Goal: Task Accomplishment & Management: Manage account settings

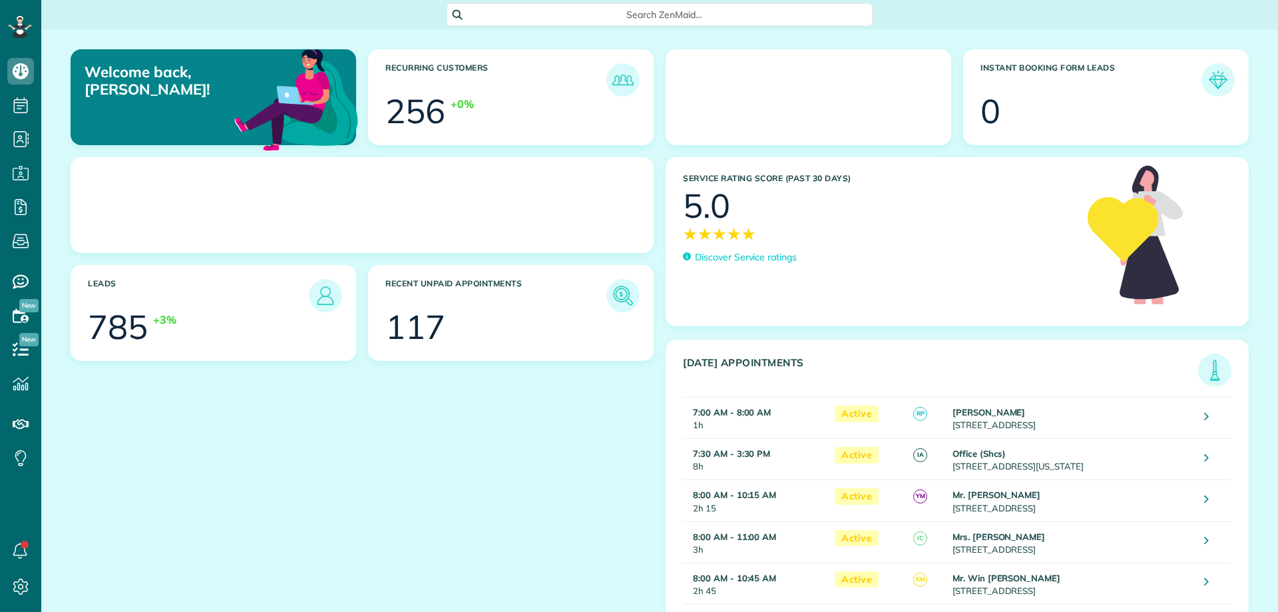
scroll to position [6, 6]
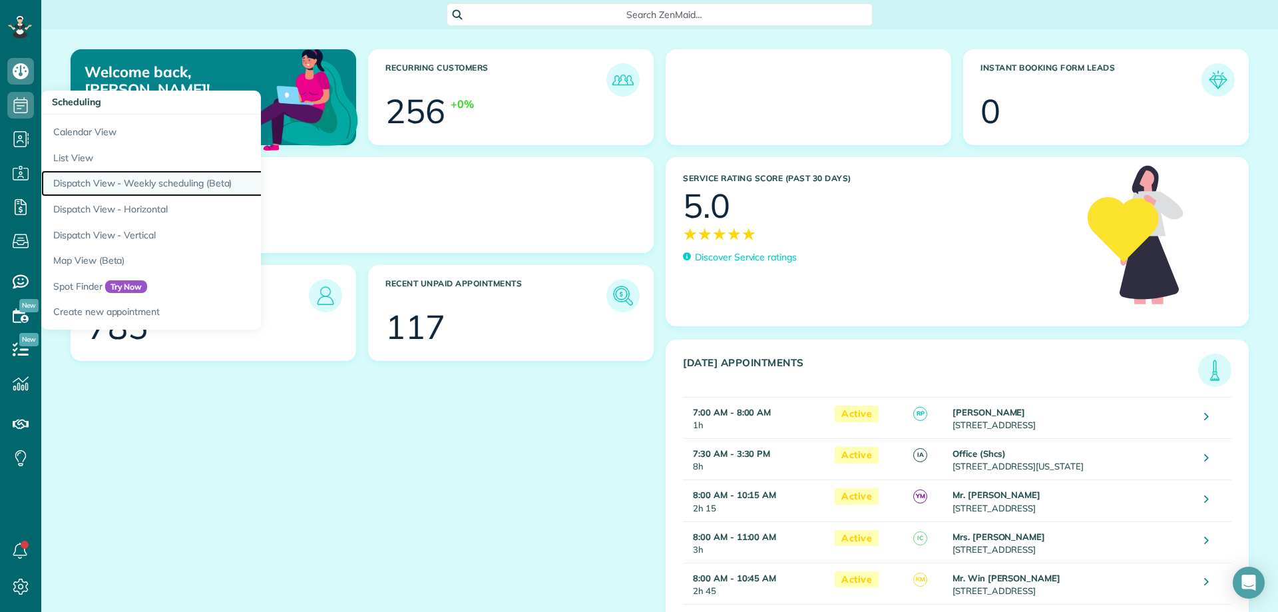
click at [200, 187] on link "Dispatch View - Weekly scheduling (Beta)" at bounding box center [207, 183] width 333 height 26
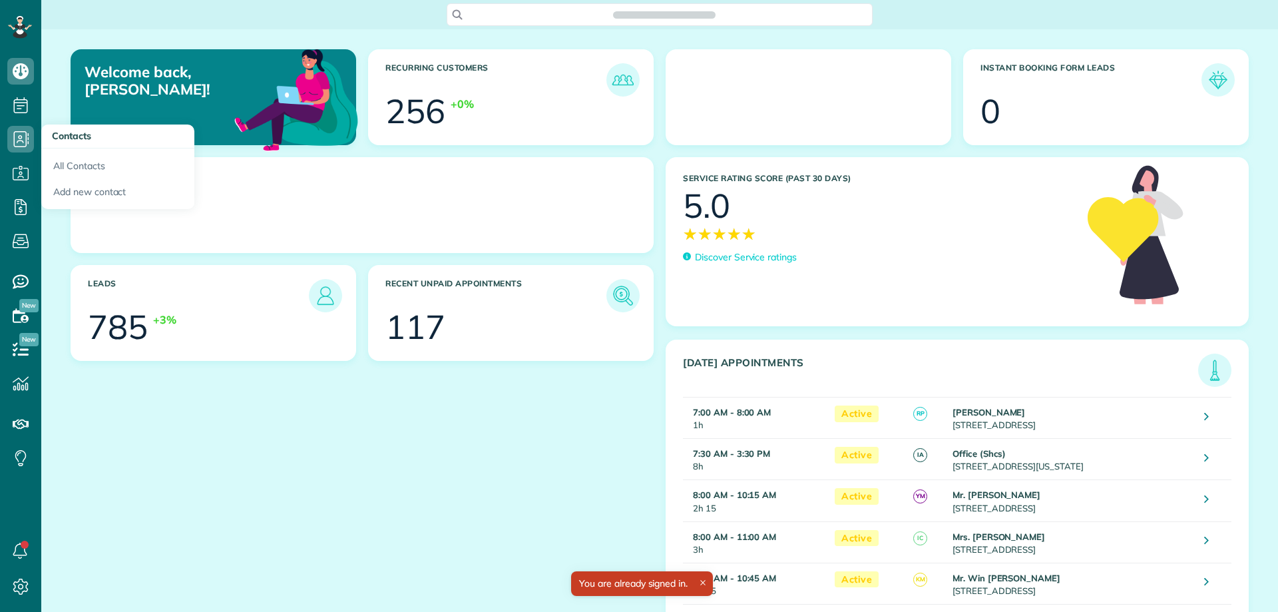
scroll to position [6, 6]
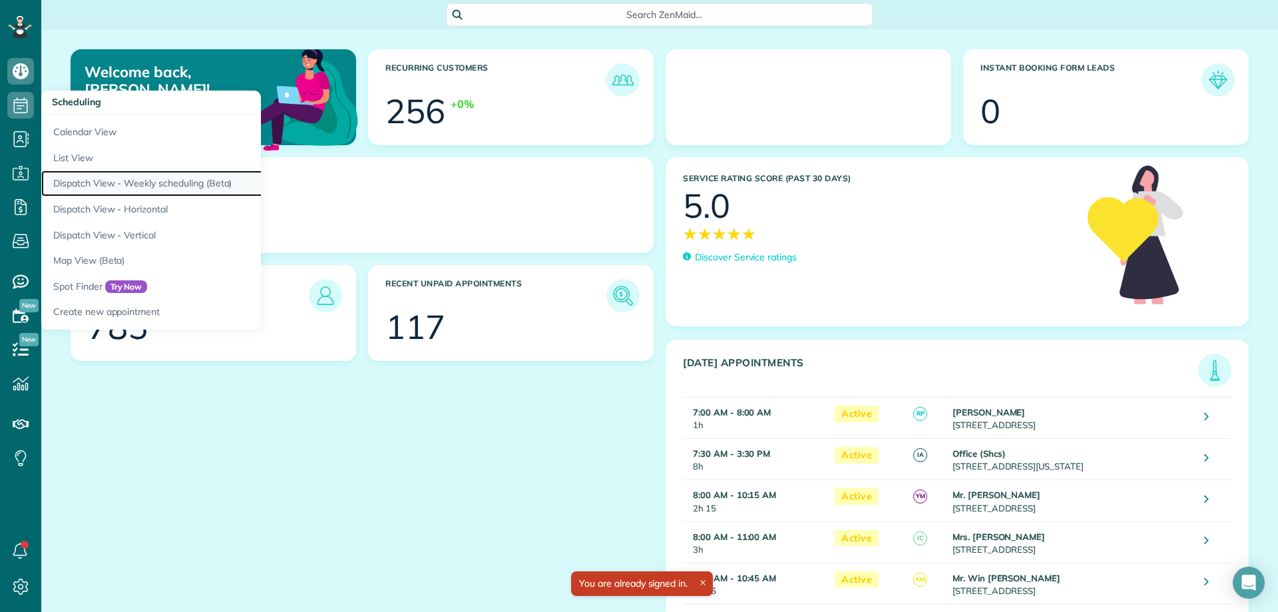
click at [169, 183] on link "Dispatch View - Weekly scheduling (Beta)" at bounding box center [207, 183] width 333 height 26
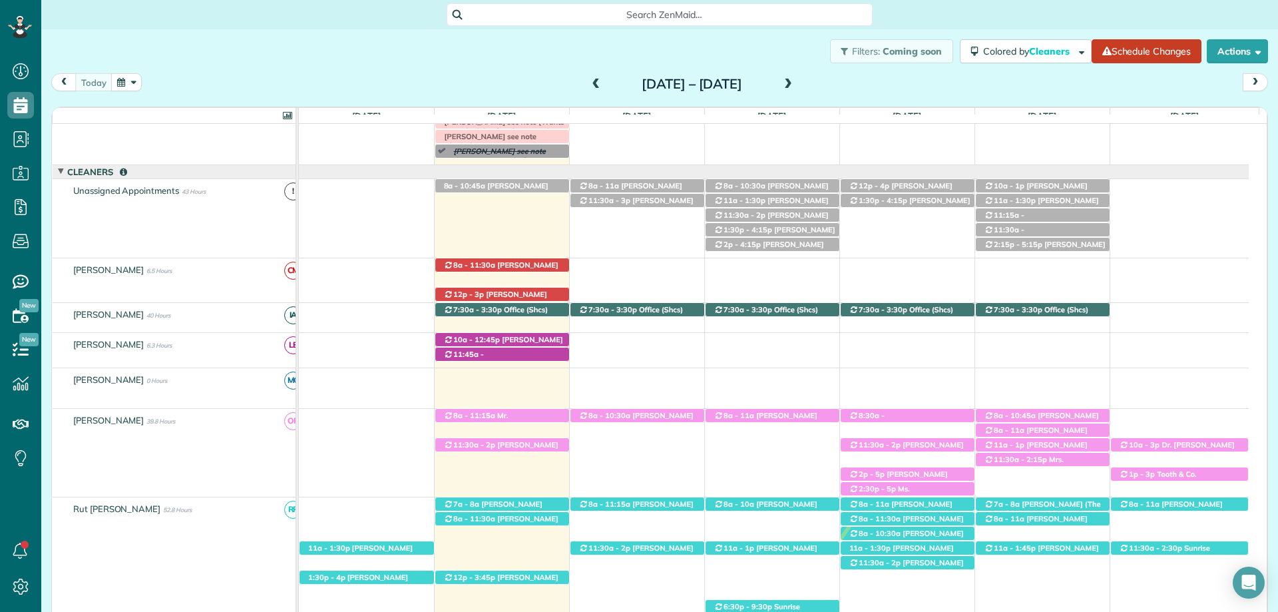
click at [648, 10] on span "Search ZenMaid…" at bounding box center [664, 14] width 405 height 13
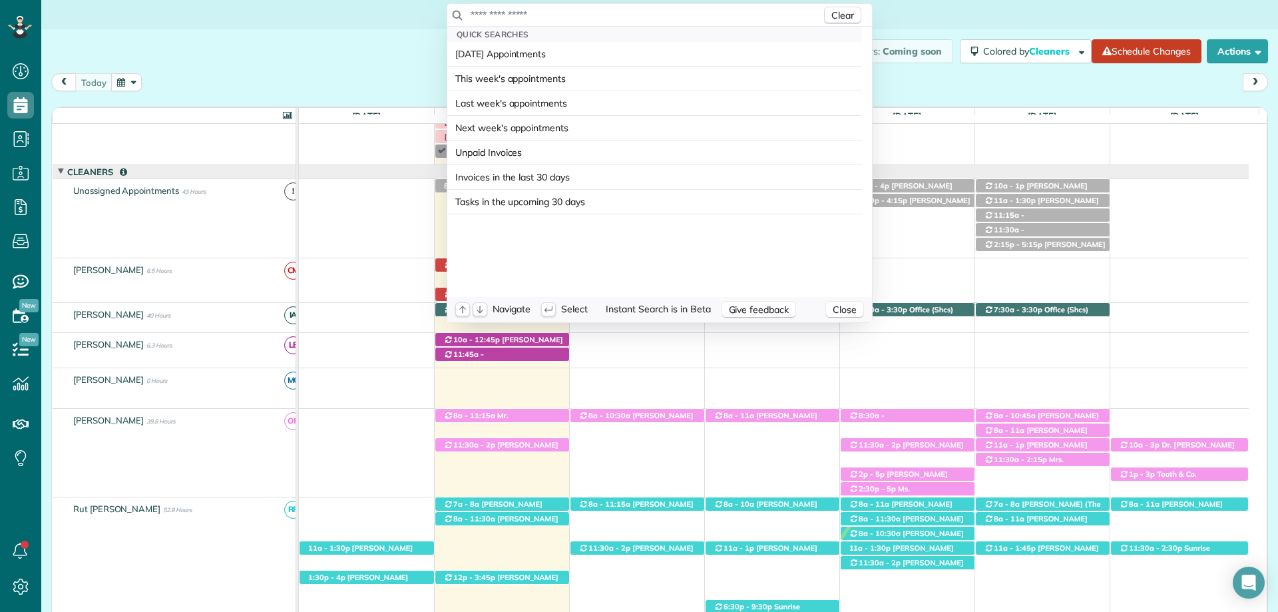
click at [644, 9] on input "text" at bounding box center [645, 14] width 351 height 13
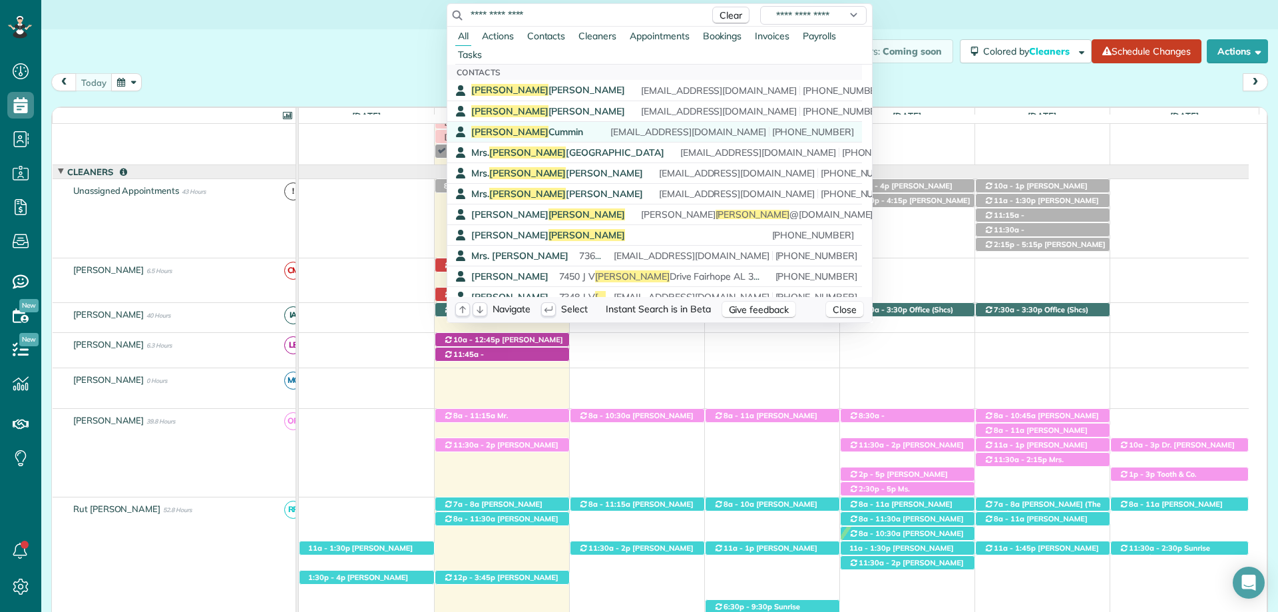
type input "**********"
click at [479, 133] on span "Patty" at bounding box center [509, 132] width 77 height 12
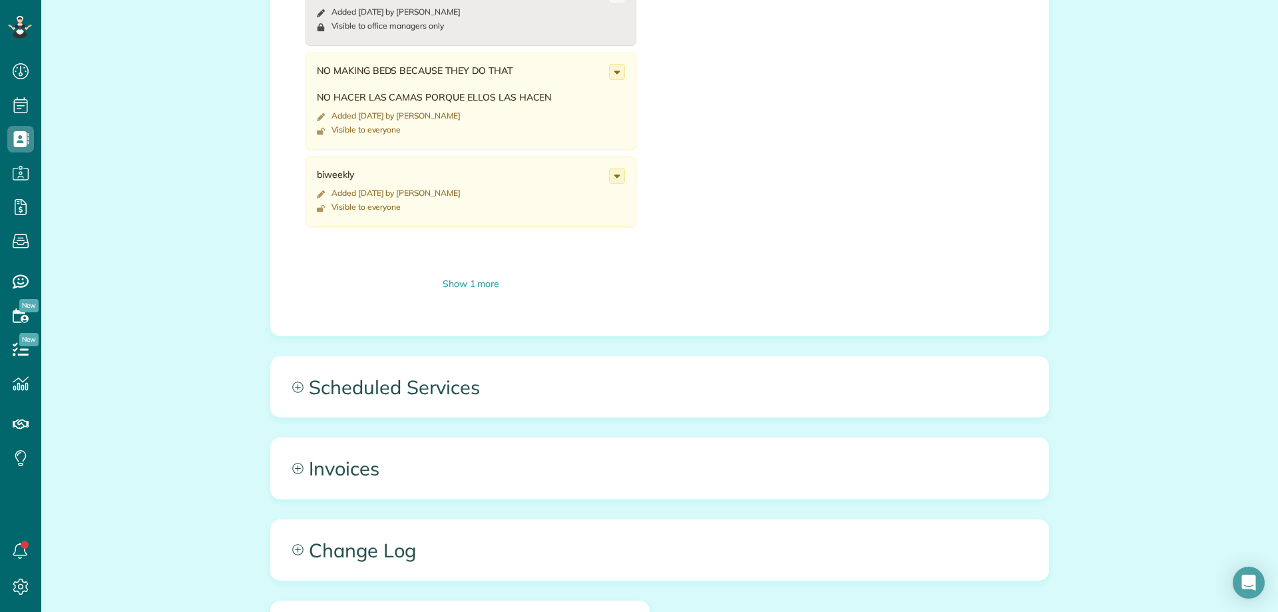
scroll to position [732, 0]
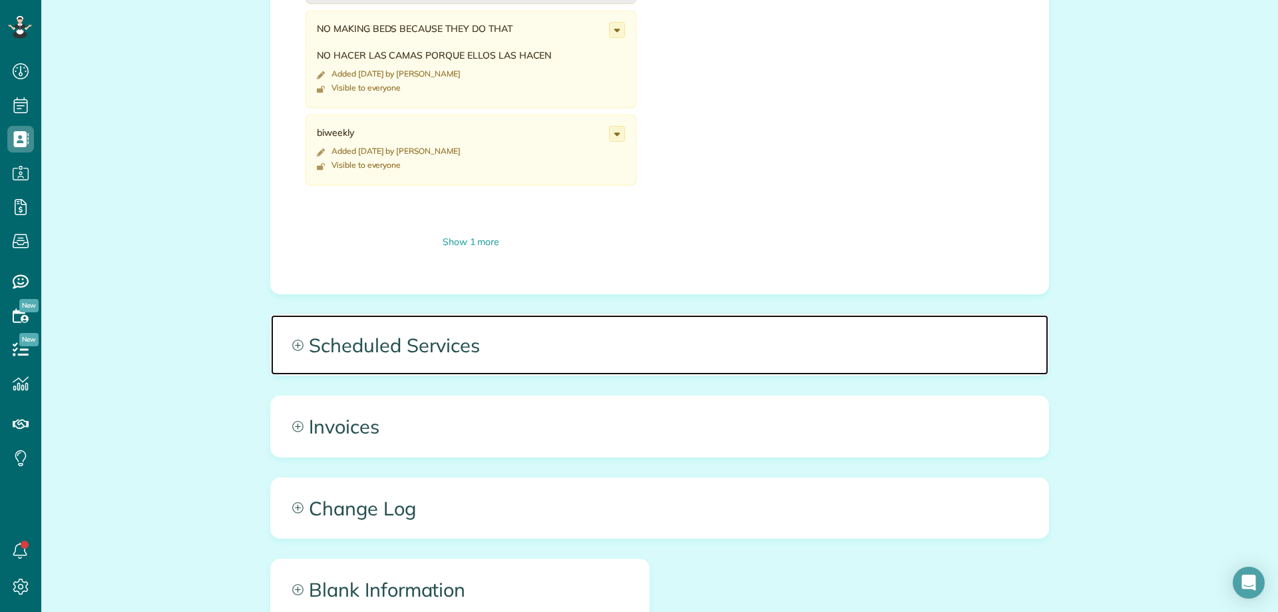
click at [463, 360] on span "Scheduled Services" at bounding box center [660, 345] width 778 height 60
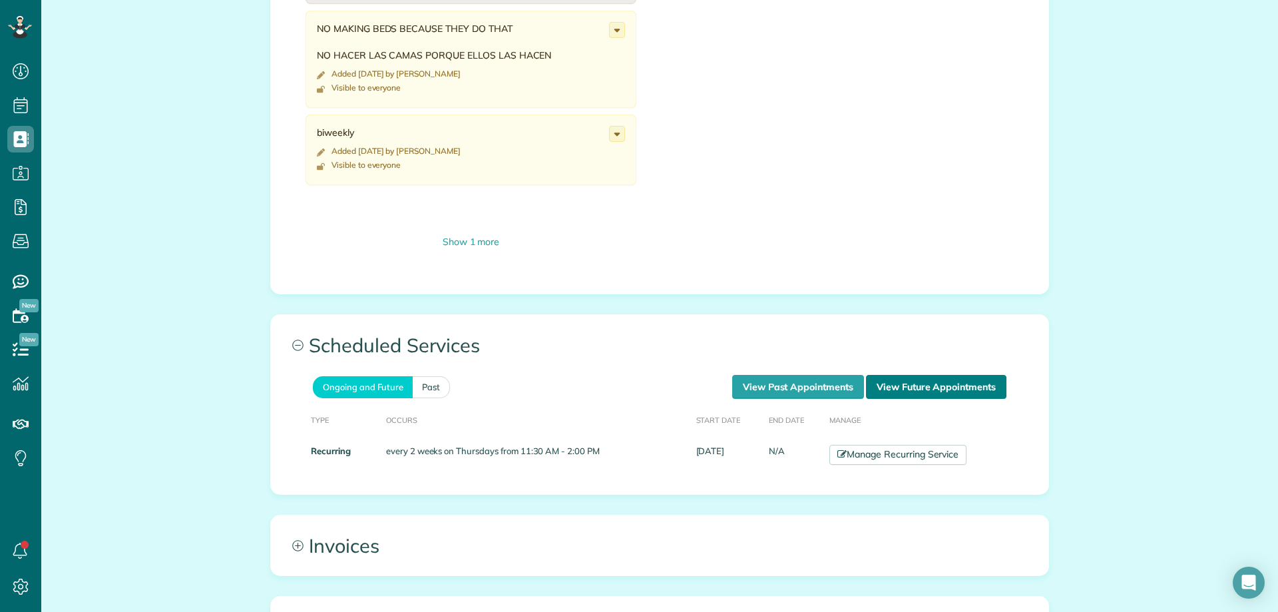
click at [905, 393] on link "View Future Appointments" at bounding box center [936, 387] width 140 height 24
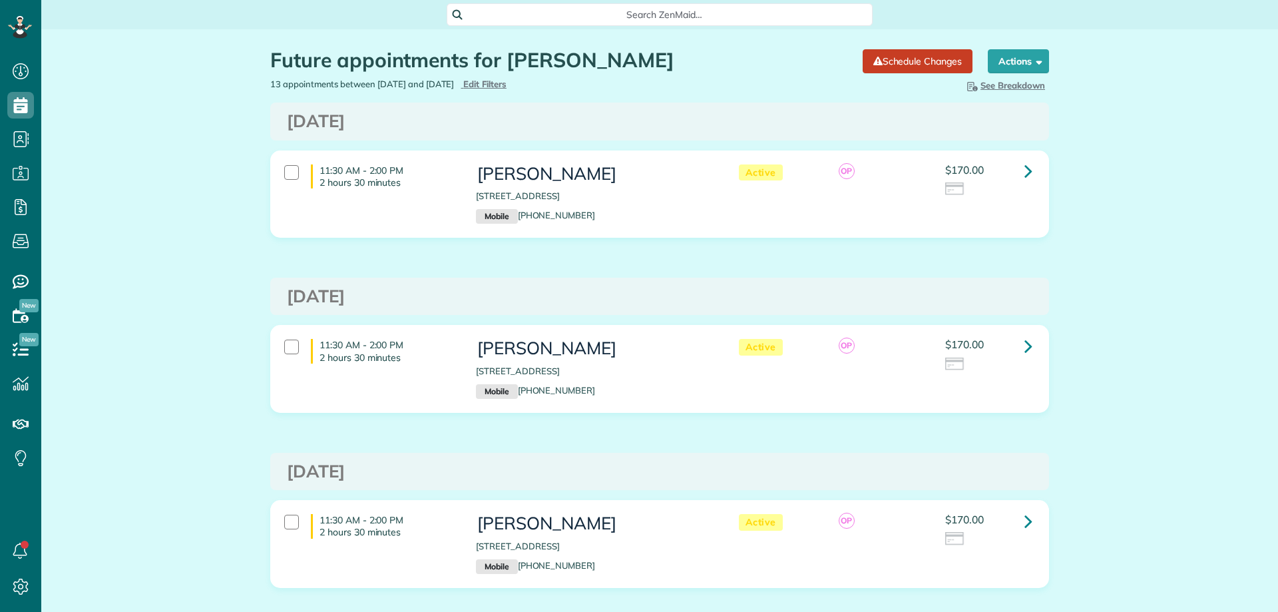
scroll to position [6, 6]
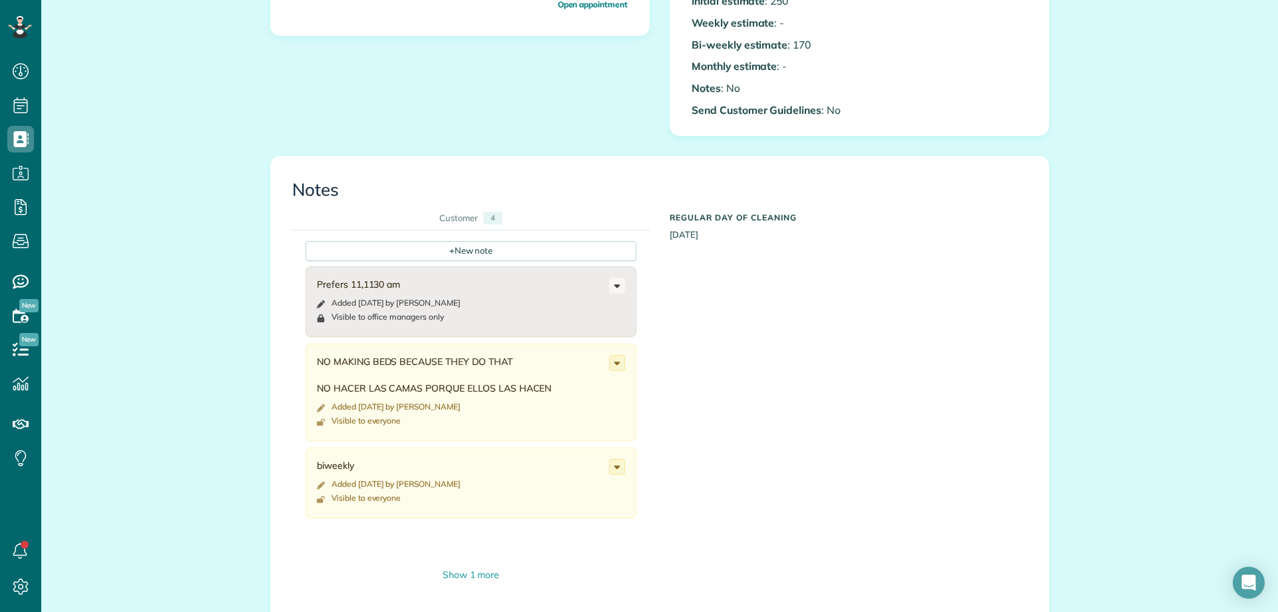
scroll to position [599, 0]
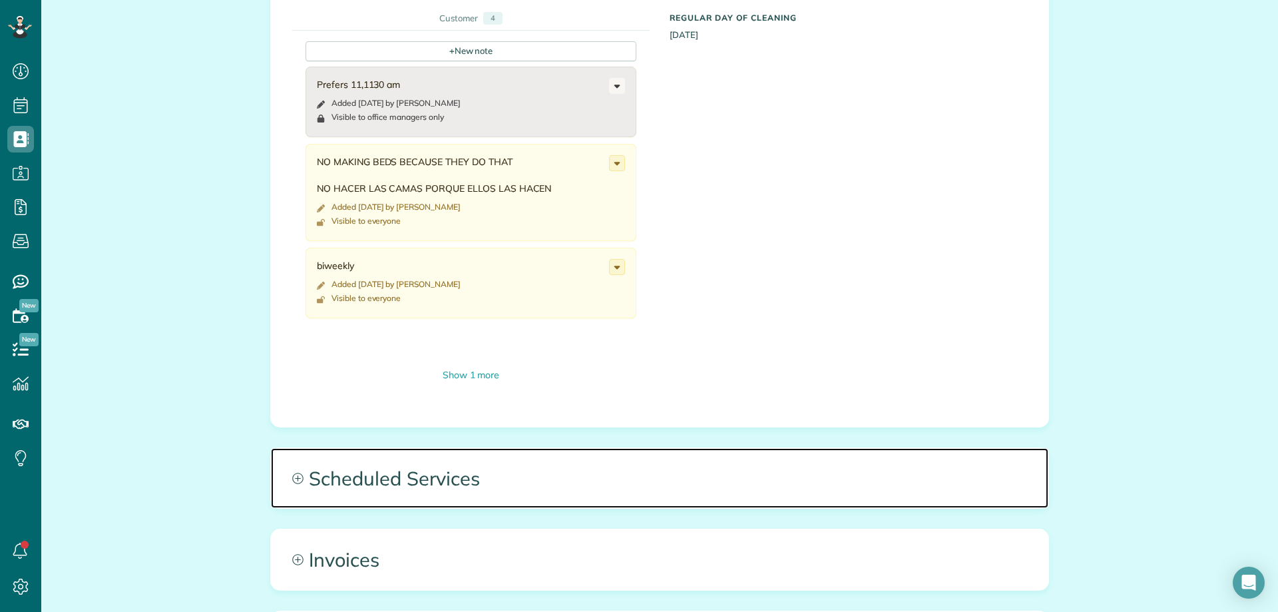
click at [678, 467] on span "Scheduled Services" at bounding box center [660, 478] width 778 height 60
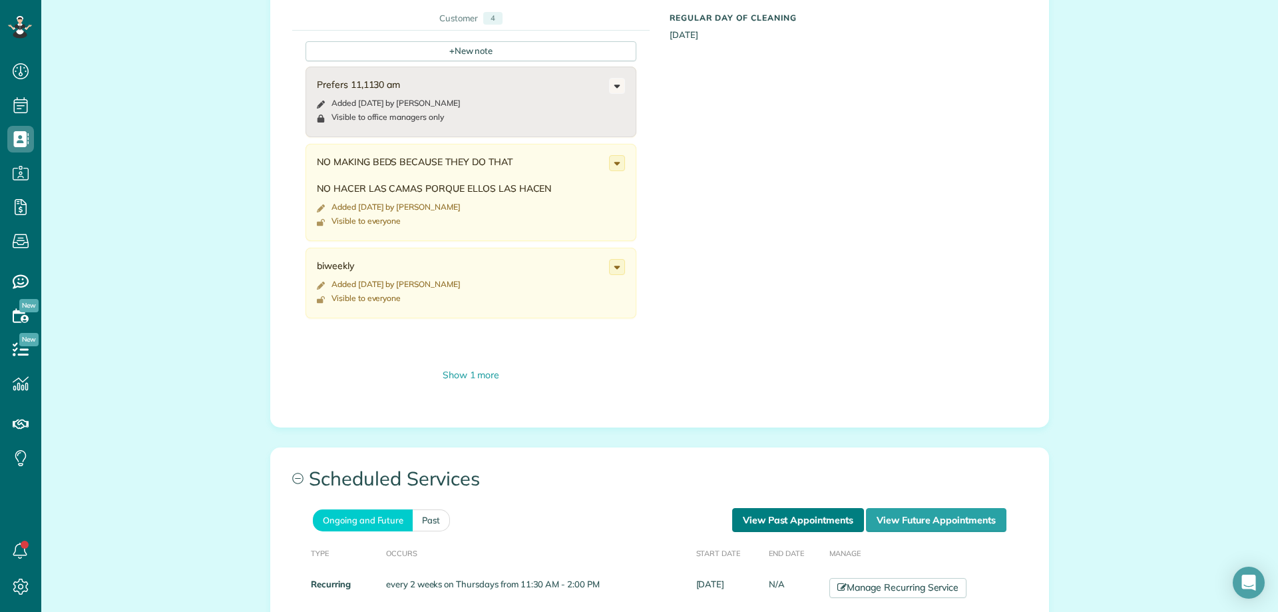
click at [810, 511] on link "View Past Appointments" at bounding box center [798, 520] width 132 height 24
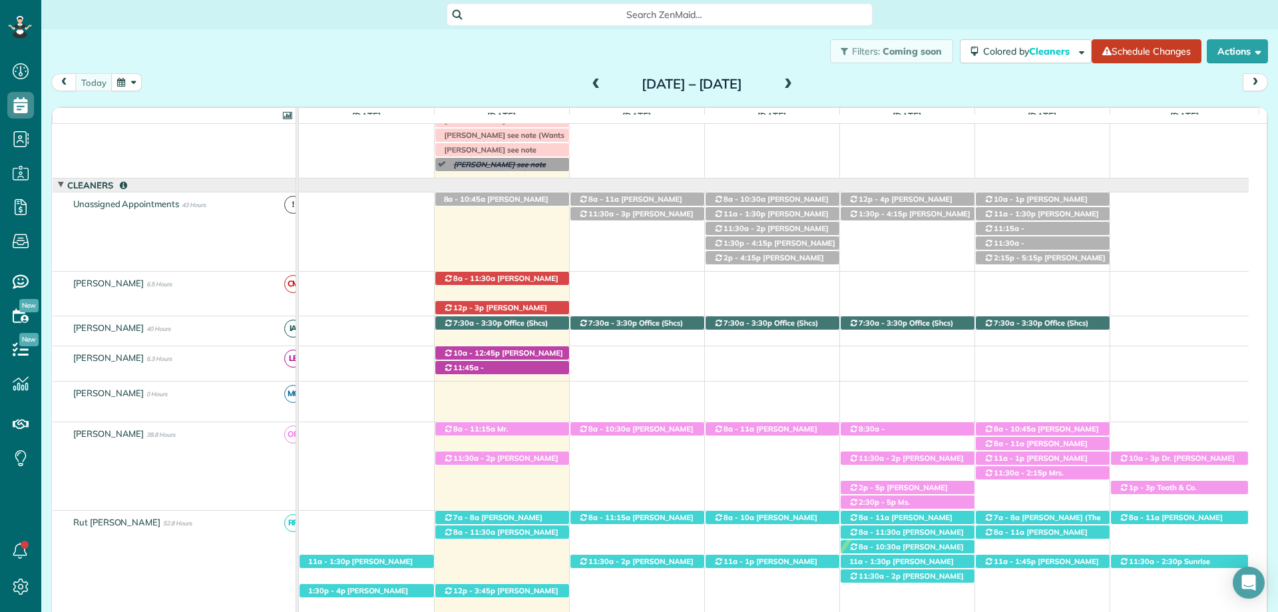
scroll to position [120, 0]
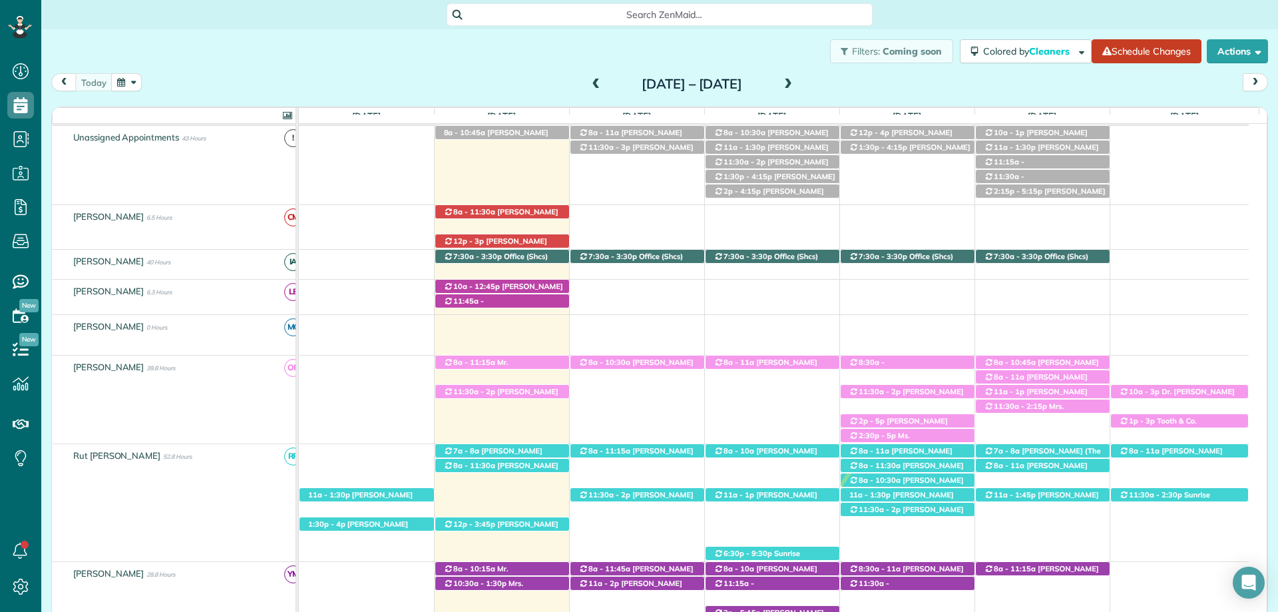
click at [796, 82] on span at bounding box center [788, 85] width 15 height 12
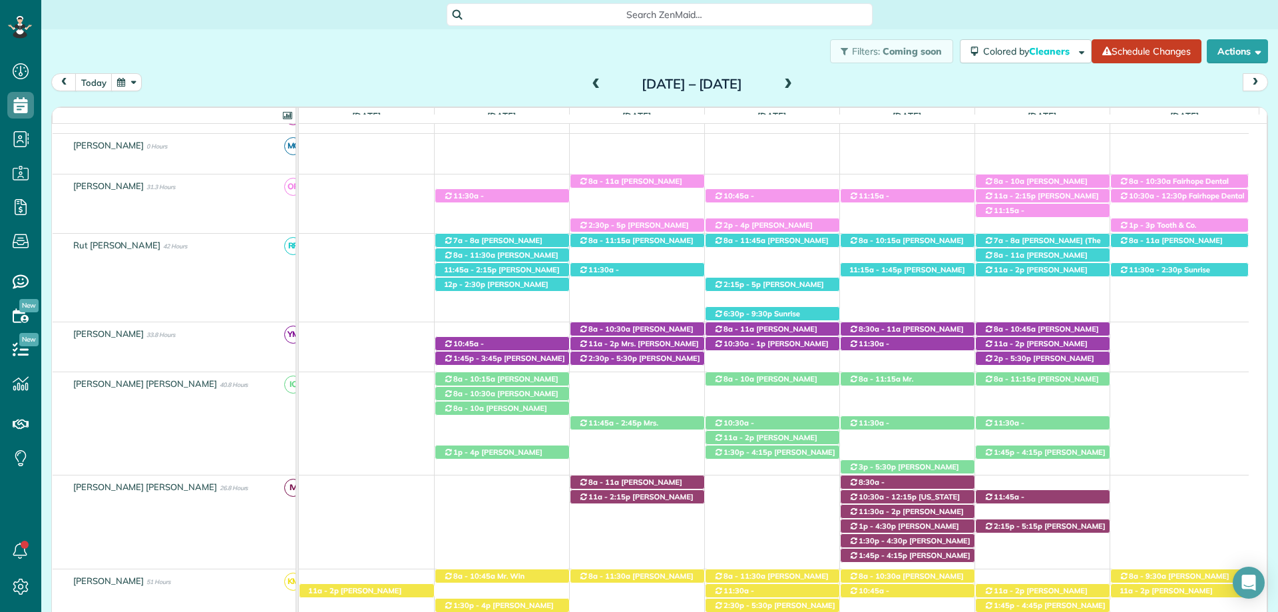
scroll to position [0, 0]
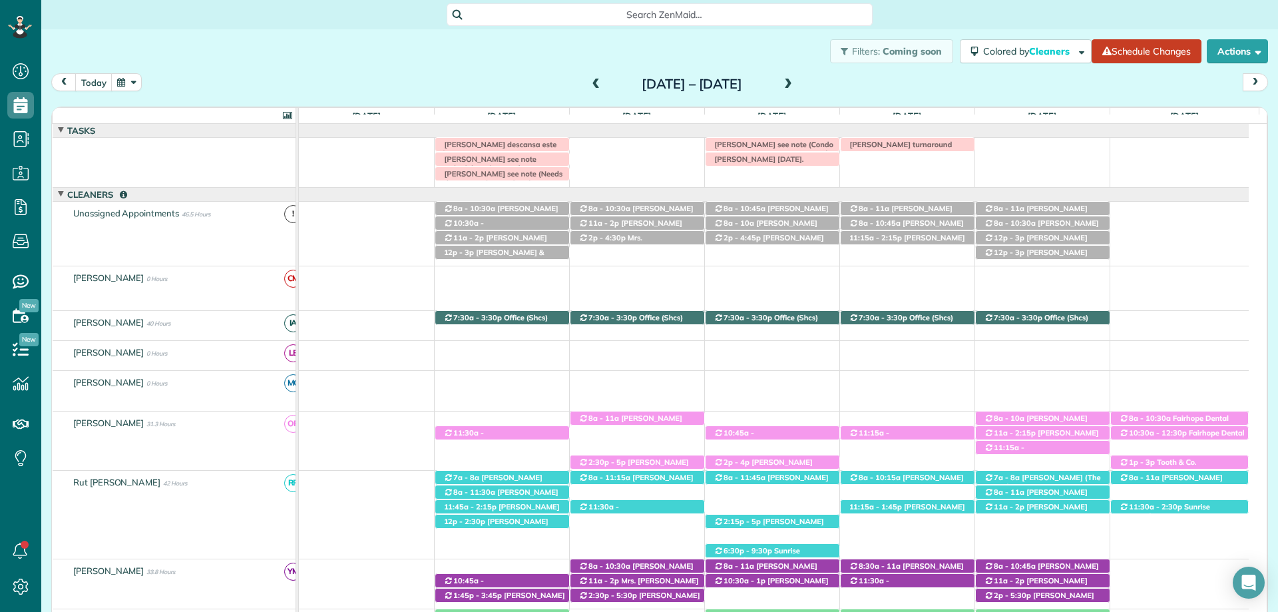
click at [589, 78] on span at bounding box center [596, 85] width 15 height 20
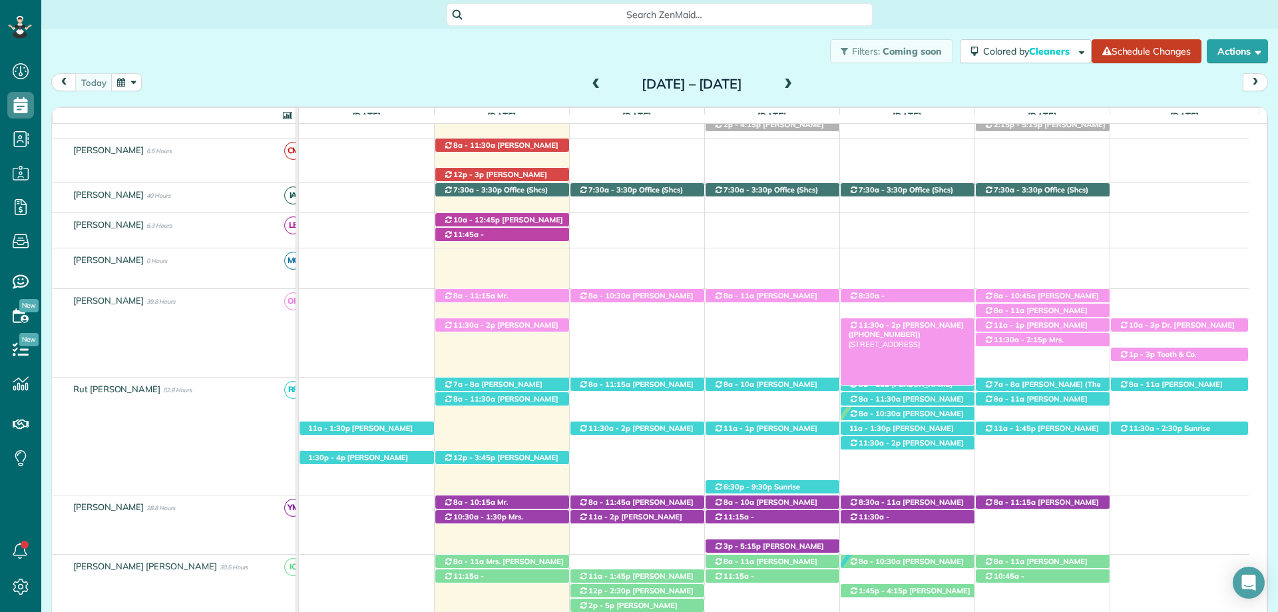
click at [926, 329] on span "Patty Cummin (+14046255055)" at bounding box center [906, 329] width 115 height 19
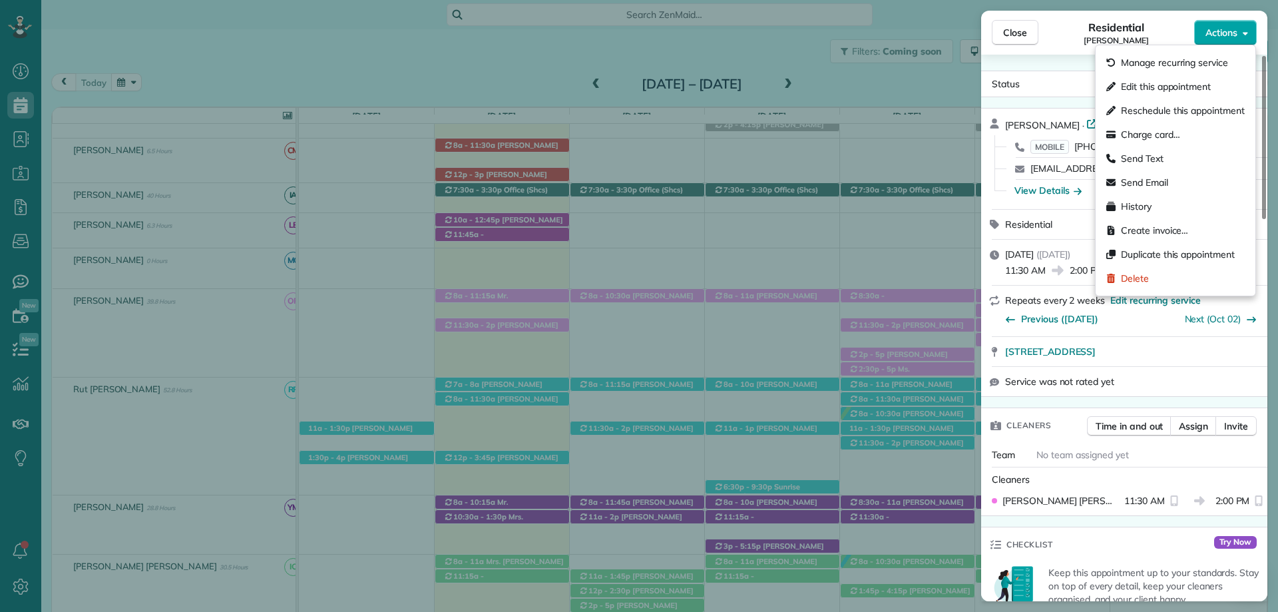
click at [1220, 31] on span "Actions" at bounding box center [1222, 32] width 32 height 13
click at [1166, 88] on span "Edit this appointment" at bounding box center [1166, 86] width 90 height 13
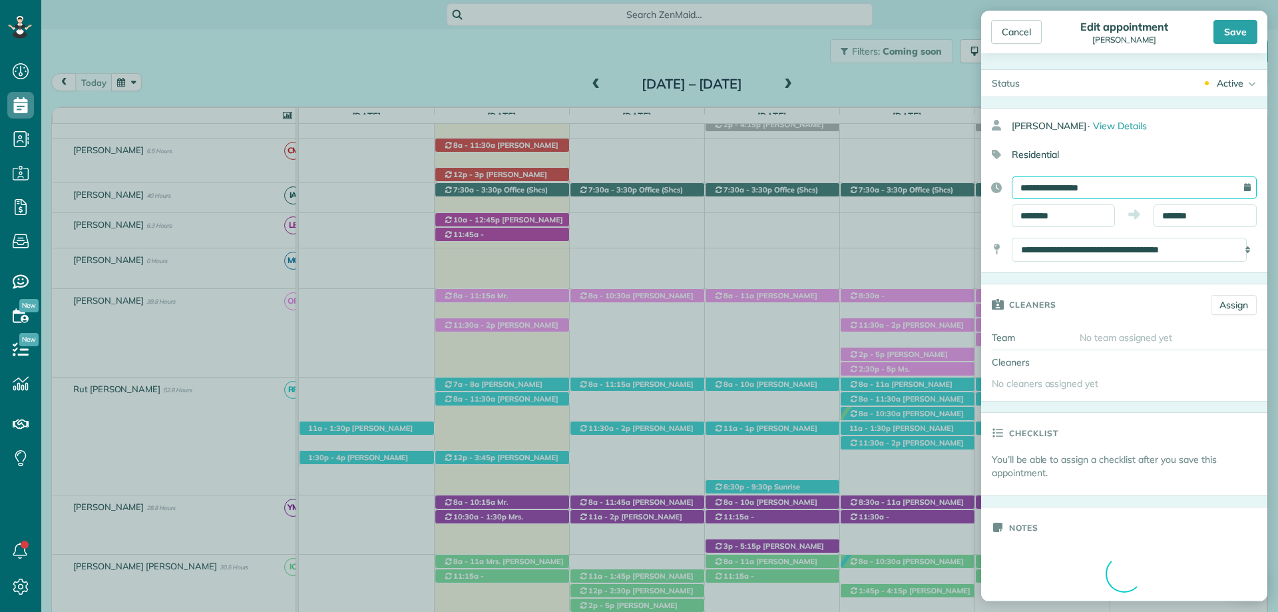
click at [1054, 188] on input "**********" at bounding box center [1134, 187] width 245 height 23
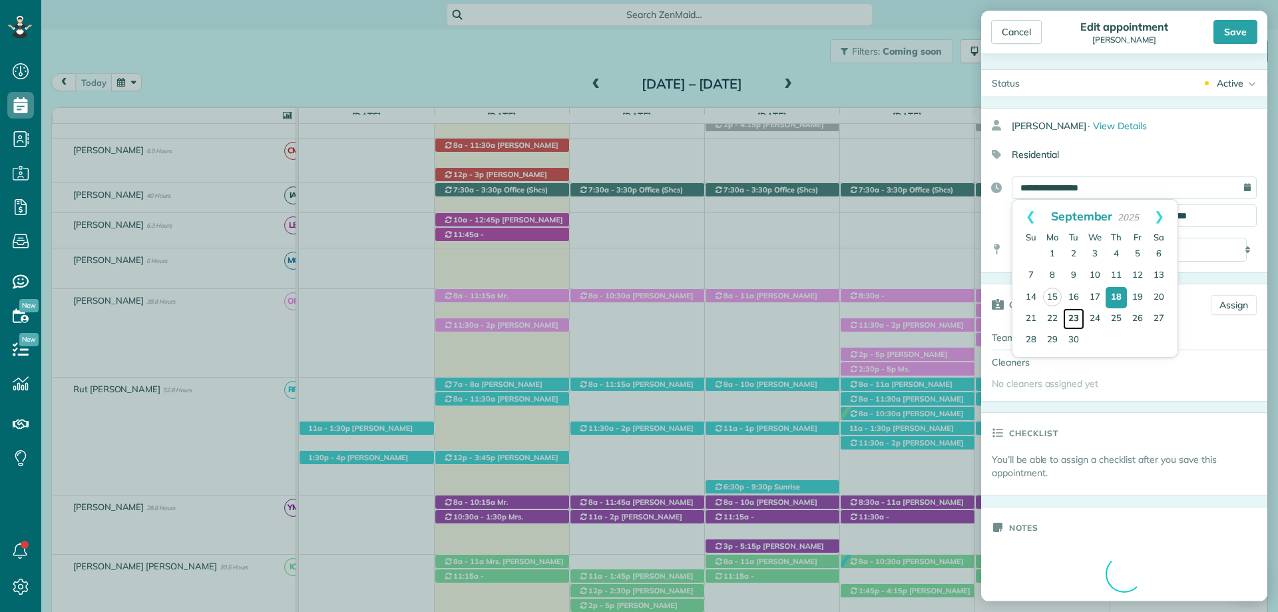
click at [1076, 314] on link "23" at bounding box center [1073, 318] width 21 height 21
type input "**********"
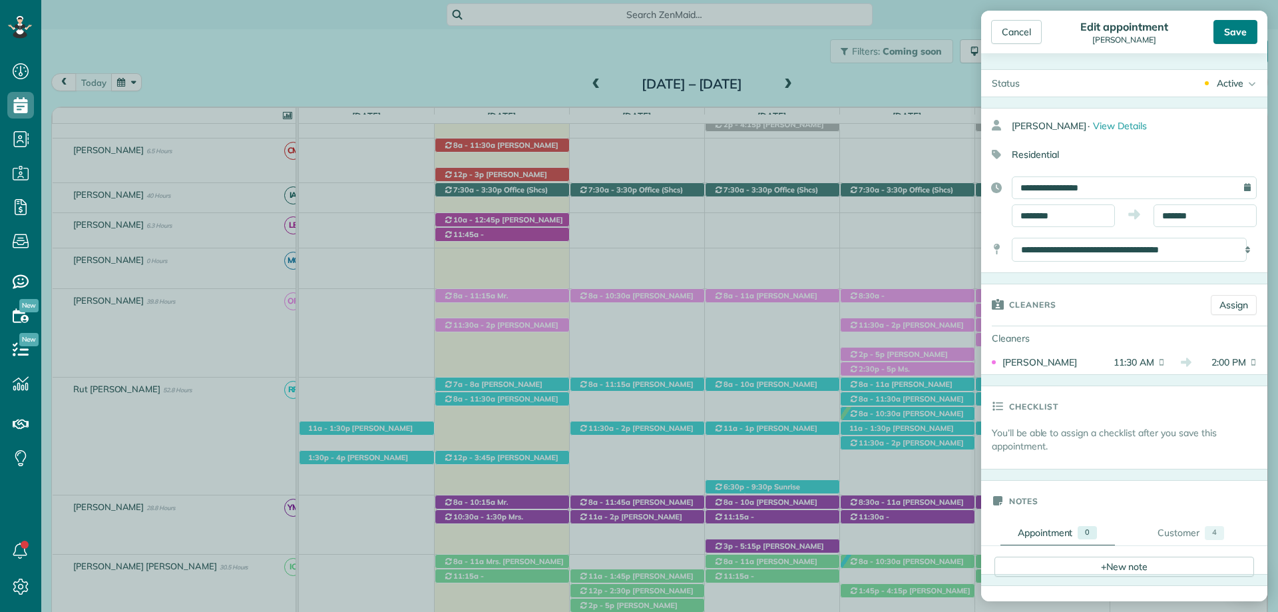
click at [1245, 34] on div "Save" at bounding box center [1236, 32] width 44 height 24
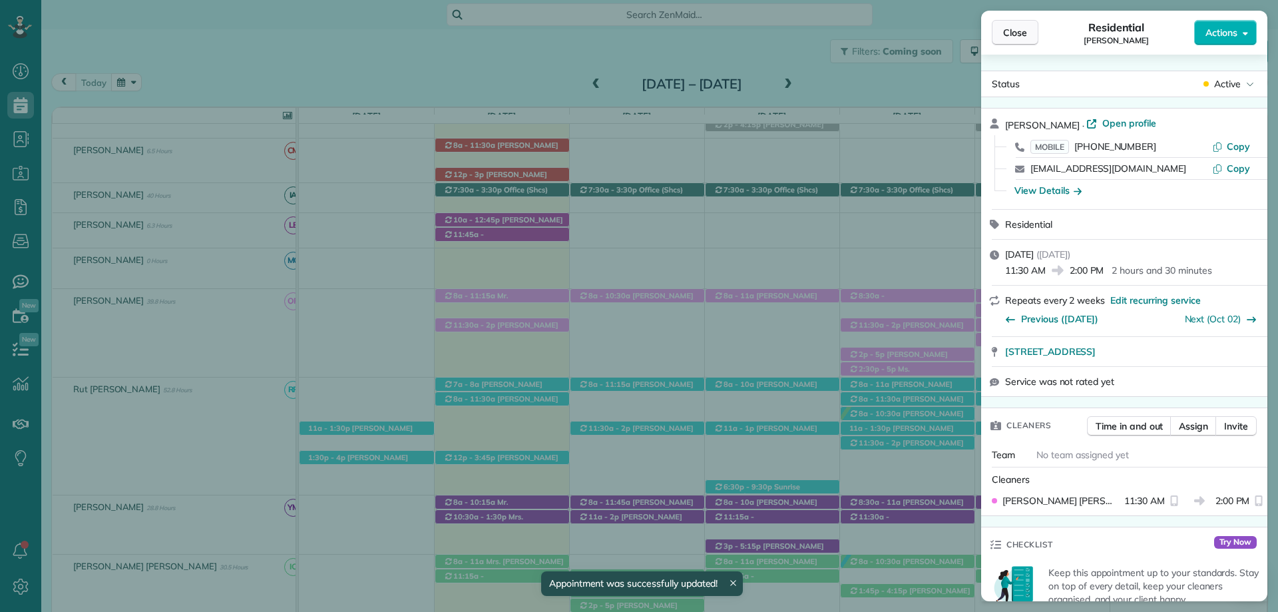
click at [1017, 27] on span "Close" at bounding box center [1015, 32] width 24 height 13
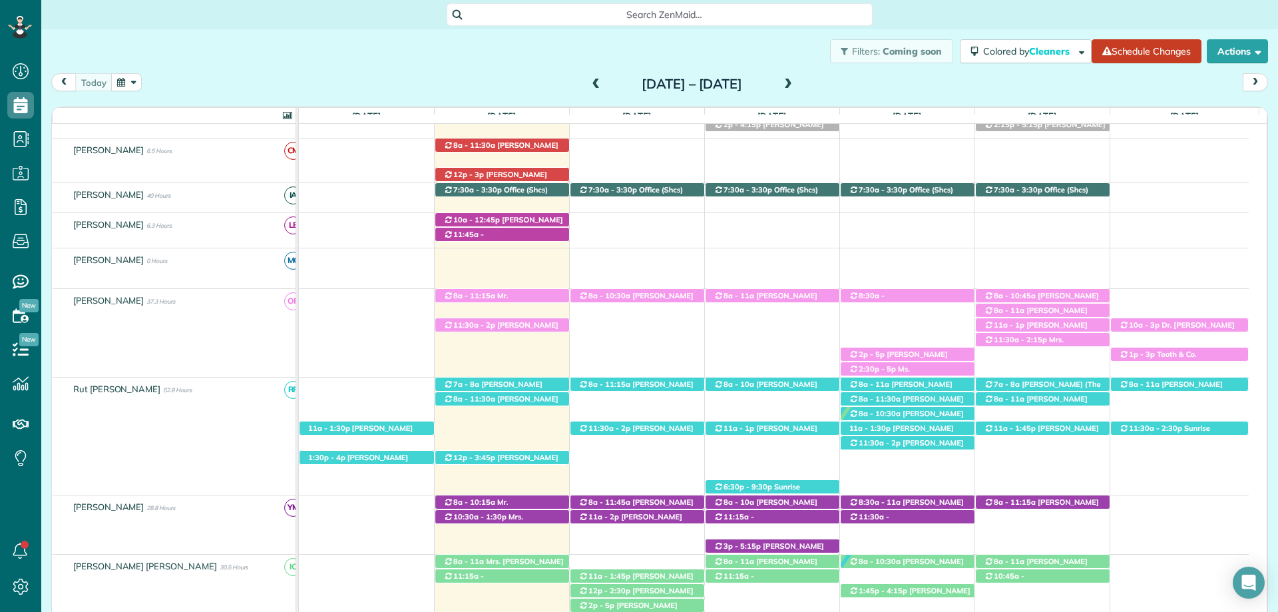
click at [796, 88] on span at bounding box center [788, 85] width 15 height 12
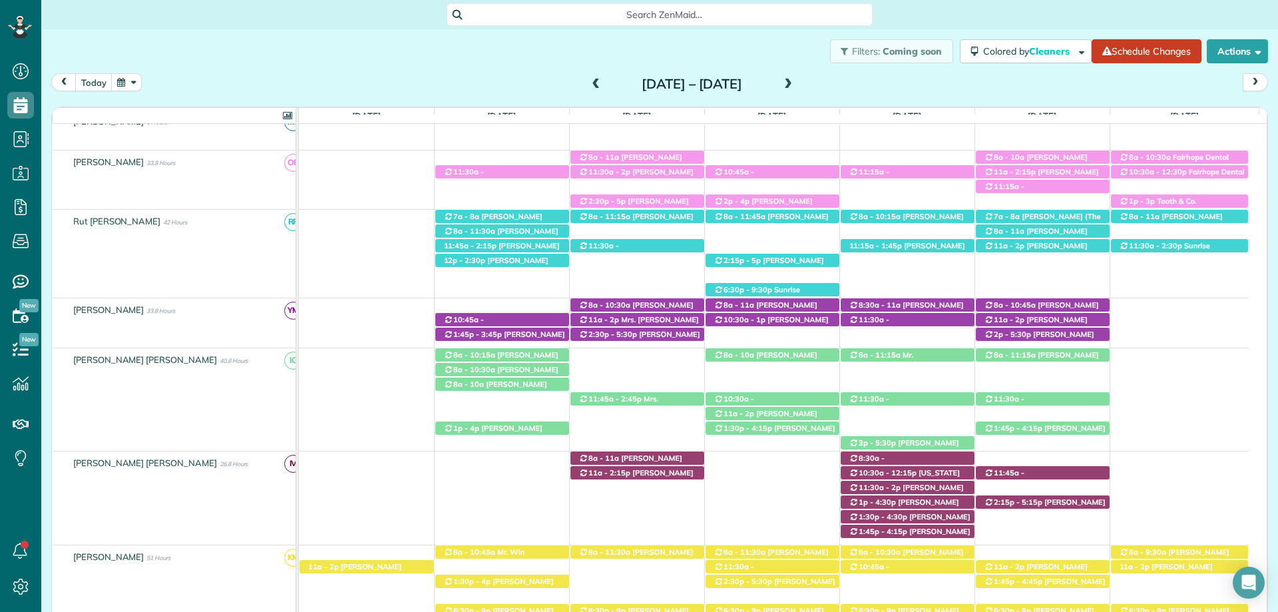
scroll to position [194, 0]
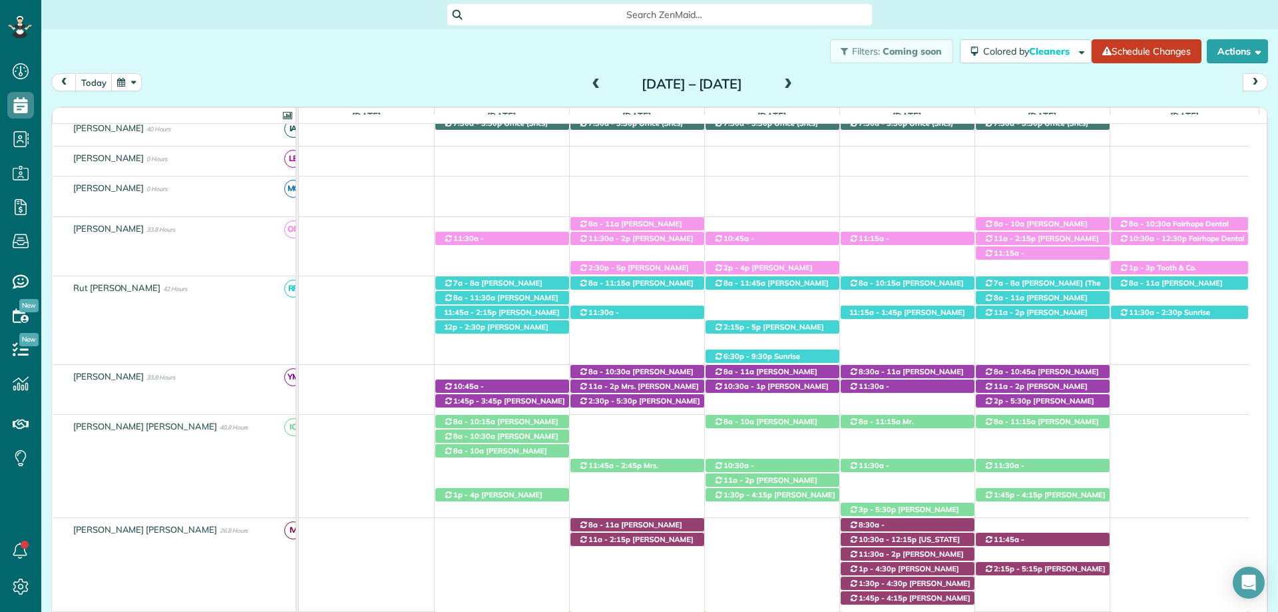
click at [796, 76] on span at bounding box center [788, 85] width 15 height 20
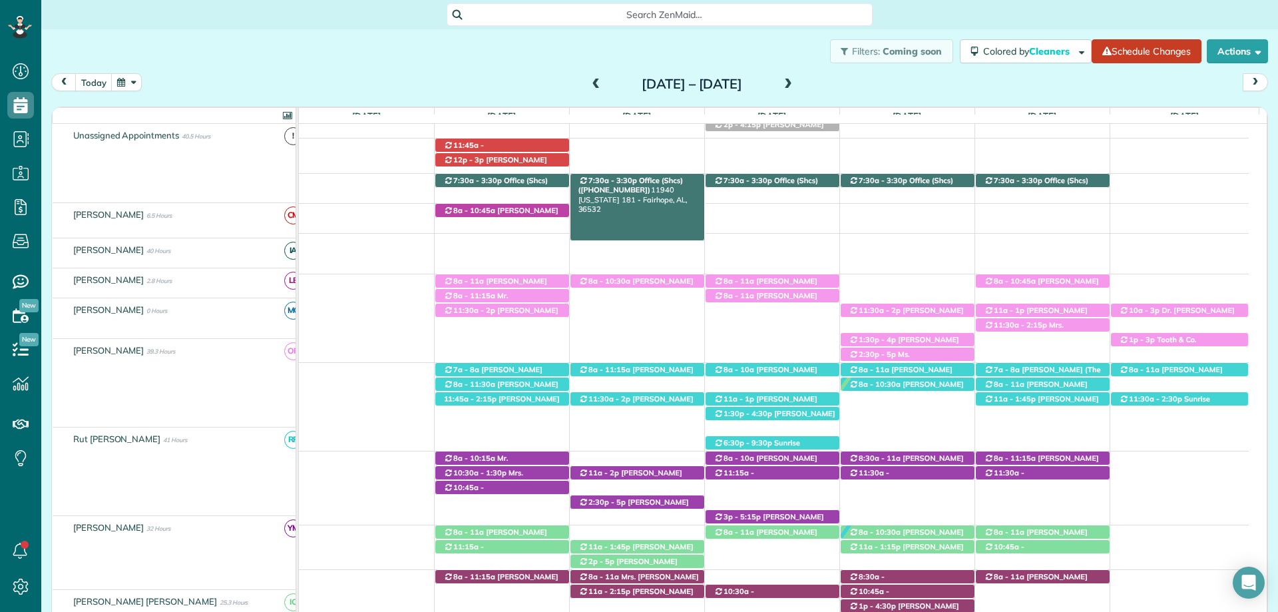
scroll to position [133, 0]
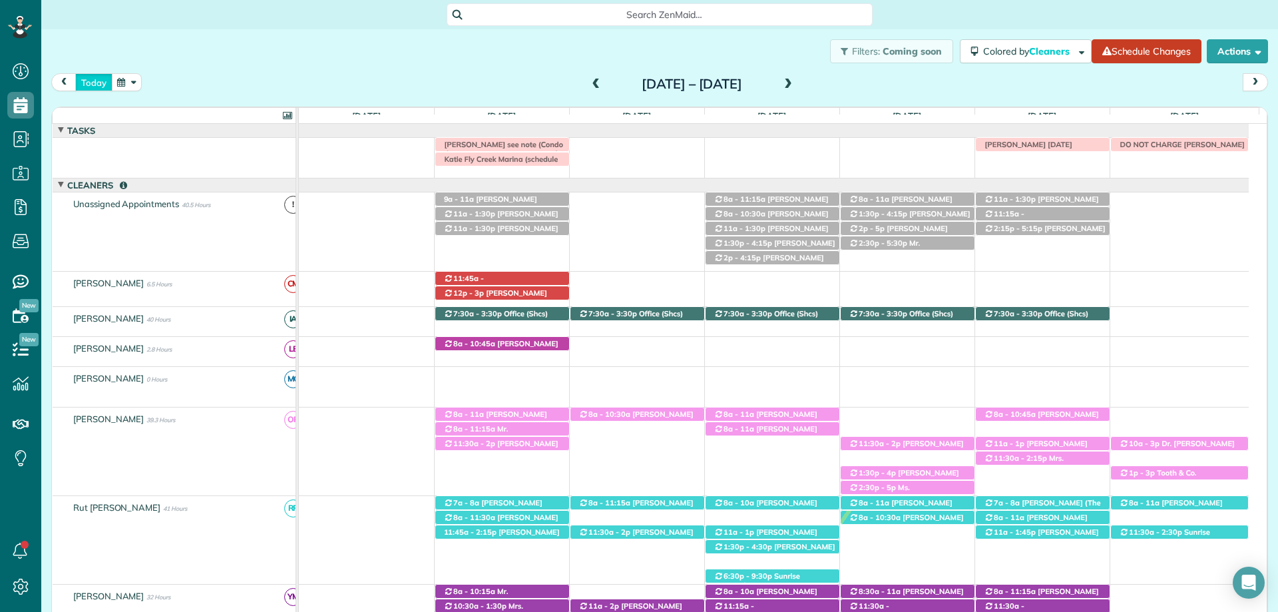
click at [90, 81] on button "today" at bounding box center [93, 82] width 37 height 18
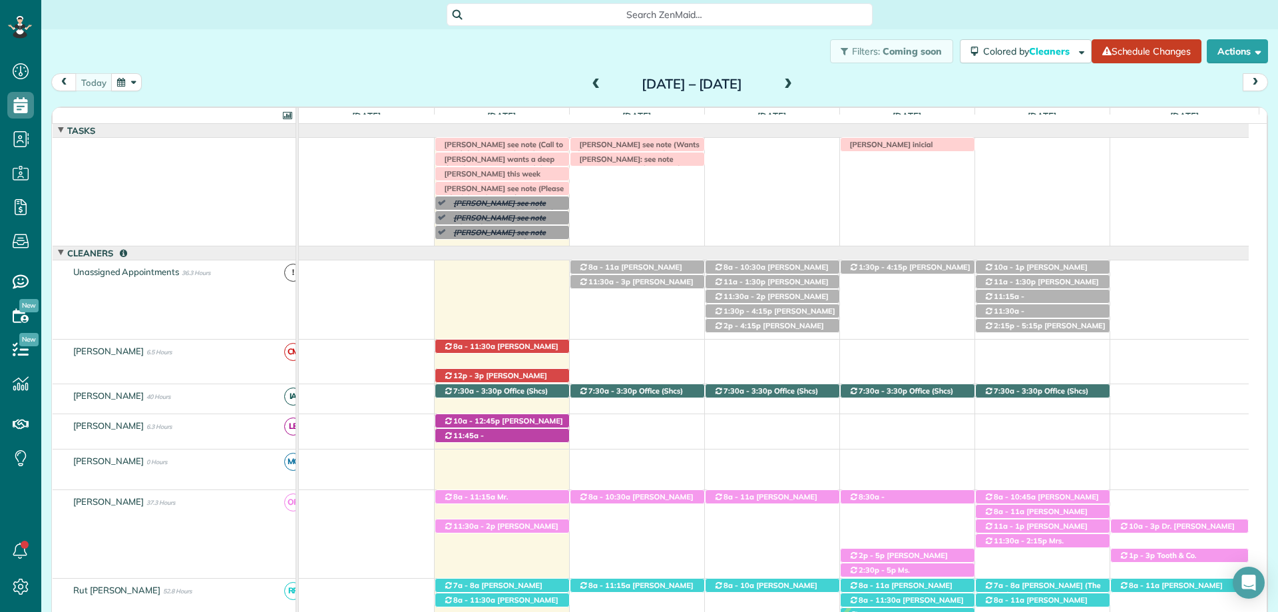
click at [656, 8] on span "Search ZenMaid…" at bounding box center [664, 14] width 405 height 13
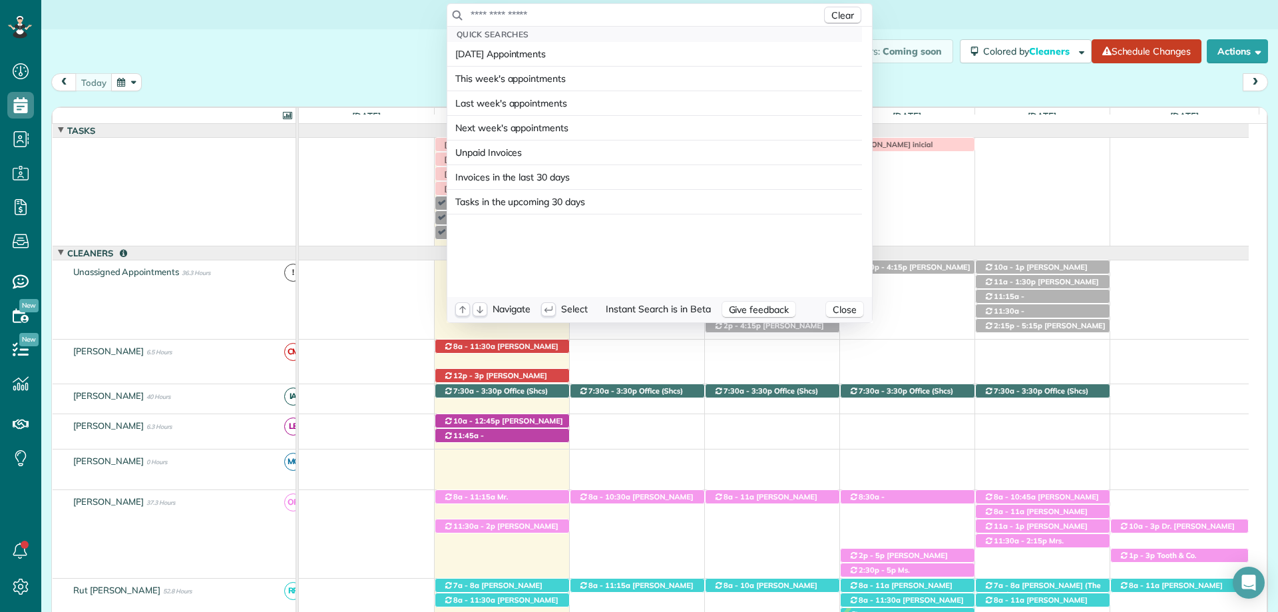
click at [654, 15] on input "text" at bounding box center [645, 14] width 351 height 13
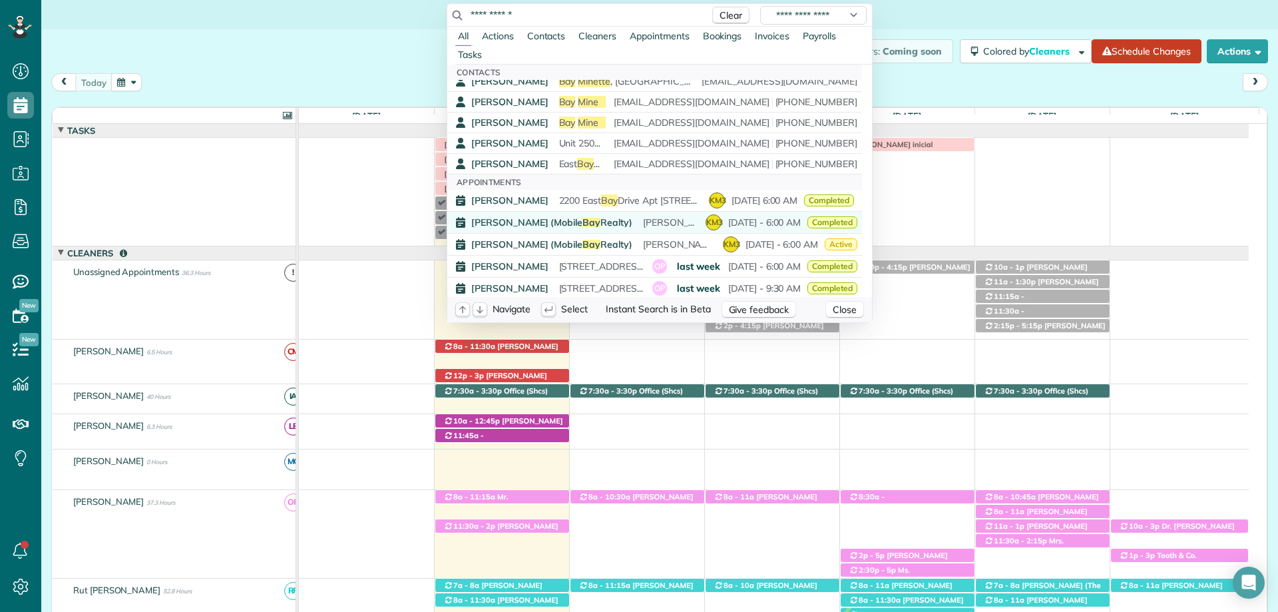
scroll to position [200, 0]
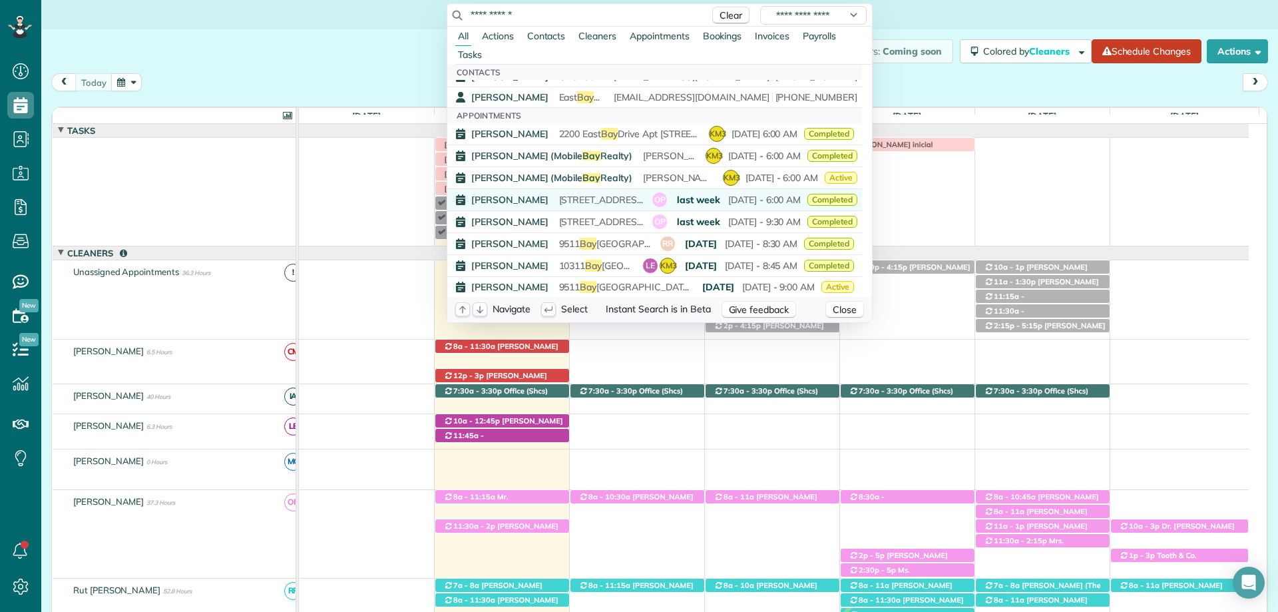
type input "**********"
click at [567, 197] on span "9273 Whitehouse Fork Road Bay Minette AL 36507" at bounding box center [649, 200] width 180 height 12
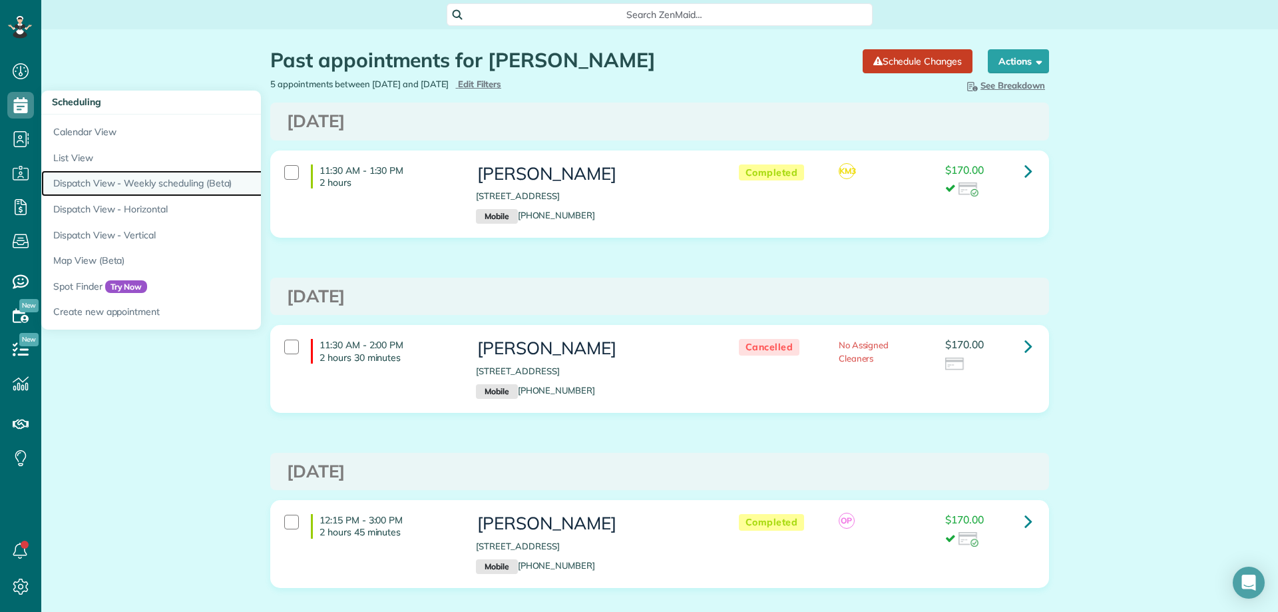
click at [149, 179] on link "Dispatch View - Weekly scheduling (Beta)" at bounding box center [207, 183] width 333 height 26
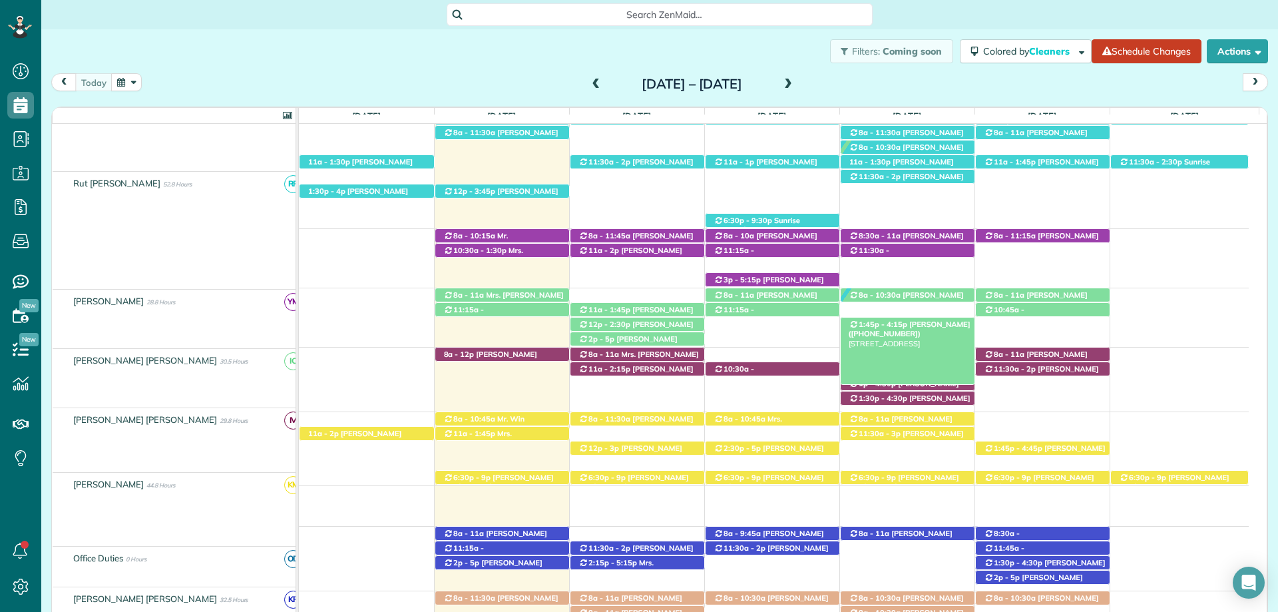
scroll to position [453, 0]
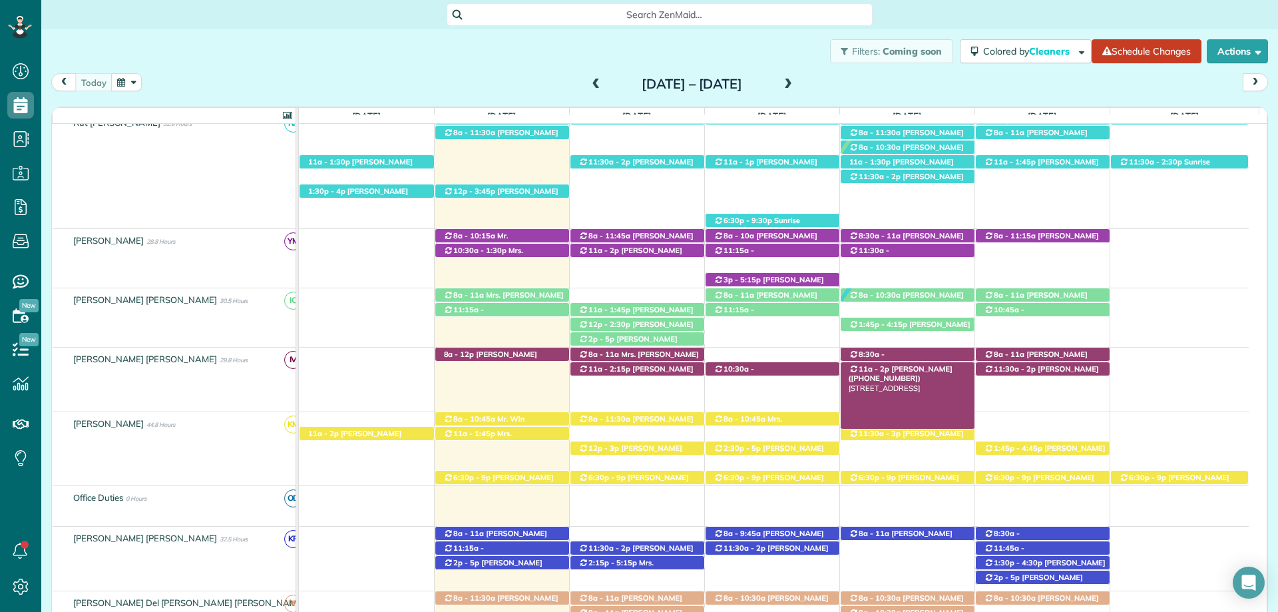
click at [933, 369] on span "Richard Mcvey (+17083100110)" at bounding box center [901, 373] width 104 height 19
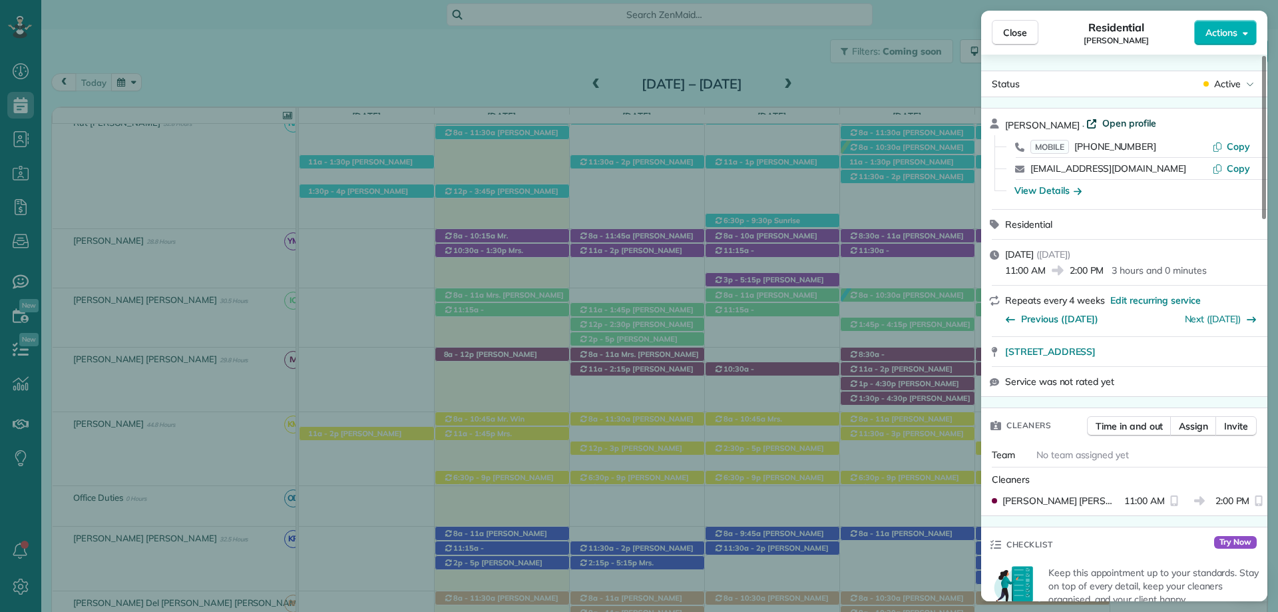
click at [1122, 117] on span "Open profile" at bounding box center [1129, 123] width 54 height 13
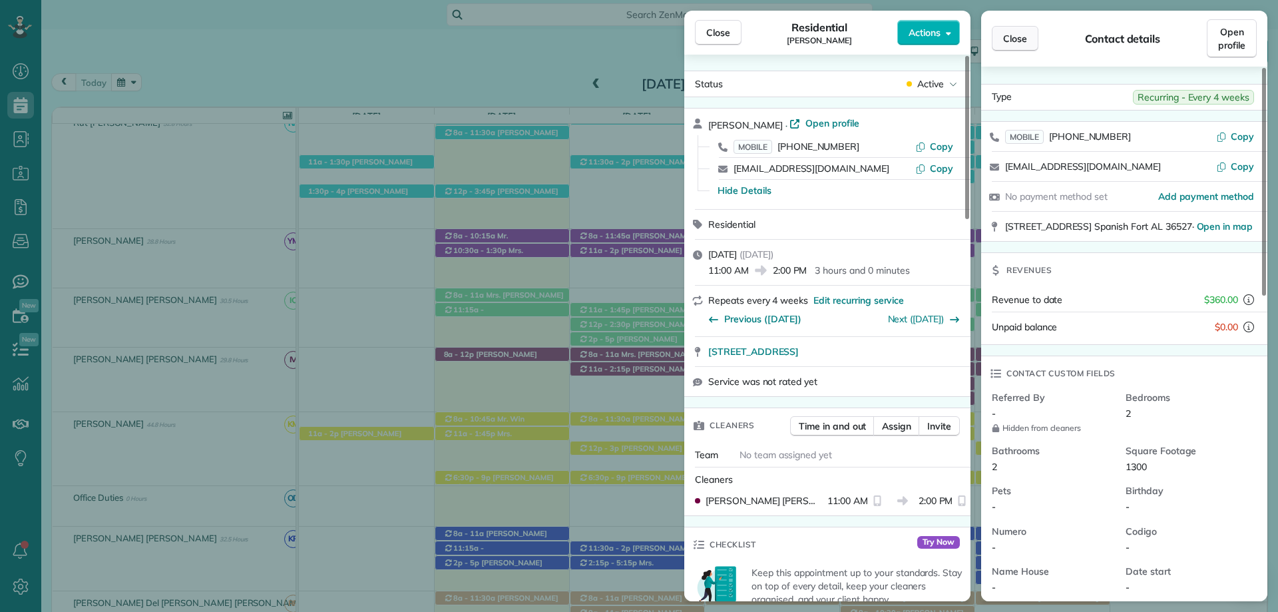
click at [1019, 38] on span "Close" at bounding box center [1015, 38] width 24 height 13
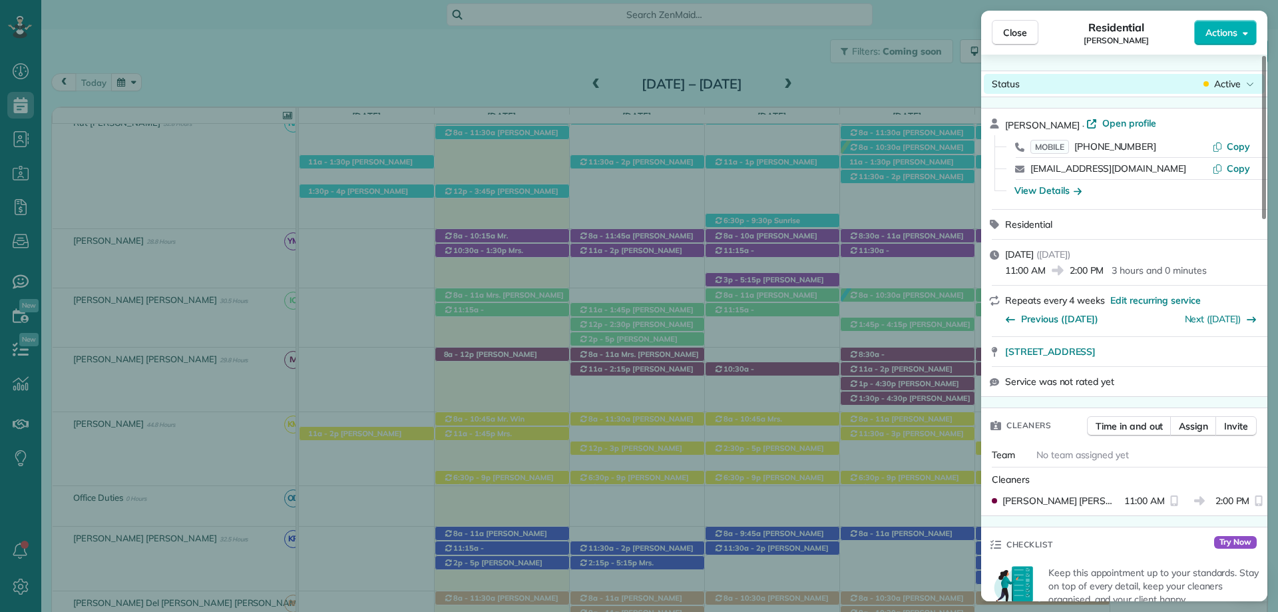
click at [1238, 79] on span "Active" at bounding box center [1227, 83] width 27 height 13
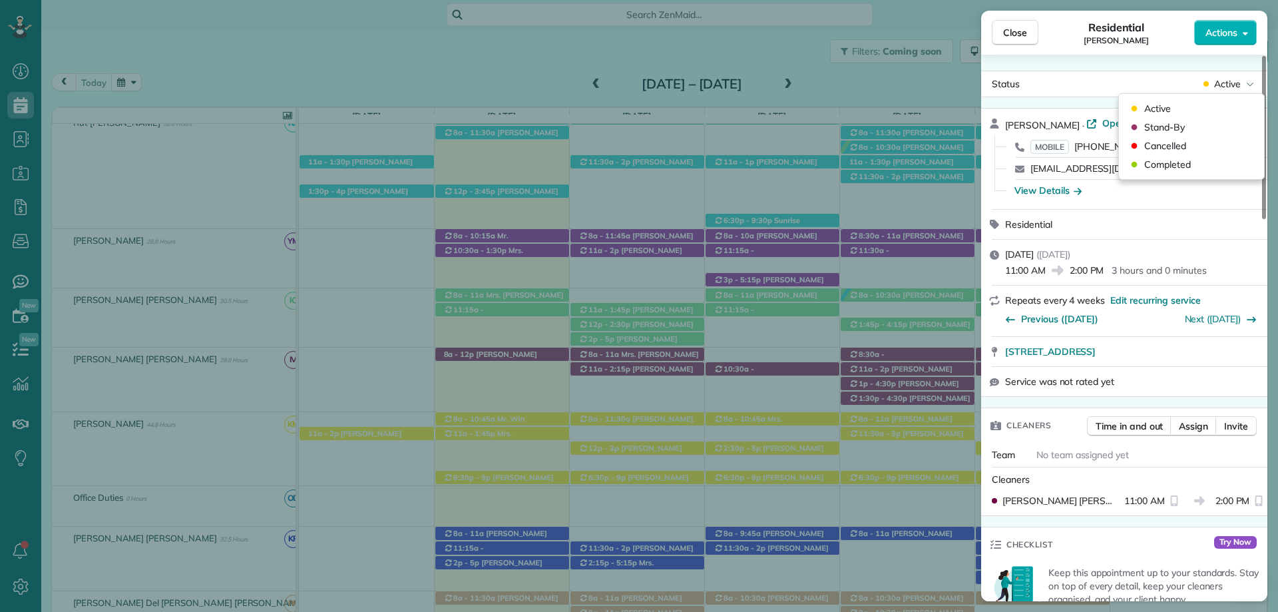
click at [1154, 57] on div "Status Active Richard Mcvey · Open profile MOBILE (708) 310-0110 Copy rickmcvey…" at bounding box center [1124, 328] width 286 height 547
click at [1023, 26] on span "Close" at bounding box center [1015, 32] width 24 height 13
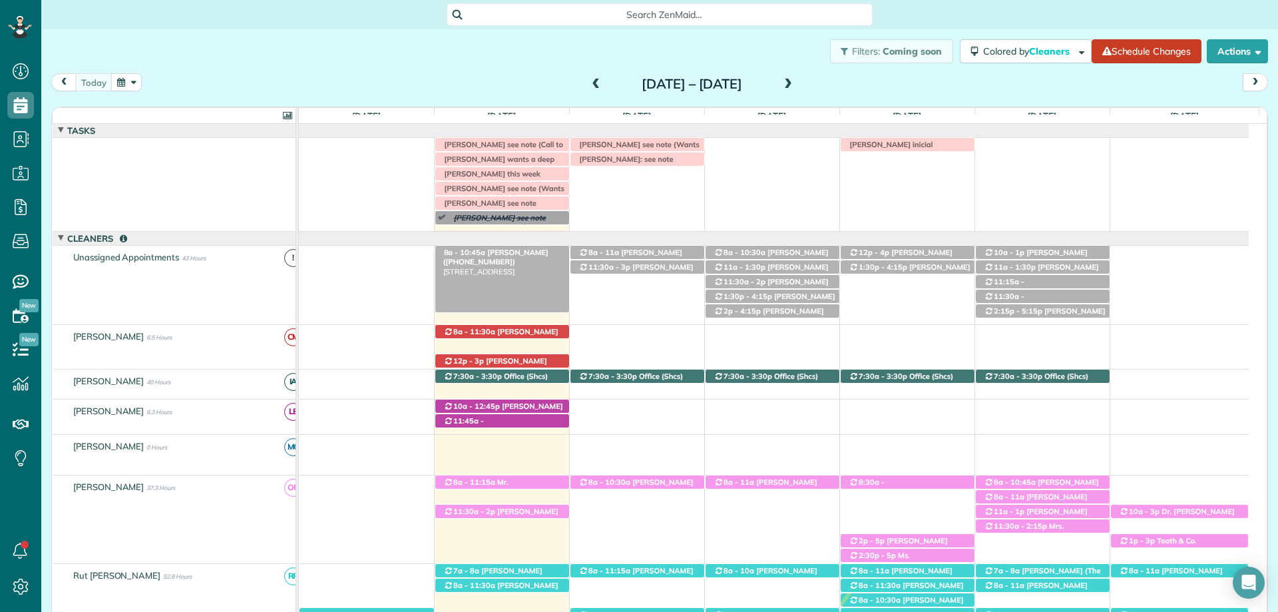
click at [510, 253] on span "Linda Crawford (+15417884900)" at bounding box center [495, 257] width 105 height 19
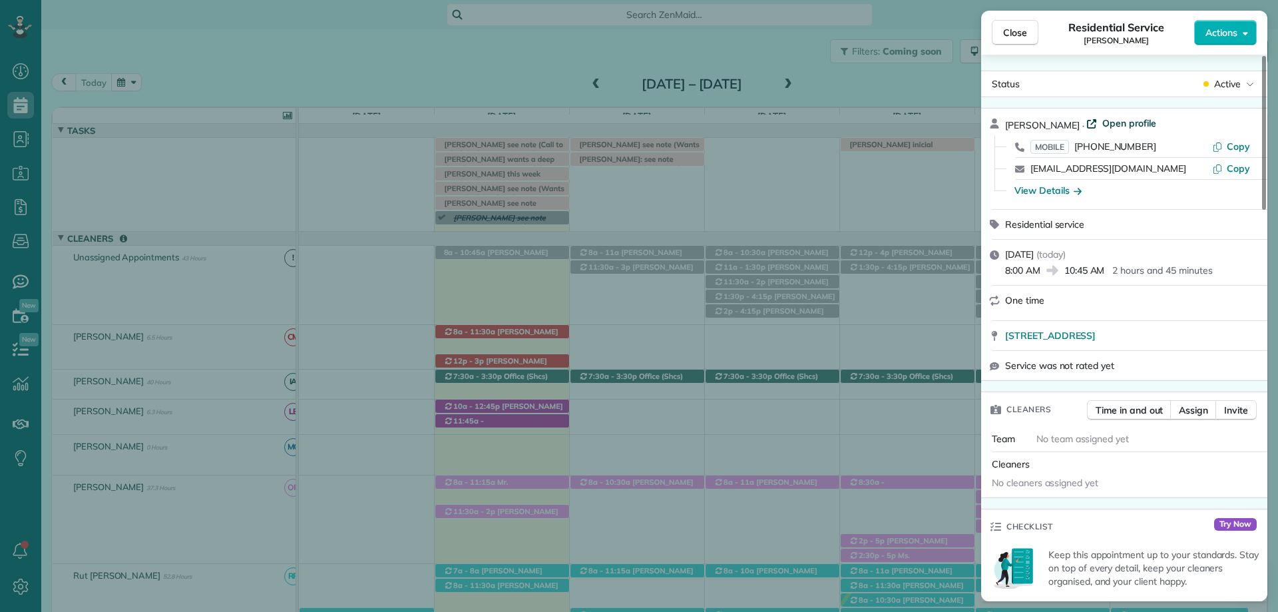
click at [1122, 117] on span "Open profile" at bounding box center [1129, 123] width 54 height 13
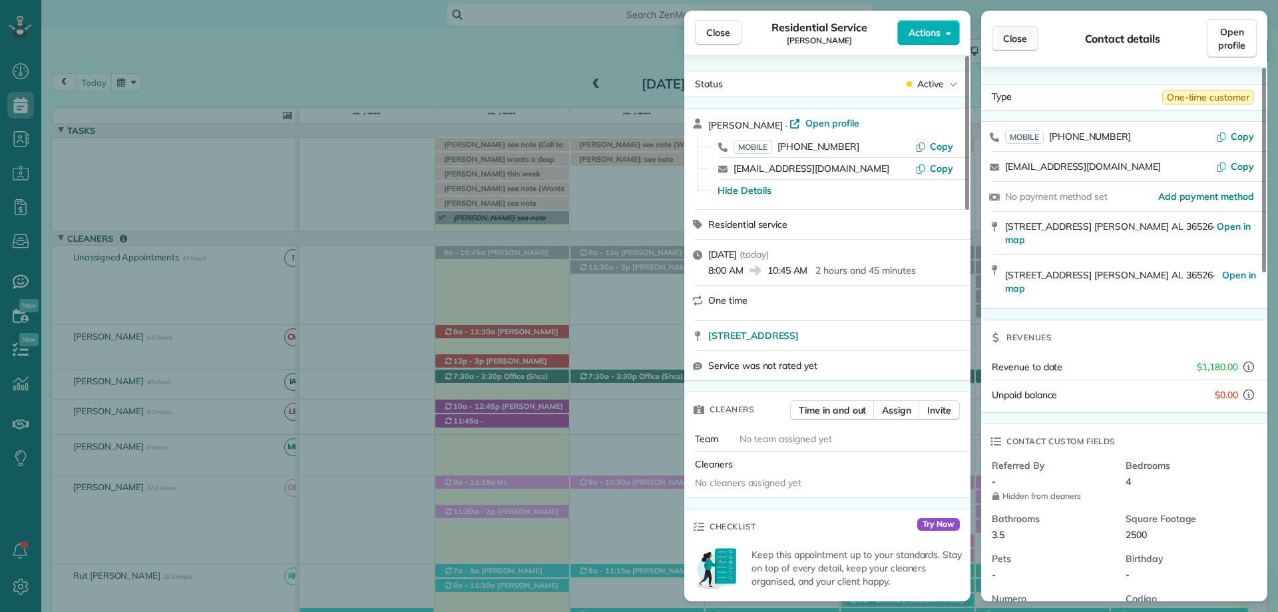
click at [1024, 30] on button "Close" at bounding box center [1015, 38] width 47 height 25
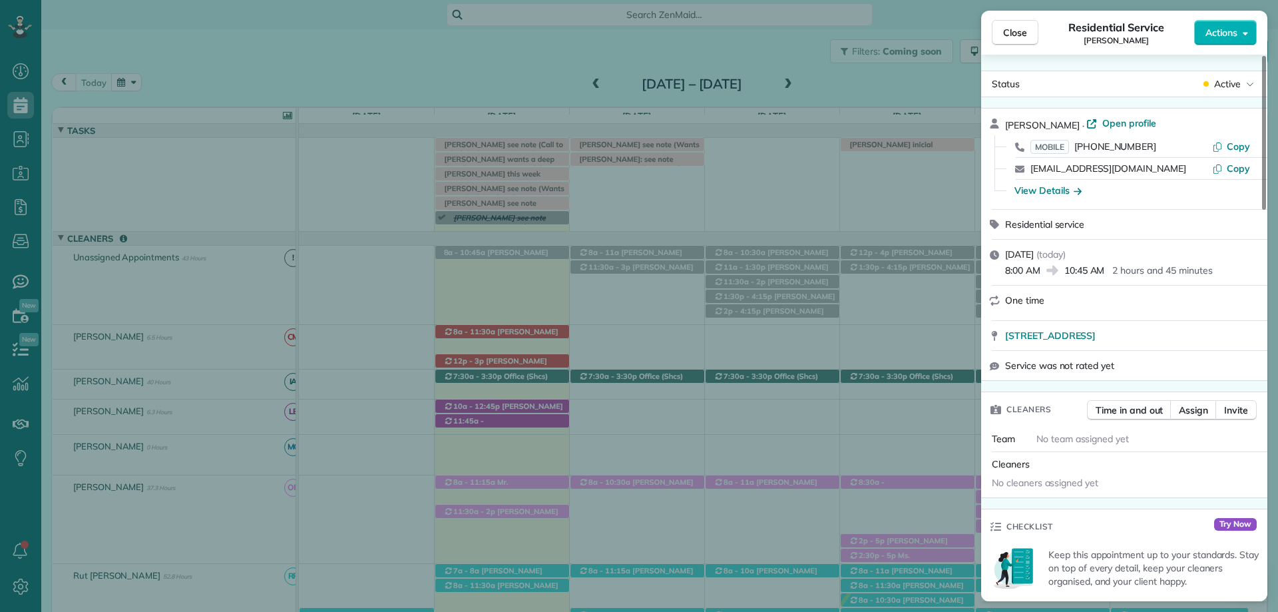
click at [635, 198] on div "Close Residential Service Linda Crawford Actions Status Active Linda Crawford ·…" at bounding box center [639, 306] width 1278 height 612
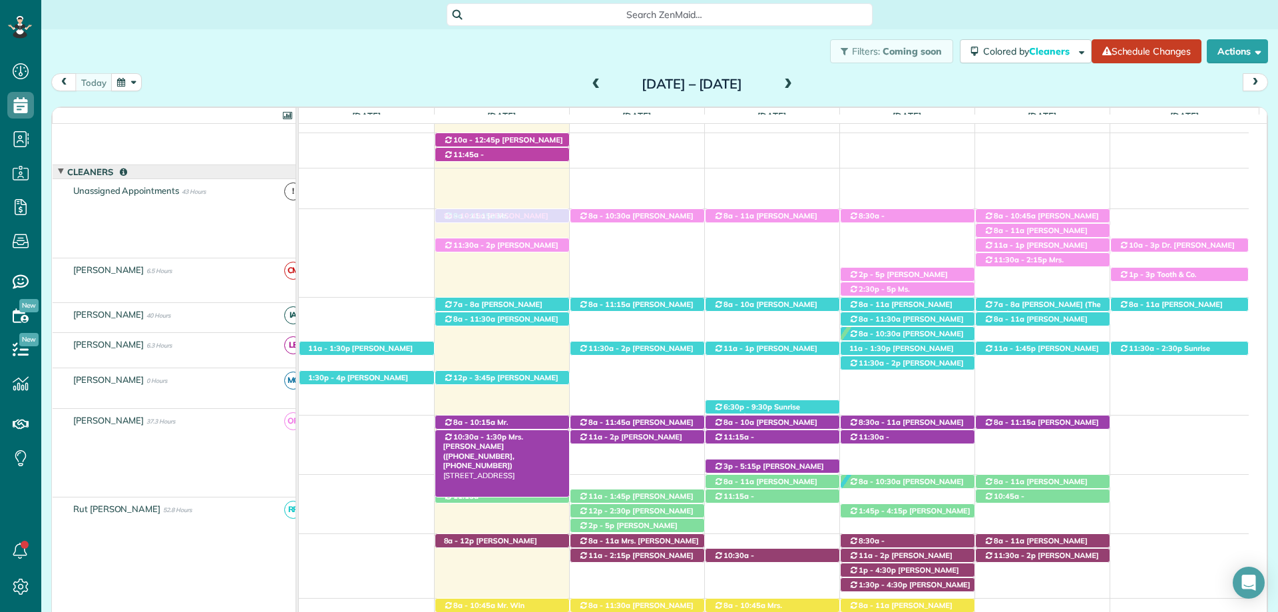
scroll to position [266, 0]
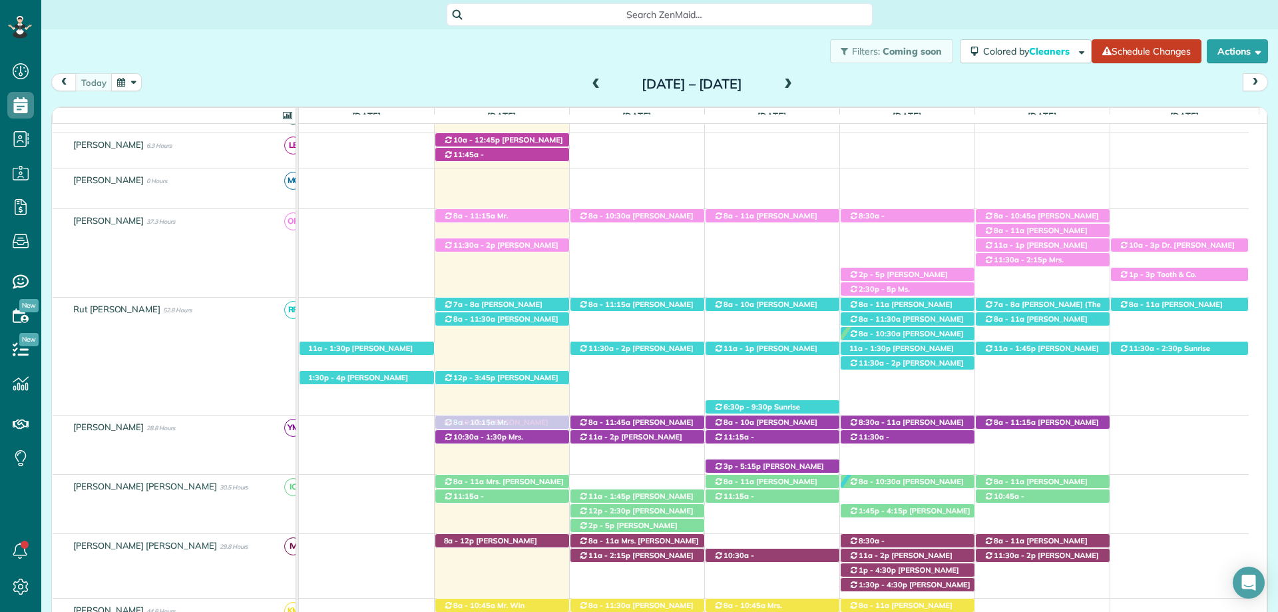
drag, startPoint x: 503, startPoint y: 187, endPoint x: 518, endPoint y: 449, distance: 262.7
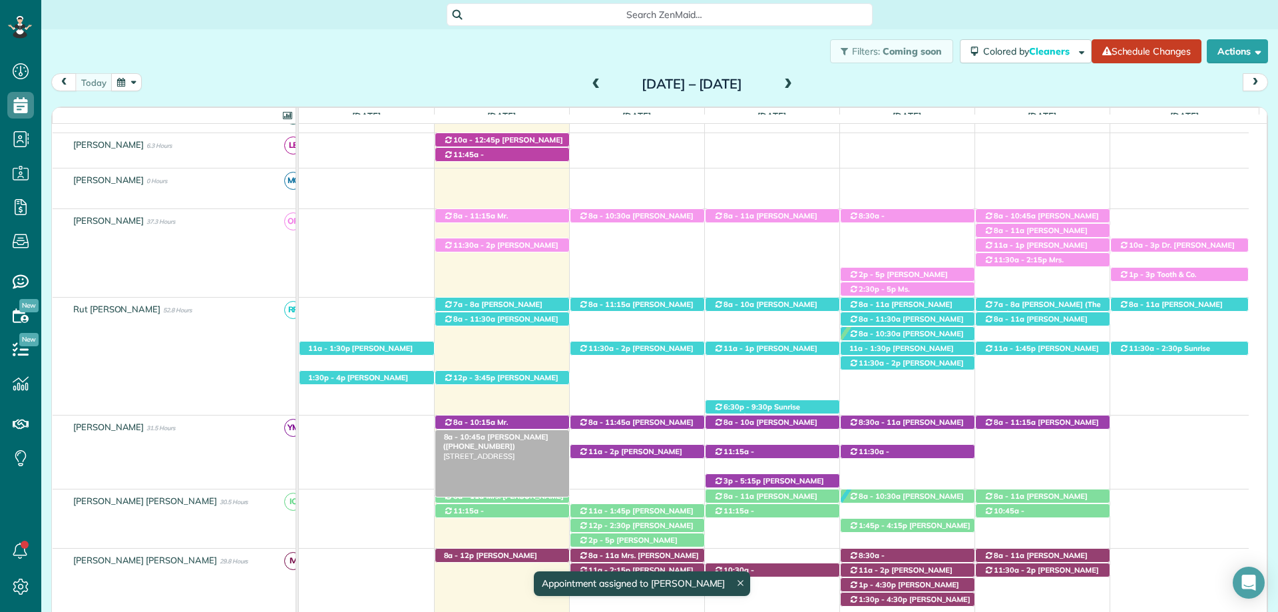
click at [506, 439] on span "Linda Crawford (+15417884900)" at bounding box center [495, 441] width 105 height 19
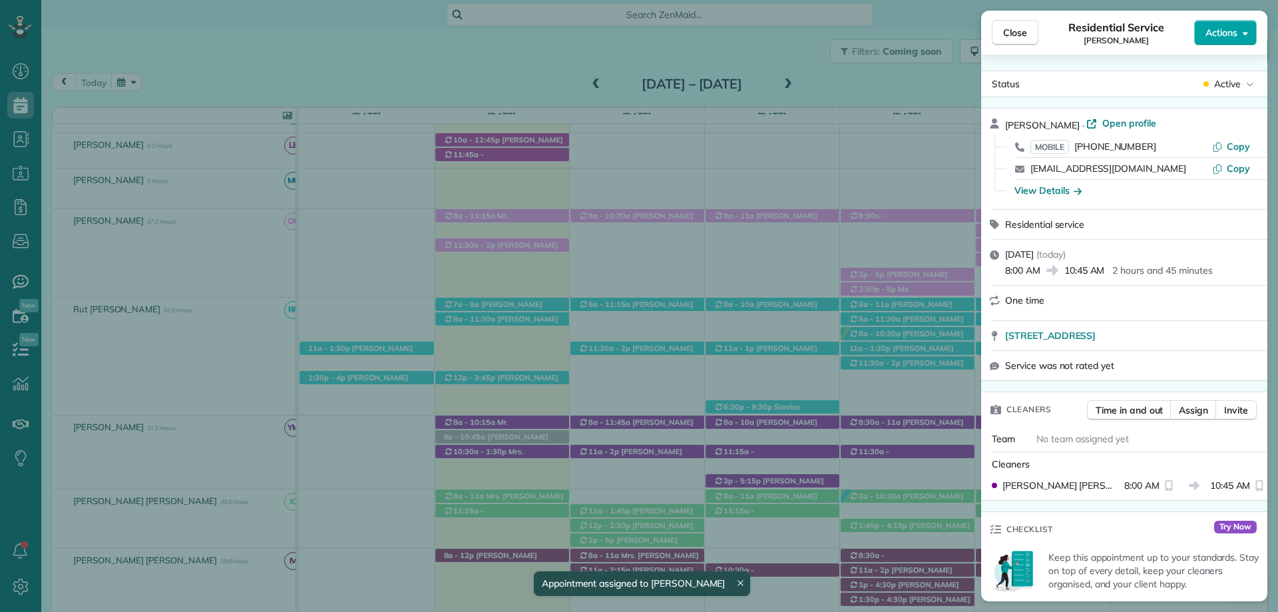
click at [1242, 34] on button "Actions" at bounding box center [1225, 32] width 63 height 25
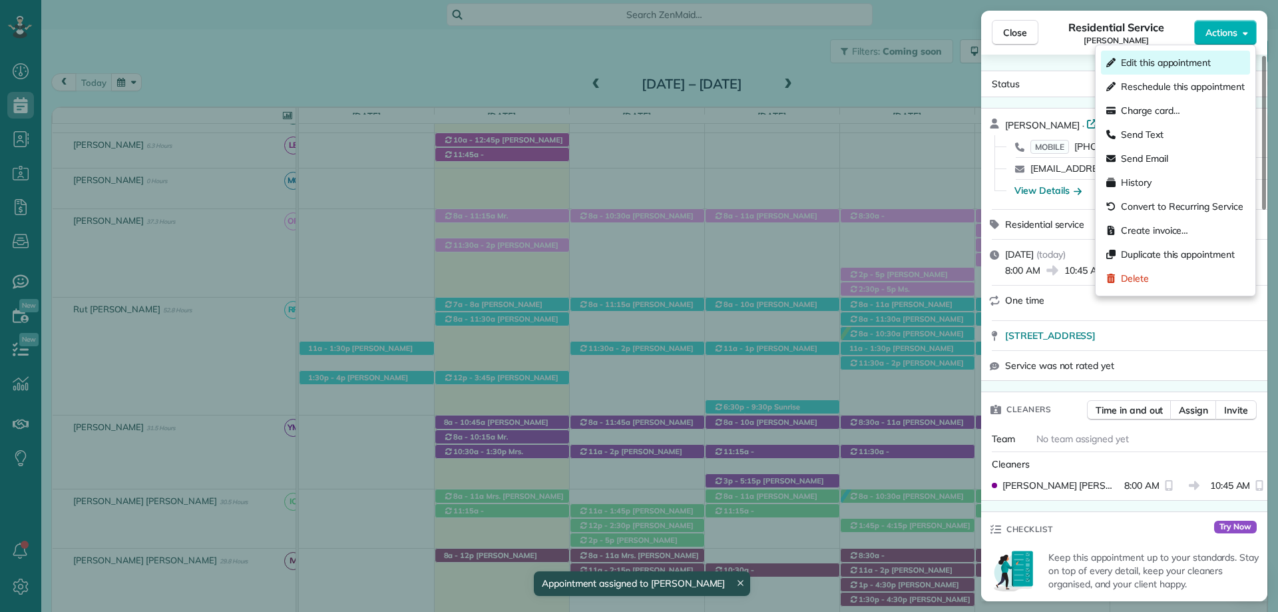
click at [1166, 58] on span "Edit this appointment" at bounding box center [1166, 62] width 90 height 13
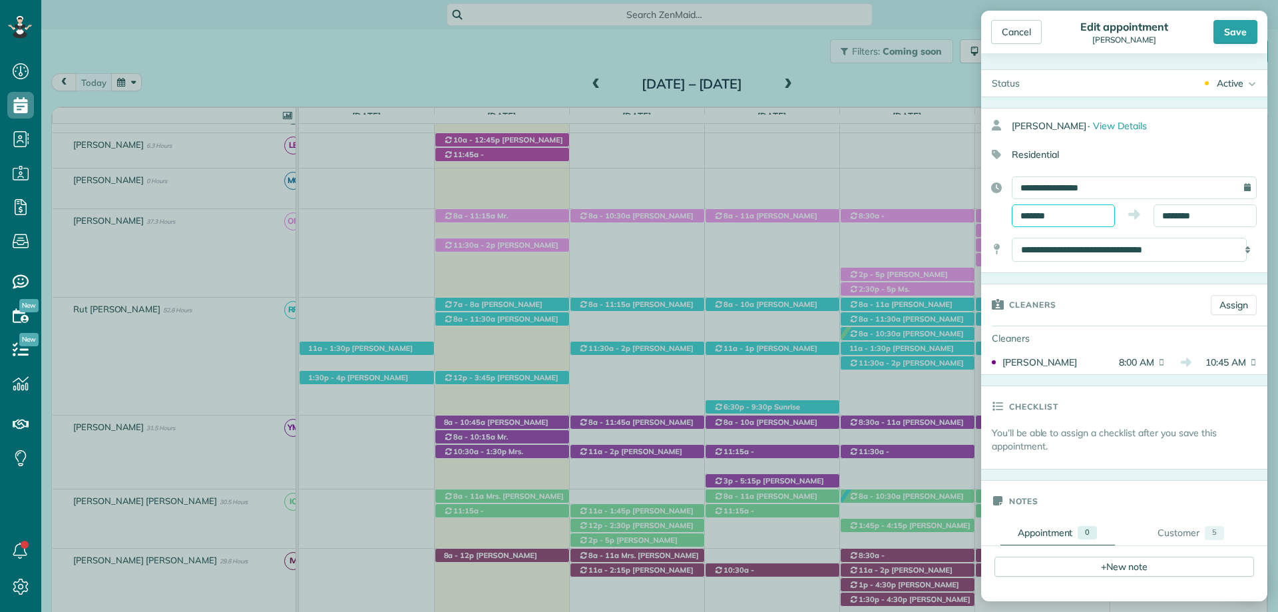
click at [1035, 213] on input "*******" at bounding box center [1063, 215] width 103 height 23
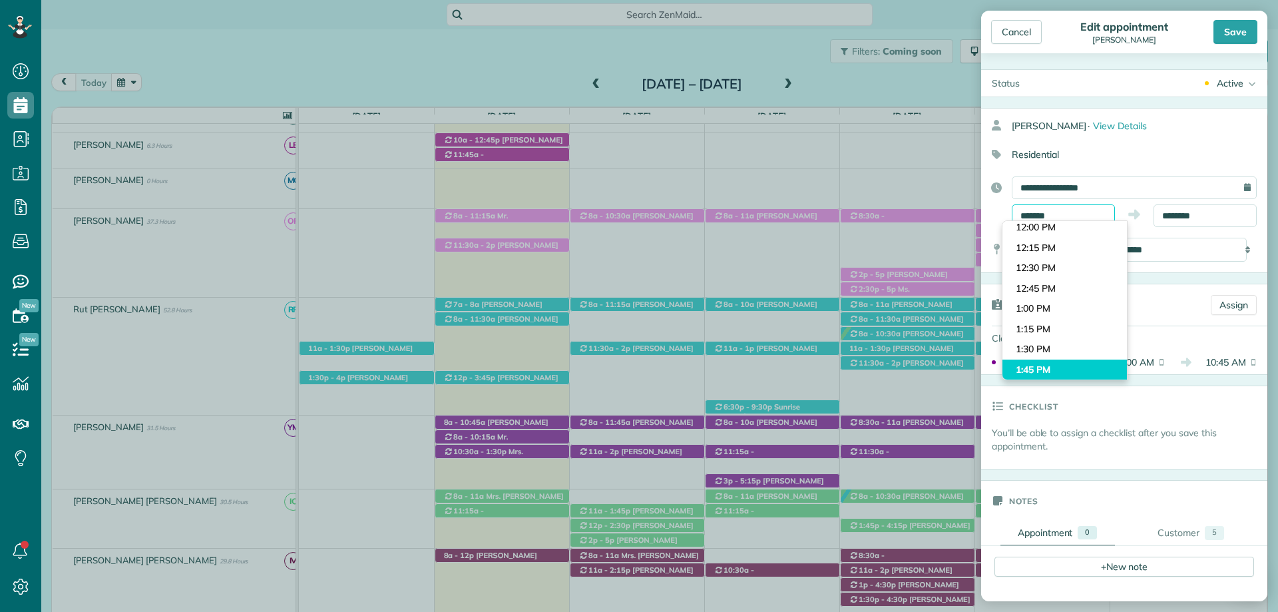
scroll to position [1009, 0]
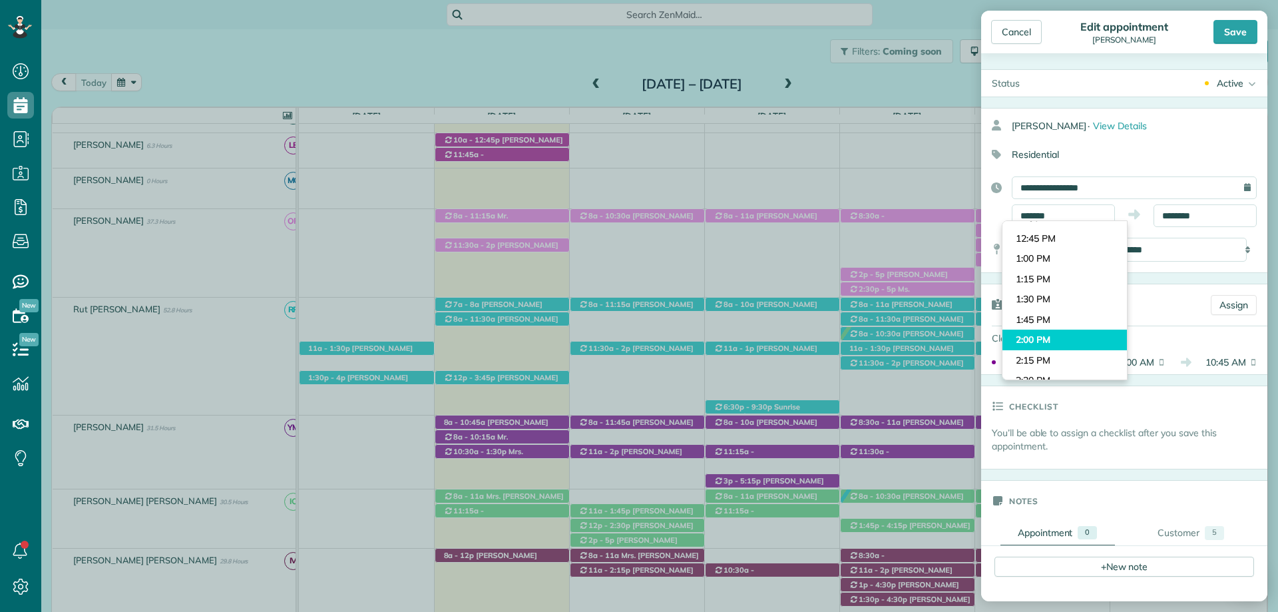
type input "*******"
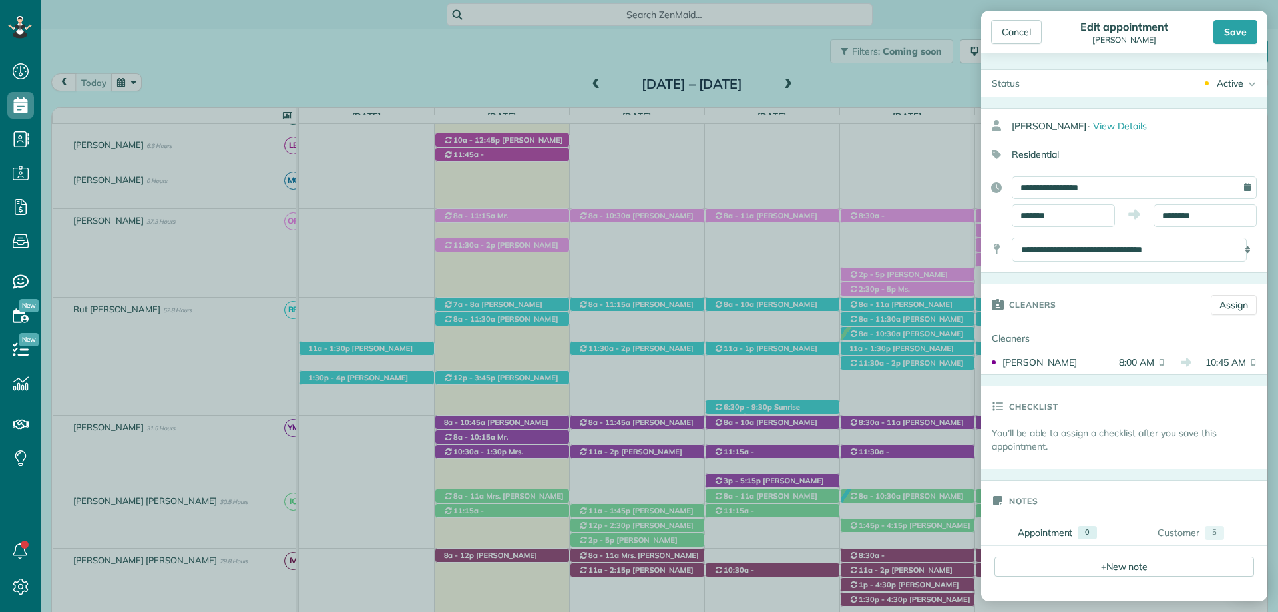
click at [1052, 332] on body "Dashboard Scheduling Calendar View List View Dispatch View - Weekly scheduling …" at bounding box center [639, 306] width 1278 height 612
click at [1184, 210] on input "********" at bounding box center [1205, 215] width 103 height 23
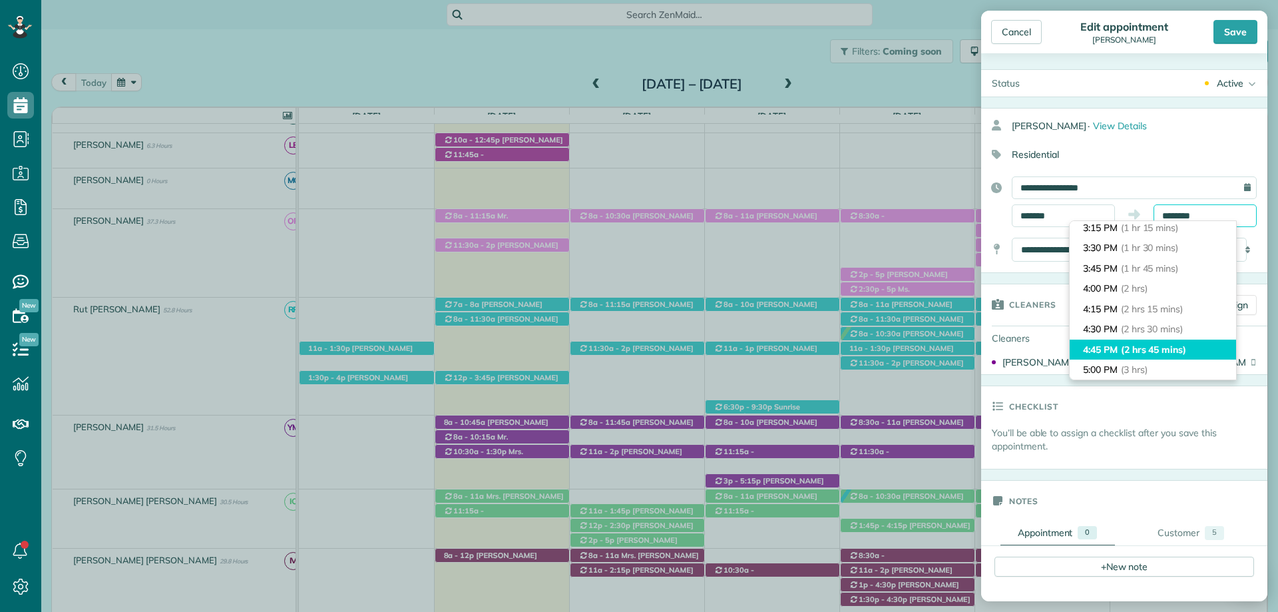
scroll to position [133, 0]
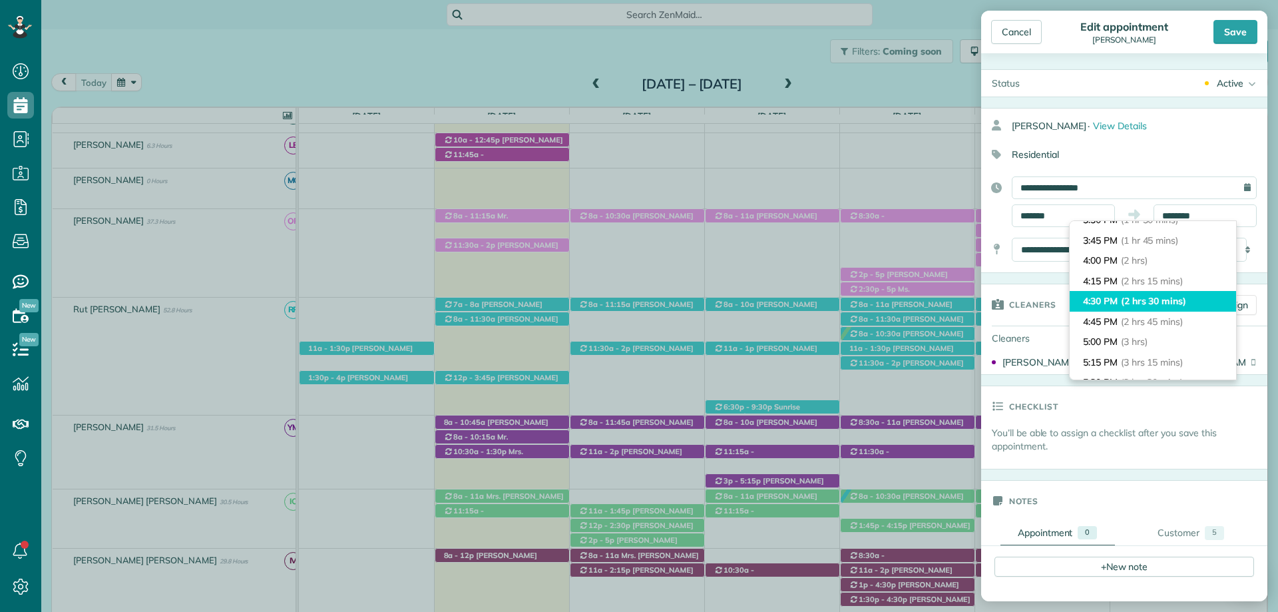
type input "*******"
click at [1150, 300] on span "(2 hrs 30 mins)" at bounding box center [1153, 301] width 65 height 12
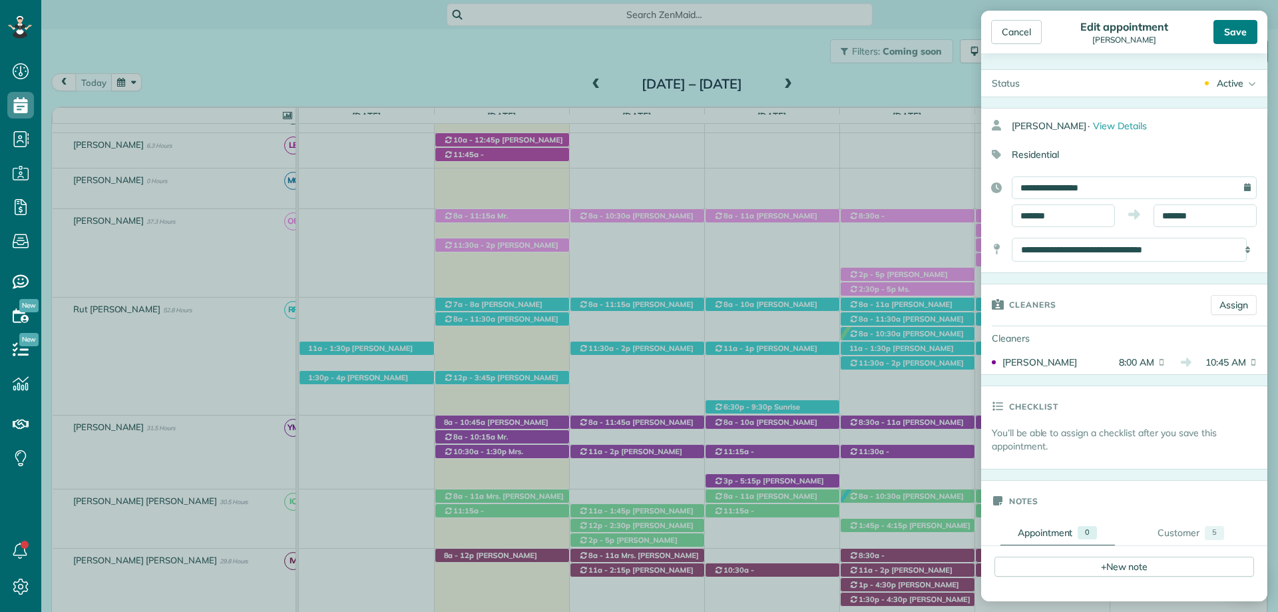
click at [1234, 35] on div "Save" at bounding box center [1236, 32] width 44 height 24
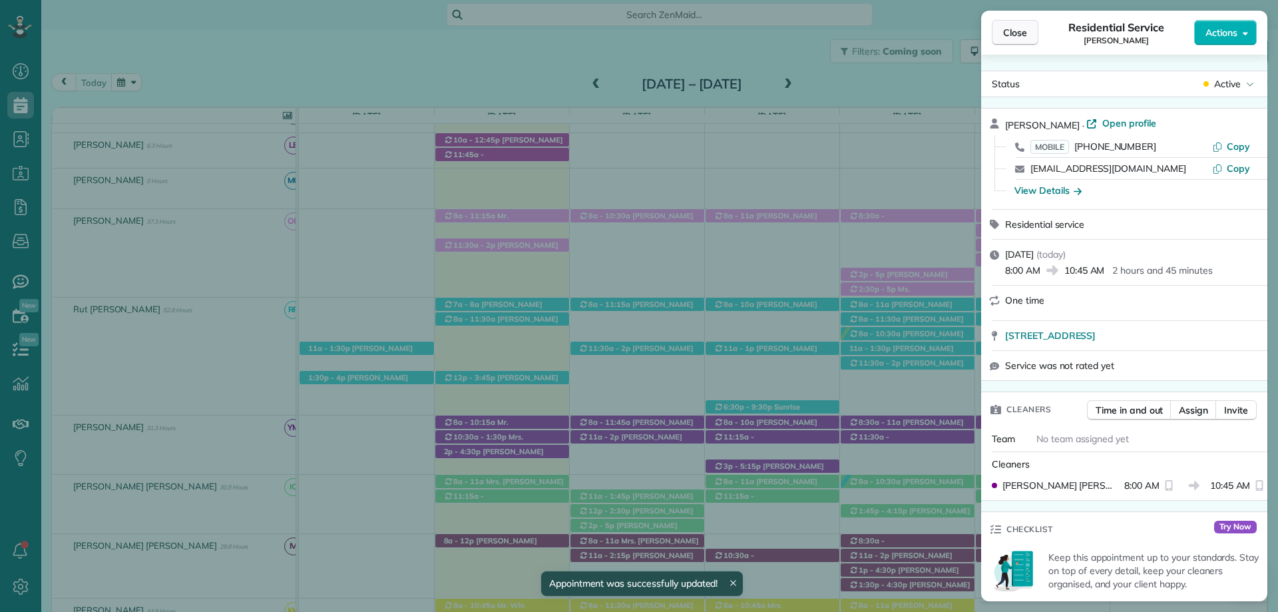
click at [1017, 33] on span "Close" at bounding box center [1015, 32] width 24 height 13
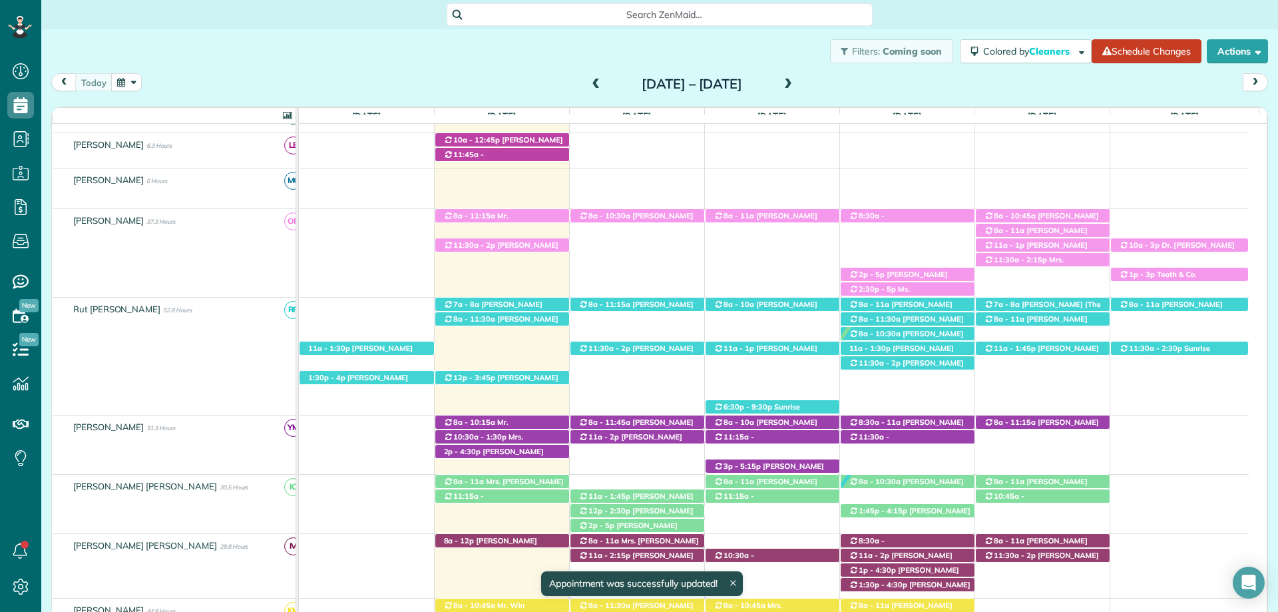
scroll to position [67, 0]
click at [336, 47] on div "Filters: Coming soon Colored by Cleaners Color by Cleaner Color by Team Color b…" at bounding box center [659, 51] width 1237 height 44
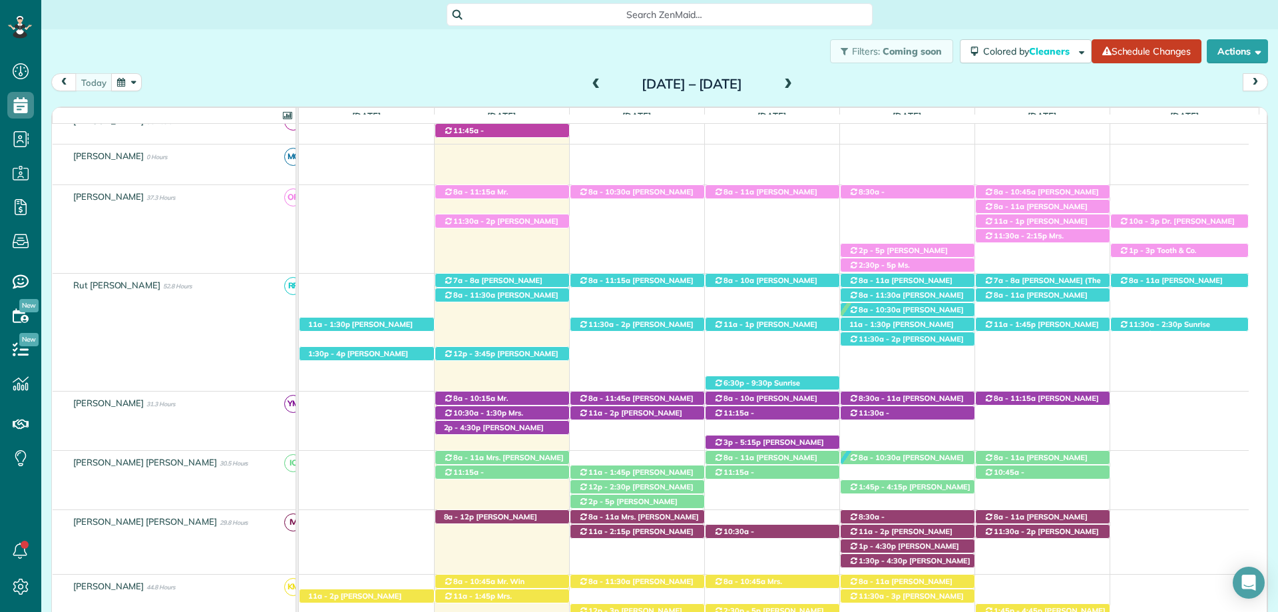
scroll to position [266, 0]
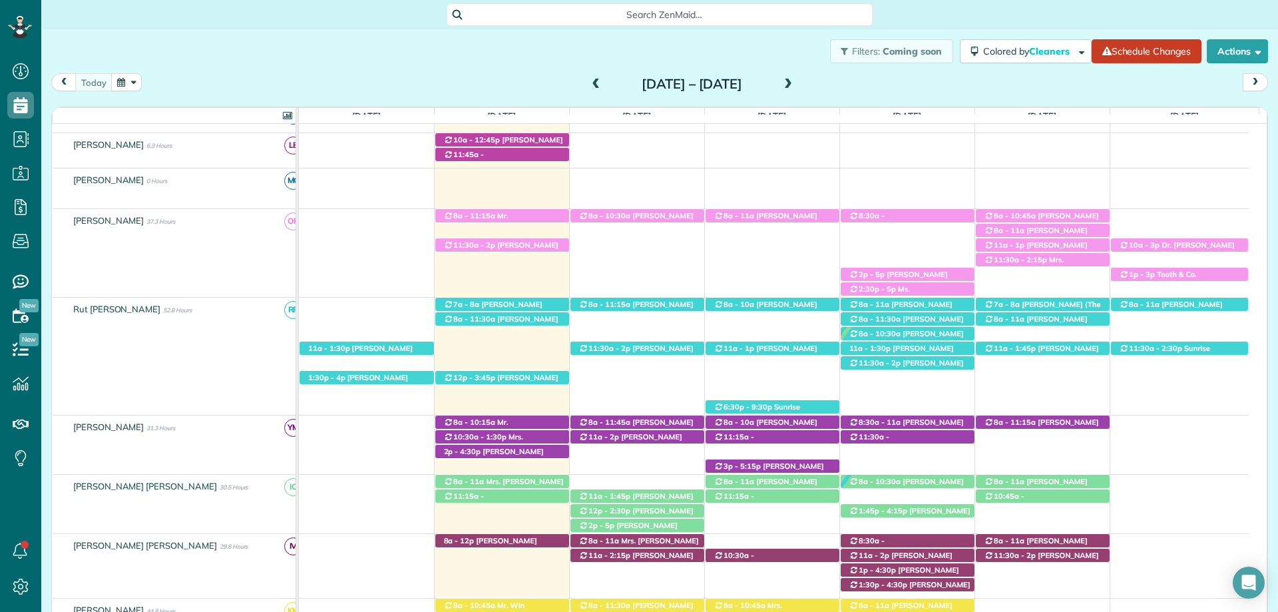
click at [490, 54] on div "Filters: Coming soon Colored by Cleaners Color by Cleaner Color by Team Color b…" at bounding box center [659, 51] width 1237 height 44
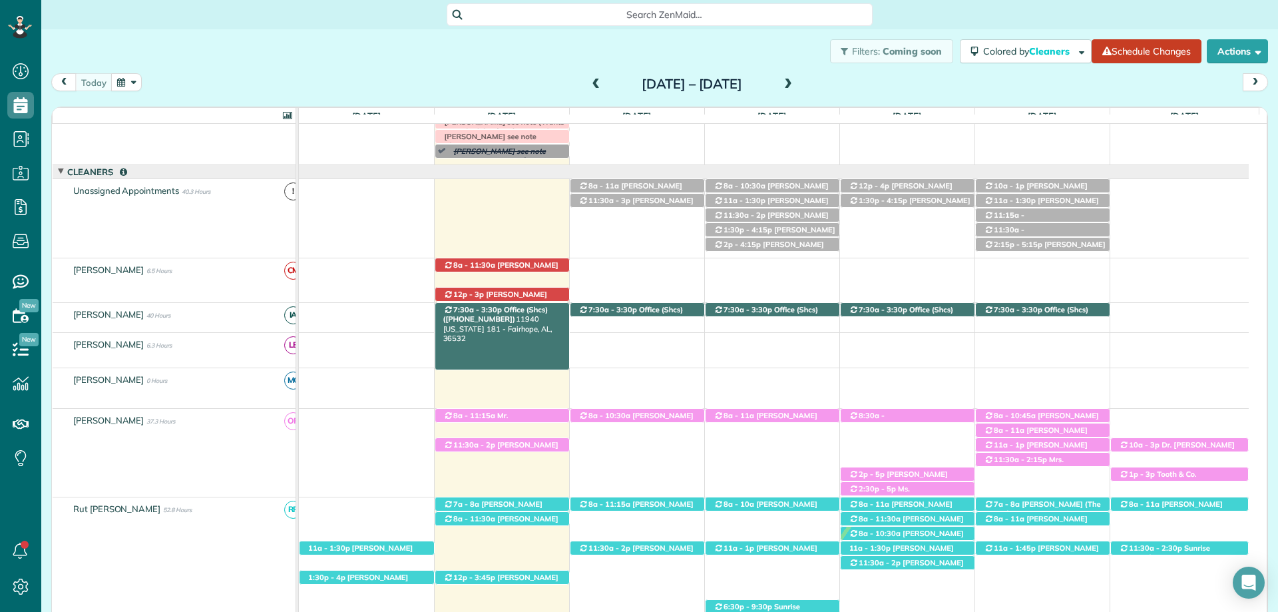
scroll to position [0, 0]
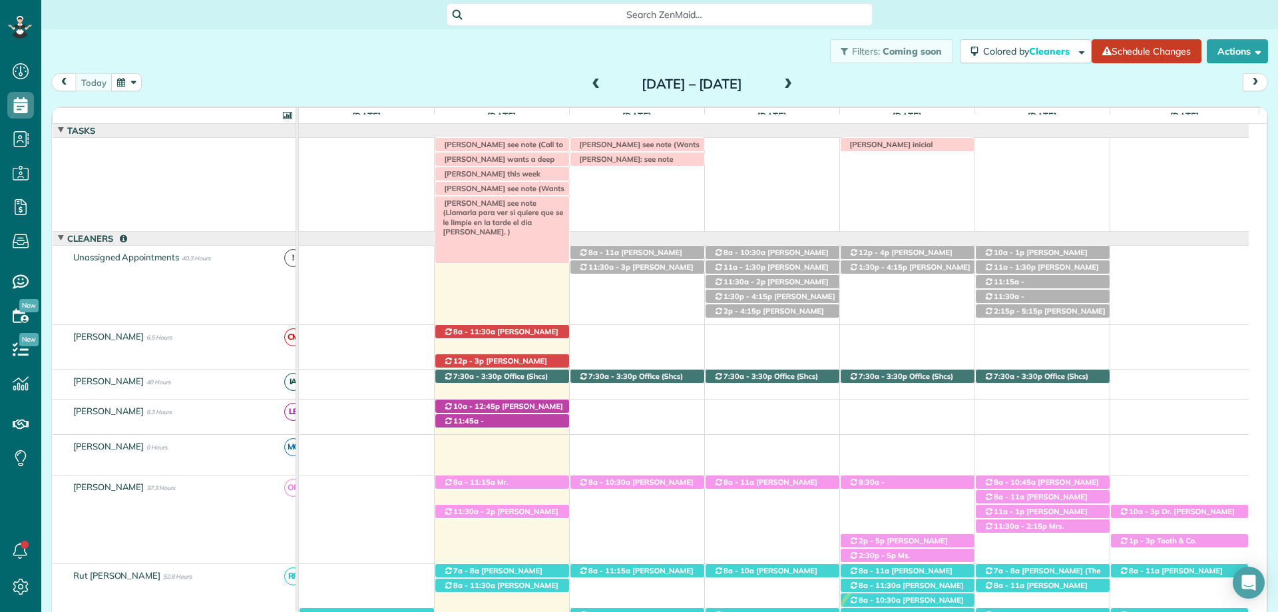
click at [518, 205] on span "[PERSON_NAME] see note (Llamarla para ver si quiere que se le limpie en la tard…" at bounding box center [501, 217] width 126 height 38
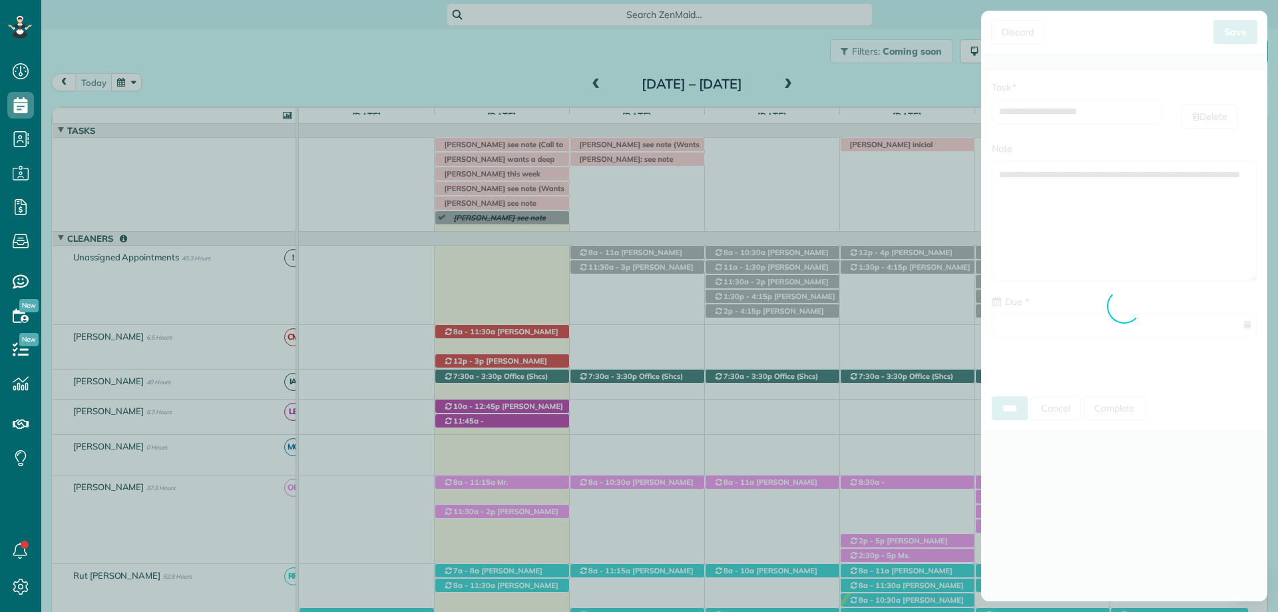
type input "**********"
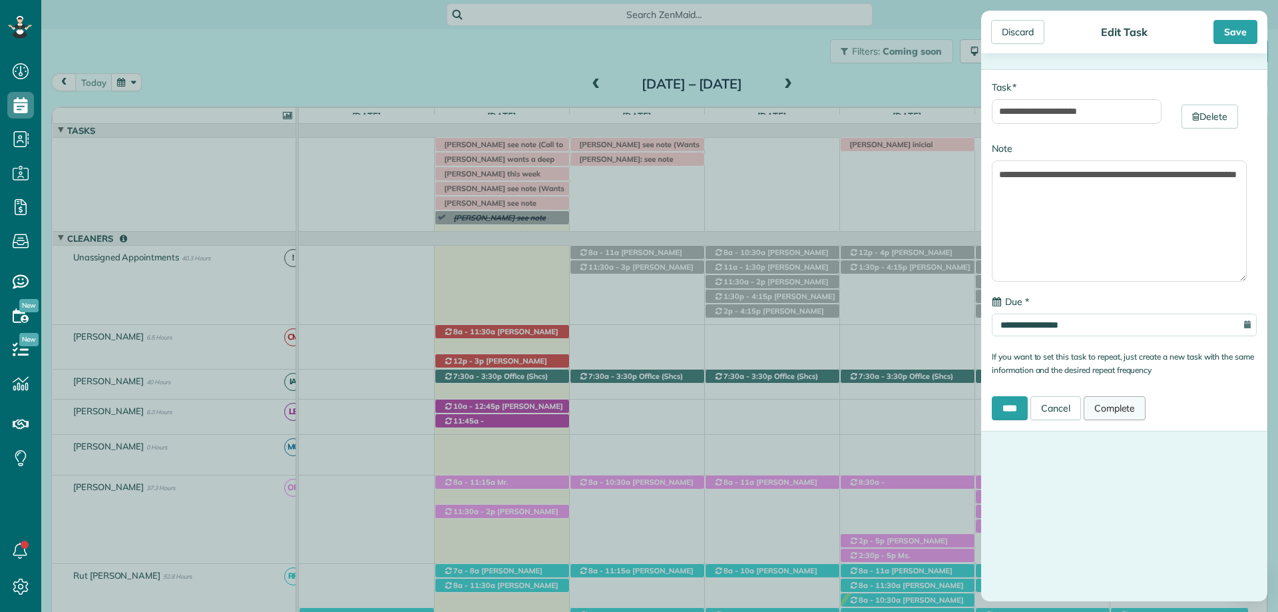
click at [1132, 407] on link "Complete" at bounding box center [1115, 408] width 63 height 24
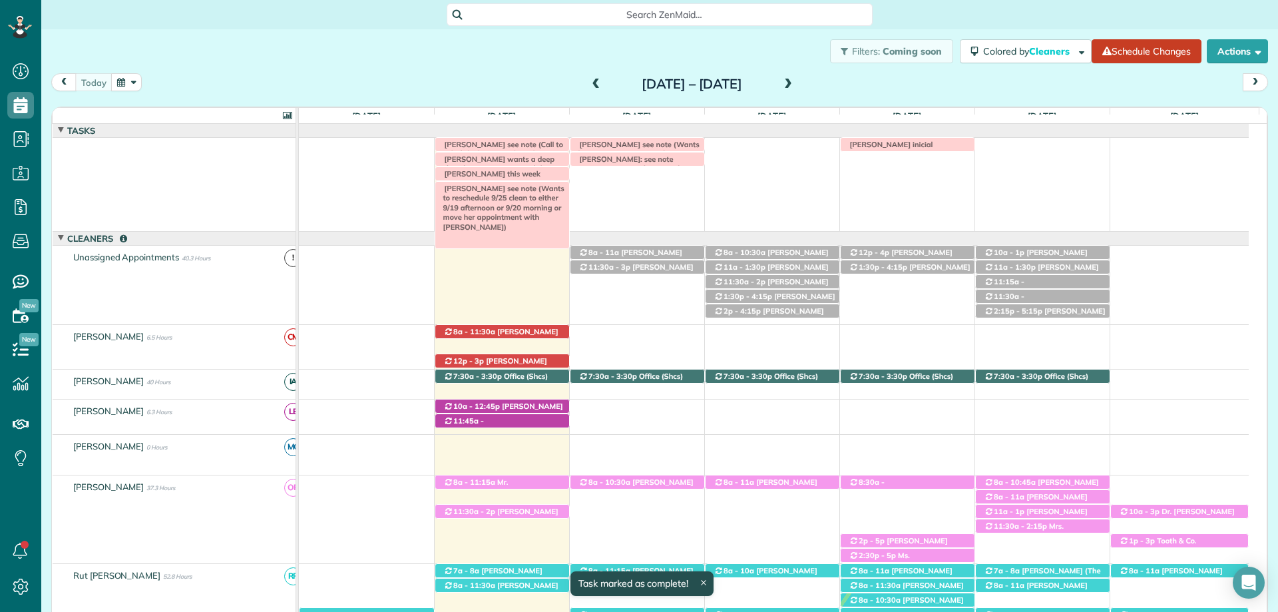
click at [497, 186] on span "[PERSON_NAME] see note (Wants to reschedule 9/25 clean to either 9/19 afternoon…" at bounding box center [501, 207] width 126 height 47
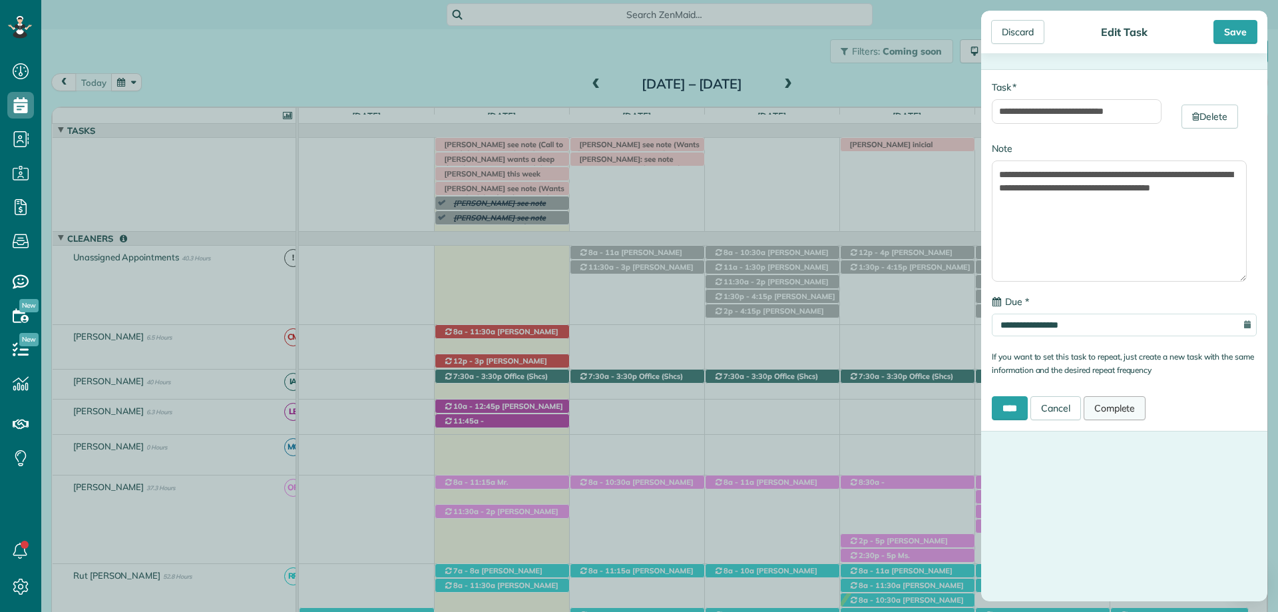
click at [1114, 405] on link "Complete" at bounding box center [1115, 408] width 63 height 24
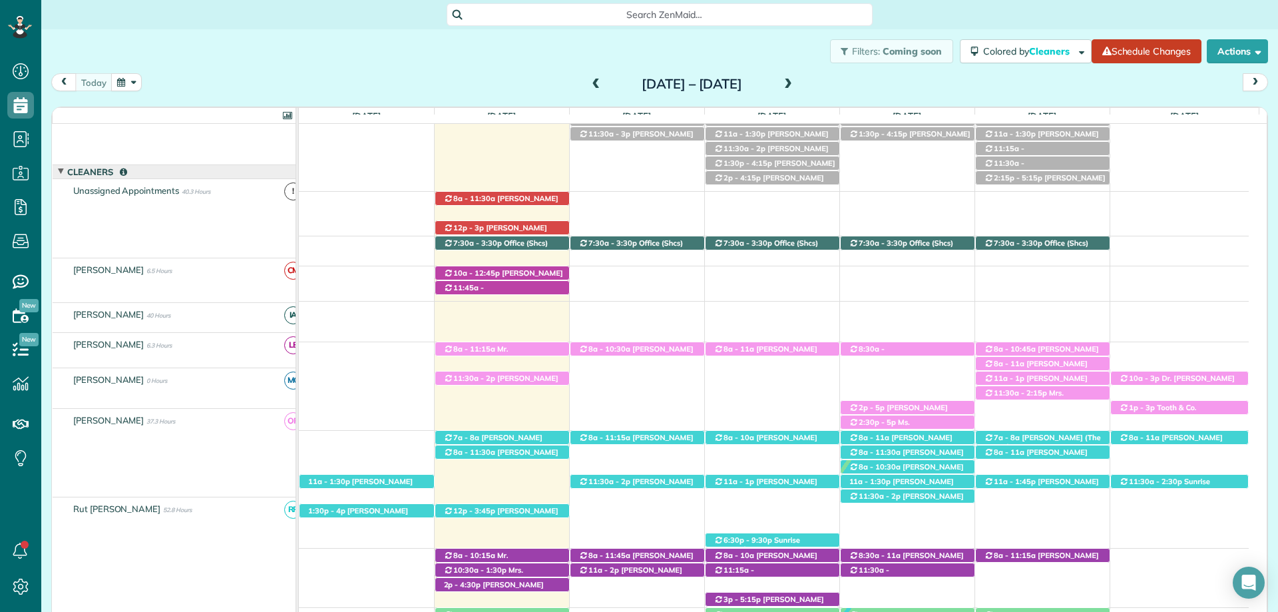
scroll to position [133, 0]
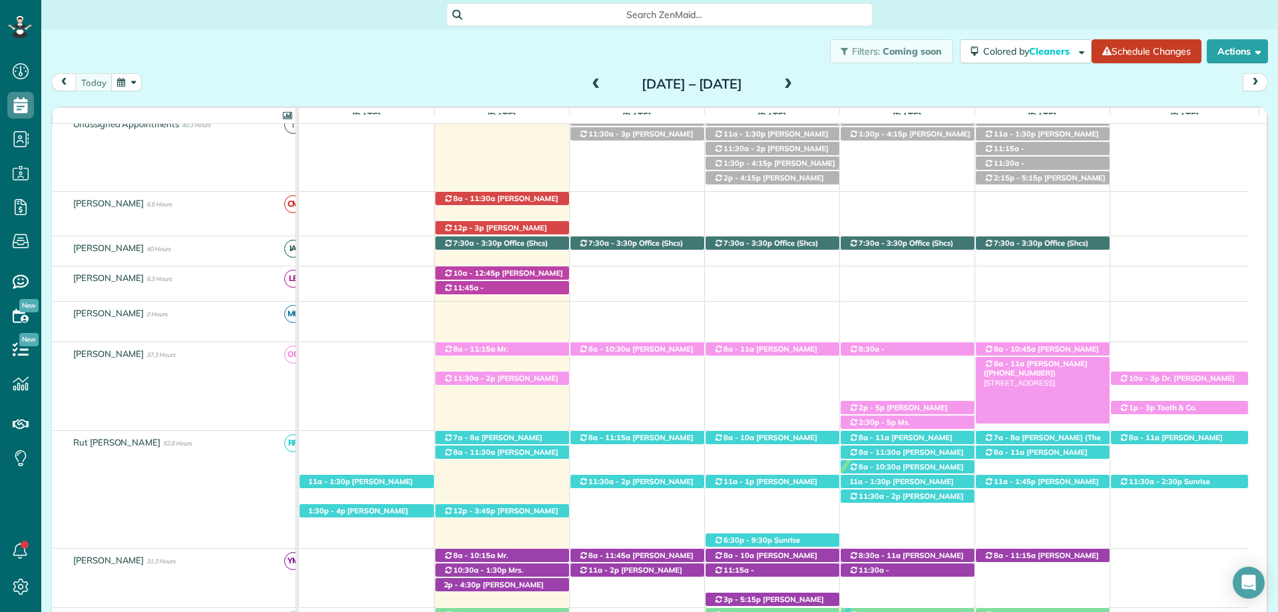
click at [1054, 363] on span "Harry Keyman (+12514060733)" at bounding box center [1036, 368] width 104 height 19
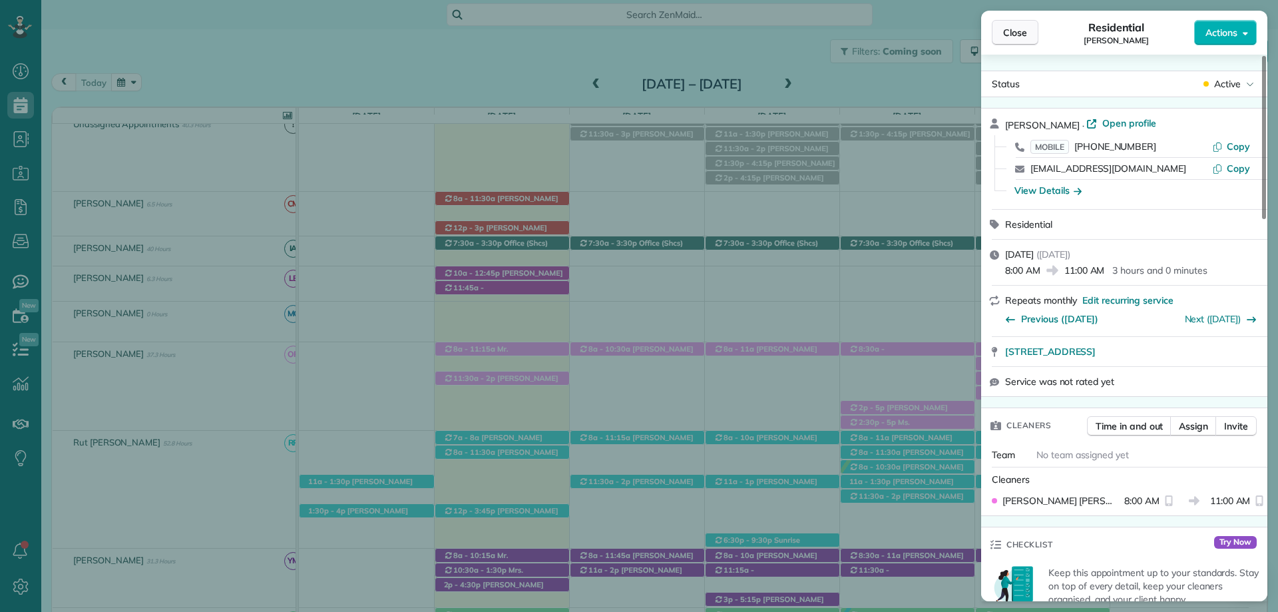
click at [1029, 33] on button "Close" at bounding box center [1015, 32] width 47 height 25
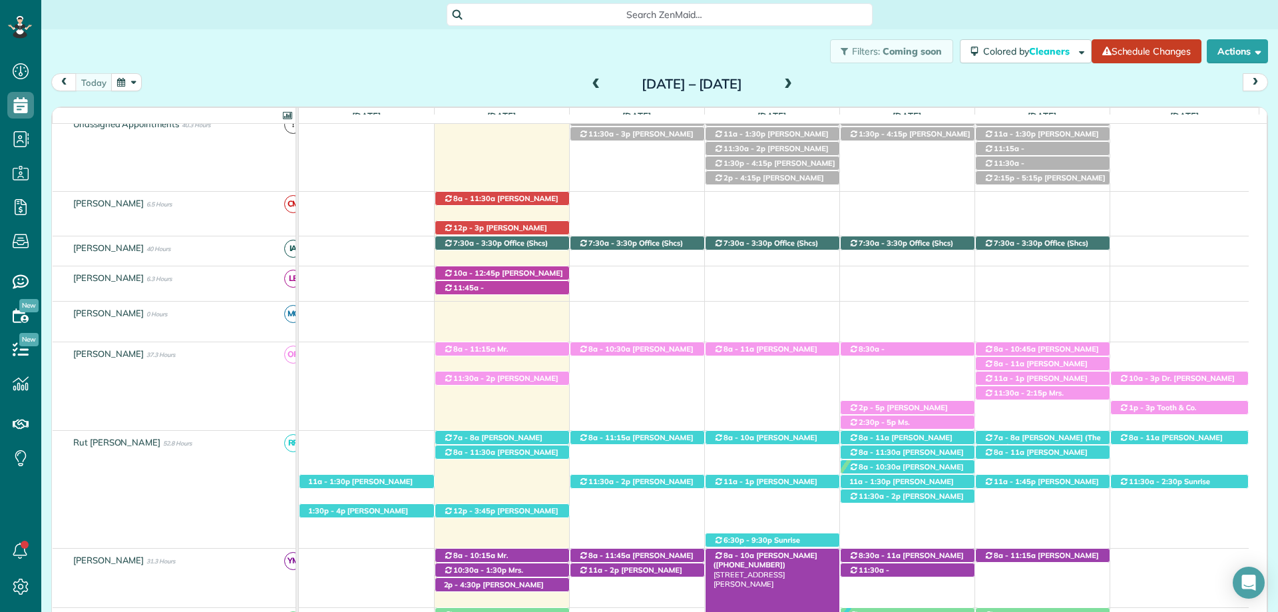
click at [776, 558] on span "Sarah Moore (+12514226744)" at bounding box center [766, 560] width 104 height 19
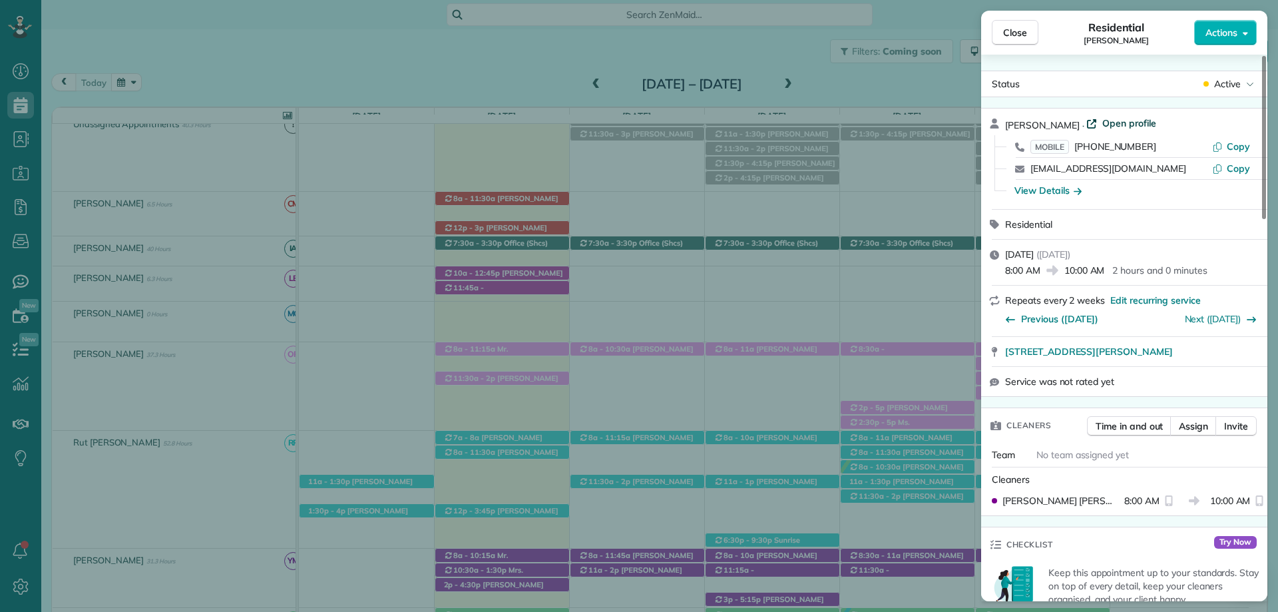
click at [1102, 118] on span "Open profile" at bounding box center [1129, 123] width 54 height 13
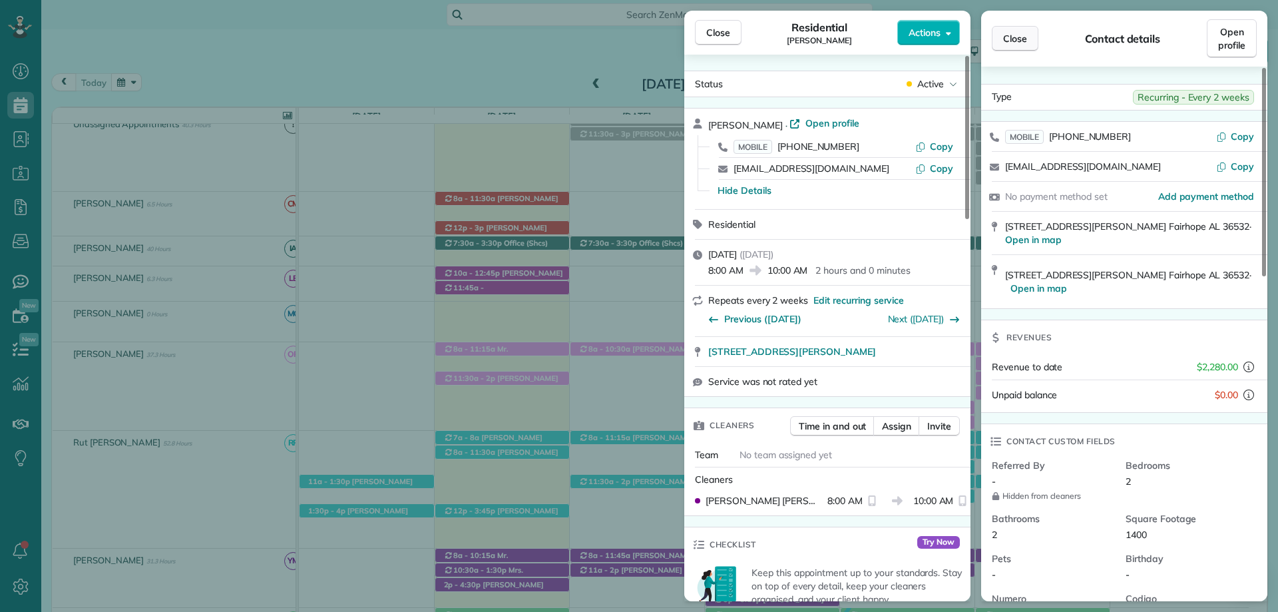
click at [1001, 41] on button "Close" at bounding box center [1015, 38] width 47 height 25
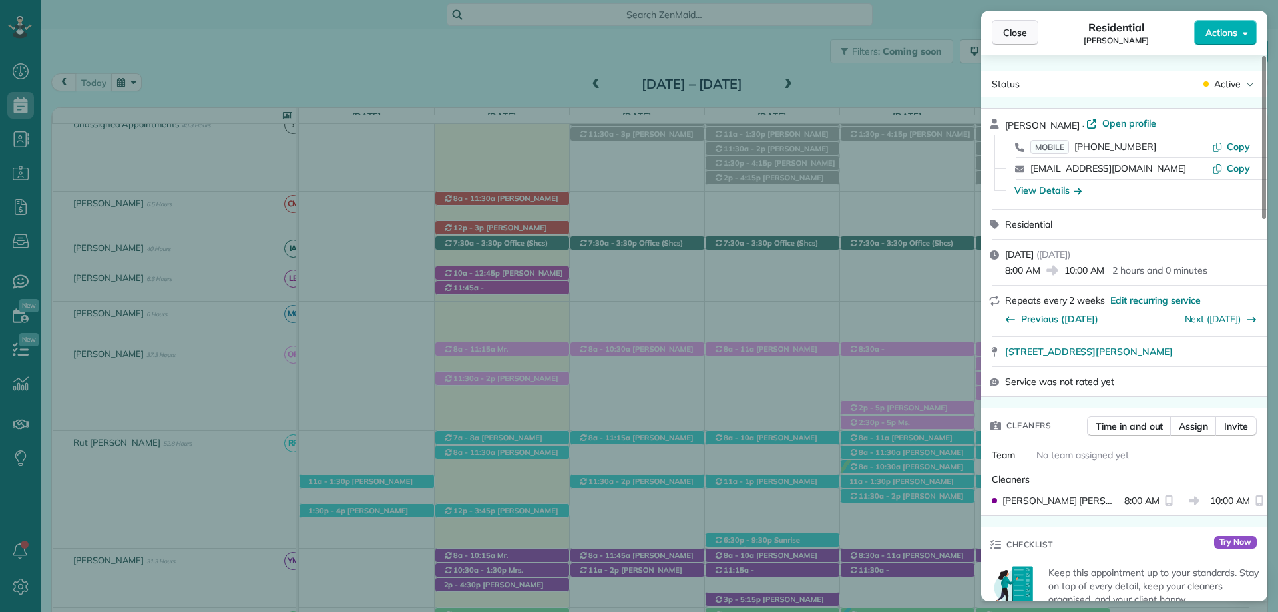
click at [1014, 37] on span "Close" at bounding box center [1015, 32] width 24 height 13
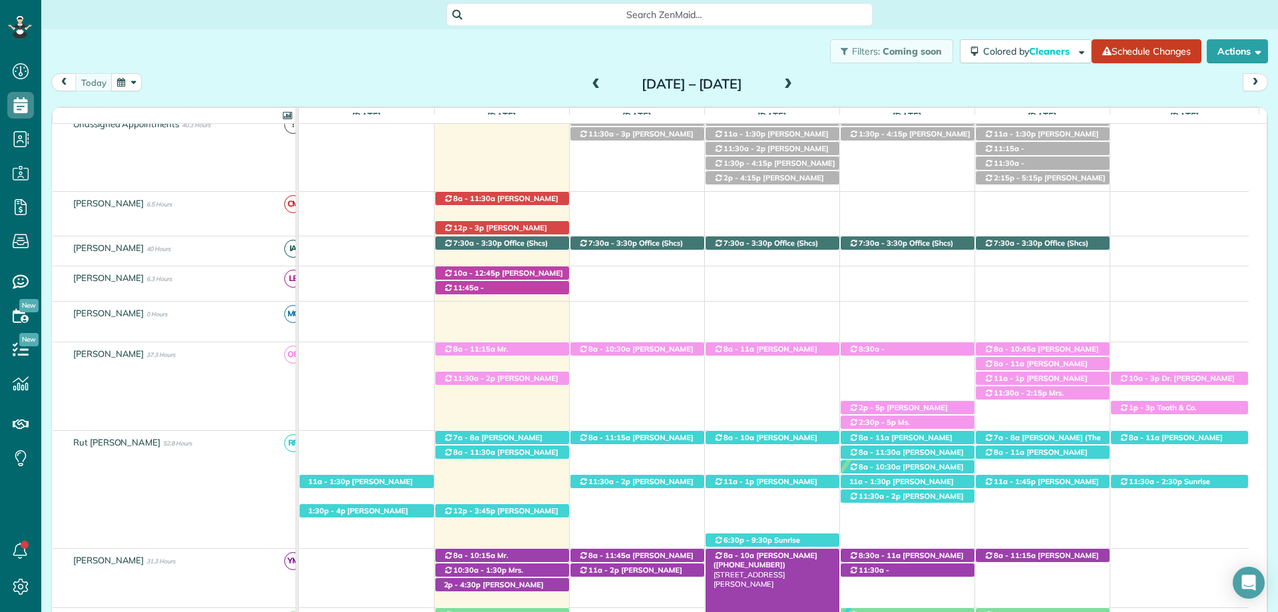
click at [788, 559] on span "Sarah Moore (+12514226744)" at bounding box center [766, 560] width 104 height 19
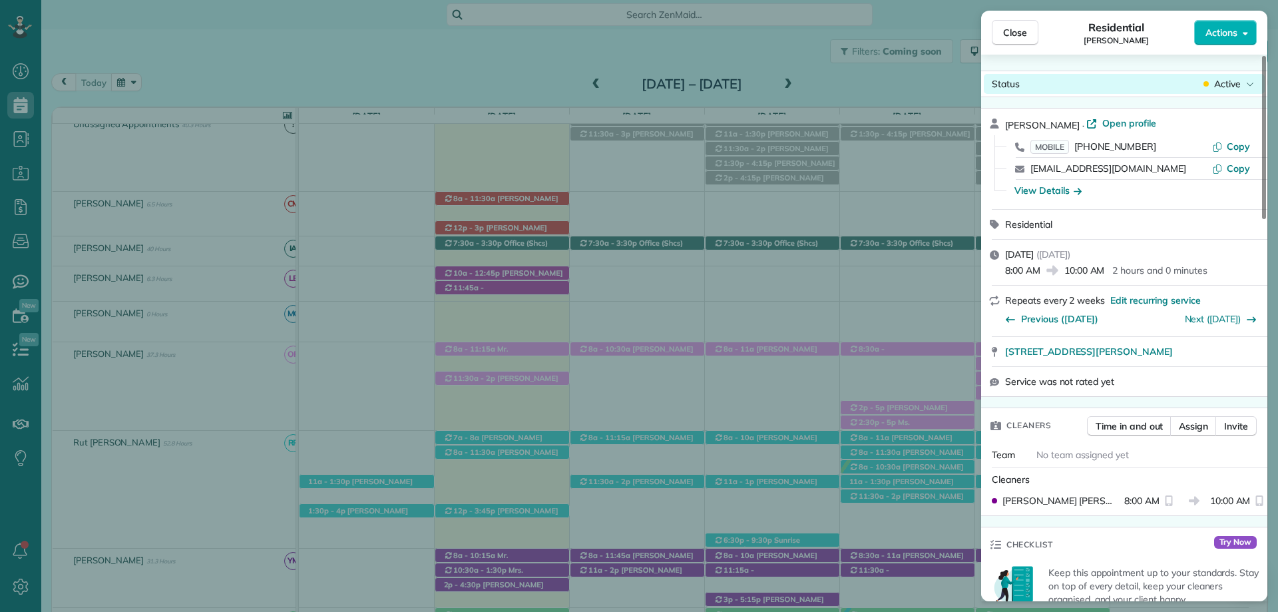
click at [1234, 87] on span "Active" at bounding box center [1227, 83] width 27 height 13
click at [1233, 89] on span "Active" at bounding box center [1227, 83] width 27 height 13
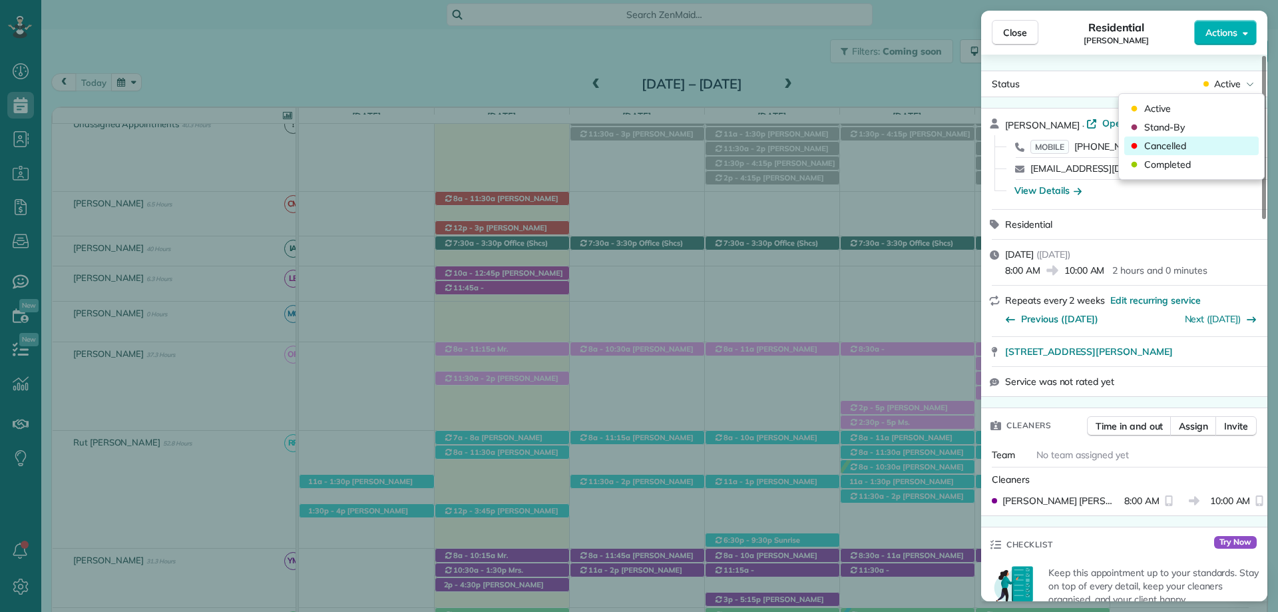
click at [1163, 142] on span "Cancelled" at bounding box center [1165, 145] width 42 height 13
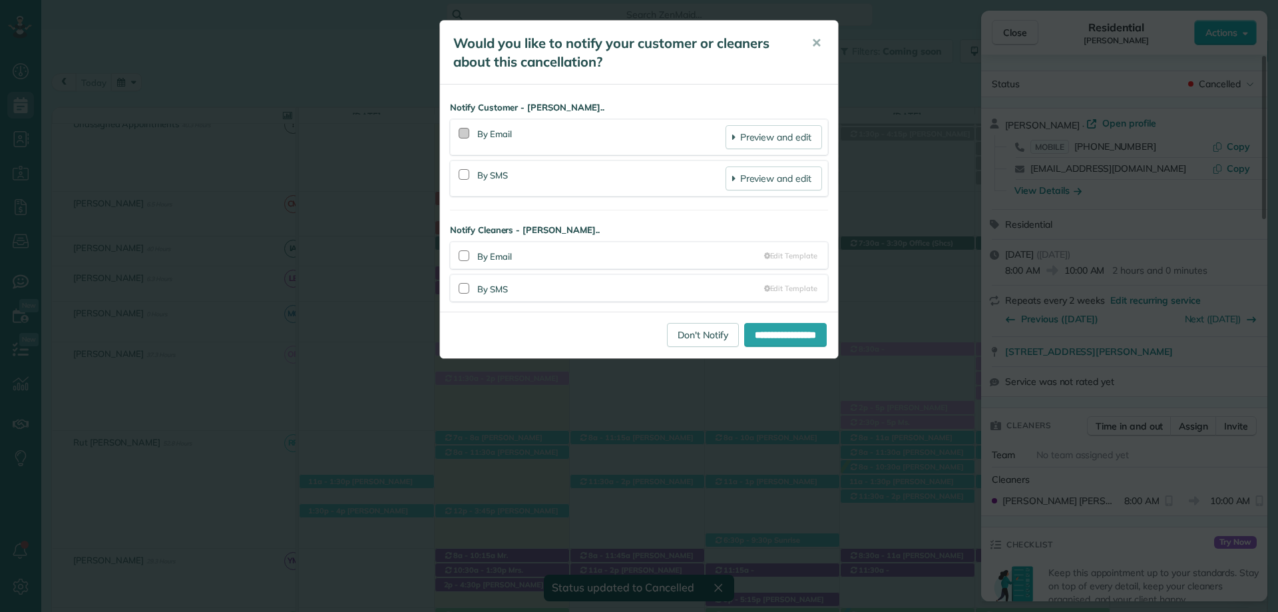
drag, startPoint x: 459, startPoint y: 127, endPoint x: 467, endPoint y: 131, distance: 8.3
click at [461, 128] on div at bounding box center [464, 133] width 17 height 31
click at [465, 138] on div at bounding box center [464, 133] width 17 height 31
click at [465, 134] on div at bounding box center [464, 133] width 11 height 11
click at [461, 172] on div at bounding box center [464, 174] width 11 height 11
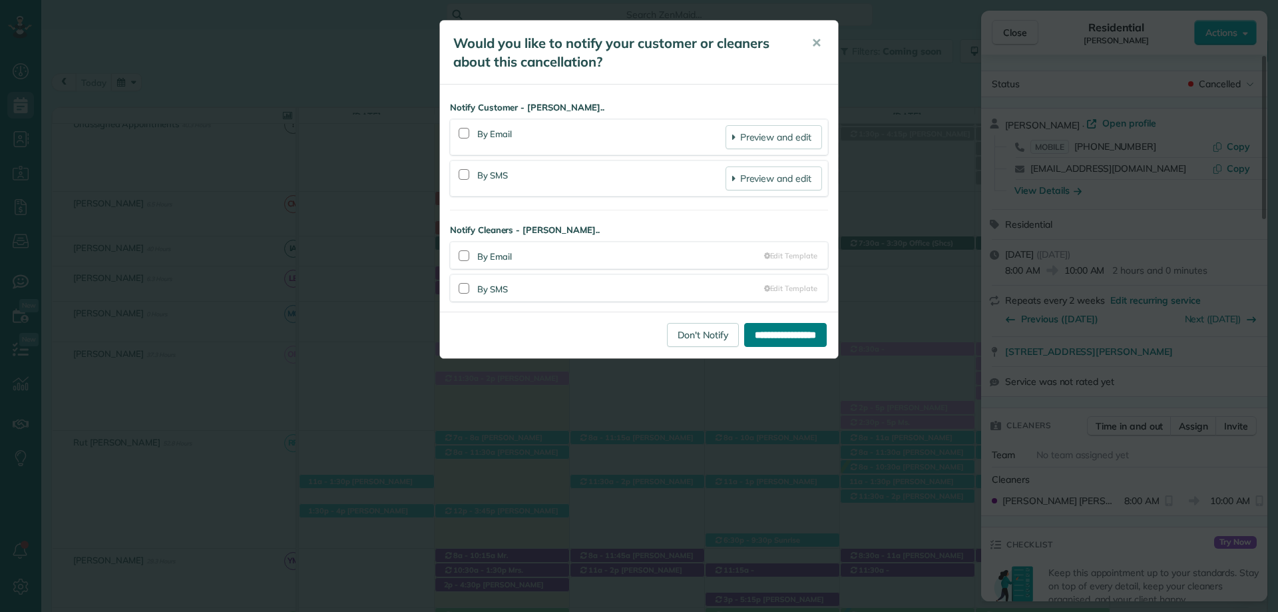
click at [788, 334] on input "**********" at bounding box center [785, 335] width 83 height 24
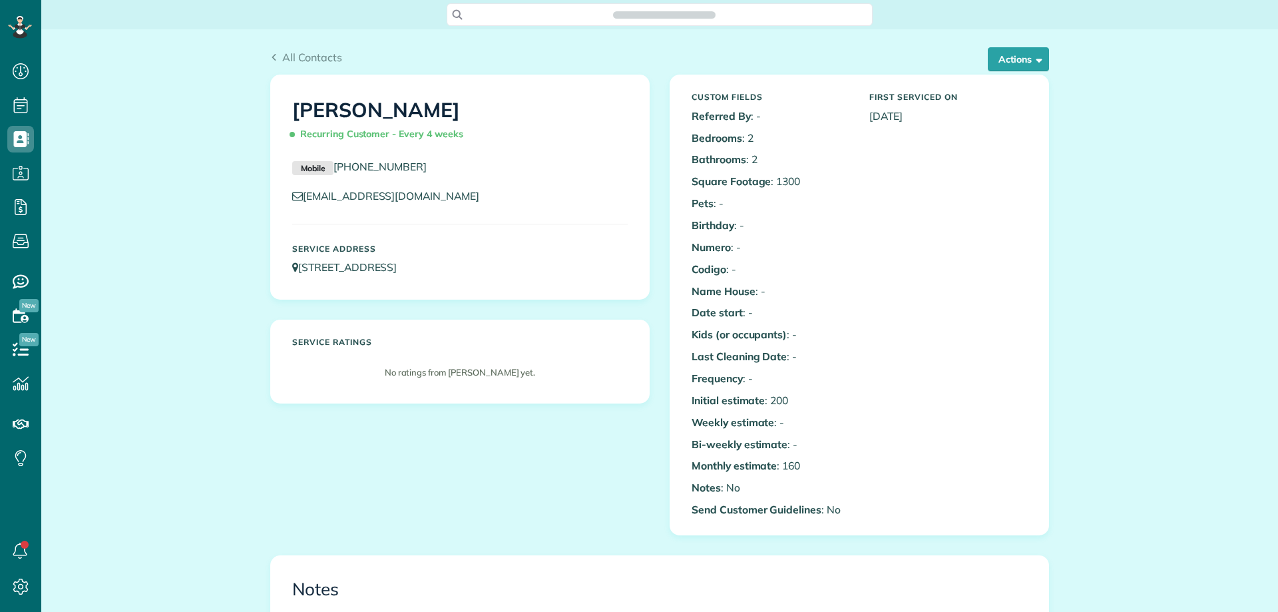
scroll to position [399, 0]
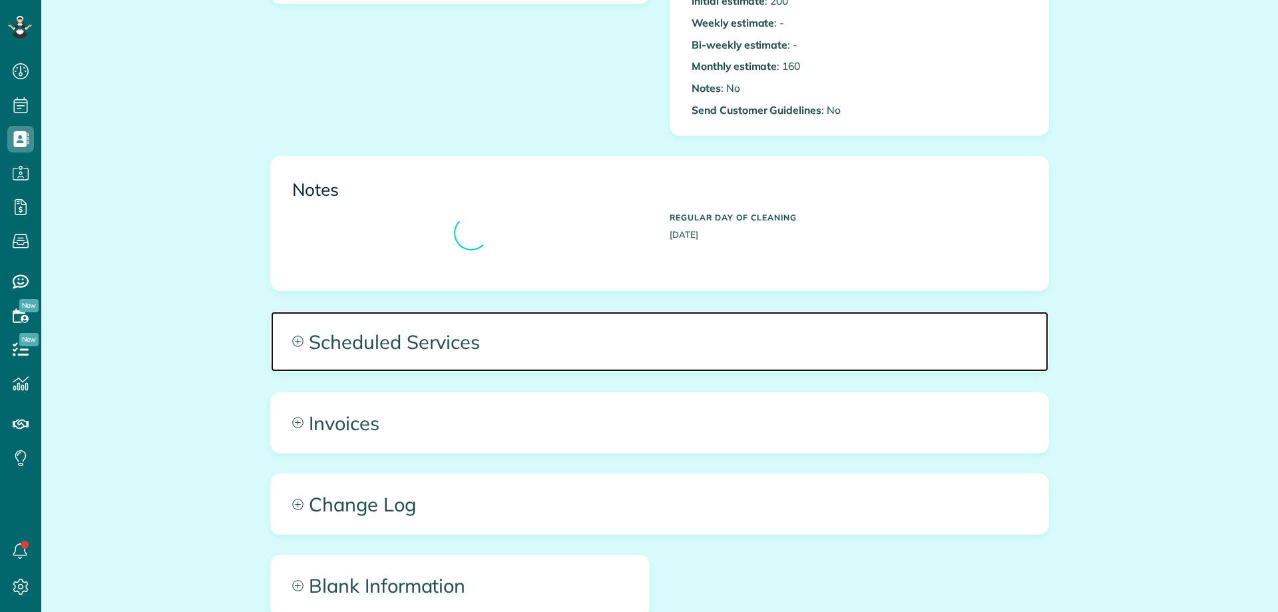
click at [383, 335] on span "Scheduled Services" at bounding box center [660, 342] width 778 height 60
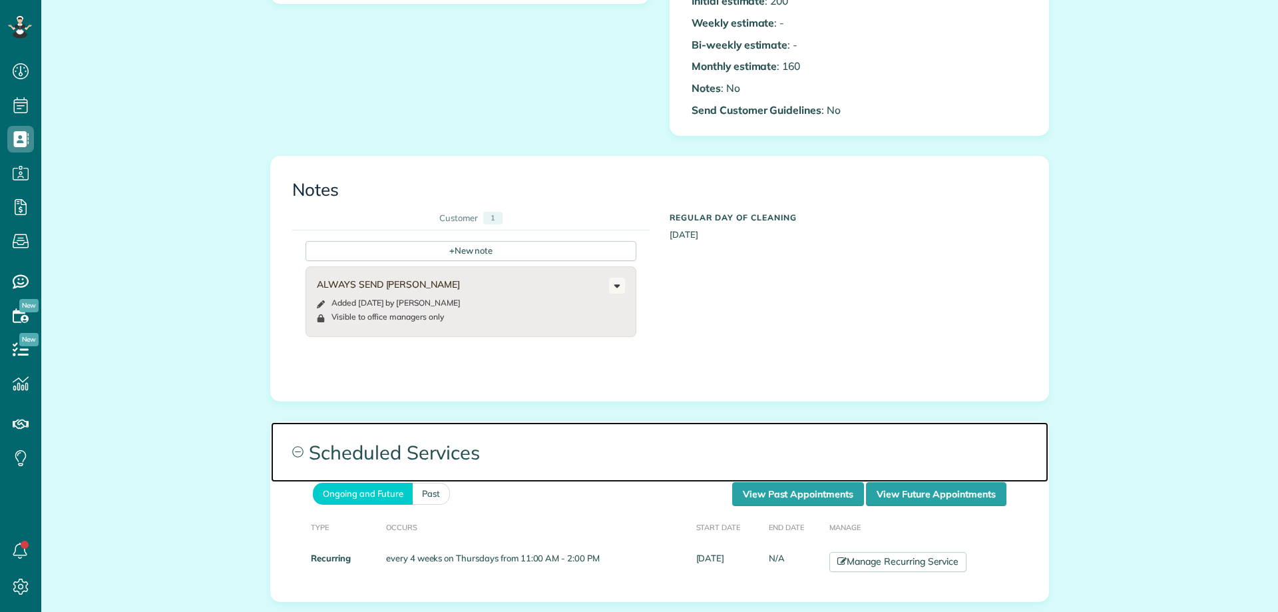
click at [794, 453] on span "Scheduled Services" at bounding box center [660, 452] width 778 height 60
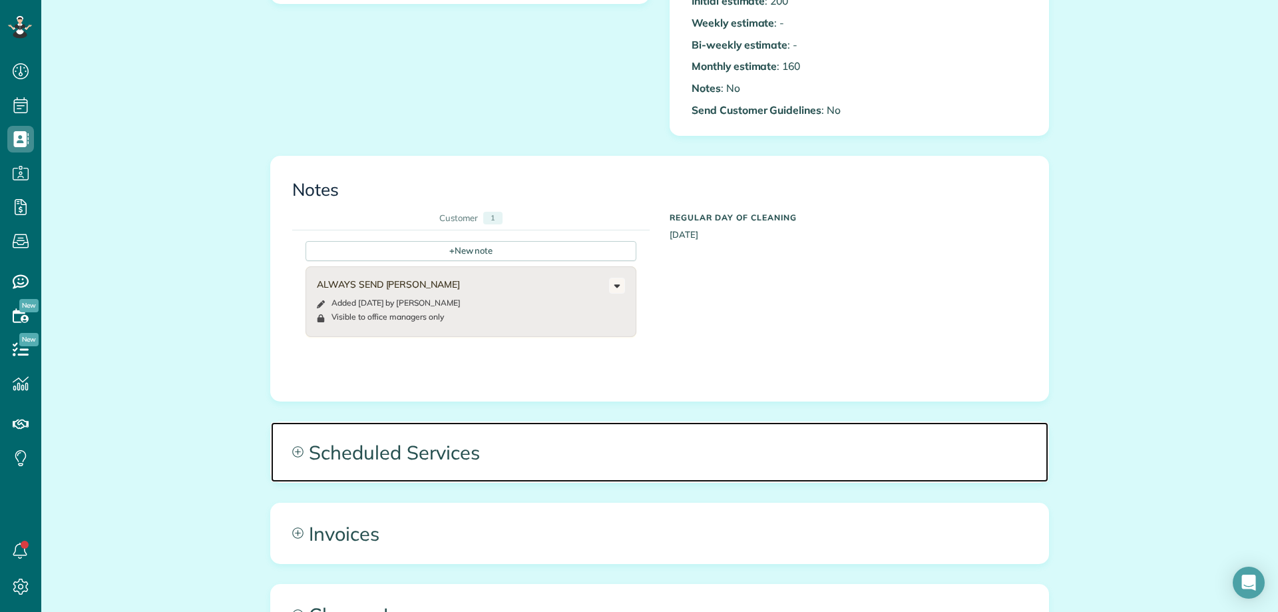
click at [800, 465] on span "Scheduled Services" at bounding box center [660, 452] width 778 height 60
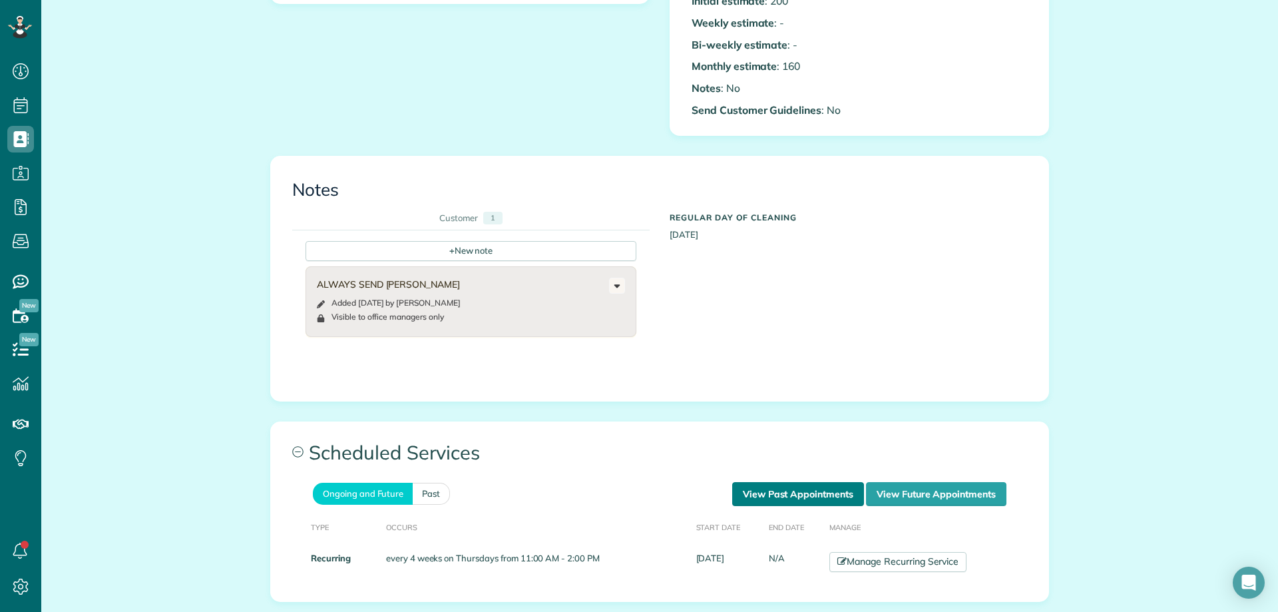
click at [801, 487] on link "View Past Appointments" at bounding box center [798, 494] width 132 height 24
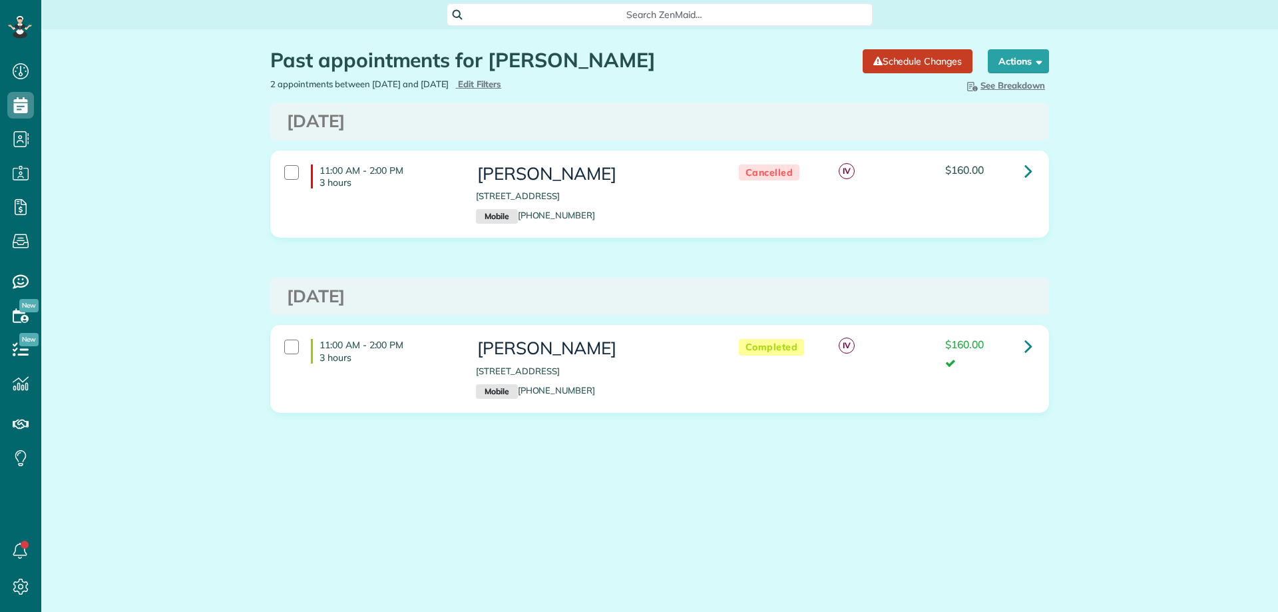
scroll to position [6, 6]
click at [501, 86] on span "Edit Filters" at bounding box center [479, 84] width 43 height 11
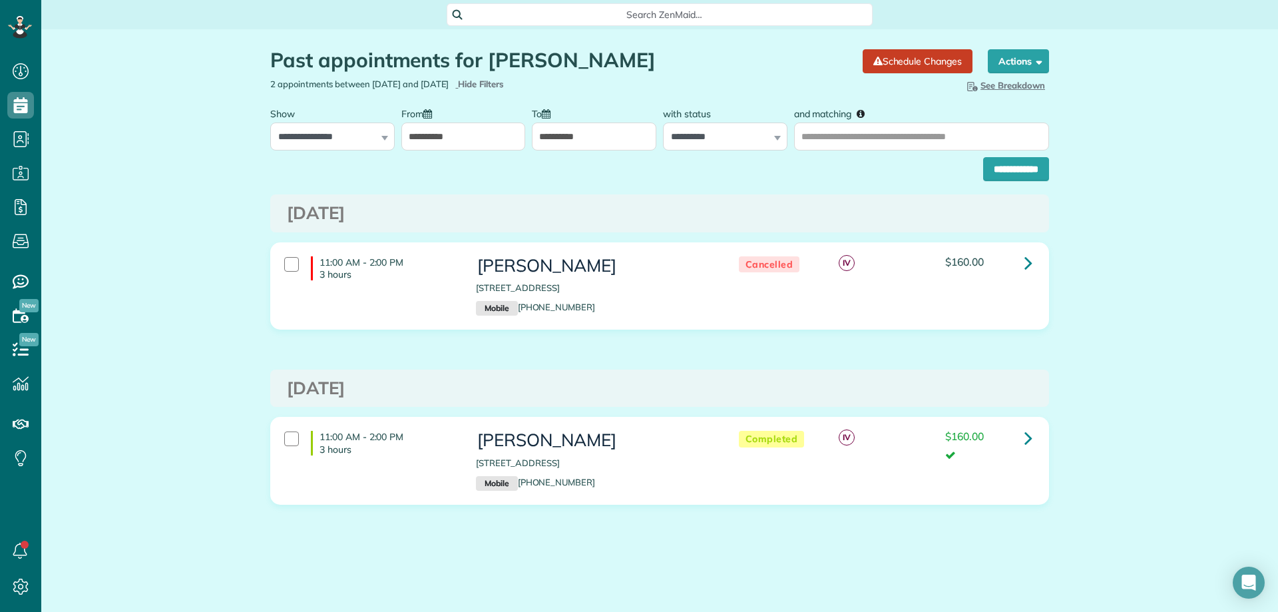
click at [494, 135] on input "**********" at bounding box center [463, 136] width 124 height 28
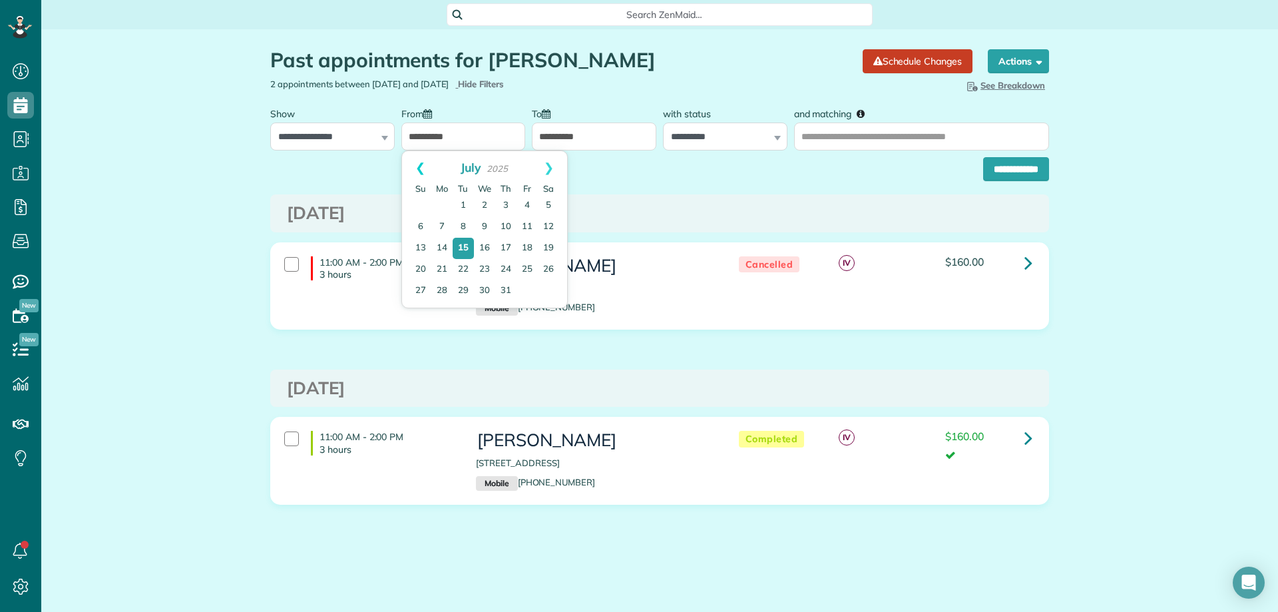
click at [414, 163] on link "Prev" at bounding box center [420, 167] width 37 height 33
click at [485, 208] on link "1" at bounding box center [484, 205] width 21 height 21
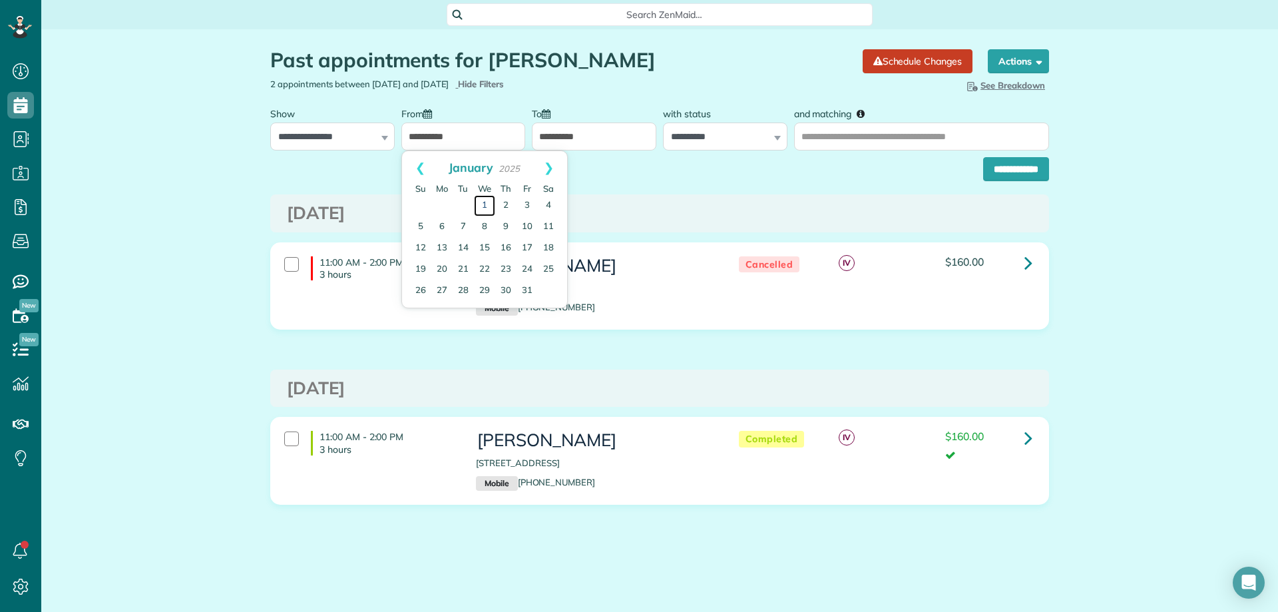
type input "**********"
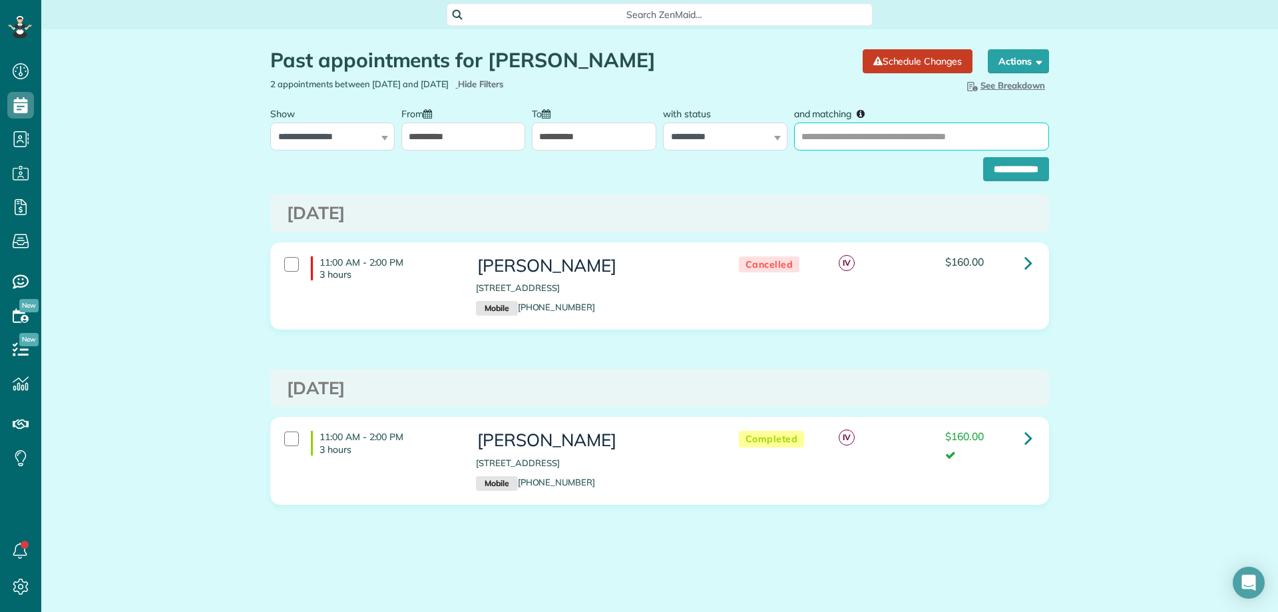
click at [828, 143] on input "and matching" at bounding box center [921, 136] width 255 height 28
drag, startPoint x: 625, startPoint y: 56, endPoint x: 489, endPoint y: 56, distance: 136.5
click at [489, 56] on h1 "Past appointments for [PERSON_NAME]" at bounding box center [561, 60] width 583 height 22
copy h1 "[PERSON_NAME]"
click at [859, 135] on input "and matching" at bounding box center [921, 136] width 255 height 28
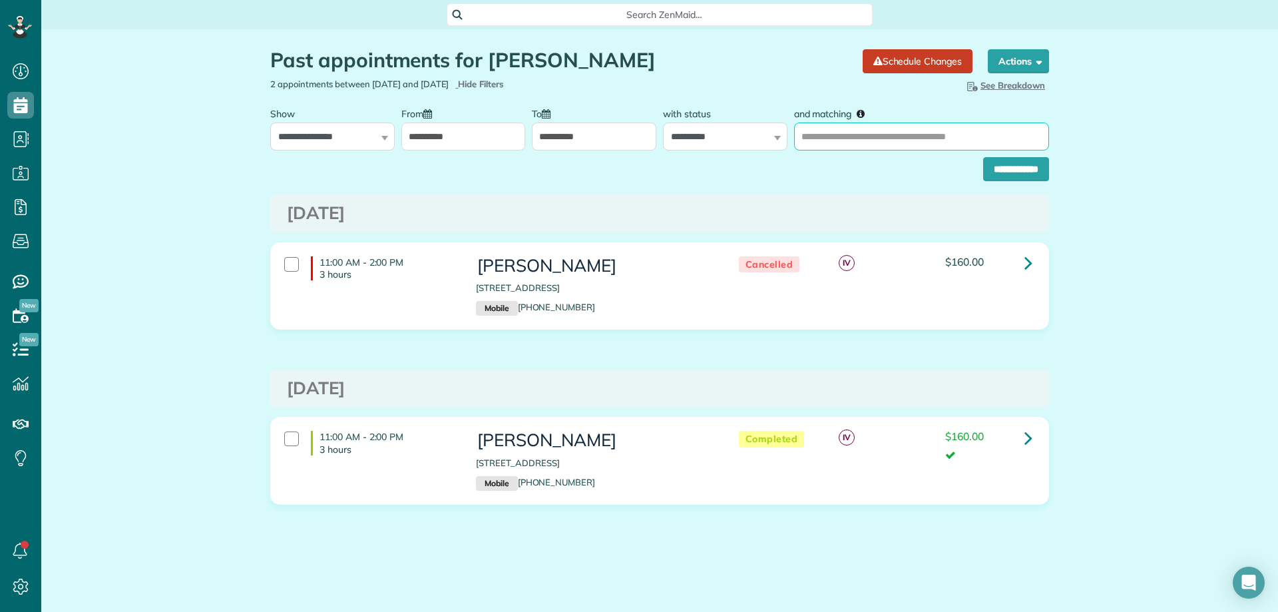
paste input "**********"
type input "**********"
click at [991, 155] on div "**********" at bounding box center [659, 165] width 779 height 31
click at [1001, 165] on input "**********" at bounding box center [1016, 169] width 66 height 24
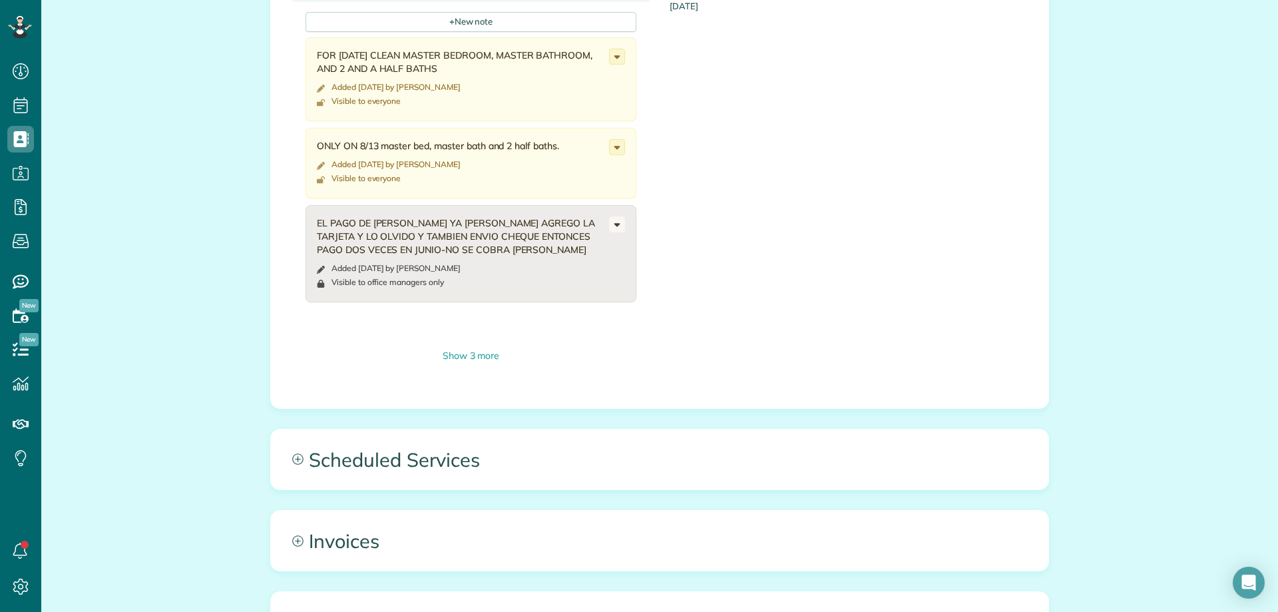
scroll to position [666, 0]
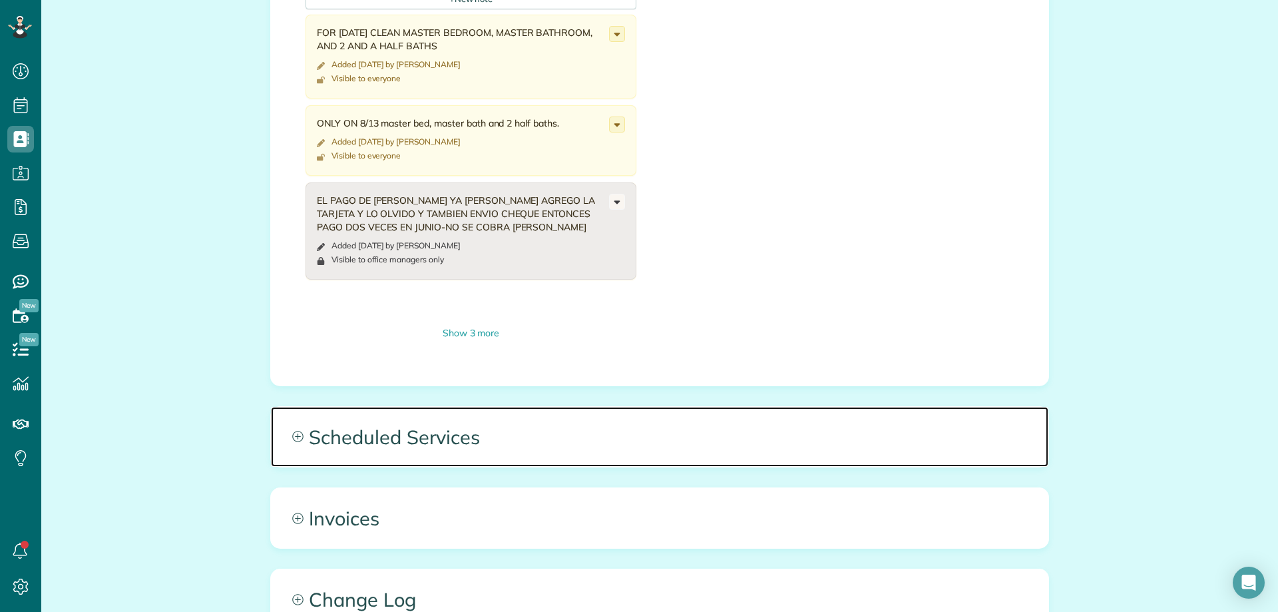
click at [435, 415] on span "Scheduled Services" at bounding box center [660, 437] width 778 height 60
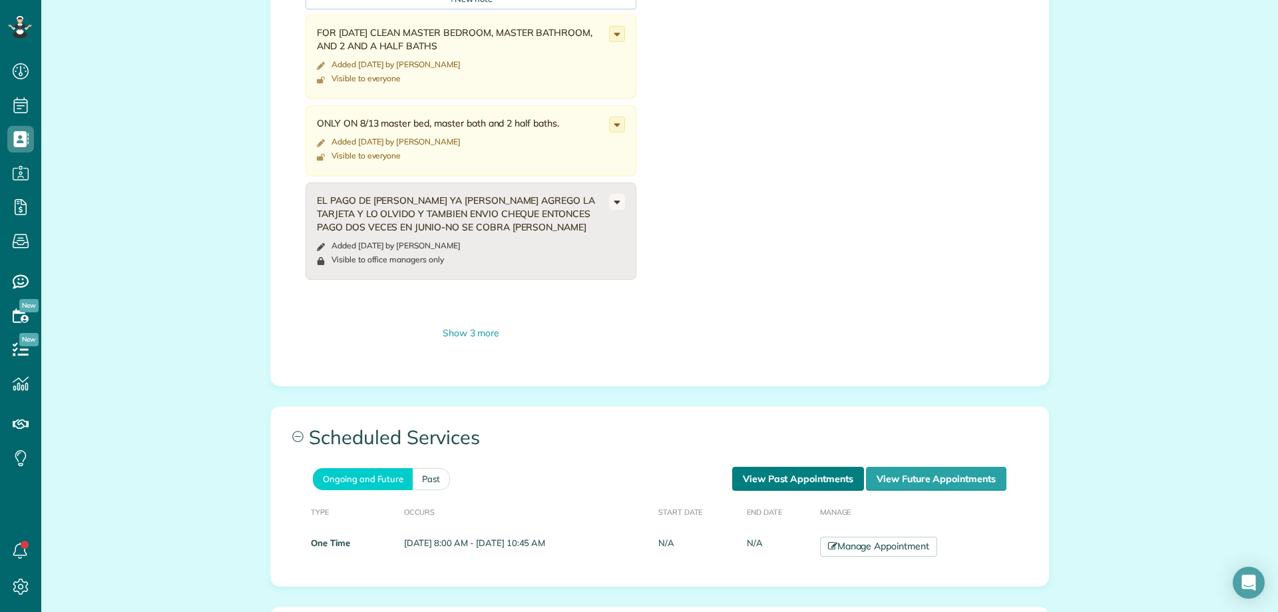
click at [763, 488] on link "View Past Appointments" at bounding box center [798, 479] width 132 height 24
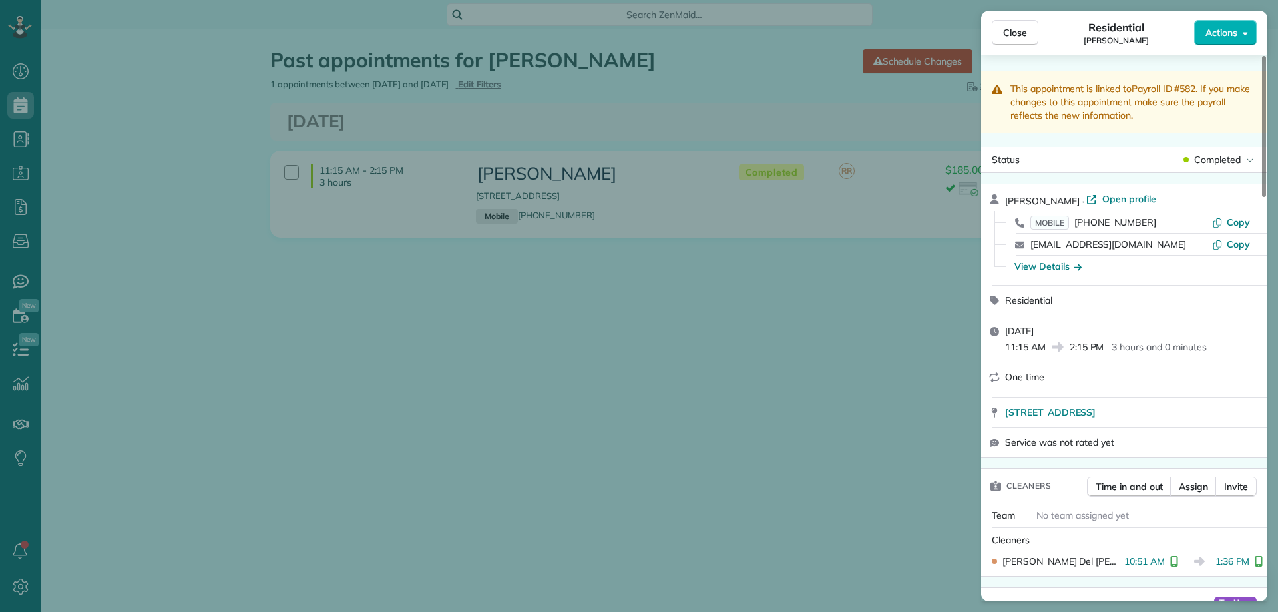
scroll to position [135, 0]
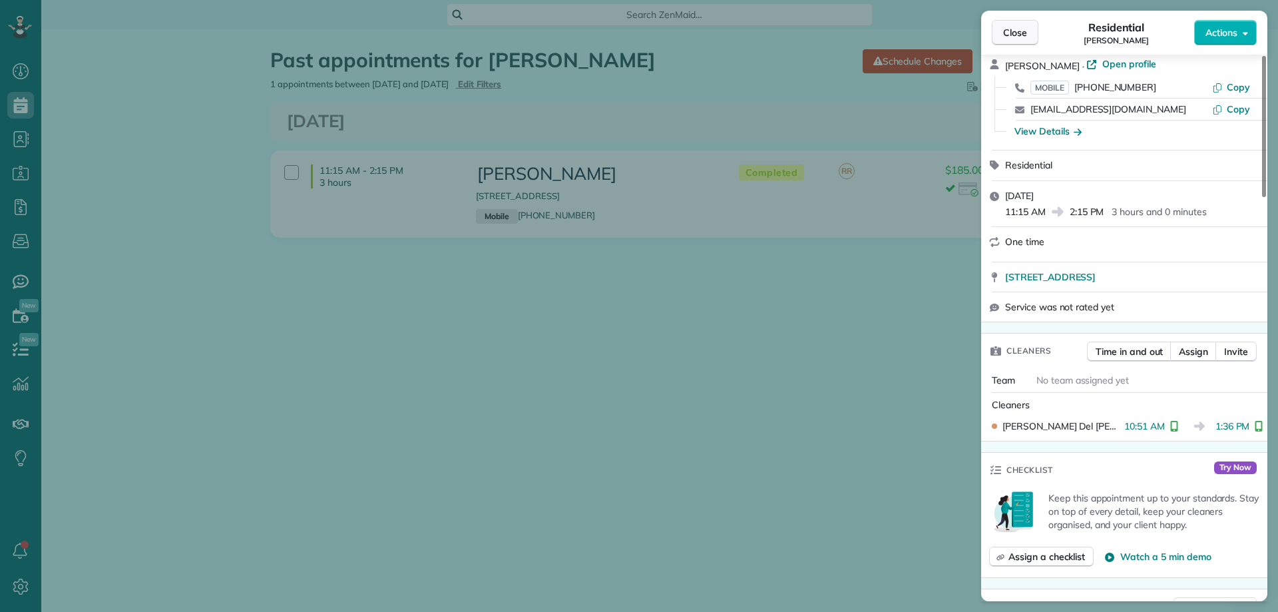
click at [1015, 28] on span "Close" at bounding box center [1015, 32] width 24 height 13
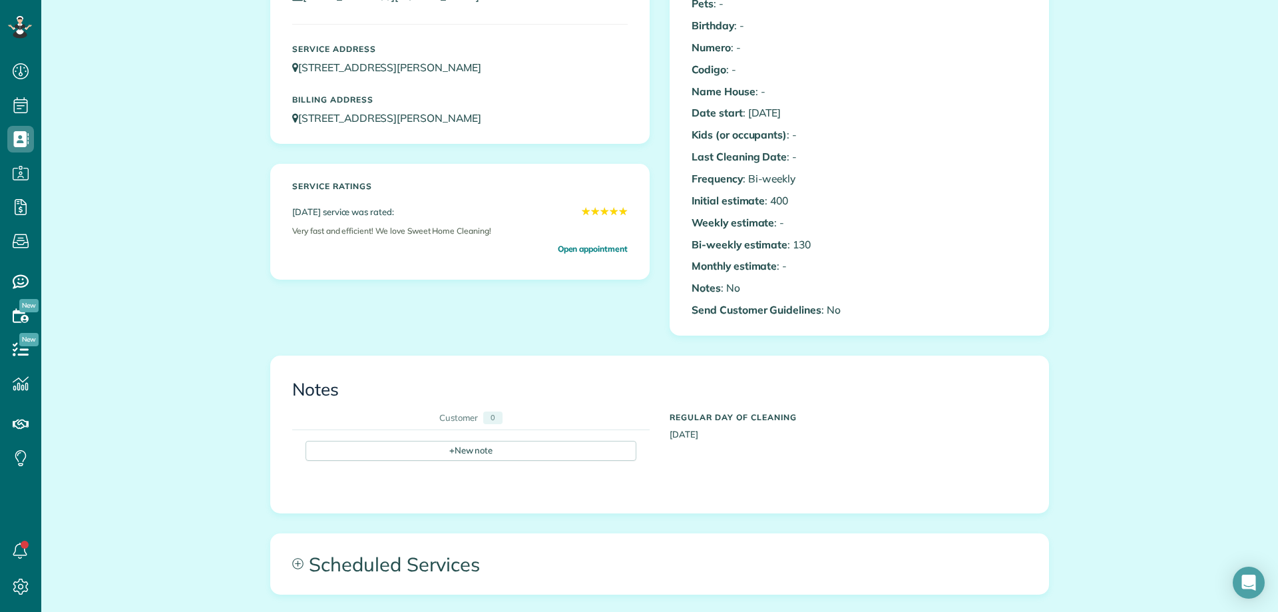
scroll to position [266, 0]
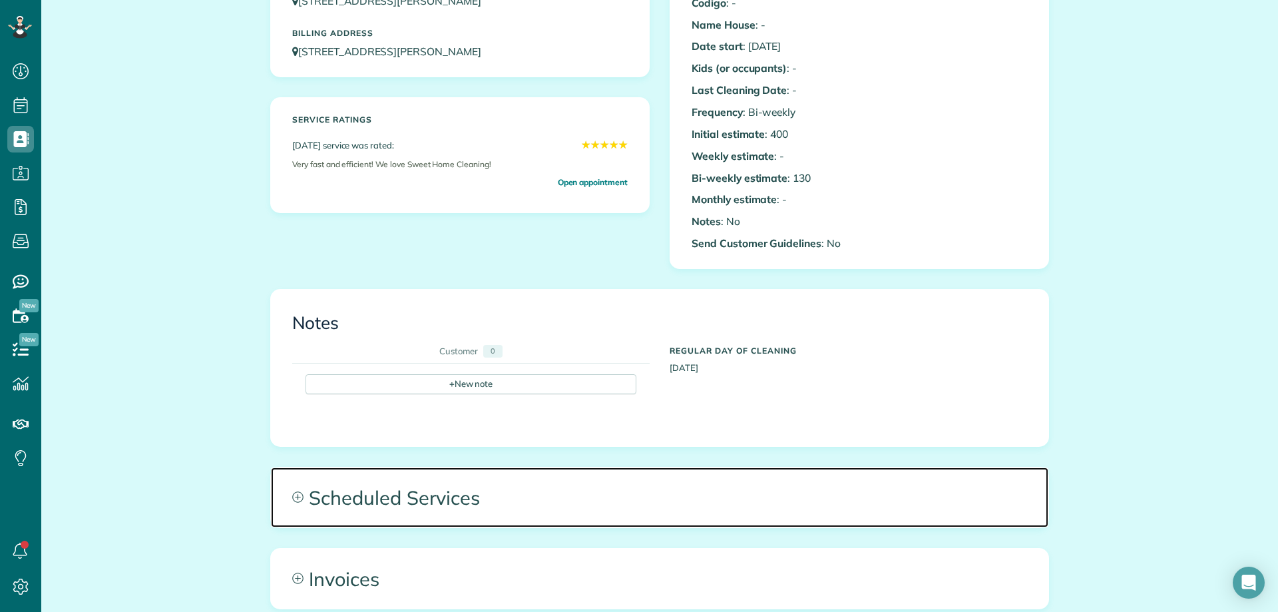
click at [443, 499] on span "Scheduled Services" at bounding box center [660, 497] width 778 height 60
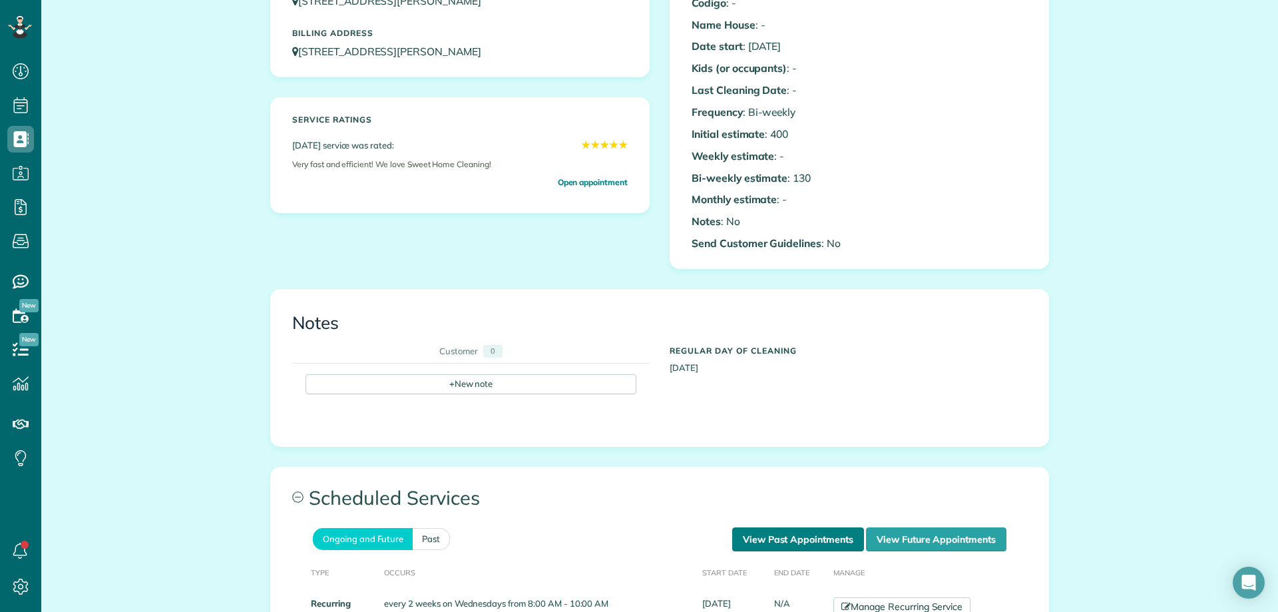
click at [798, 536] on link "View Past Appointments" at bounding box center [798, 539] width 132 height 24
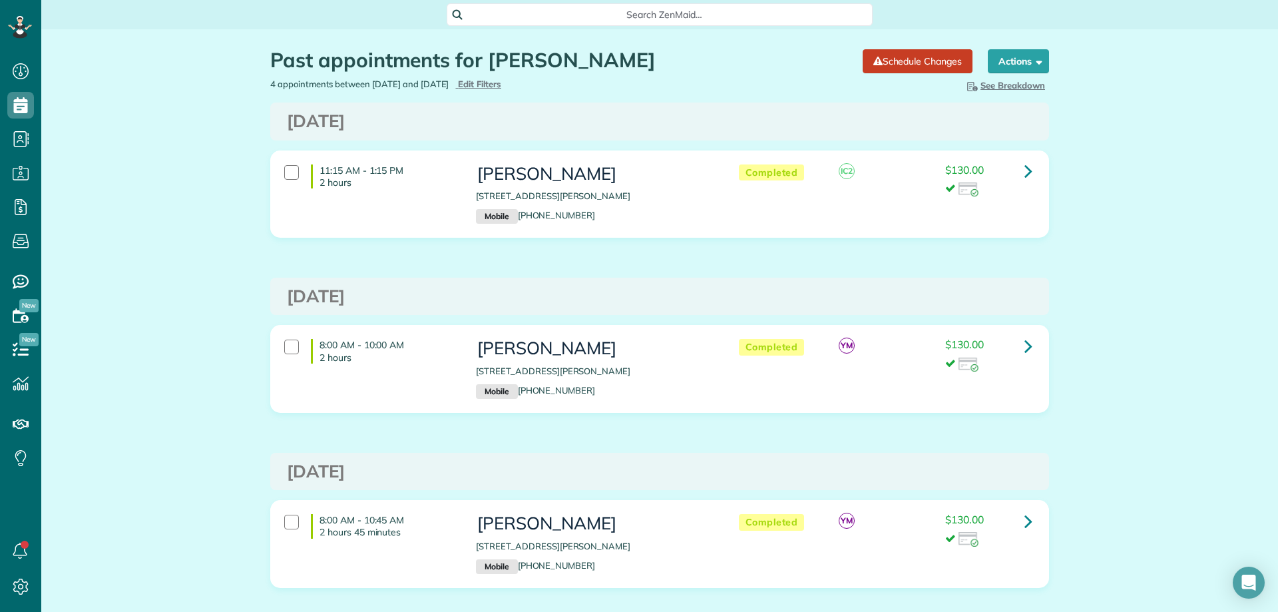
click at [640, 13] on span "Search ZenMaid…" at bounding box center [664, 14] width 405 height 13
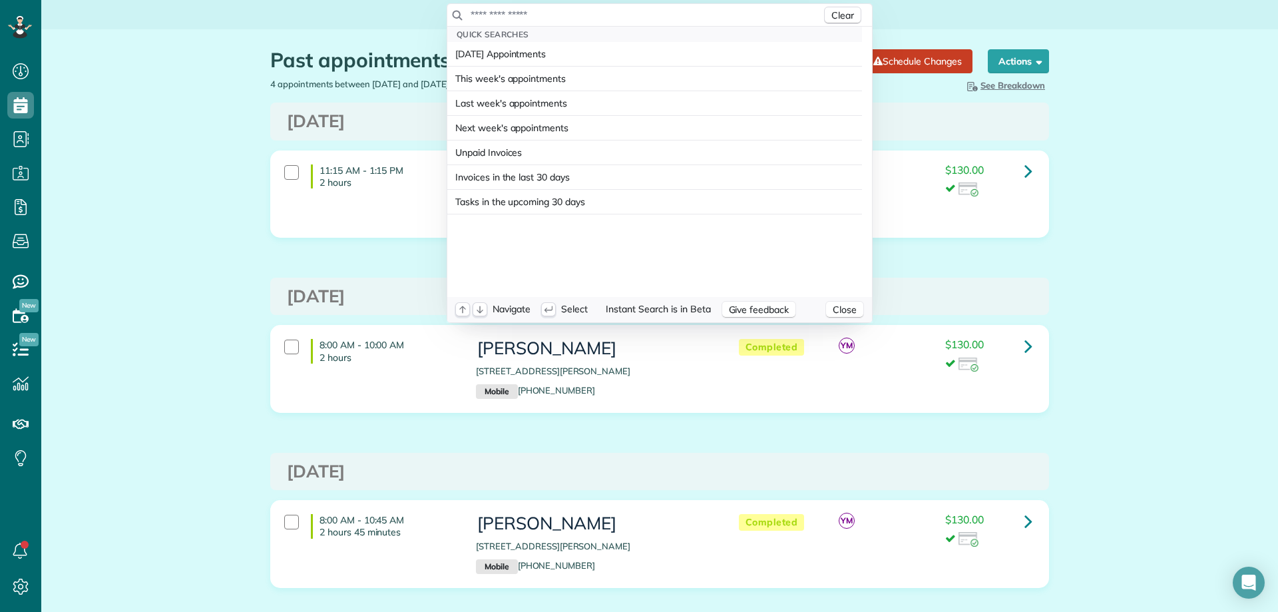
click at [640, 13] on input "text" at bounding box center [645, 14] width 351 height 13
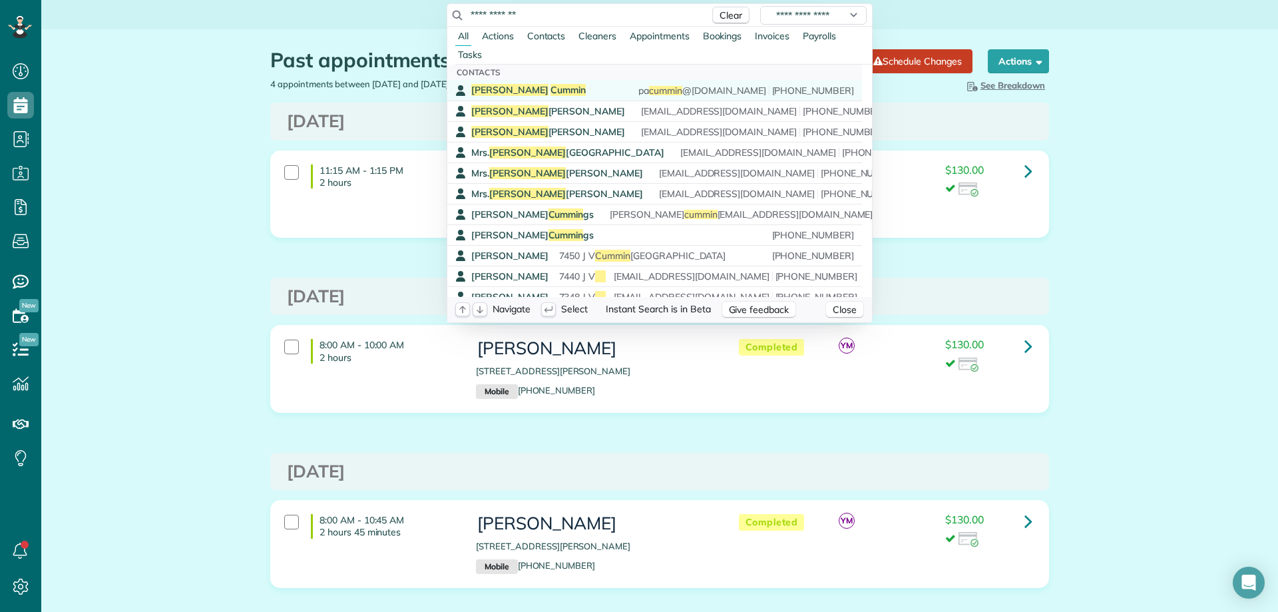
type input "**********"
click at [551, 85] on span "Cummin" at bounding box center [568, 90] width 35 height 12
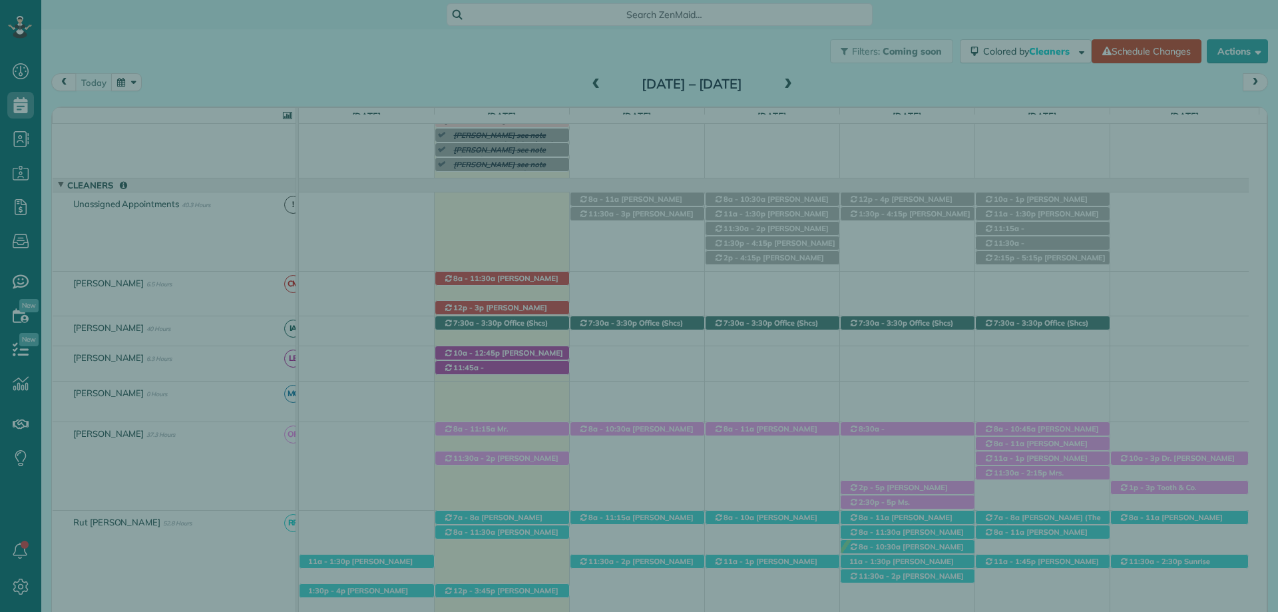
scroll to position [6, 6]
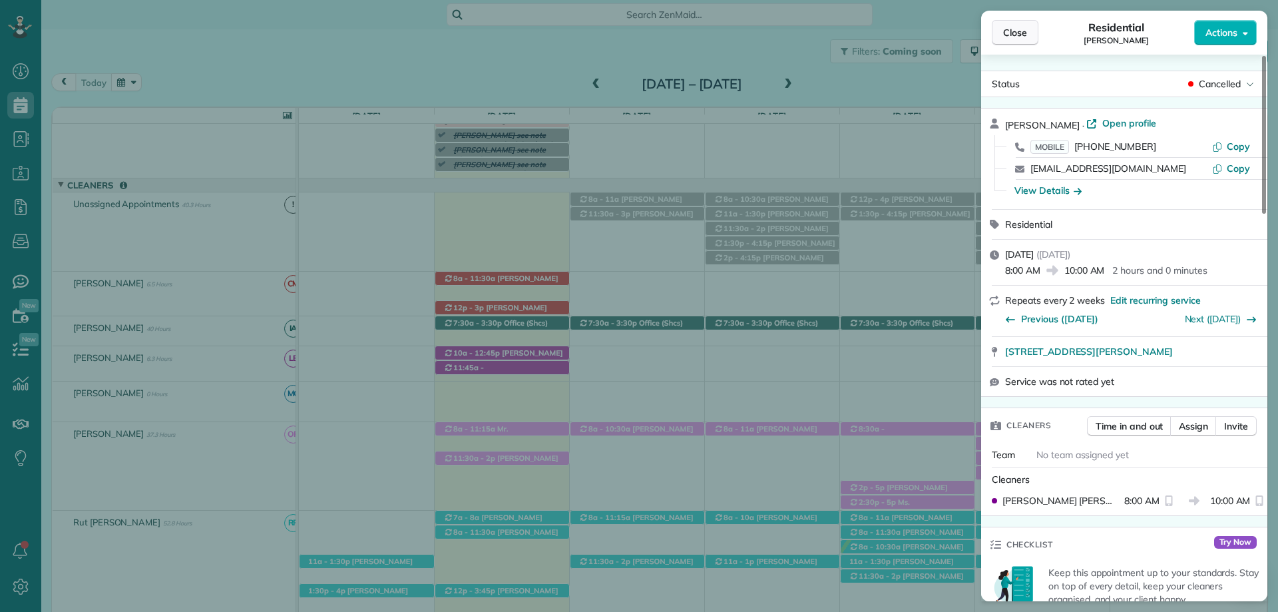
click at [1023, 27] on span "Close" at bounding box center [1015, 32] width 24 height 13
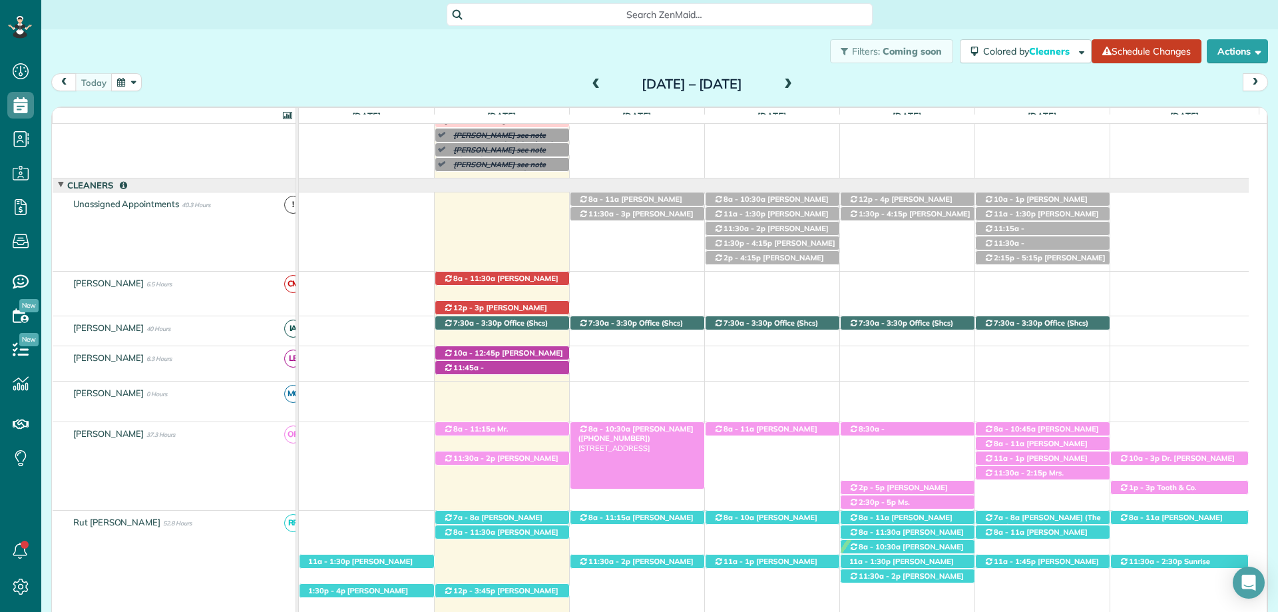
scroll to position [120, 0]
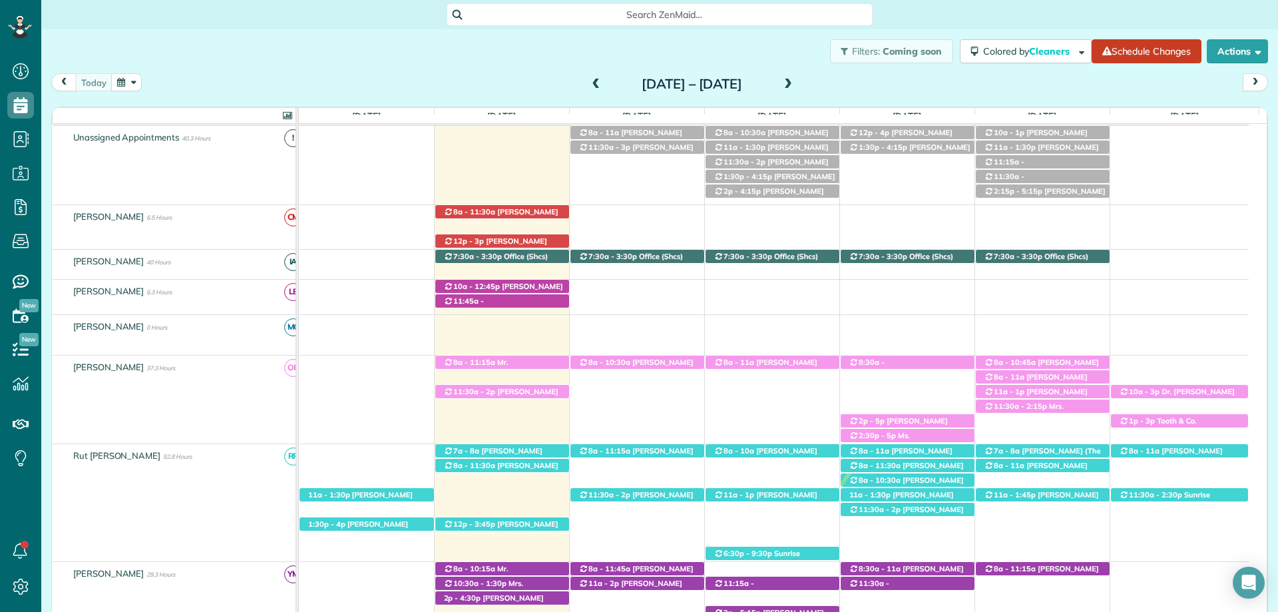
click at [527, 463] on span "[PERSON_NAME] ([PHONE_NUMBER])" at bounding box center [500, 470] width 115 height 19
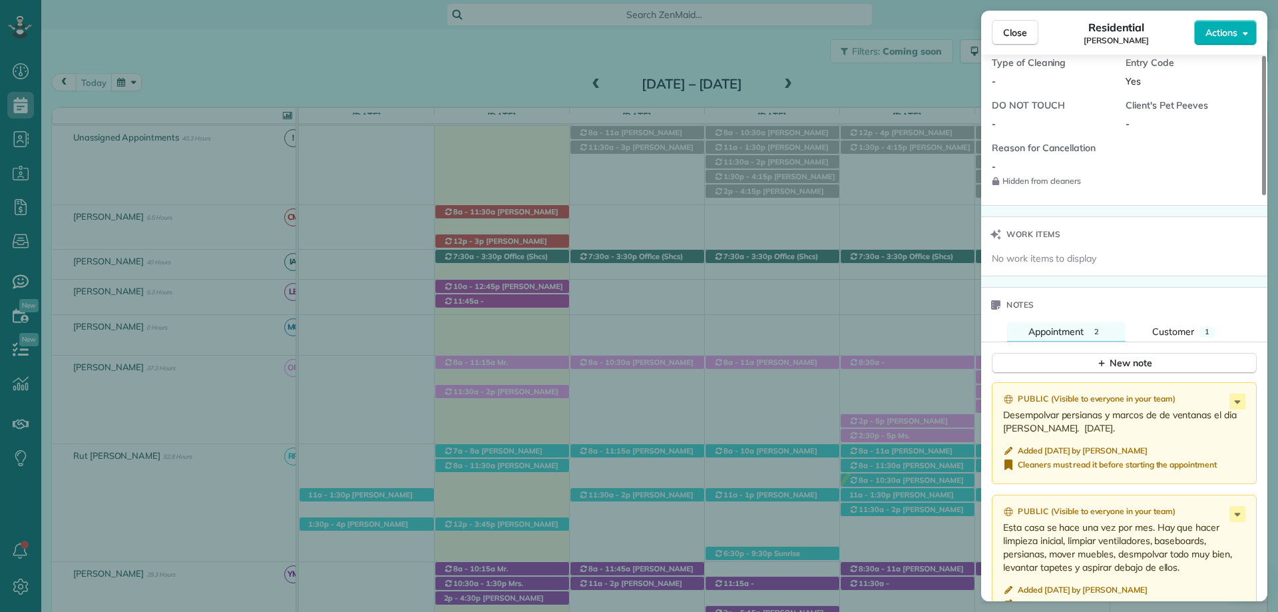
scroll to position [1132, 0]
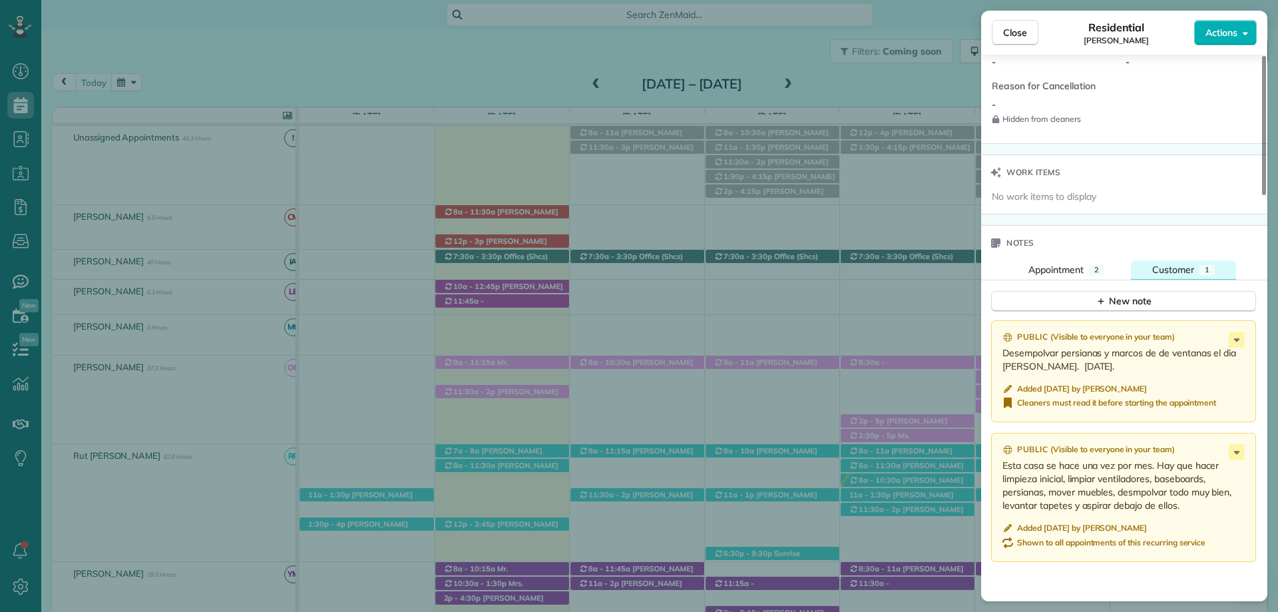
click at [1188, 270] on span "Customer" at bounding box center [1173, 270] width 42 height 12
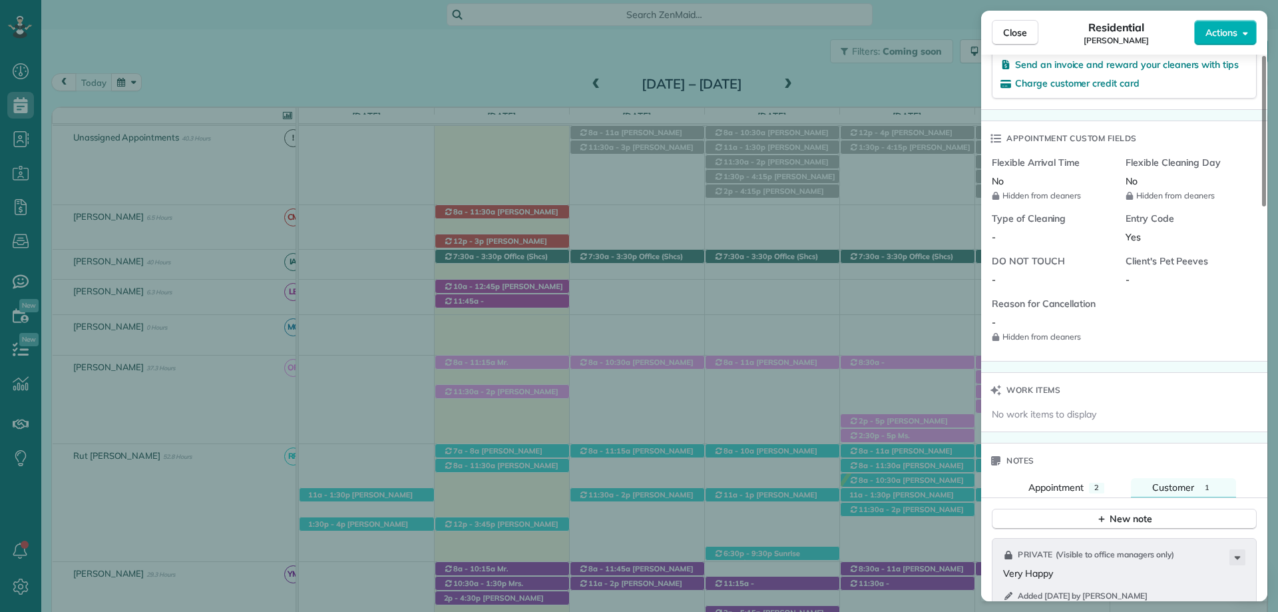
scroll to position [999, 0]
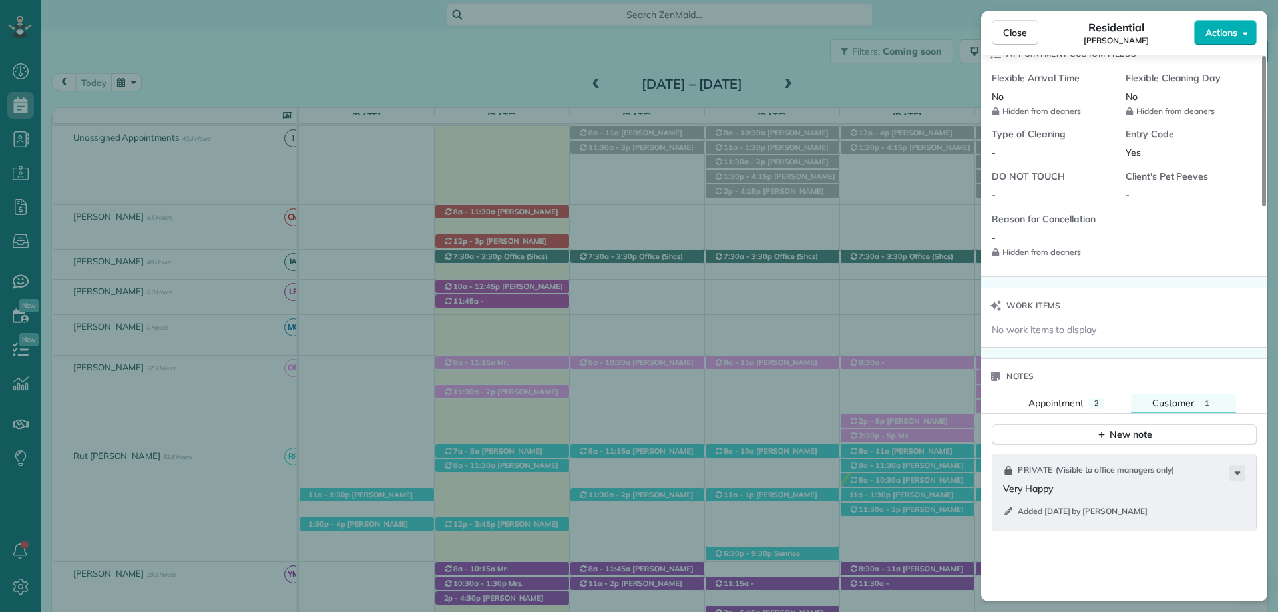
drag, startPoint x: 1080, startPoint y: 399, endPoint x: 1086, endPoint y: 419, distance: 21.3
click at [1080, 399] on span "Appointment" at bounding box center [1056, 403] width 55 height 12
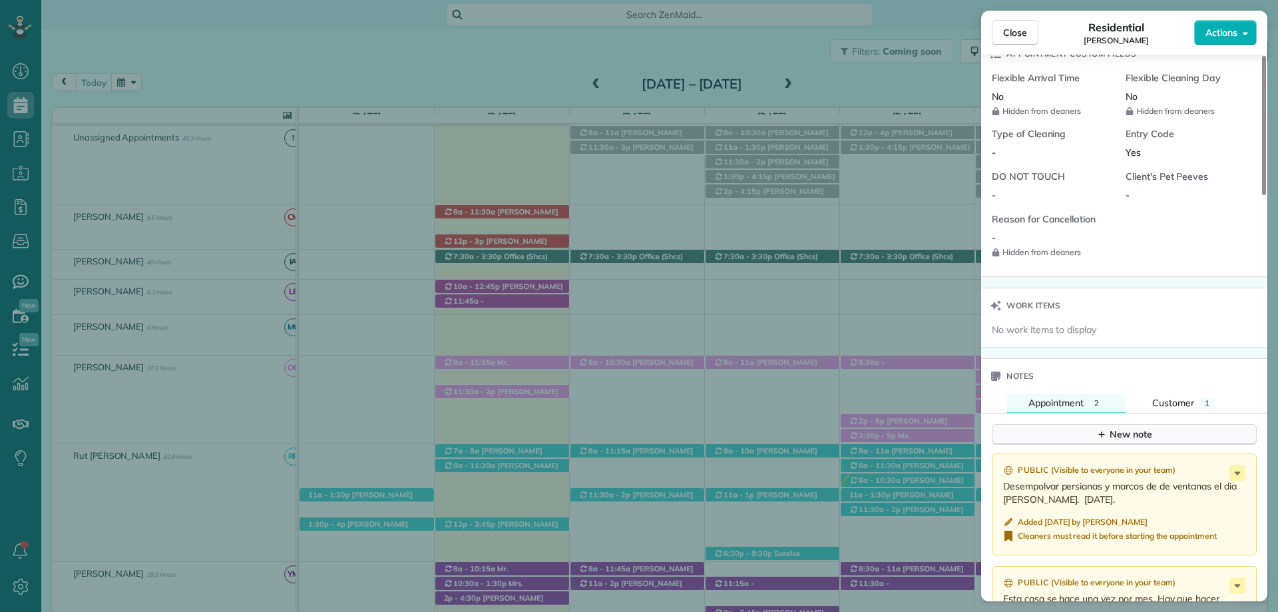
click at [1083, 436] on button "New note" at bounding box center [1124, 434] width 265 height 21
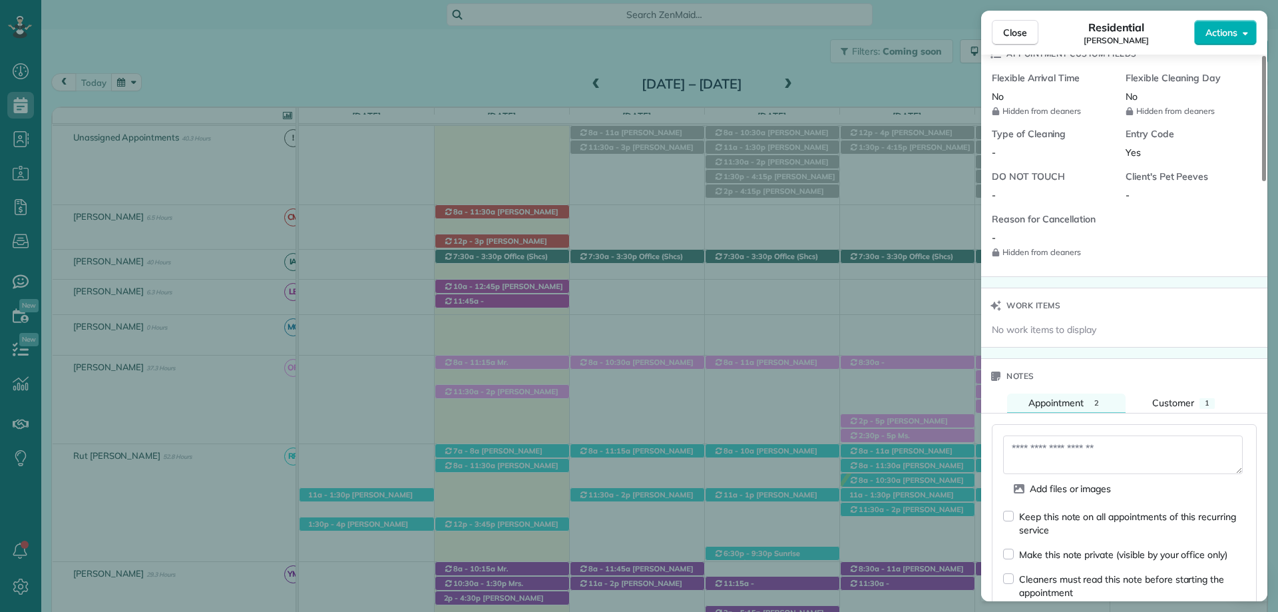
scroll to position [1198, 0]
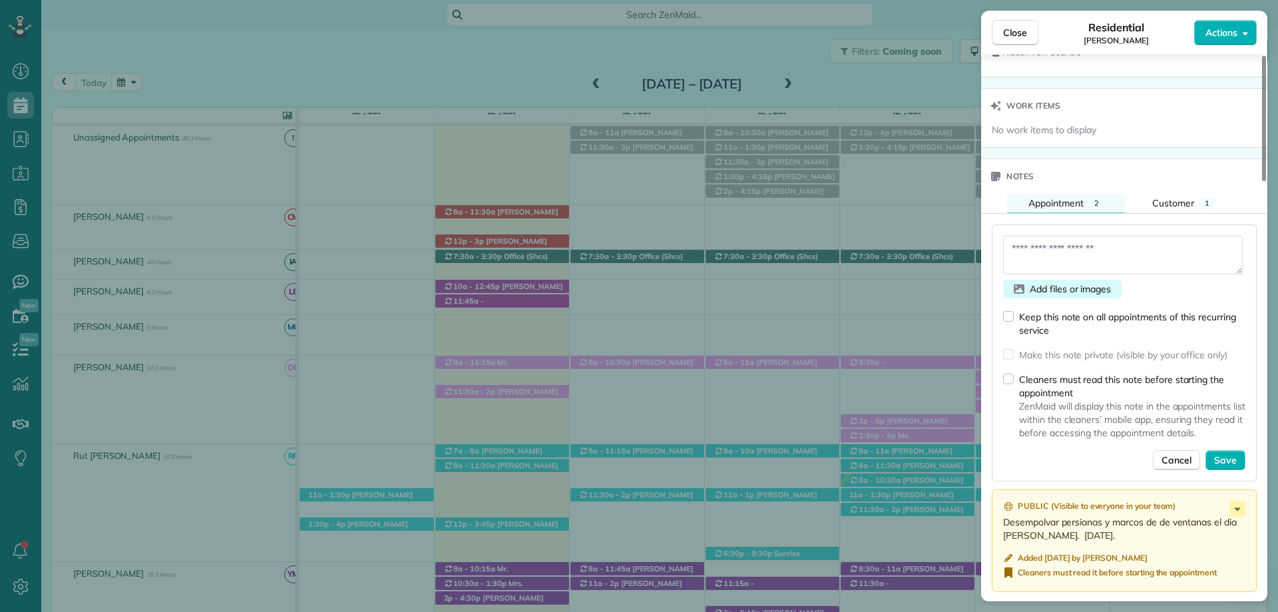
click at [1063, 284] on span "Add files or images" at bounding box center [1070, 288] width 81 height 13
click at [1068, 247] on textarea at bounding box center [1123, 255] width 240 height 39
type textarea "**********"
click at [1227, 458] on span "Save" at bounding box center [1225, 459] width 23 height 13
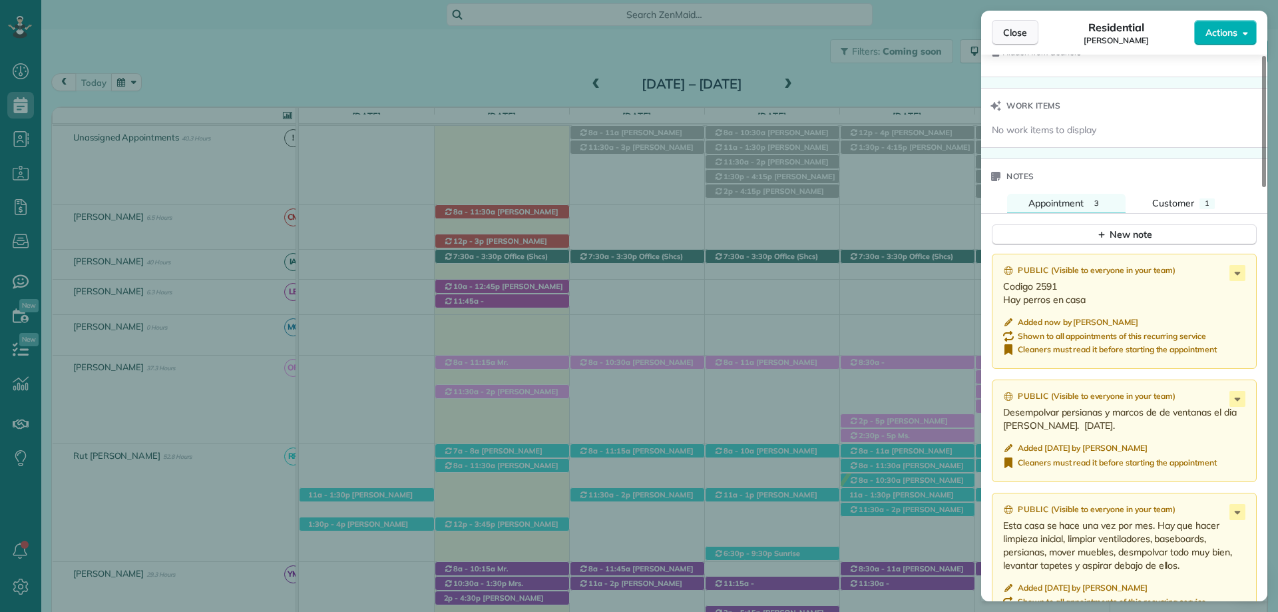
click at [1011, 42] on button "Close" at bounding box center [1015, 32] width 47 height 25
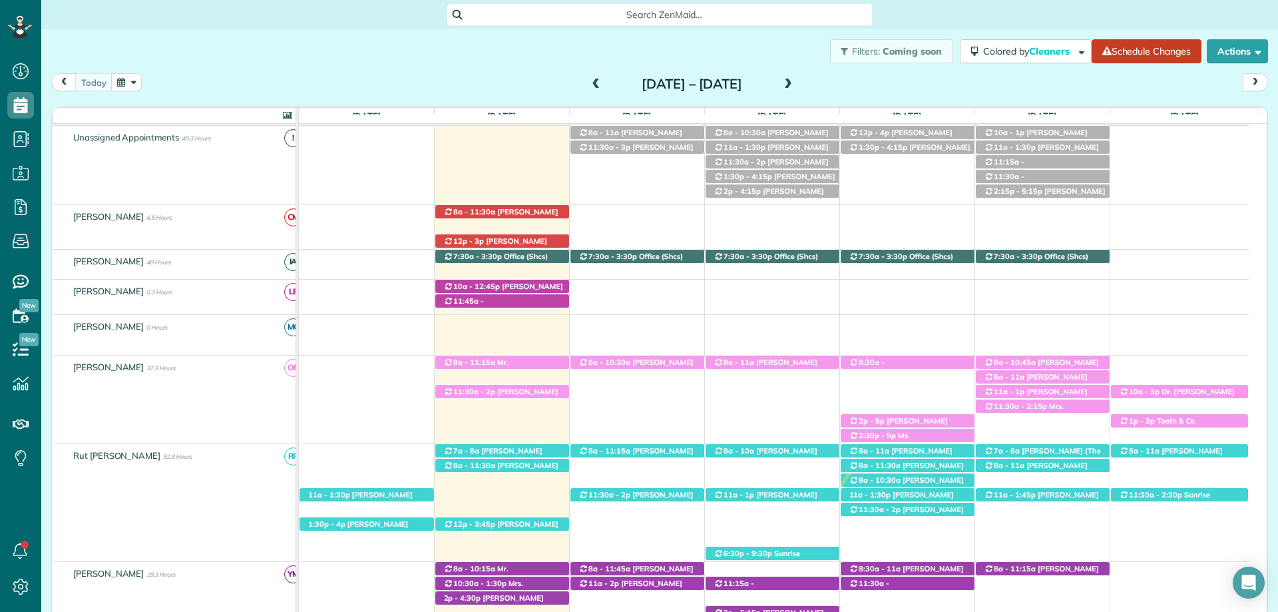
scroll to position [186, 0]
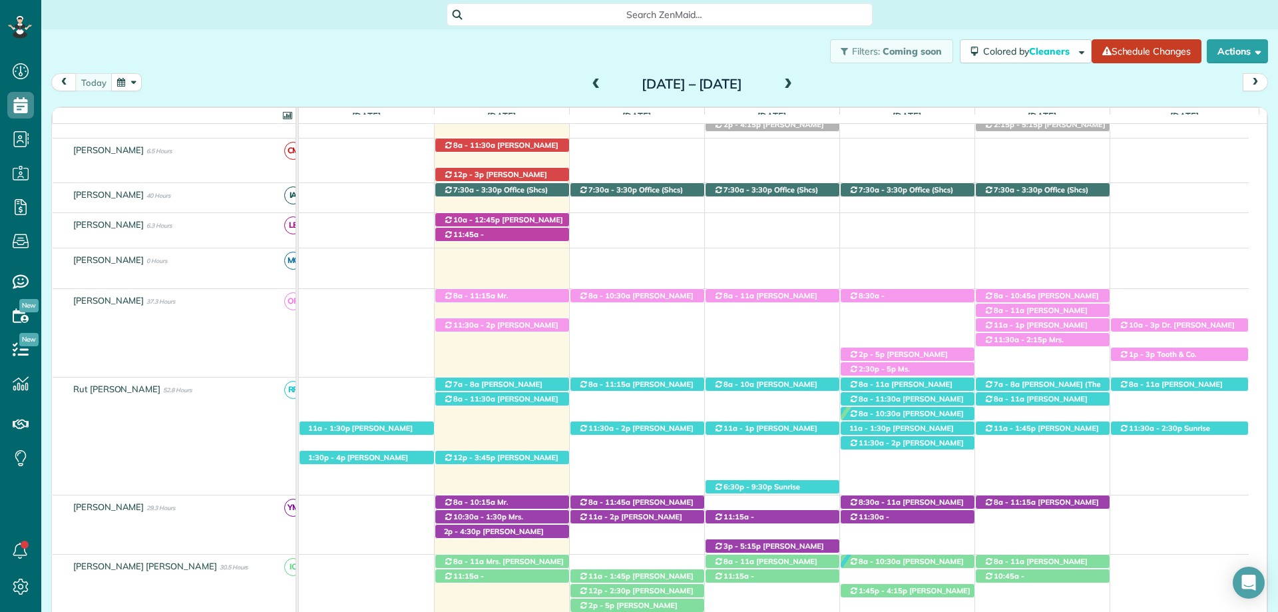
click at [411, 69] on div "Filters: Coming soon Colored by Cleaners Color by Cleaner Color by Team Color b…" at bounding box center [659, 51] width 1237 height 44
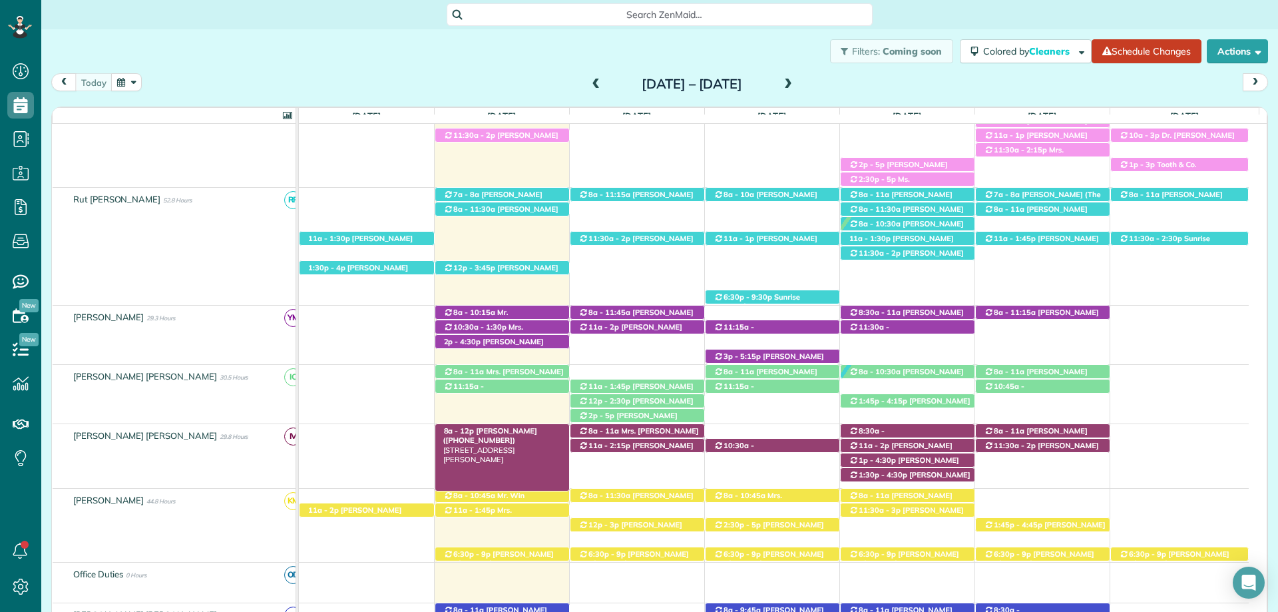
scroll to position [386, 0]
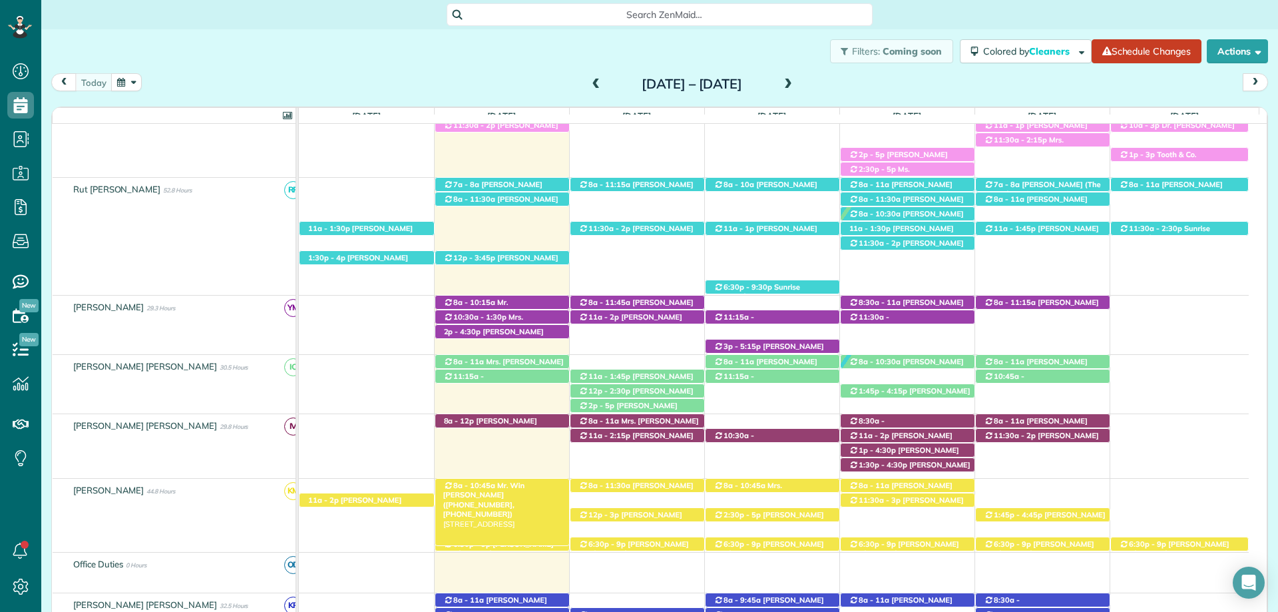
click at [529, 480] on div "8a - 10:45a Mr. Win Thurber (+12513916159, +12512986196) 17309 Scenic Highway 9…" at bounding box center [502, 486] width 134 height 14
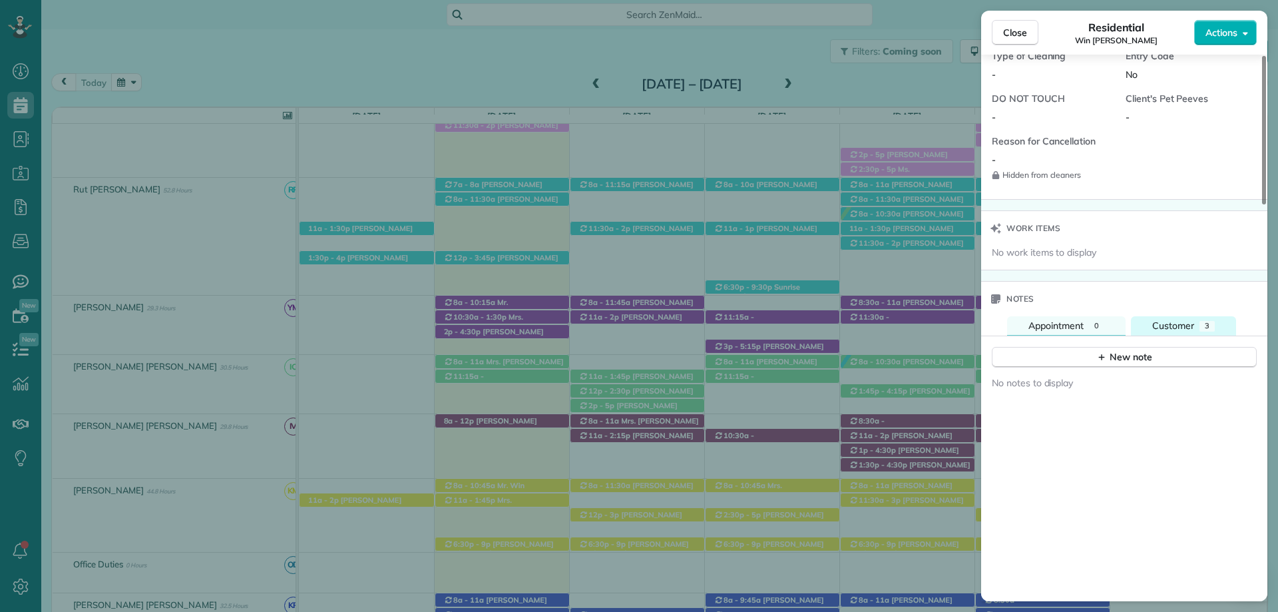
scroll to position [1132, 0]
click at [1191, 318] on span "Customer" at bounding box center [1173, 324] width 42 height 12
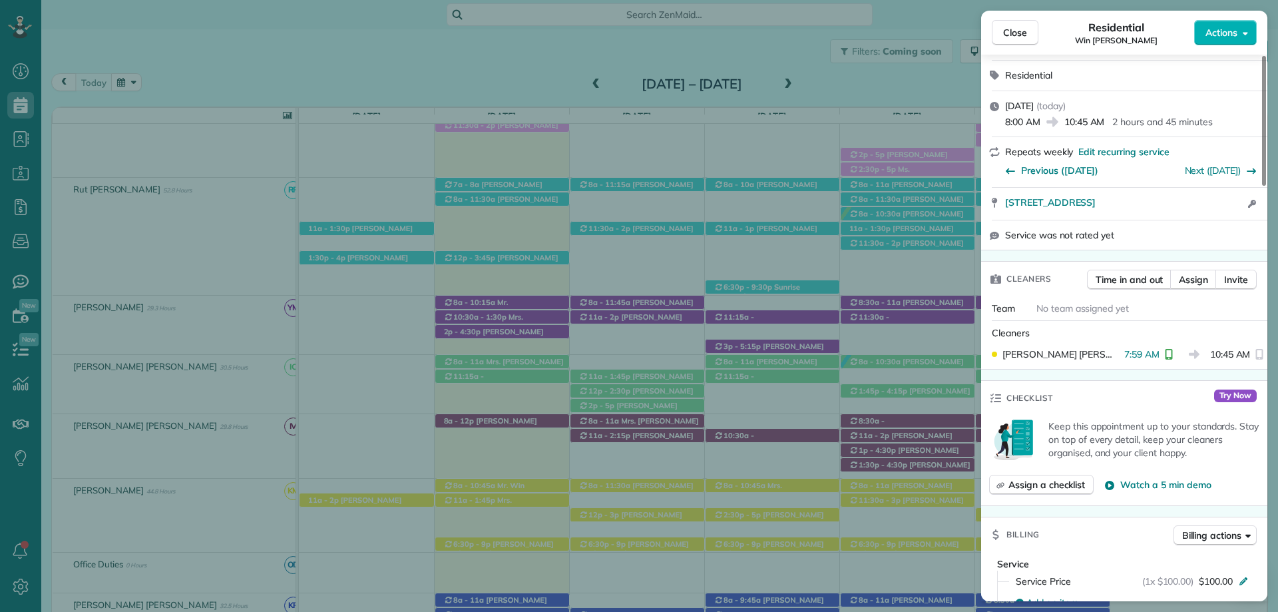
scroll to position [0, 0]
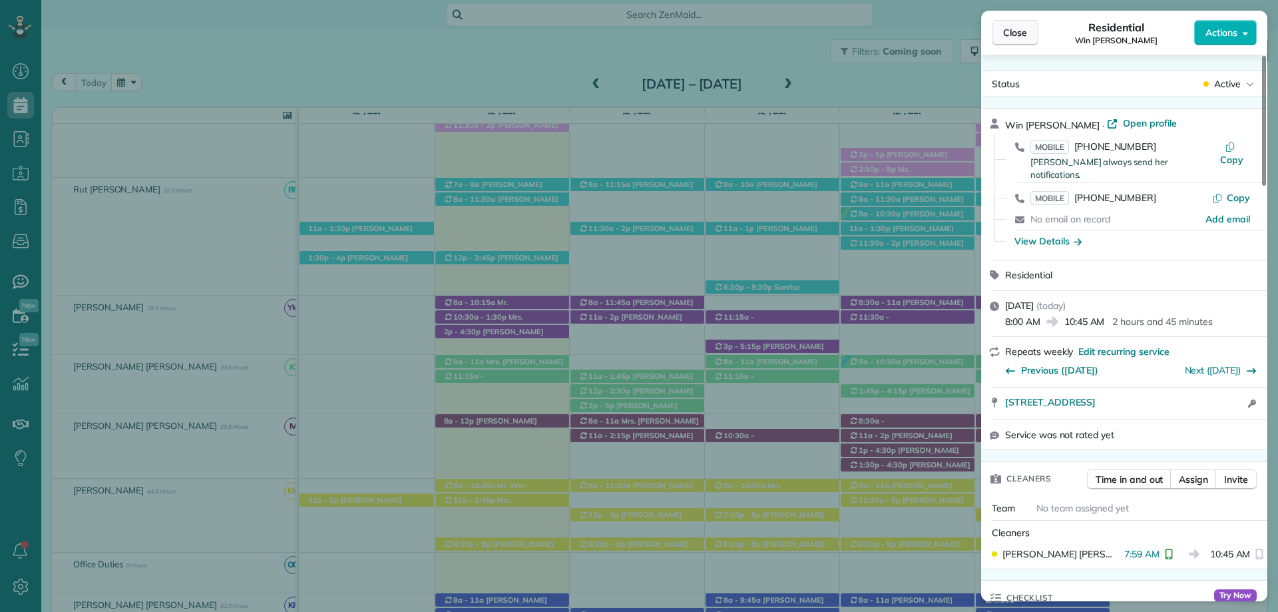
click at [1021, 41] on button "Close" at bounding box center [1015, 32] width 47 height 25
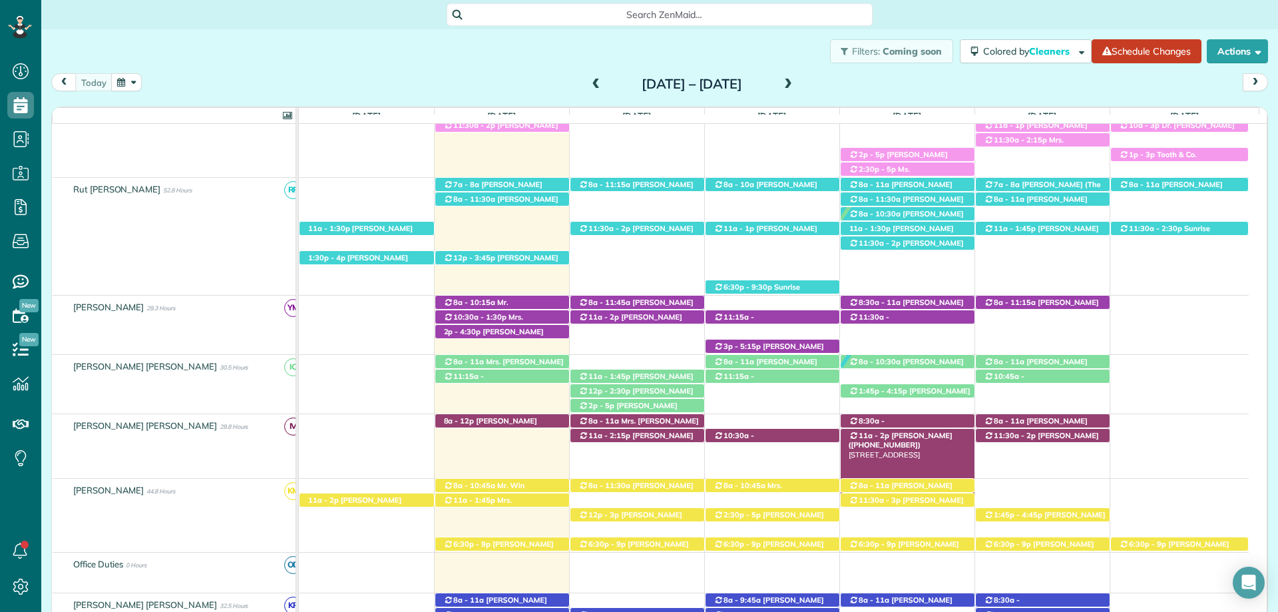
click at [917, 437] on span "Richard Mcvey (+17083100110)" at bounding box center [901, 440] width 104 height 19
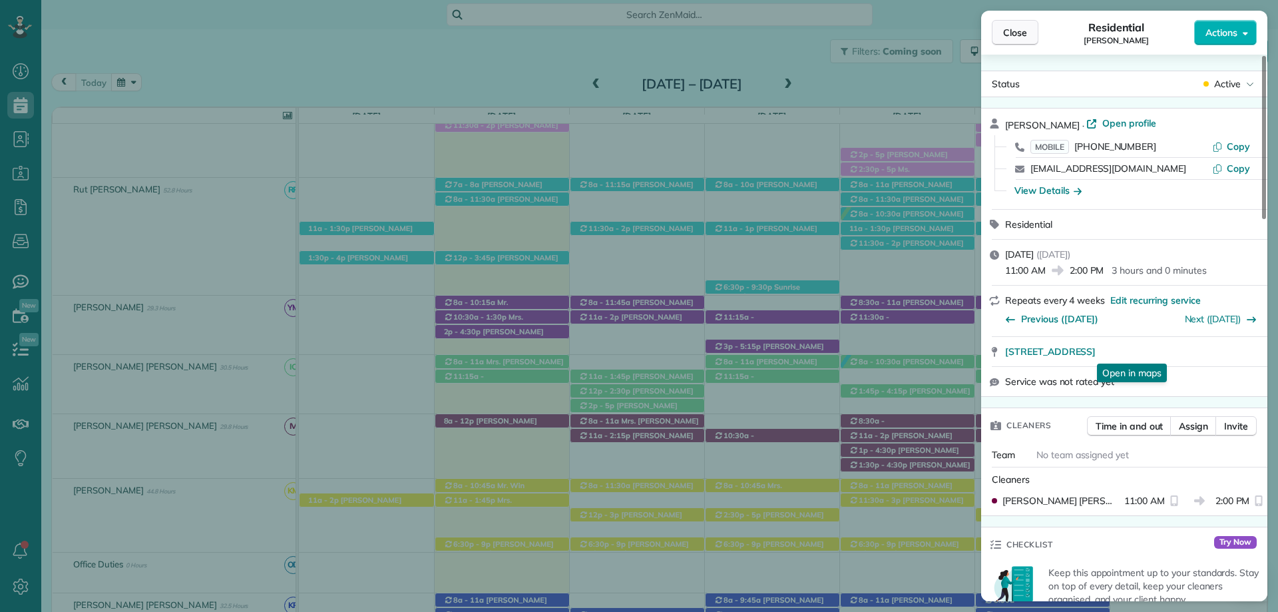
click at [1012, 27] on span "Close" at bounding box center [1015, 32] width 24 height 13
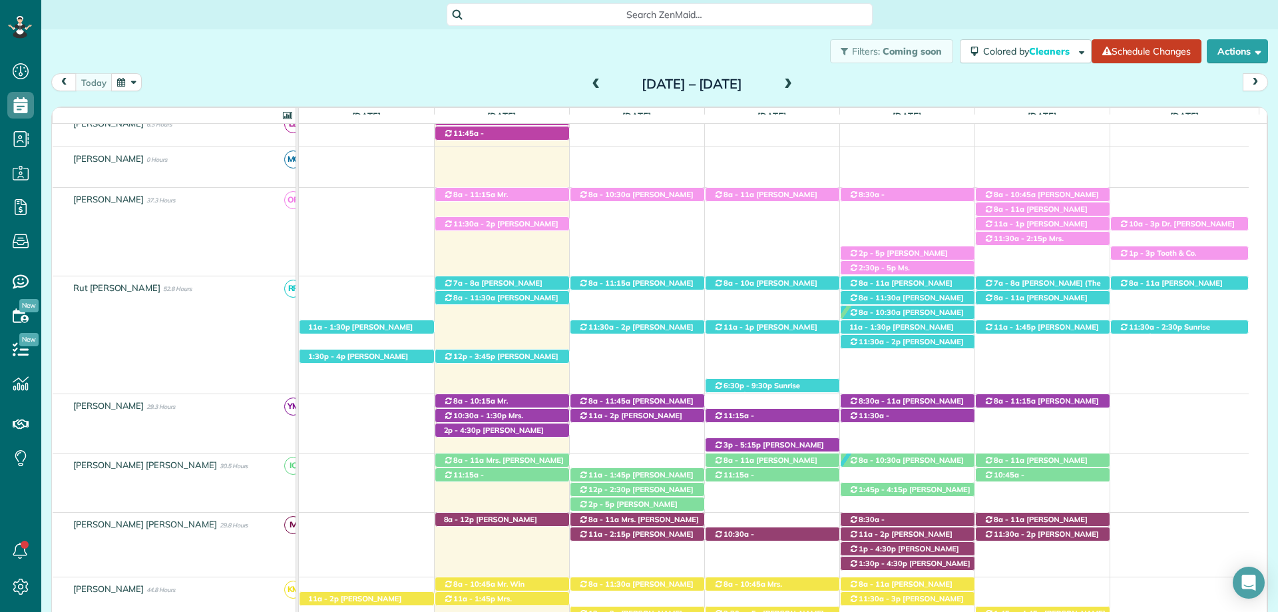
scroll to position [253, 0]
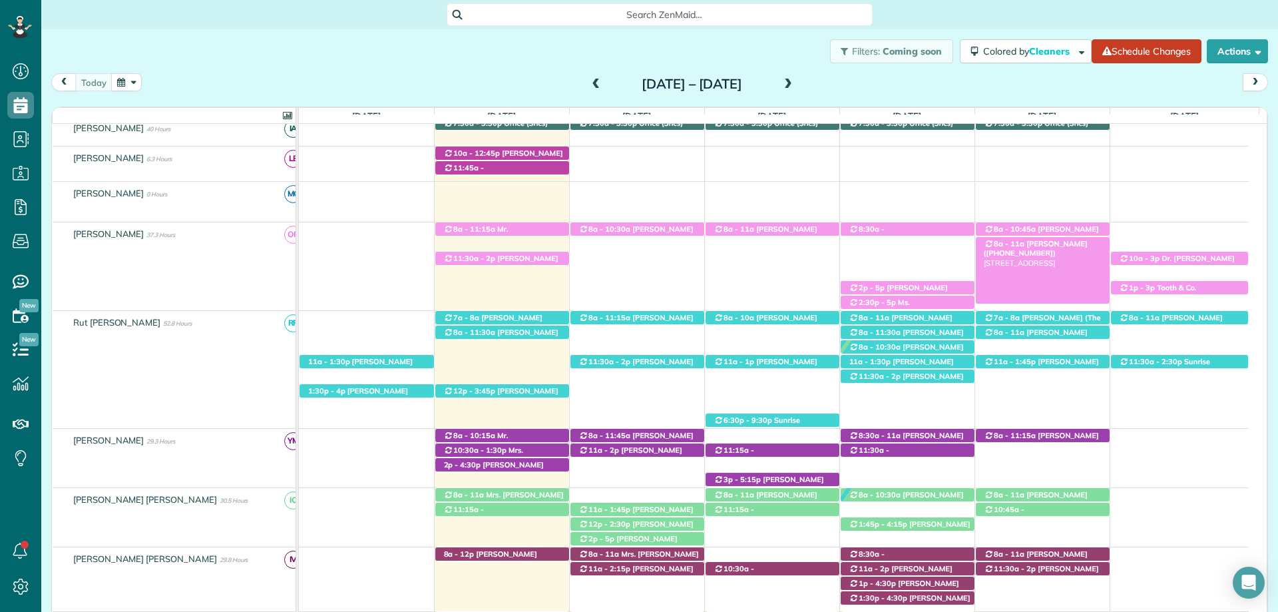
click at [1050, 242] on span "[PERSON_NAME] ([PHONE_NUMBER])" at bounding box center [1036, 248] width 104 height 19
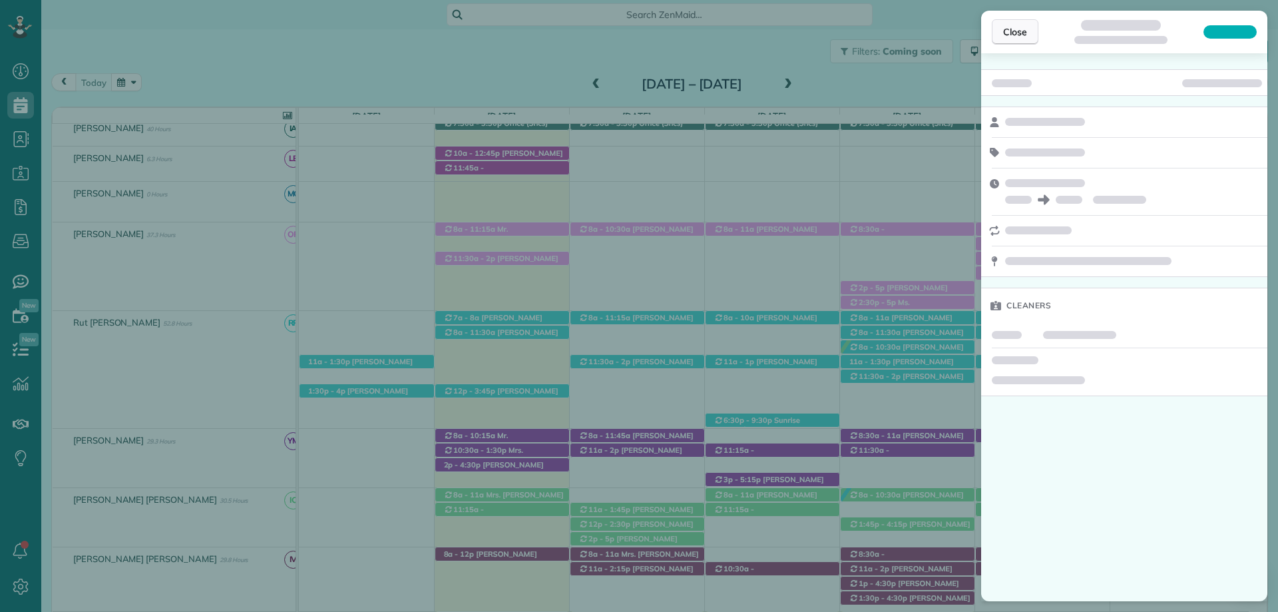
click at [1013, 24] on button "Close" at bounding box center [1015, 31] width 47 height 25
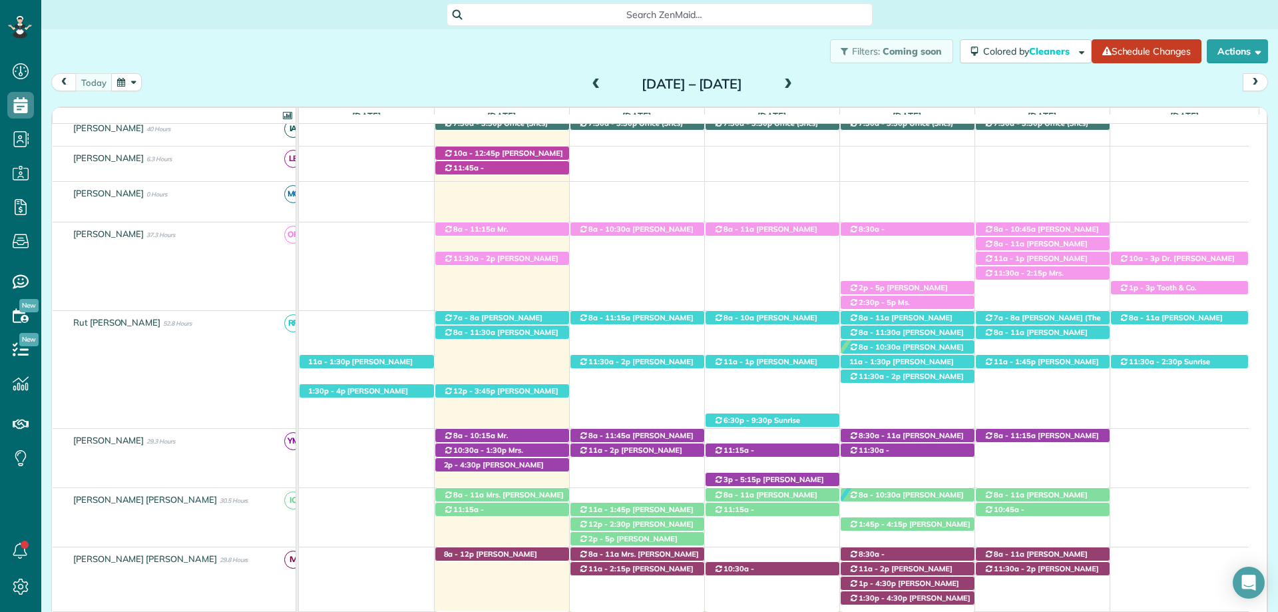
click at [796, 81] on span at bounding box center [788, 85] width 15 height 12
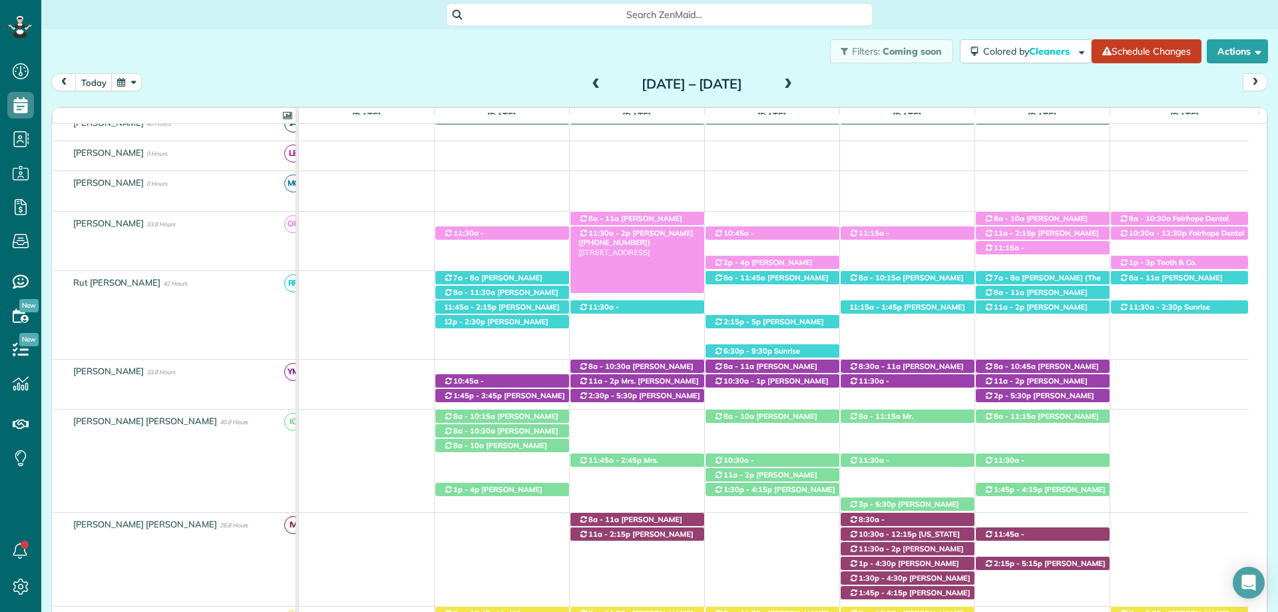
scroll to position [266, 0]
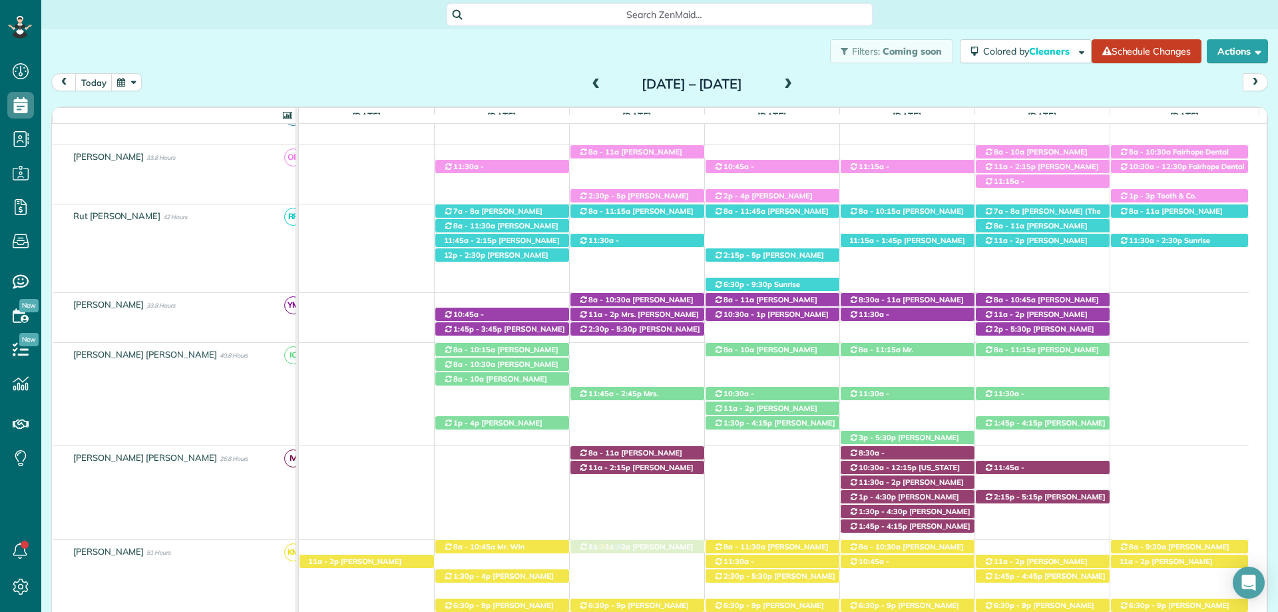
drag, startPoint x: 640, startPoint y: 164, endPoint x: 648, endPoint y: 566, distance: 402.2
click at [89, 81] on button "today" at bounding box center [93, 82] width 37 height 18
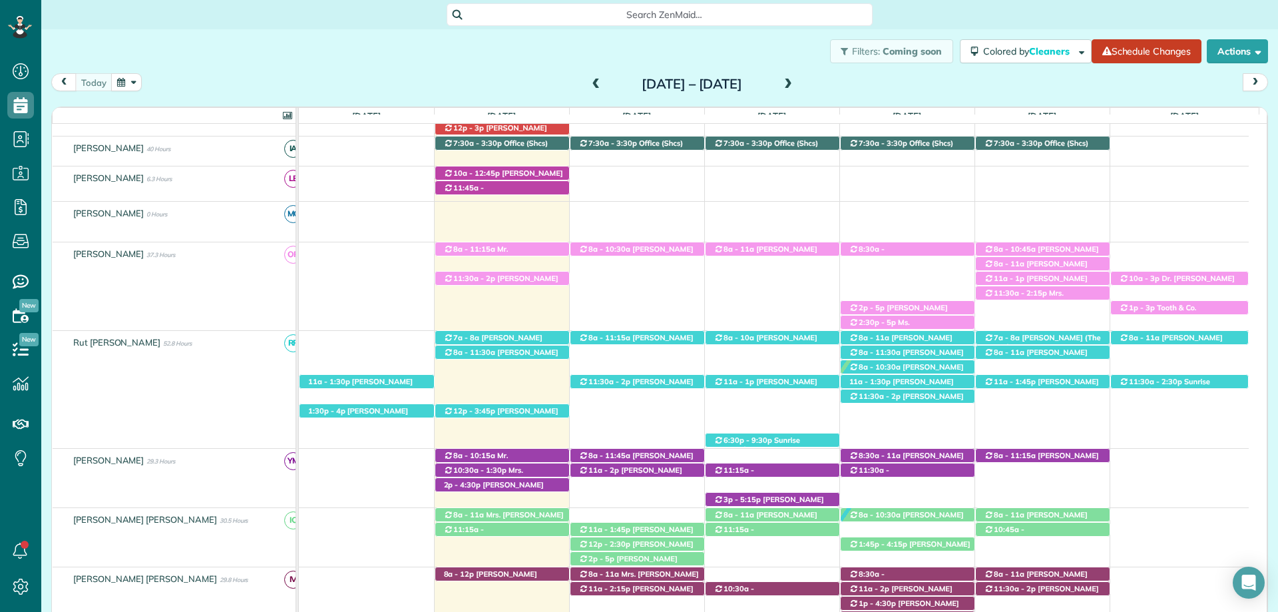
scroll to position [330, 0]
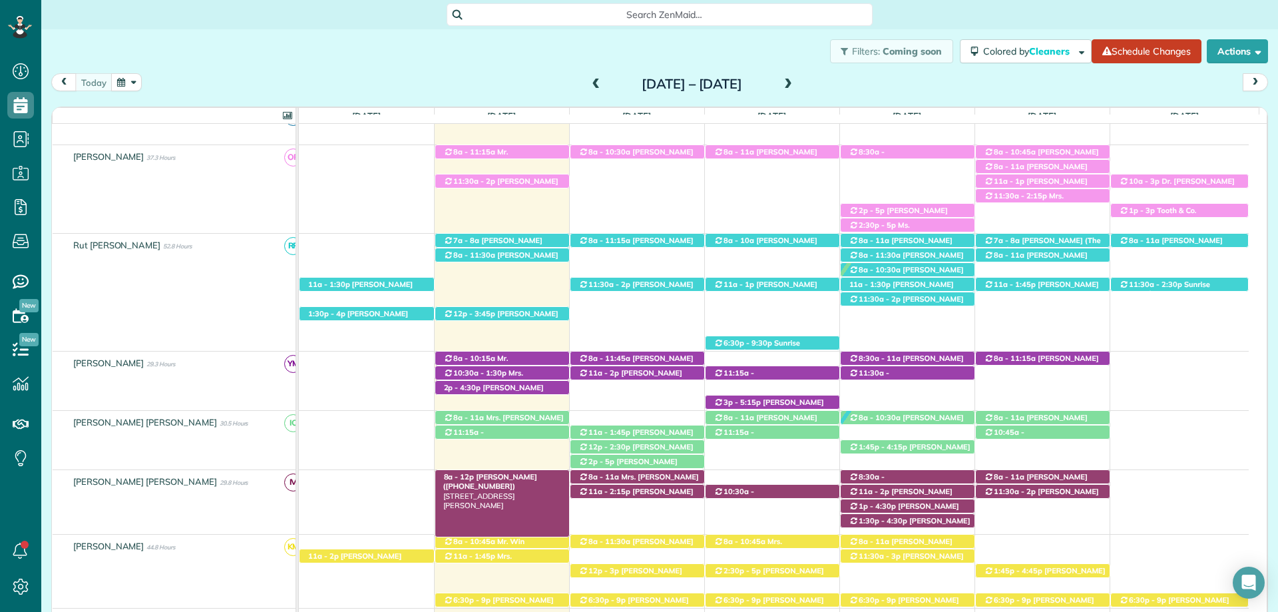
click at [515, 479] on span "Tracy Hamrick (+12517511217)" at bounding box center [490, 481] width 94 height 19
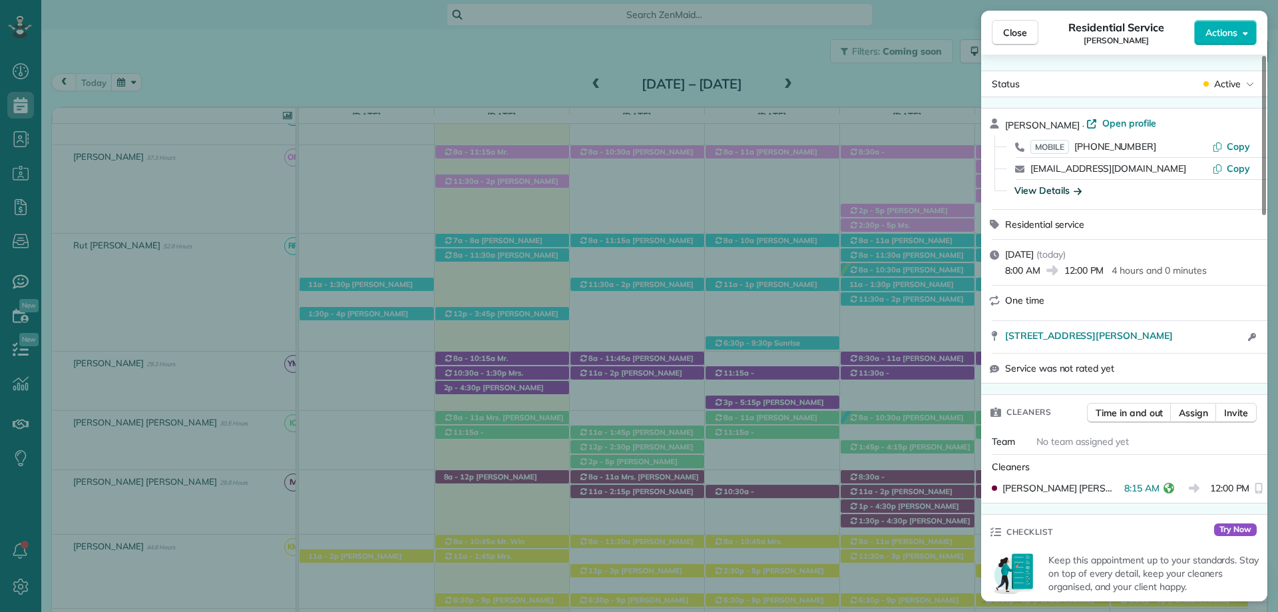
click at [1056, 184] on div "View Details" at bounding box center [1048, 190] width 67 height 13
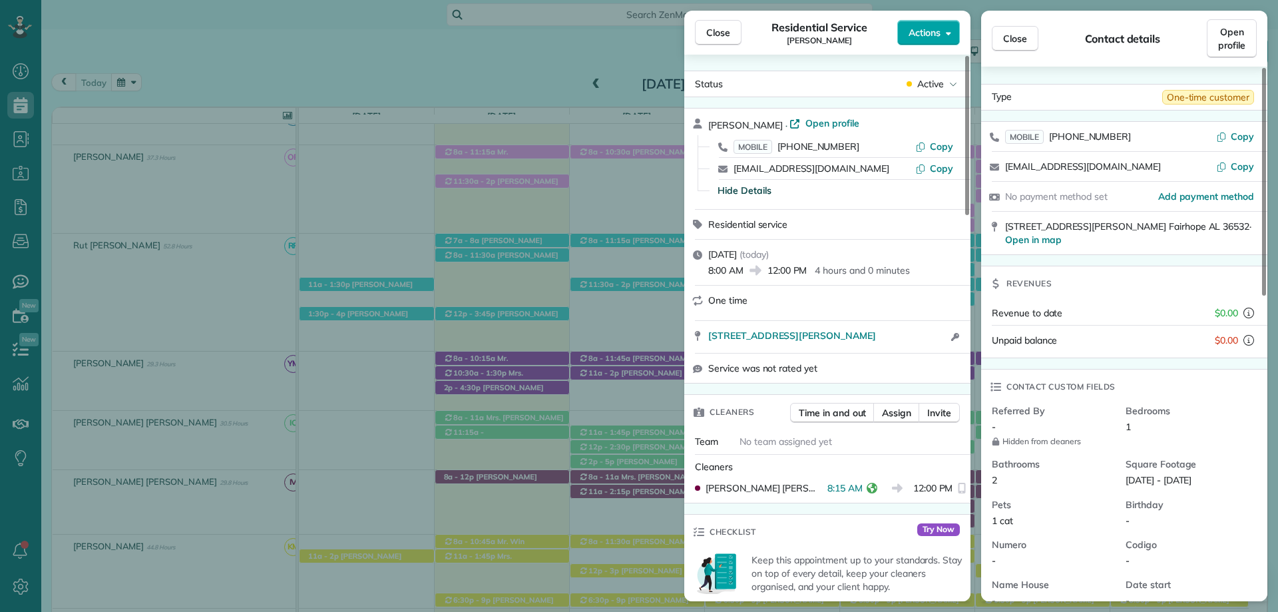
click at [927, 25] on button "Actions" at bounding box center [928, 32] width 63 height 25
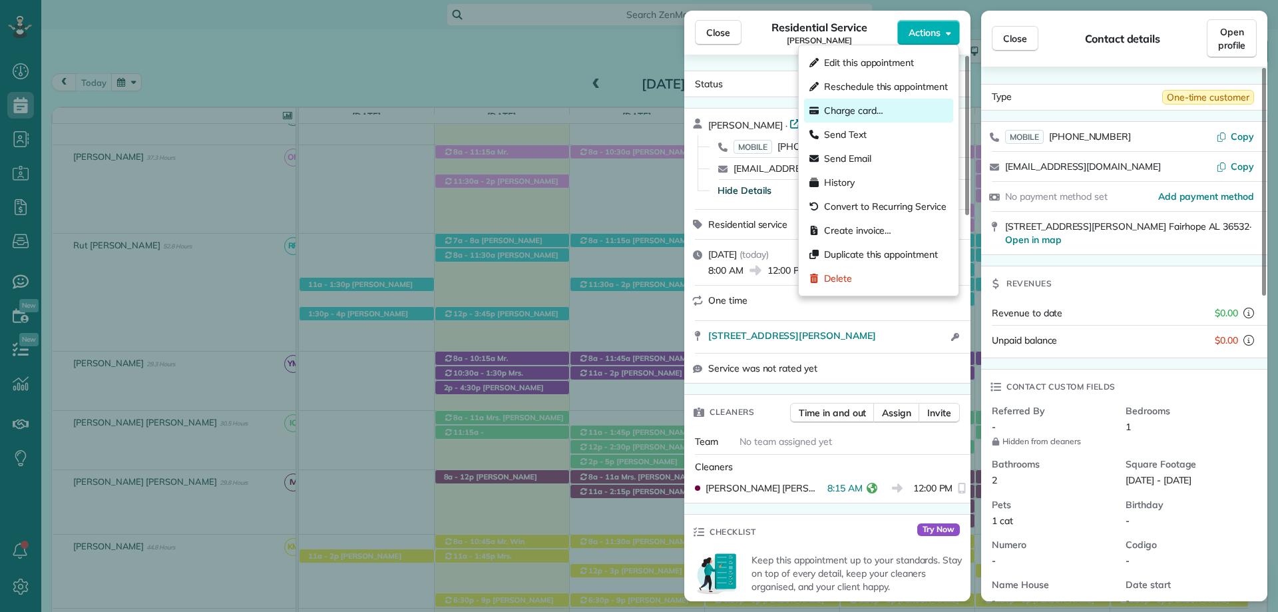
click at [886, 110] on div "Charge card…" at bounding box center [878, 111] width 149 height 24
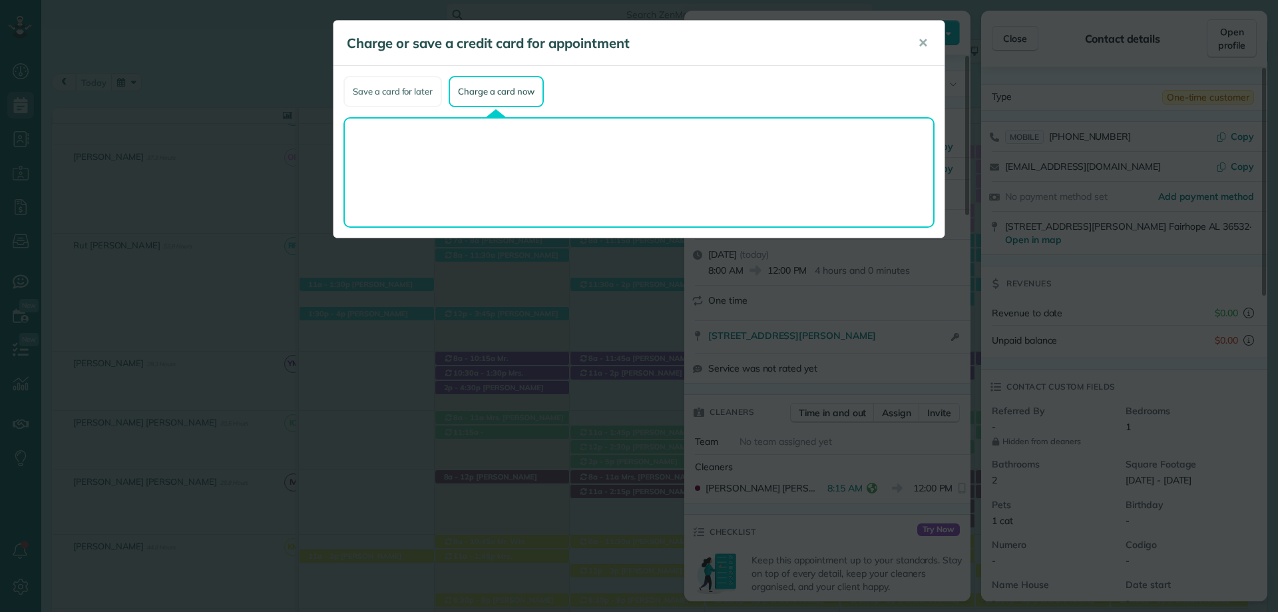
click at [401, 85] on div "Save a card for later" at bounding box center [393, 91] width 99 height 31
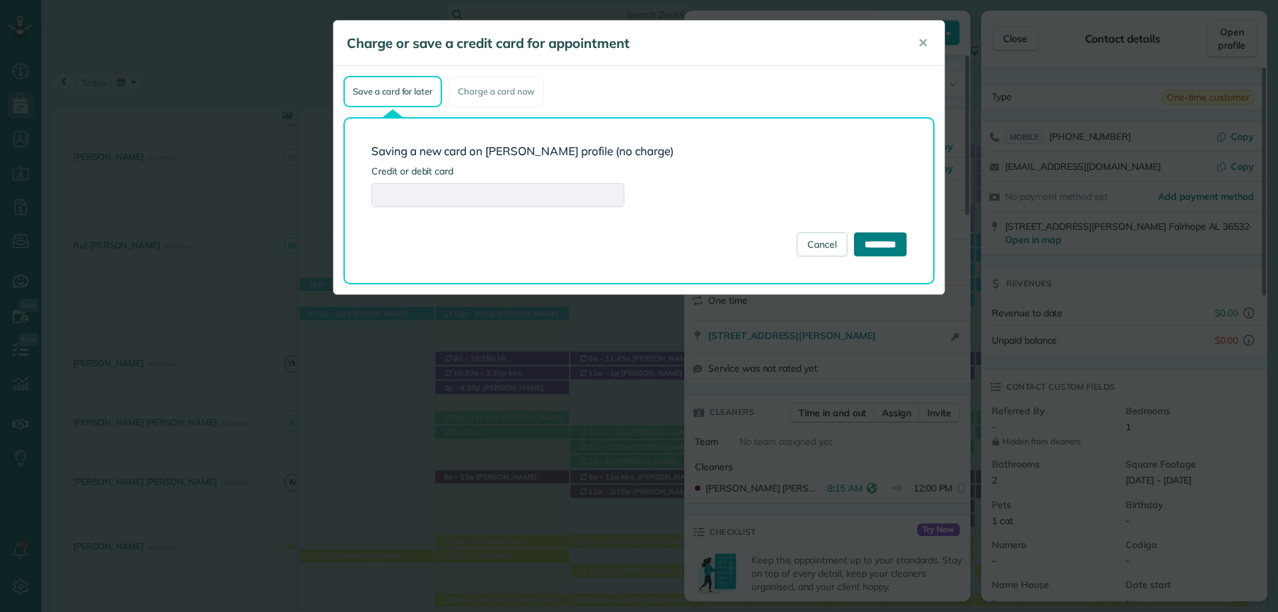
click at [872, 244] on input "*********" at bounding box center [880, 244] width 53 height 24
type input "**********"
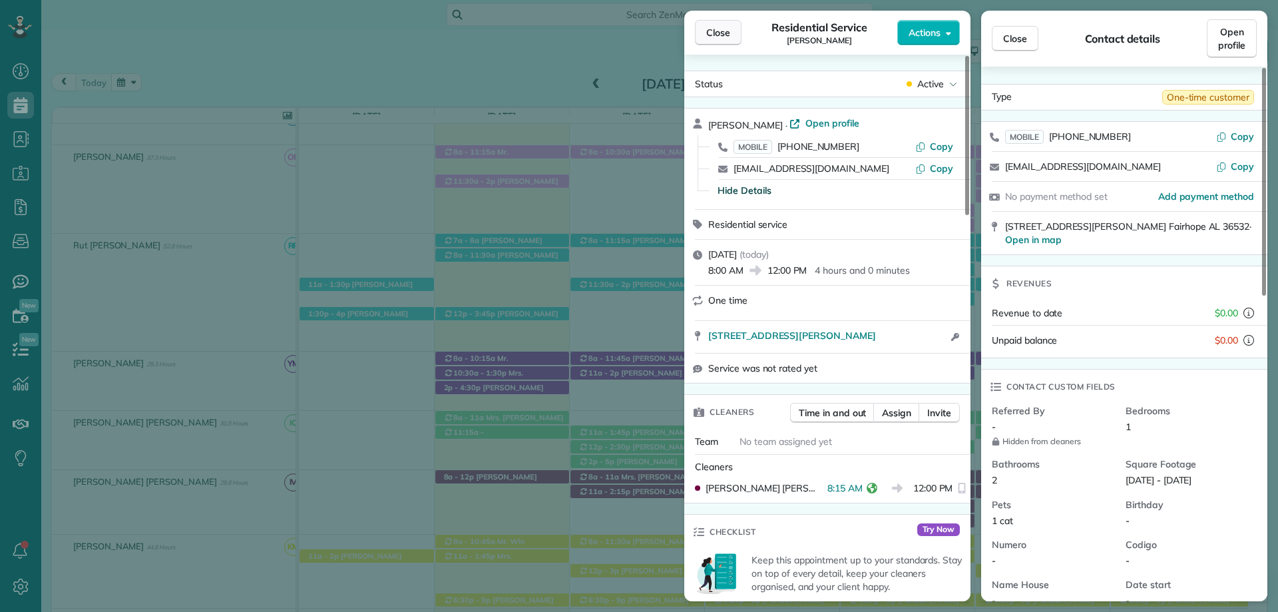
click at [702, 35] on button "Close" at bounding box center [718, 32] width 47 height 25
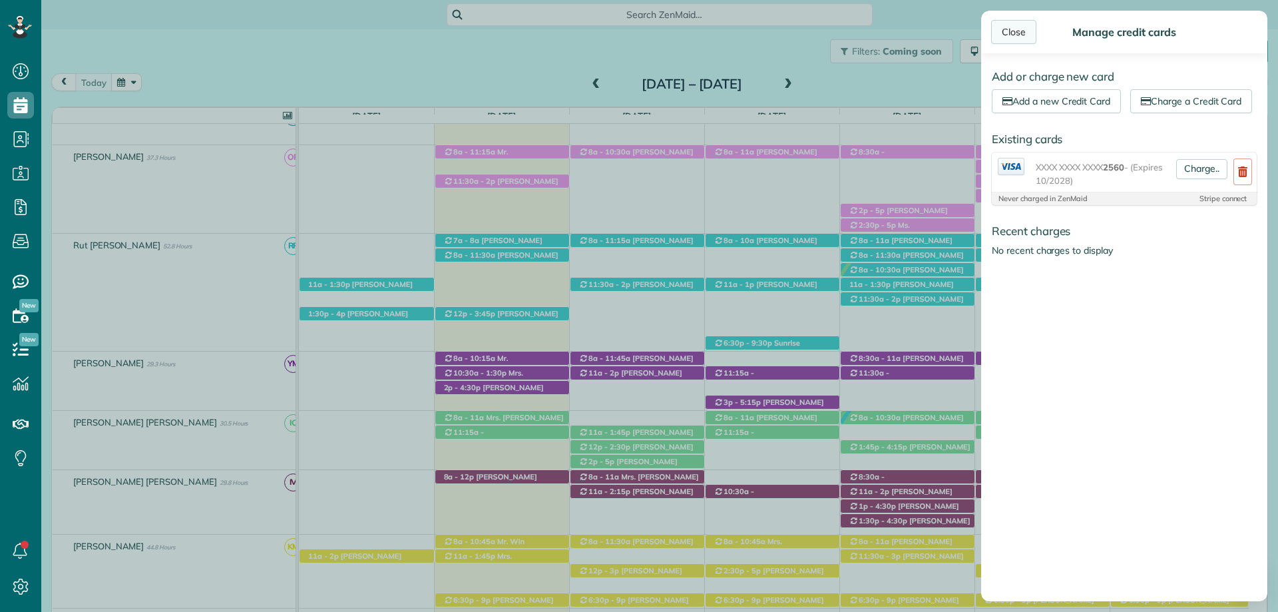
click at [1012, 25] on div "Close" at bounding box center [1013, 32] width 45 height 24
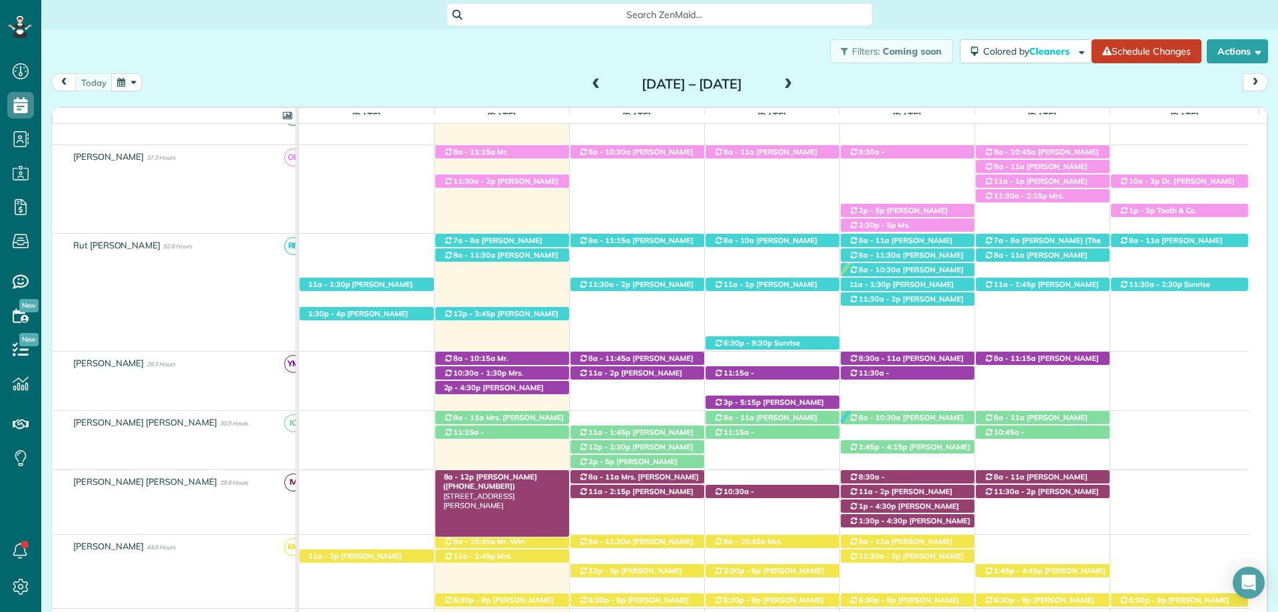
click at [490, 475] on span "[PERSON_NAME] ([PHONE_NUMBER])" at bounding box center [490, 481] width 94 height 19
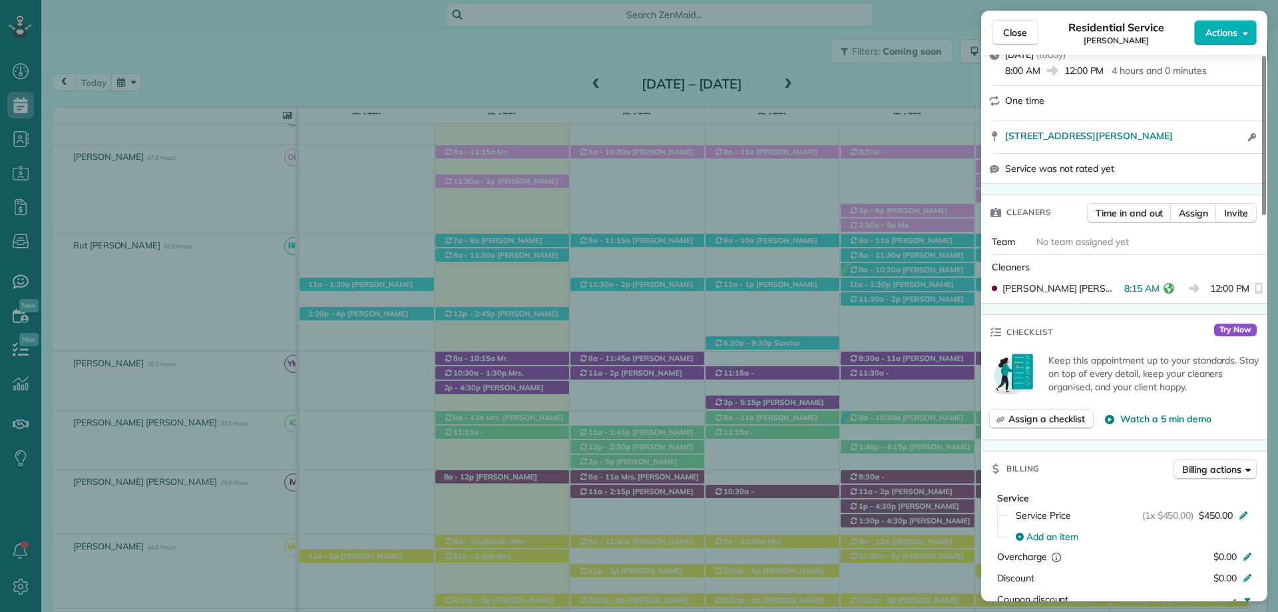
scroll to position [399, 0]
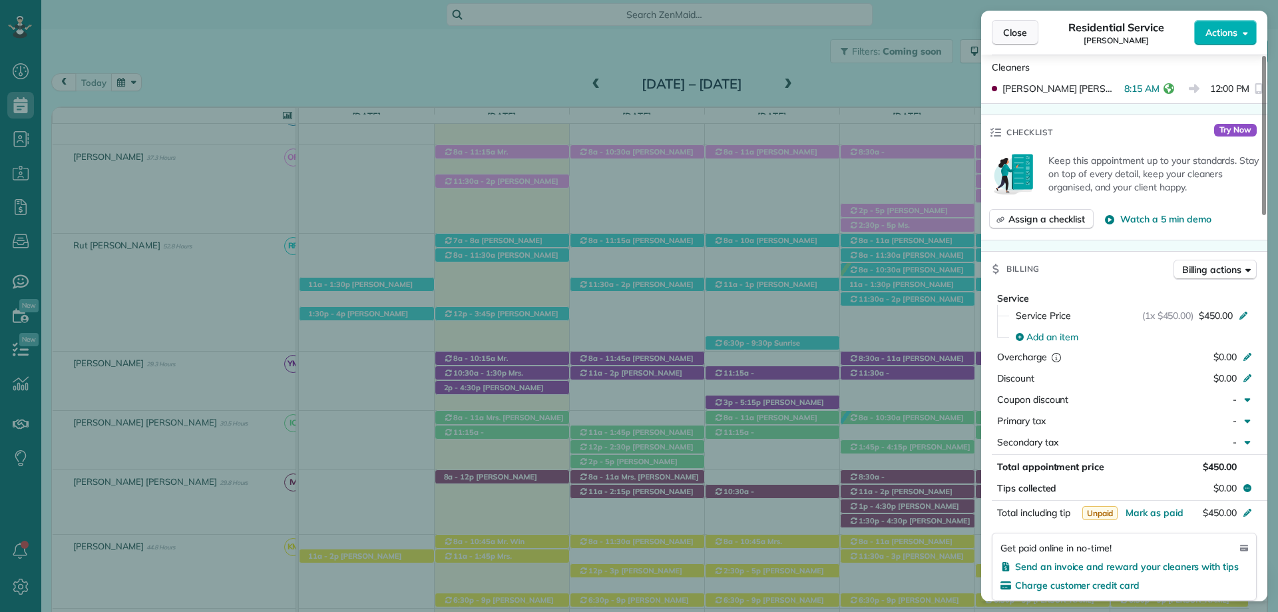
click at [1014, 32] on span "Close" at bounding box center [1015, 32] width 24 height 13
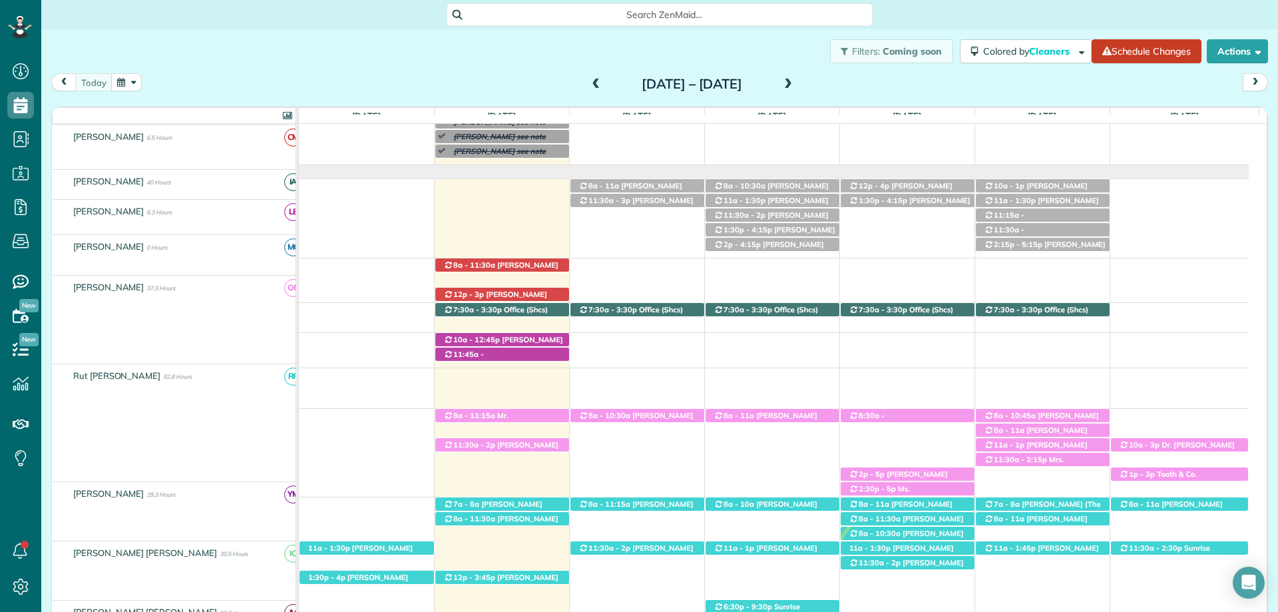
scroll to position [67, 0]
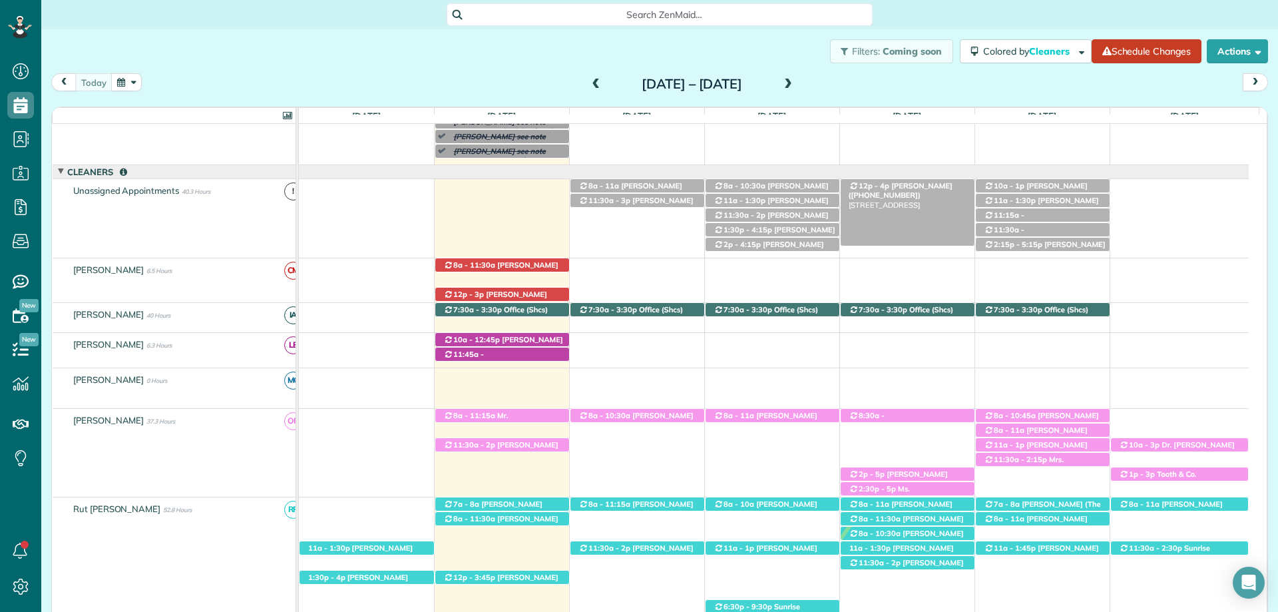
click at [936, 185] on span "Tonya Whaley (+12103248088)" at bounding box center [901, 190] width 104 height 19
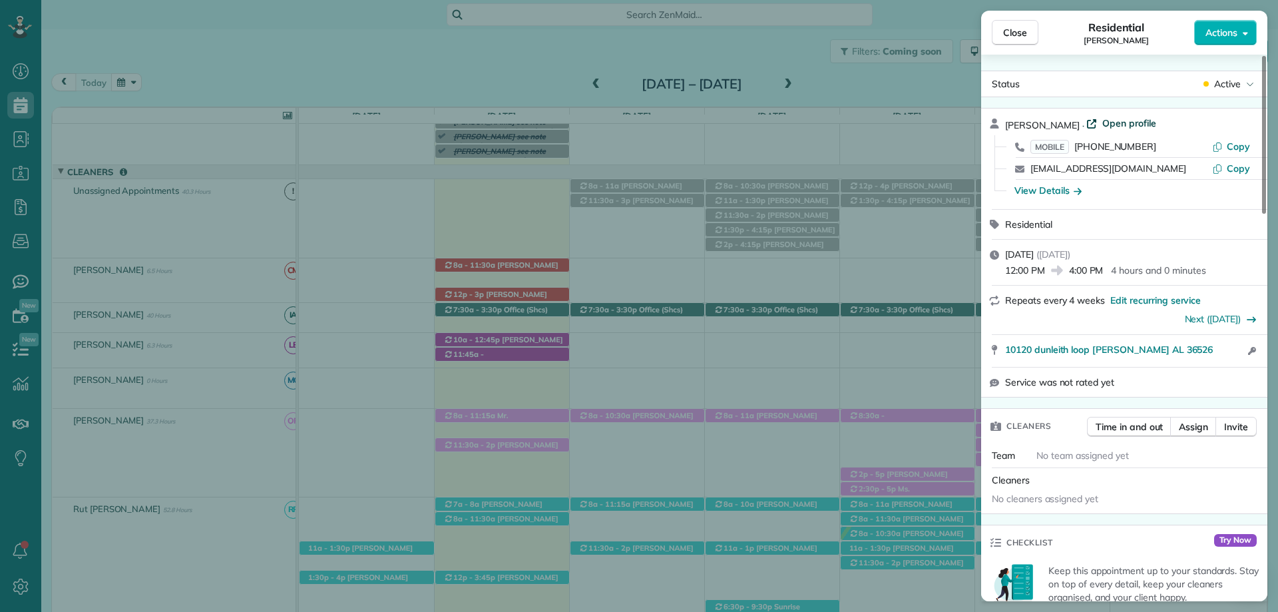
click at [1120, 125] on span "Open profile" at bounding box center [1129, 123] width 54 height 13
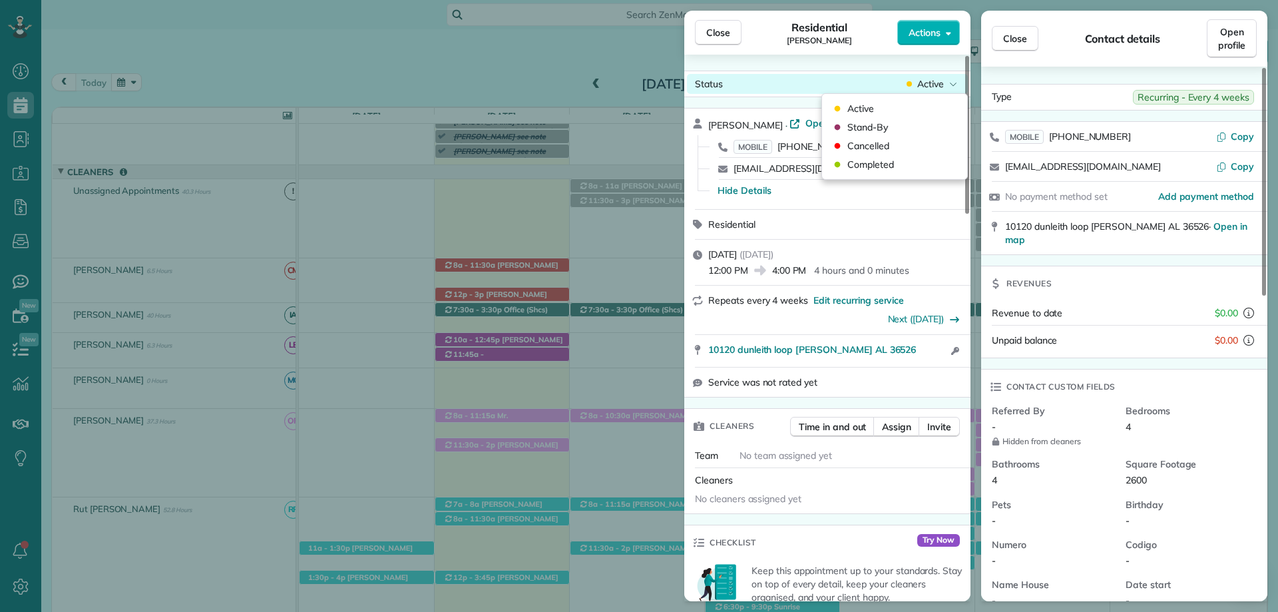
click at [943, 86] on span "Active" at bounding box center [930, 83] width 27 height 13
click at [877, 146] on span "Cancelled" at bounding box center [868, 145] width 42 height 13
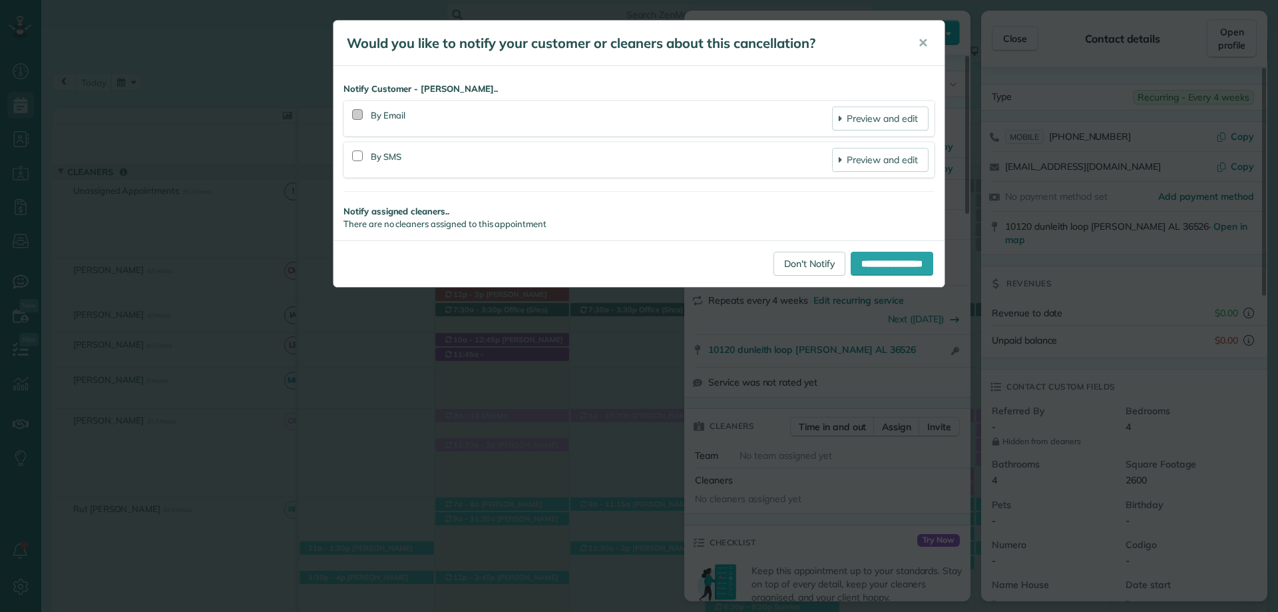
click at [357, 114] on div at bounding box center [357, 114] width 11 height 11
click at [359, 155] on div at bounding box center [357, 155] width 11 height 11
click at [892, 260] on input "**********" at bounding box center [892, 264] width 83 height 24
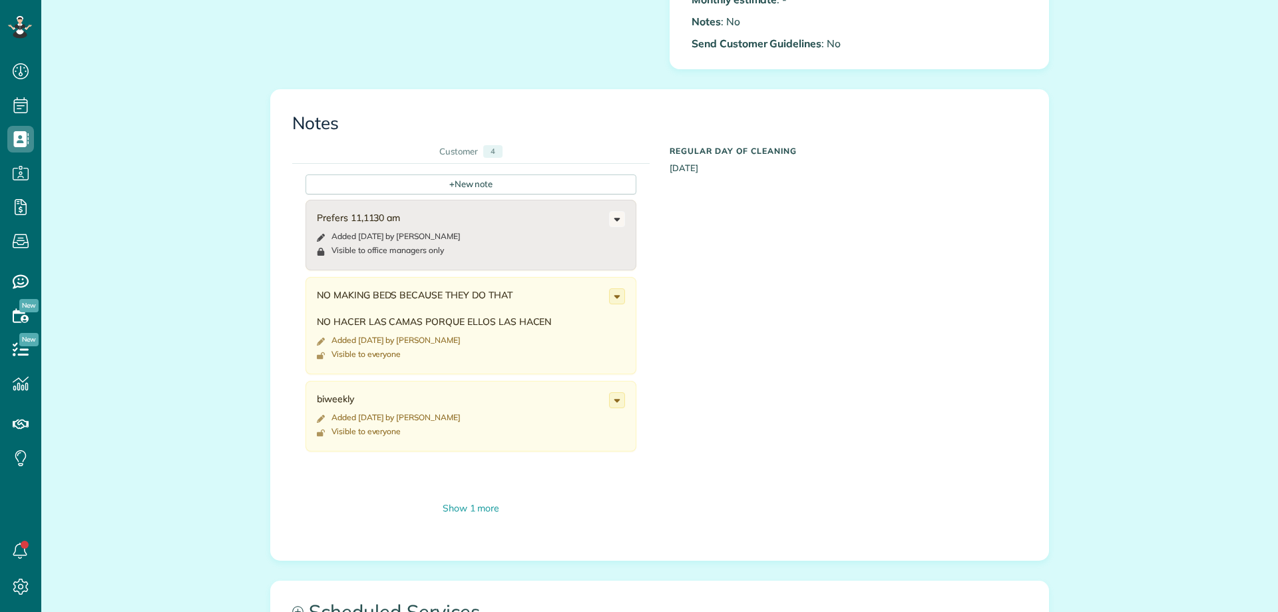
scroll to position [533, 0]
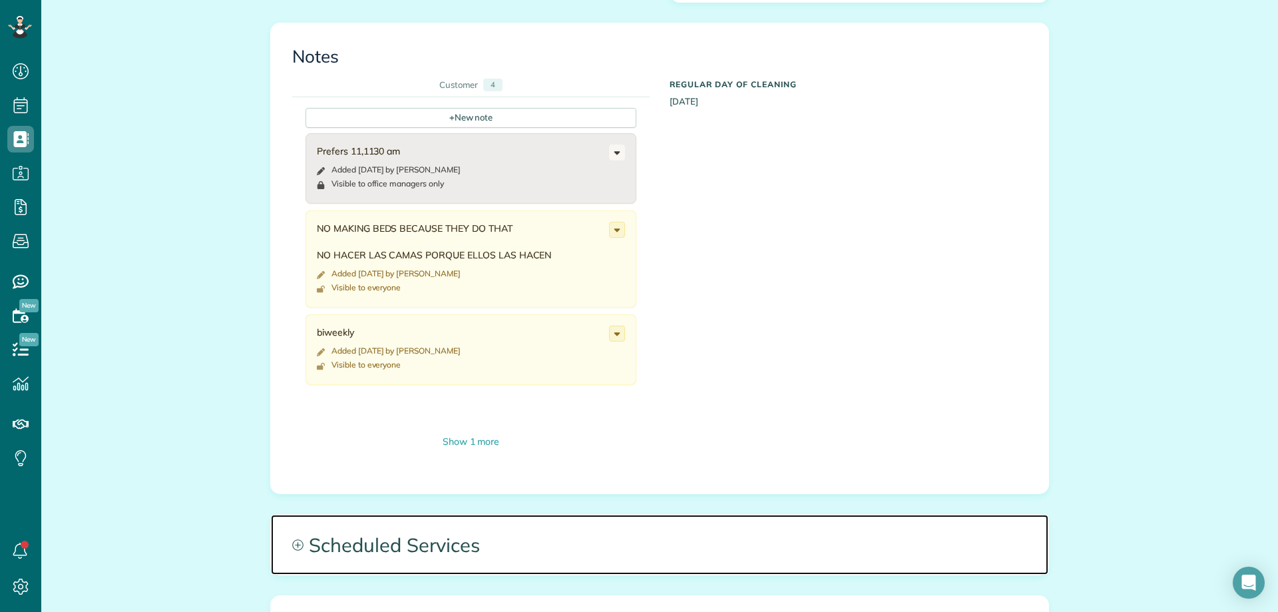
click at [431, 558] on span "Scheduled Services" at bounding box center [660, 545] width 778 height 60
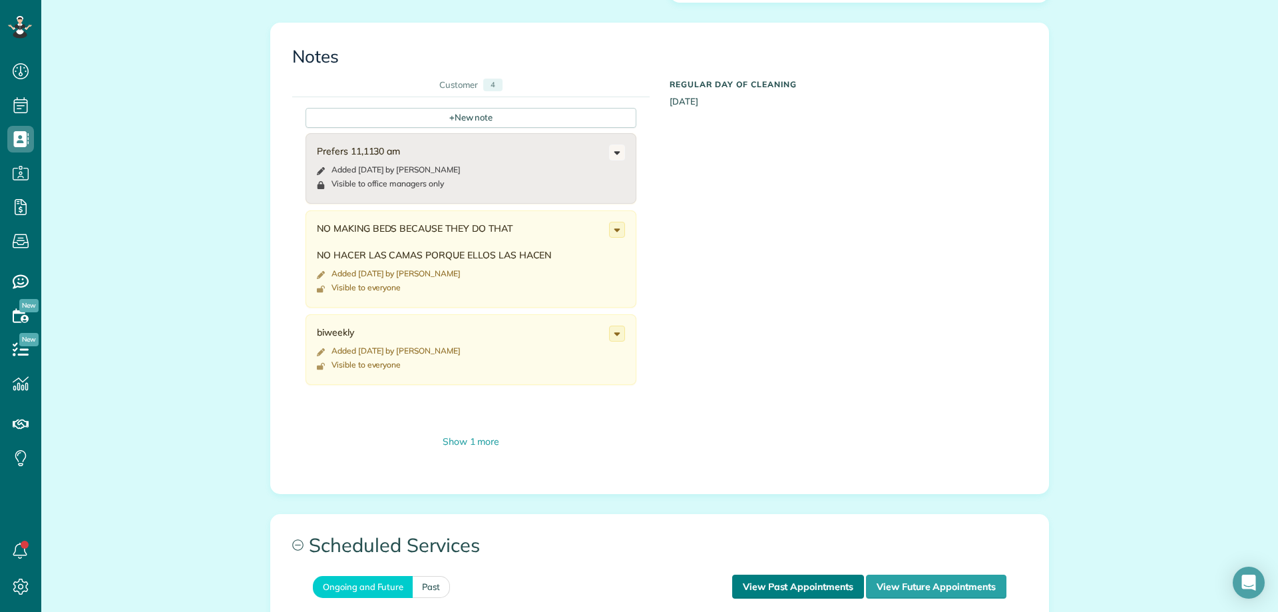
click at [788, 589] on link "View Past Appointments" at bounding box center [798, 587] width 132 height 24
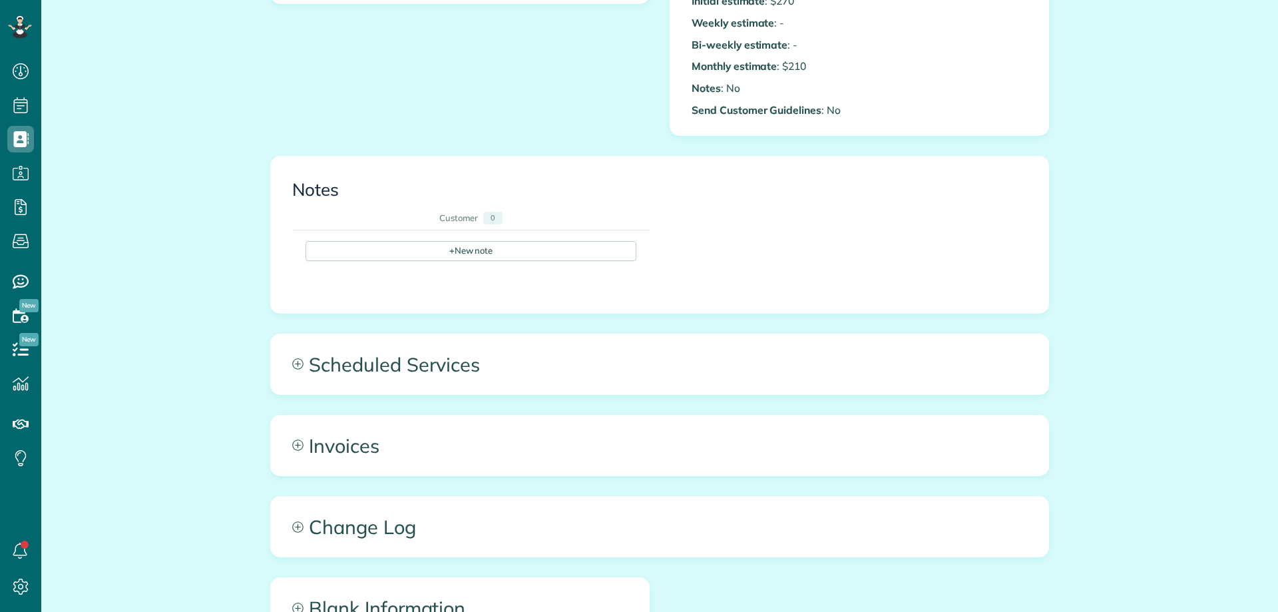
scroll to position [6, 6]
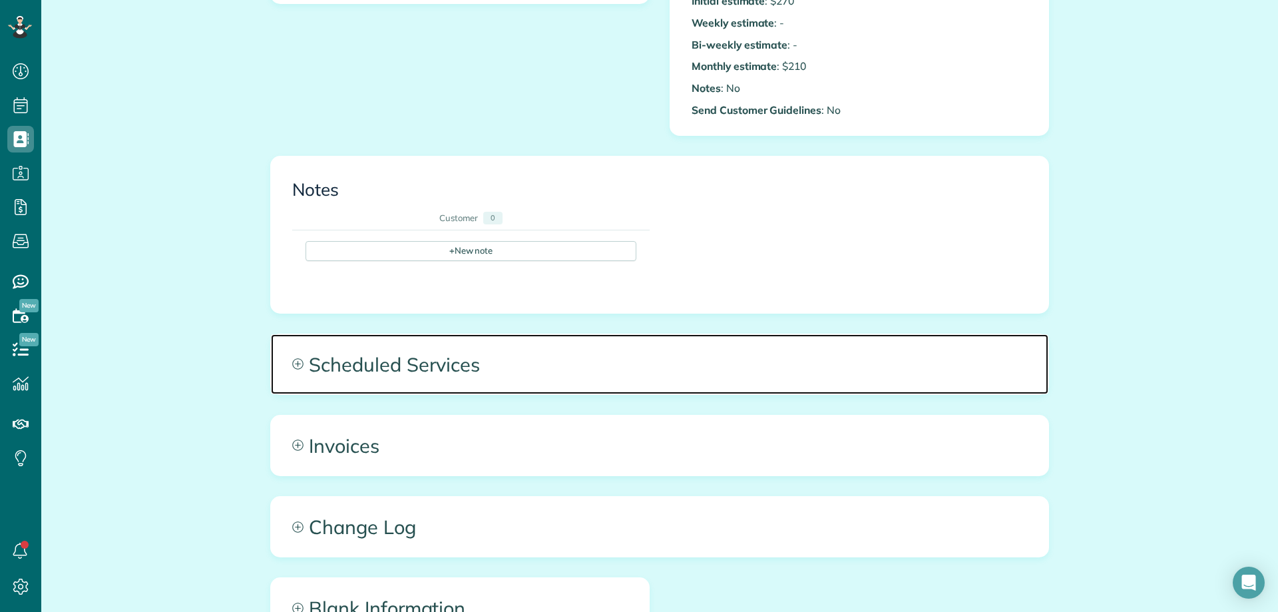
click at [479, 368] on span "Scheduled Services" at bounding box center [660, 364] width 778 height 60
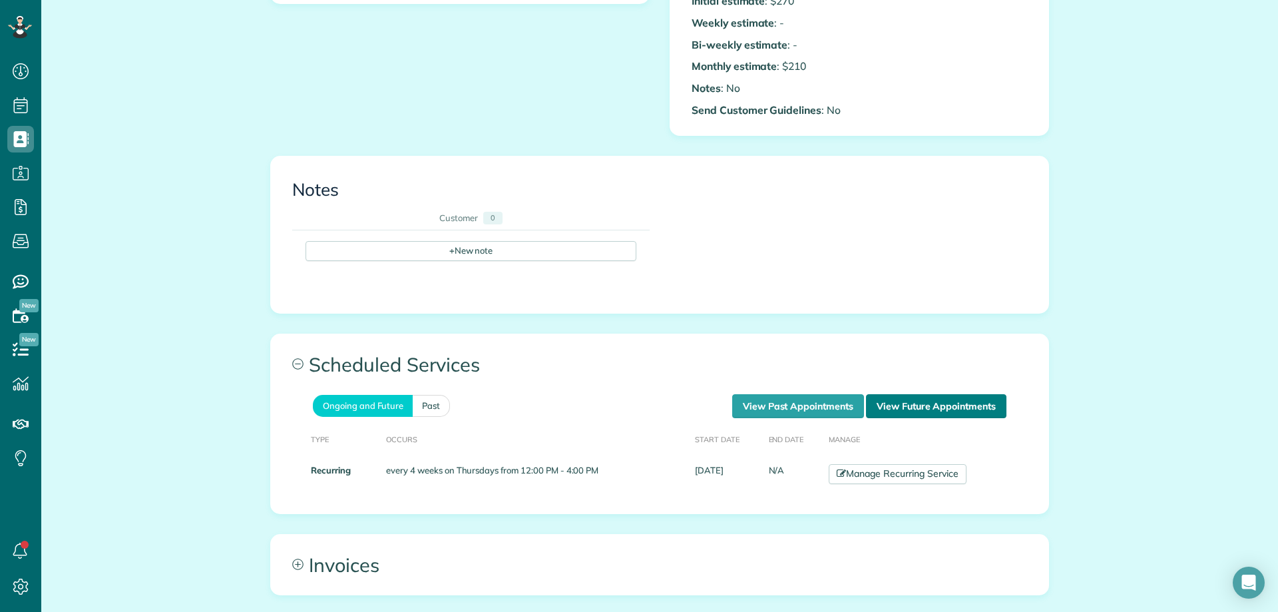
click at [895, 401] on link "View Future Appointments" at bounding box center [936, 406] width 140 height 24
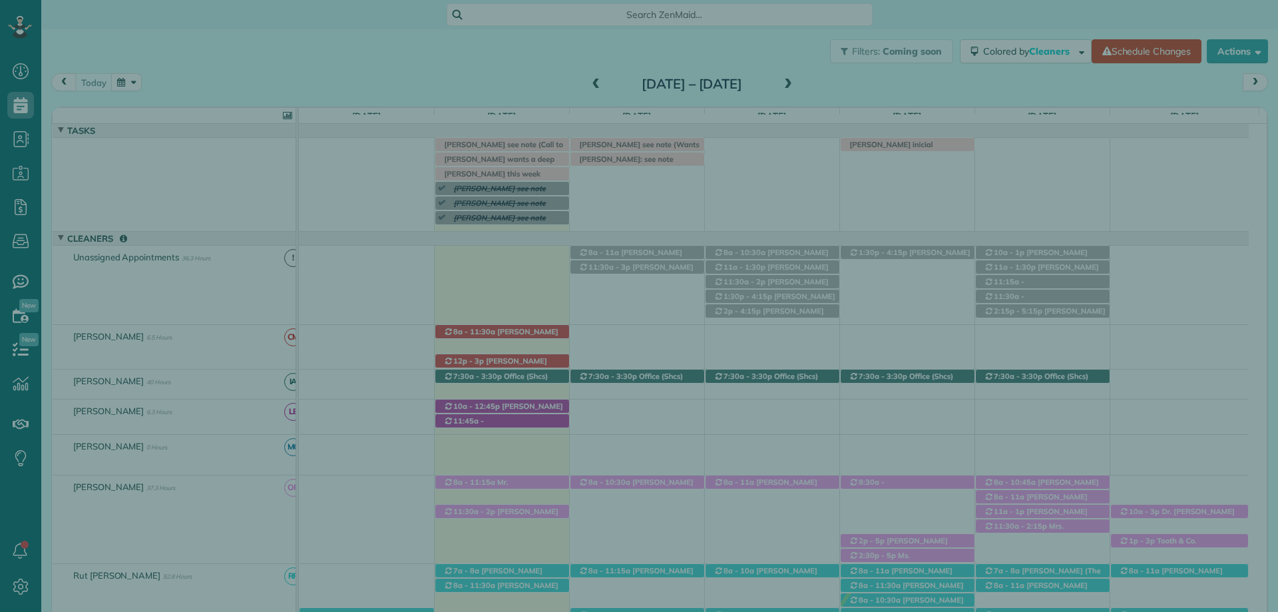
scroll to position [53, 0]
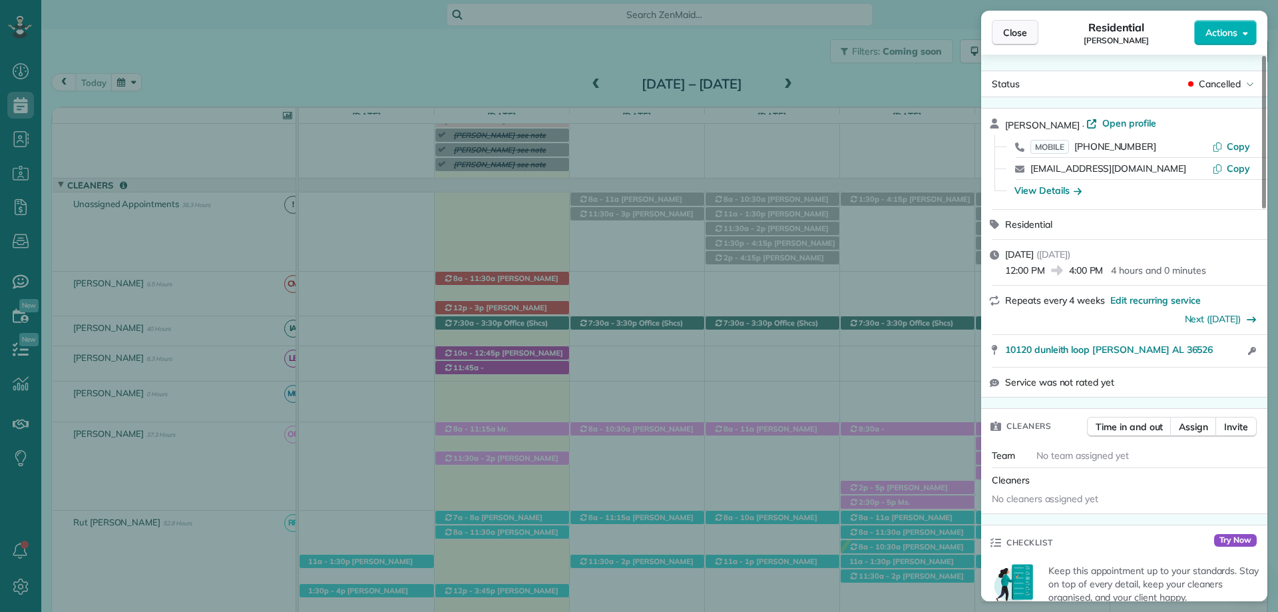
click at [1007, 29] on span "Close" at bounding box center [1015, 32] width 24 height 13
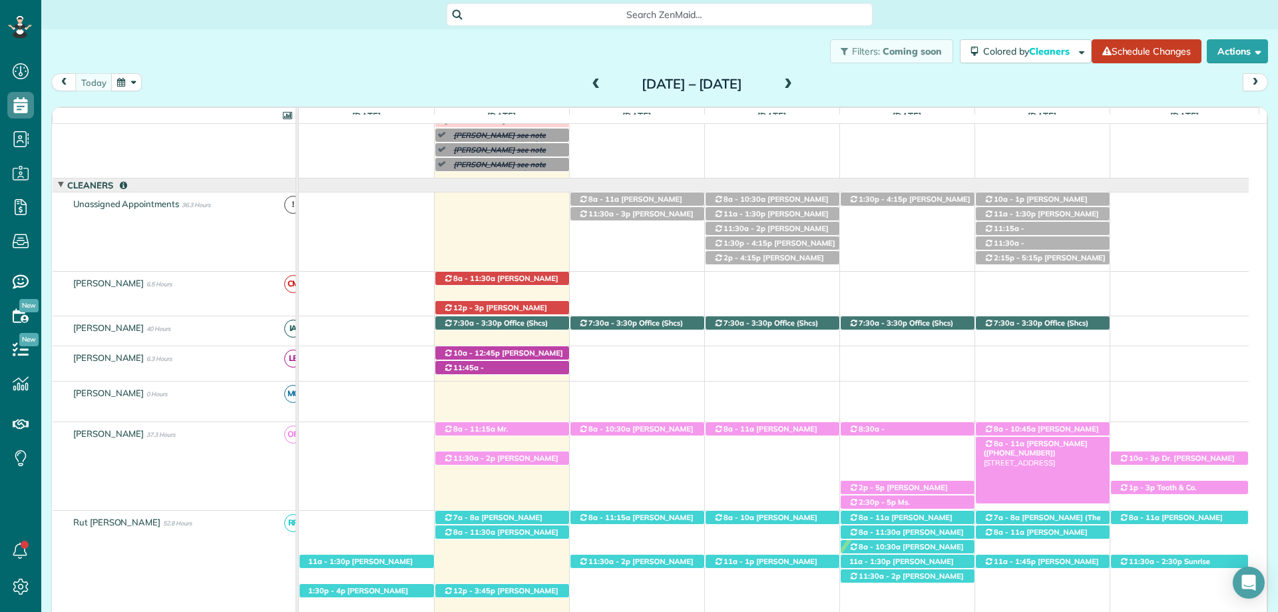
click at [1070, 443] on span "[PERSON_NAME] ([PHONE_NUMBER])" at bounding box center [1036, 448] width 104 height 19
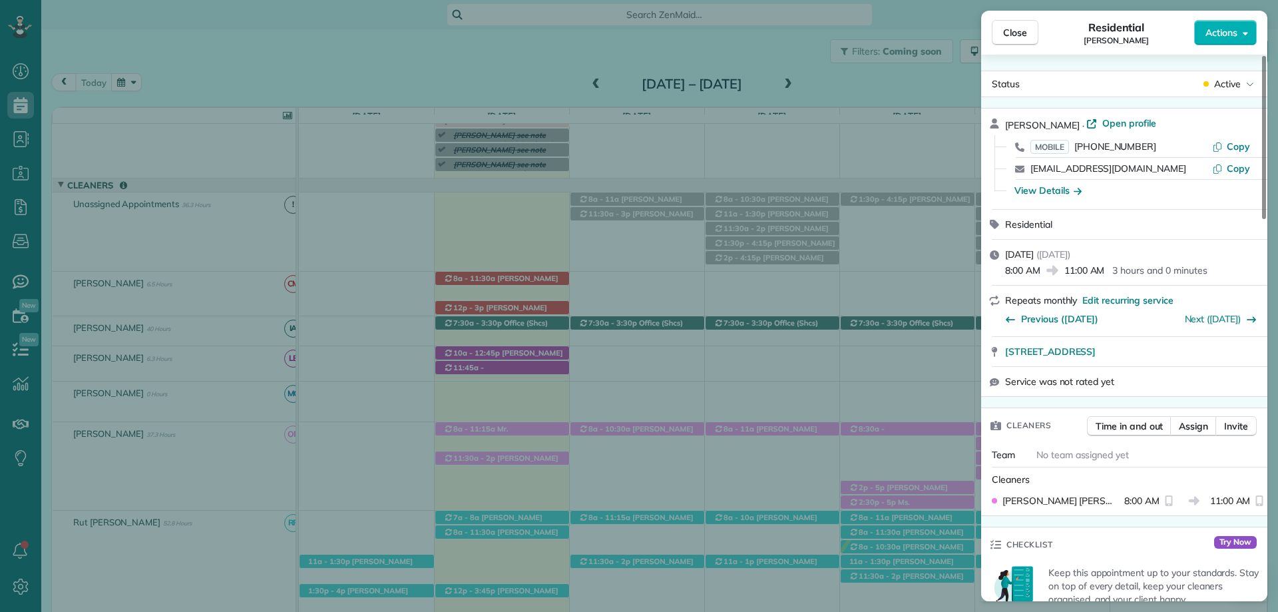
click at [1064, 185] on div "View Details" at bounding box center [1048, 190] width 67 height 13
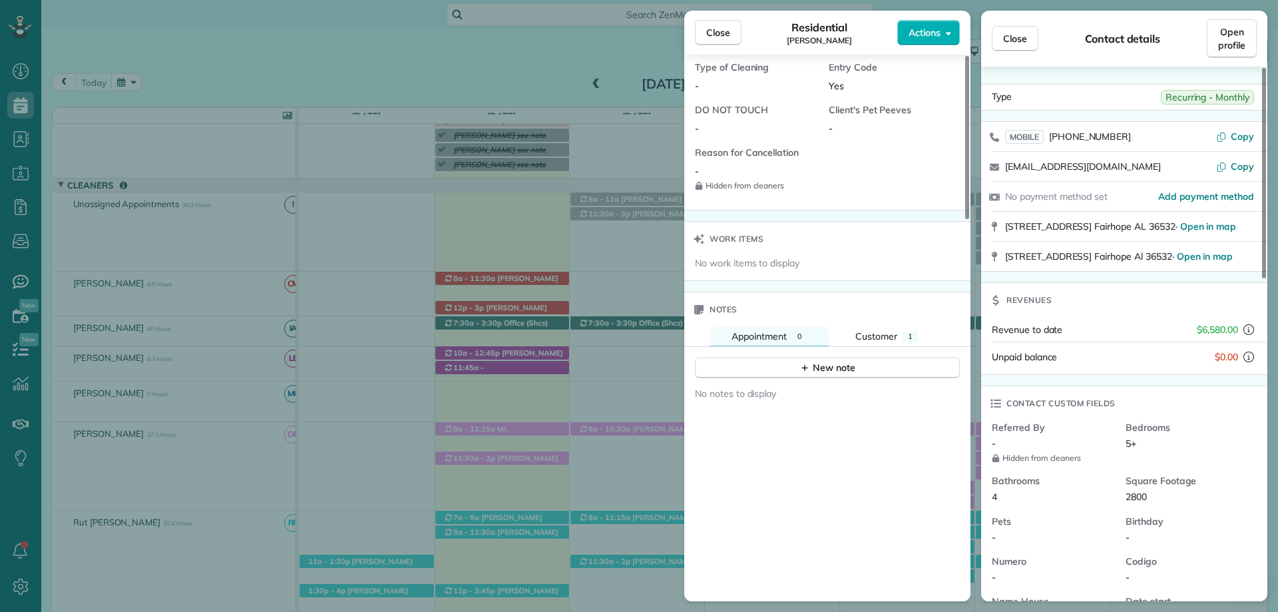
scroll to position [1274, 0]
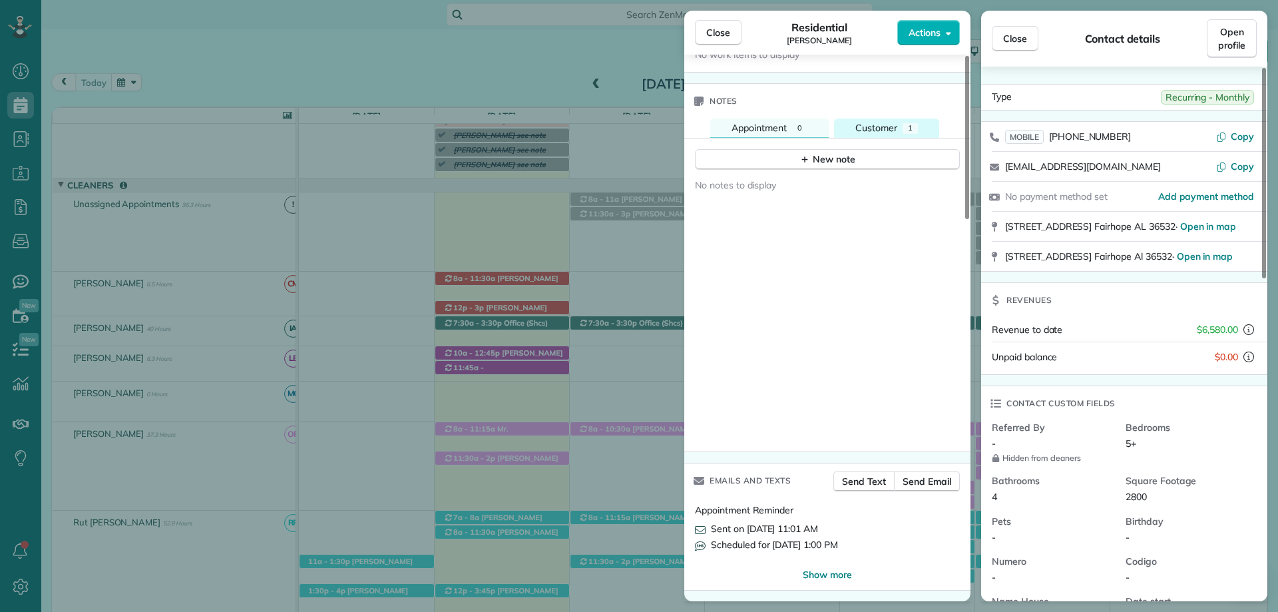
click at [883, 125] on span "Customer" at bounding box center [876, 128] width 42 height 12
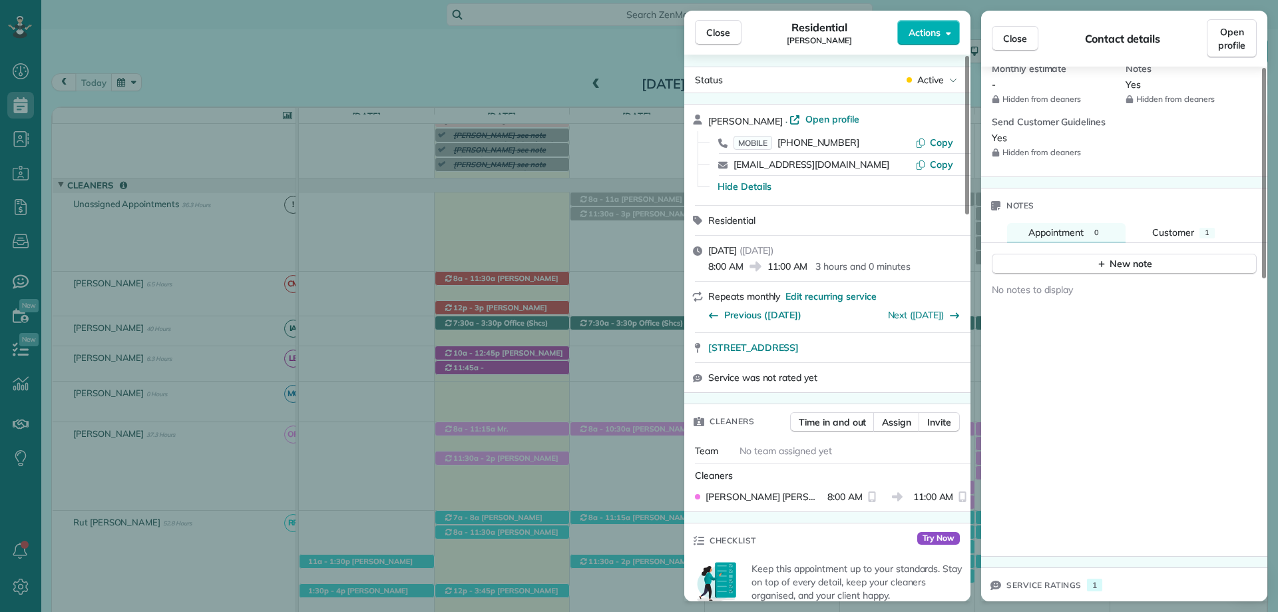
scroll to position [0, 0]
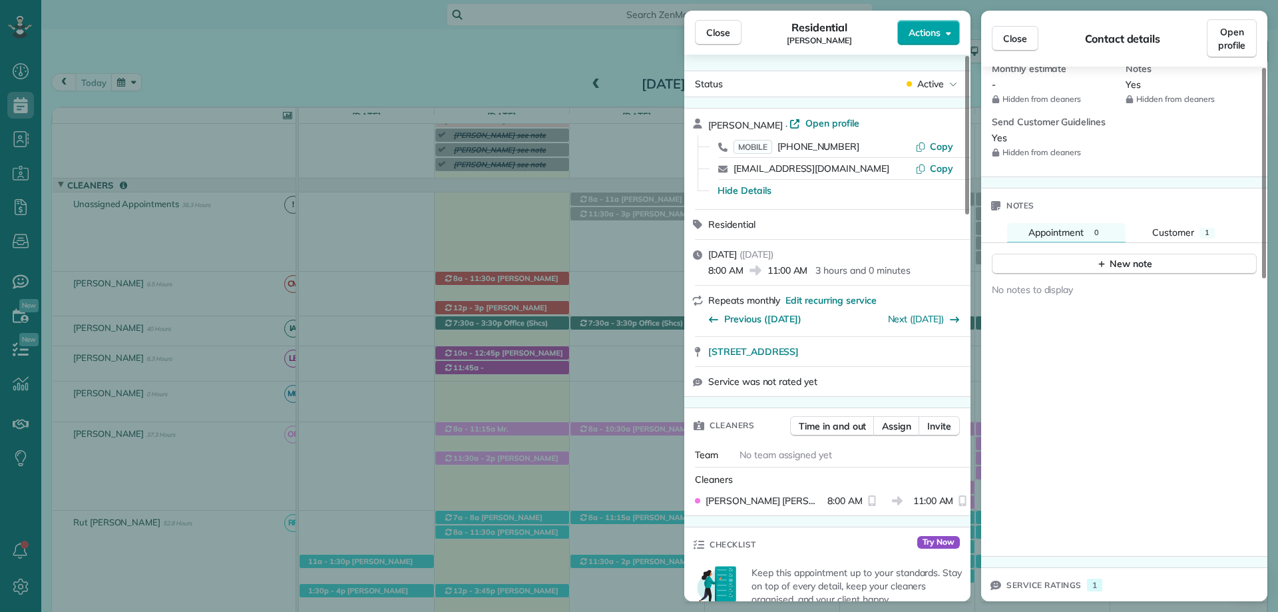
click at [925, 31] on span "Actions" at bounding box center [925, 32] width 32 height 13
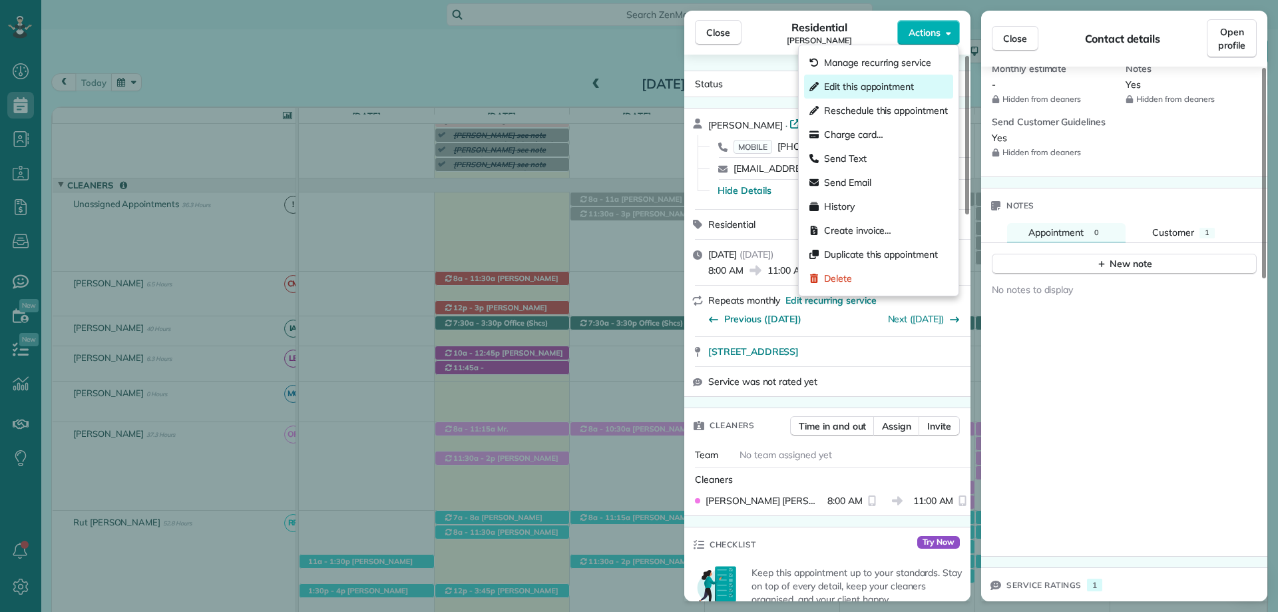
click at [869, 88] on span "Edit this appointment" at bounding box center [869, 86] width 90 height 13
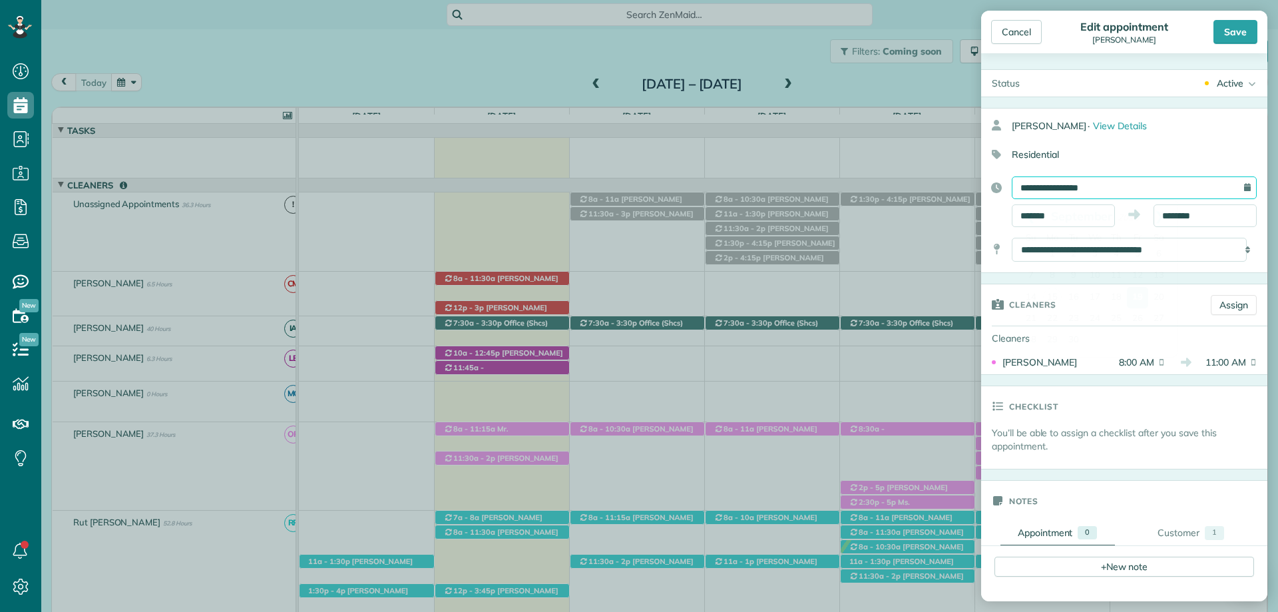
click at [1082, 194] on input "**********" at bounding box center [1134, 187] width 245 height 23
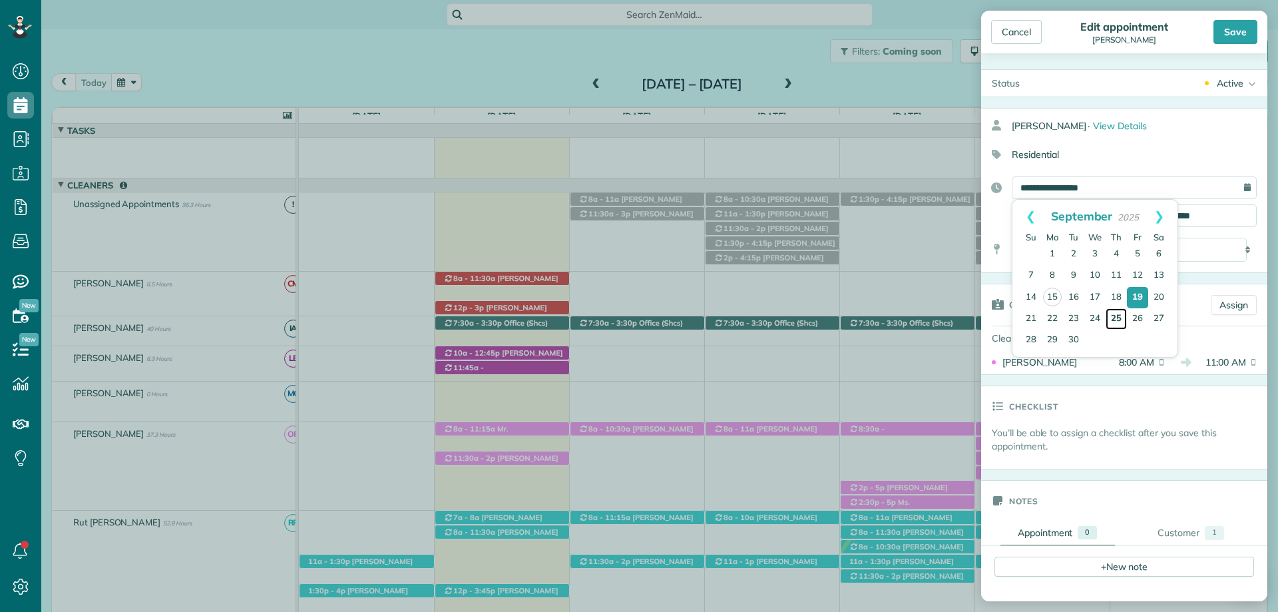
click at [1116, 318] on link "25" at bounding box center [1116, 318] width 21 height 21
type input "**********"
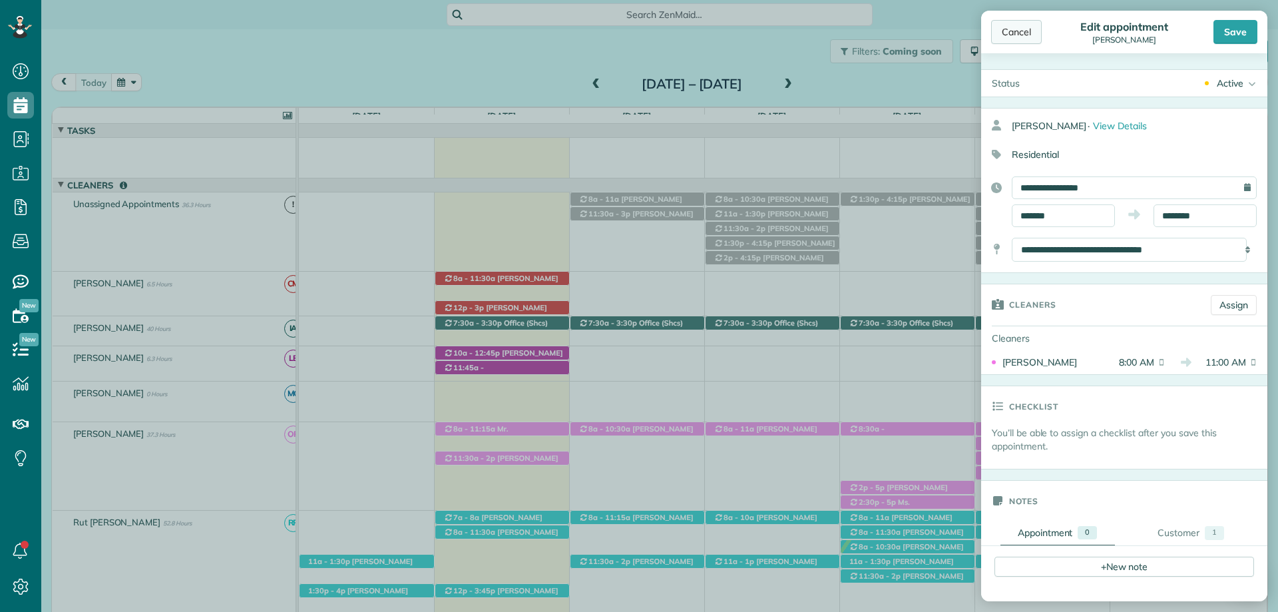
click at [1019, 28] on div "Cancel" at bounding box center [1016, 32] width 51 height 24
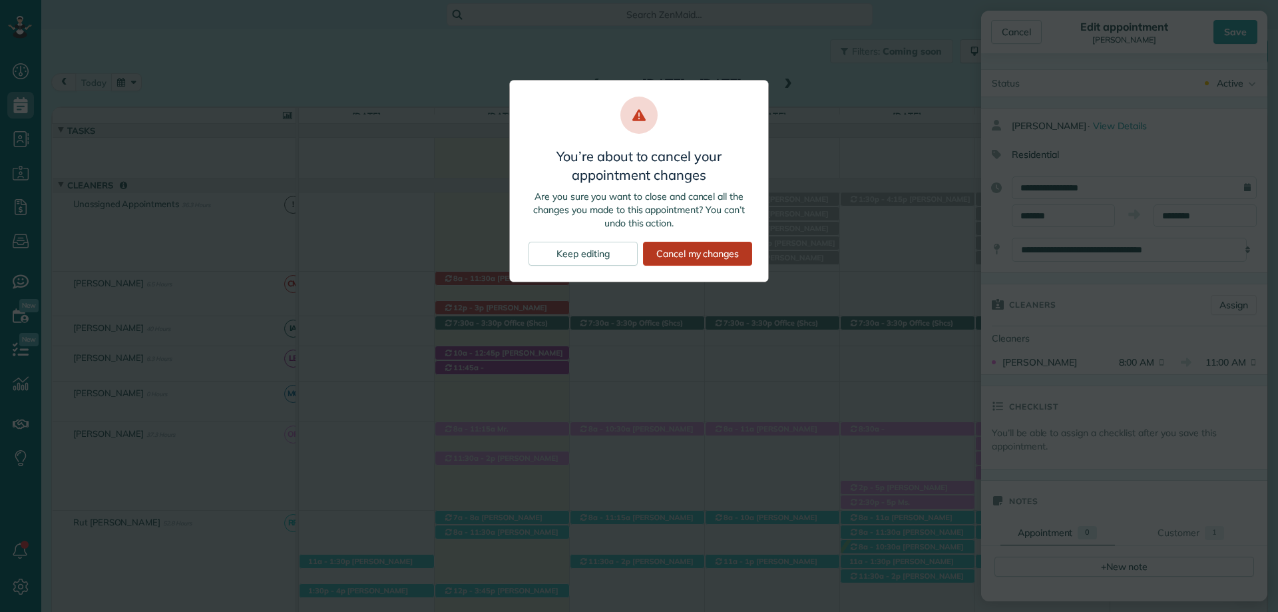
click at [711, 254] on div "Cancel my changes" at bounding box center [697, 254] width 109 height 24
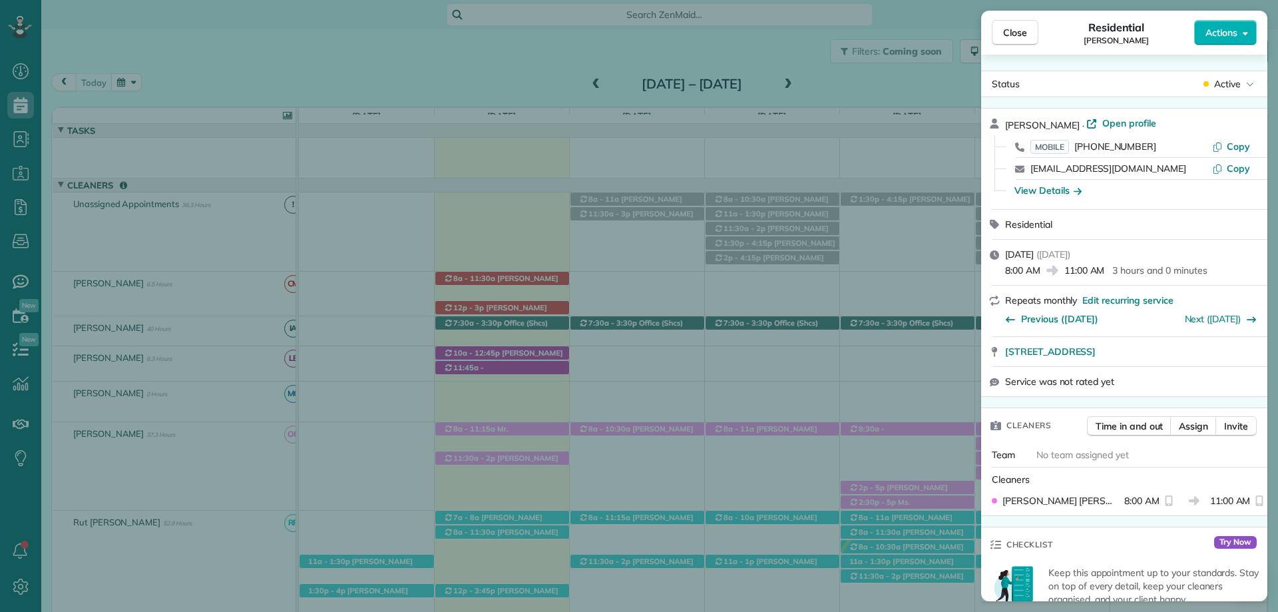
click at [1017, 29] on span "Close" at bounding box center [1015, 32] width 24 height 13
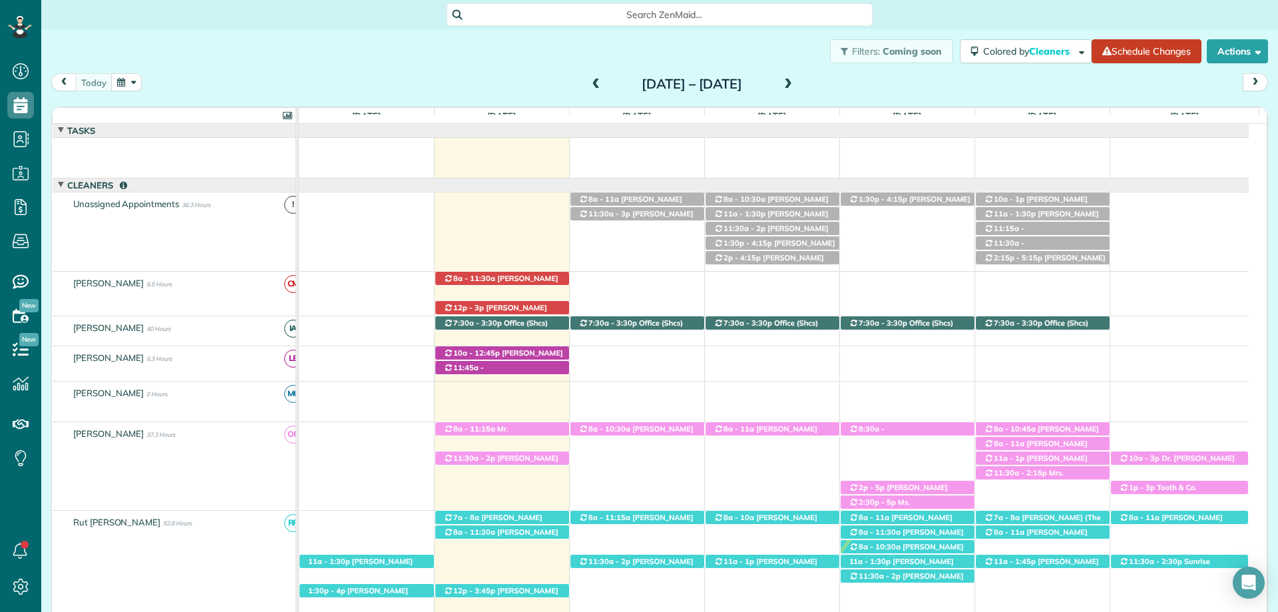
click at [796, 82] on span at bounding box center [788, 85] width 15 height 12
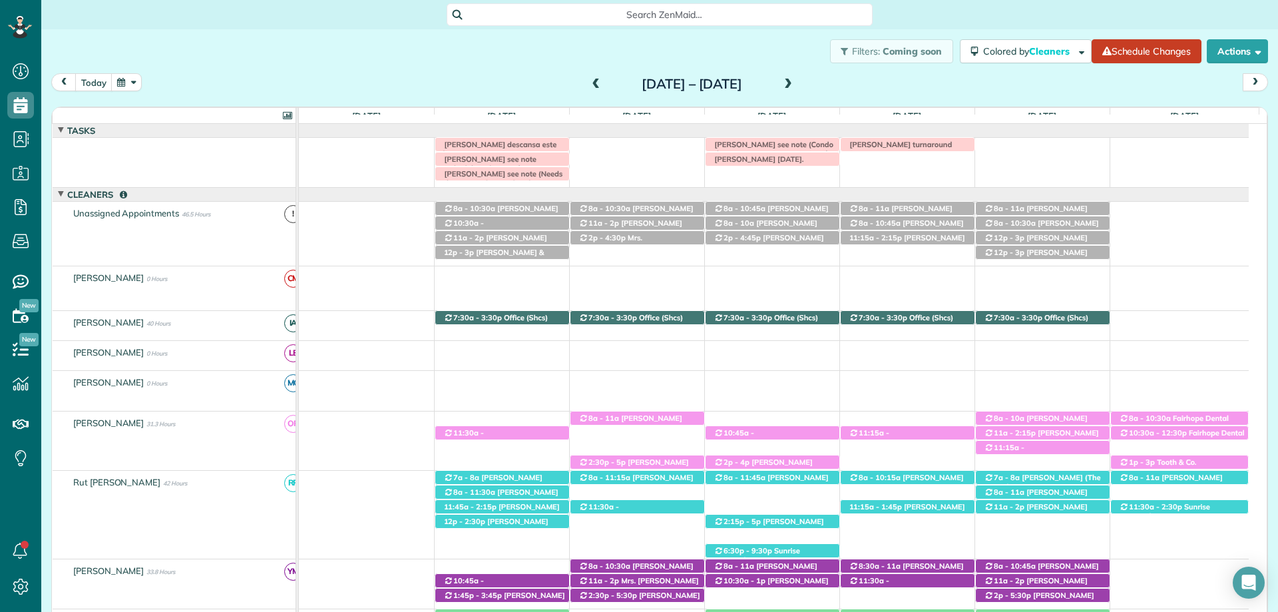
scroll to position [9, 0]
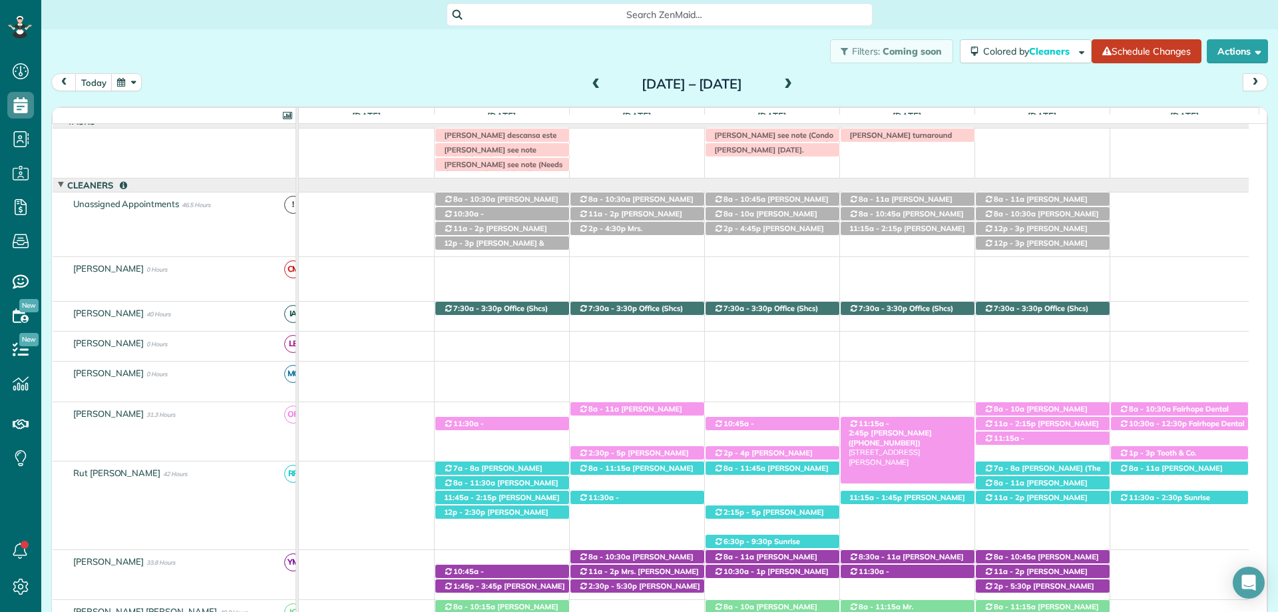
click at [907, 419] on div "11:15a - 2:45p Mrs. Joselyn Amoo (+12517163100) 10473 Ruffian Route - Daphne, A…" at bounding box center [908, 424] width 134 height 14
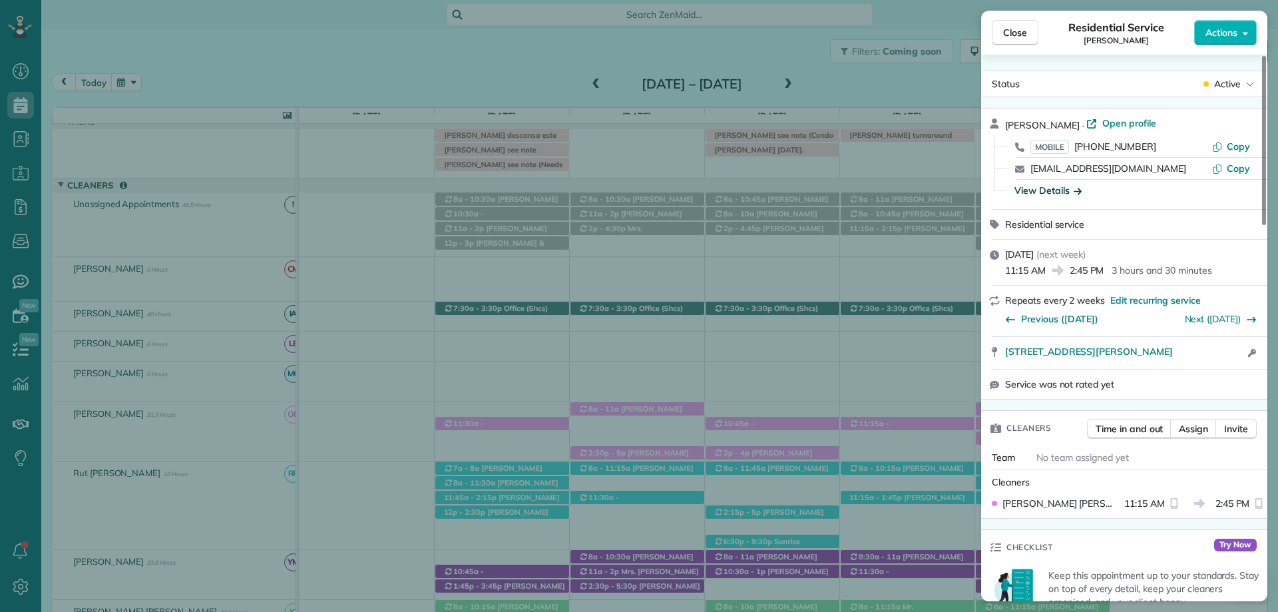
click at [1058, 193] on div "View Details" at bounding box center [1048, 190] width 67 height 13
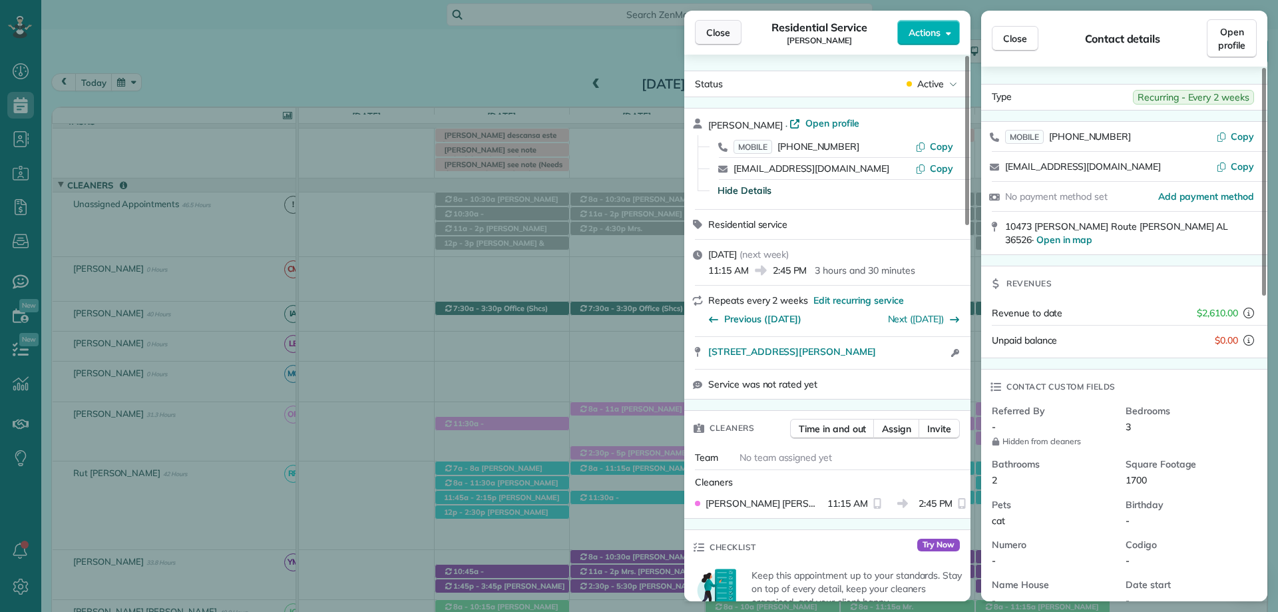
click at [716, 37] on span "Close" at bounding box center [718, 32] width 24 height 13
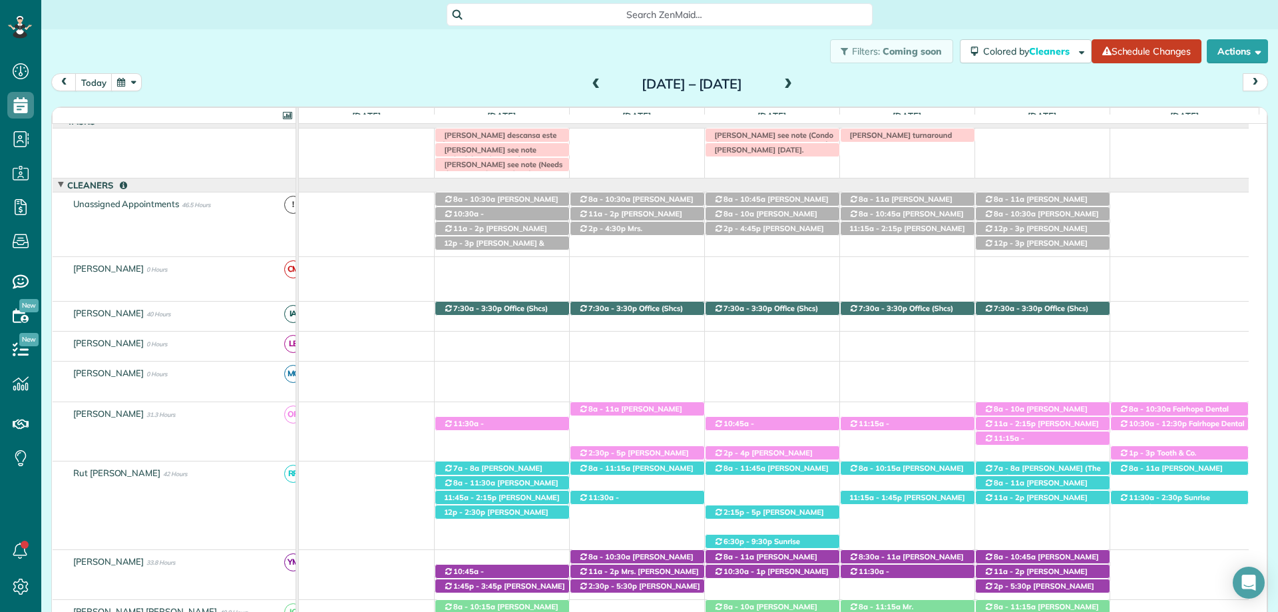
click at [589, 84] on span at bounding box center [596, 85] width 15 height 12
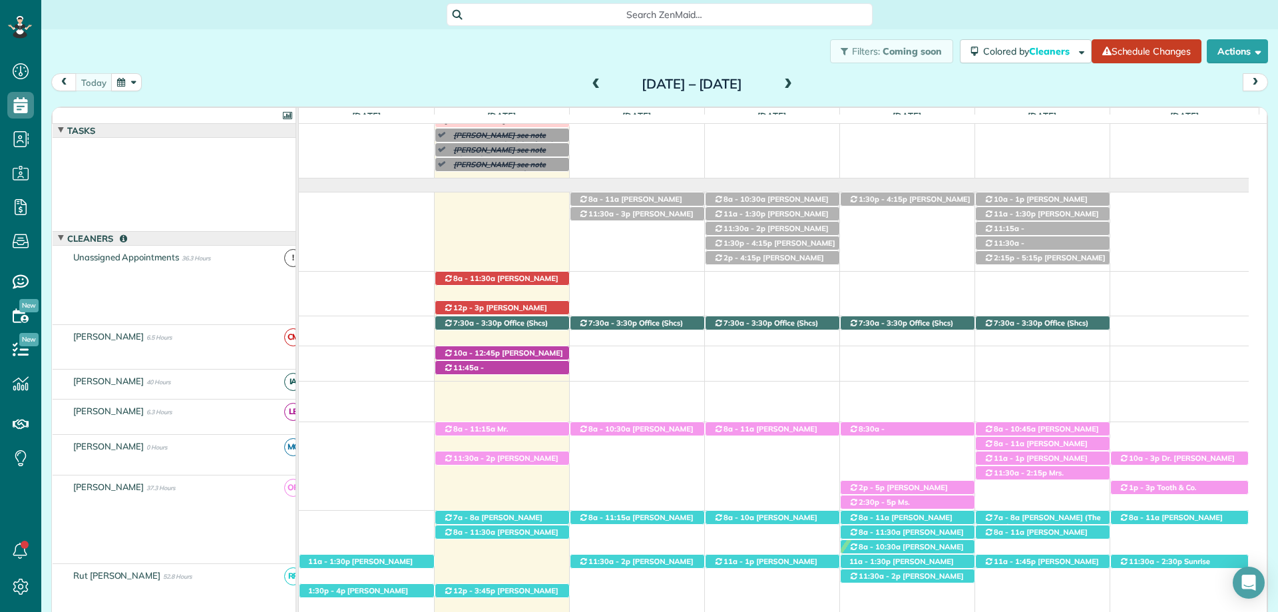
scroll to position [53, 0]
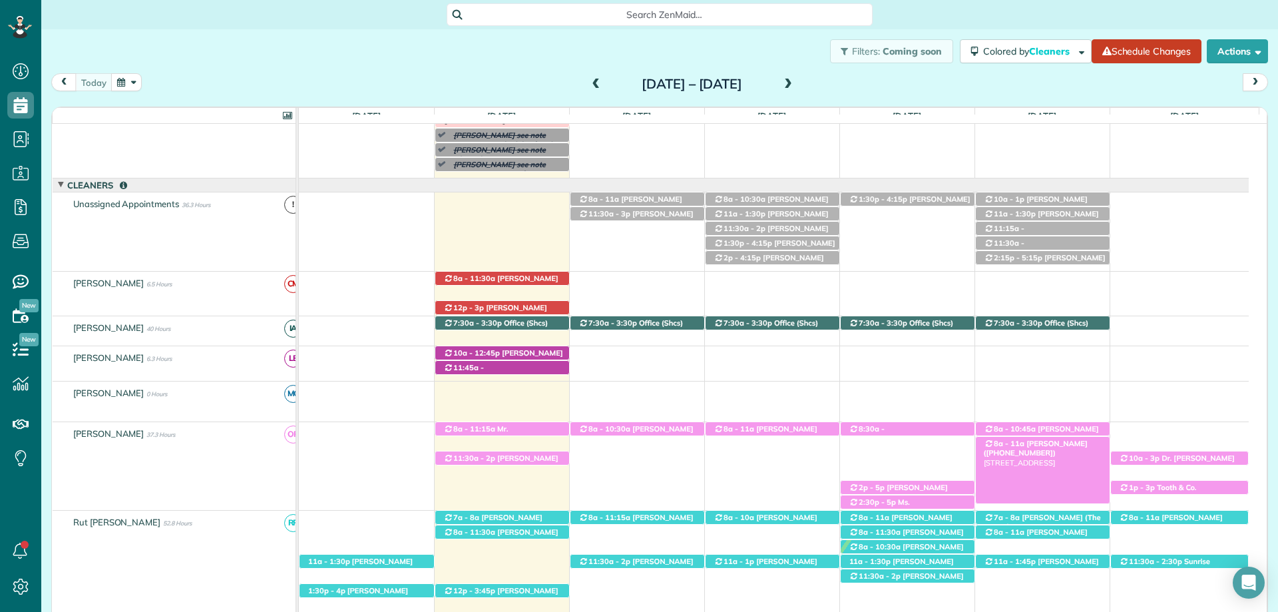
click at [1067, 445] on span "Harry Keyman (+12514060733)" at bounding box center [1036, 448] width 104 height 19
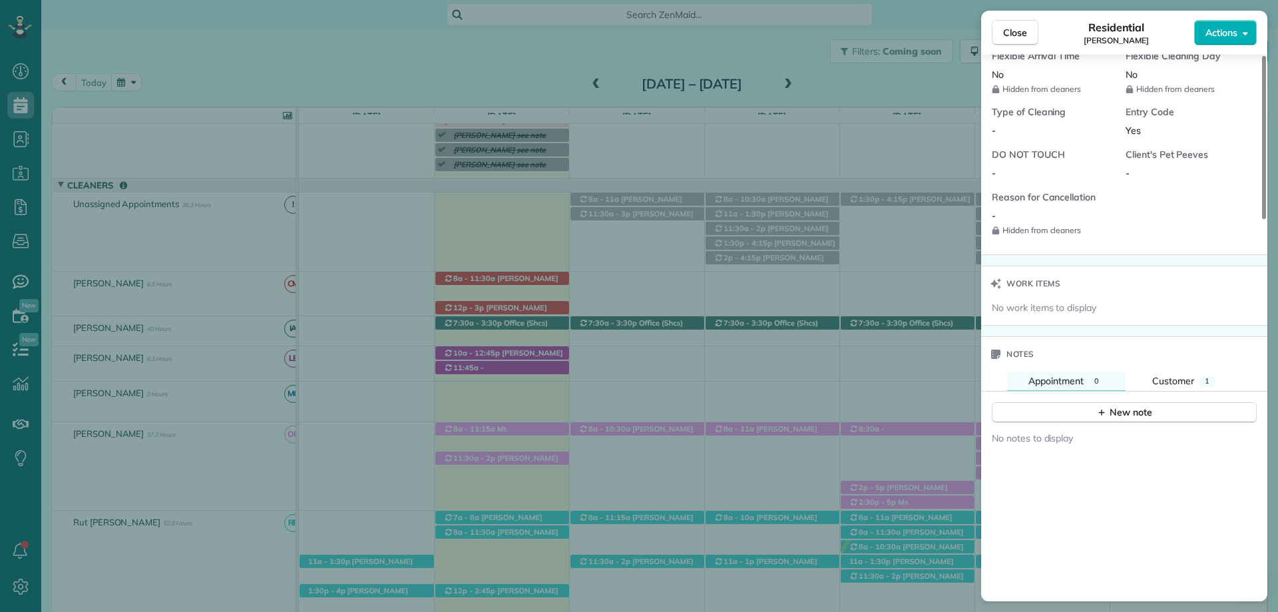
scroll to position [1065, 0]
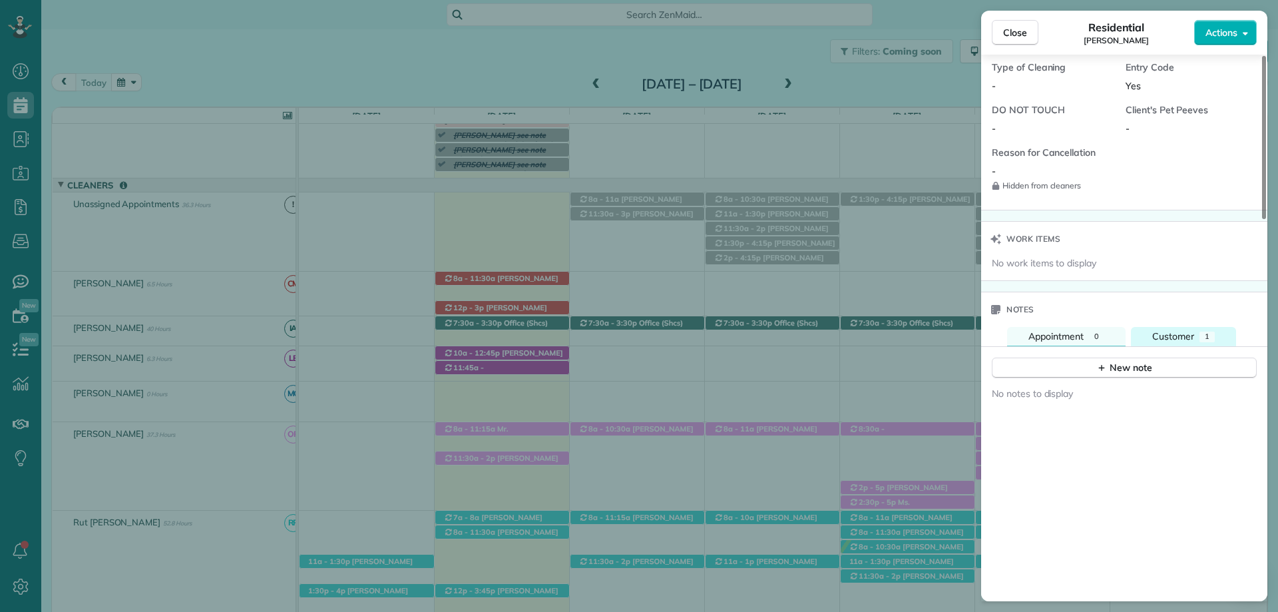
click at [1195, 334] on button "Customer 1" at bounding box center [1183, 336] width 105 height 19
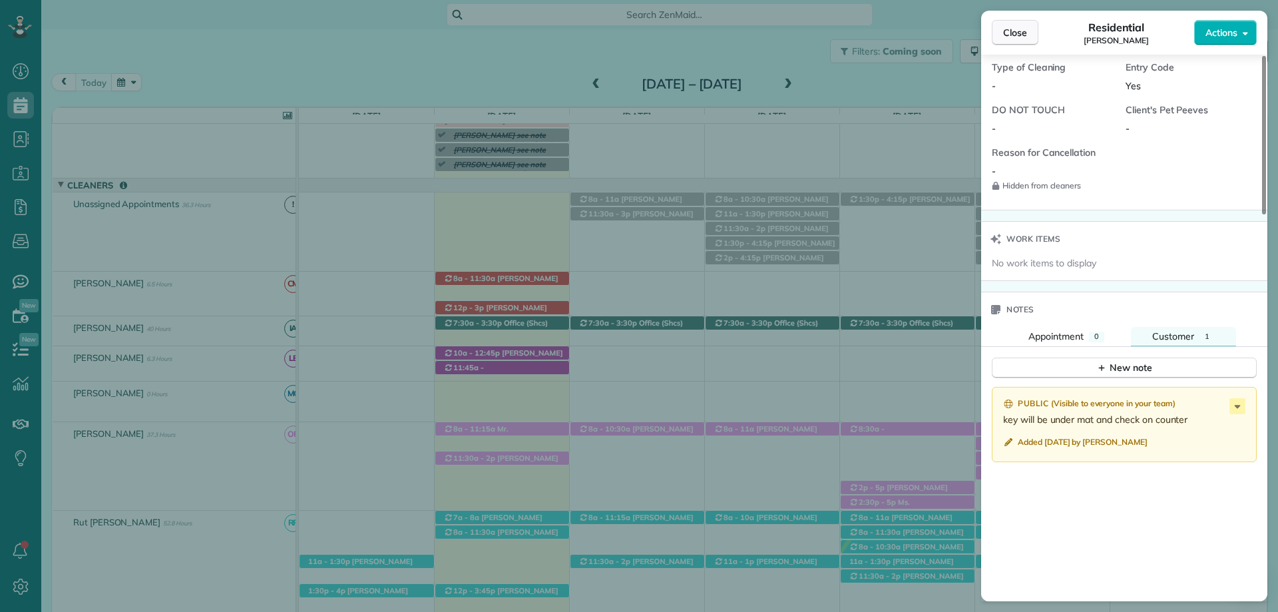
click at [1008, 31] on span "Close" at bounding box center [1015, 32] width 24 height 13
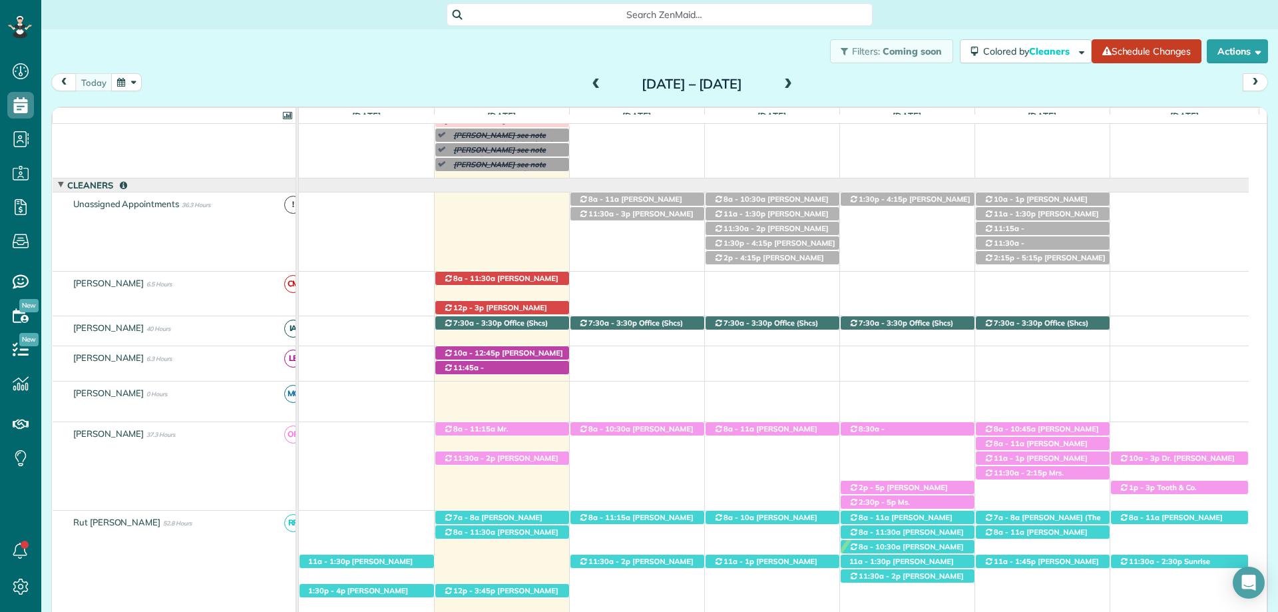
click at [661, 16] on span "Search ZenMaid…" at bounding box center [664, 14] width 405 height 13
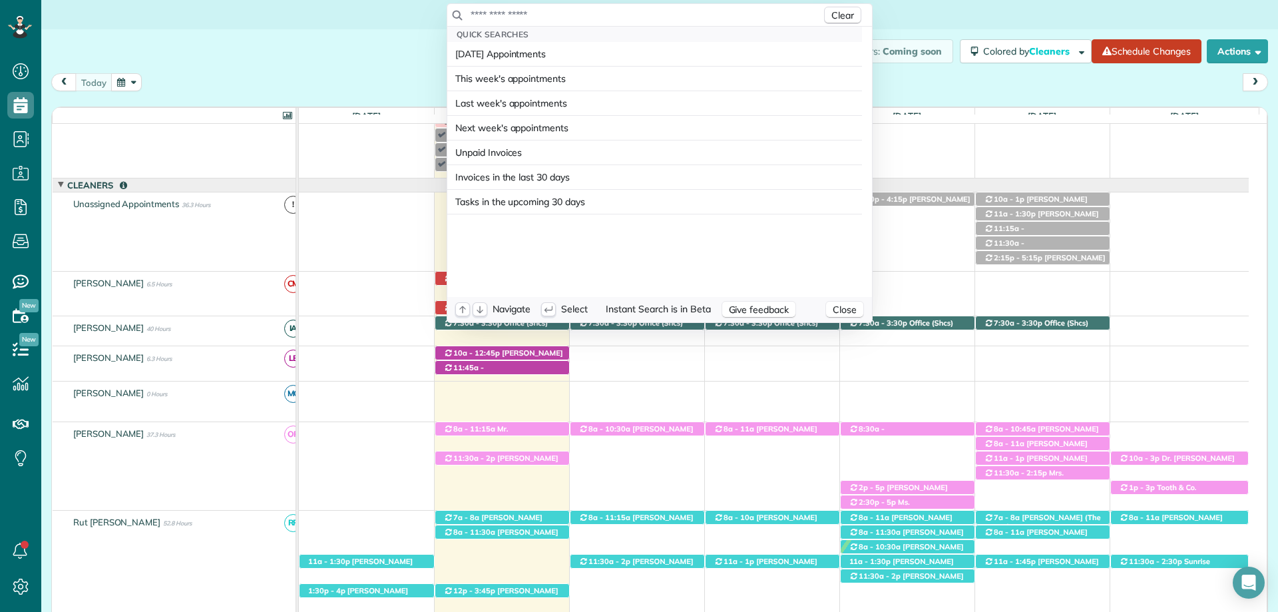
click at [661, 16] on input "text" at bounding box center [645, 14] width 351 height 13
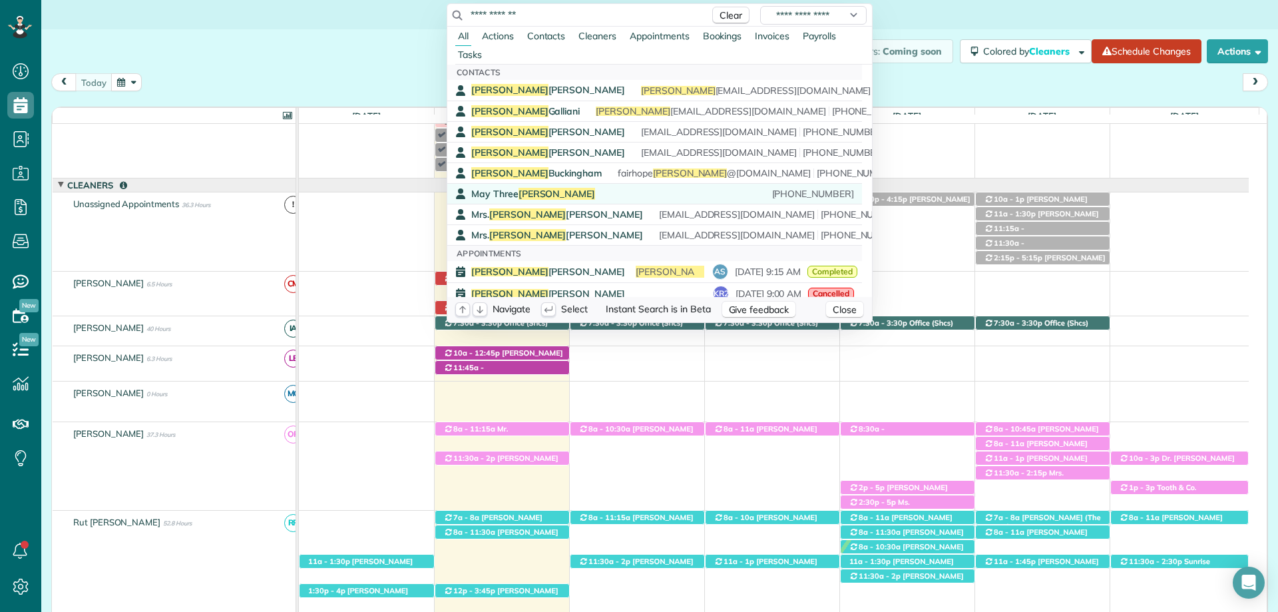
type input "**********"
click at [535, 190] on span "Chason" at bounding box center [557, 194] width 77 height 12
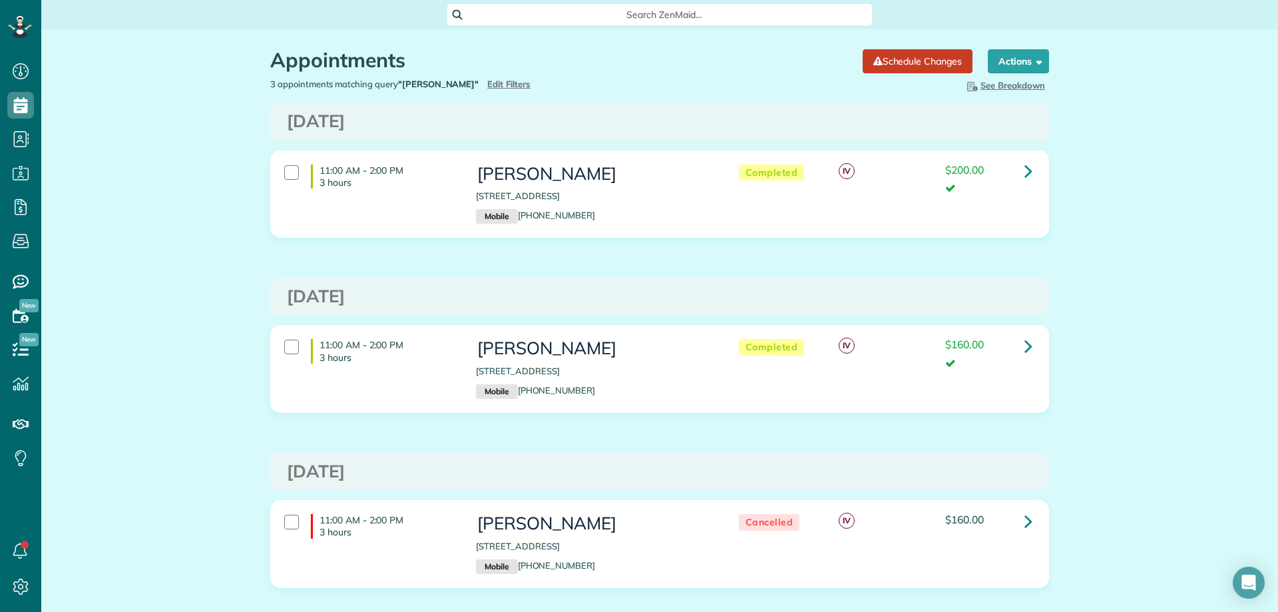
scroll to position [6, 6]
click at [1003, 59] on button "Actions" at bounding box center [1018, 61] width 61 height 24
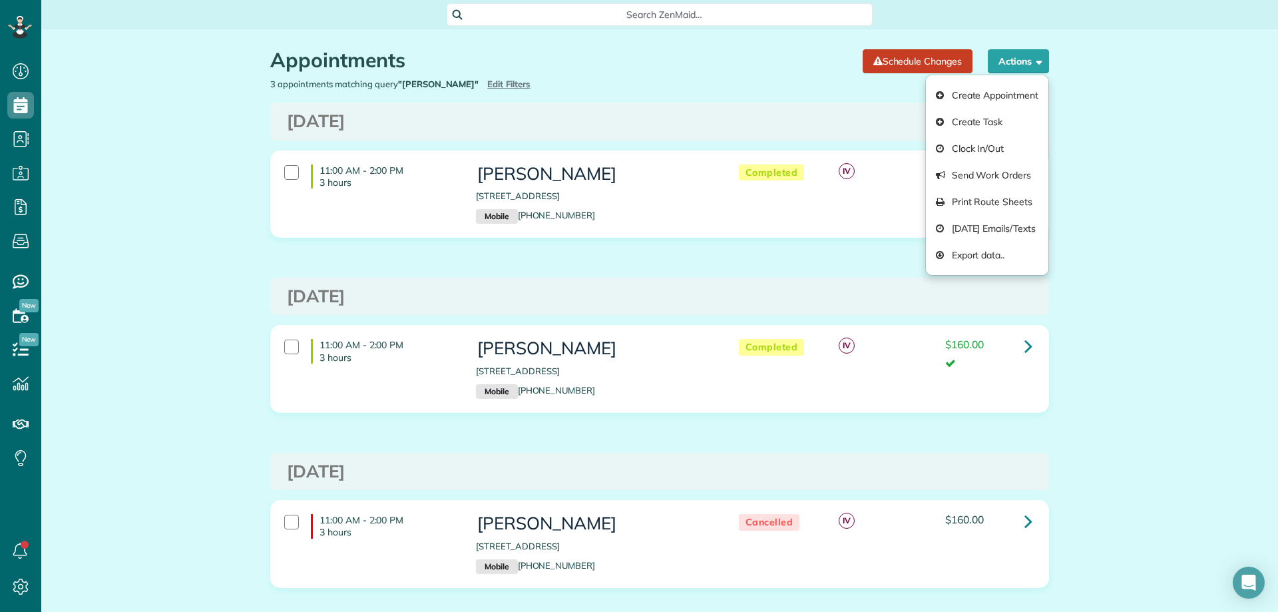
click at [1188, 130] on div "Appointments the List View [2 min] Schedule Changes Actions Create Appointment …" at bounding box center [659, 358] width 1237 height 658
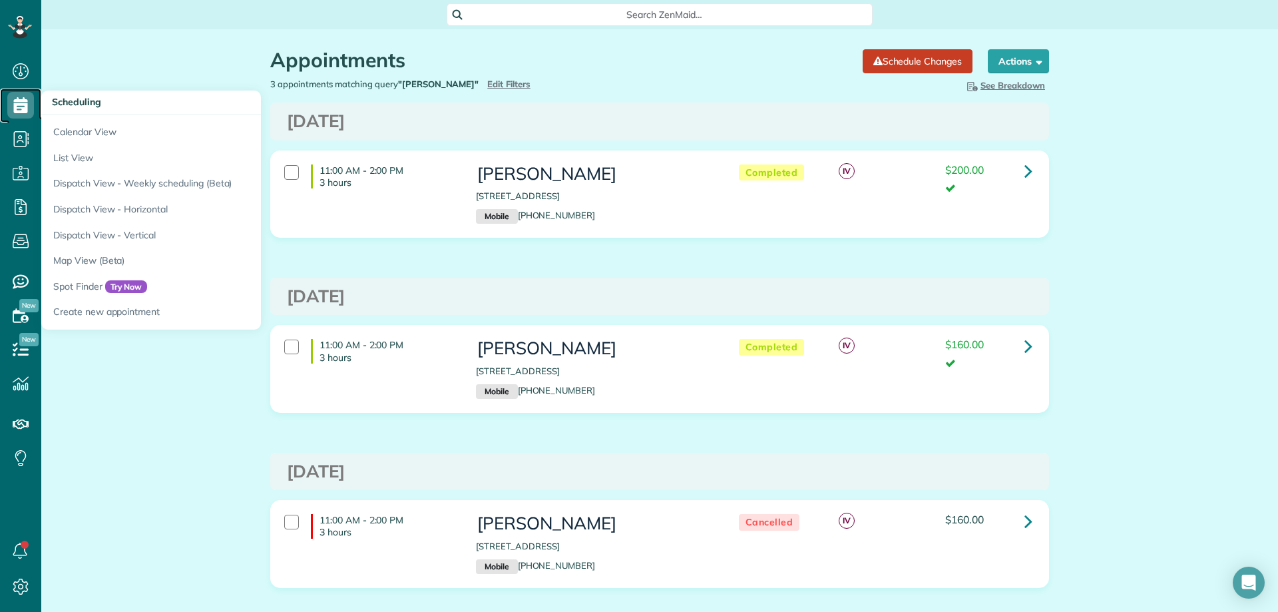
click at [23, 101] on use at bounding box center [21, 105] width 14 height 16
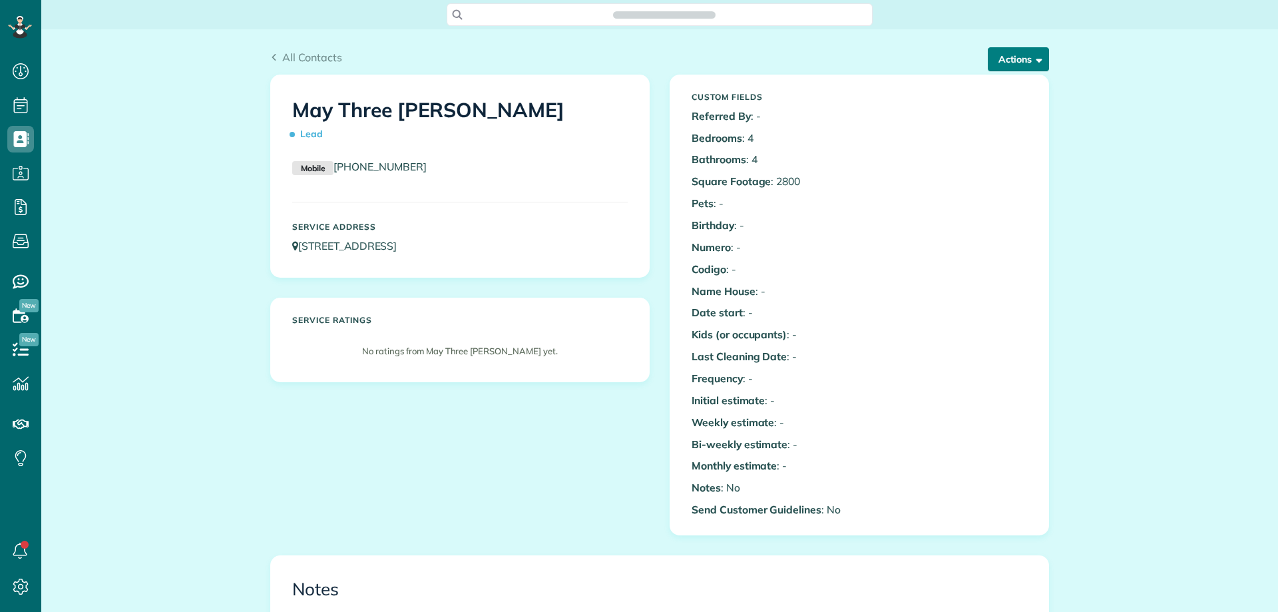
click at [988, 53] on button "Actions" at bounding box center [1018, 59] width 61 height 24
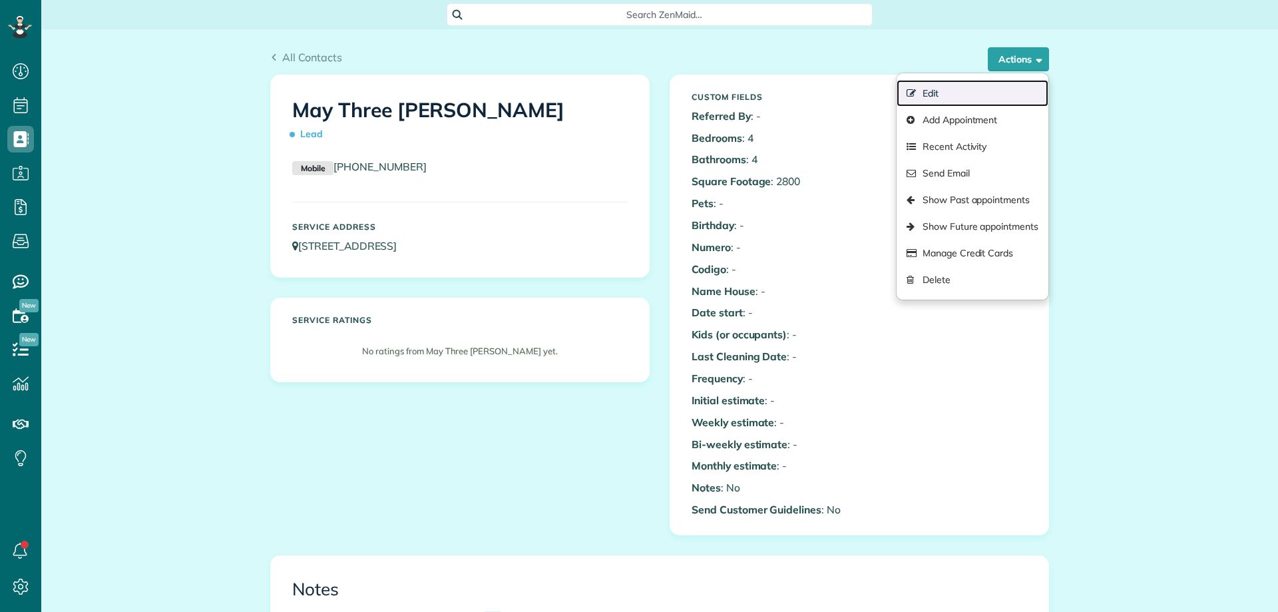
click at [939, 93] on link "Edit" at bounding box center [973, 93] width 152 height 27
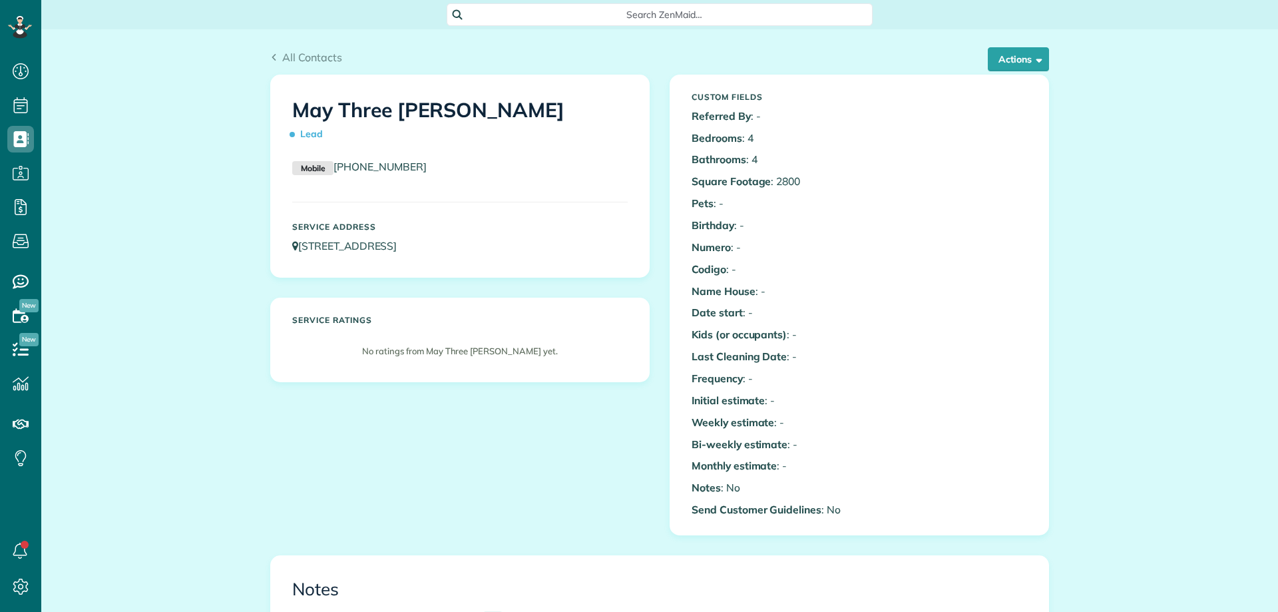
scroll to position [6, 6]
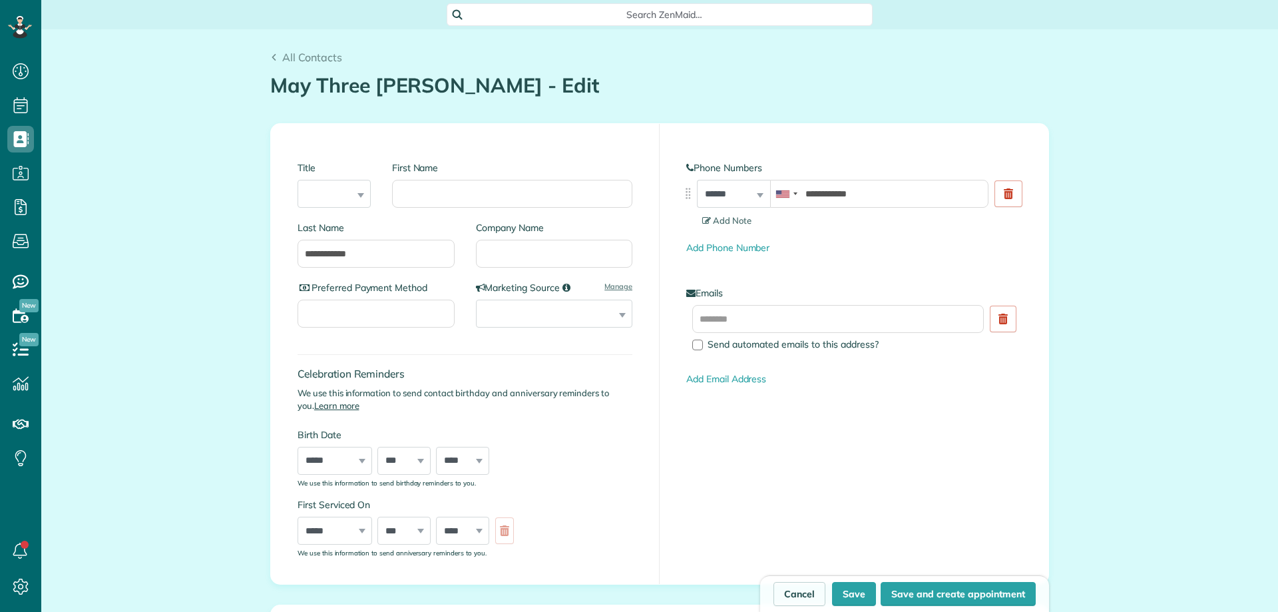
scroll to position [6, 6]
type input "**********"
type input "*"
type input "*****"
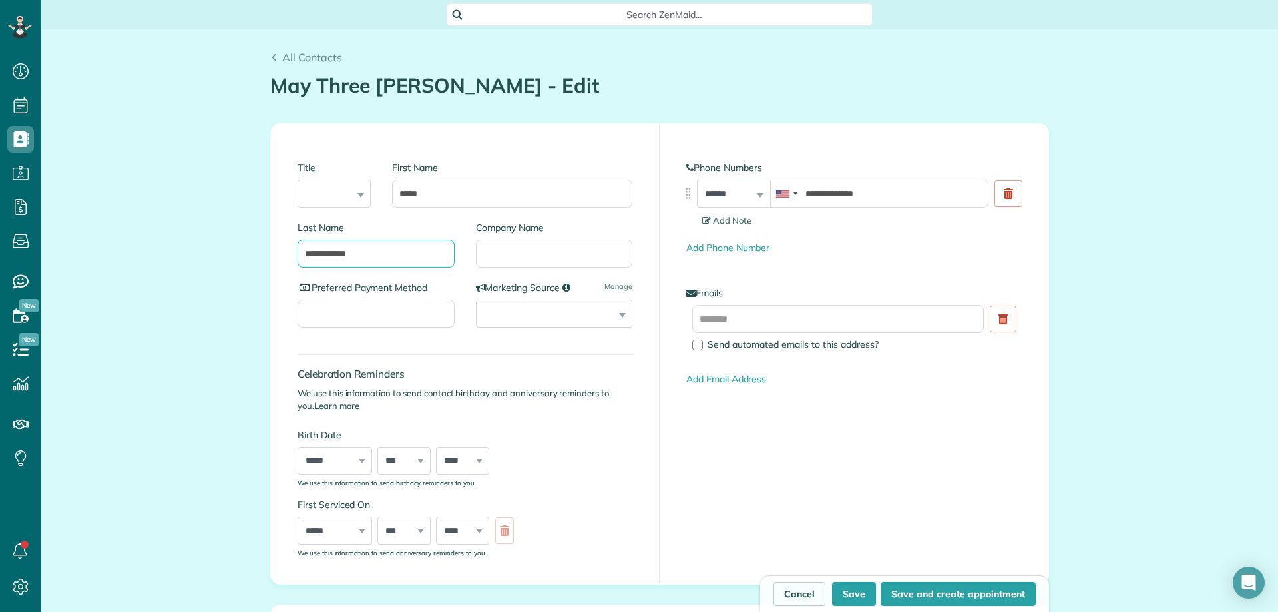
drag, startPoint x: 326, startPoint y: 255, endPoint x: 204, endPoint y: 237, distance: 122.5
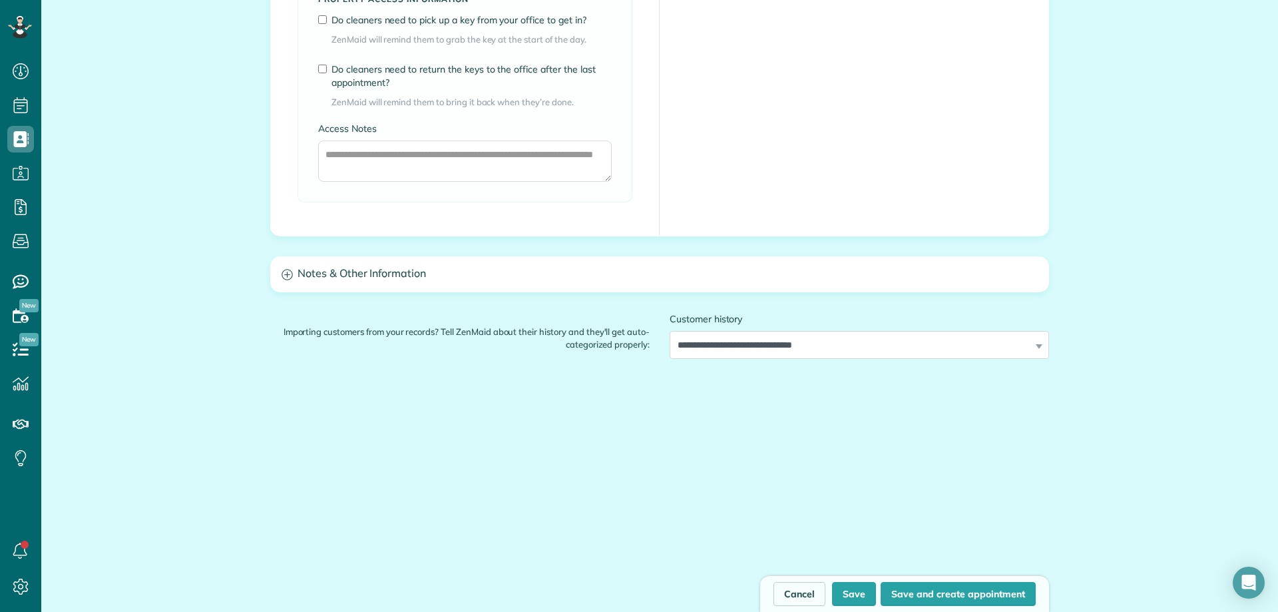
type input "******"
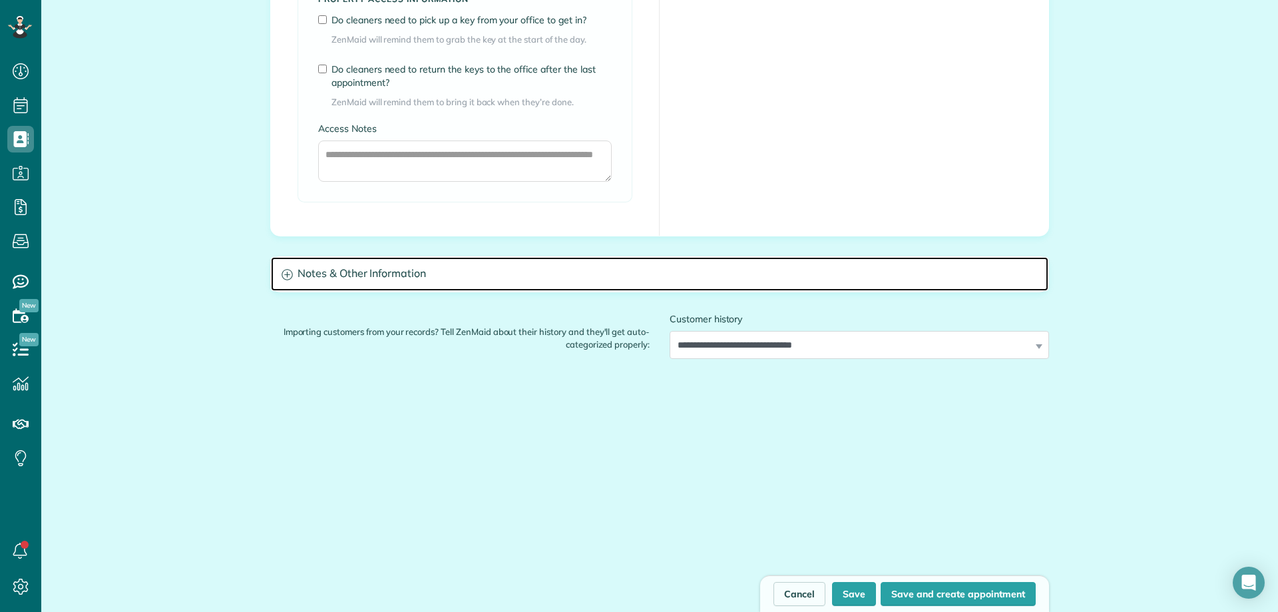
click at [443, 274] on h3 "Notes & Other Information" at bounding box center [660, 274] width 778 height 34
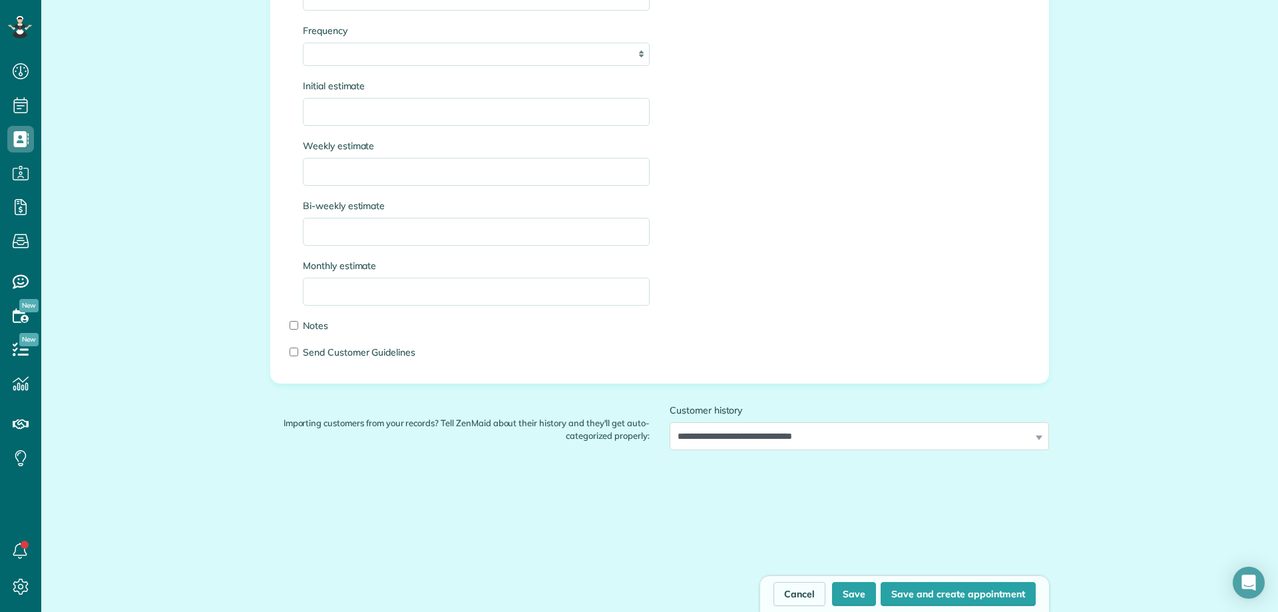
scroll to position [2050, 0]
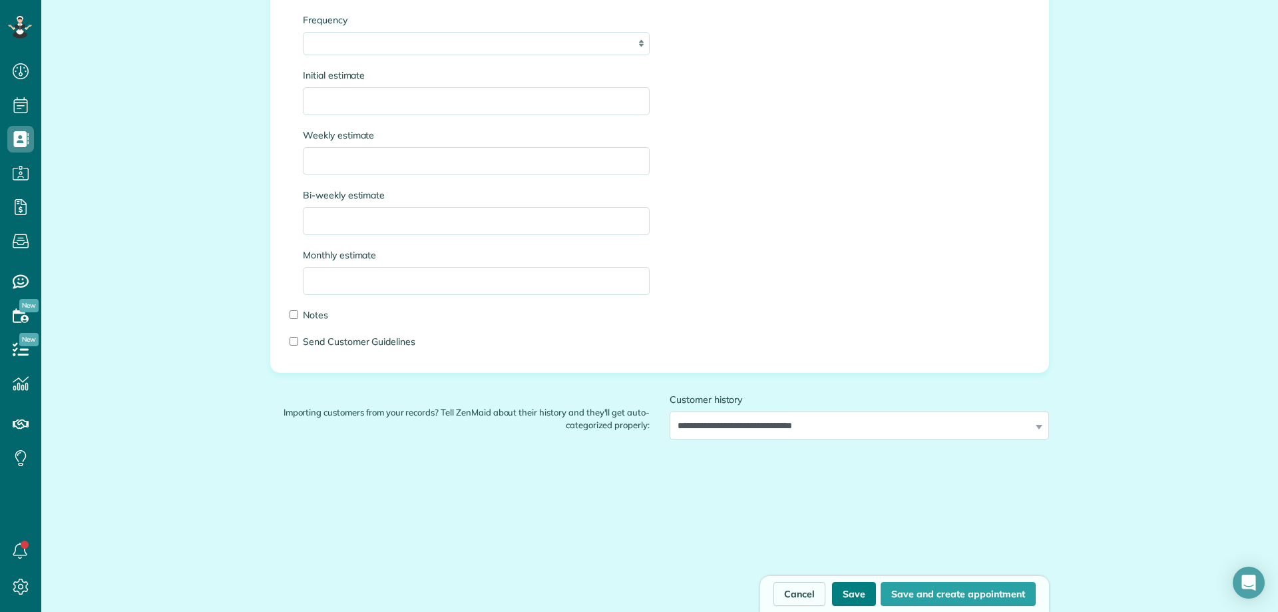
click at [850, 593] on button "Save" at bounding box center [854, 594] width 44 height 24
type input "**********"
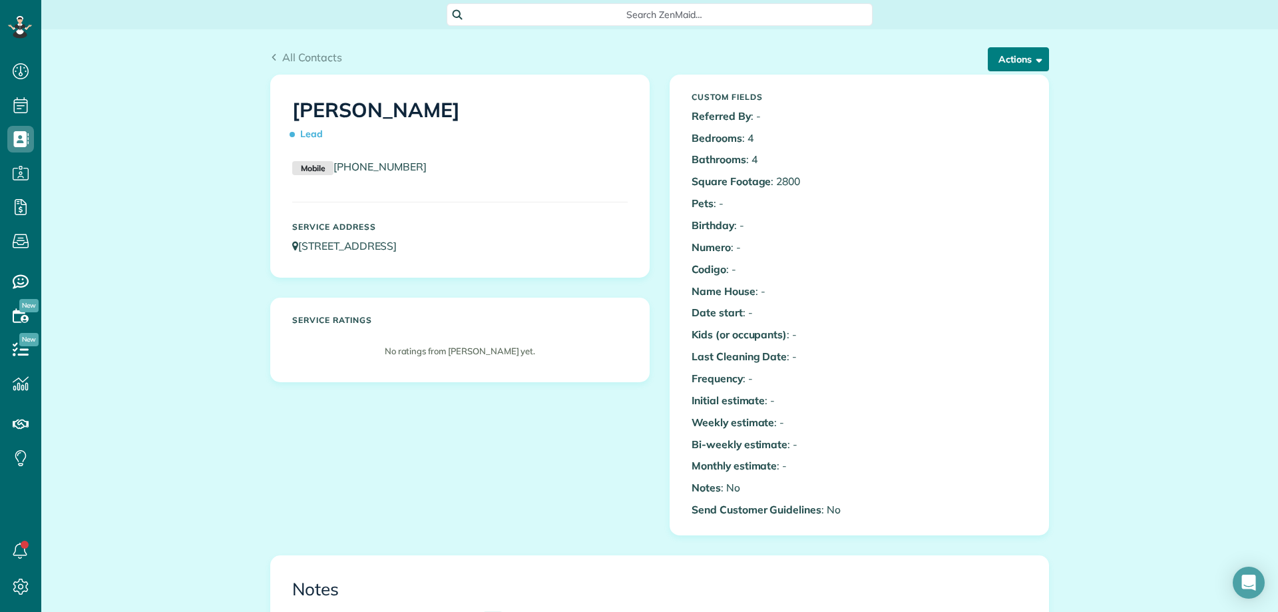
click at [995, 63] on button "Actions" at bounding box center [1018, 59] width 61 height 24
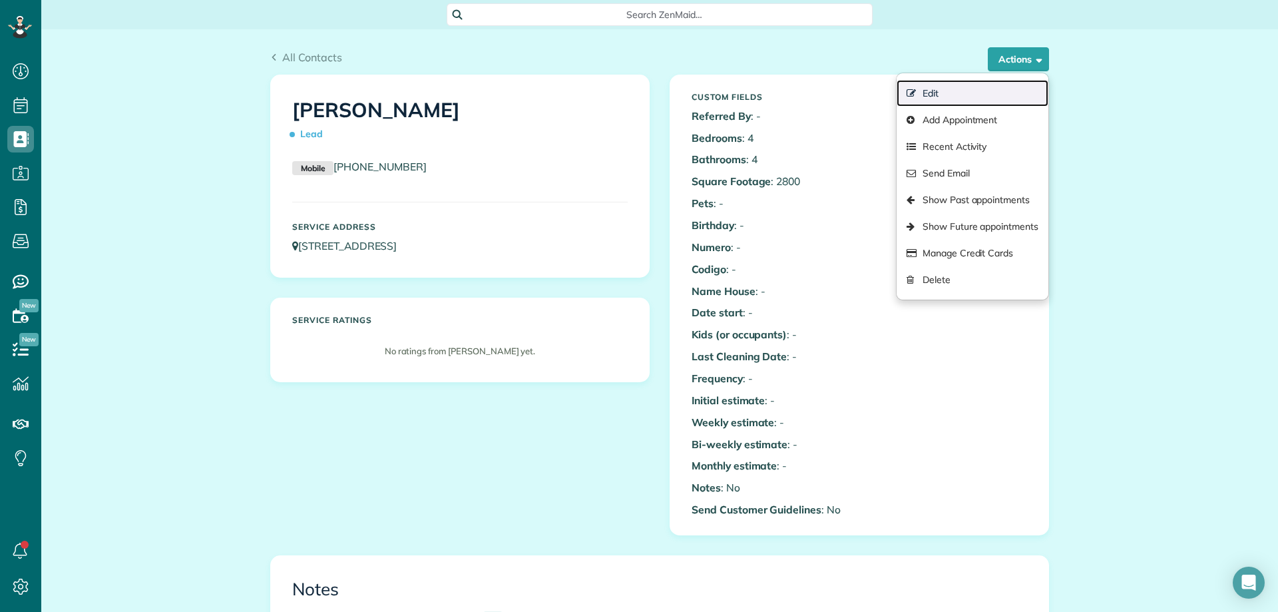
click at [936, 98] on link "Edit" at bounding box center [973, 93] width 152 height 27
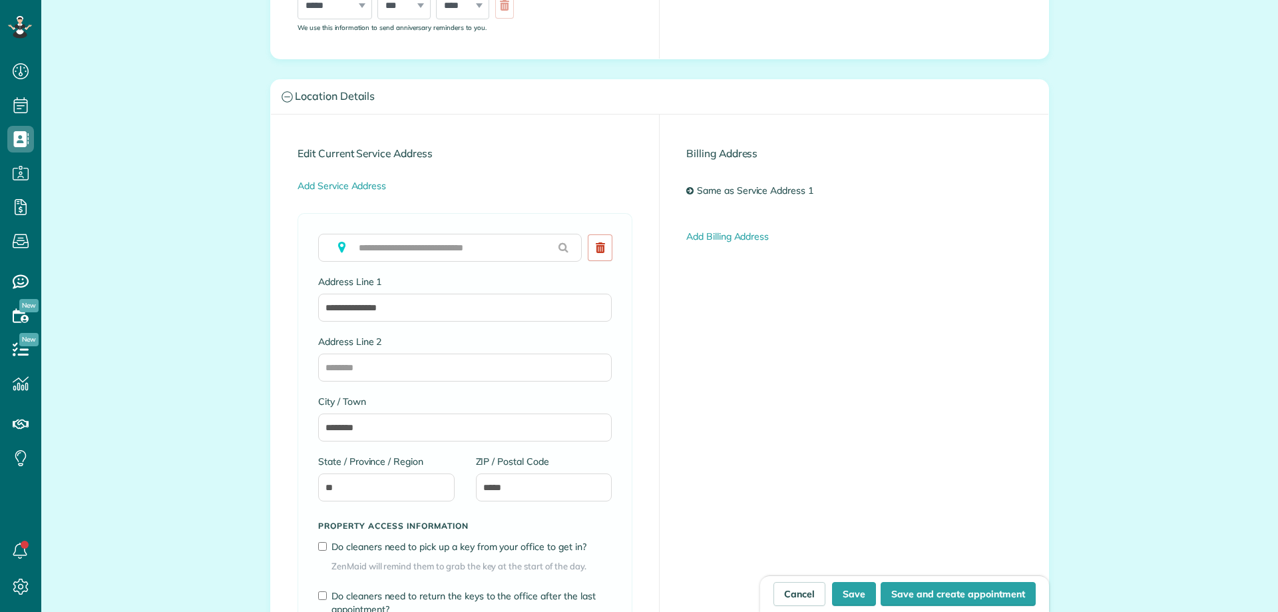
scroll to position [6, 6]
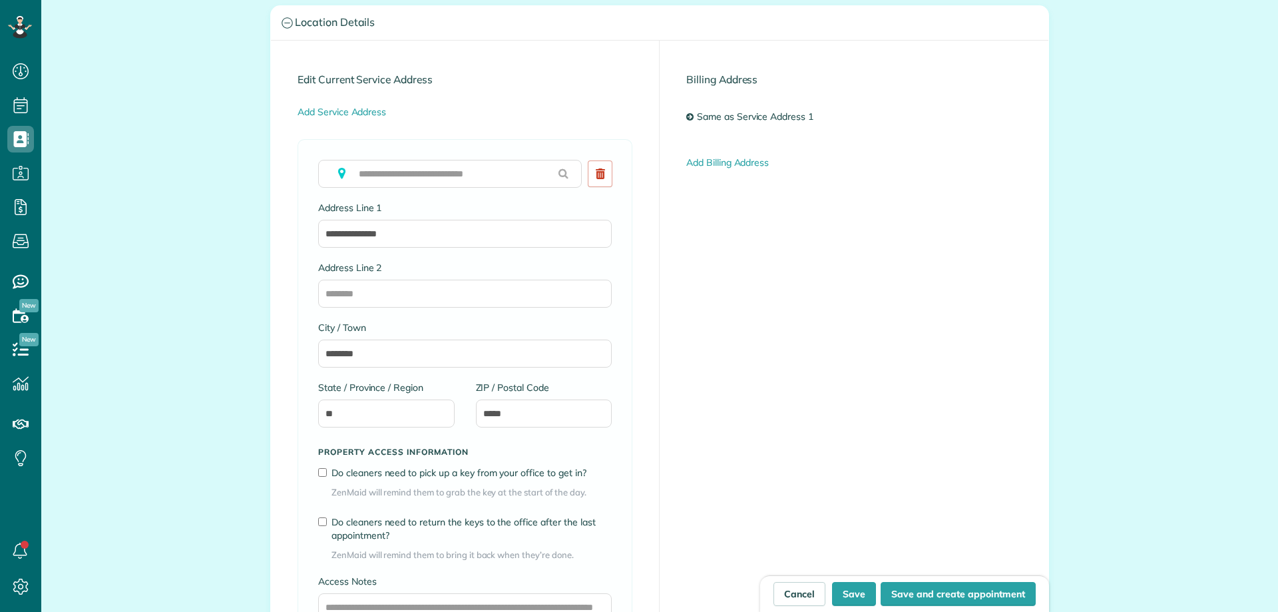
type input "**********"
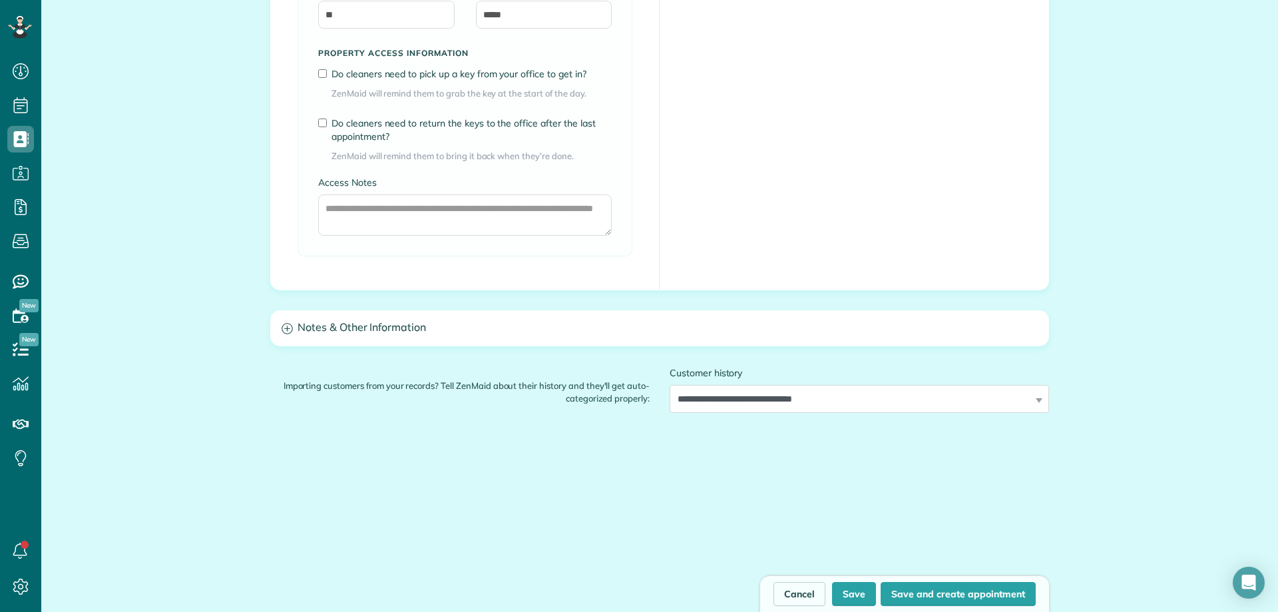
scroll to position [999, 0]
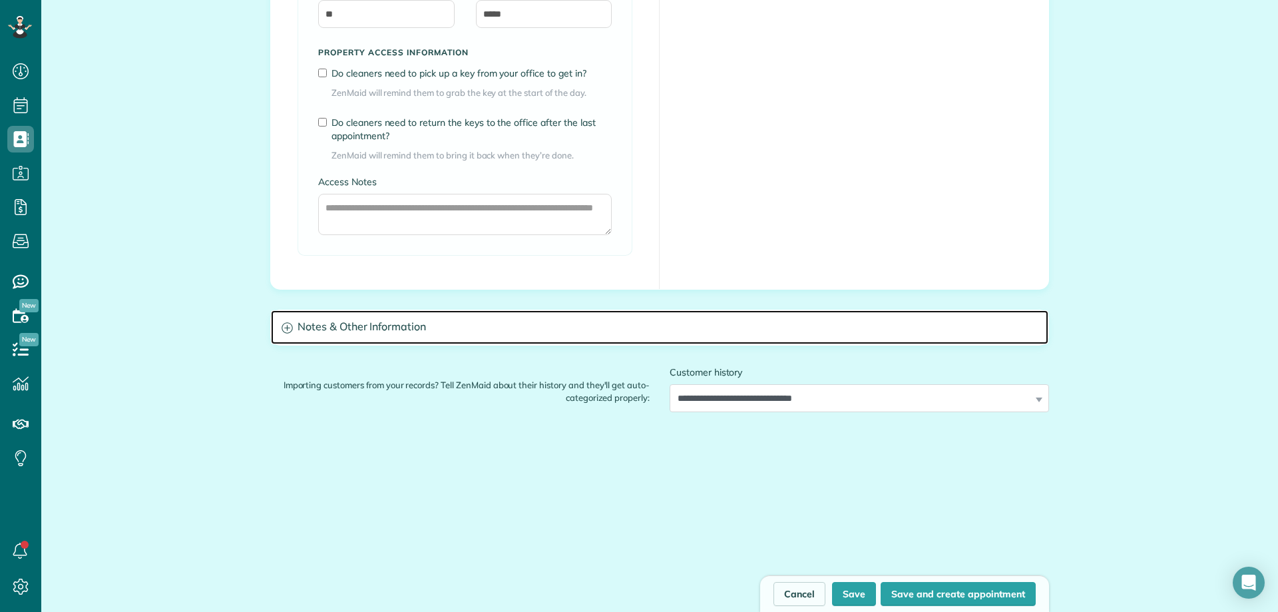
click at [328, 321] on h3 "Notes & Other Information" at bounding box center [660, 327] width 778 height 34
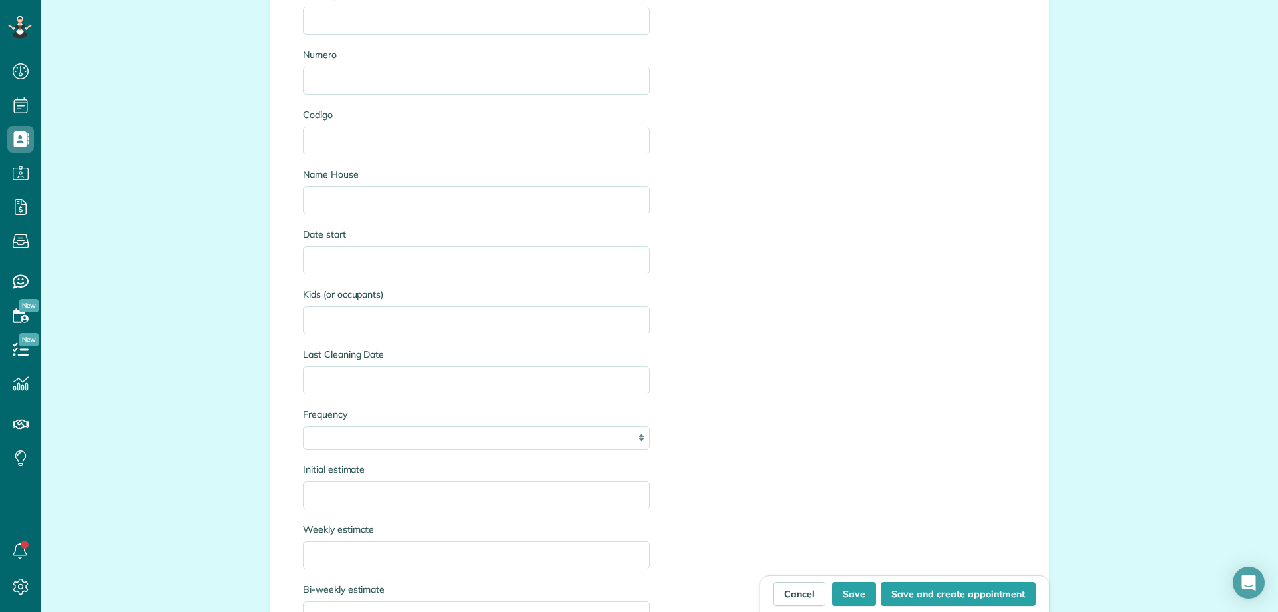
scroll to position [1797, 0]
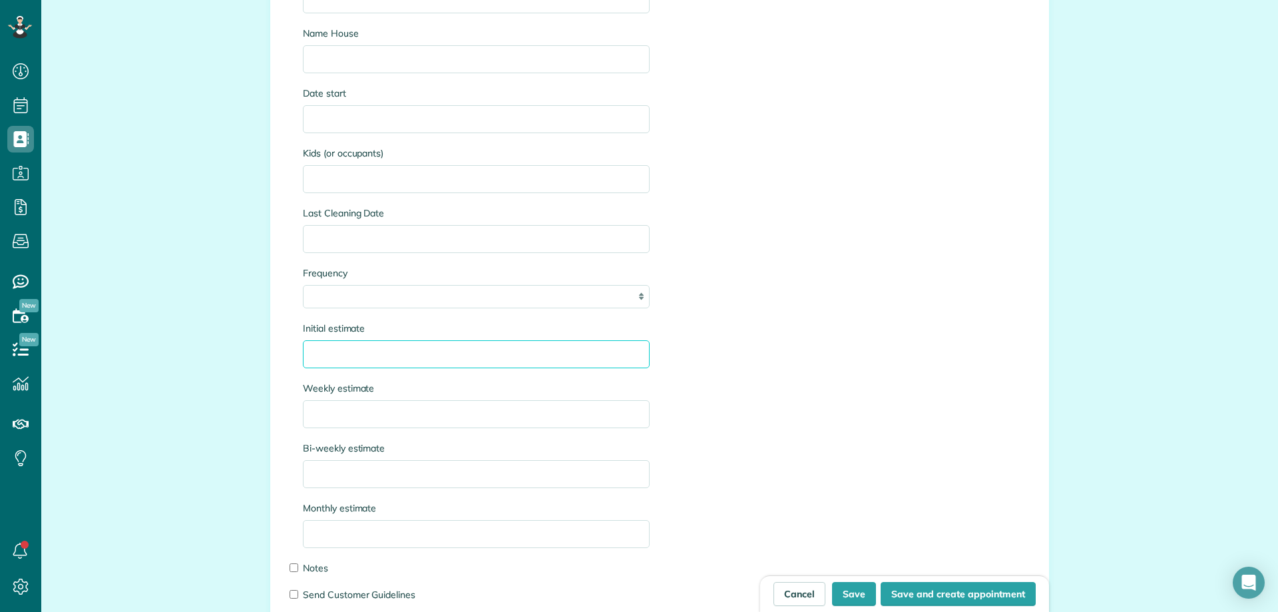
click at [349, 355] on input "Initial estimate" at bounding box center [476, 354] width 347 height 28
type input "**********"
click at [848, 595] on button "Save" at bounding box center [854, 594] width 44 height 24
type input "**********"
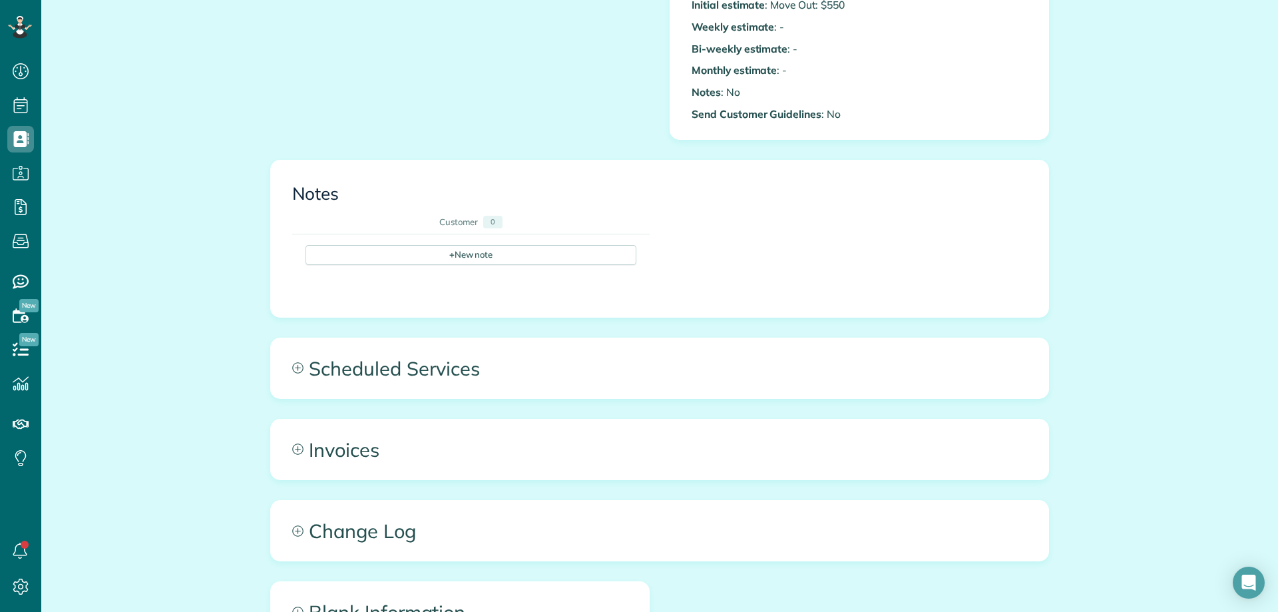
scroll to position [399, 0]
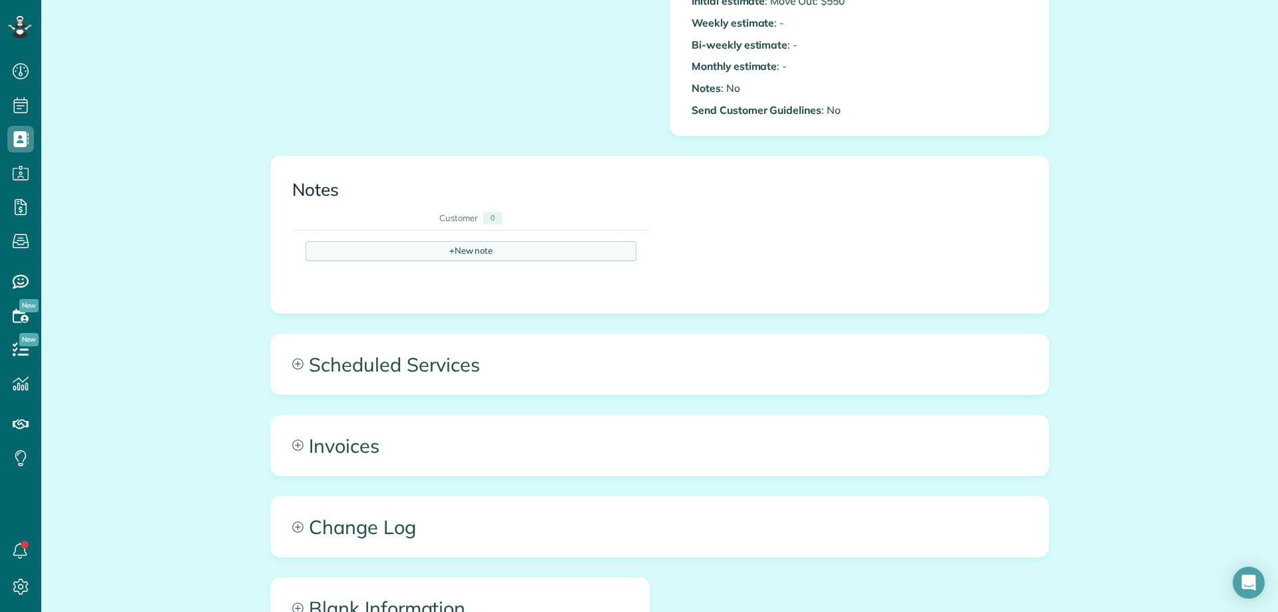
click at [389, 246] on div "+ New note" at bounding box center [471, 251] width 331 height 20
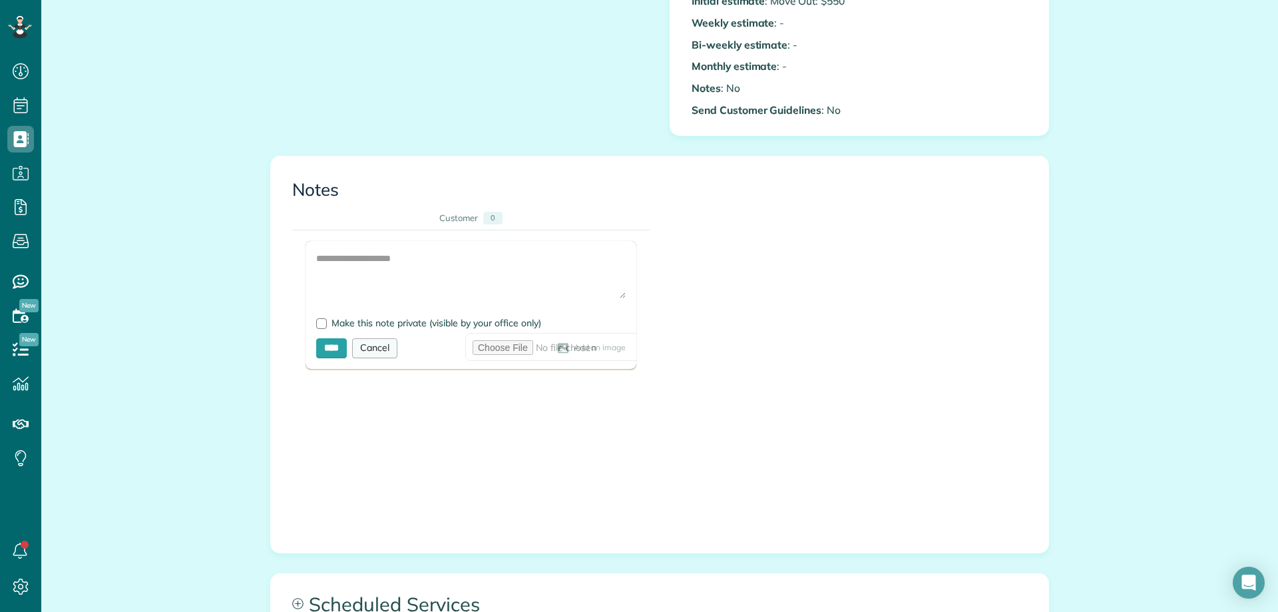
click at [383, 344] on div "Cancel" at bounding box center [374, 348] width 45 height 20
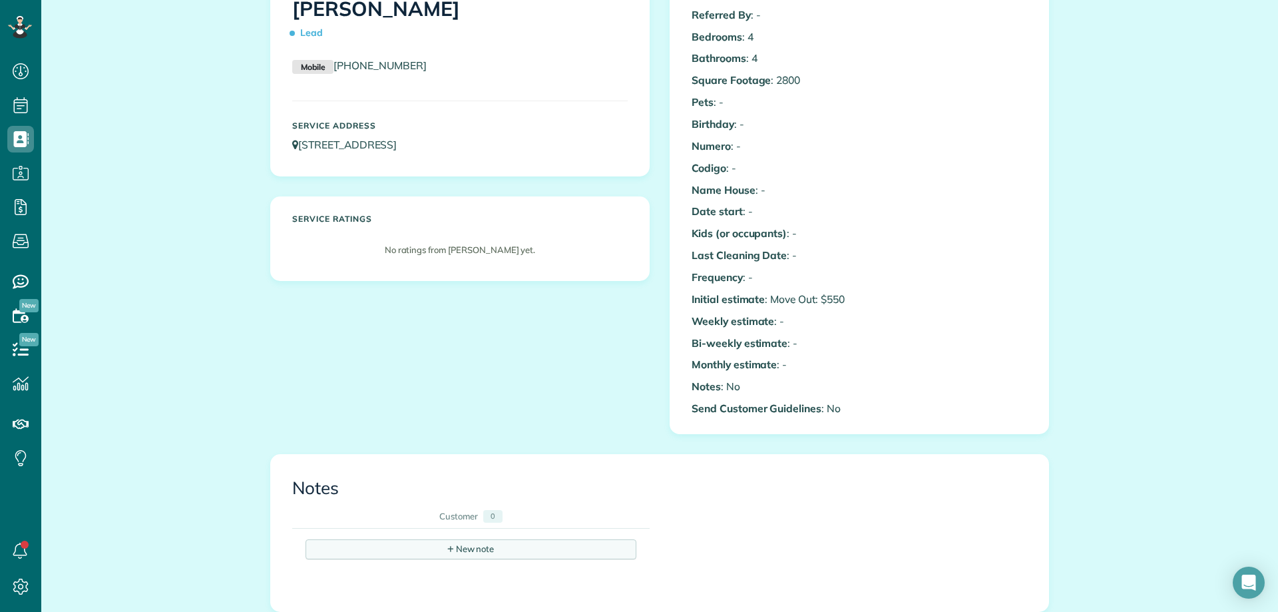
scroll to position [67, 0]
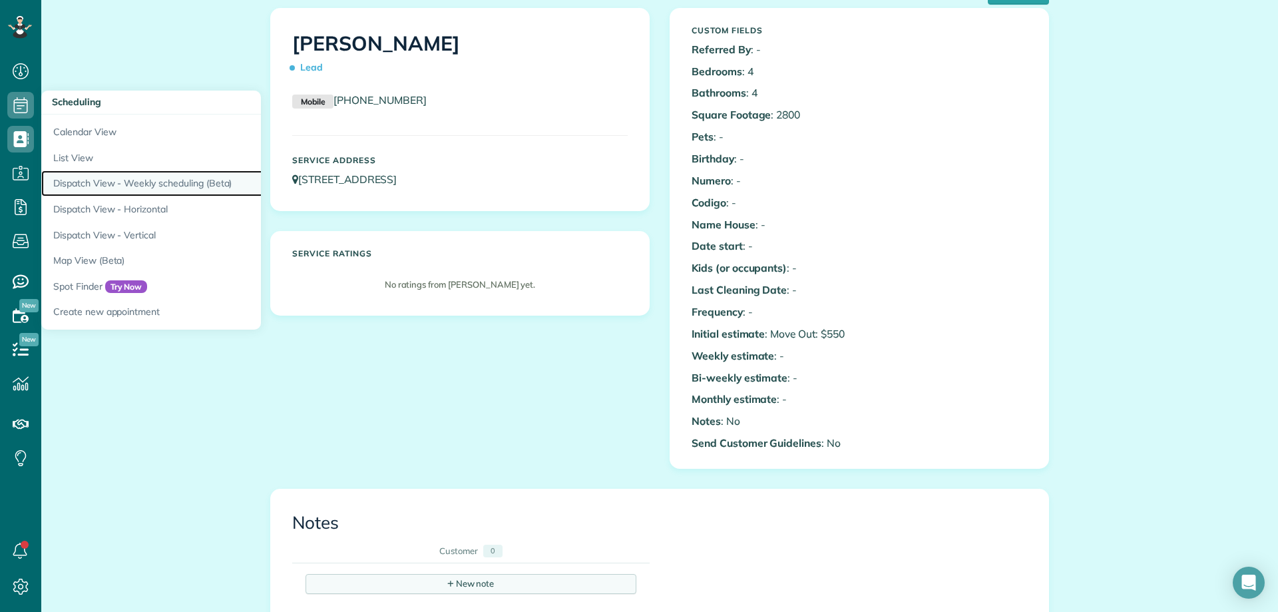
click at [159, 179] on link "Dispatch View - Weekly scheduling (Beta)" at bounding box center [207, 183] width 333 height 26
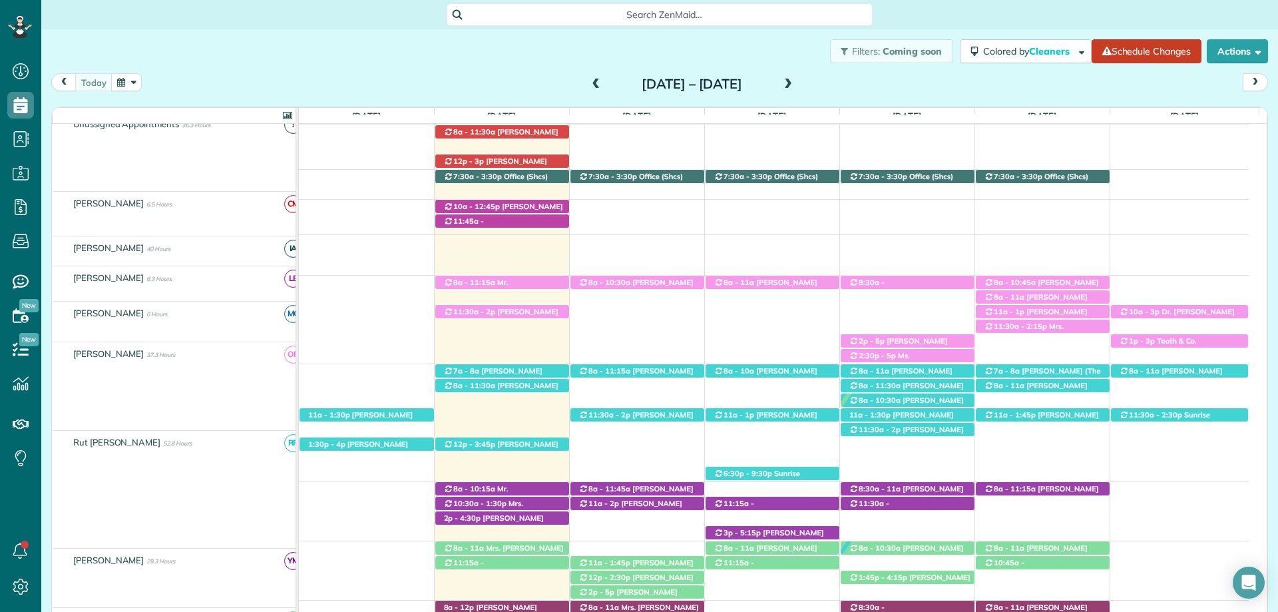
scroll to position [200, 0]
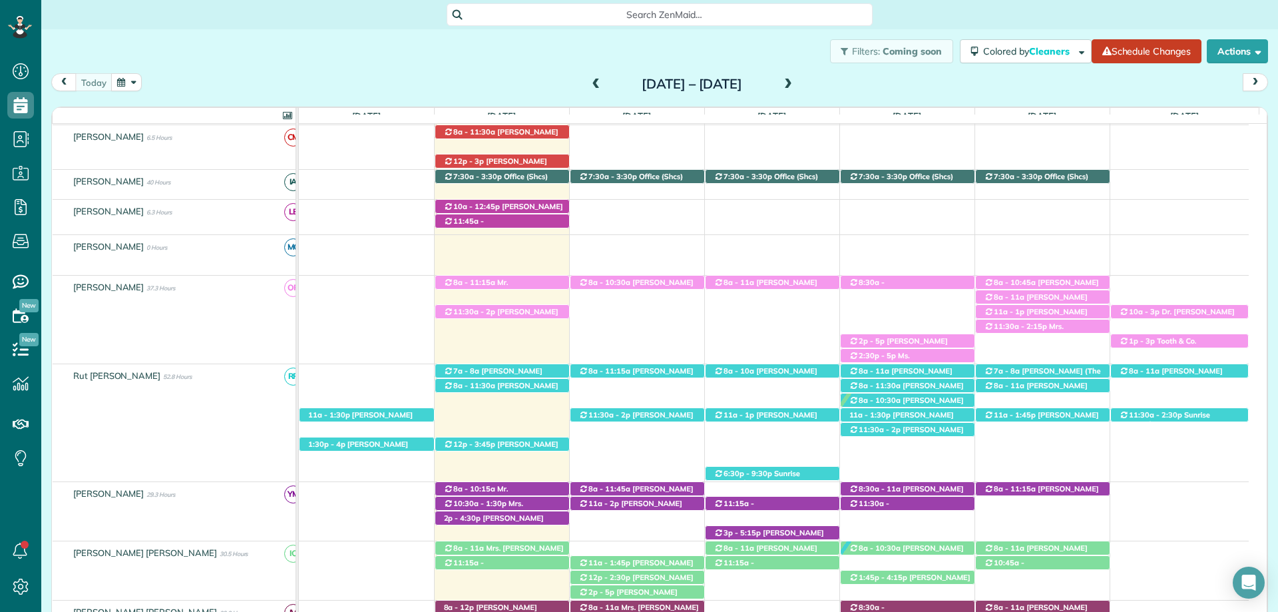
click at [589, 83] on span at bounding box center [596, 85] width 15 height 12
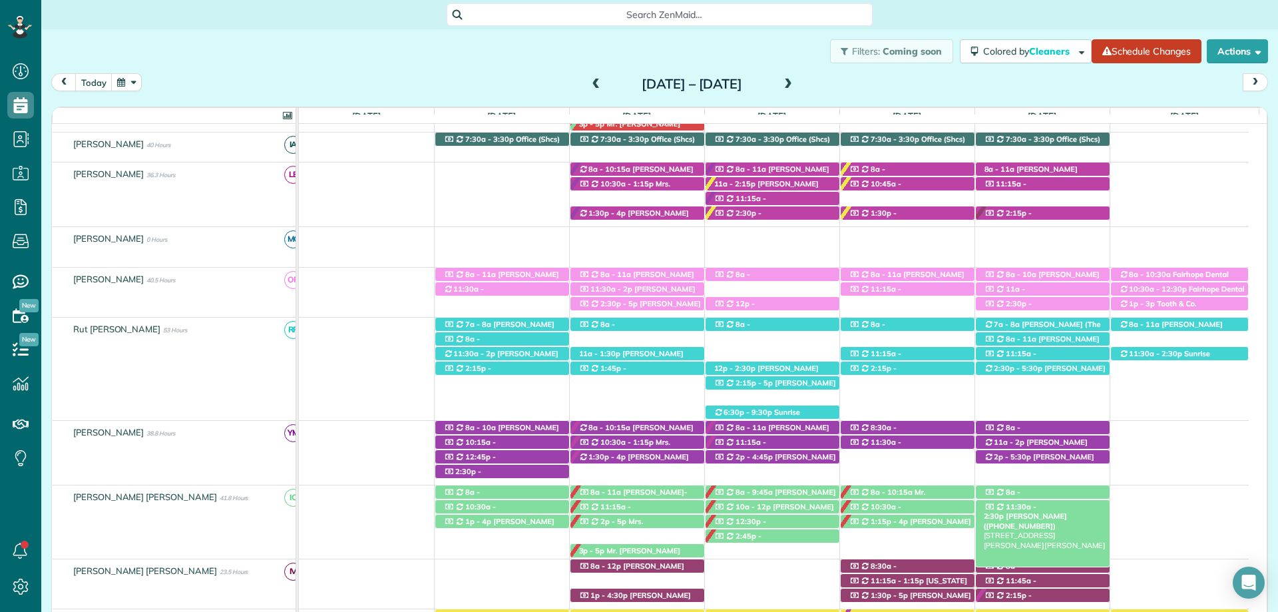
scroll to position [294, 0]
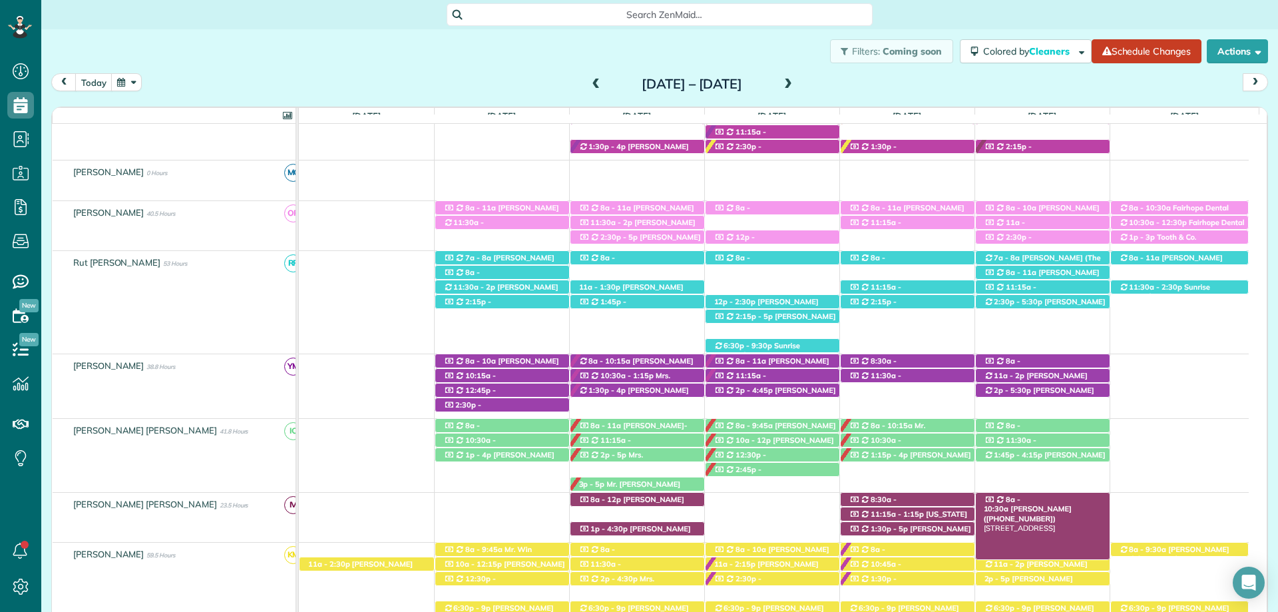
click at [1072, 504] on span "Winston Jones (+12514635181)" at bounding box center [1028, 513] width 88 height 19
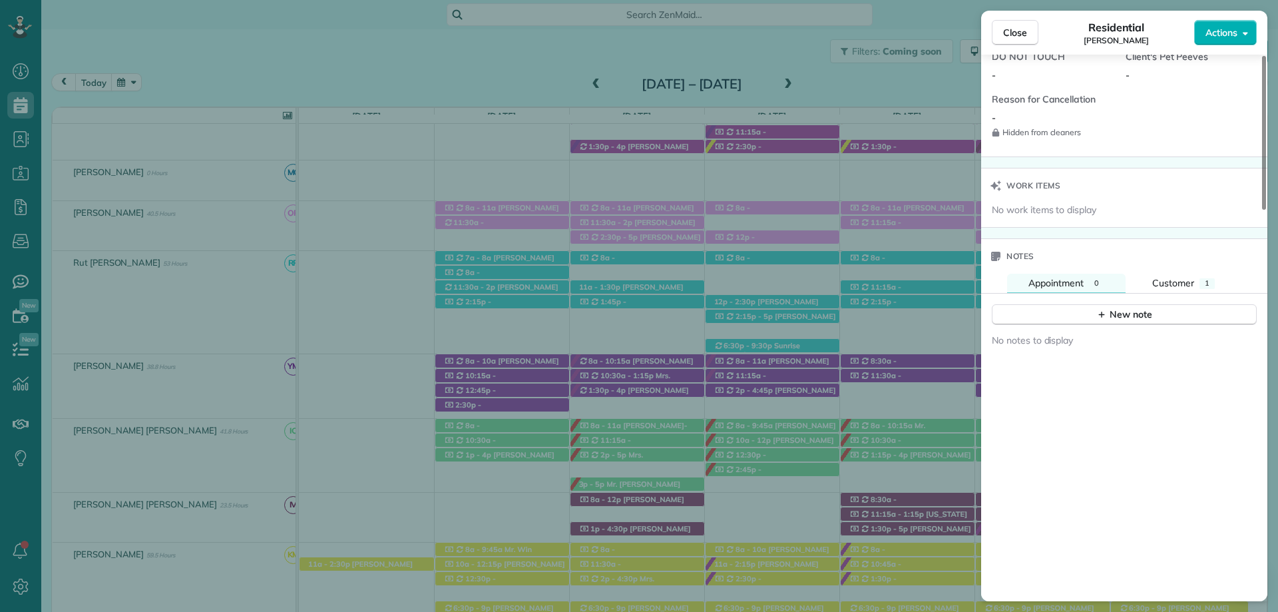
scroll to position [1132, 0]
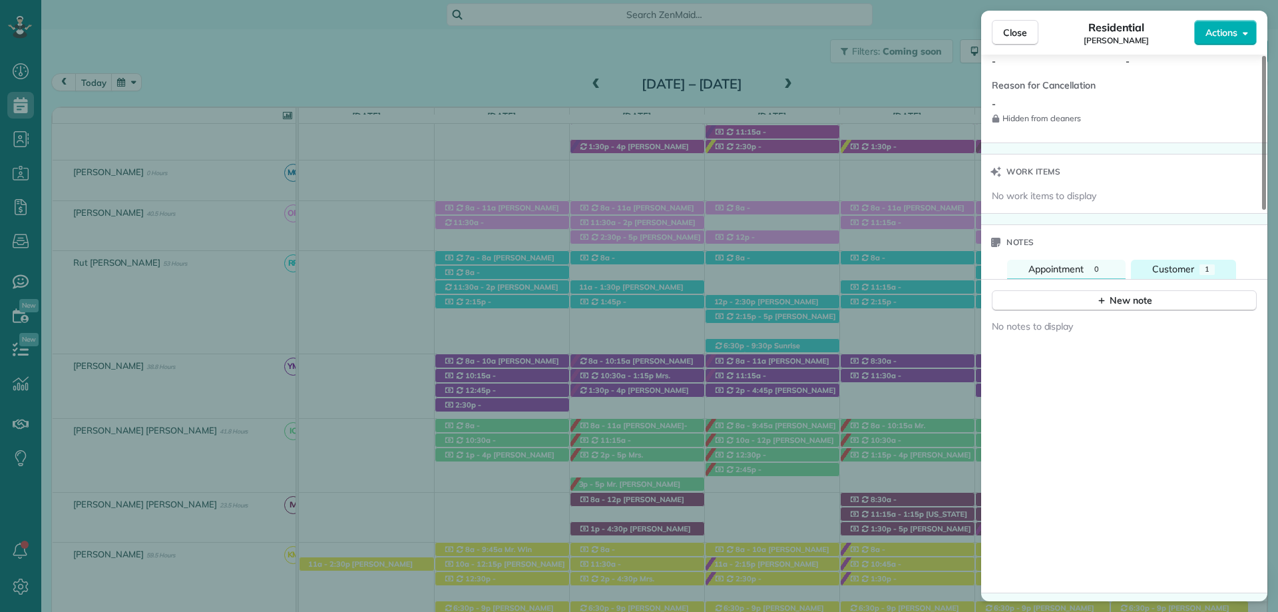
click at [1180, 266] on span "Customer" at bounding box center [1173, 269] width 42 height 12
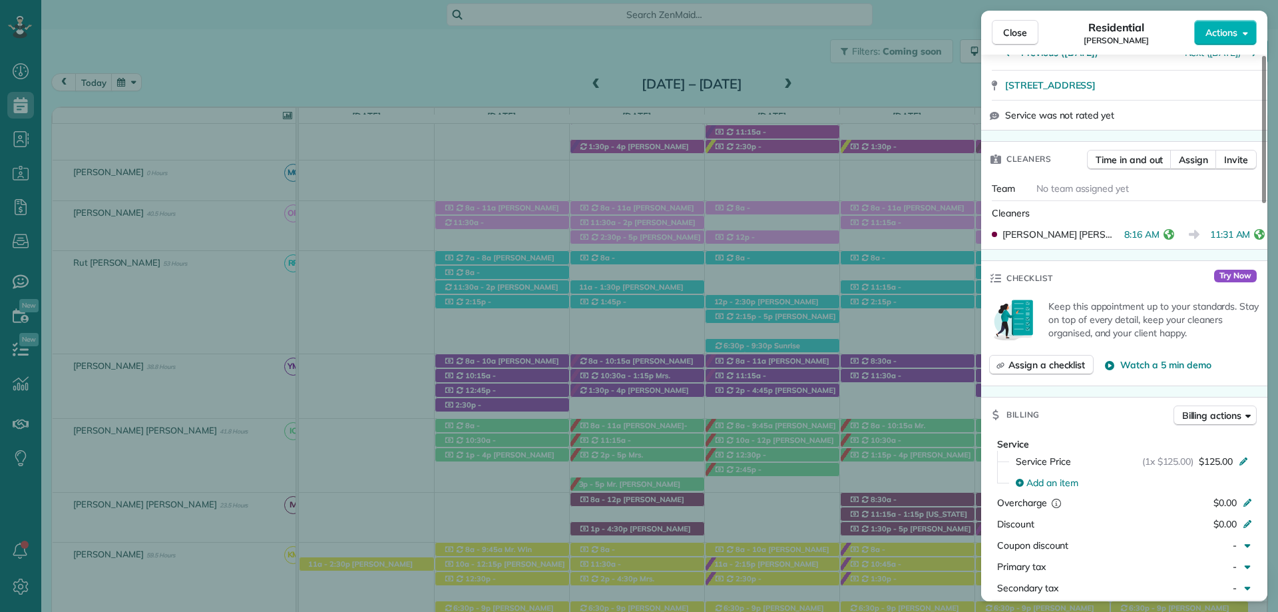
scroll to position [0, 0]
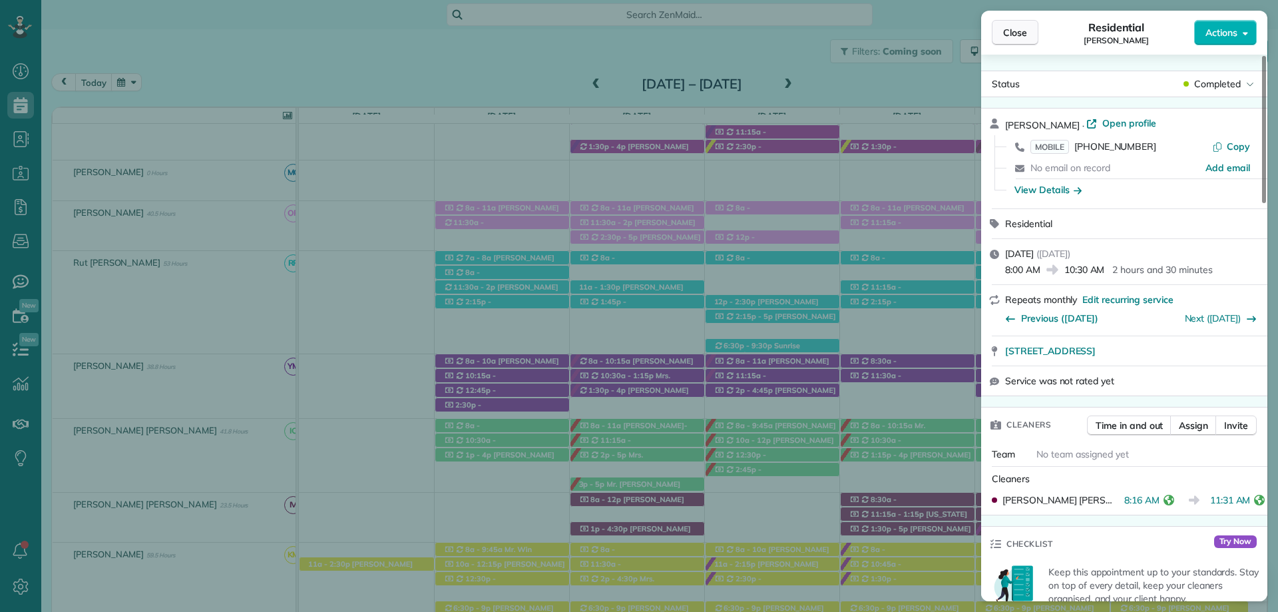
click at [1010, 37] on span "Close" at bounding box center [1015, 32] width 24 height 13
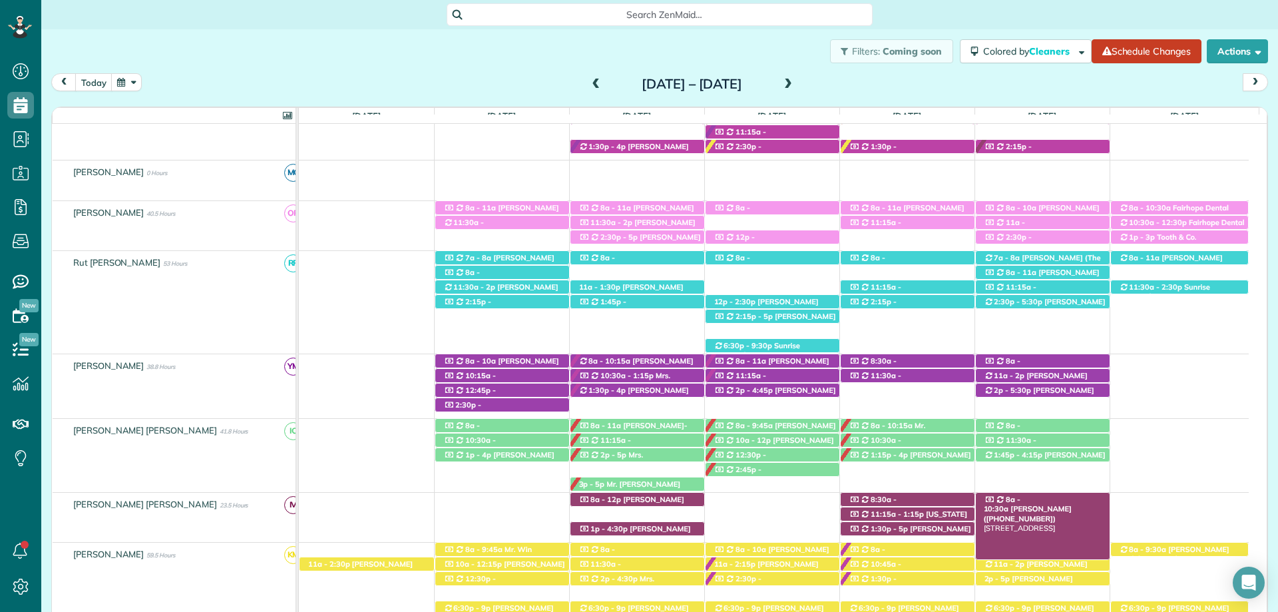
click at [1072, 504] on span "Winston Jones (+12514635181)" at bounding box center [1028, 513] width 88 height 19
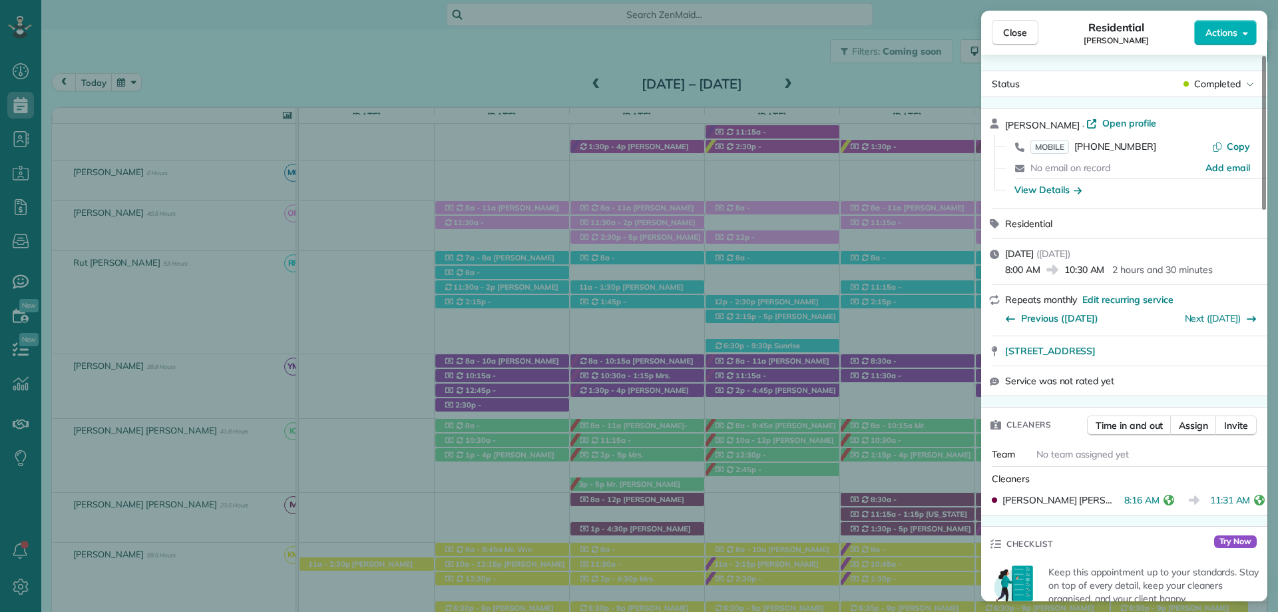
scroll to position [67, 0]
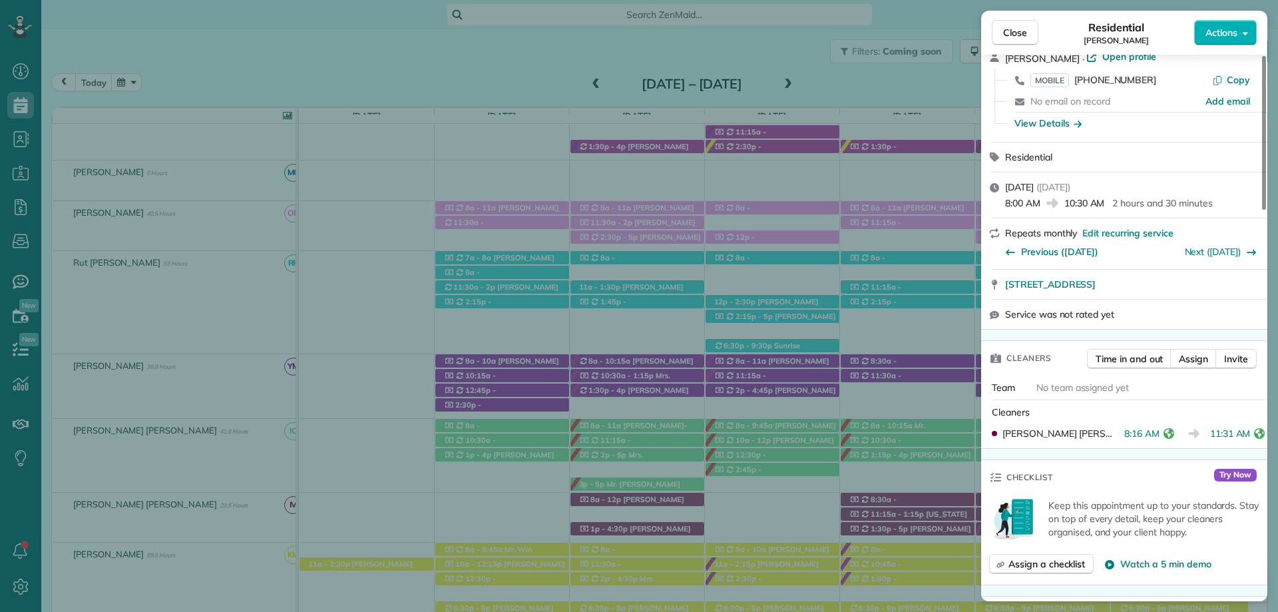
click at [1018, 29] on span "Close" at bounding box center [1015, 32] width 24 height 13
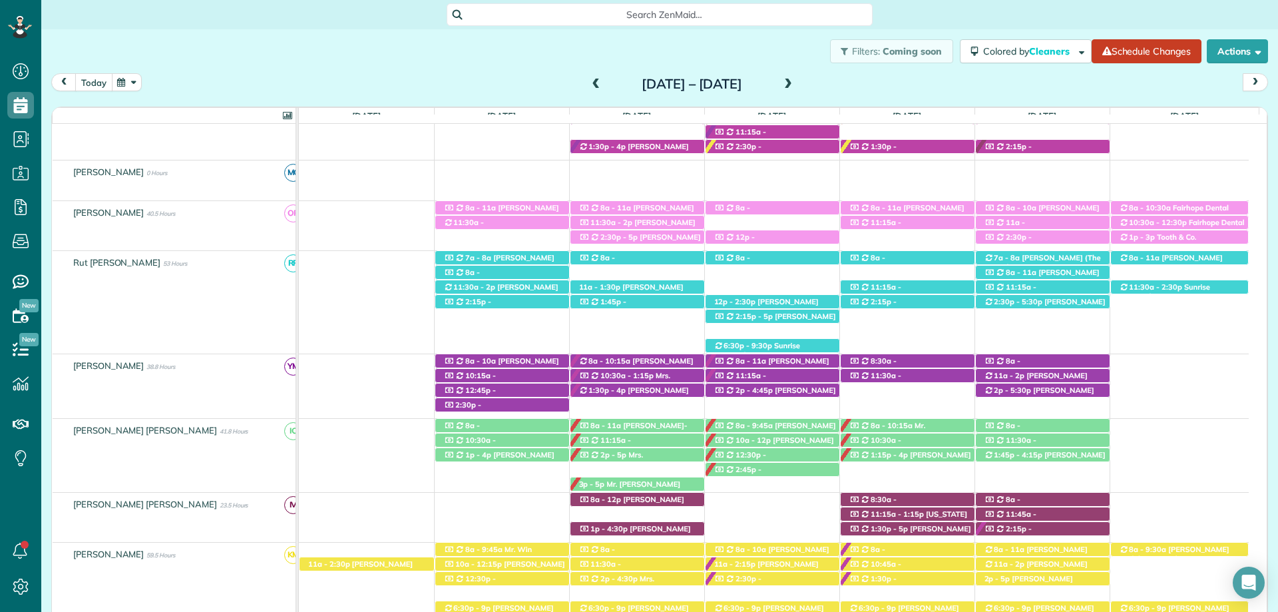
click at [89, 73] on button "today" at bounding box center [93, 82] width 37 height 18
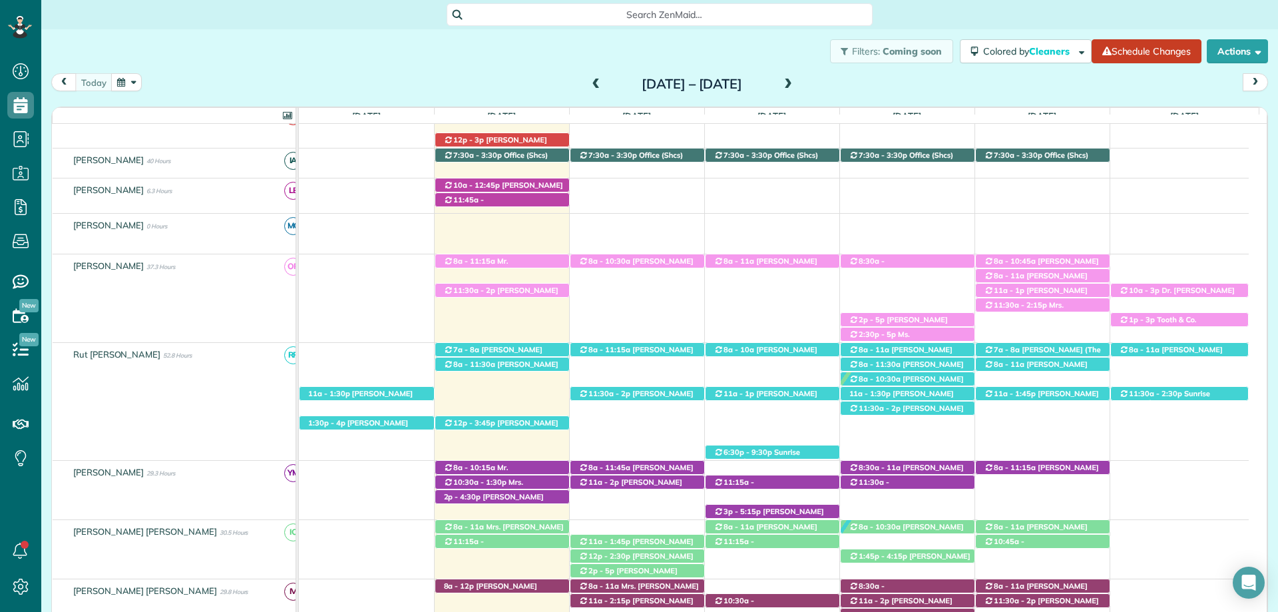
scroll to position [313, 0]
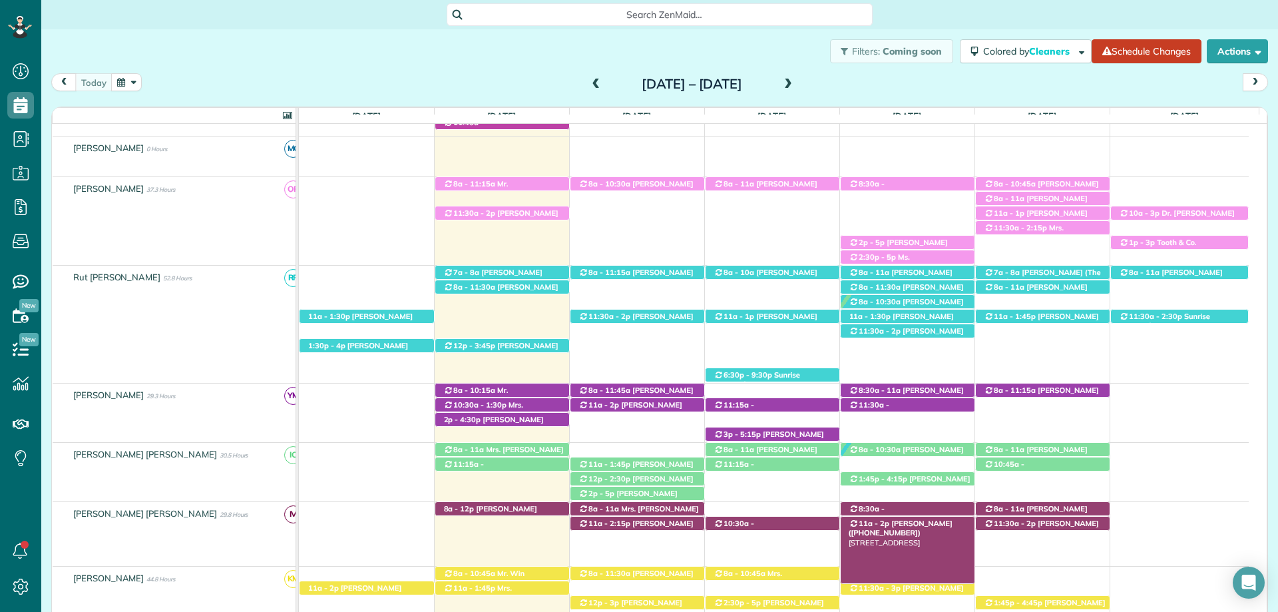
click at [929, 521] on span "Richard Mcvey (+17083100110)" at bounding box center [901, 528] width 104 height 19
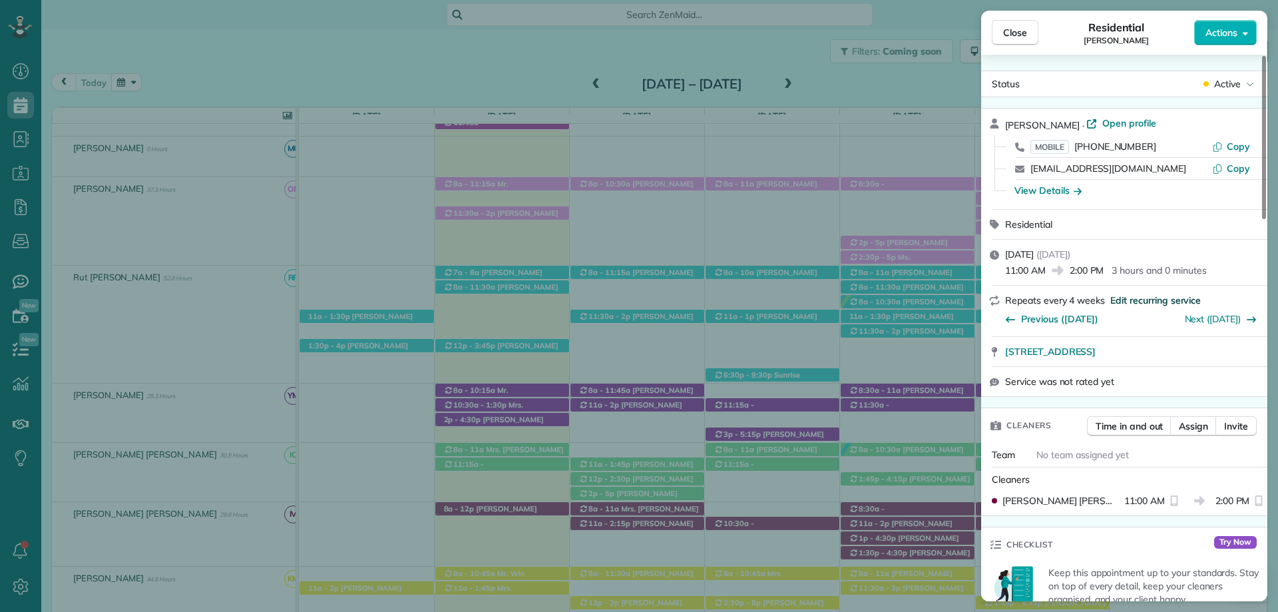
click at [1144, 297] on span "Edit recurring service" at bounding box center [1155, 300] width 91 height 13
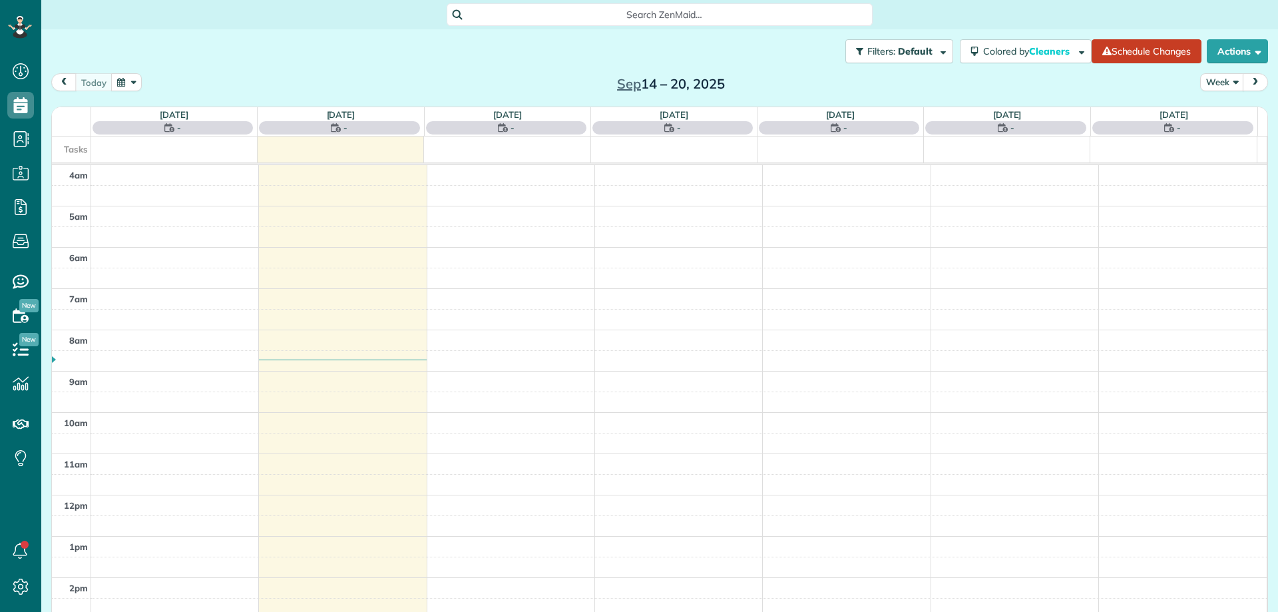
scroll to position [124, 0]
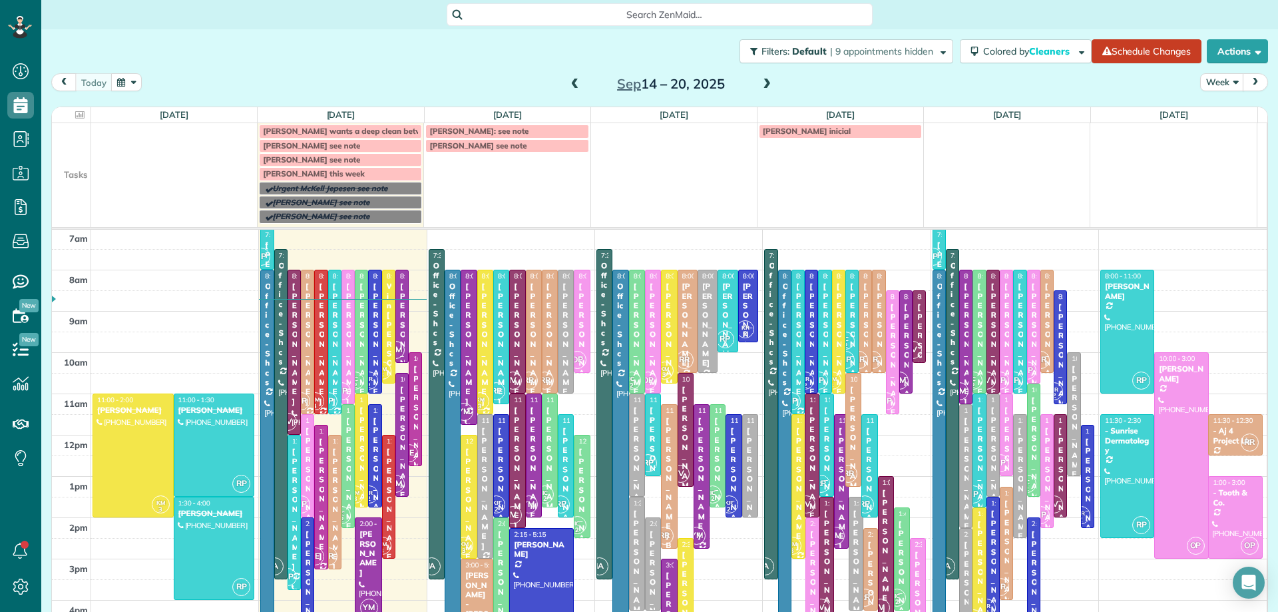
click at [642, 13] on span "Search ZenMaid…" at bounding box center [664, 14] width 405 height 13
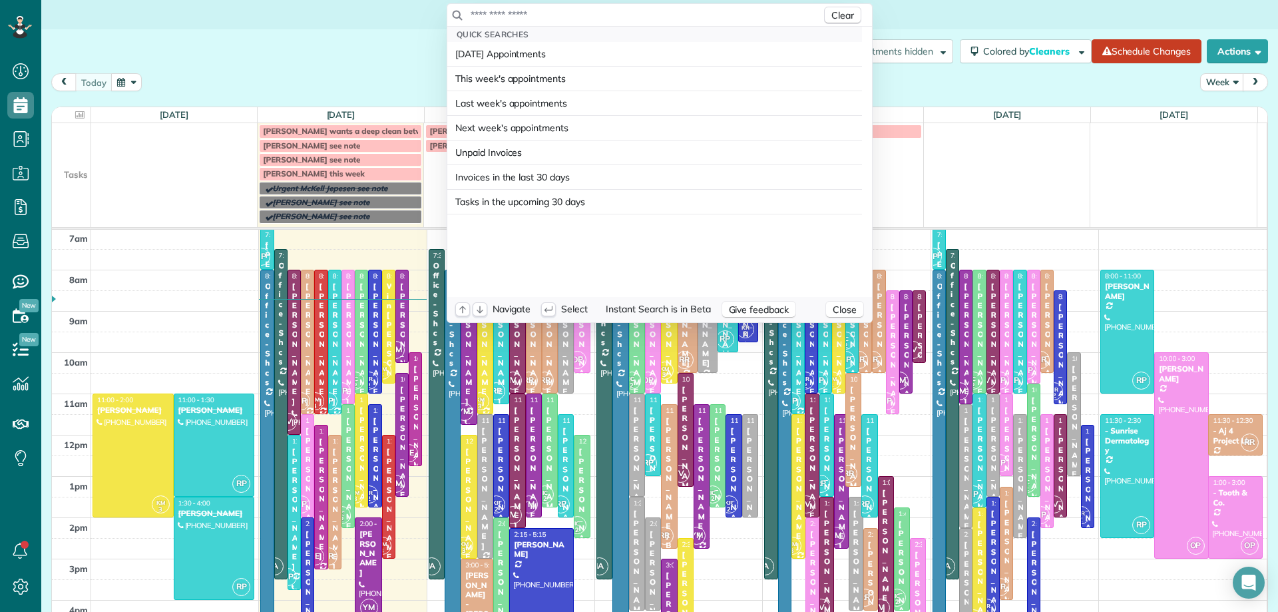
click at [631, 8] on input "text" at bounding box center [645, 14] width 351 height 13
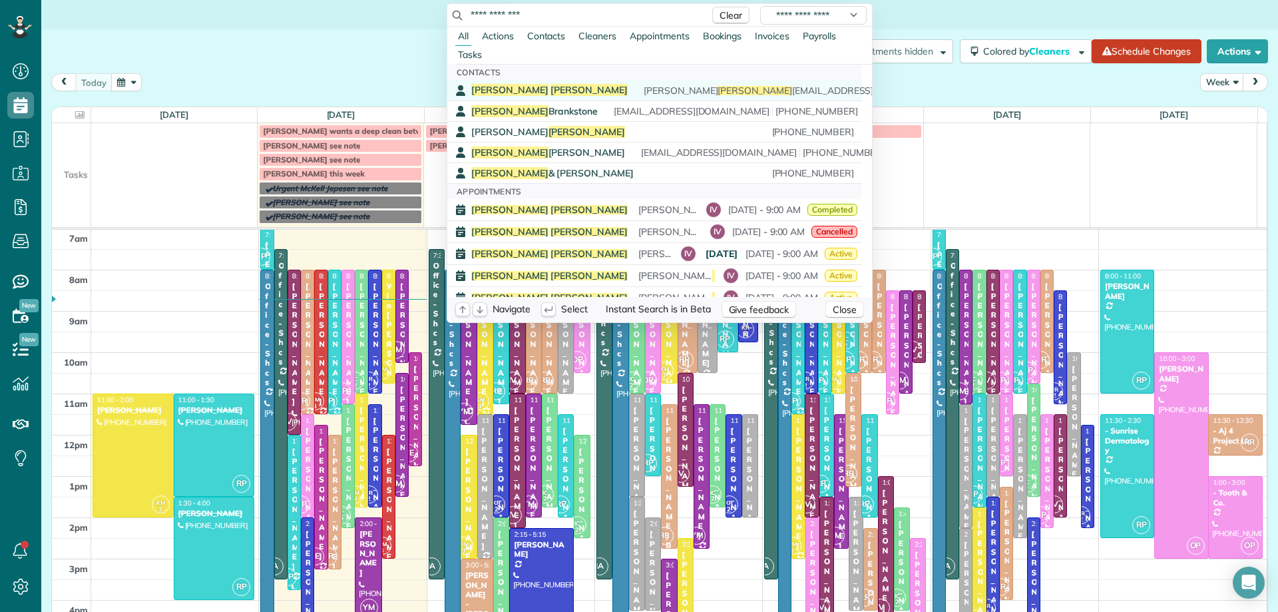
type input "**********"
click at [533, 85] on div "Richard Mcvey rick mcvey 554@gmail.com (708) 310-0110" at bounding box center [664, 90] width 386 height 13
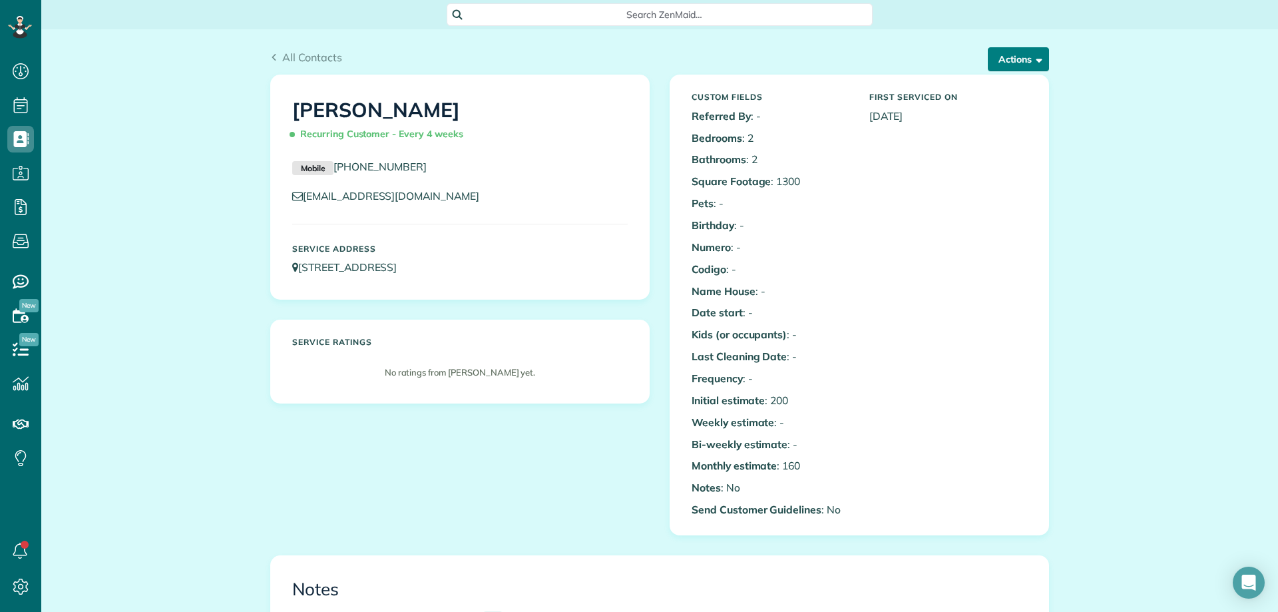
click at [1002, 63] on button "Actions" at bounding box center [1018, 59] width 61 height 24
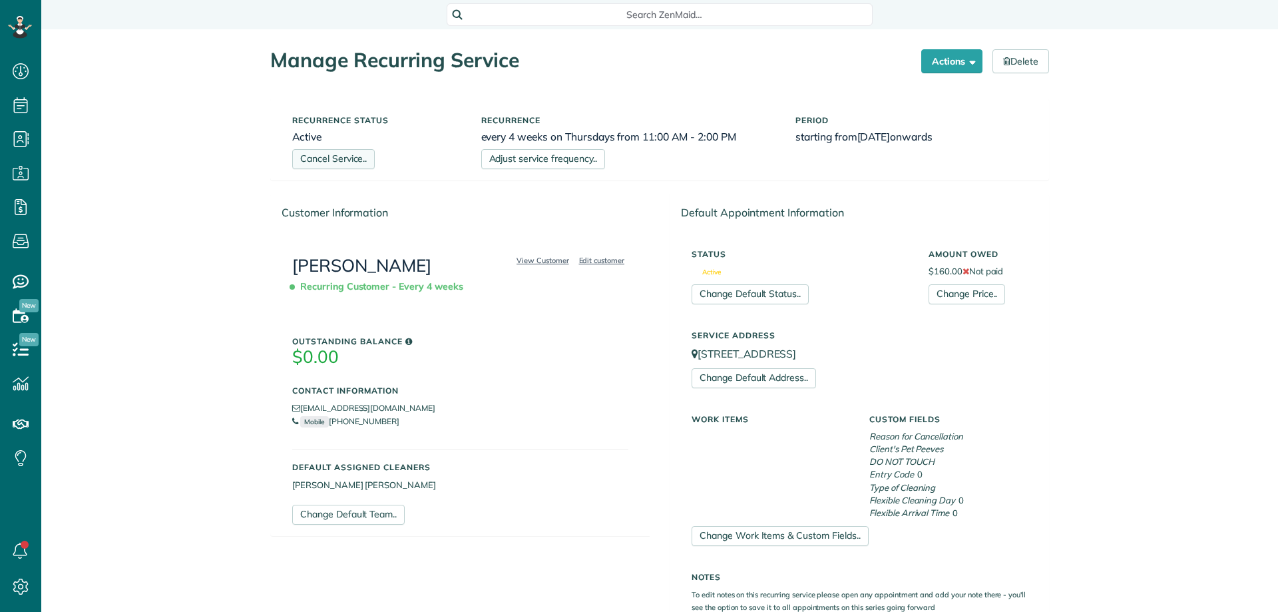
scroll to position [6, 6]
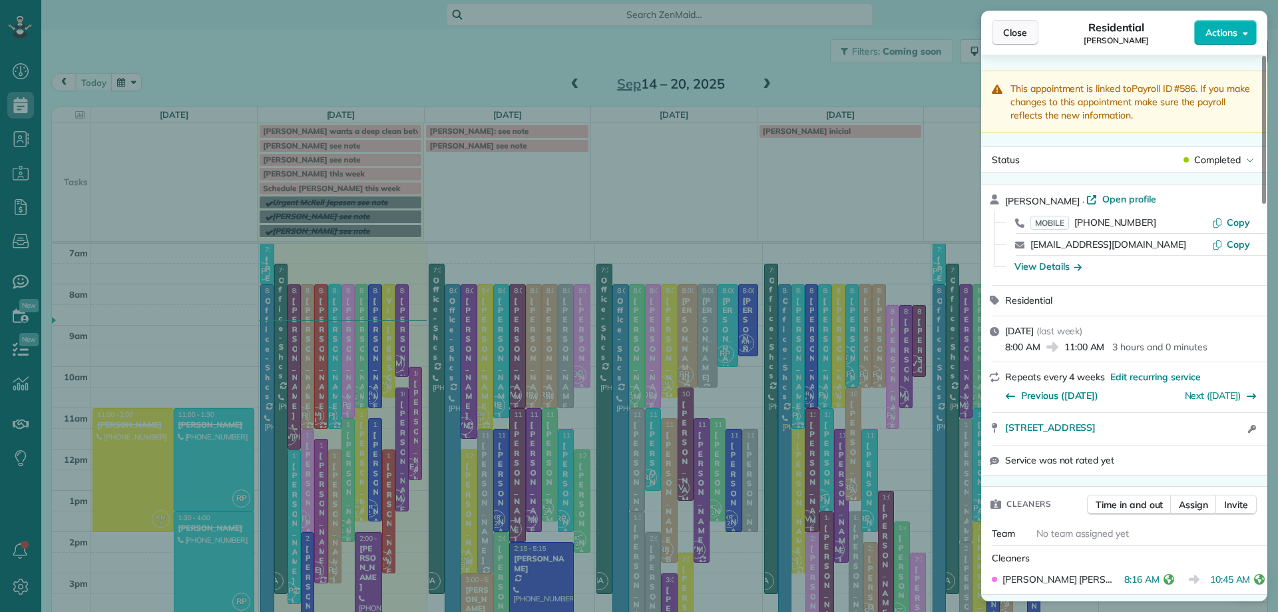
click at [1014, 33] on span "Close" at bounding box center [1015, 32] width 24 height 13
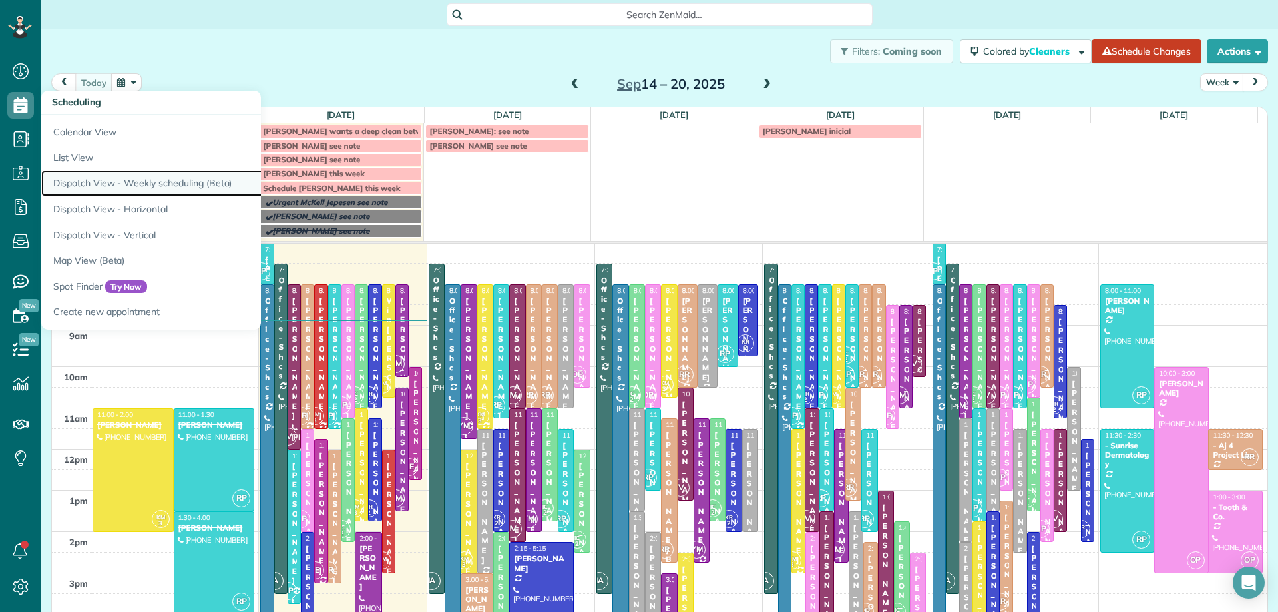
click at [193, 188] on link "Dispatch View - Weekly scheduling (Beta)" at bounding box center [207, 183] width 333 height 26
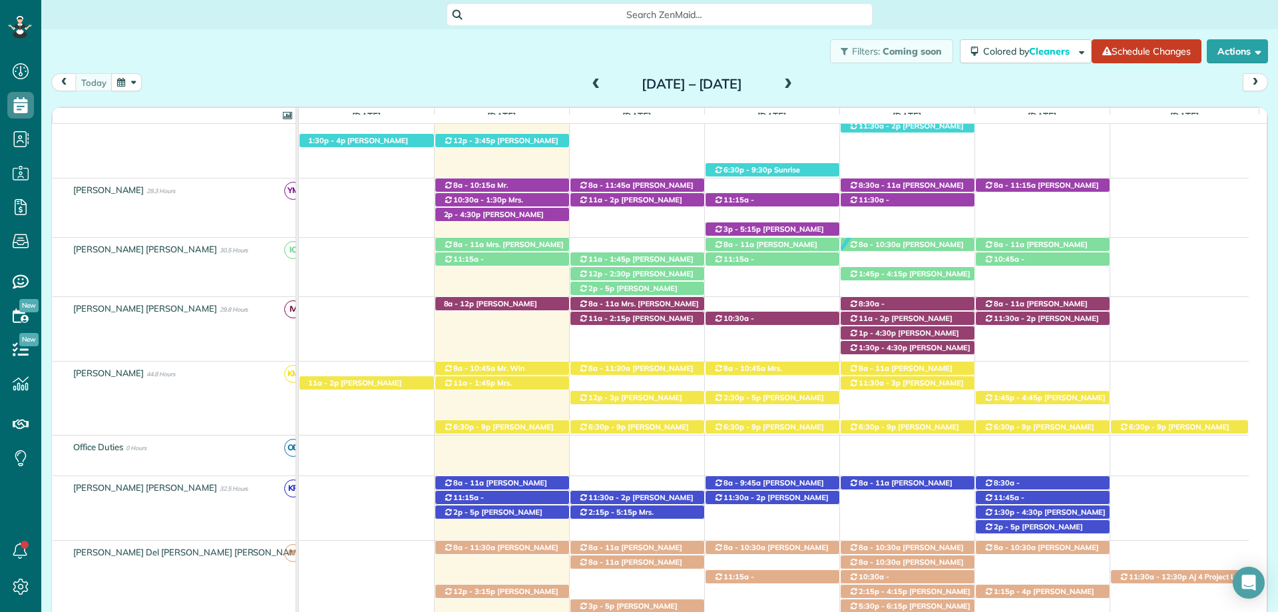
scroll to position [399, 0]
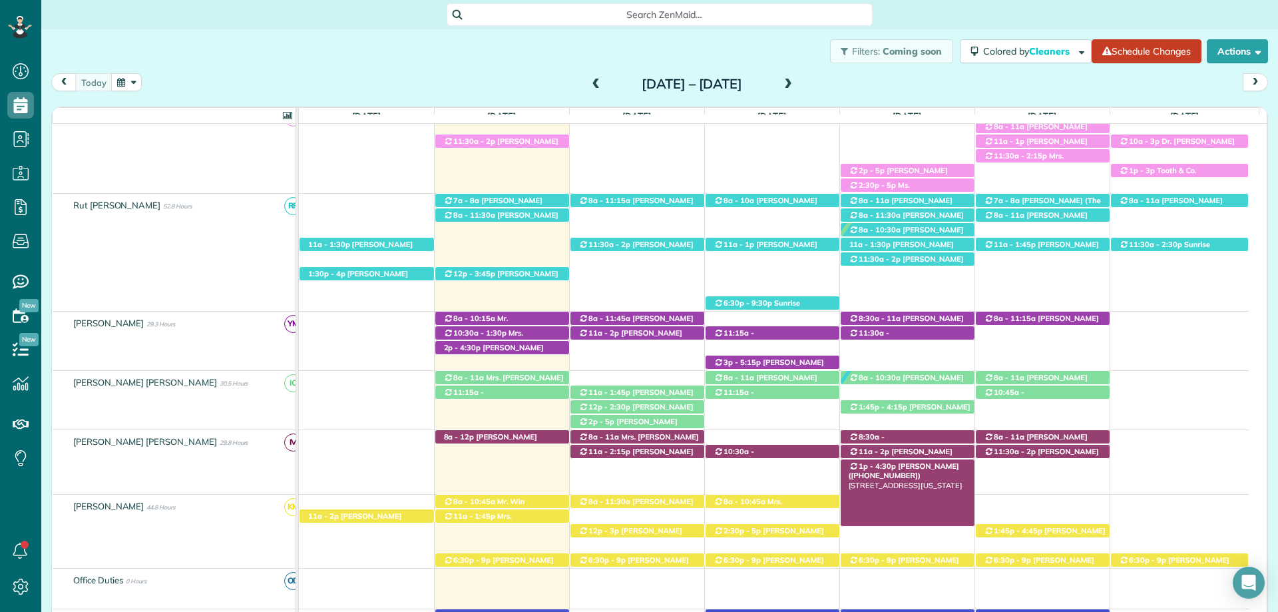
click at [893, 467] on span "[PERSON_NAME] ([PHONE_NUMBER])" at bounding box center [904, 470] width 111 height 19
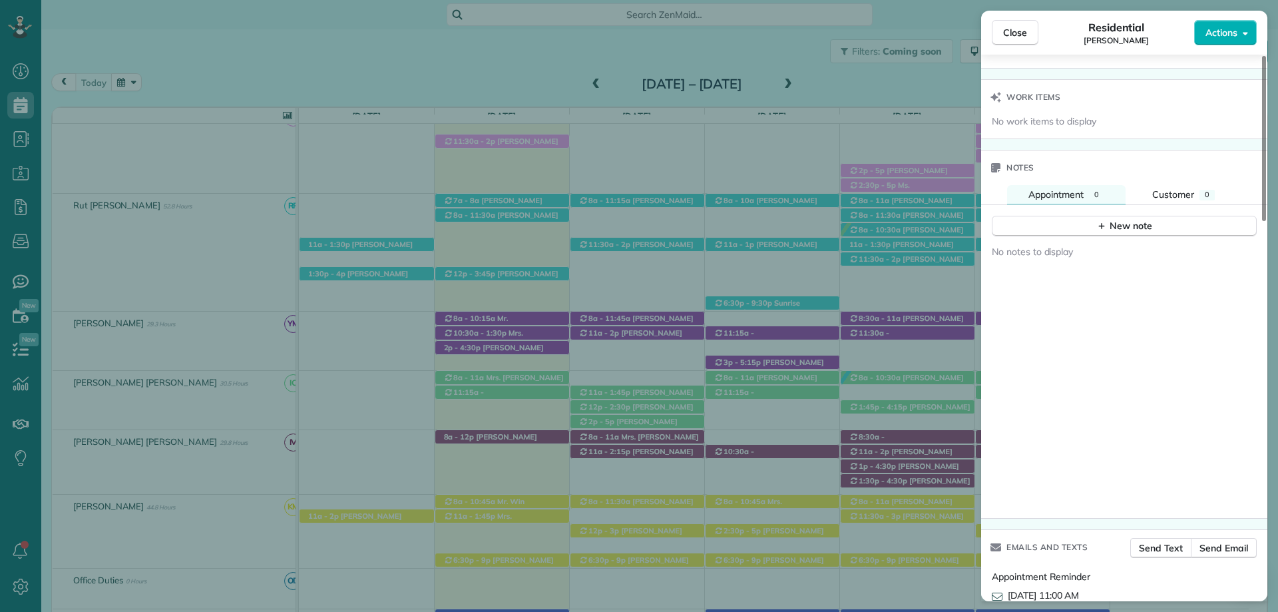
scroll to position [1252, 0]
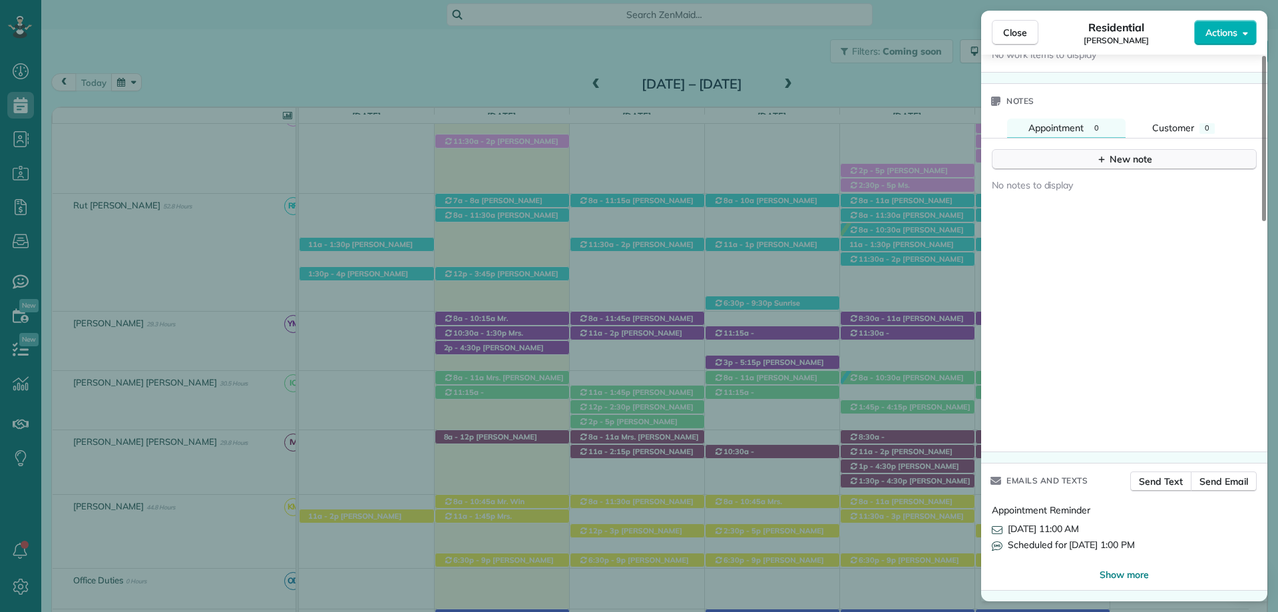
click at [1121, 158] on div "New note" at bounding box center [1124, 159] width 56 height 14
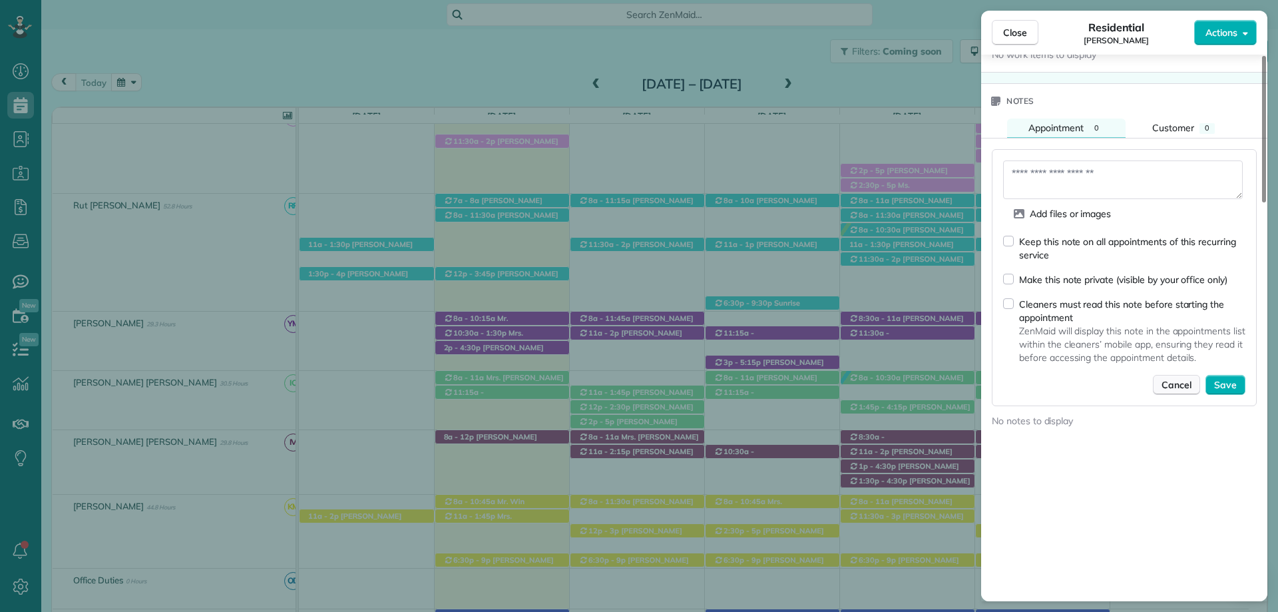
click at [1168, 378] on span "Cancel" at bounding box center [1177, 384] width 30 height 13
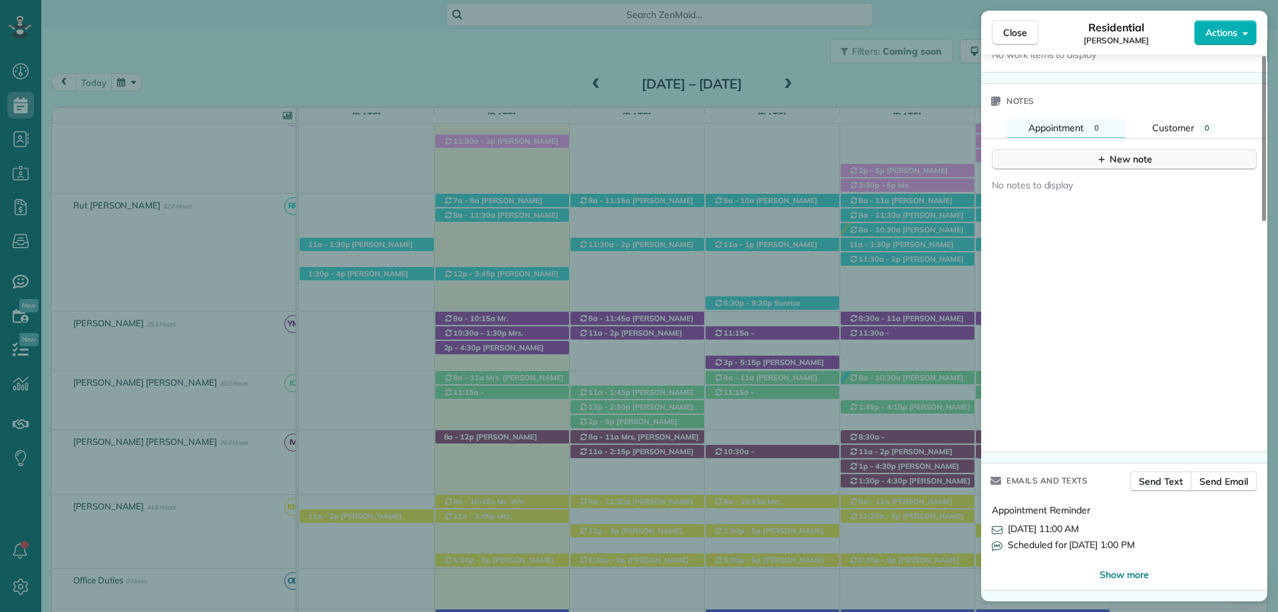
click at [1064, 155] on button "New note" at bounding box center [1124, 159] width 265 height 21
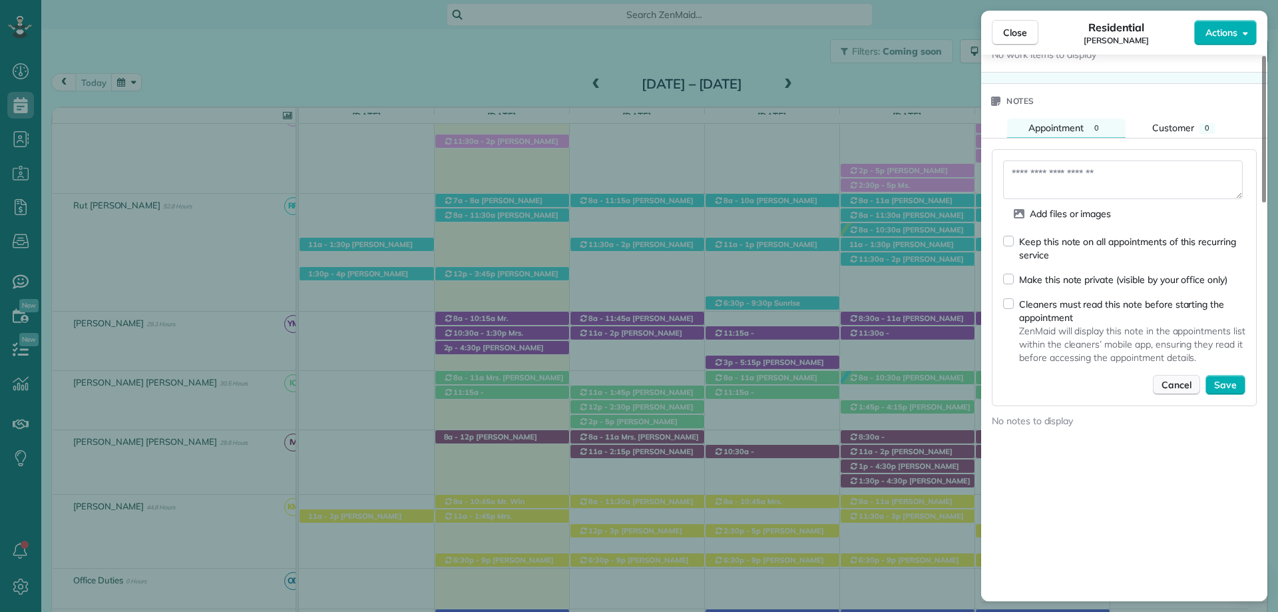
click at [1170, 378] on span "Cancel" at bounding box center [1177, 384] width 30 height 13
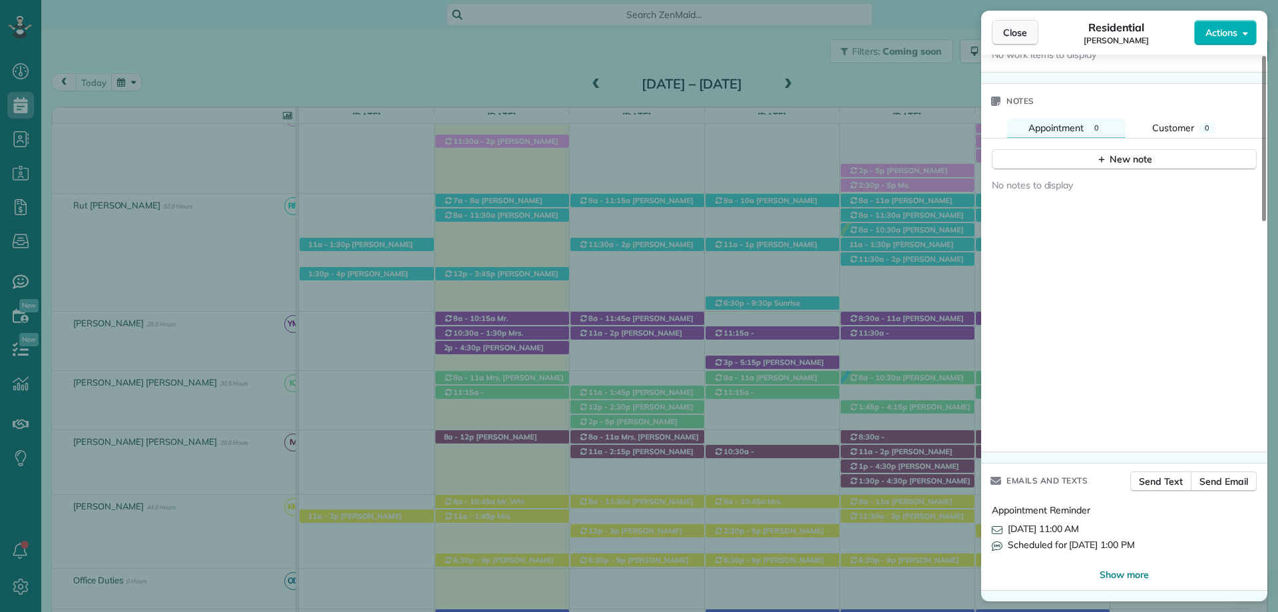
click at [1027, 35] on button "Close" at bounding box center [1015, 32] width 47 height 25
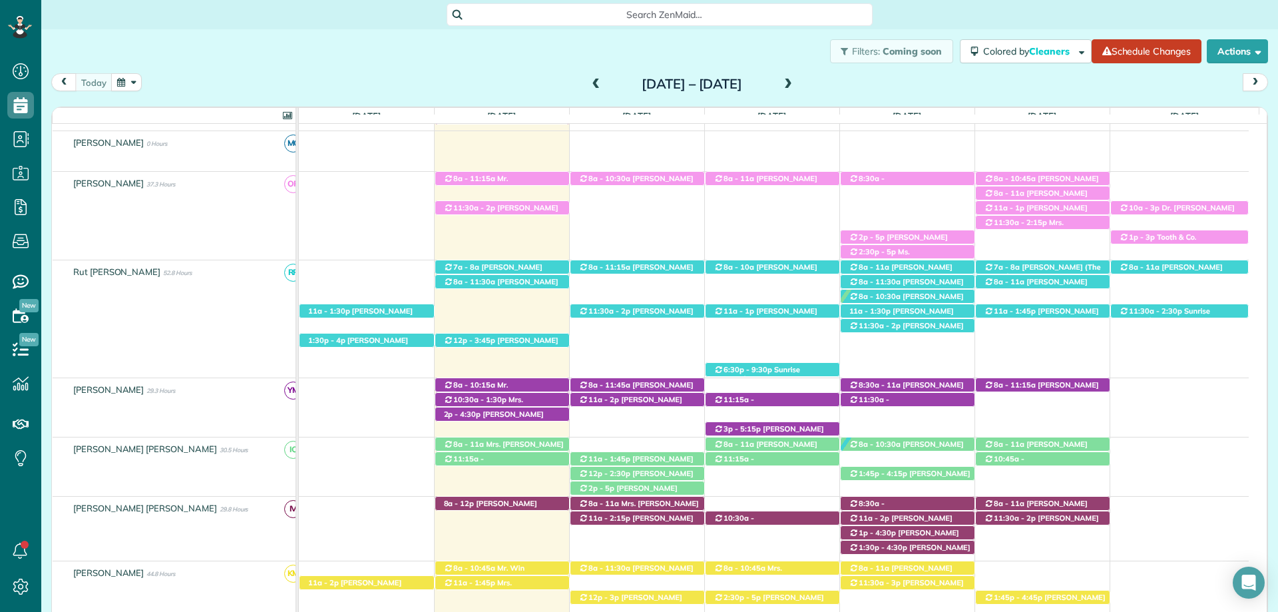
click at [637, 9] on span "Search ZenMaid…" at bounding box center [664, 14] width 405 height 13
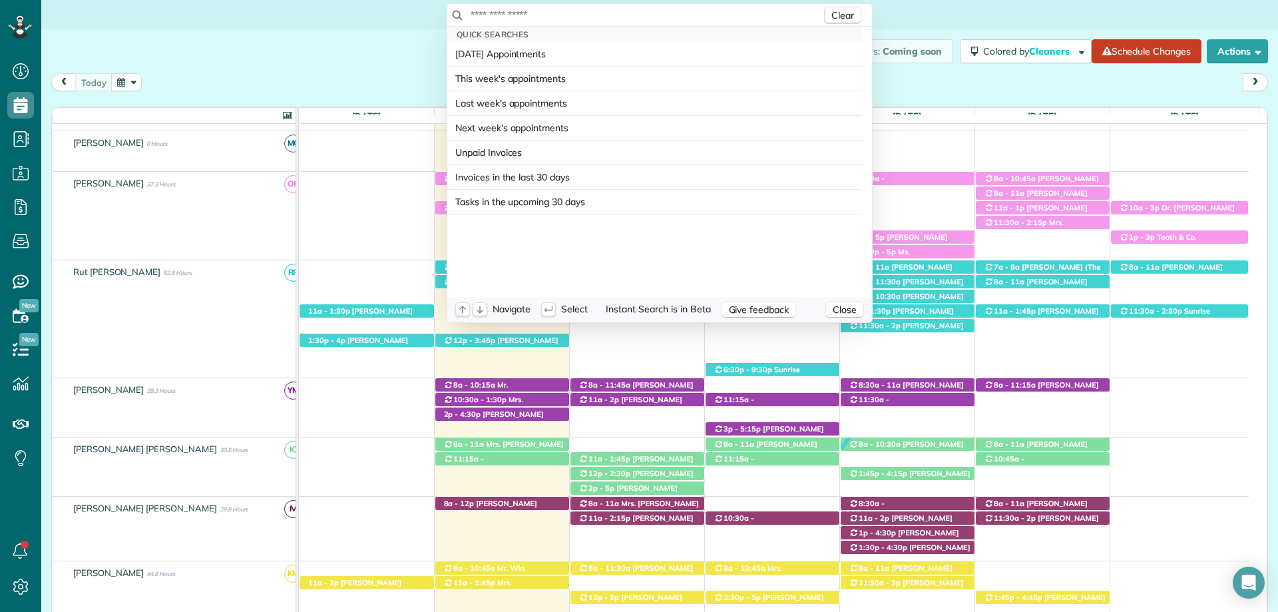
click at [637, 9] on input "text" at bounding box center [645, 14] width 351 height 13
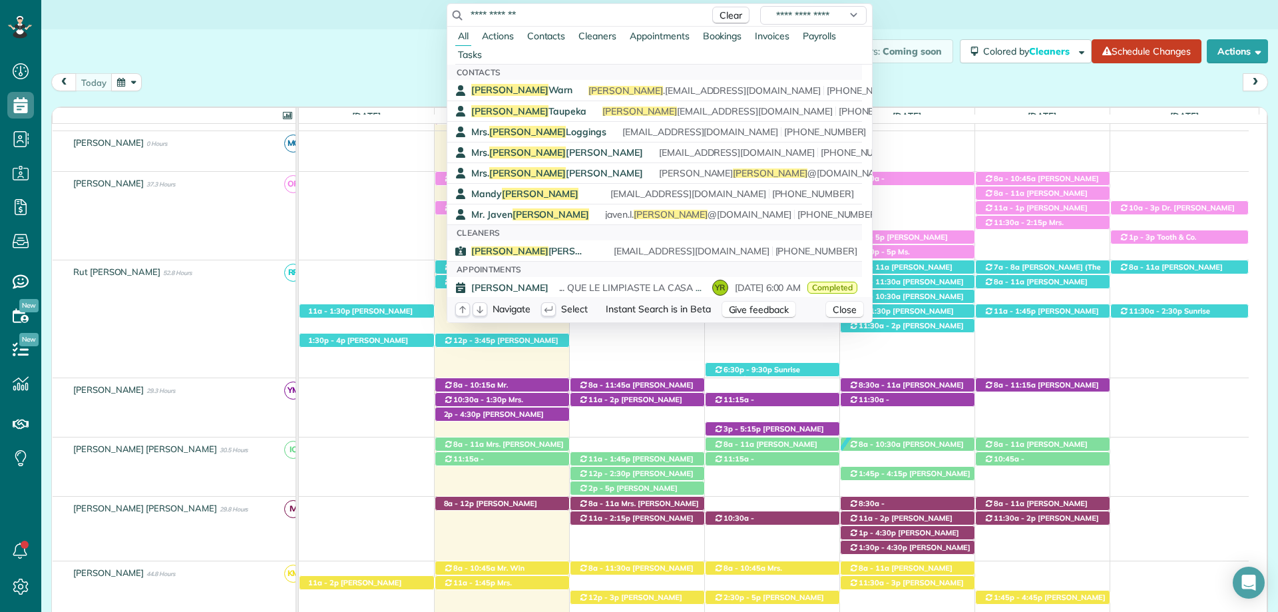
drag, startPoint x: 537, startPoint y: 9, endPoint x: 510, endPoint y: 17, distance: 28.4
click at [509, 17] on input "**********" at bounding box center [586, 14] width 233 height 13
type input "**********"
click at [550, 39] on span "Contacts" at bounding box center [546, 36] width 39 height 12
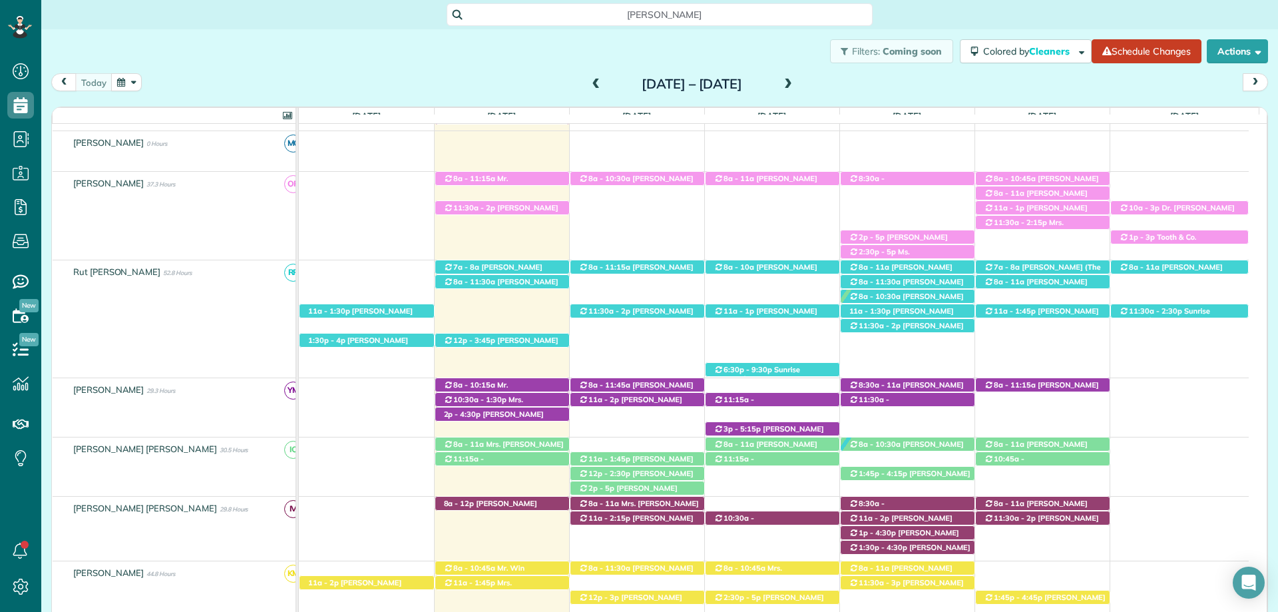
drag, startPoint x: 537, startPoint y: 3, endPoint x: 441, endPoint y: 15, distance: 96.6
click at [441, 15] on html "Dashboard Scheduling Calendar View List View Dispatch View - Weekly scheduling …" at bounding box center [639, 306] width 1278 height 612
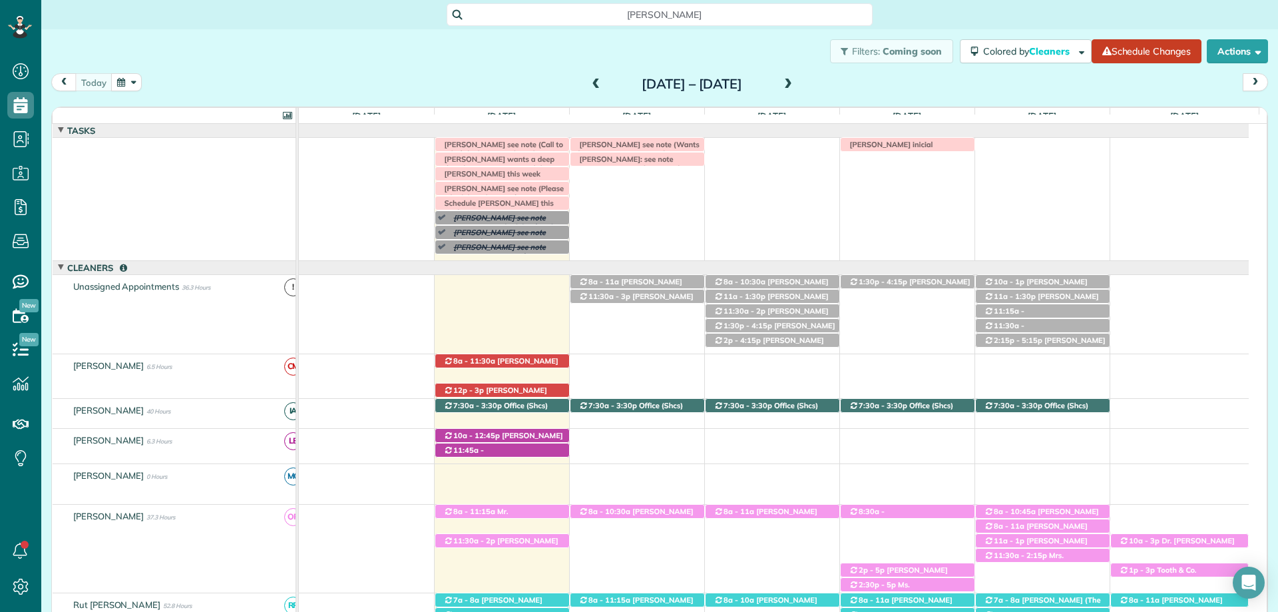
click at [589, 81] on span at bounding box center [596, 85] width 15 height 12
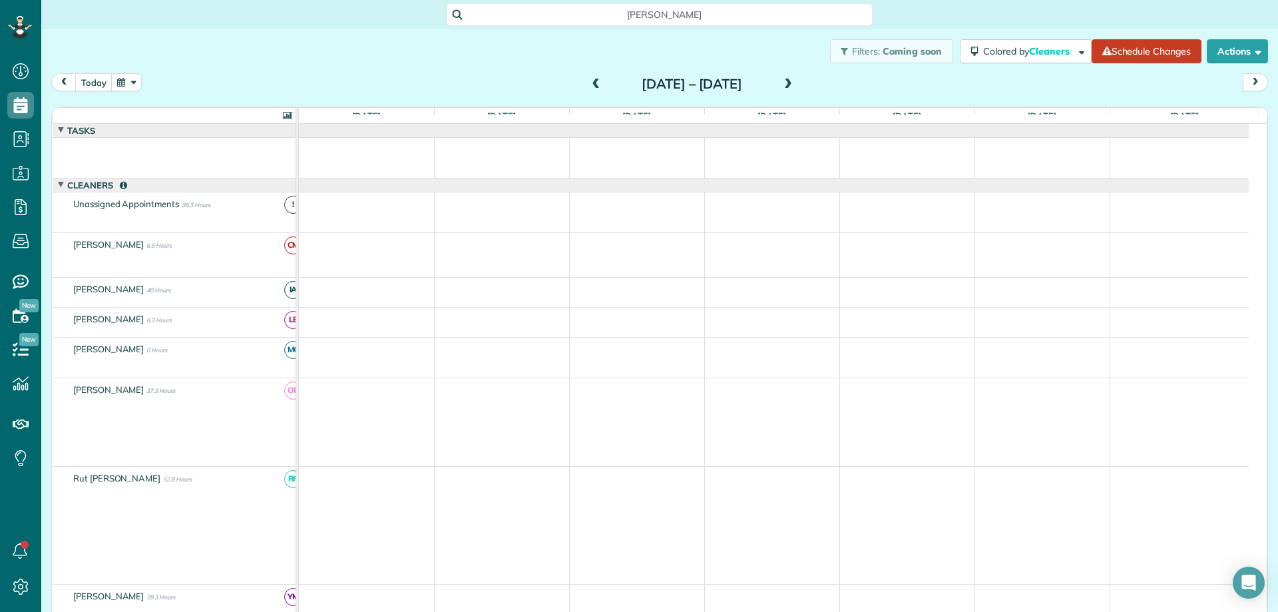
click at [589, 82] on span at bounding box center [596, 85] width 15 height 12
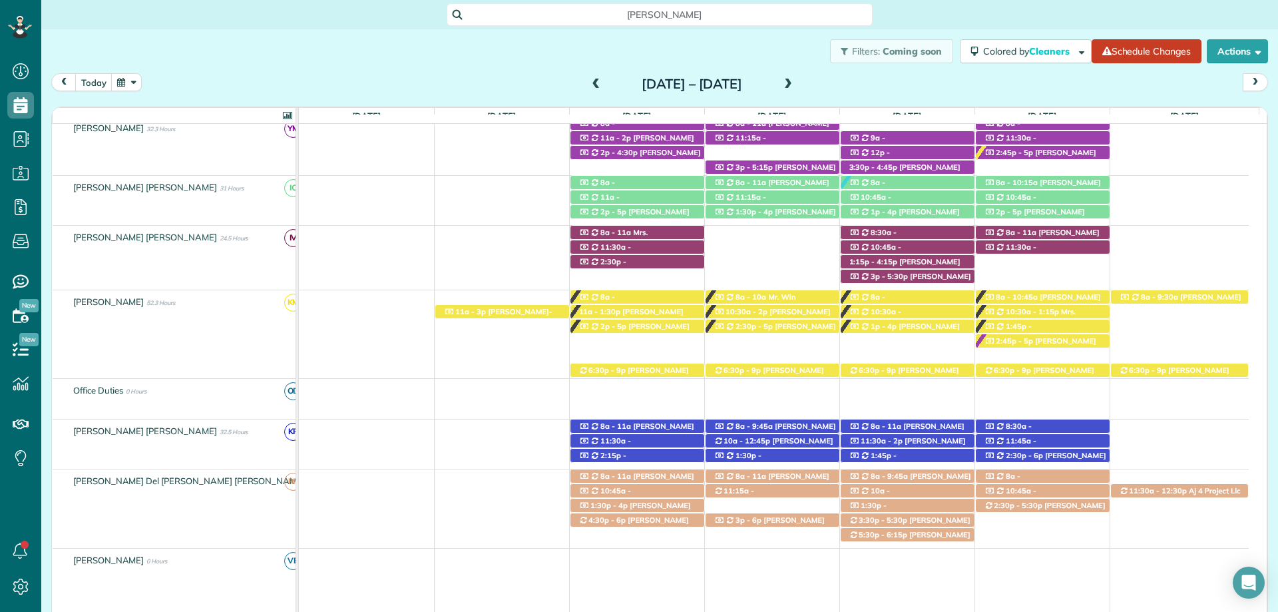
scroll to position [386, 0]
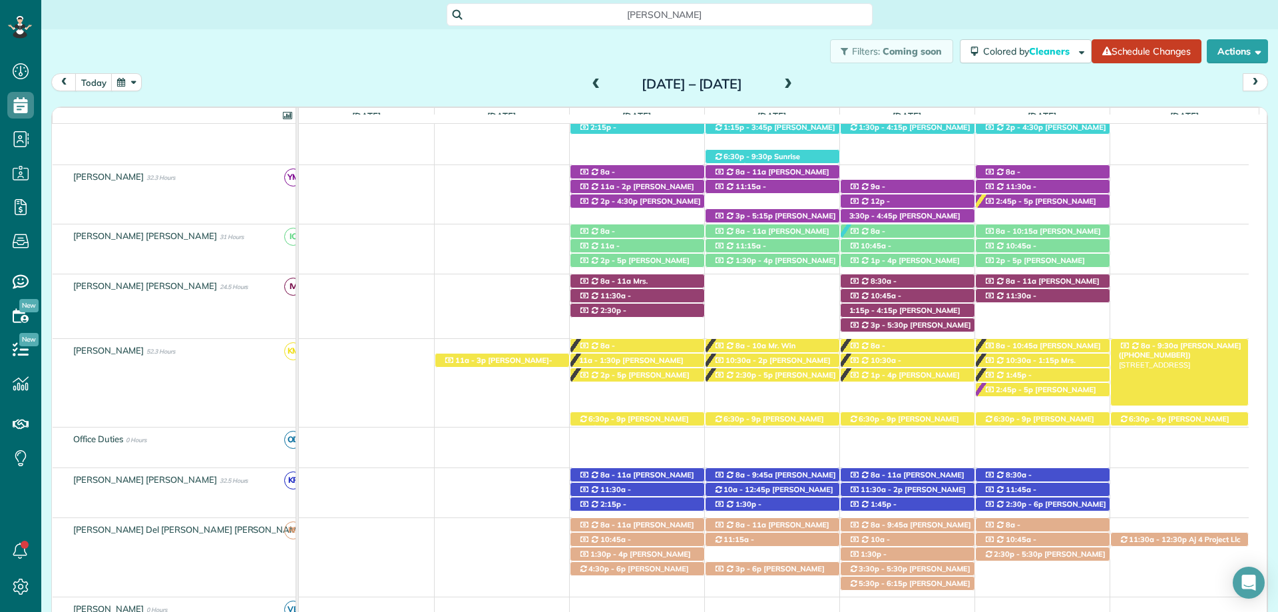
click at [1195, 344] on span "[PERSON_NAME] ([PHONE_NUMBER])" at bounding box center [1180, 350] width 122 height 19
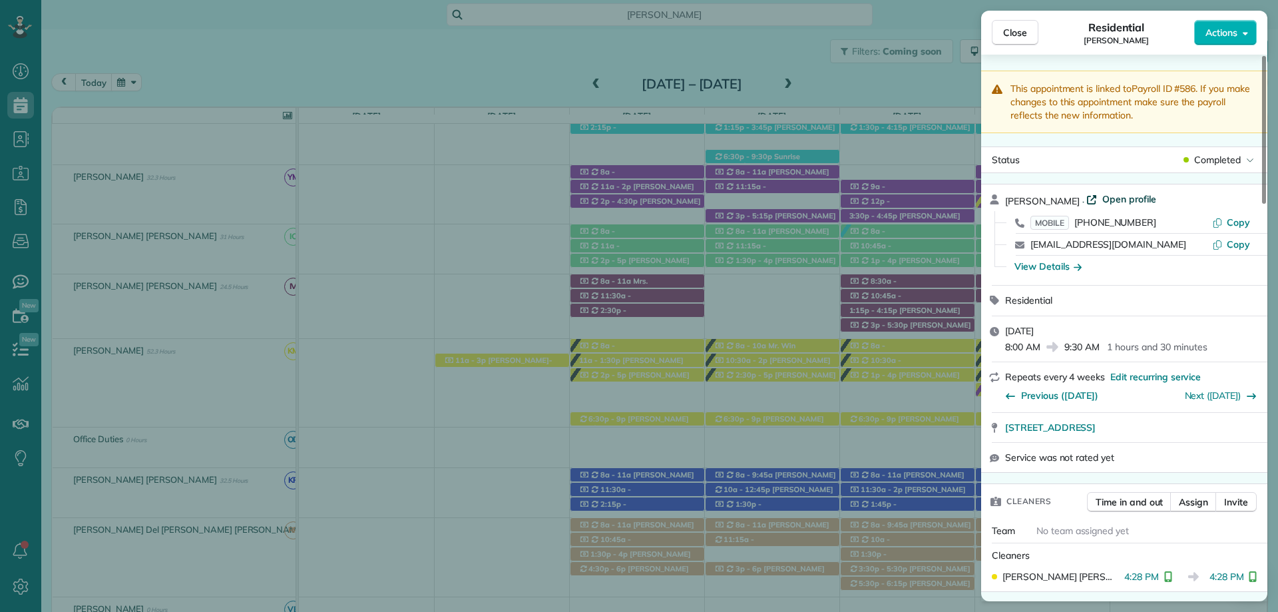
click at [1111, 198] on span "Open profile" at bounding box center [1129, 198] width 54 height 13
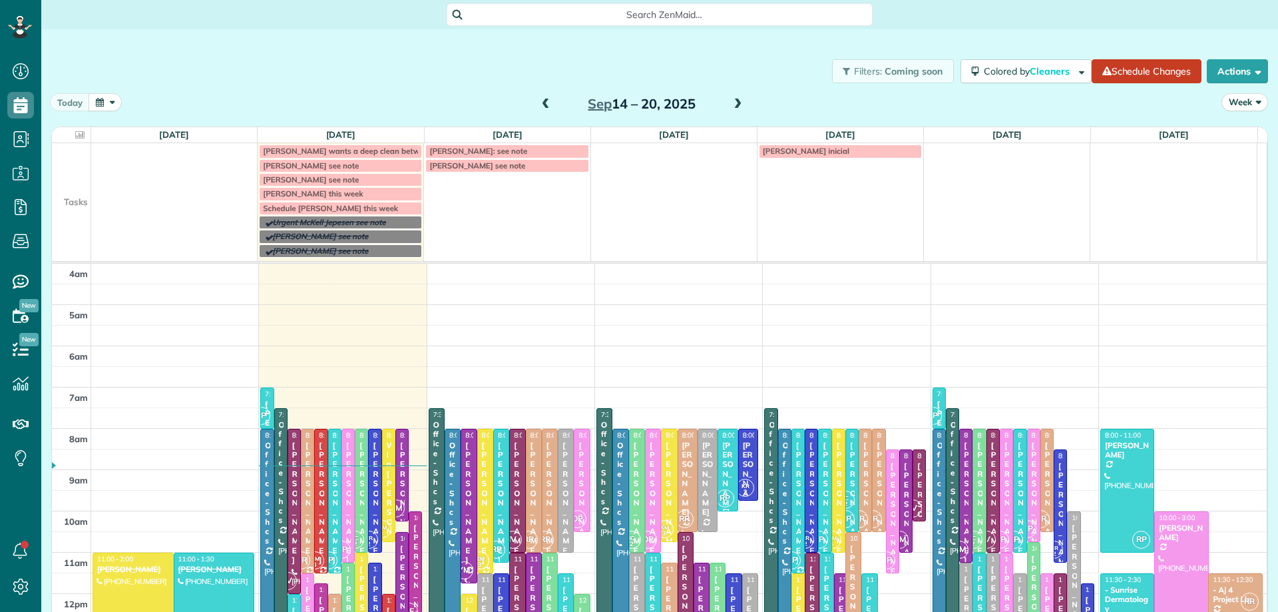
scroll to position [124, 0]
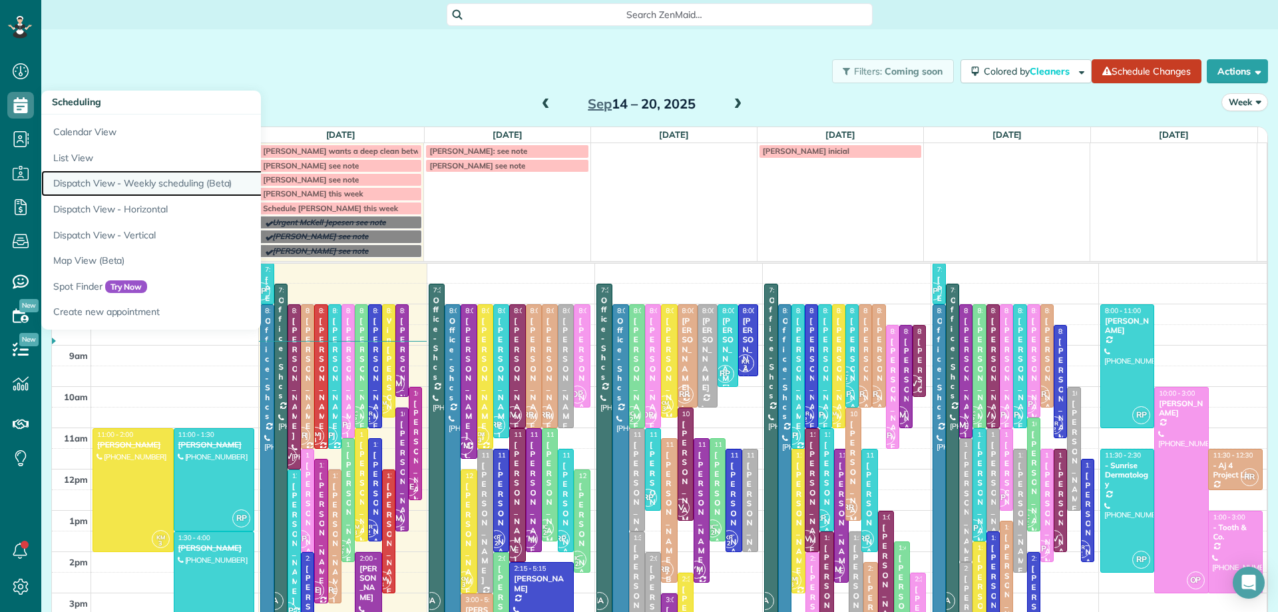
click at [155, 179] on link "Dispatch View - Weekly scheduling (Beta)" at bounding box center [207, 183] width 333 height 26
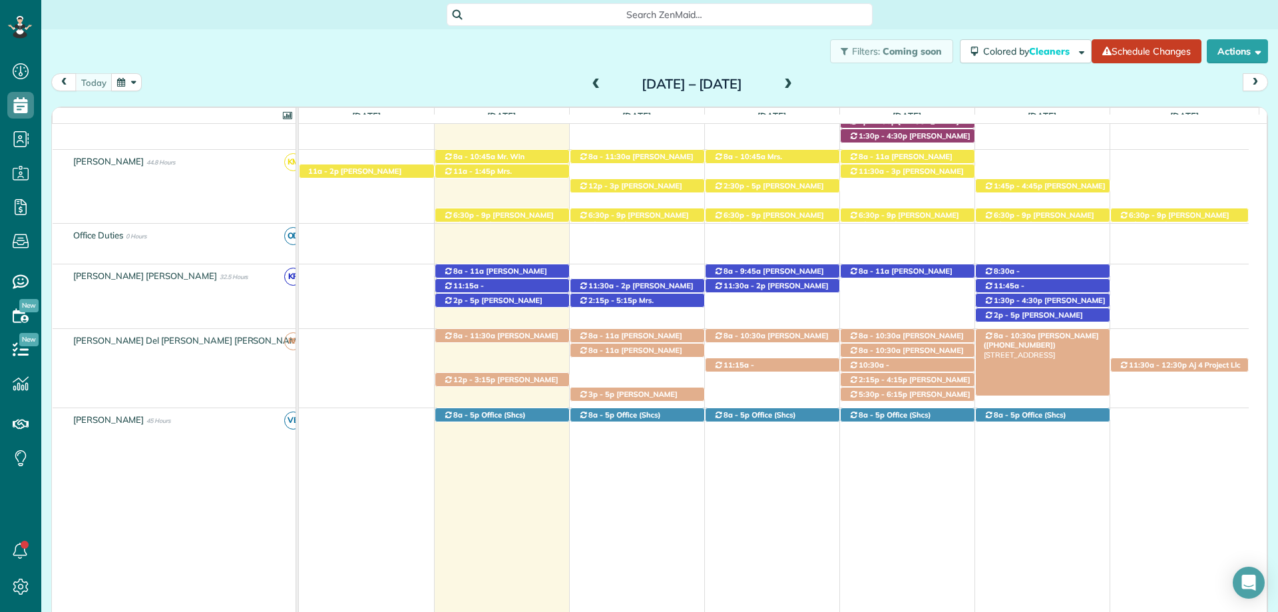
click at [1043, 335] on span "[PERSON_NAME] ([PHONE_NUMBER])" at bounding box center [1041, 340] width 115 height 19
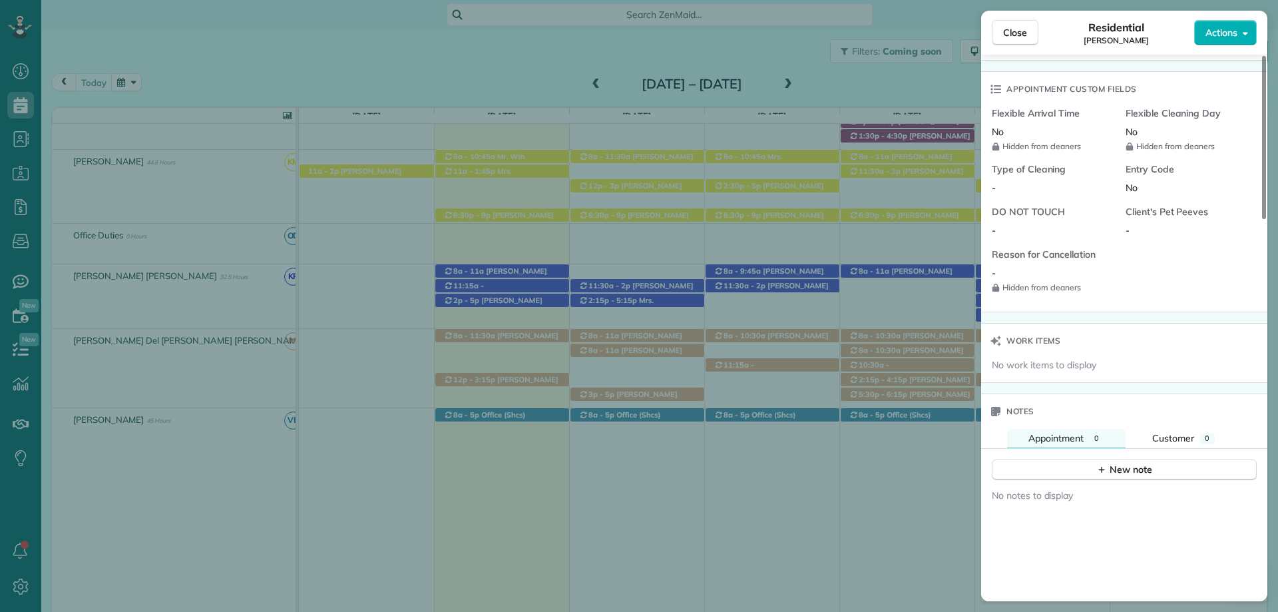
scroll to position [1198, 0]
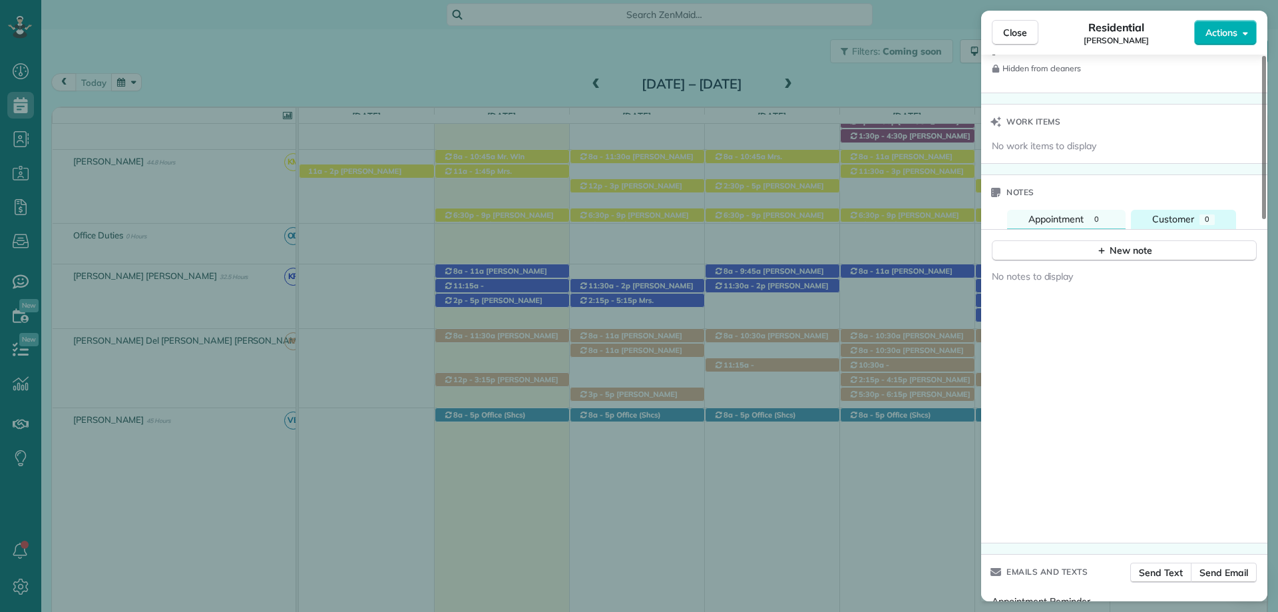
click at [1165, 213] on span "Customer" at bounding box center [1173, 219] width 42 height 12
click at [1045, 213] on span "Appointment" at bounding box center [1056, 219] width 55 height 12
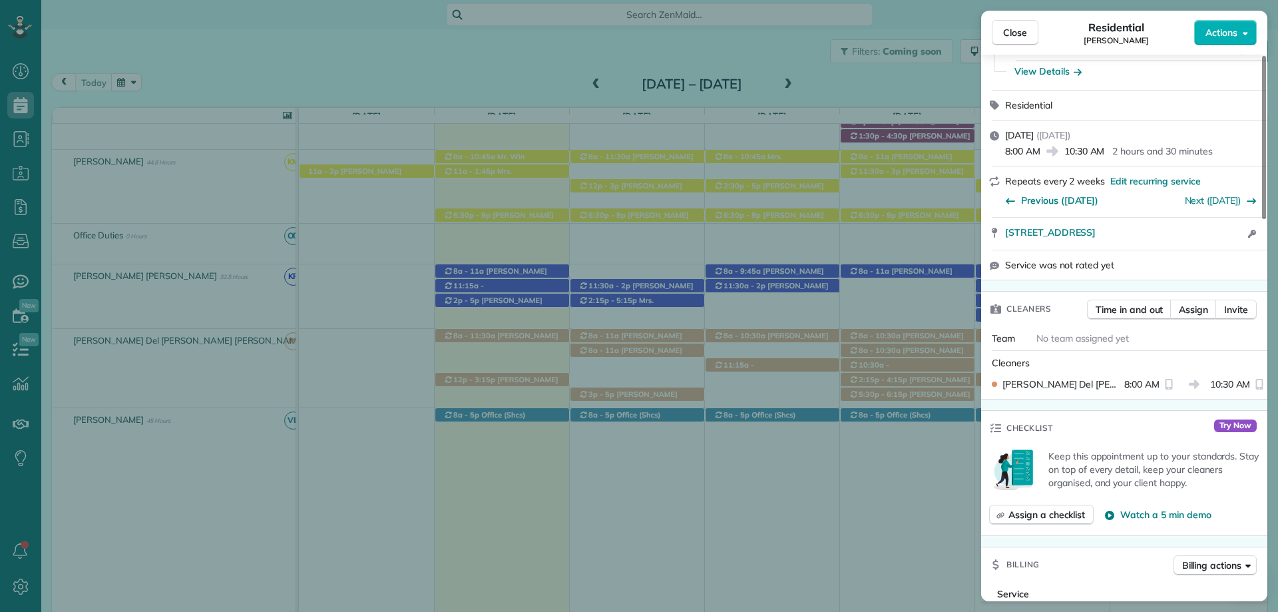
scroll to position [0, 0]
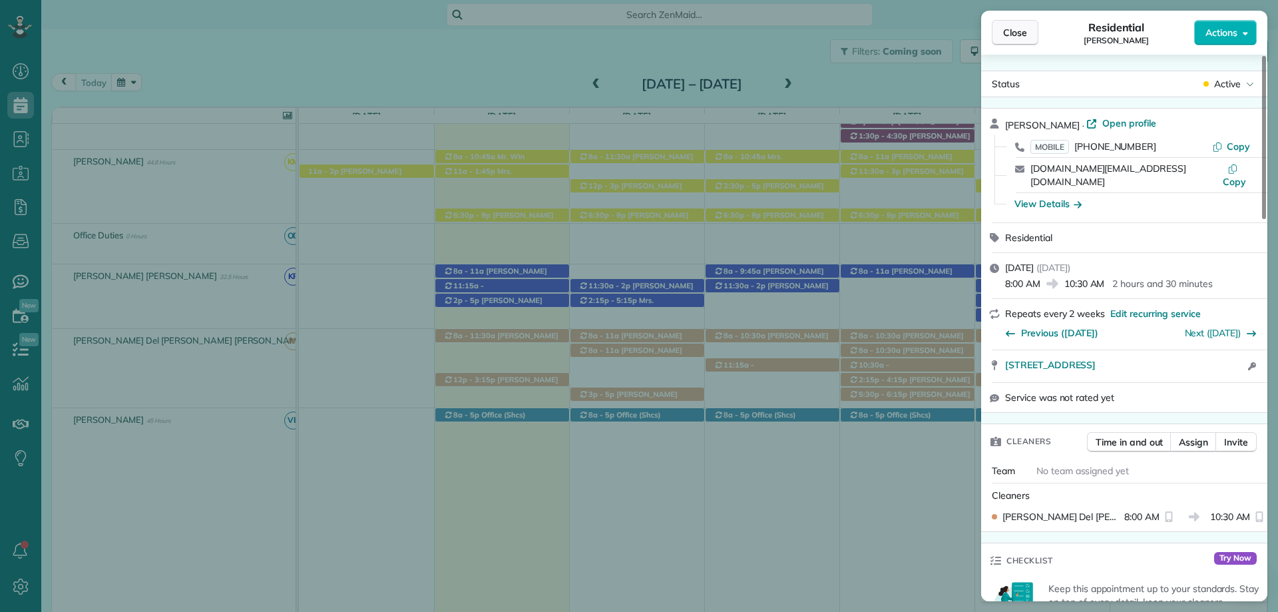
click at [1022, 31] on span "Close" at bounding box center [1015, 32] width 24 height 13
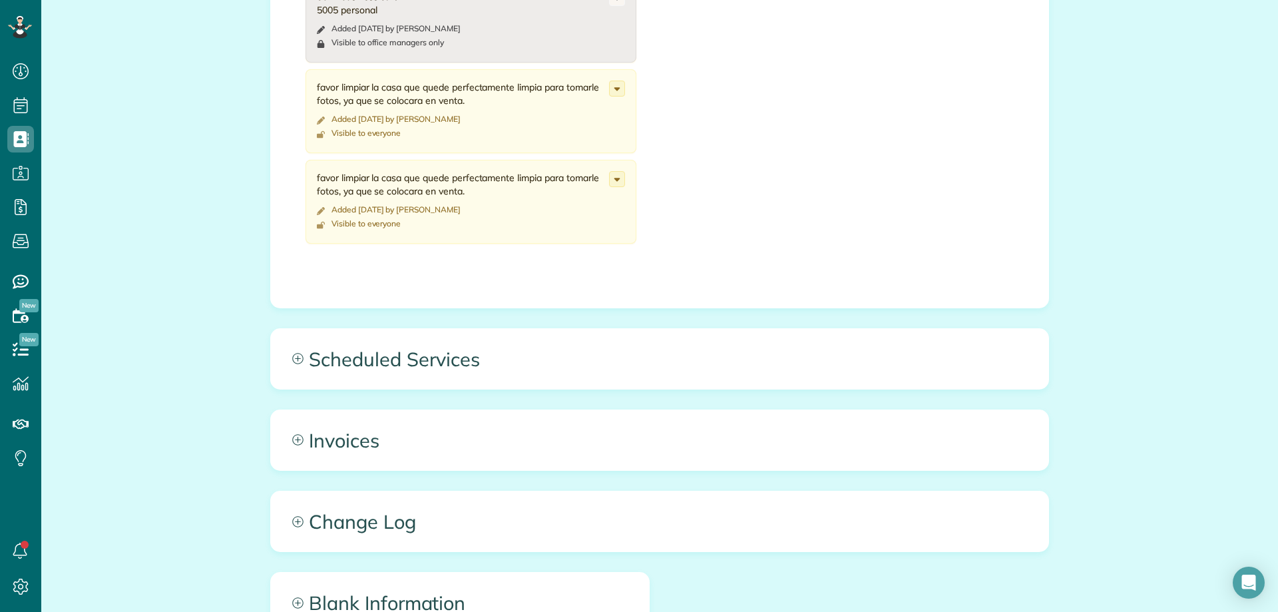
scroll to position [732, 0]
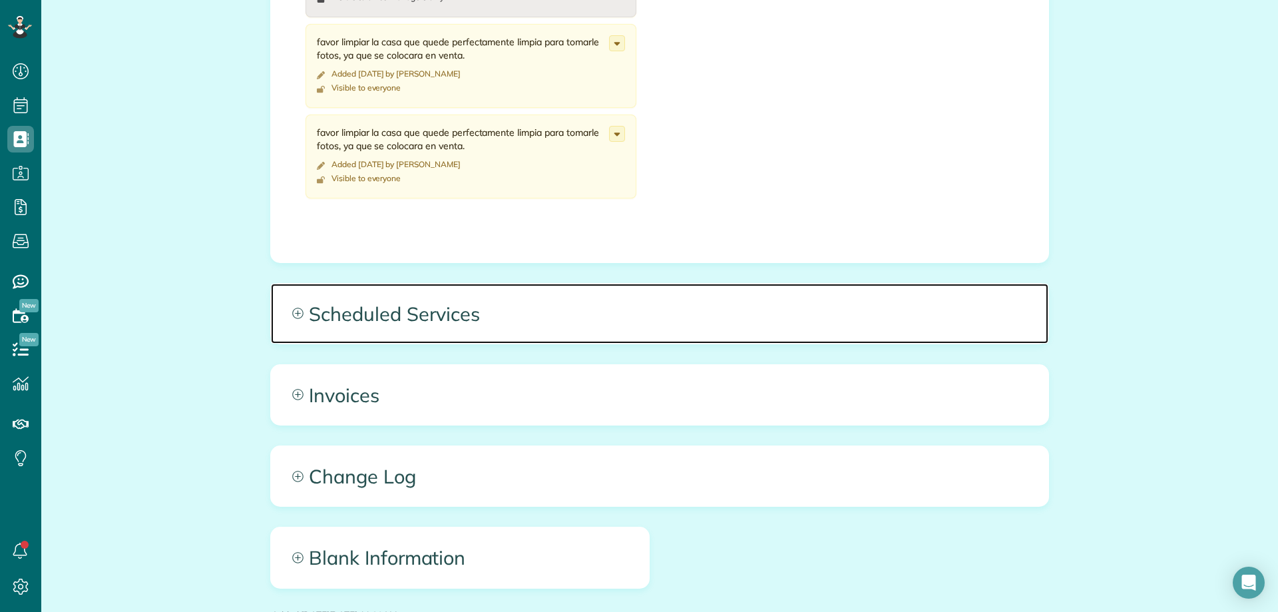
click at [458, 318] on span "Scheduled Services" at bounding box center [660, 314] width 778 height 60
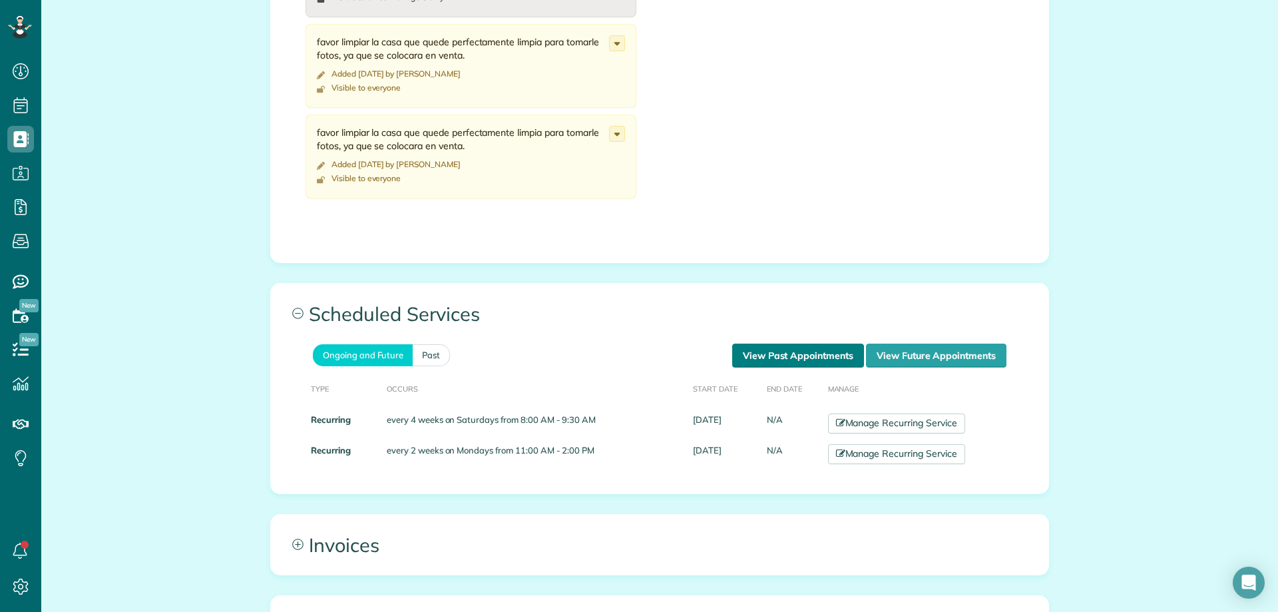
click at [810, 350] on link "View Past Appointments" at bounding box center [798, 356] width 132 height 24
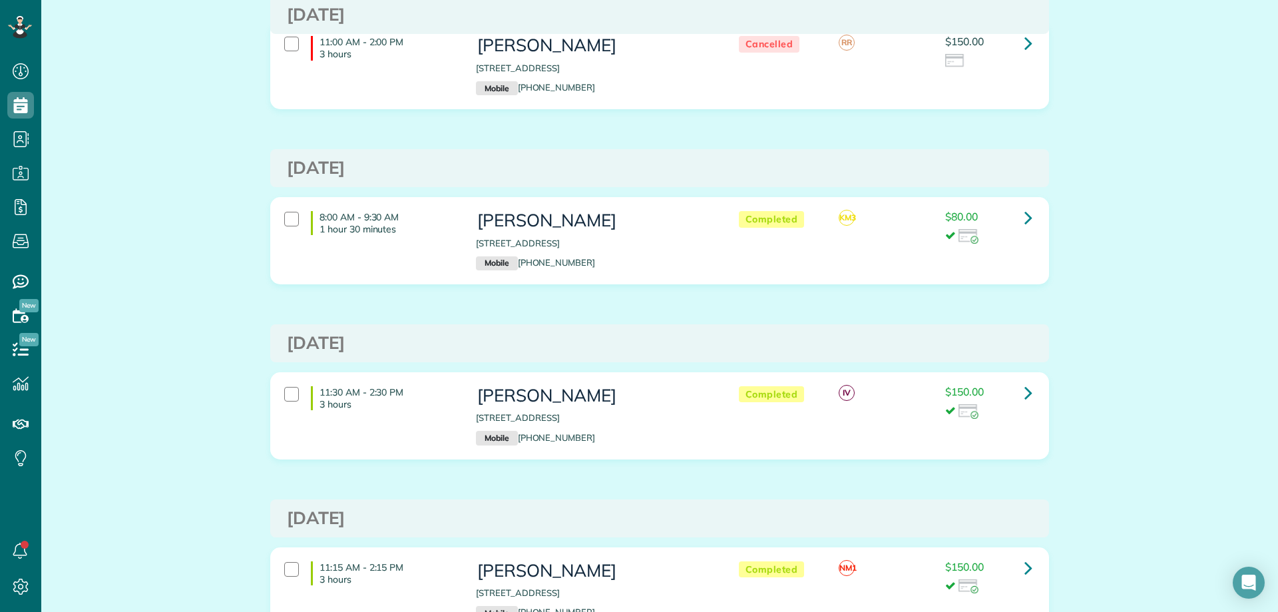
scroll to position [666, 0]
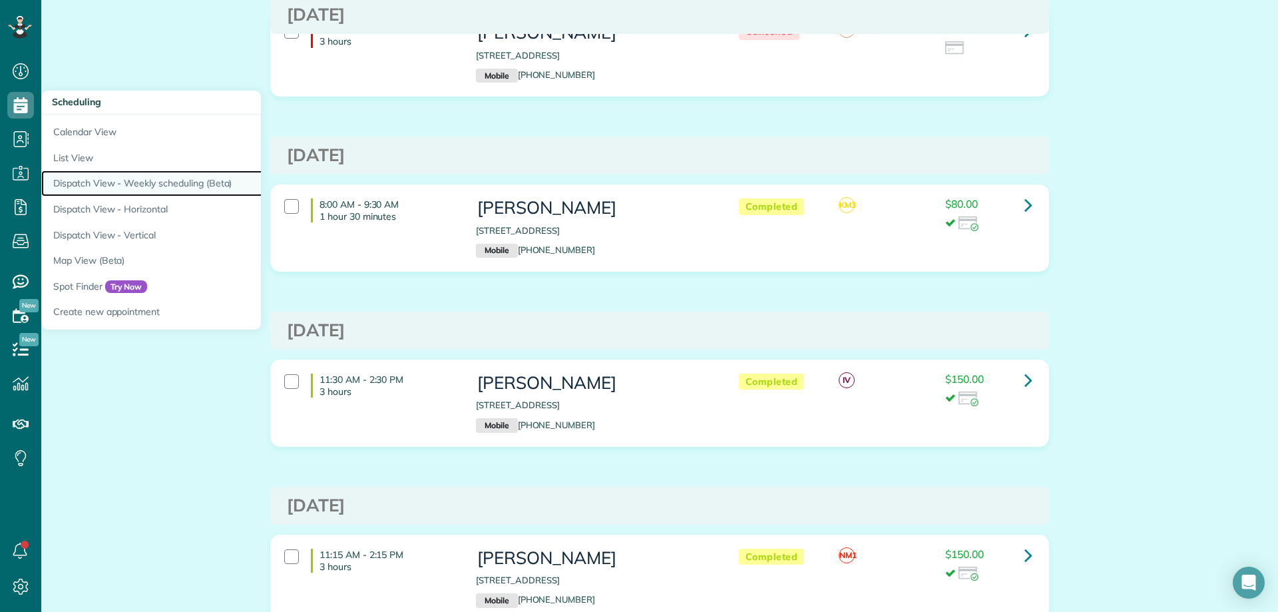
click at [152, 180] on link "Dispatch View - Weekly scheduling (Beta)" at bounding box center [207, 183] width 333 height 26
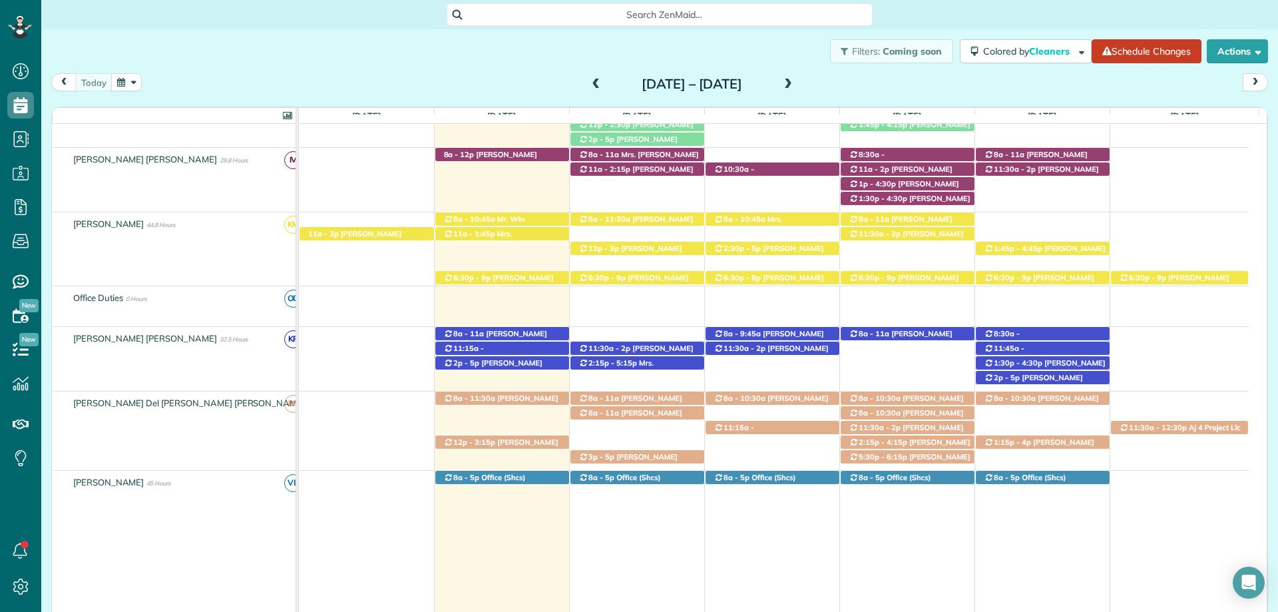
scroll to position [22, 0]
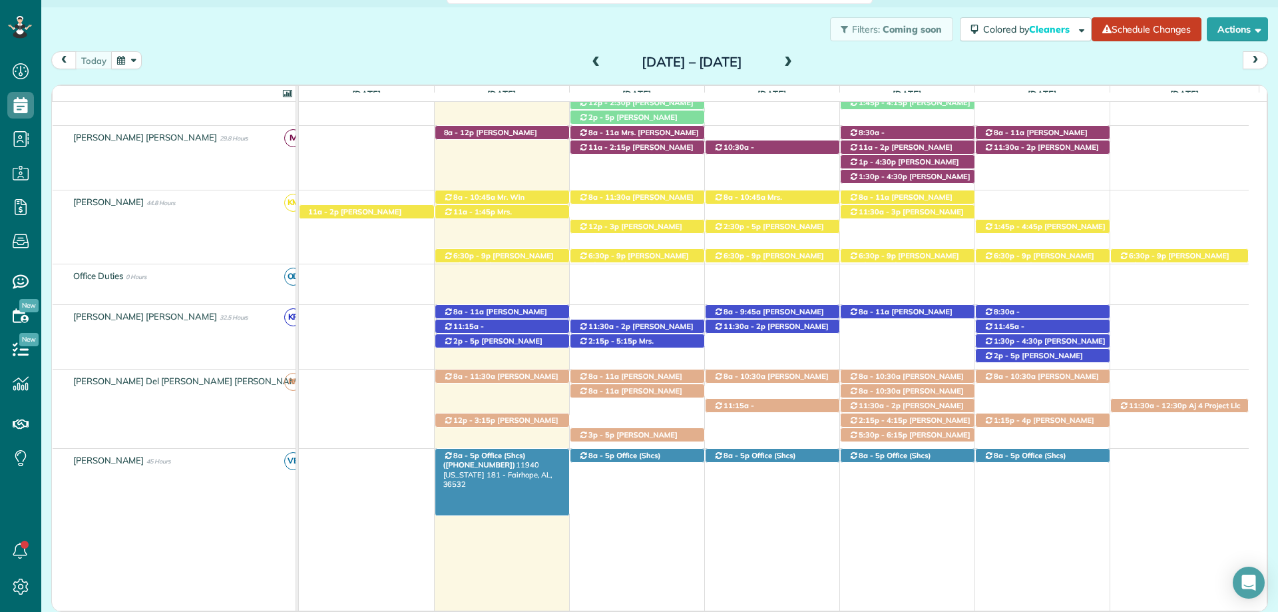
click at [519, 453] on span "Office (Shcs) (+12515864081)" at bounding box center [484, 460] width 83 height 19
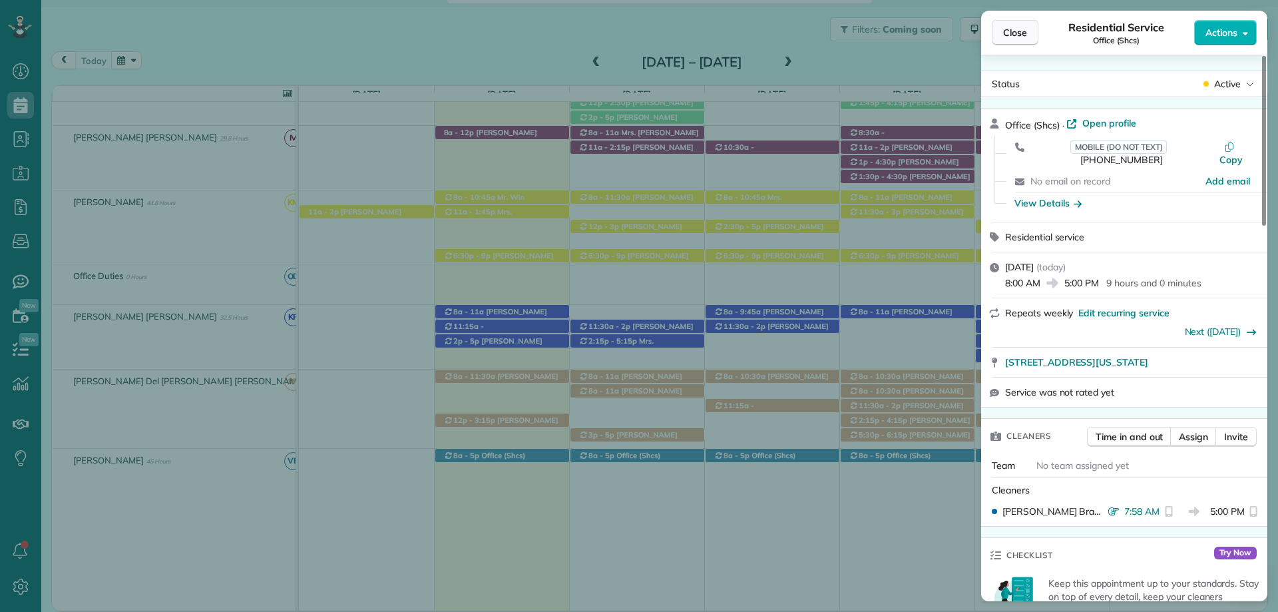
click at [1018, 38] on span "Close" at bounding box center [1015, 32] width 24 height 13
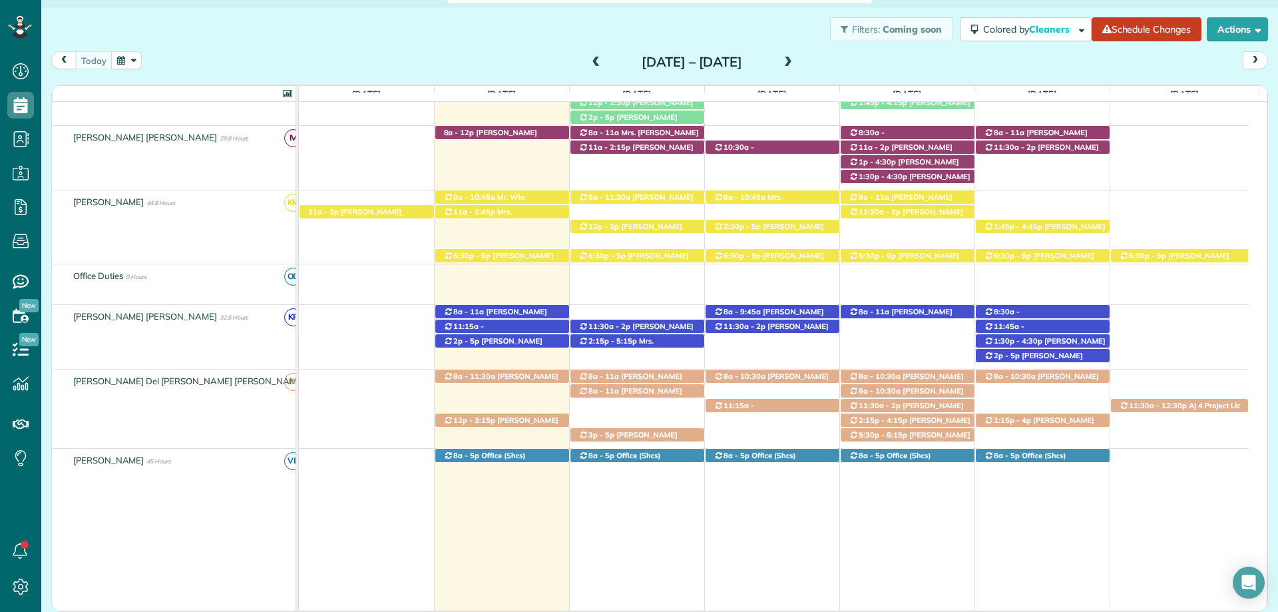
click at [421, 42] on div "Filters: Coming soon Colored by Cleaners Color by Cleaner Color by Team Color b…" at bounding box center [659, 29] width 1237 height 44
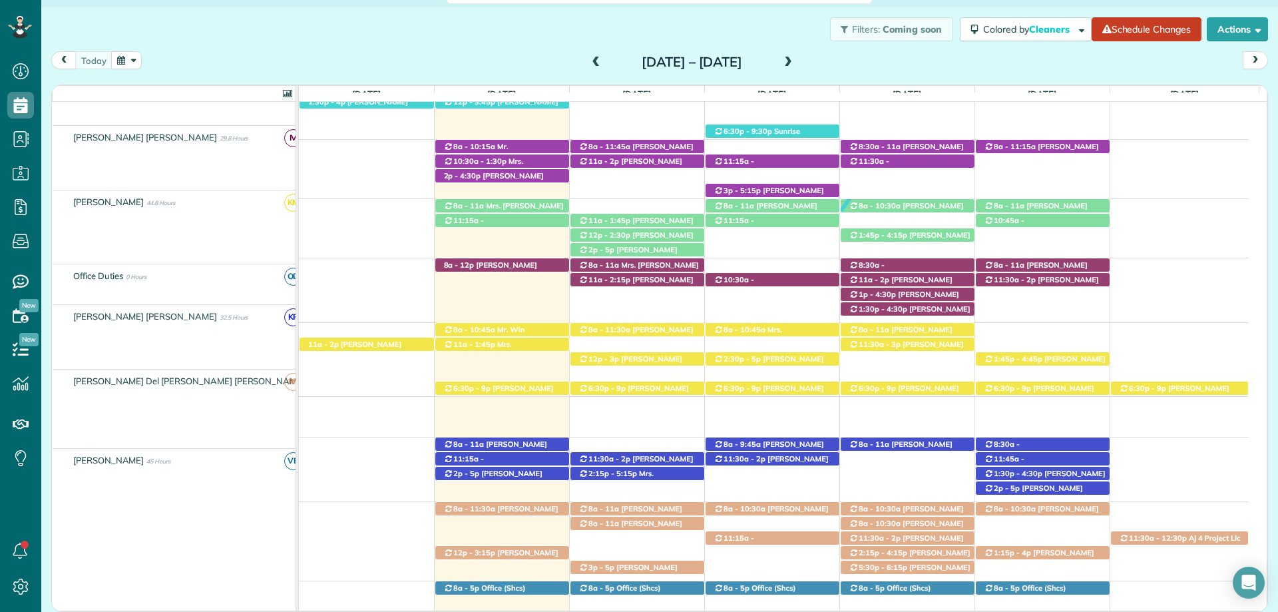
scroll to position [549, 0]
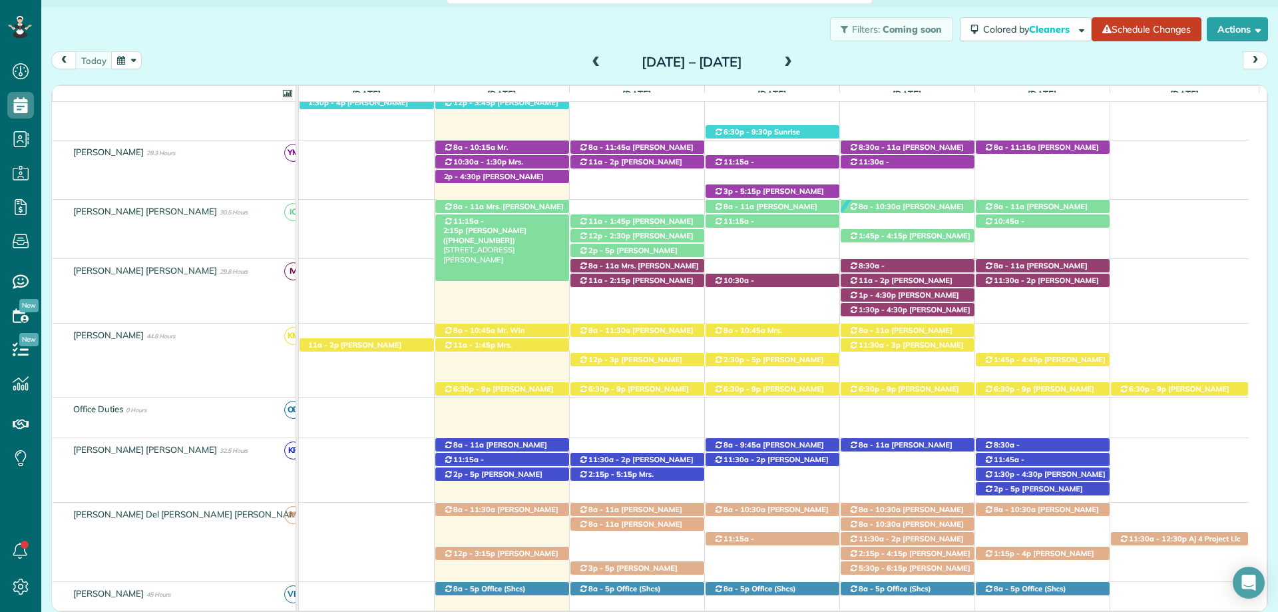
click at [517, 226] on span "Heather Arlen (+14022187359)" at bounding box center [484, 235] width 83 height 19
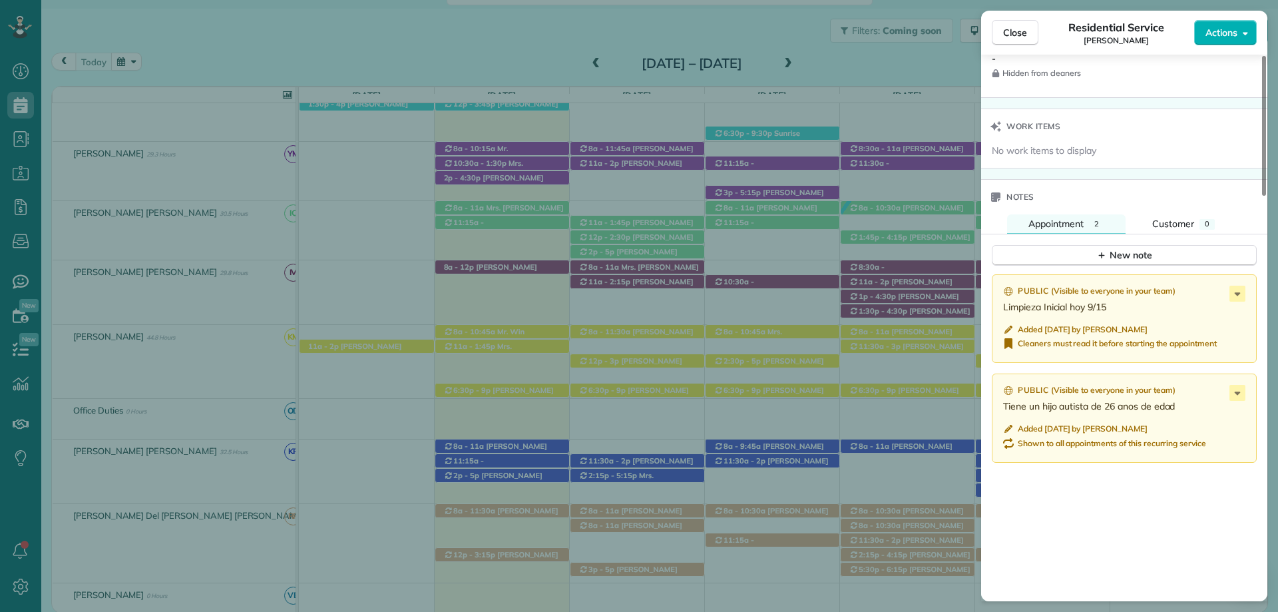
scroll to position [1198, 0]
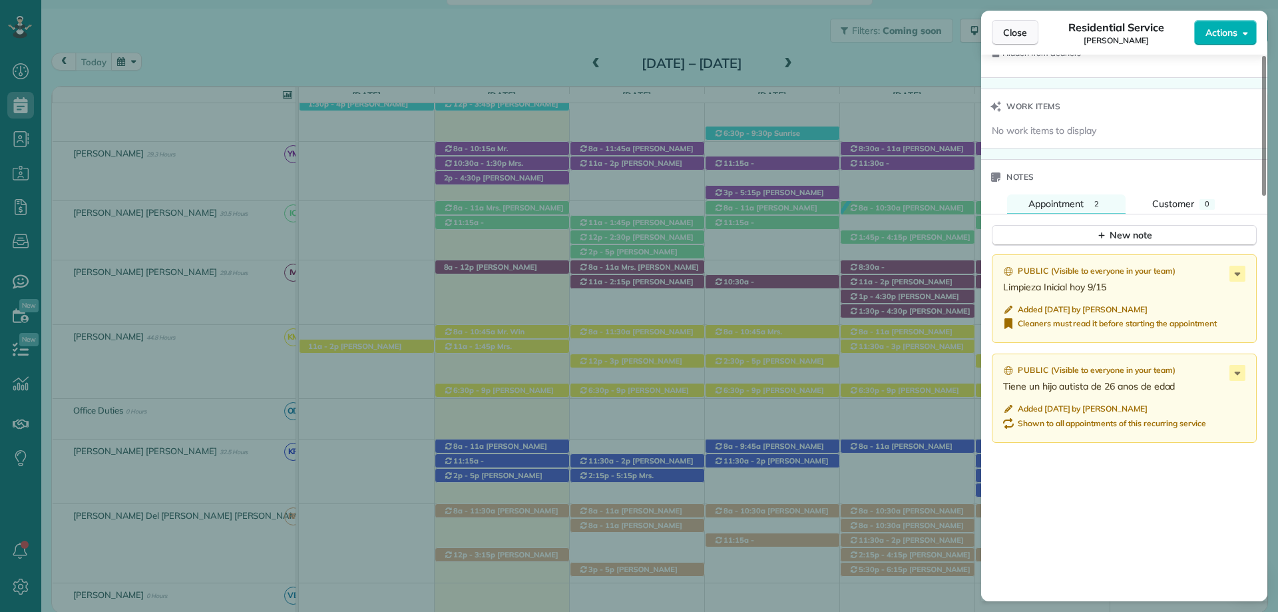
click at [1017, 34] on span "Close" at bounding box center [1015, 32] width 24 height 13
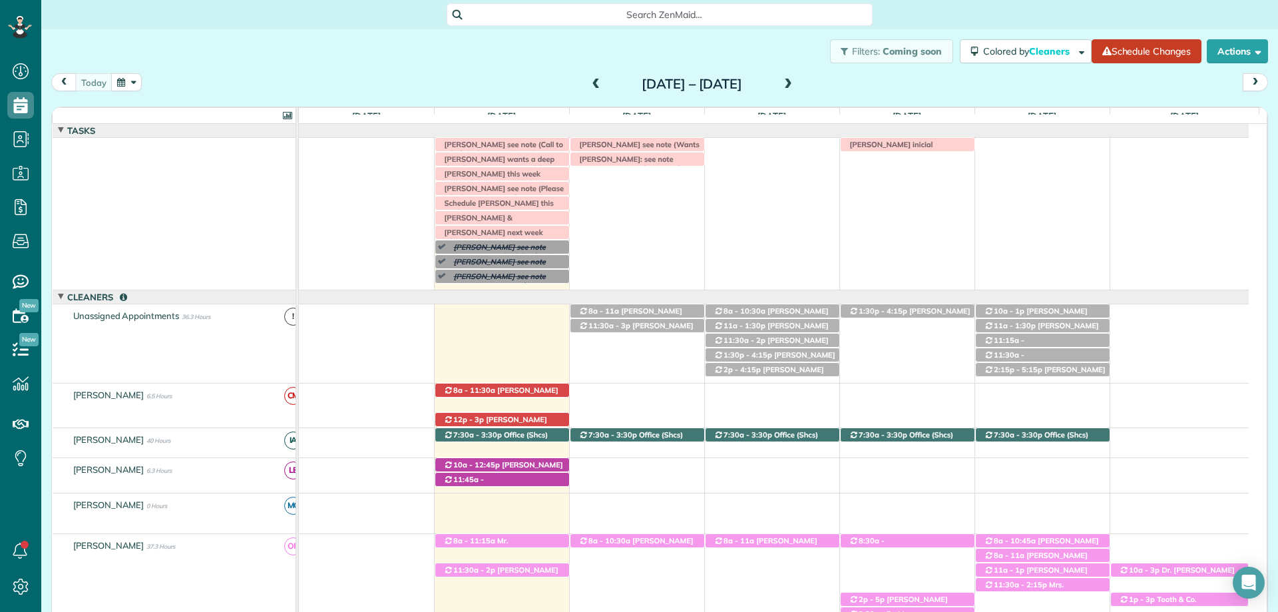
click at [796, 81] on span at bounding box center [788, 85] width 15 height 12
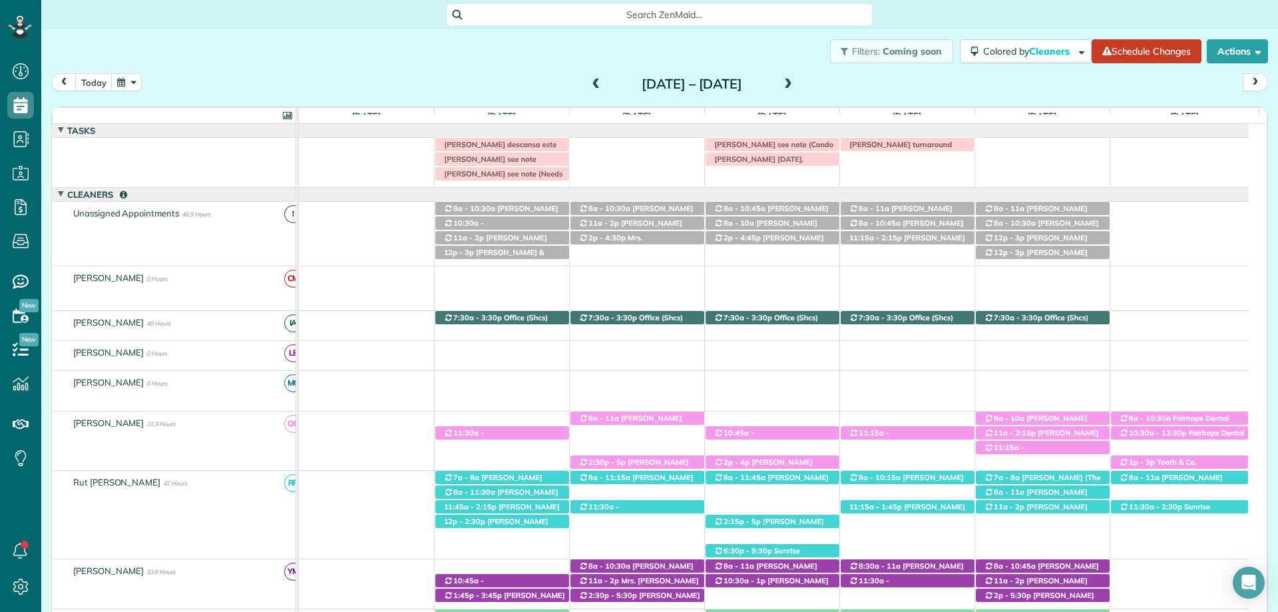
click at [796, 87] on span at bounding box center [788, 85] width 15 height 12
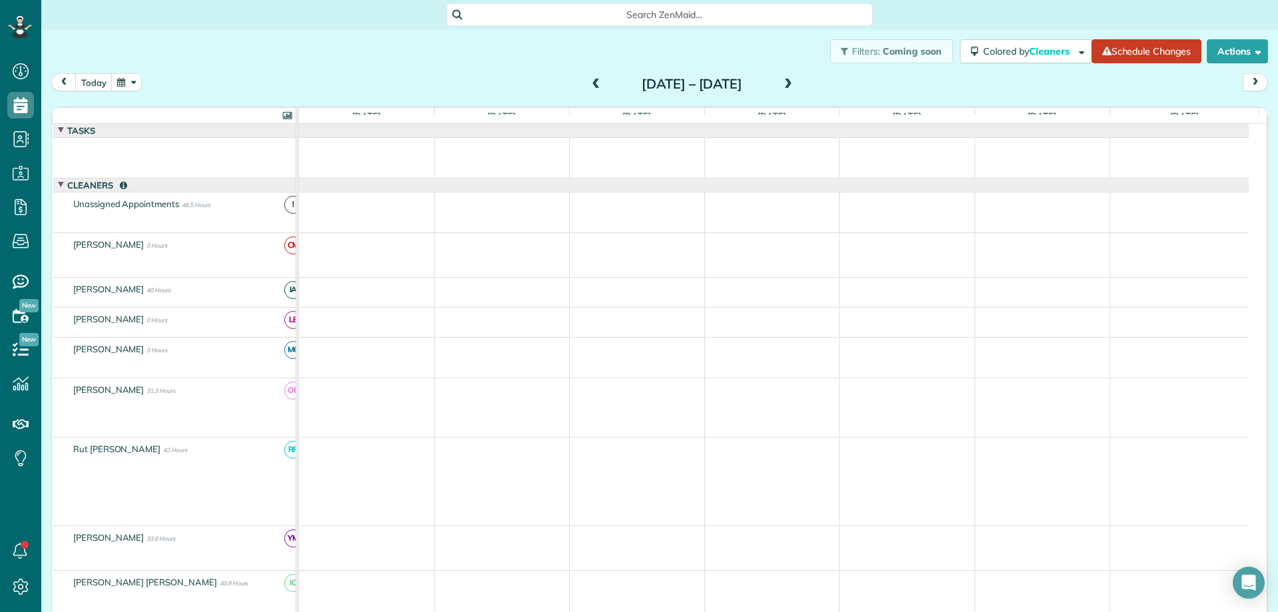
click at [589, 77] on span at bounding box center [596, 85] width 15 height 20
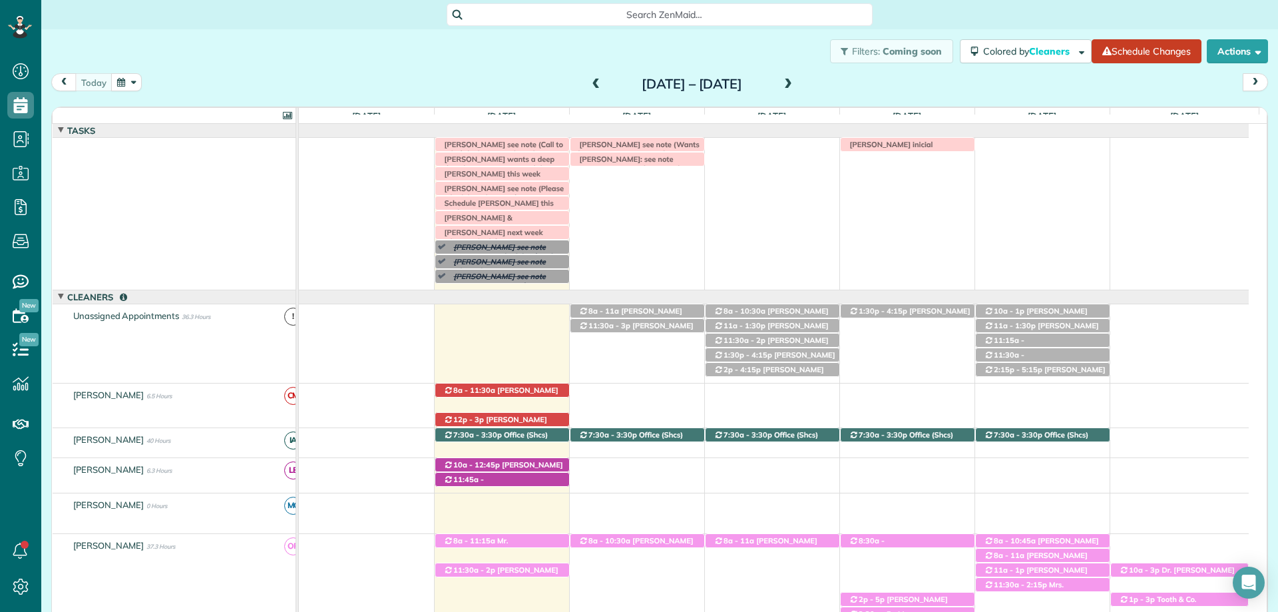
click at [796, 86] on span at bounding box center [788, 85] width 15 height 12
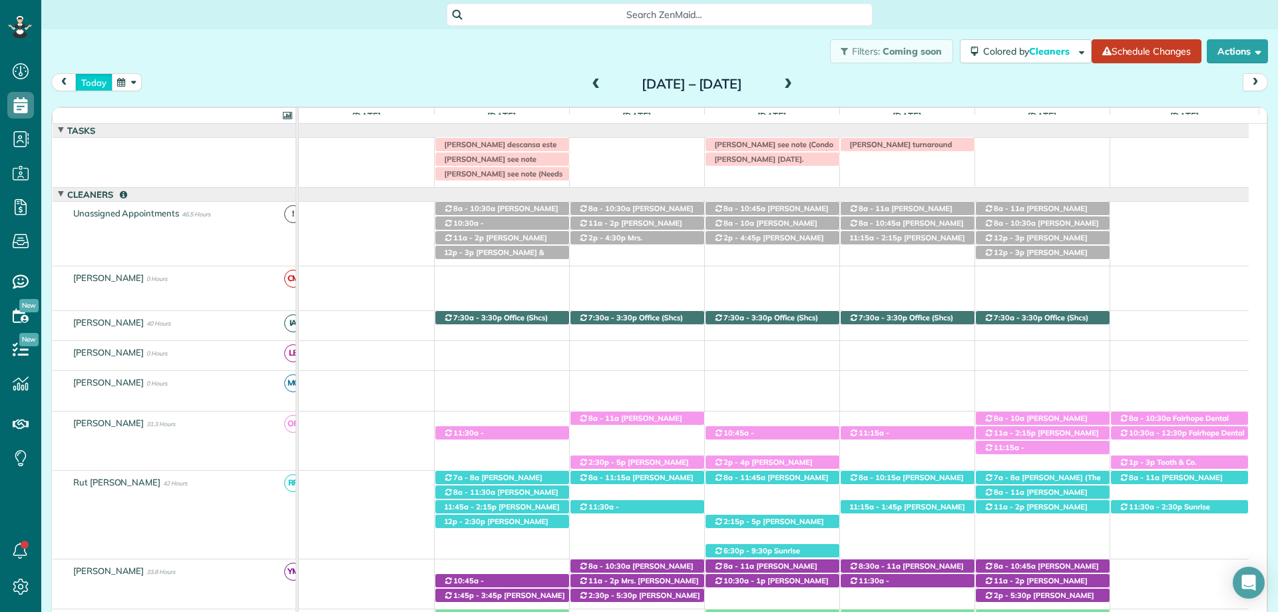
click at [98, 83] on button "today" at bounding box center [93, 82] width 37 height 18
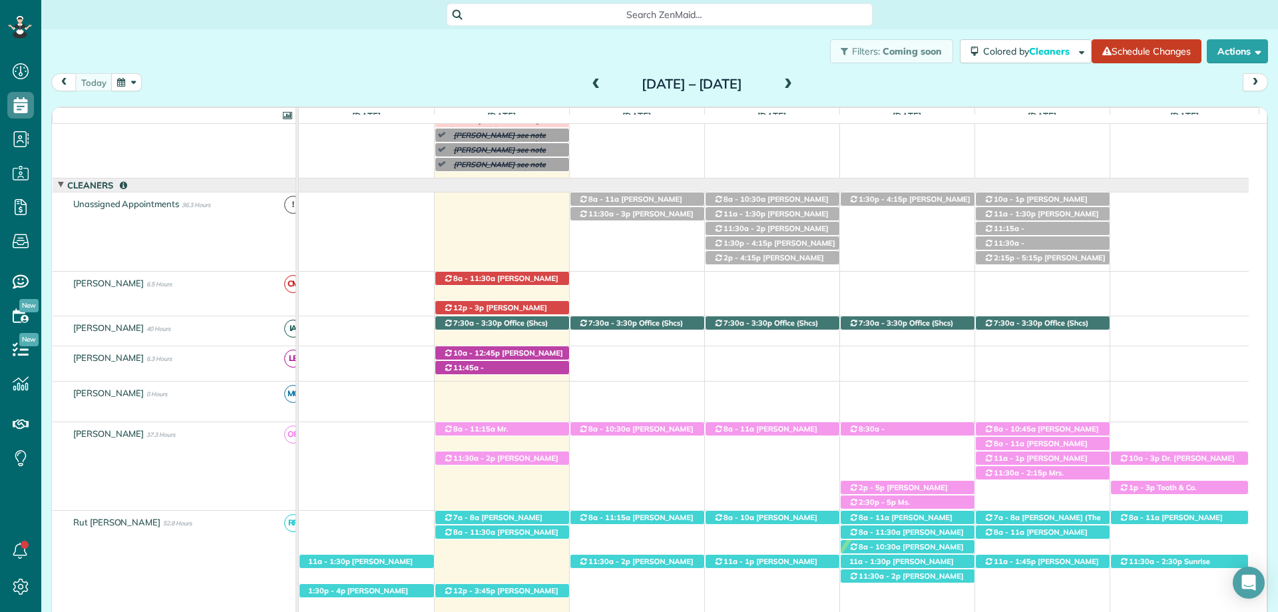
click at [990, 9] on div "Search ZenMaid…" at bounding box center [659, 14] width 1237 height 23
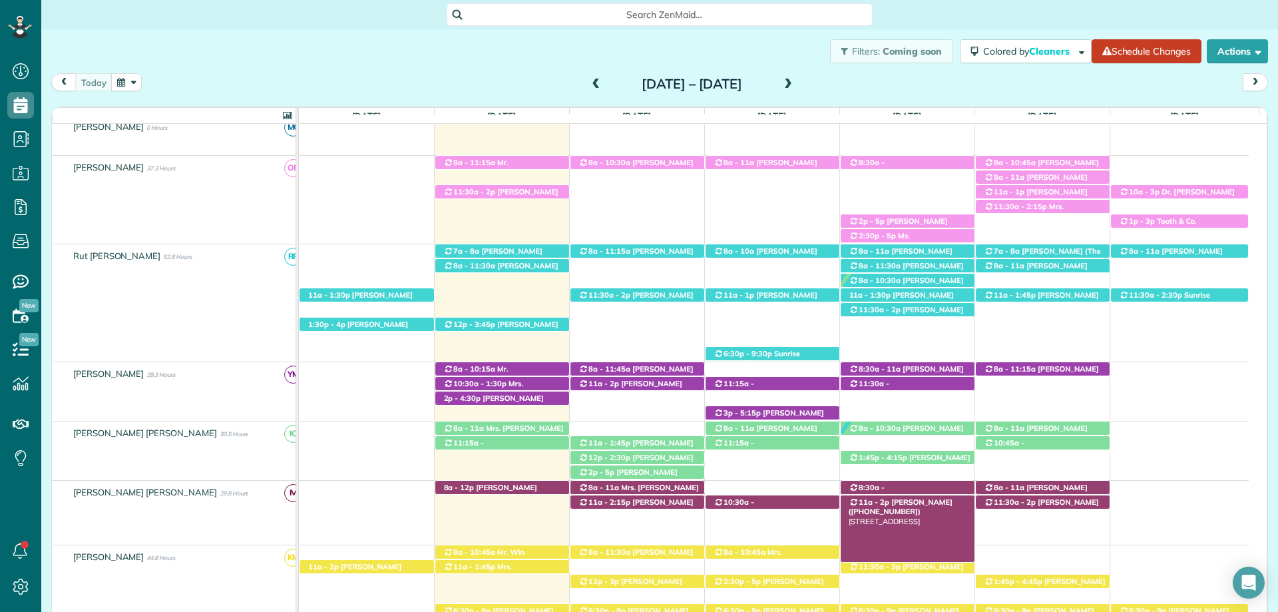
scroll to position [459, 0]
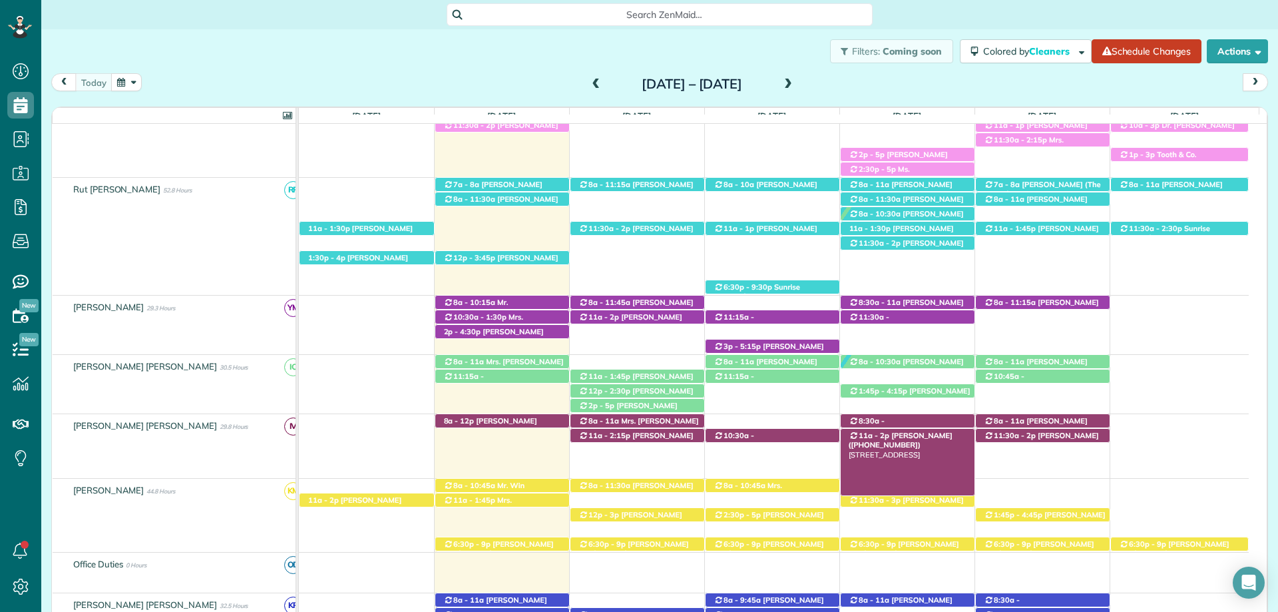
click at [923, 436] on span "Richard Mcvey (+17083100110)" at bounding box center [901, 440] width 104 height 19
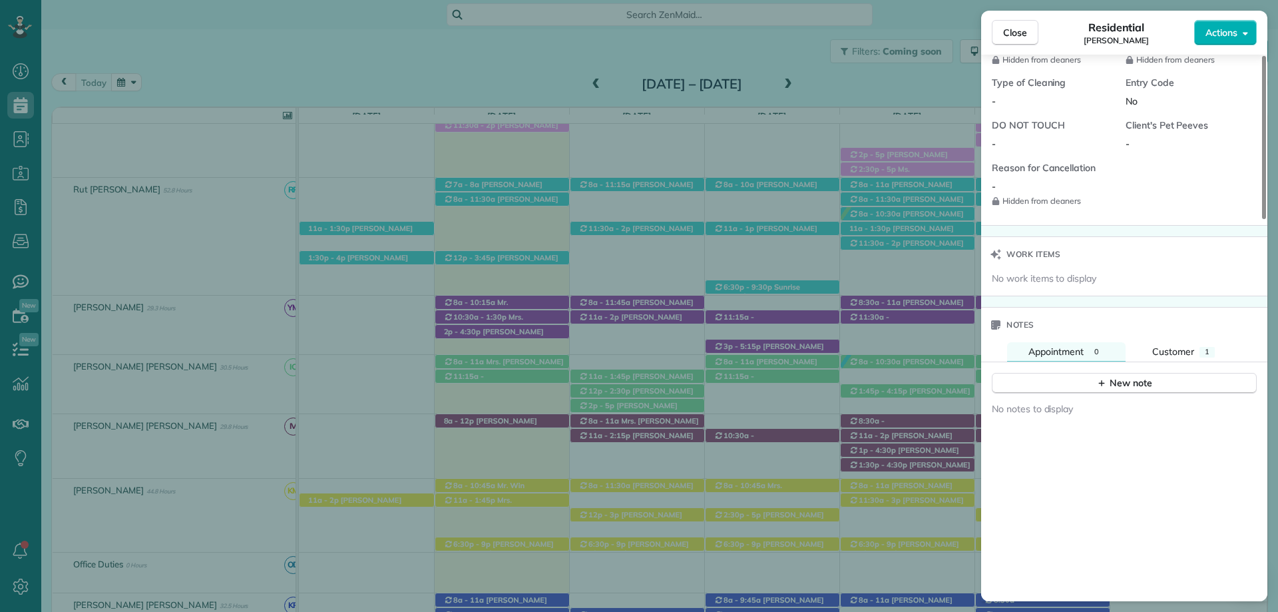
scroll to position [1065, 0]
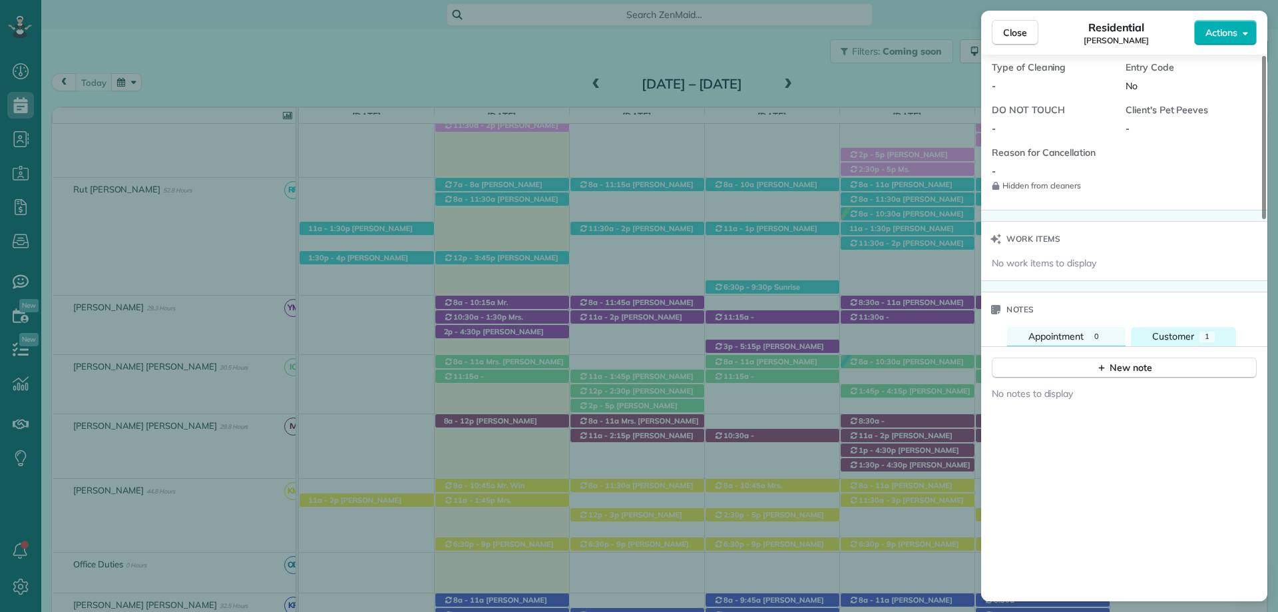
click at [1179, 336] on span "Customer" at bounding box center [1173, 336] width 42 height 12
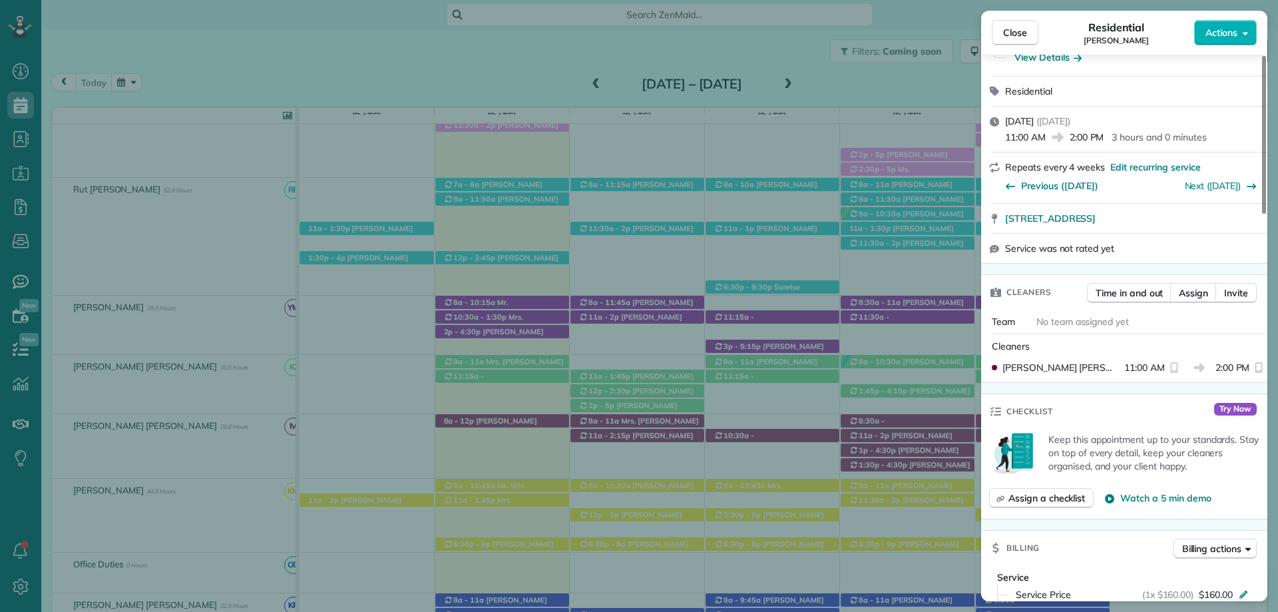
scroll to position [0, 0]
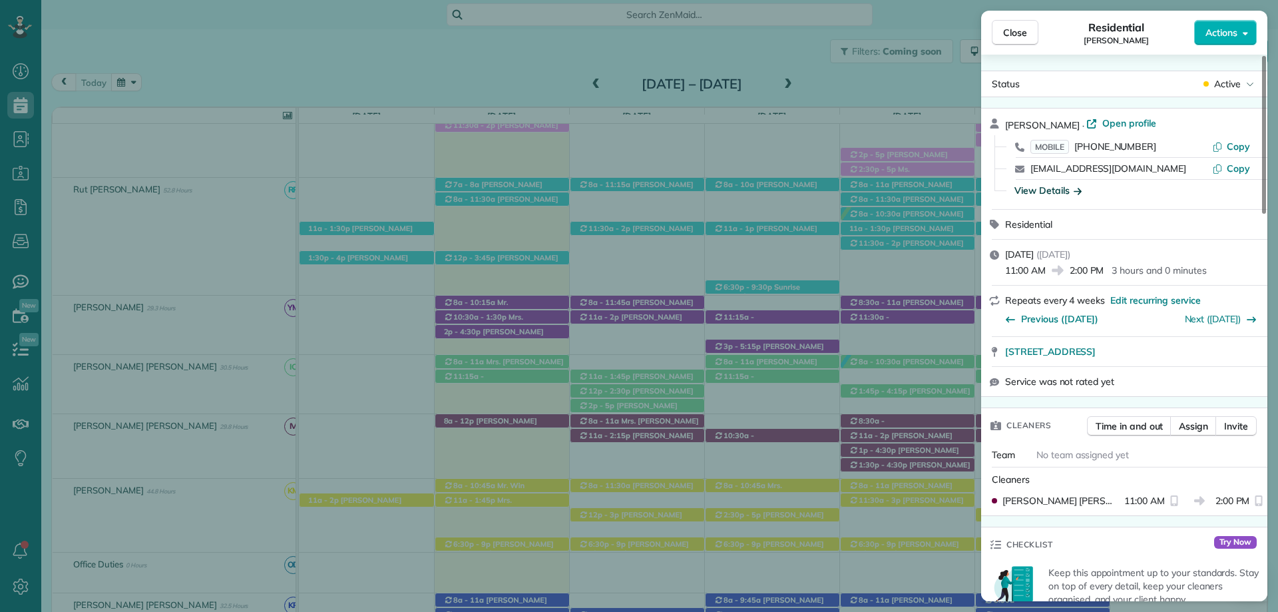
click at [1061, 188] on div "View Details" at bounding box center [1048, 190] width 67 height 13
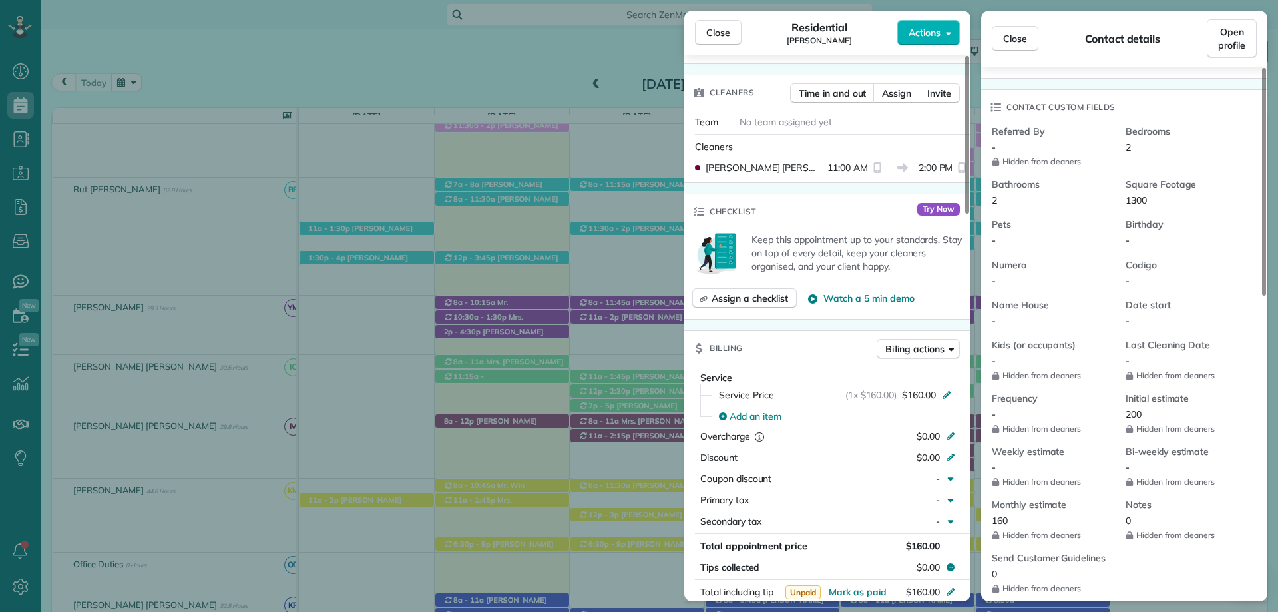
scroll to position [599, 0]
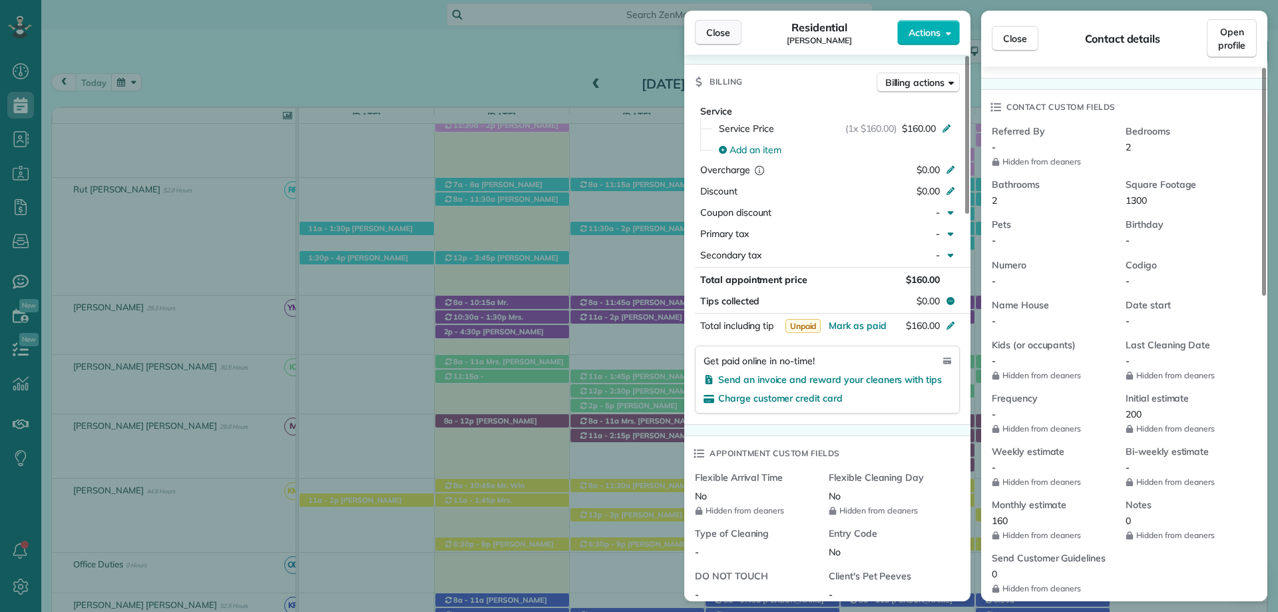
click at [718, 34] on span "Close" at bounding box center [718, 32] width 24 height 13
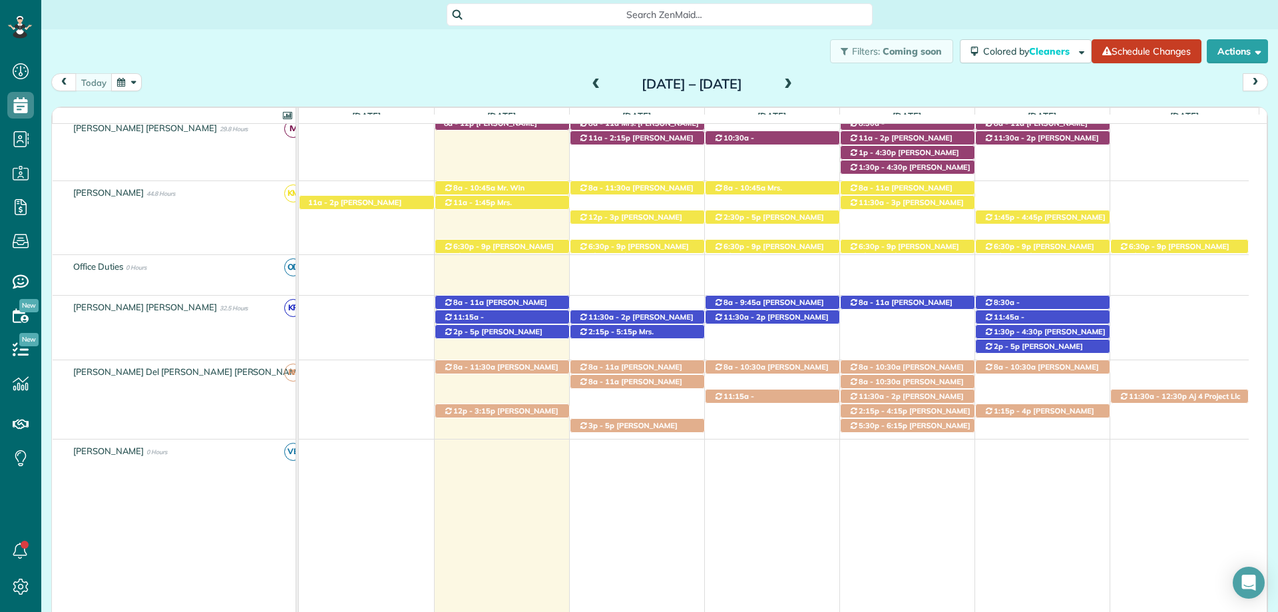
scroll to position [788, 0]
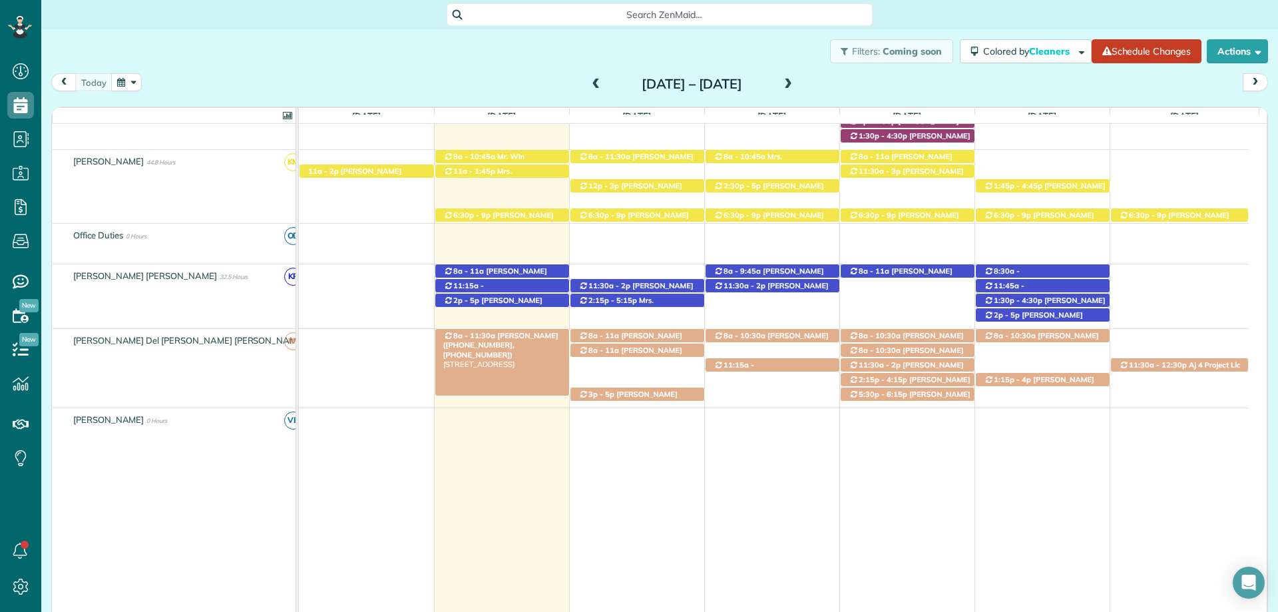
click at [499, 337] on span "Ryne Murph (+12514553731, +12515102186)" at bounding box center [500, 345] width 115 height 29
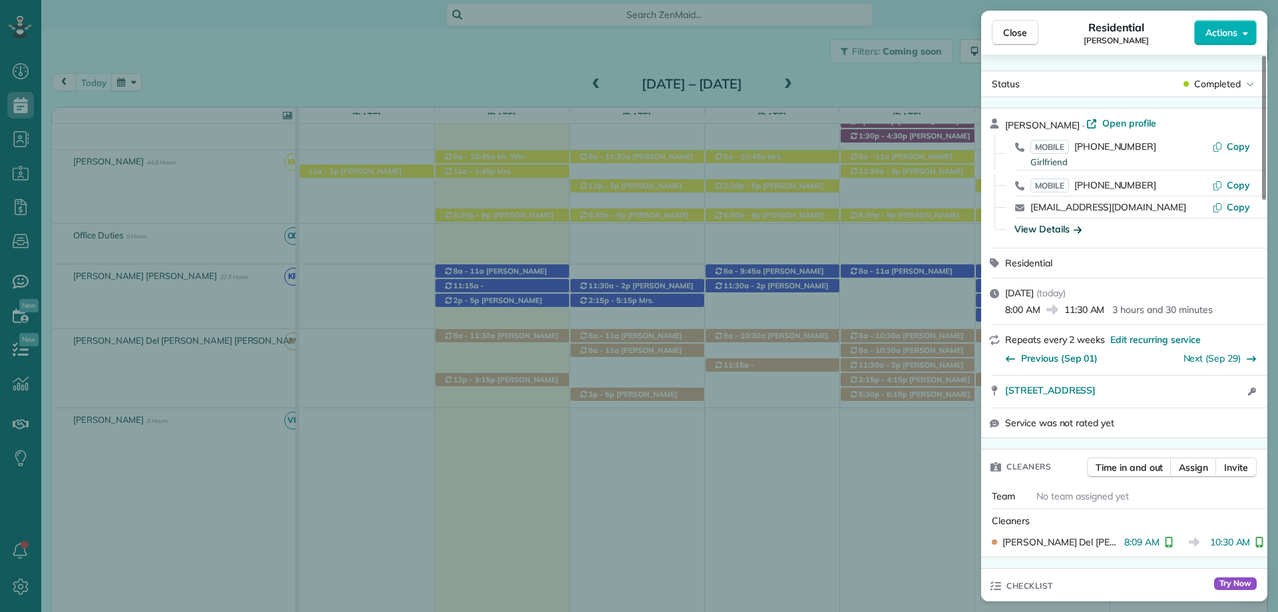
click at [1060, 227] on div "View Details" at bounding box center [1048, 228] width 67 height 13
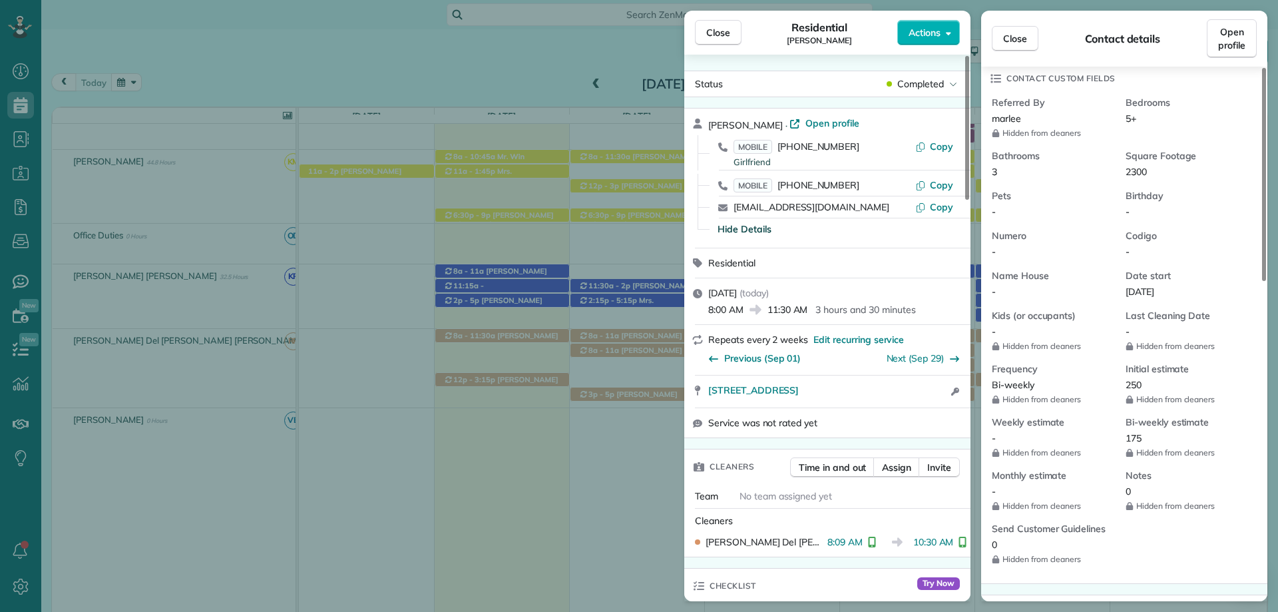
scroll to position [333, 0]
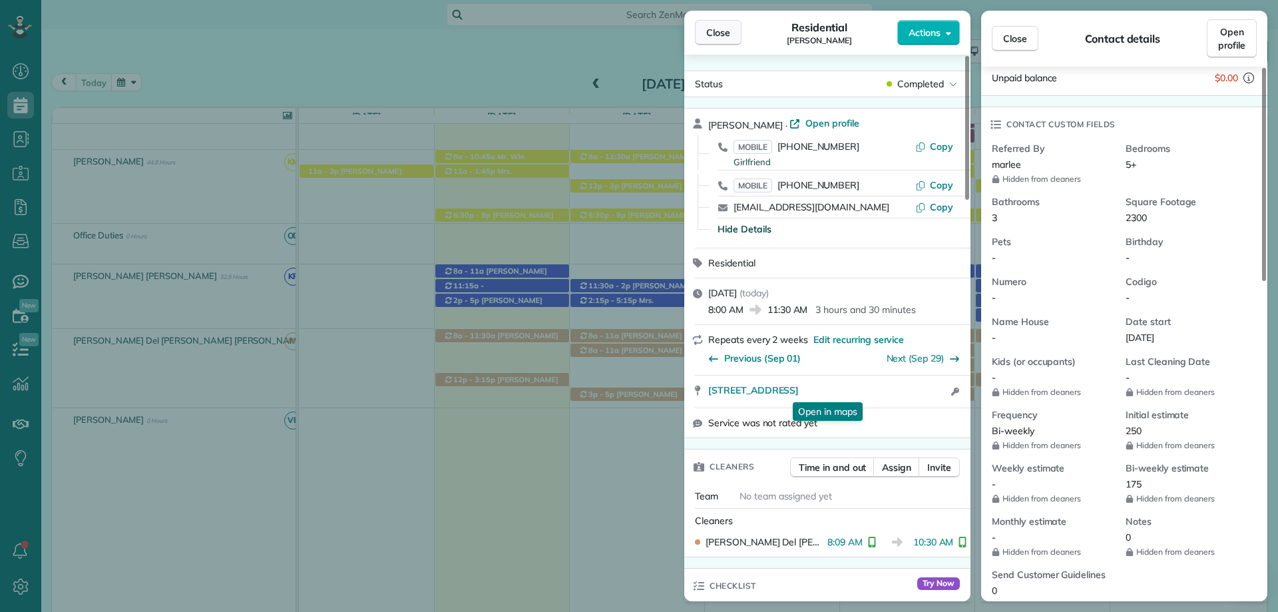
drag, startPoint x: 722, startPoint y: 31, endPoint x: 718, endPoint y: 40, distance: 9.5
click at [722, 31] on span "Close" at bounding box center [718, 32] width 24 height 13
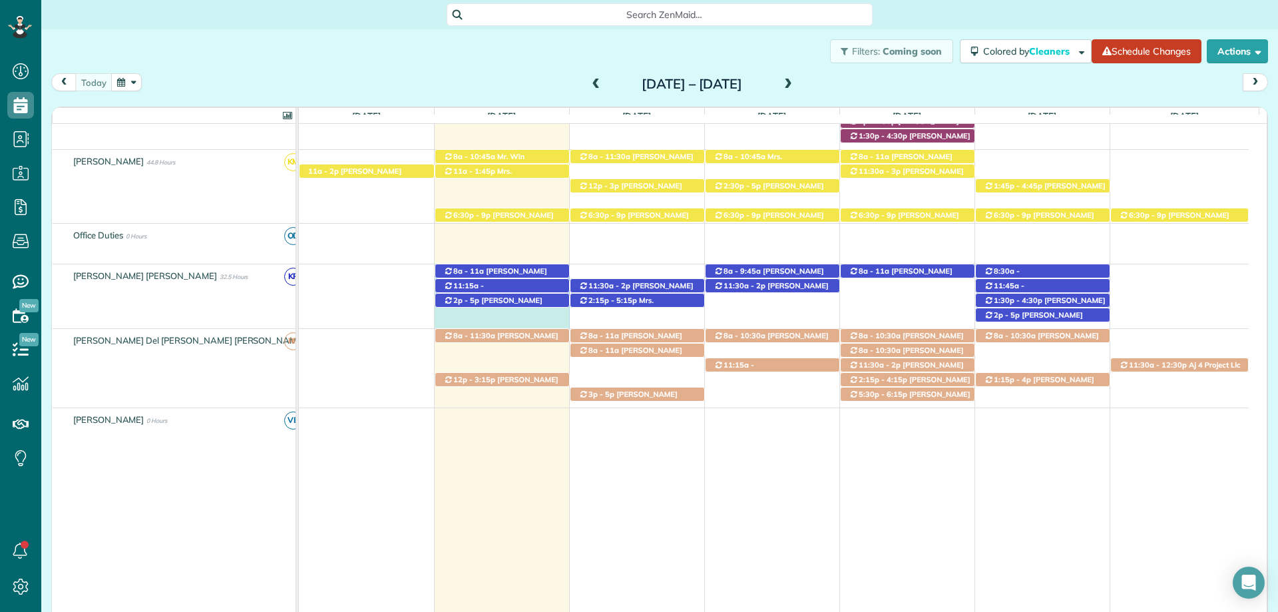
click at [498, 327] on div "2p - 5p Kellie Boudin (+12517532171) 11407 Mockingbird Lane - Fairhope, AL, 365…" at bounding box center [774, 296] width 950 height 64
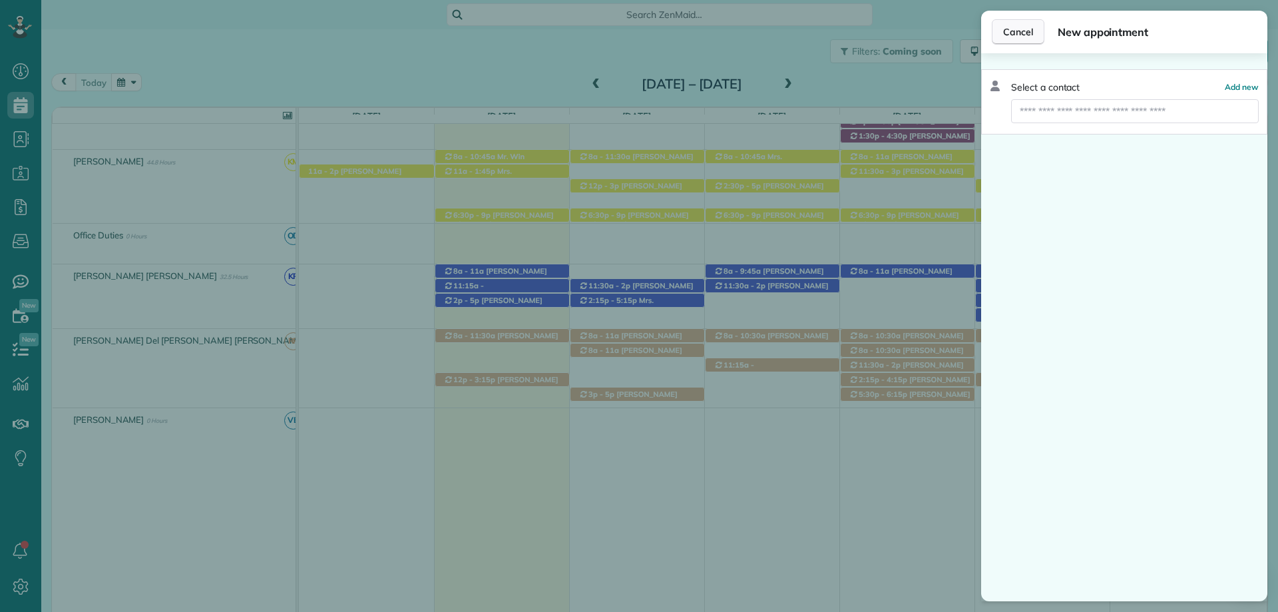
click at [1025, 26] on span "Cancel" at bounding box center [1018, 31] width 30 height 13
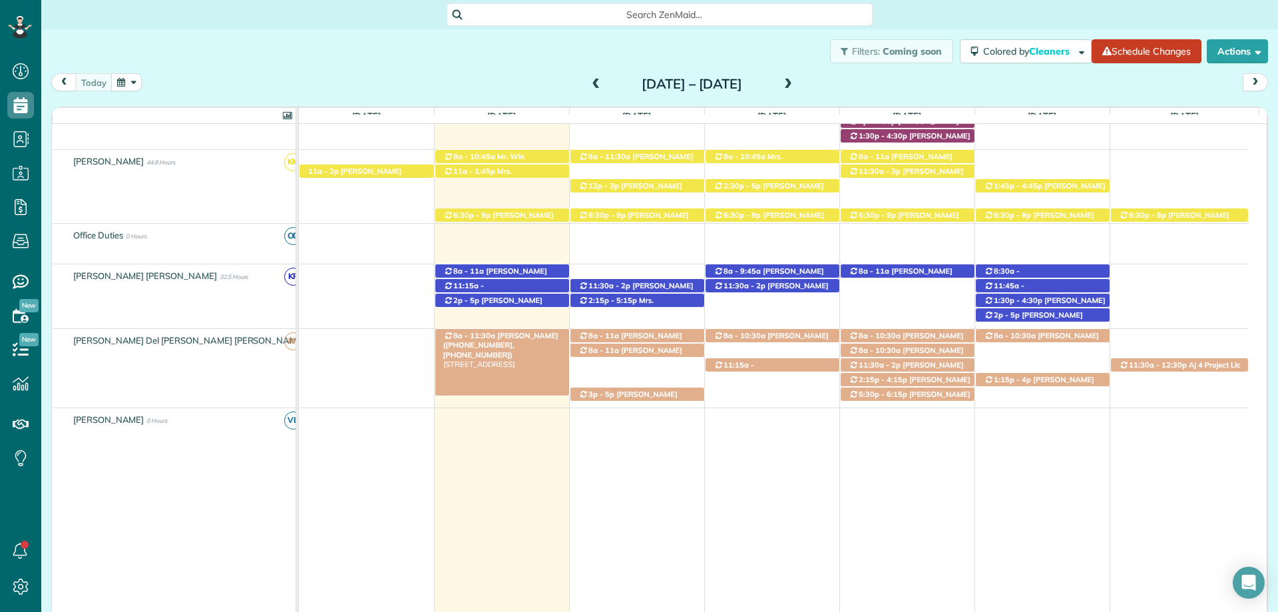
click at [518, 336] on span "Ryne Murph (+12514553731, +12515102186)" at bounding box center [500, 345] width 115 height 29
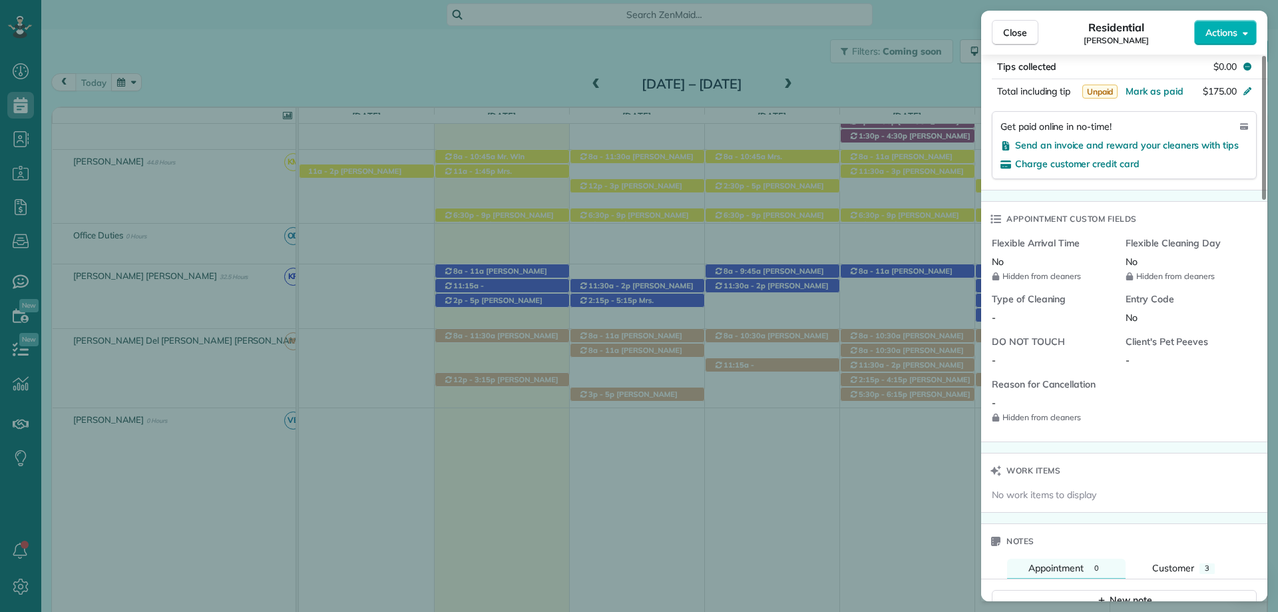
scroll to position [937, 0]
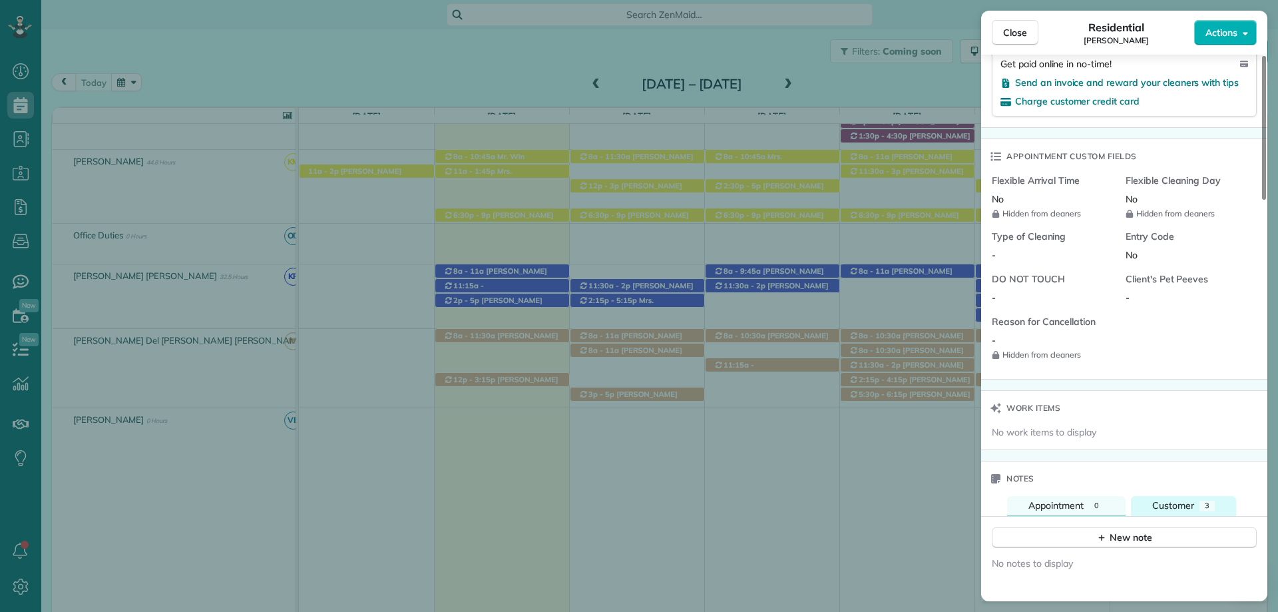
click at [1184, 501] on span "Customer" at bounding box center [1173, 505] width 42 height 12
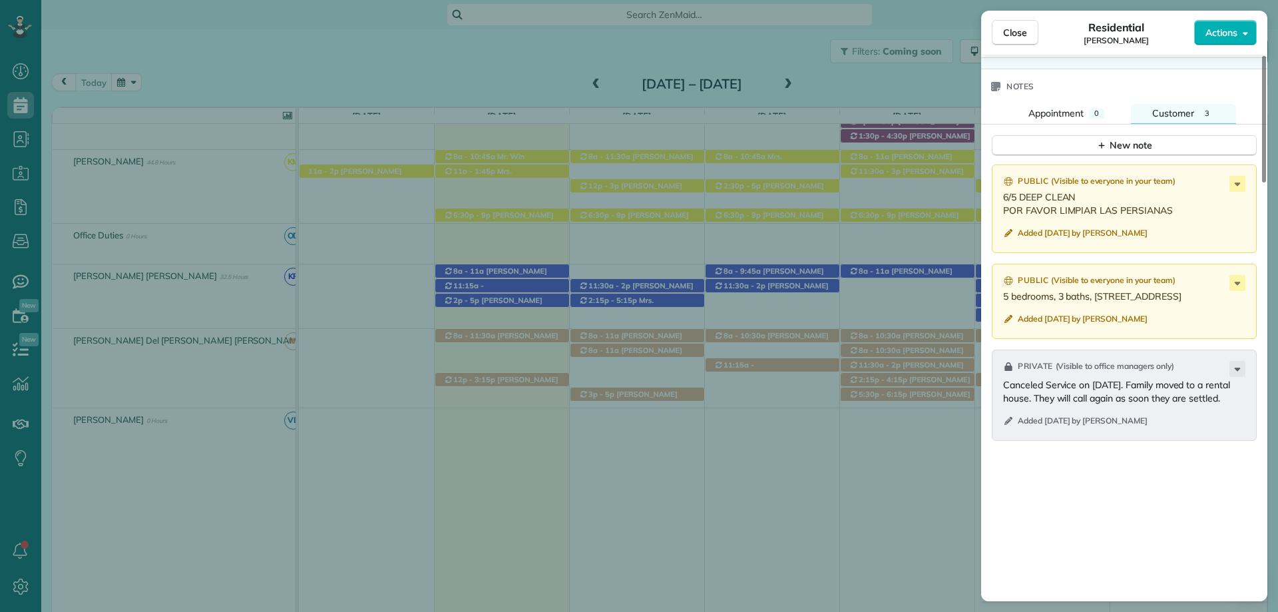
scroll to position [1337, 0]
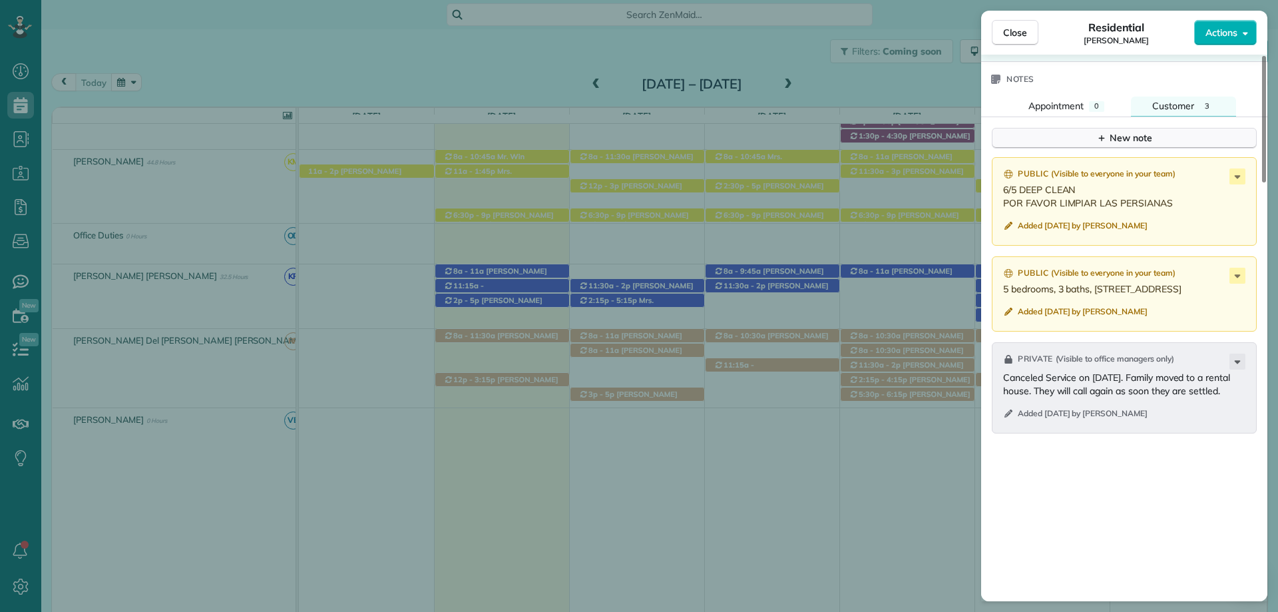
click at [1118, 135] on div "New note" at bounding box center [1124, 138] width 56 height 14
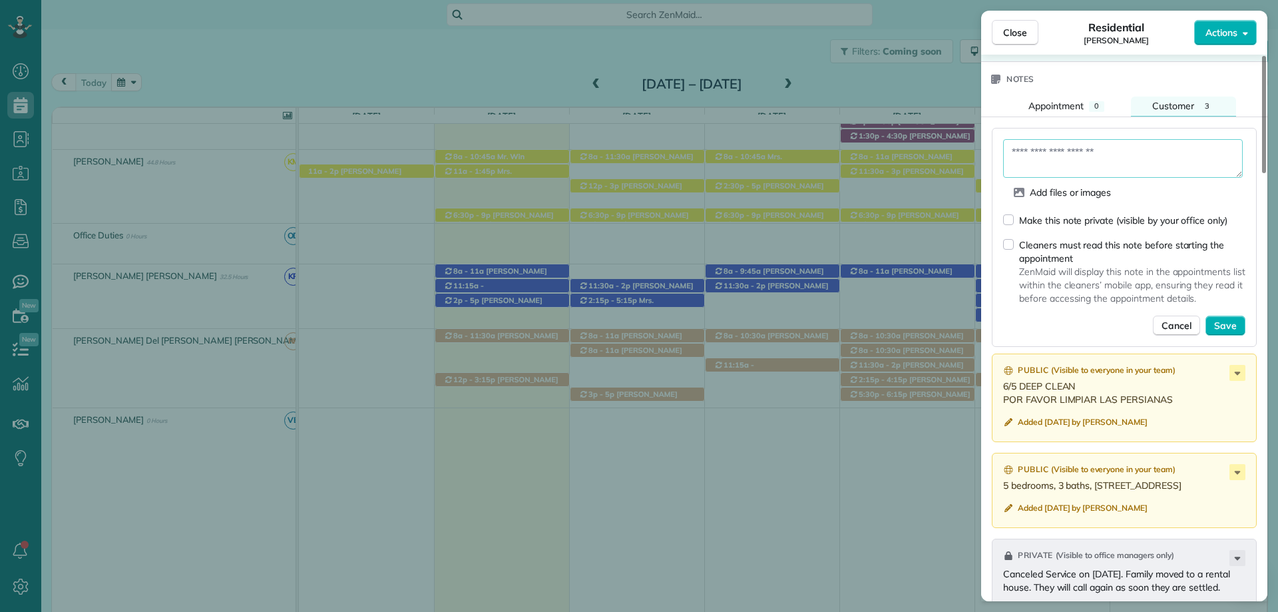
click at [1052, 159] on textarea at bounding box center [1123, 158] width 240 height 39
click at [1080, 146] on textarea at bounding box center [1123, 158] width 240 height 39
type textarea "**********"
click at [1233, 322] on span "Save" at bounding box center [1225, 325] width 23 height 13
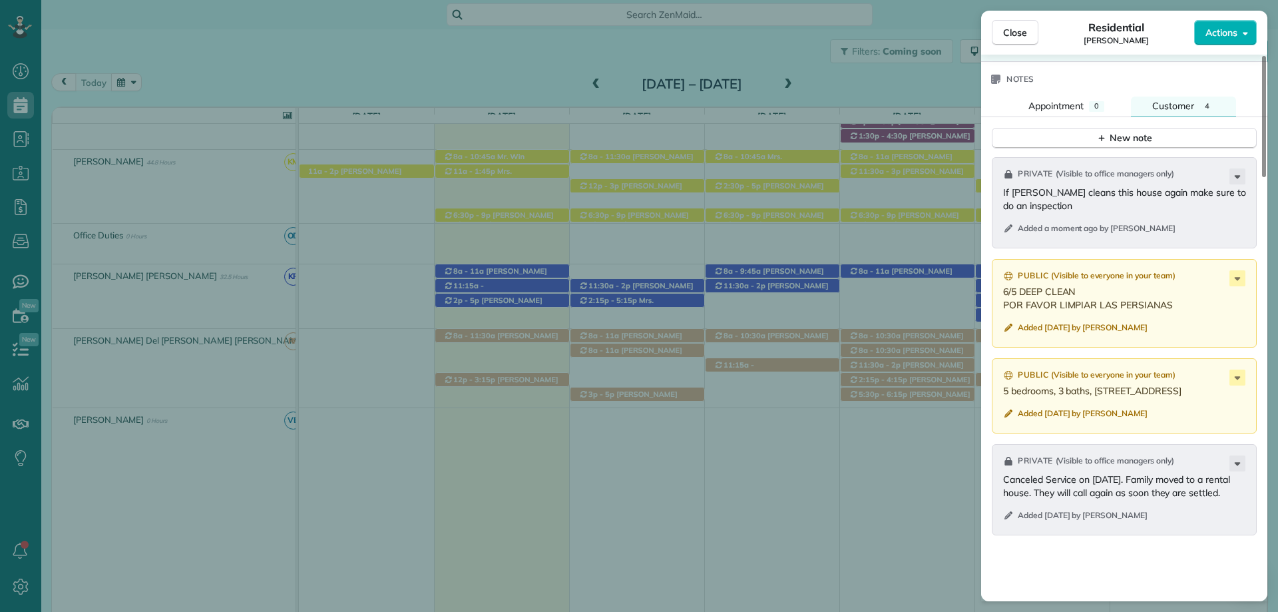
drag, startPoint x: 1025, startPoint y: 29, endPoint x: 664, endPoint y: 606, distance: 681.0
click at [1025, 29] on span "Close" at bounding box center [1015, 32] width 24 height 13
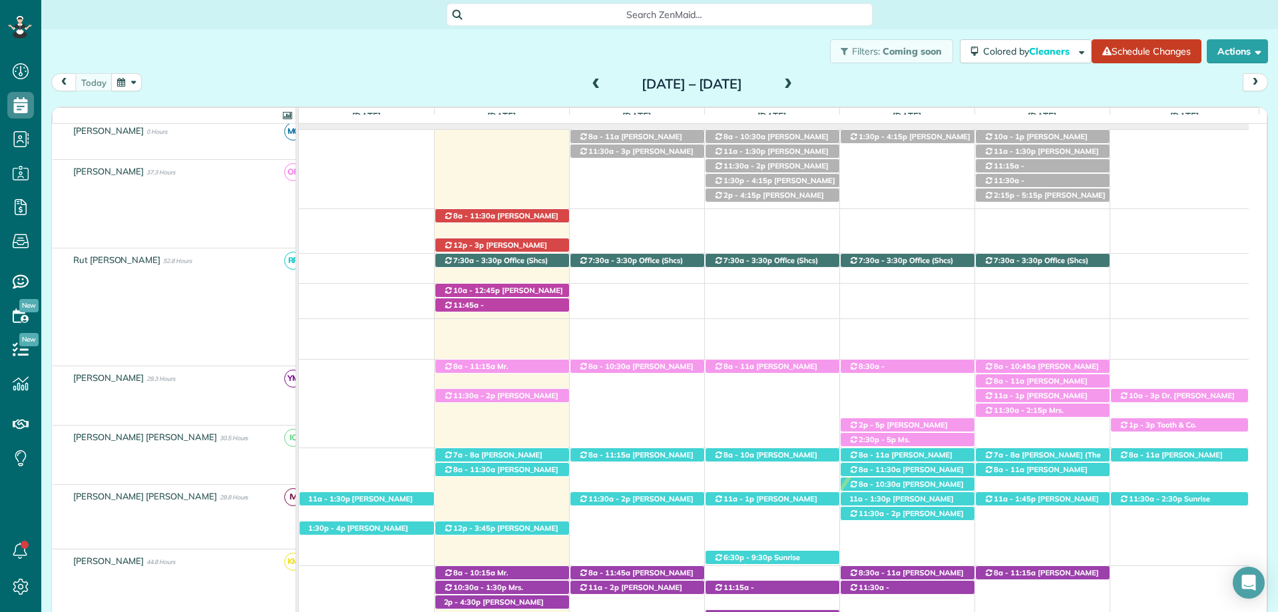
scroll to position [189, 0]
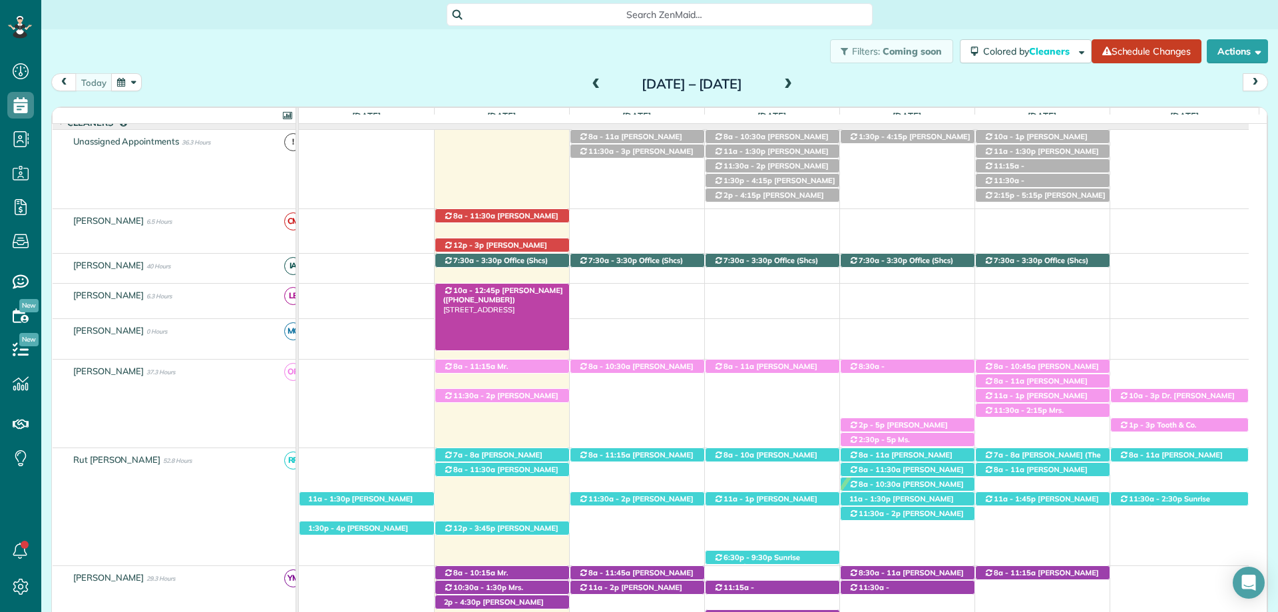
click at [519, 289] on span "Tammy Whitney (+12517679289)" at bounding box center [503, 295] width 120 height 19
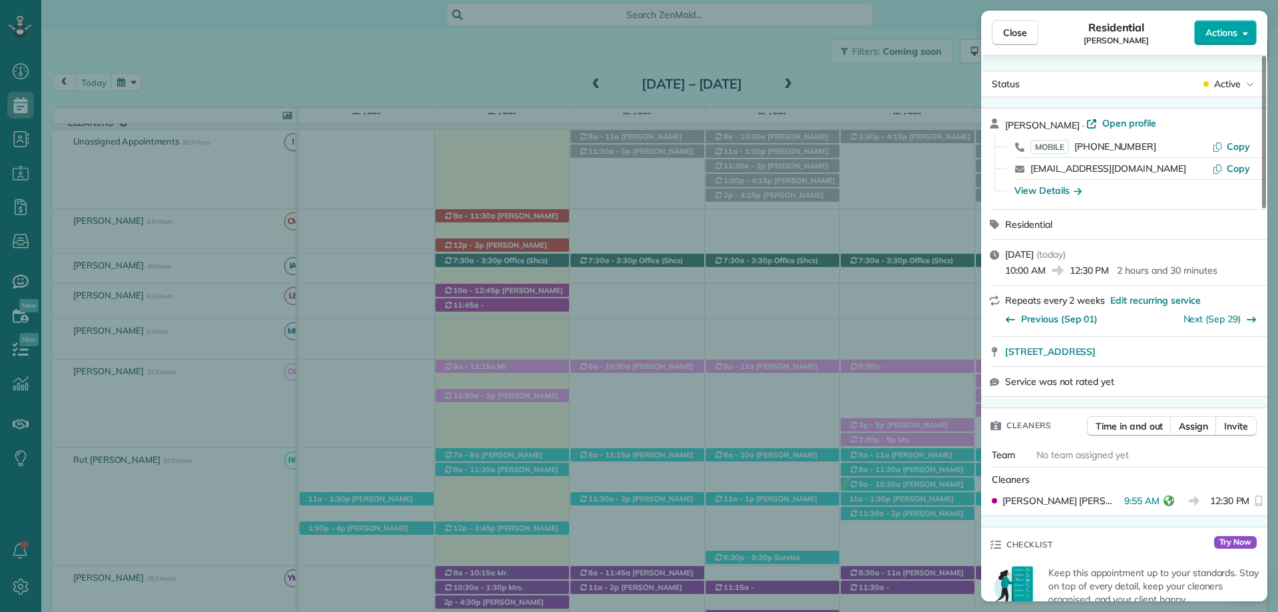
click at [1234, 33] on span "Actions" at bounding box center [1222, 32] width 32 height 13
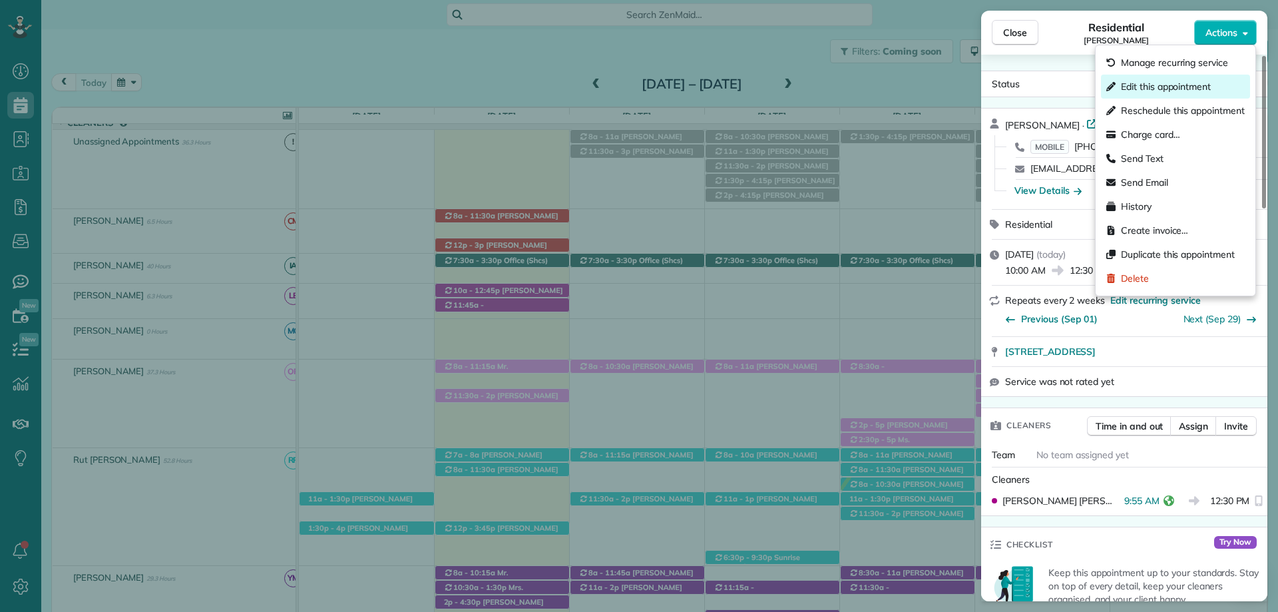
click at [1180, 87] on span "Edit this appointment" at bounding box center [1166, 86] width 90 height 13
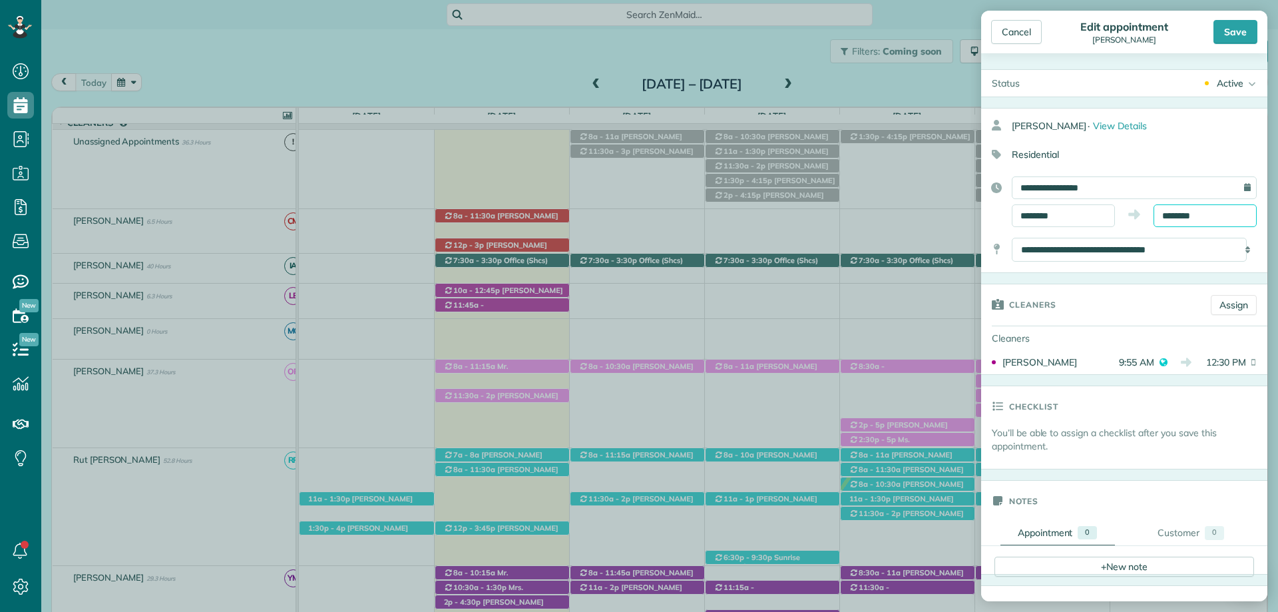
click at [1184, 212] on input "********" at bounding box center [1205, 215] width 103 height 23
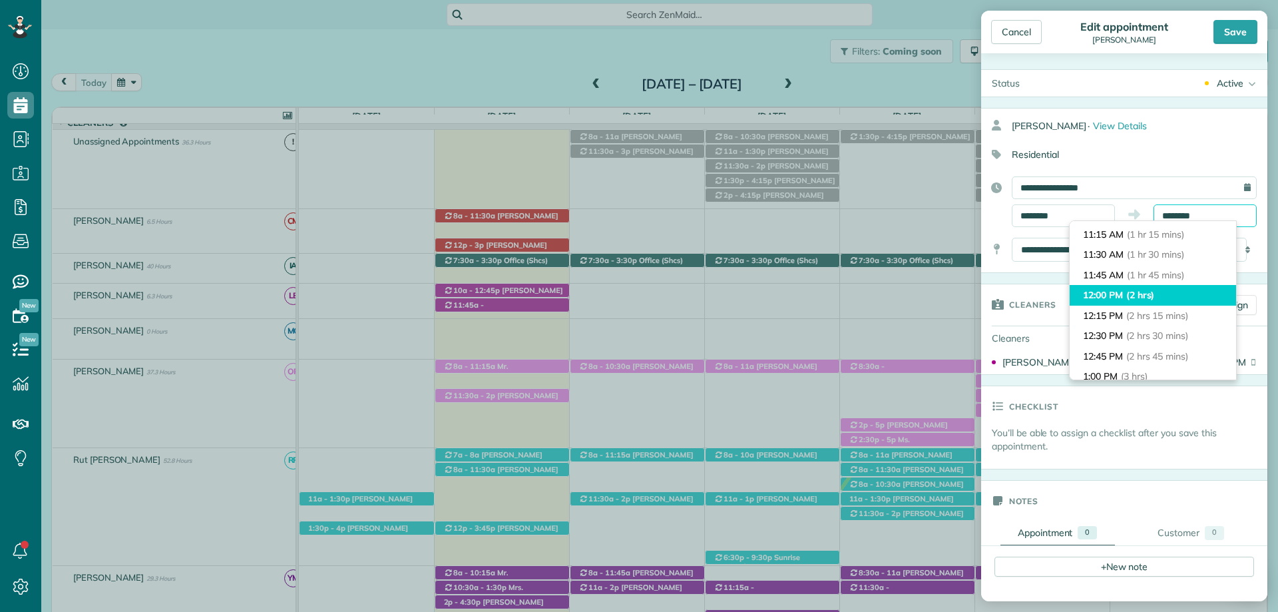
scroll to position [117, 0]
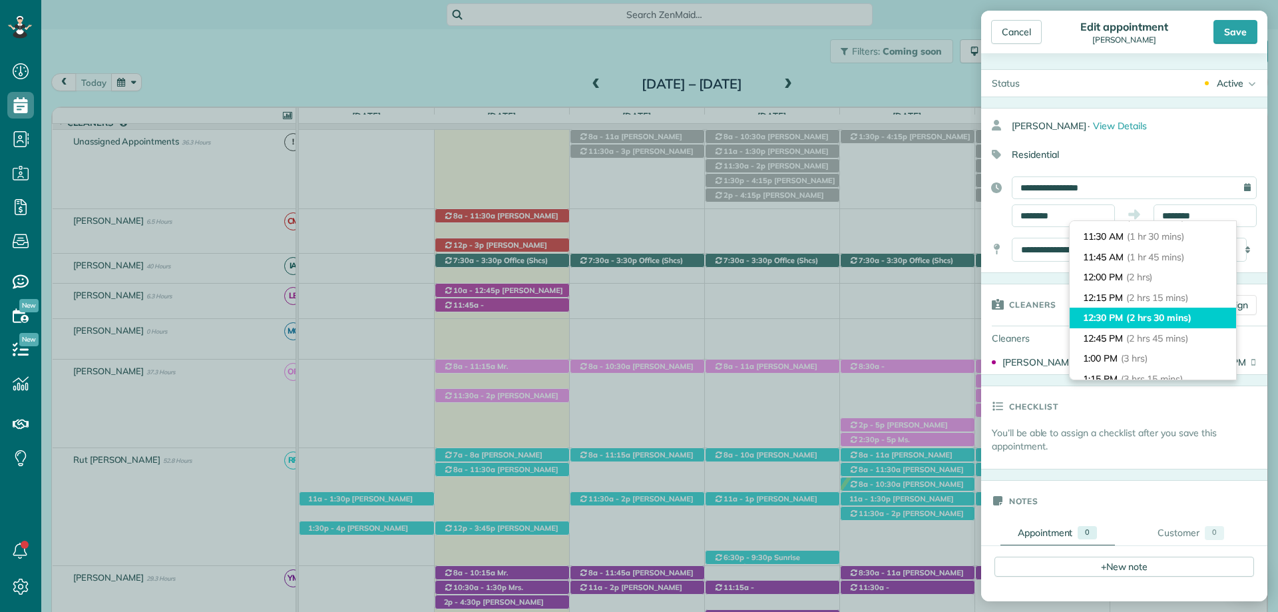
click at [1182, 319] on span "(2 hrs 30 mins)" at bounding box center [1158, 318] width 65 height 12
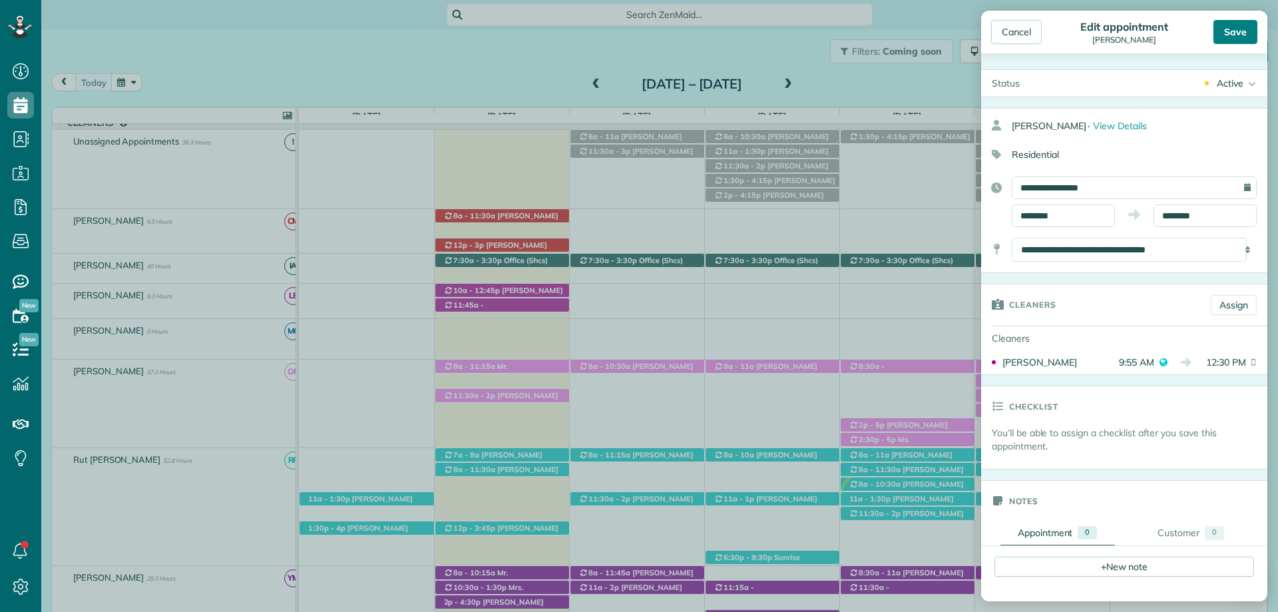
click at [1238, 28] on div "Save" at bounding box center [1236, 32] width 44 height 24
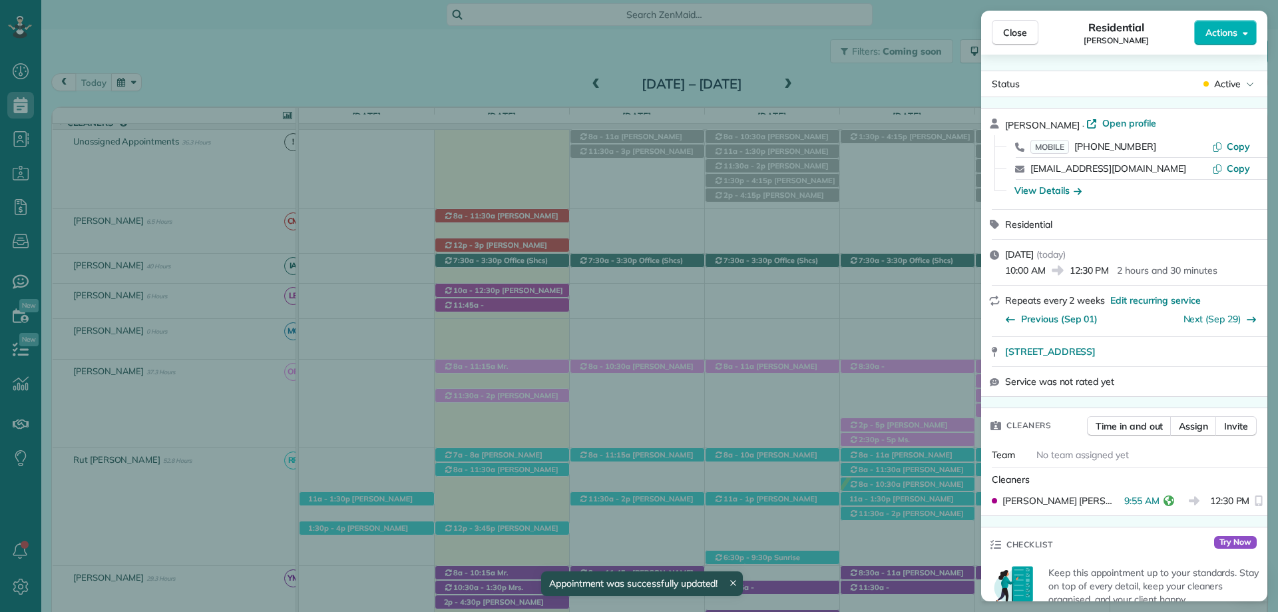
click at [1020, 31] on span "Close" at bounding box center [1015, 32] width 24 height 13
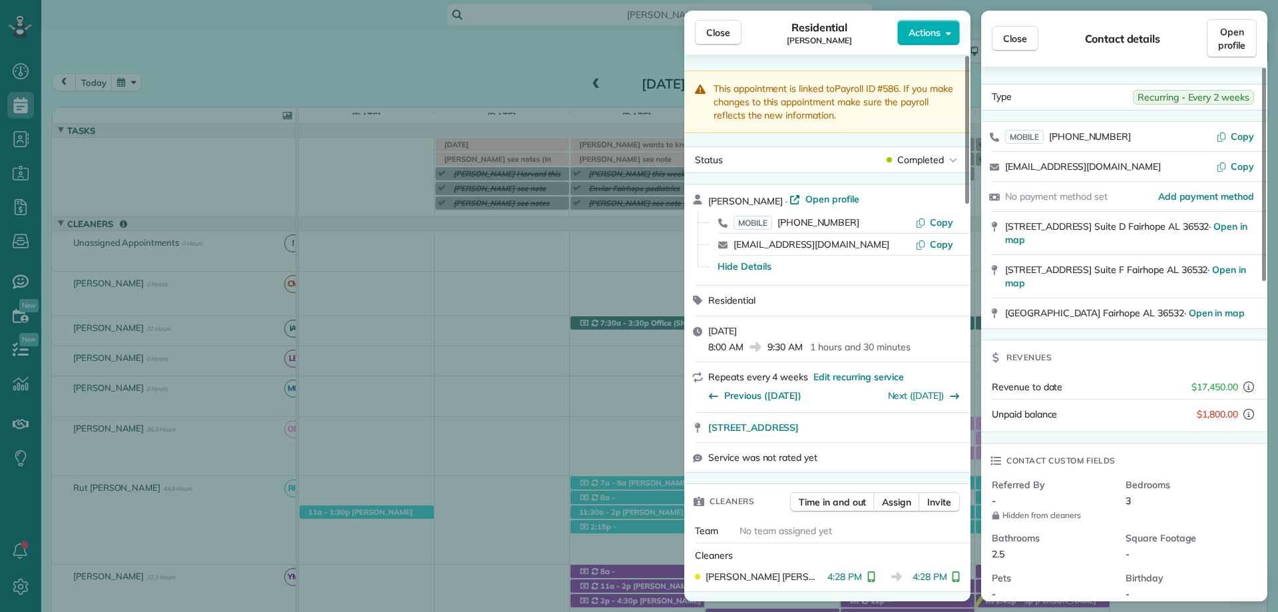
click at [723, 40] on button "Close" at bounding box center [718, 32] width 47 height 25
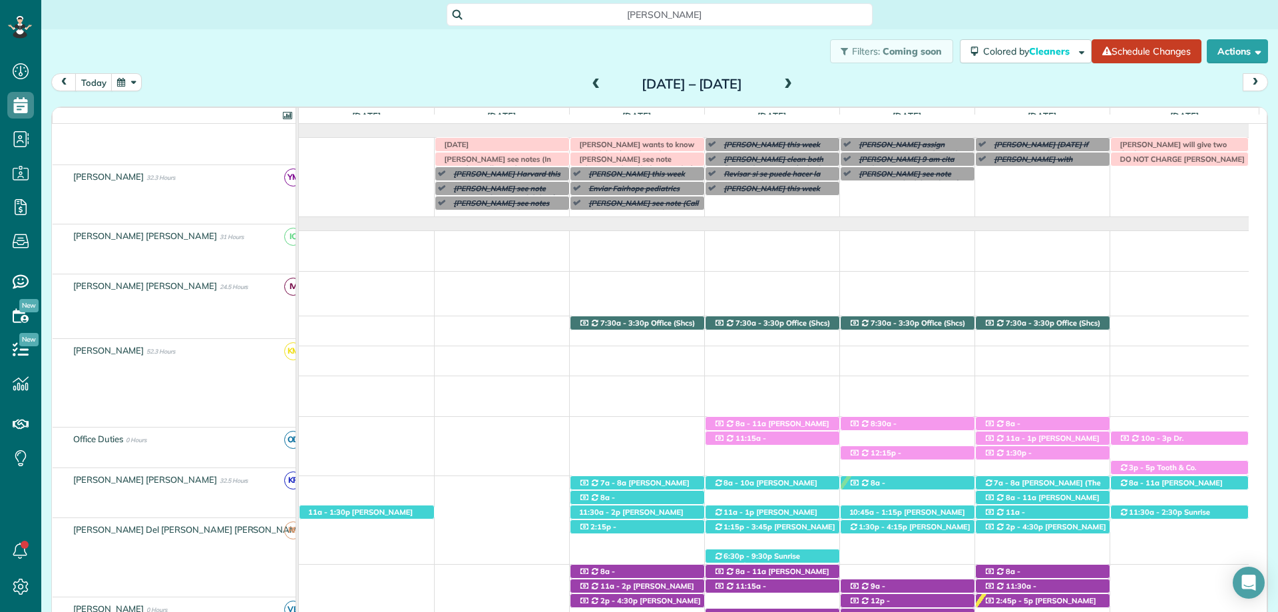
scroll to position [399, 0]
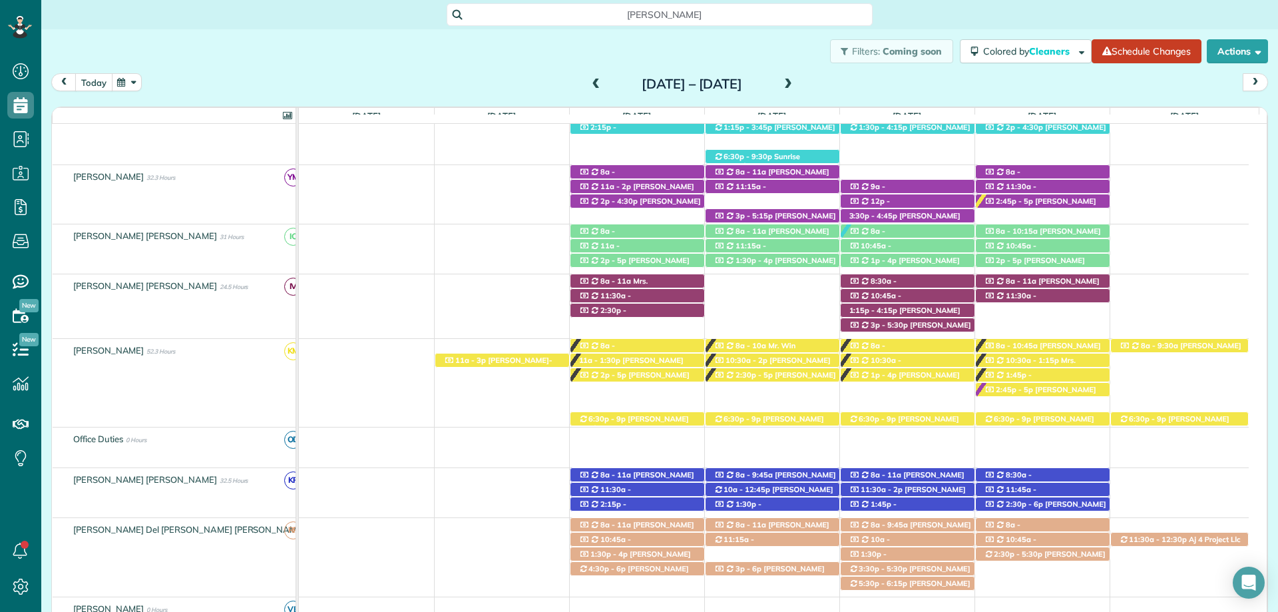
click at [93, 78] on button "today" at bounding box center [93, 82] width 37 height 18
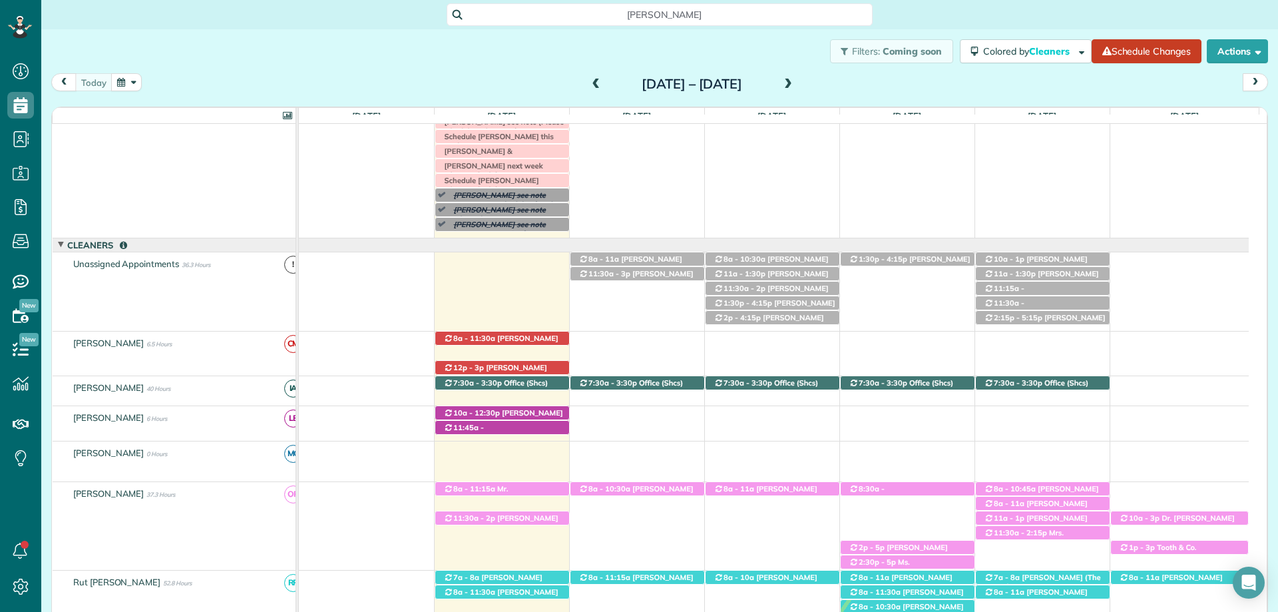
scroll to position [0, 0]
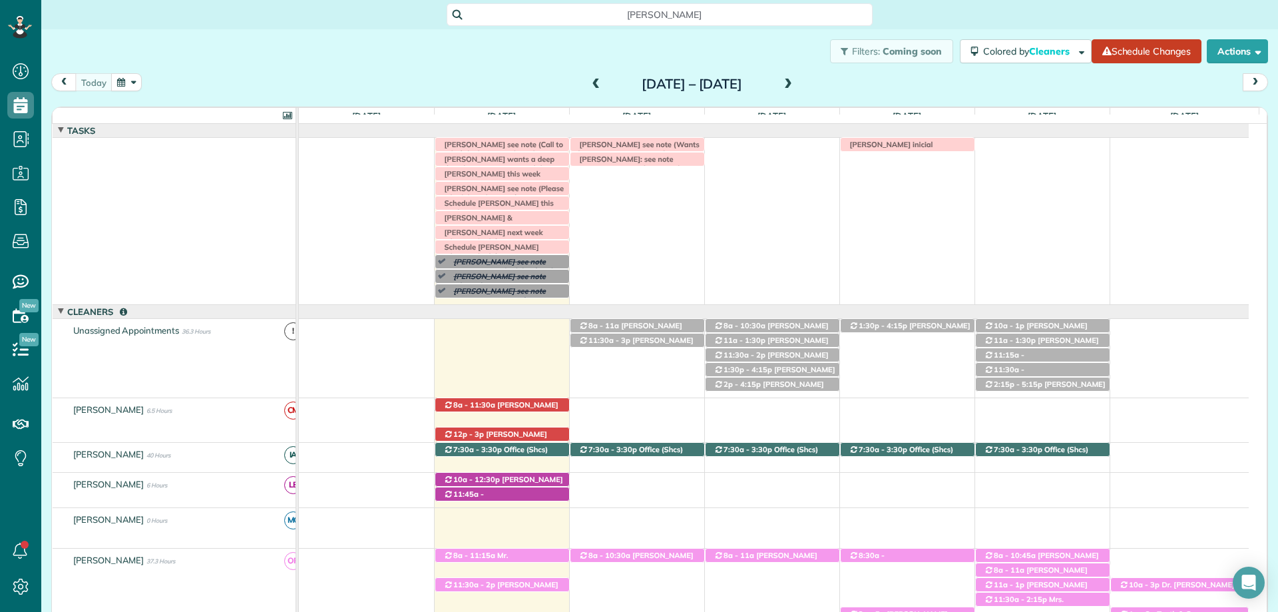
click at [588, 183] on div "[PERSON_NAME] inicial [PERSON_NAME] see note (Call to ask if she has moved into…" at bounding box center [774, 221] width 950 height 166
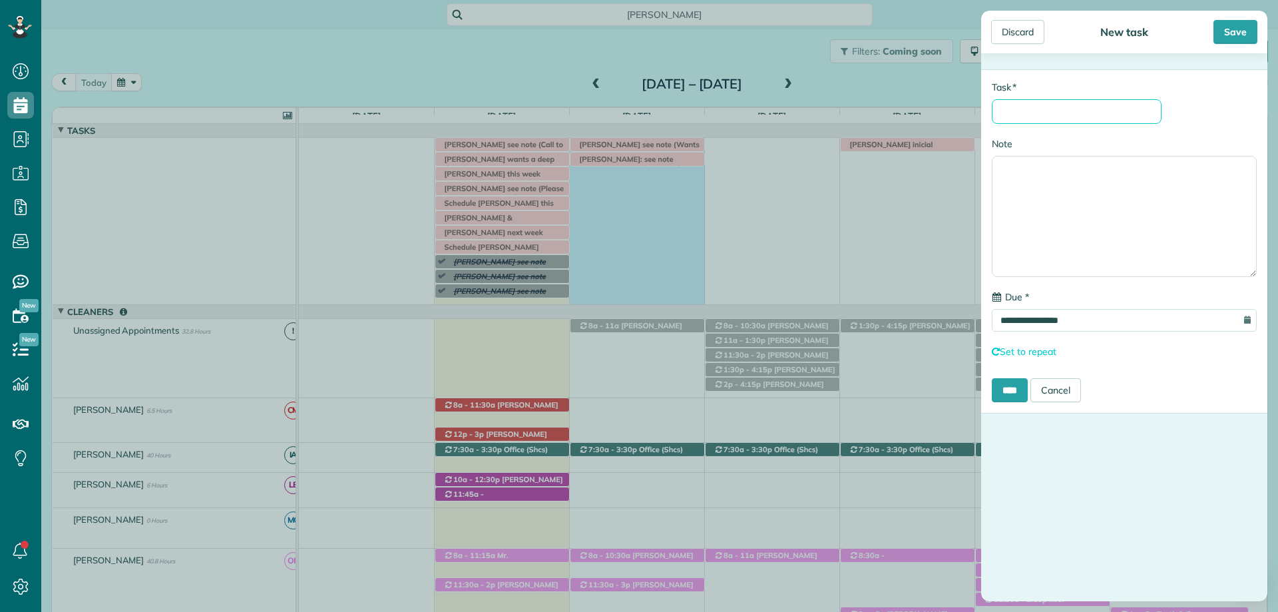
click at [1023, 106] on input "* Task" at bounding box center [1077, 111] width 170 height 25
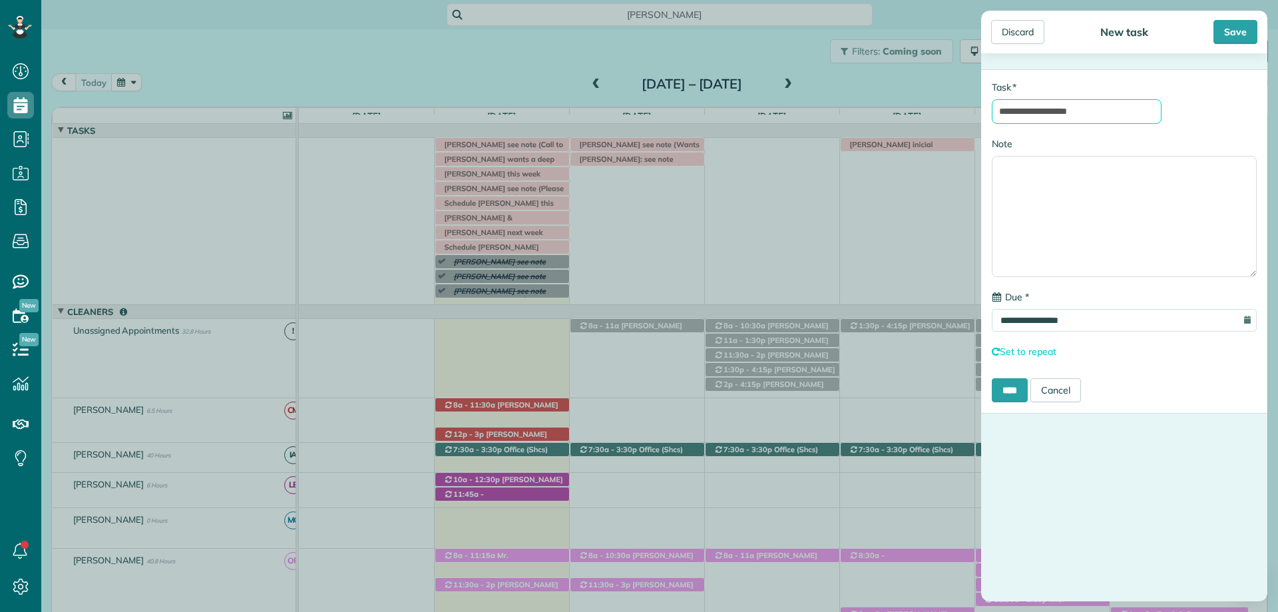
type input "**********"
type textarea "**********"
click at [1218, 25] on div "Save" at bounding box center [1236, 32] width 44 height 24
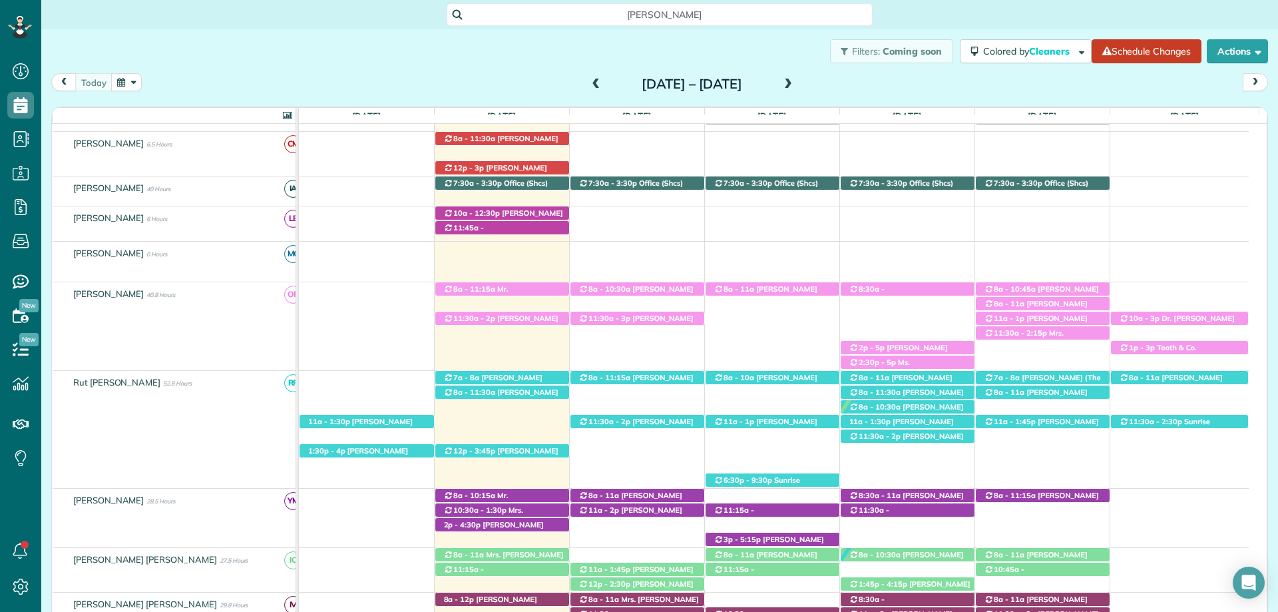
scroll to position [200, 0]
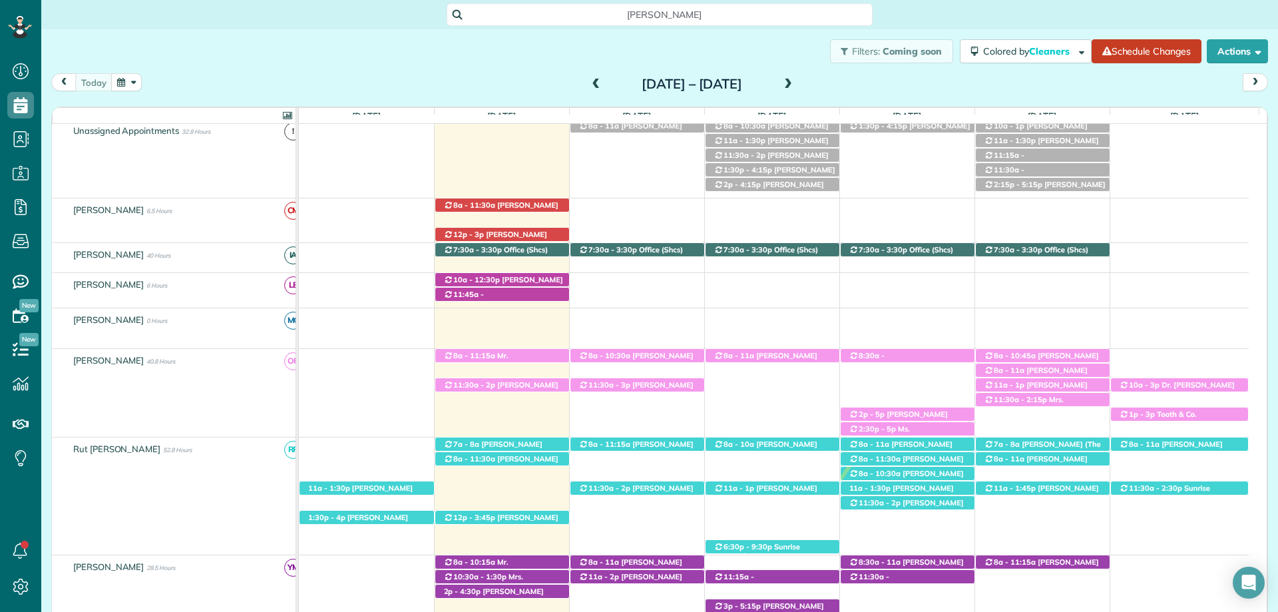
drag, startPoint x: 556, startPoint y: 53, endPoint x: 675, endPoint y: 226, distance: 210.7
click at [556, 53] on div "Filters: Coming soon Colored by Cleaners Color by Cleaner Color by Team Color b…" at bounding box center [659, 51] width 1237 height 44
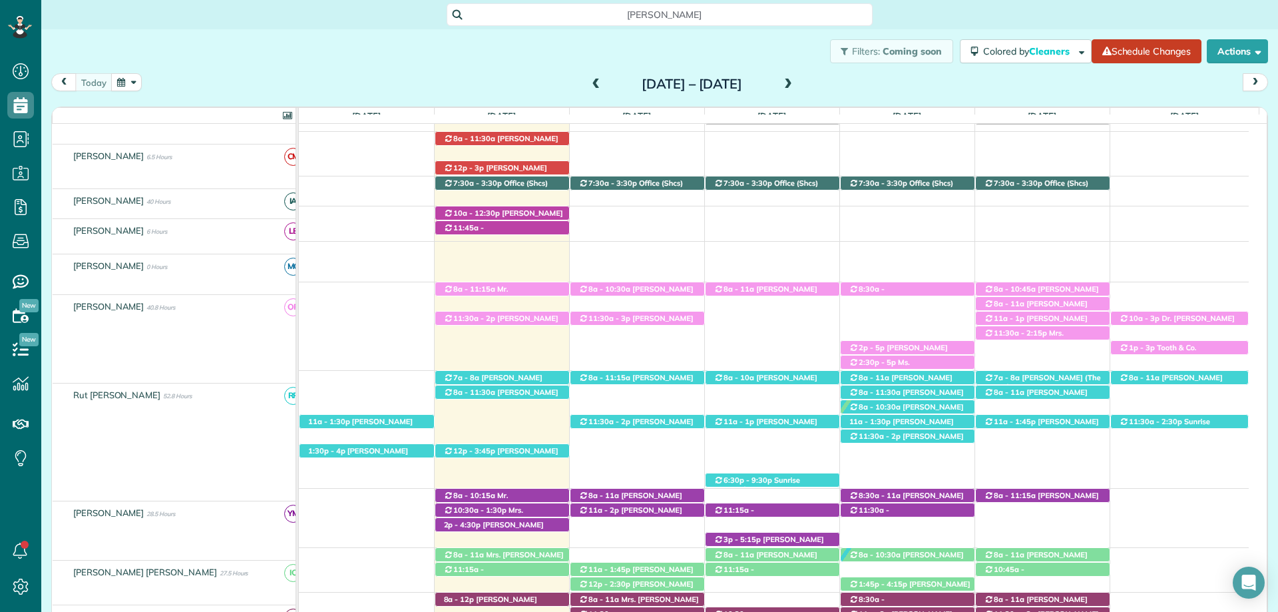
scroll to position [266, 0]
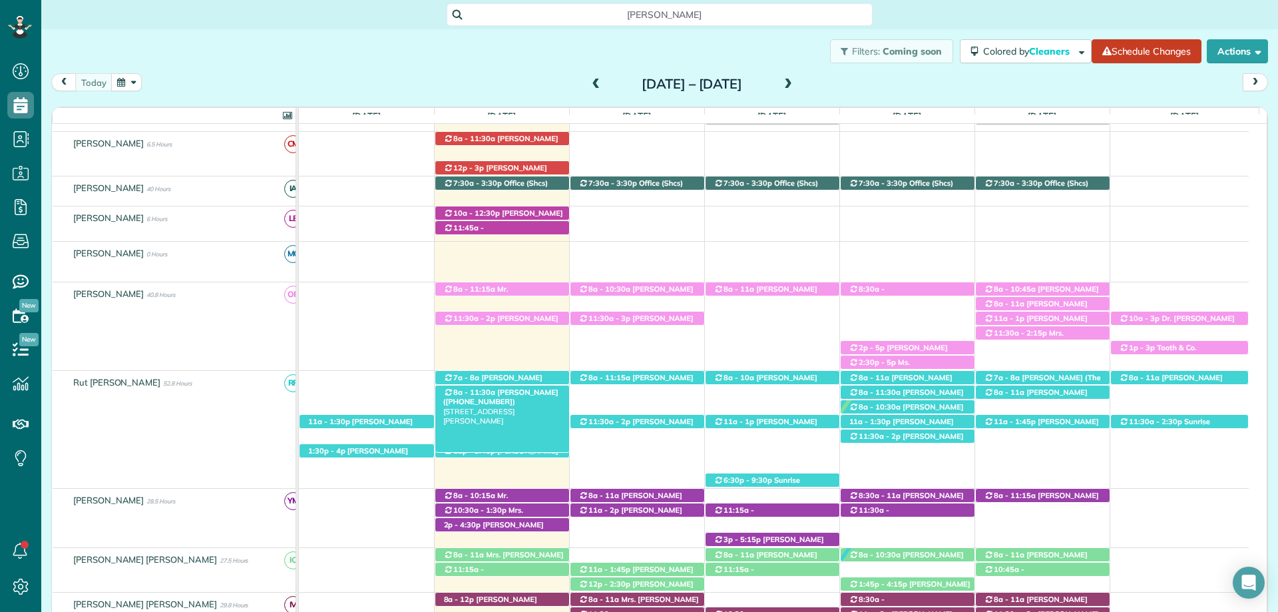
click at [518, 396] on span "Sarah McKeough (+12516804852)" at bounding box center [500, 396] width 115 height 19
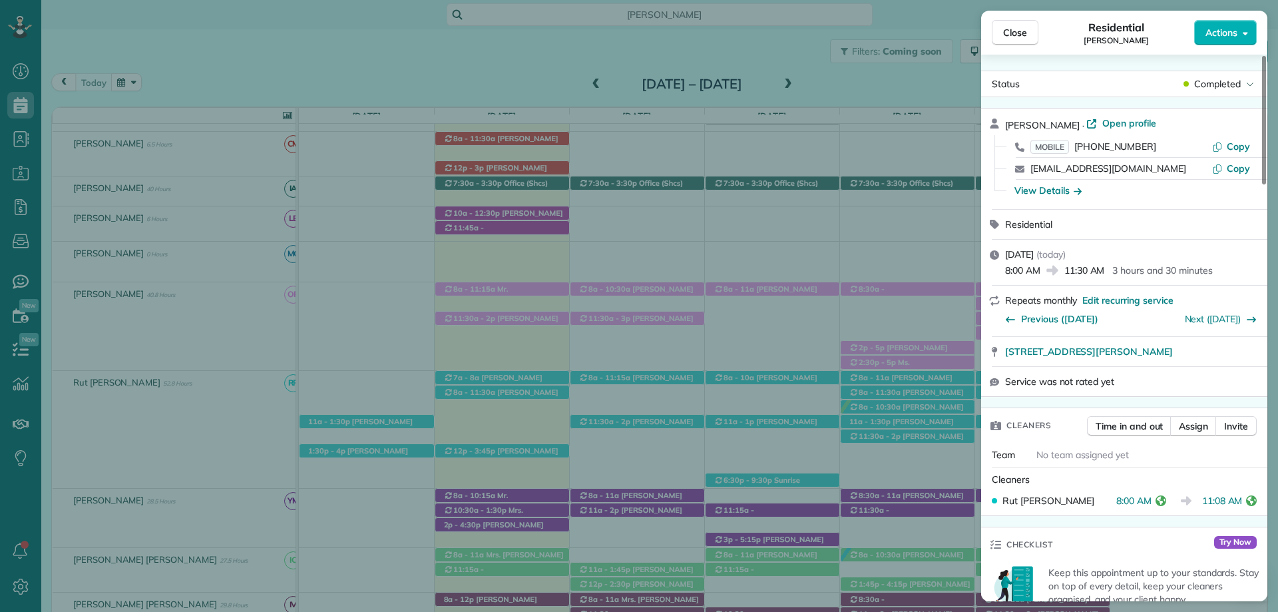
click at [632, 183] on div "Close Residential Sarah McKeough Actions Status Completed Sarah McKeough · Open…" at bounding box center [639, 306] width 1278 height 612
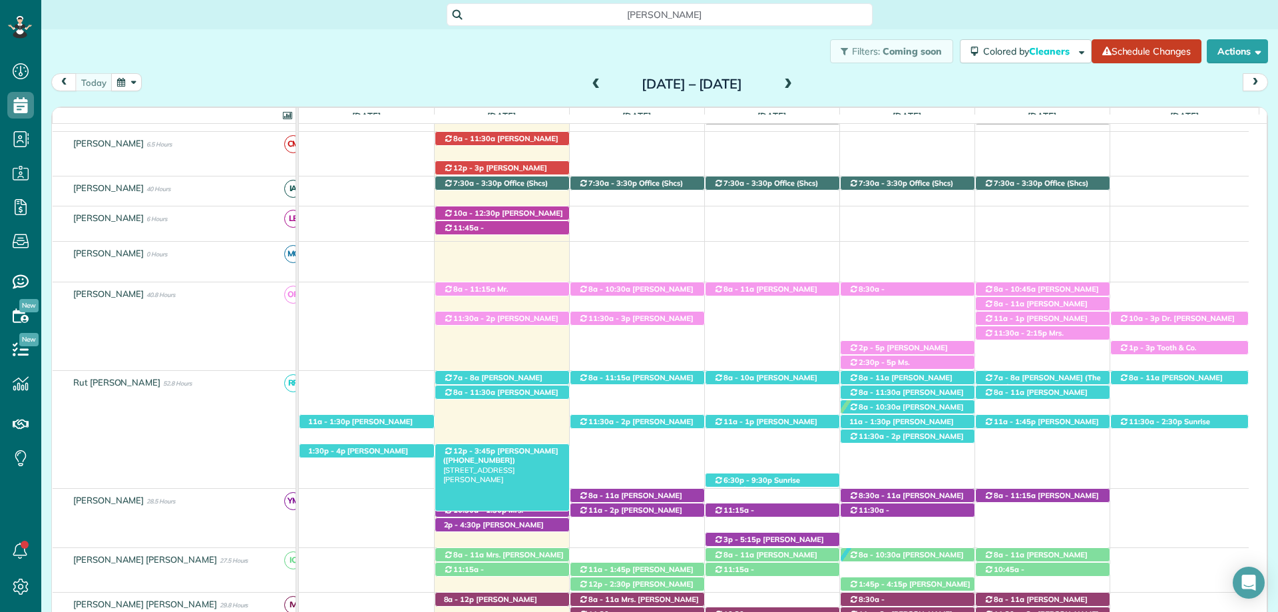
click at [504, 451] on span "Stephen Foster (+14239033822)" at bounding box center [500, 455] width 115 height 19
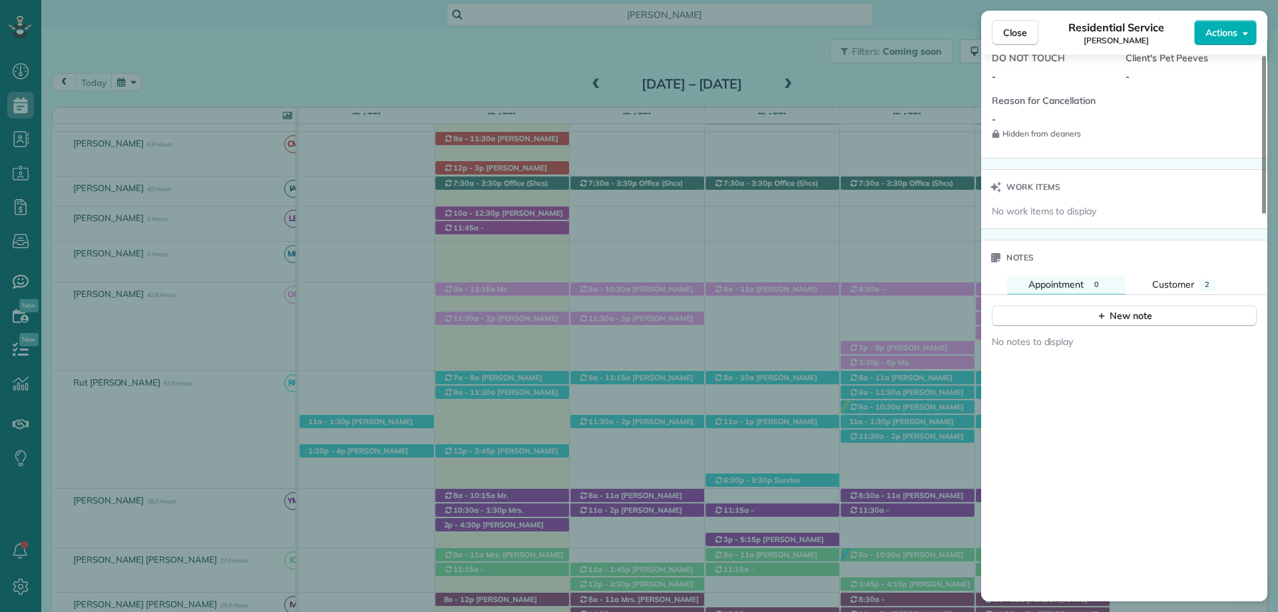
scroll to position [1132, 0]
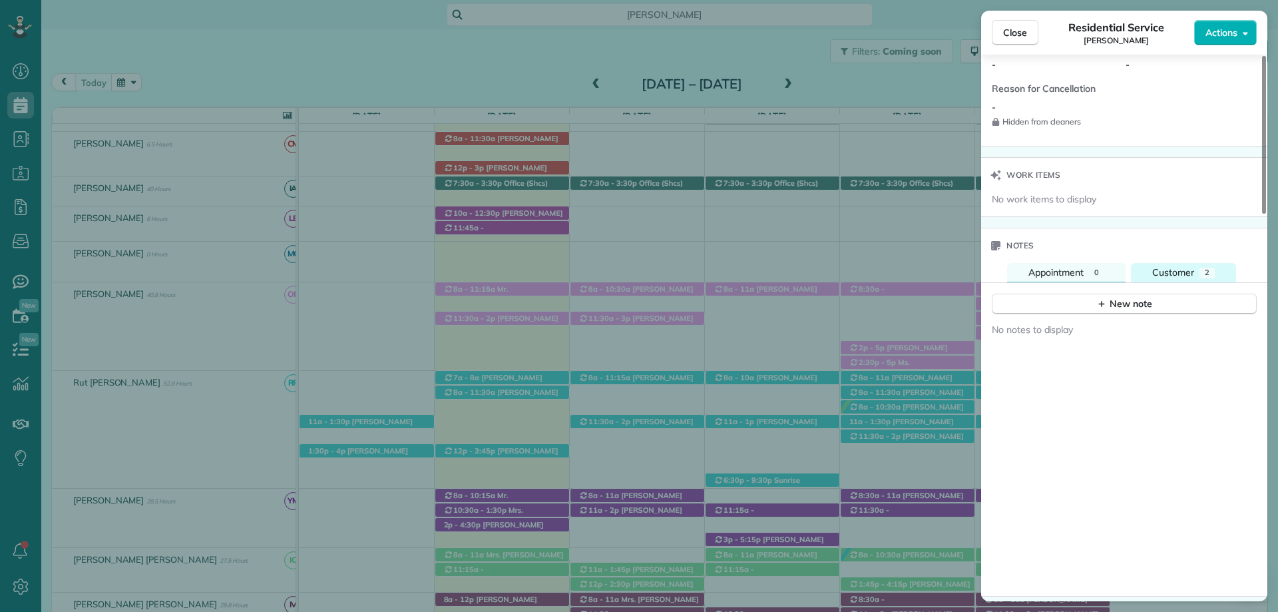
click at [1178, 274] on span "Customer" at bounding box center [1173, 272] width 42 height 12
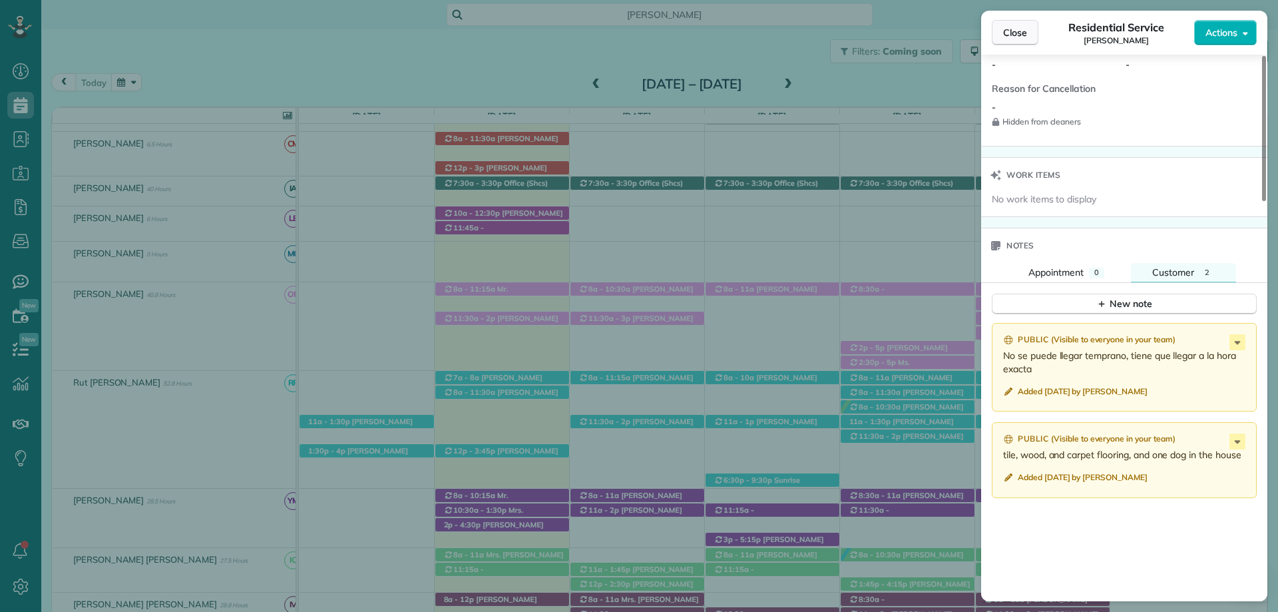
click at [1015, 22] on button "Close" at bounding box center [1015, 32] width 47 height 25
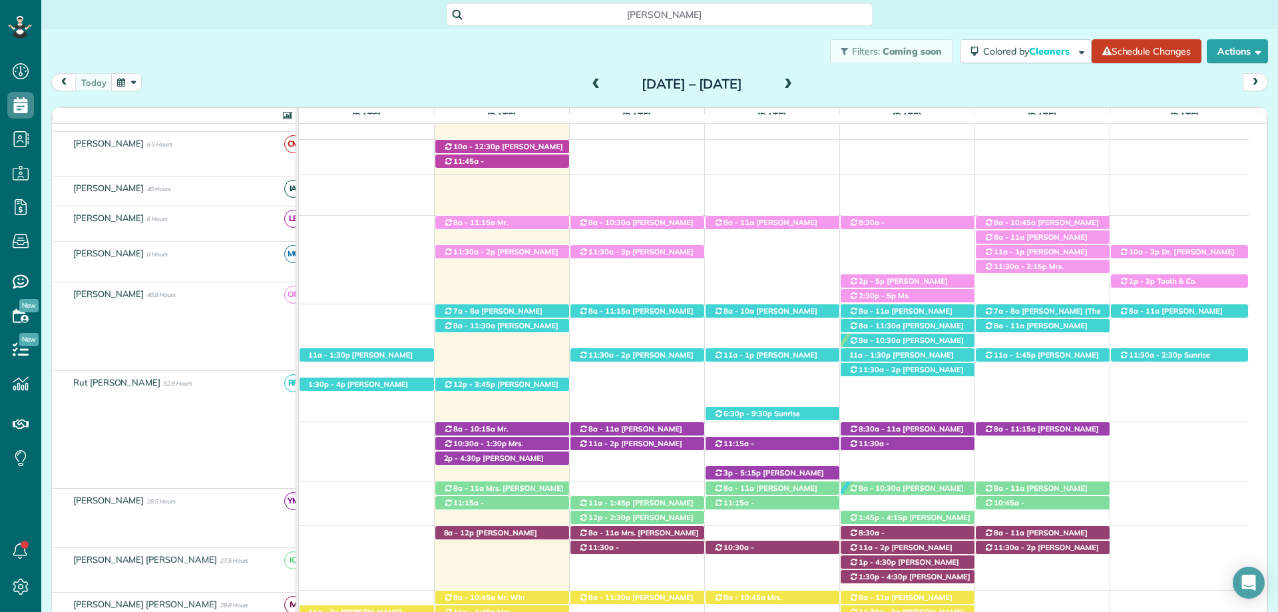
scroll to position [333, 0]
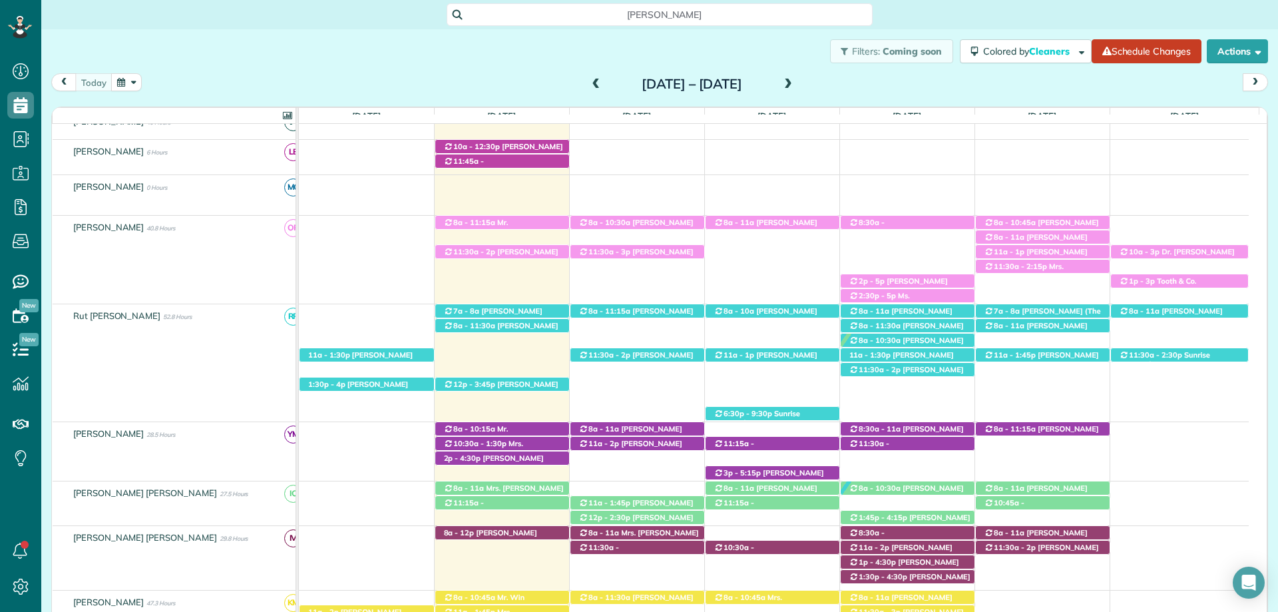
click at [796, 87] on span at bounding box center [788, 85] width 15 height 12
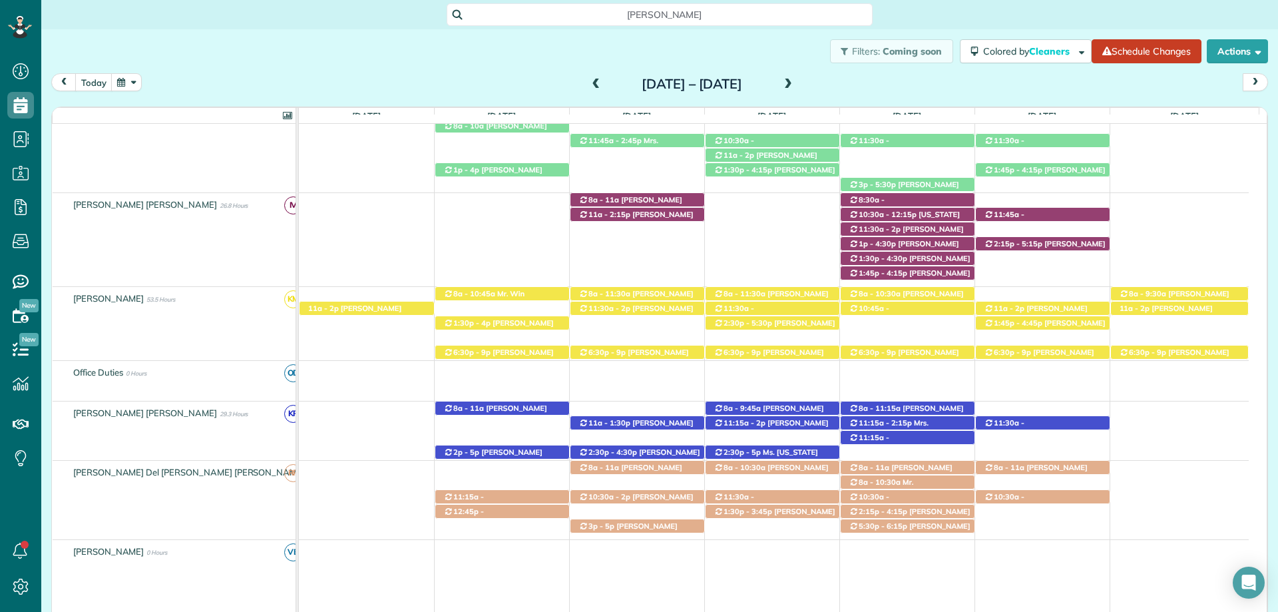
scroll to position [467, 0]
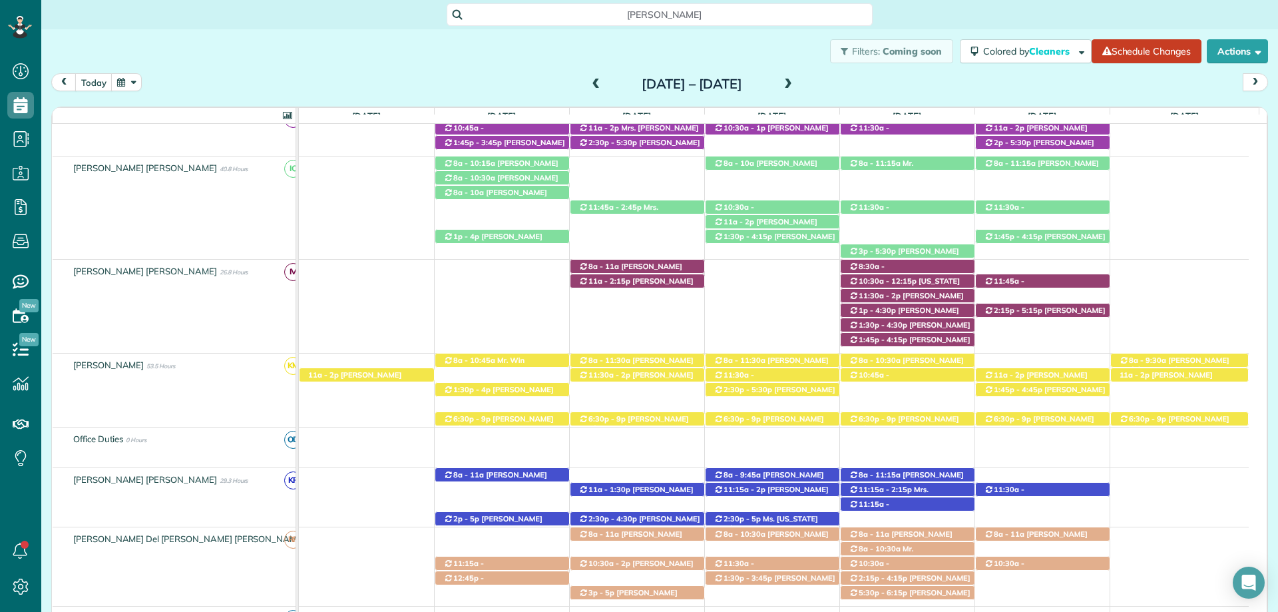
click at [728, 46] on div "Filters: Coming soon Colored by Cleaners Color by Cleaner Color by Team Color b…" at bounding box center [659, 51] width 1237 height 44
click at [100, 79] on button "today" at bounding box center [93, 82] width 37 height 18
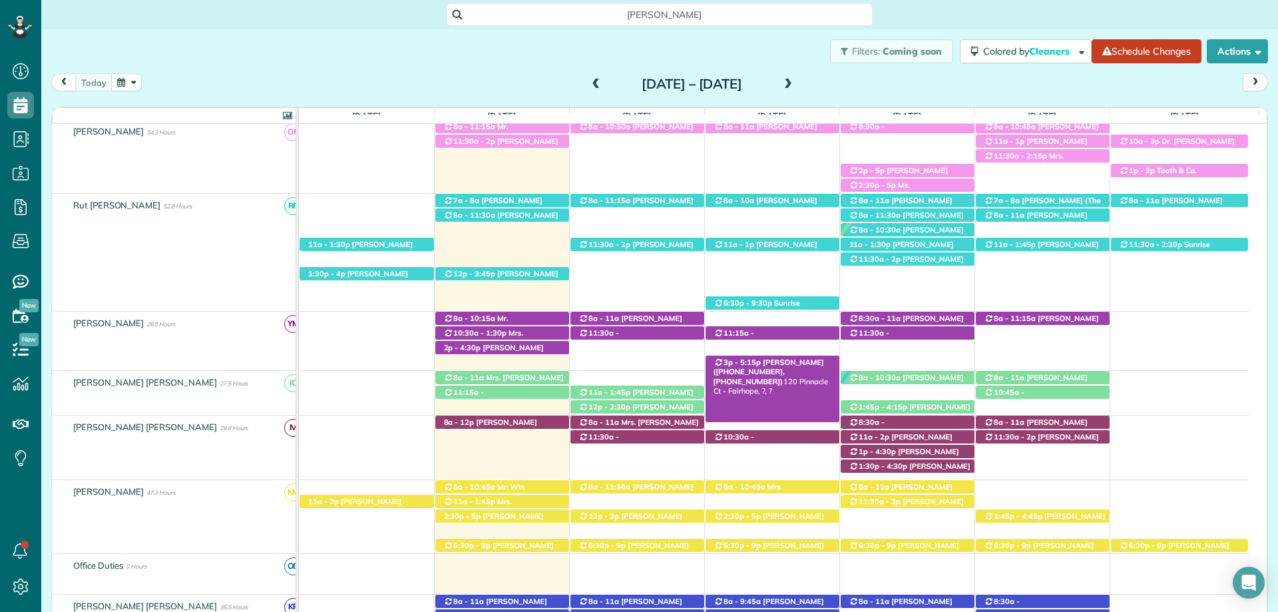
scroll to position [634, 0]
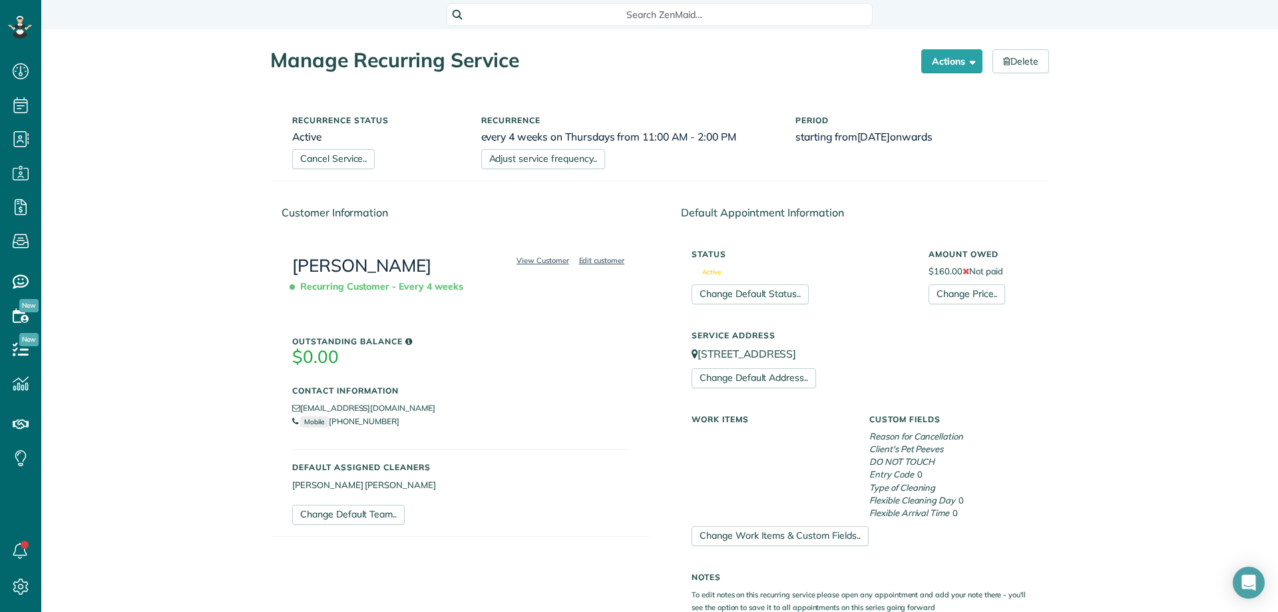
scroll to position [6, 6]
click at [350, 164] on link "Cancel Service.." at bounding box center [333, 159] width 83 height 20
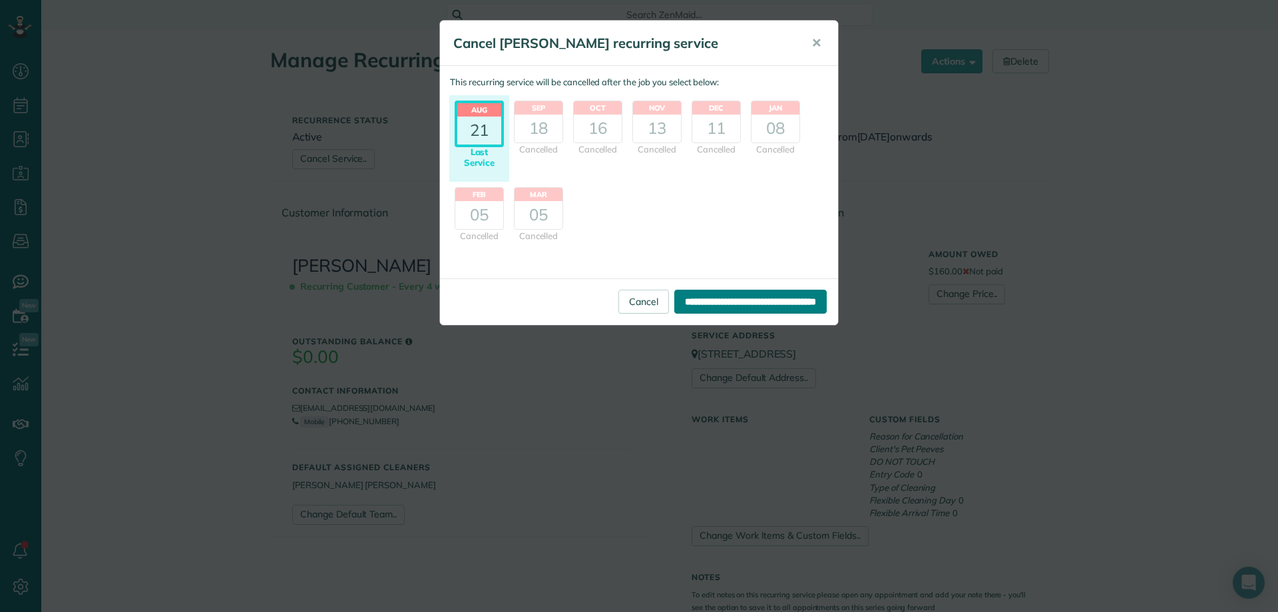
click at [748, 296] on input "**********" at bounding box center [750, 302] width 152 height 24
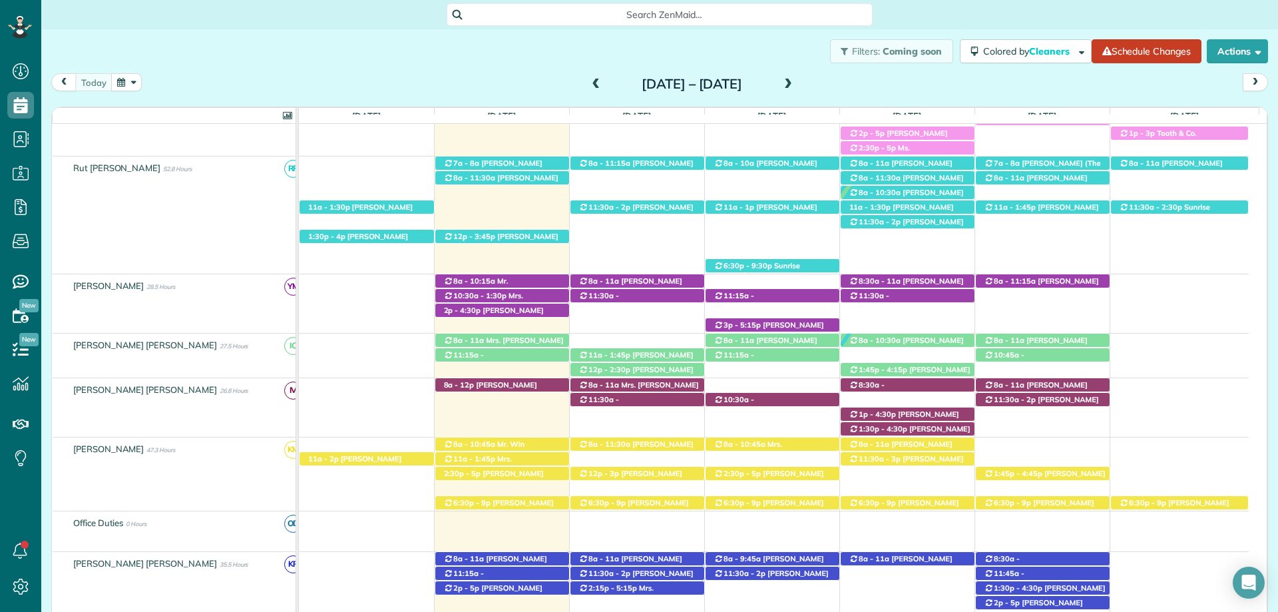
scroll to position [399, 0]
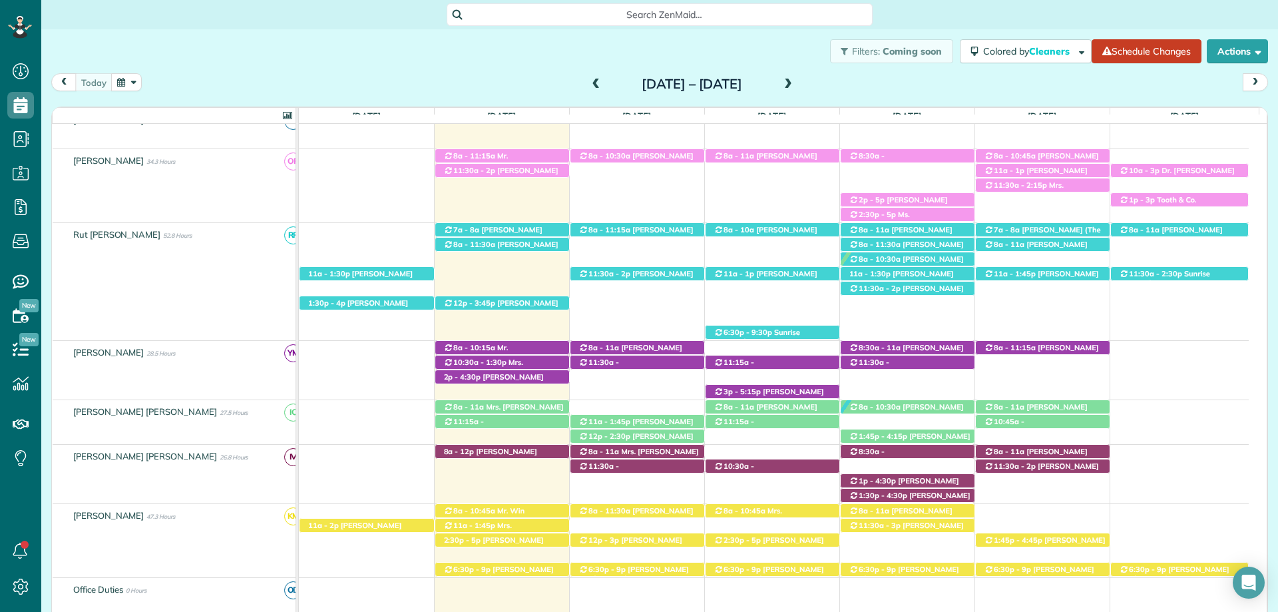
drag, startPoint x: 591, startPoint y: 45, endPoint x: 602, endPoint y: 45, distance: 11.3
click at [591, 45] on div "Filters: Coming soon Colored by Cleaners Color by Cleaner Color by Team Color b…" at bounding box center [659, 51] width 1237 height 44
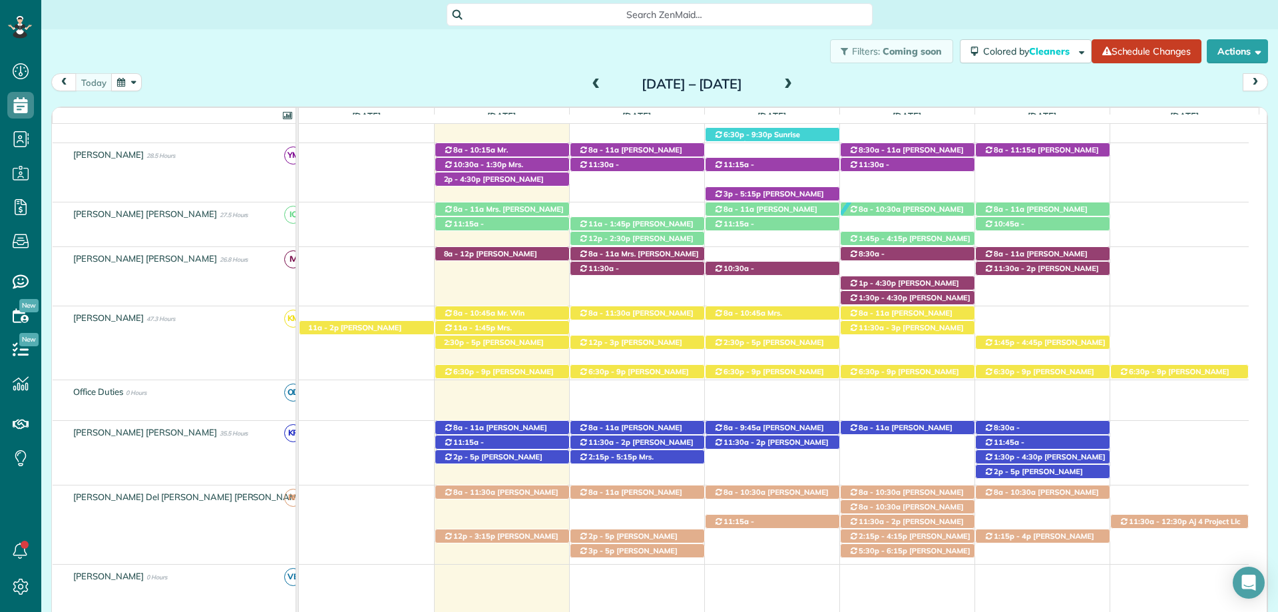
scroll to position [599, 0]
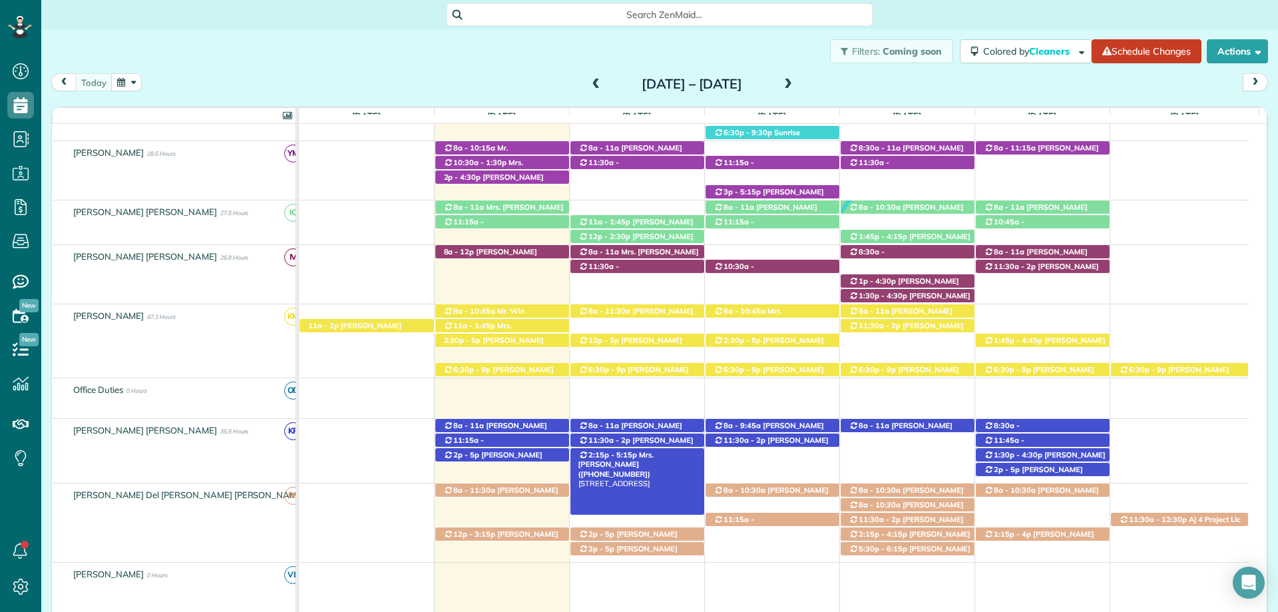
click at [654, 457] on span "Mrs. Kristine Smith (+12516044540)" at bounding box center [616, 464] width 75 height 29
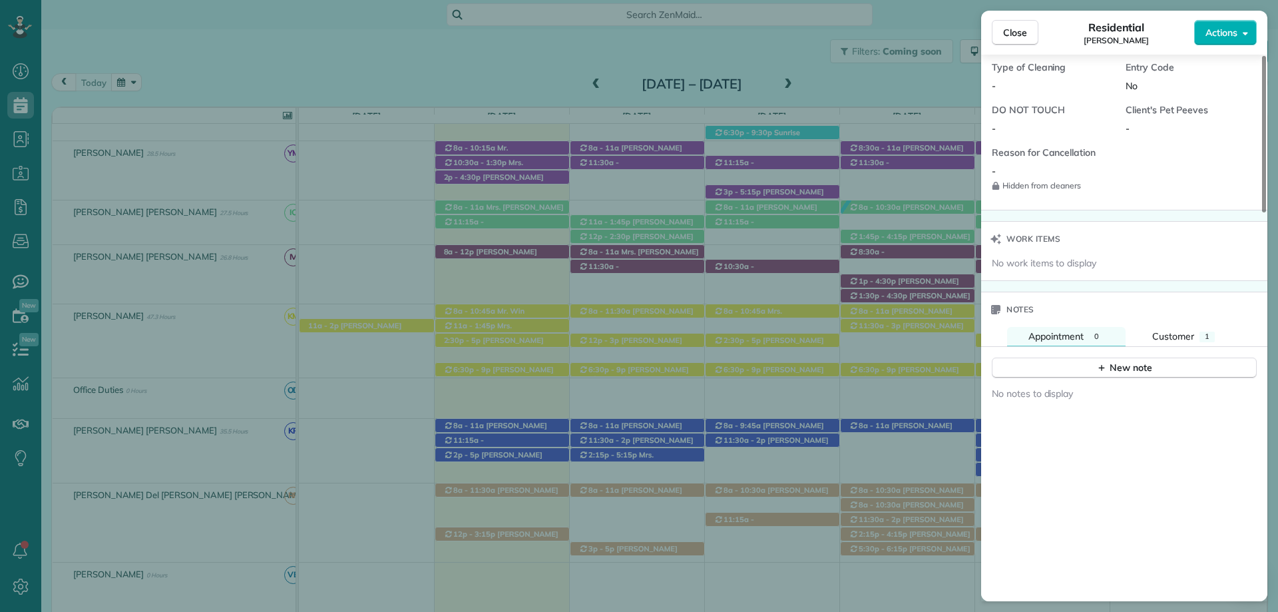
scroll to position [1266, 0]
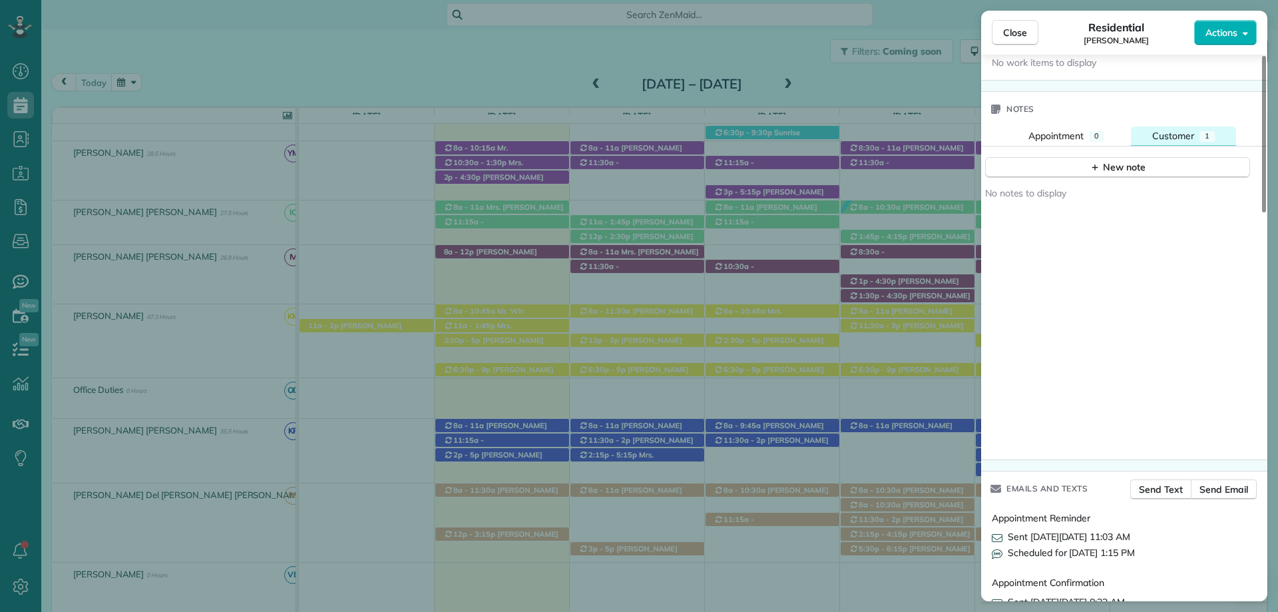
click at [1195, 142] on button "Customer 1" at bounding box center [1183, 135] width 105 height 19
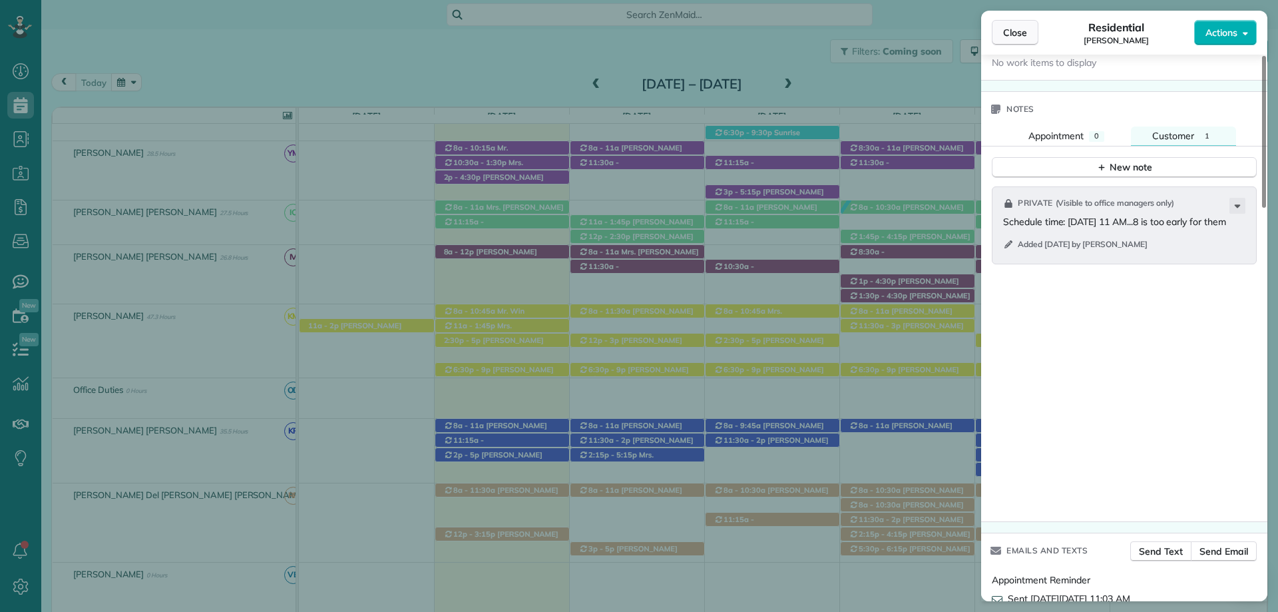
click at [1015, 23] on button "Close" at bounding box center [1015, 32] width 47 height 25
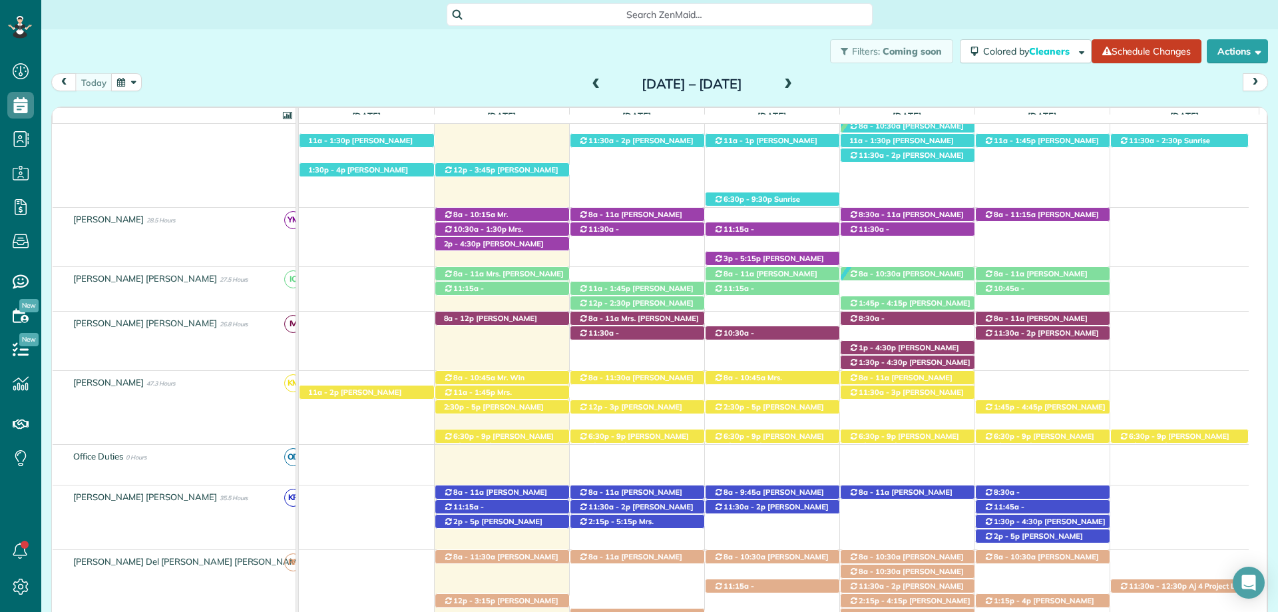
scroll to position [599, 0]
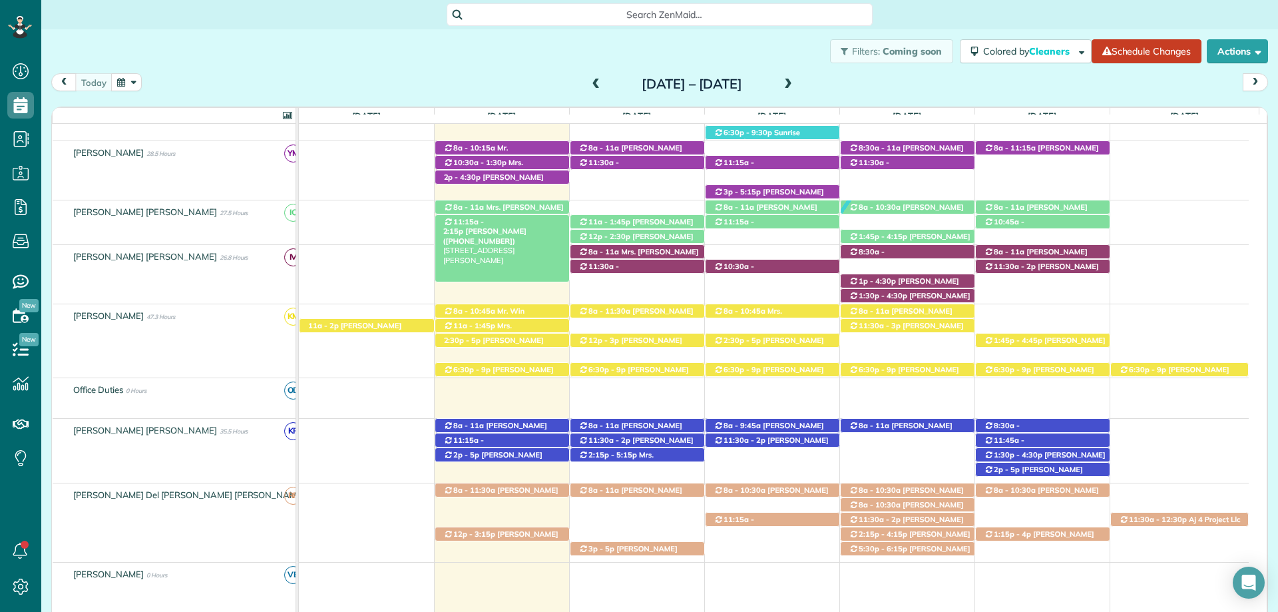
click at [519, 228] on div "11:15a - 2:15p Heather Arlen (+14022187359) 27897 Jade Ct - Daphne, AL, 36526" at bounding box center [502, 222] width 134 height 14
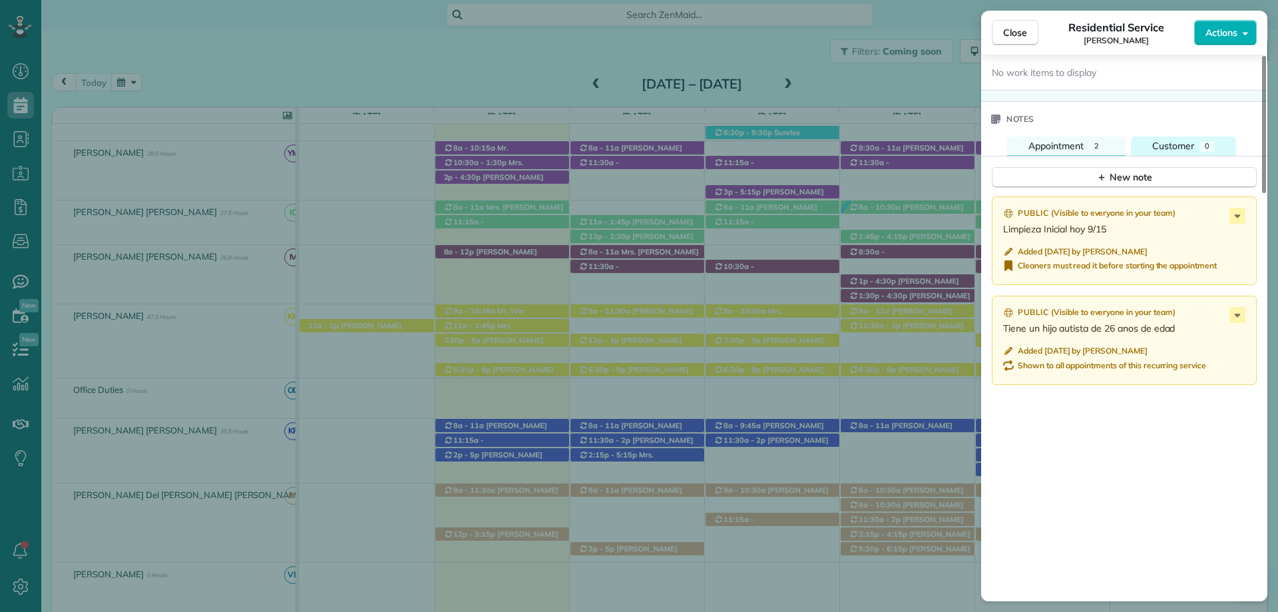
scroll to position [1265, 0]
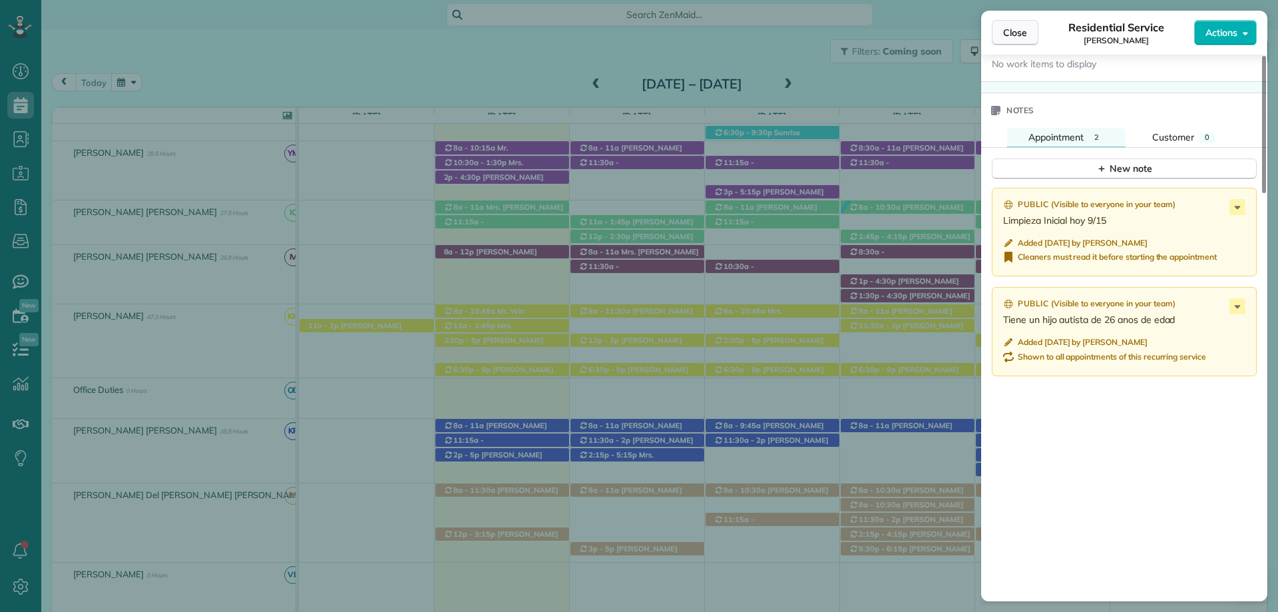
click at [1005, 30] on span "Close" at bounding box center [1015, 32] width 24 height 13
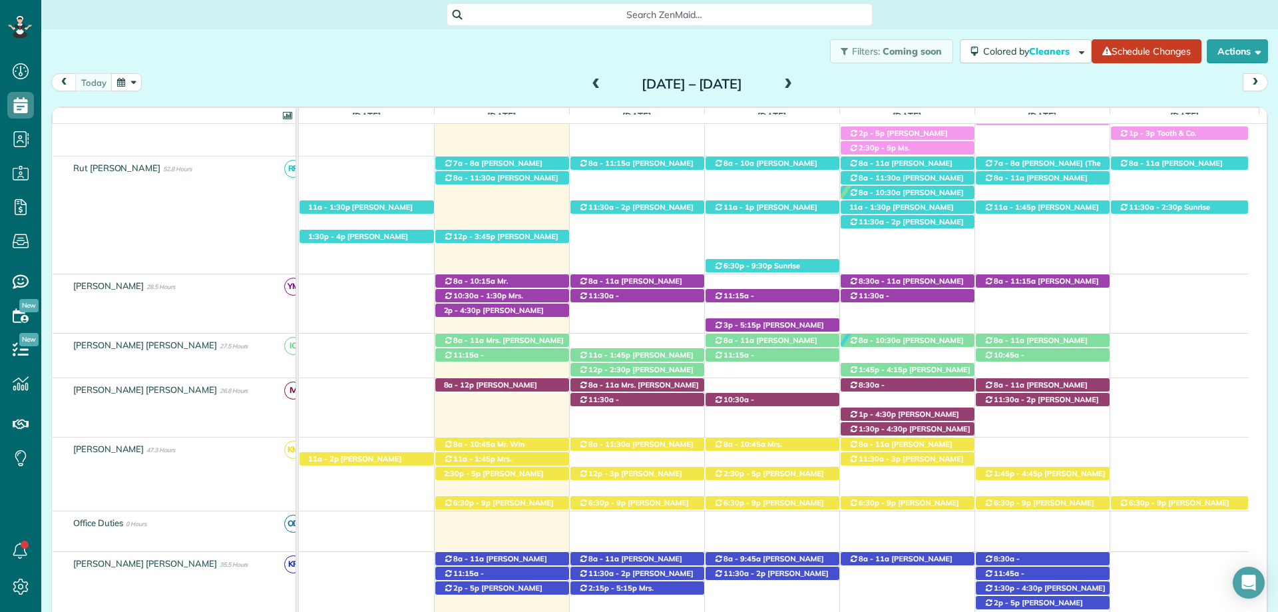
scroll to position [533, 0]
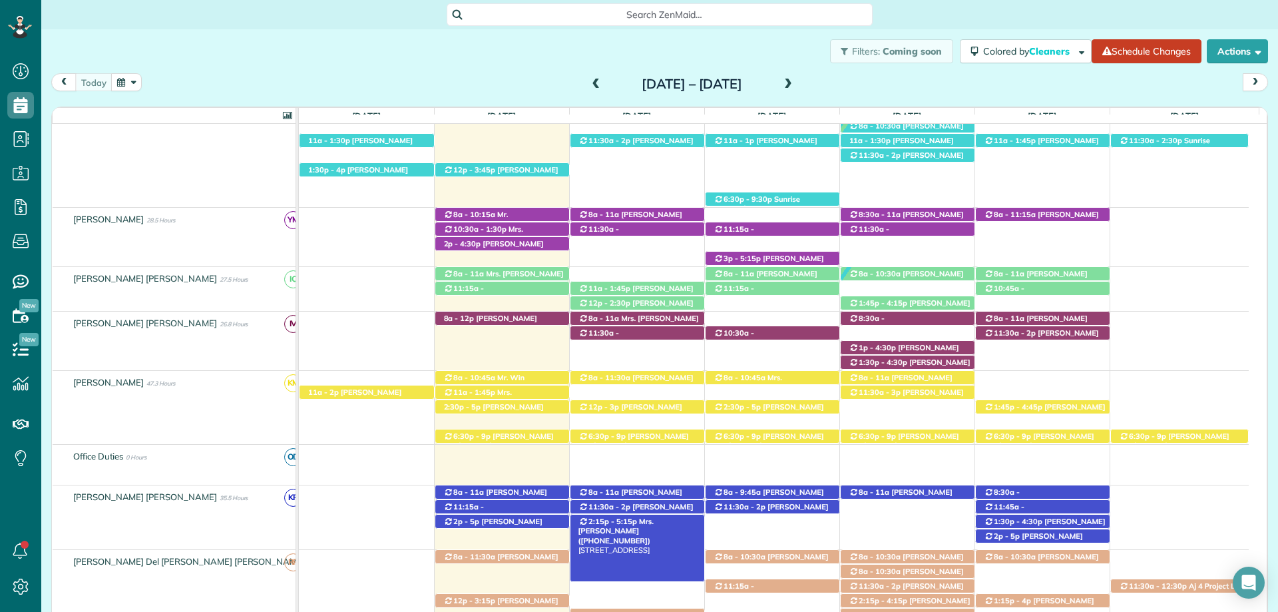
click at [636, 527] on span "Mrs. [PERSON_NAME] ([PHONE_NUMBER])" at bounding box center [616, 531] width 75 height 29
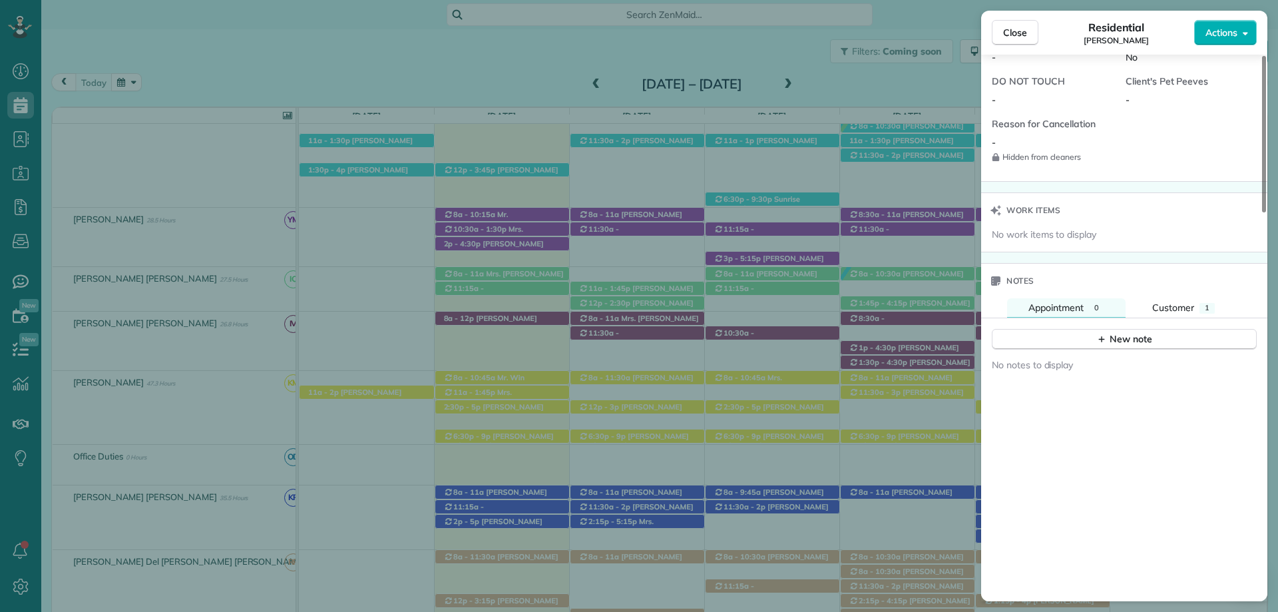
scroll to position [1132, 0]
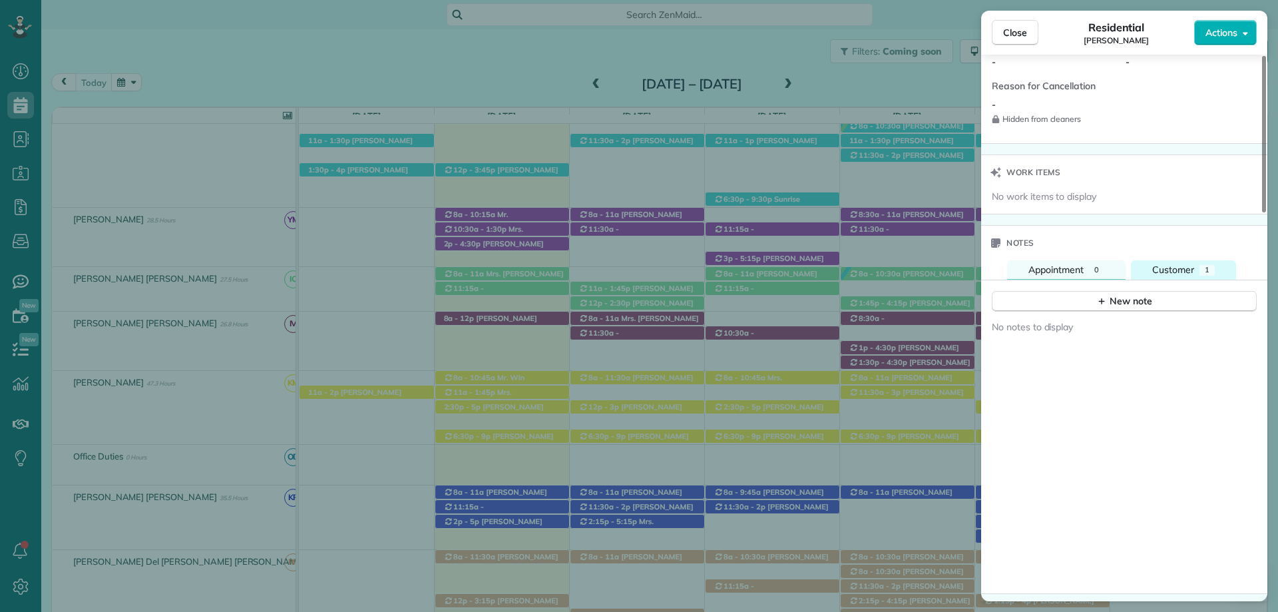
click at [1214, 278] on button "Customer 1" at bounding box center [1183, 269] width 105 height 19
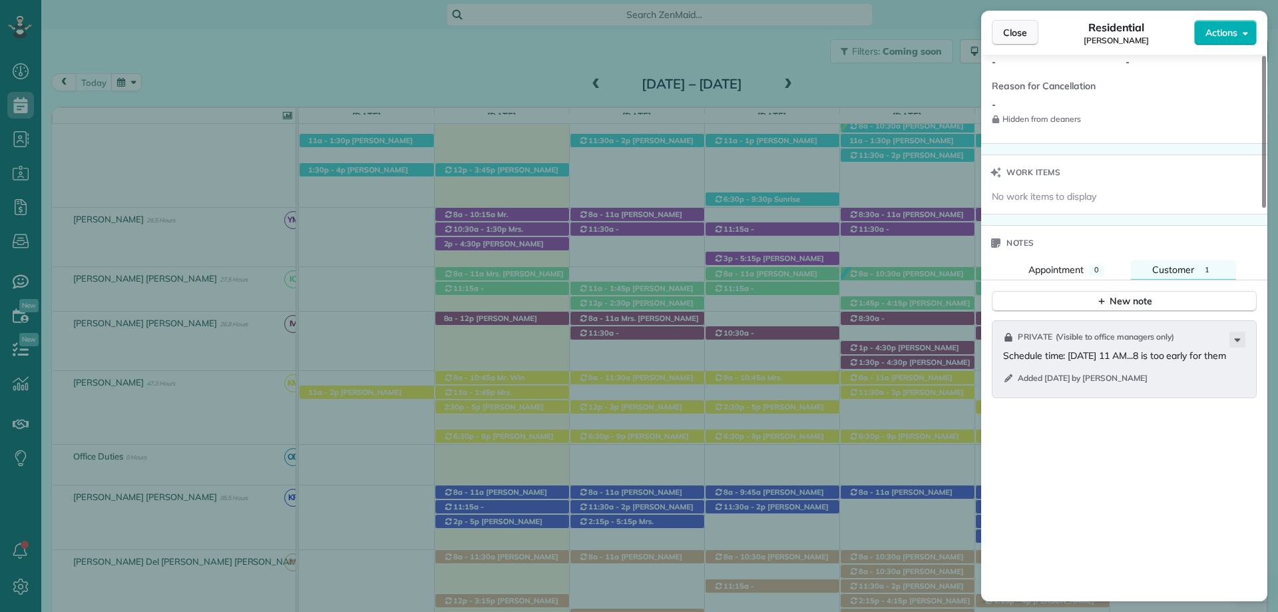
click at [1016, 33] on span "Close" at bounding box center [1015, 32] width 24 height 13
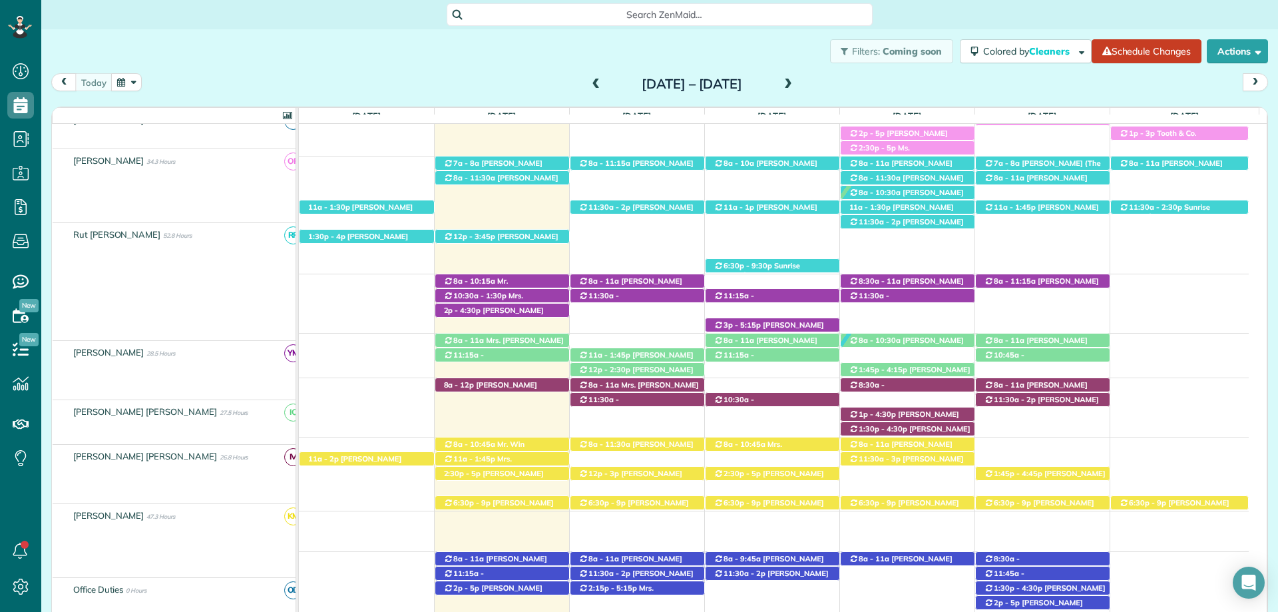
scroll to position [466, 0]
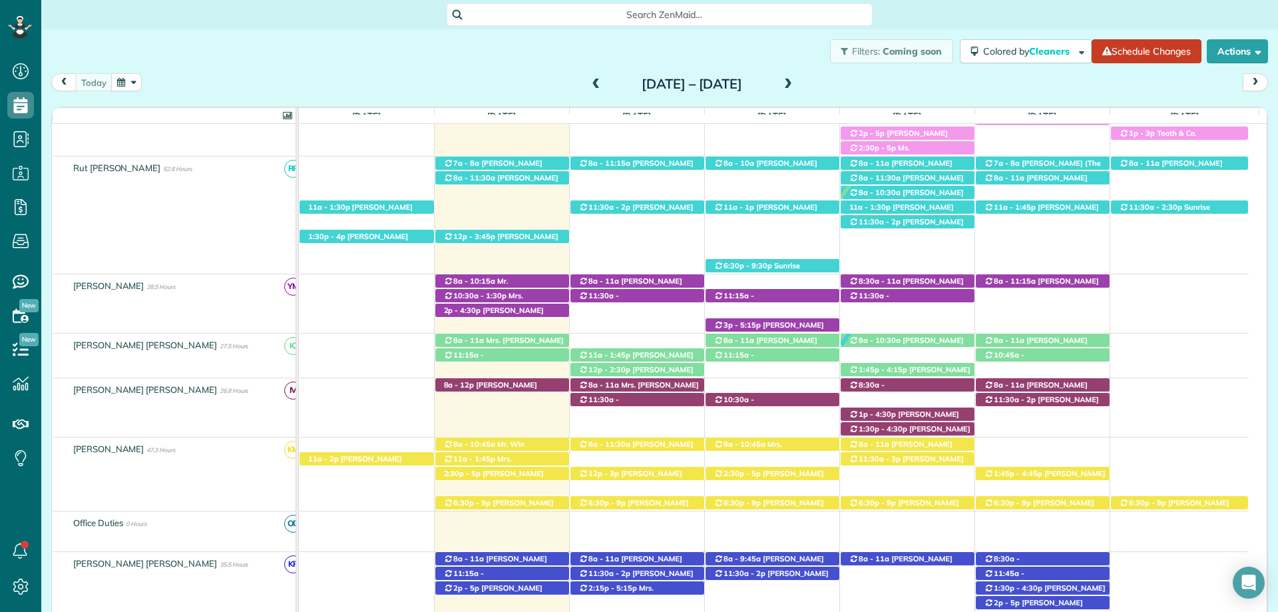
drag, startPoint x: 696, startPoint y: 41, endPoint x: 685, endPoint y: 36, distance: 11.9
click at [696, 41] on div "Filters: Coming soon Colored by Cleaners Color by Cleaner Color by Team Color b…" at bounding box center [659, 51] width 1237 height 44
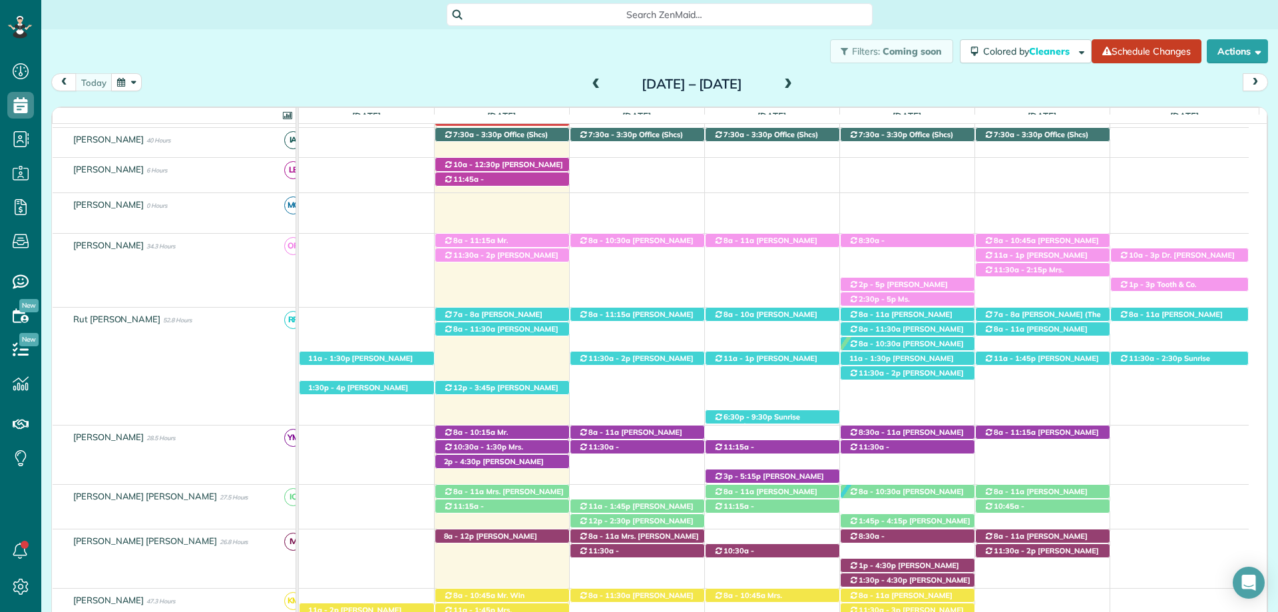
scroll to position [266, 0]
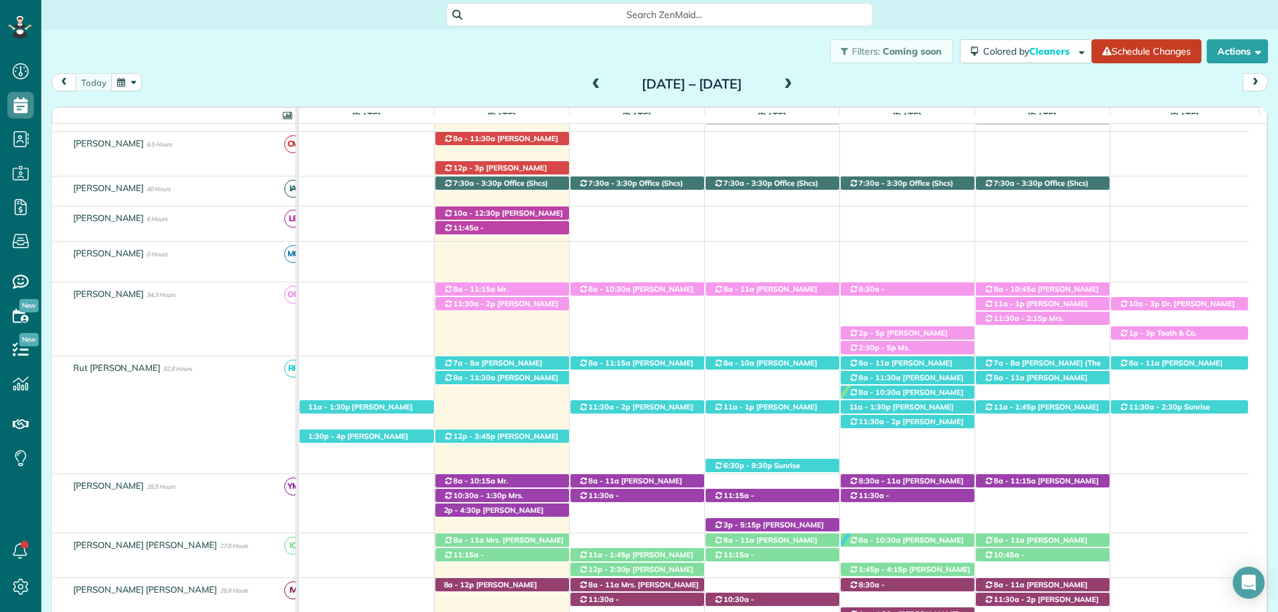
click at [911, 21] on div "Search ZenMaid…" at bounding box center [659, 14] width 1237 height 23
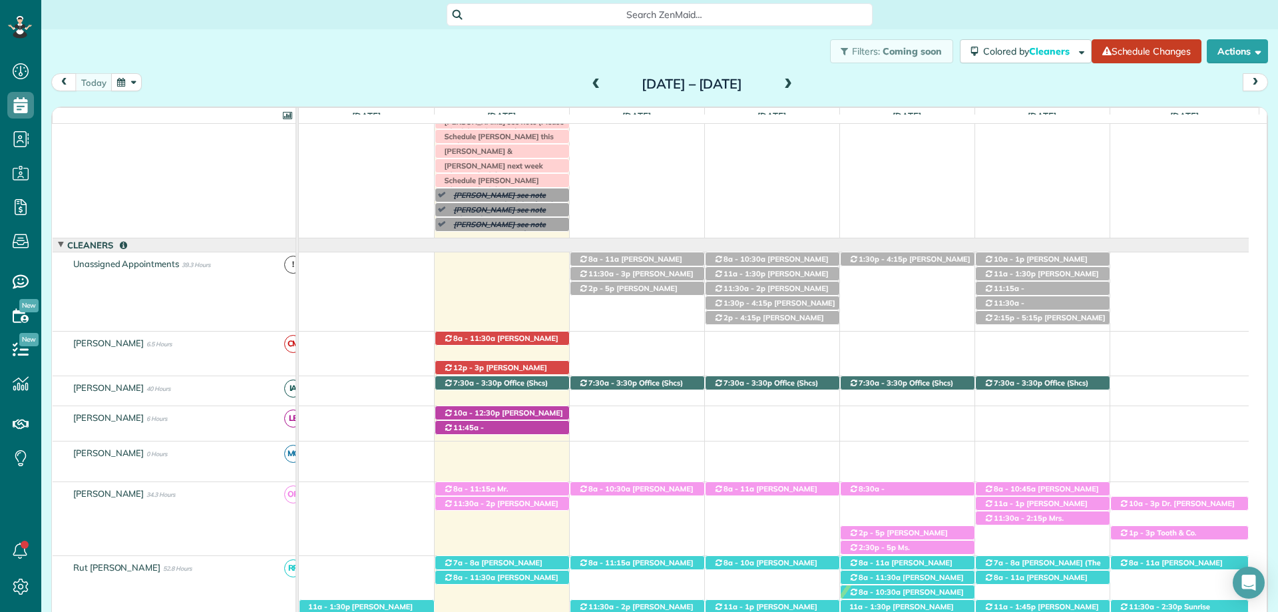
click at [967, 13] on div "Search ZenMaid…" at bounding box center [659, 14] width 1237 height 23
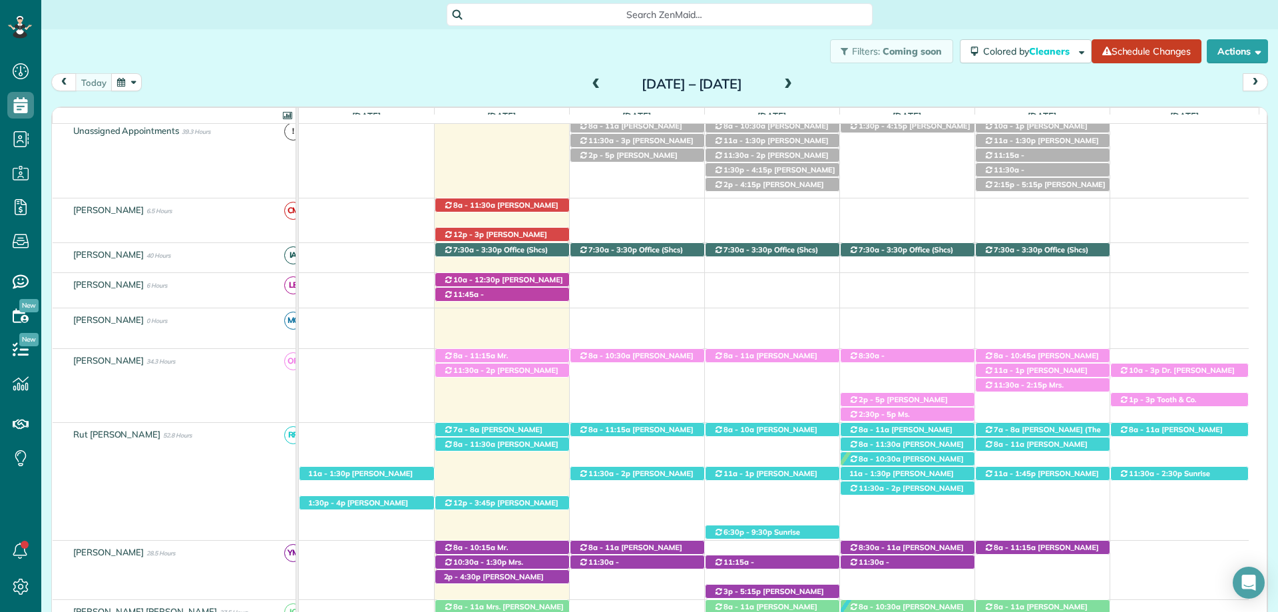
scroll to position [133, 0]
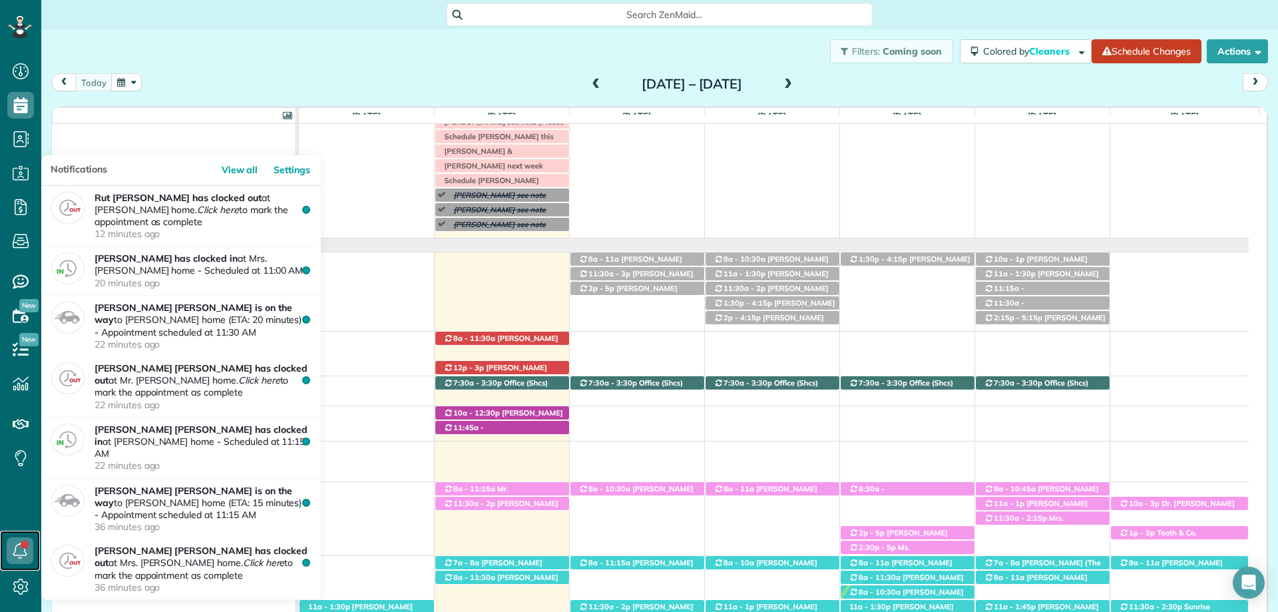
click at [16, 556] on icon at bounding box center [20, 550] width 27 height 27
click at [0, 526] on div "Dashboard Scheduling Calendar View List View Dispatch View - Weekly scheduling …" at bounding box center [20, 306] width 41 height 612
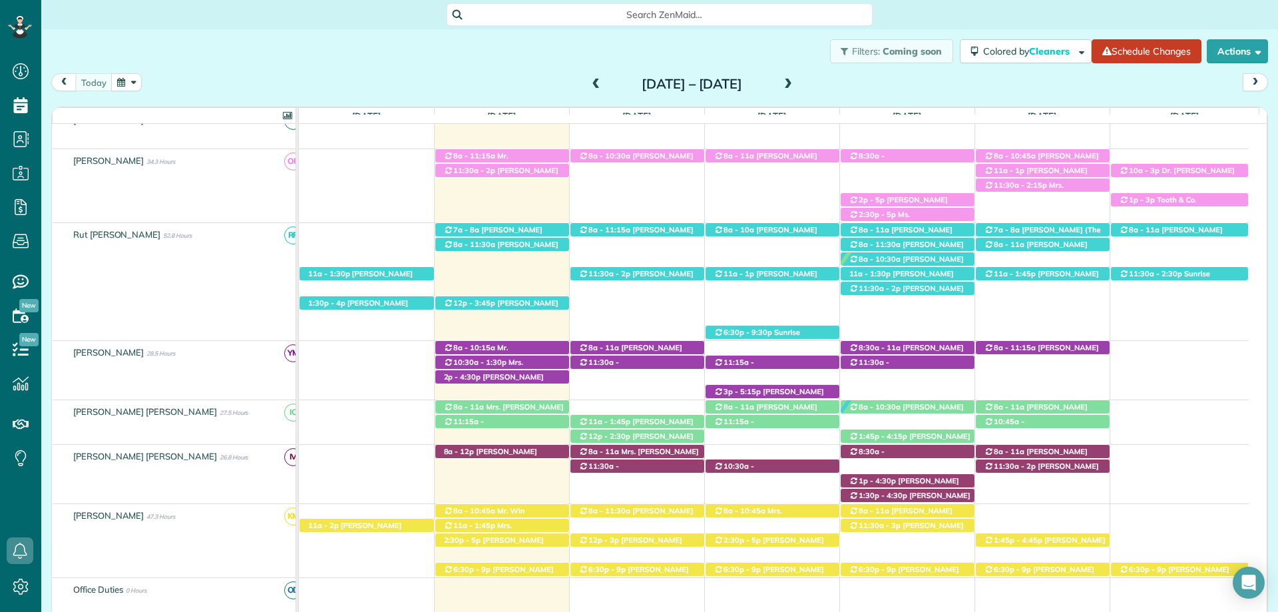
click at [796, 80] on span at bounding box center [788, 85] width 15 height 12
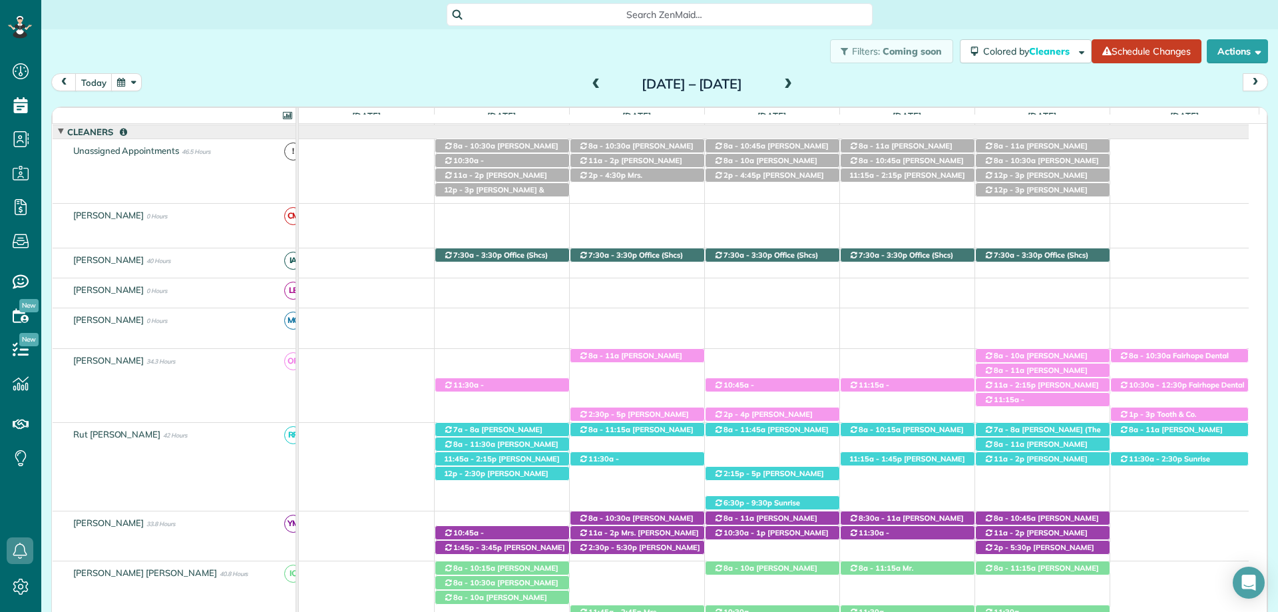
scroll to position [0, 0]
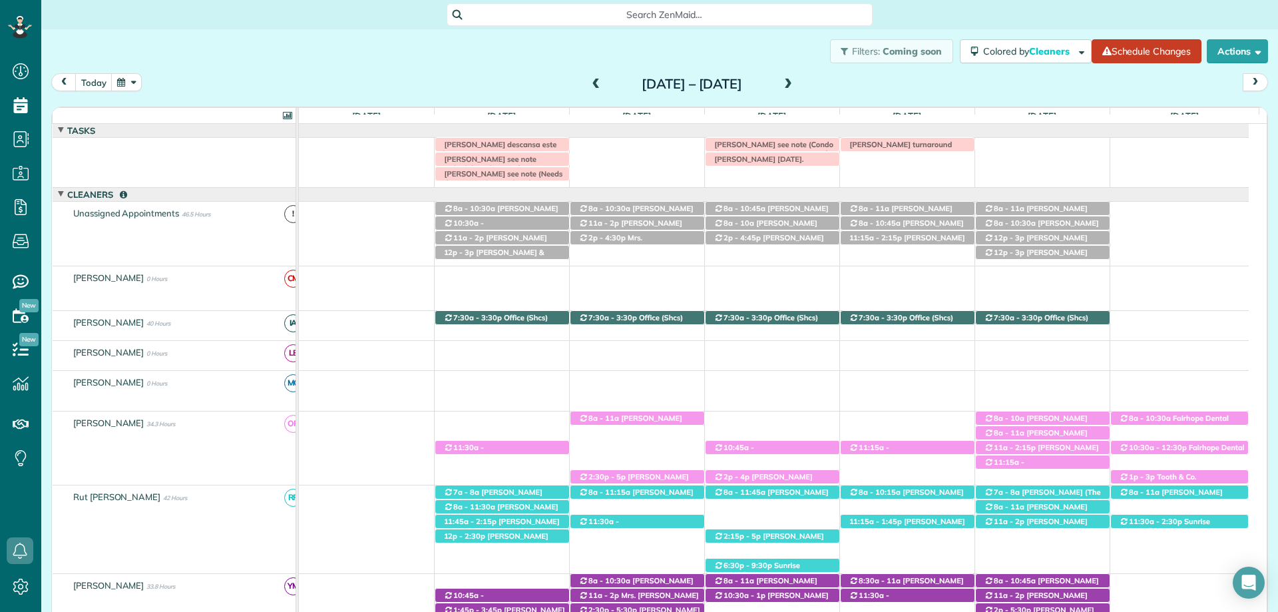
click at [589, 81] on span at bounding box center [596, 85] width 15 height 12
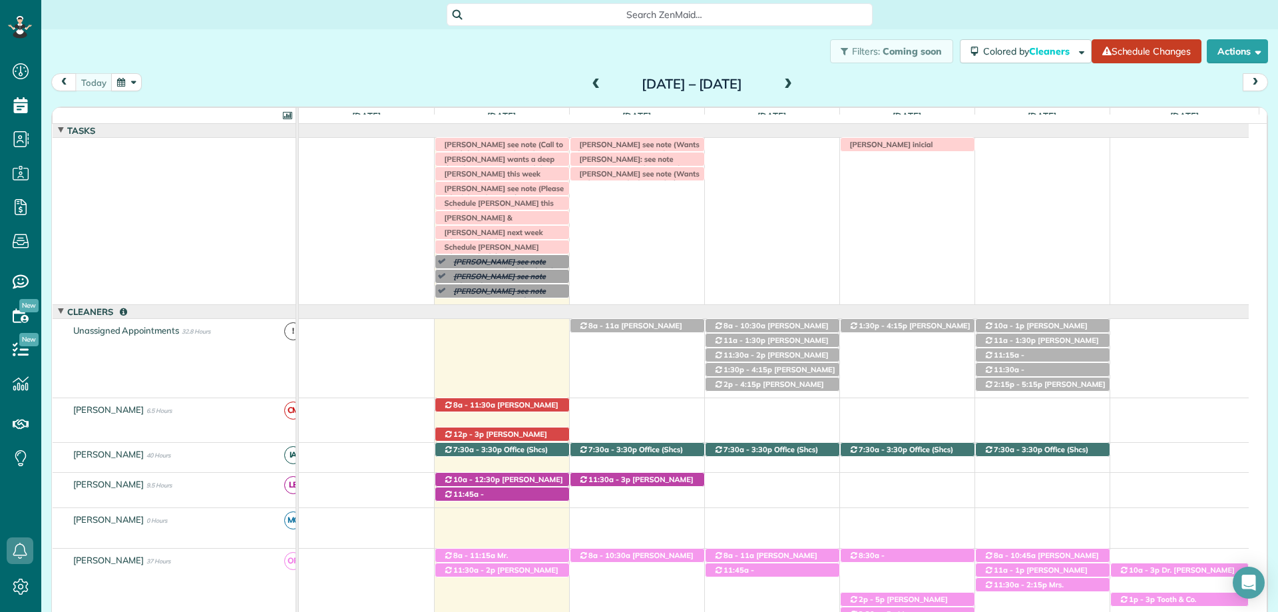
click at [591, 195] on div "Tonya Whaley inicial Caroline Byars see note (Call to ask if she has moved into…" at bounding box center [774, 221] width 950 height 166
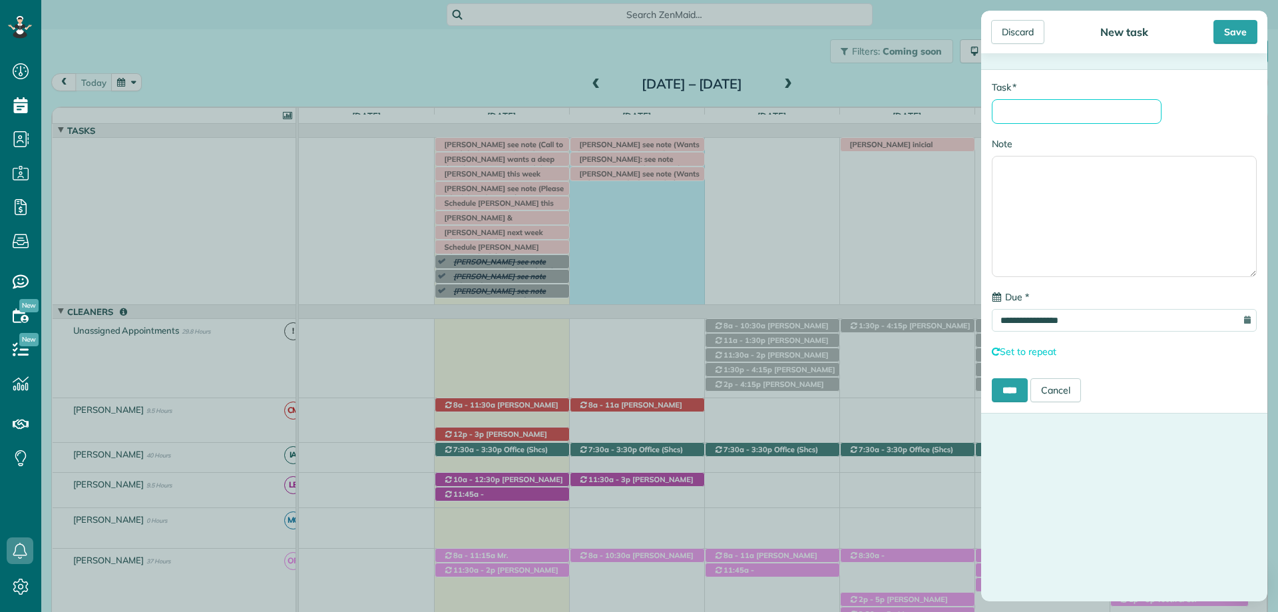
click at [1041, 109] on input "* Task" at bounding box center [1077, 111] width 170 height 25
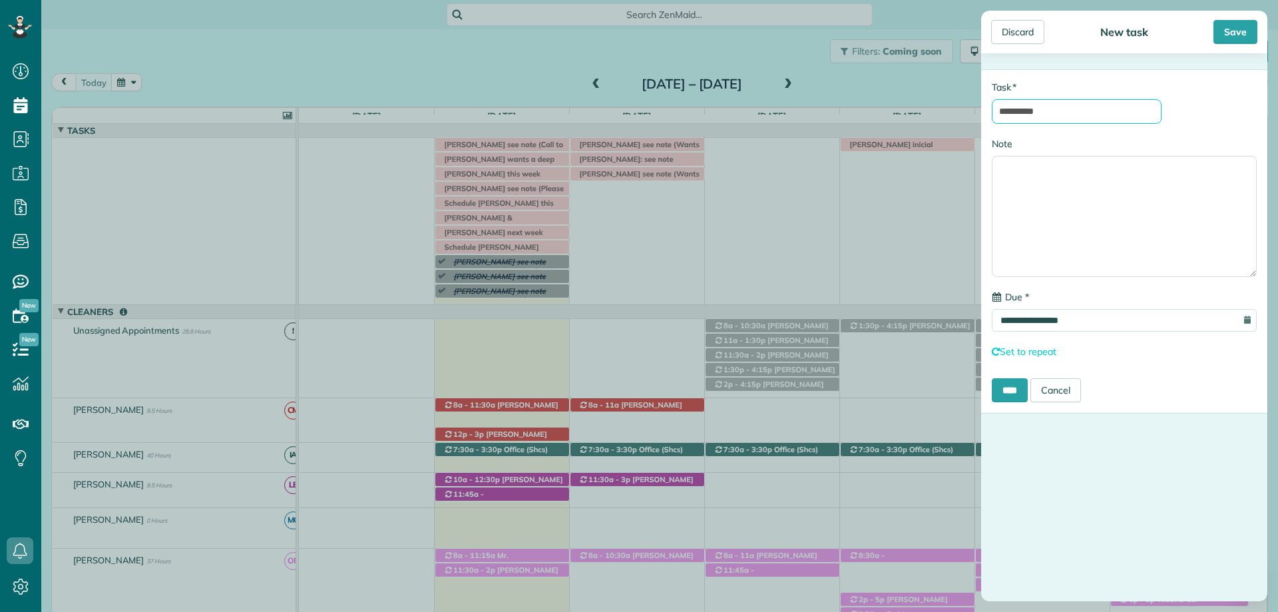
click at [1001, 113] on input "**********" at bounding box center [1077, 111] width 170 height 25
click at [1077, 115] on input "**********" at bounding box center [1077, 111] width 170 height 25
type input "**********"
click at [1071, 169] on textarea "Note" at bounding box center [1124, 216] width 265 height 121
click at [1039, 181] on textarea "**********" at bounding box center [1124, 216] width 265 height 121
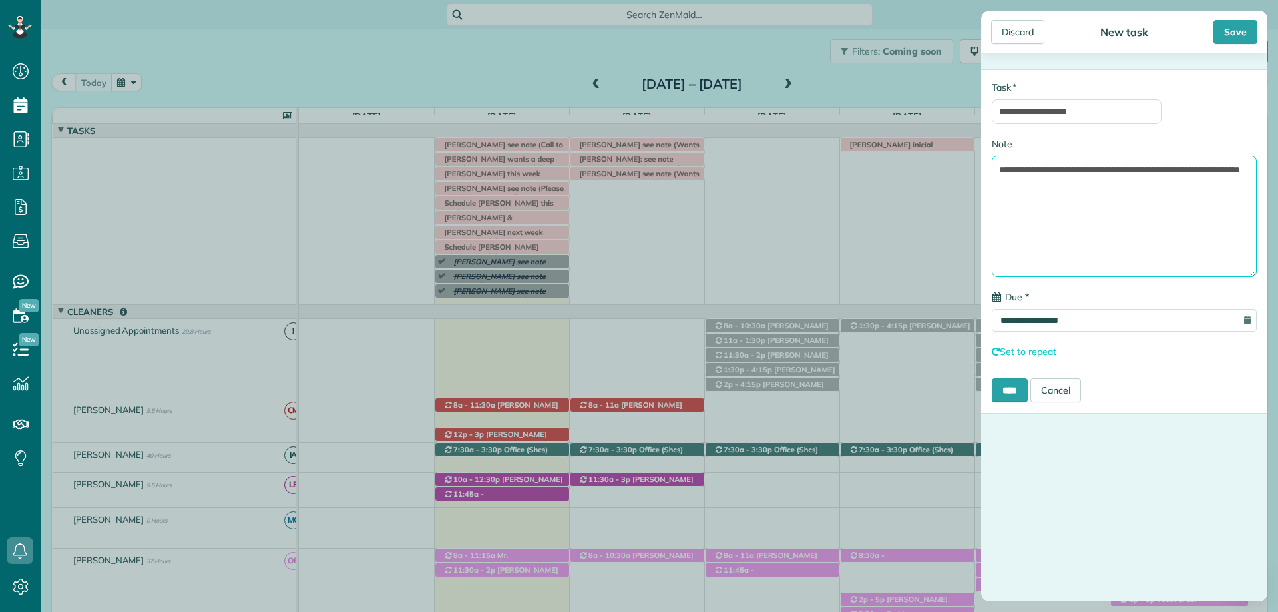
click at [1220, 171] on textarea "**********" at bounding box center [1124, 216] width 265 height 121
type textarea "**********"
click at [1237, 25] on div "Save" at bounding box center [1236, 32] width 44 height 24
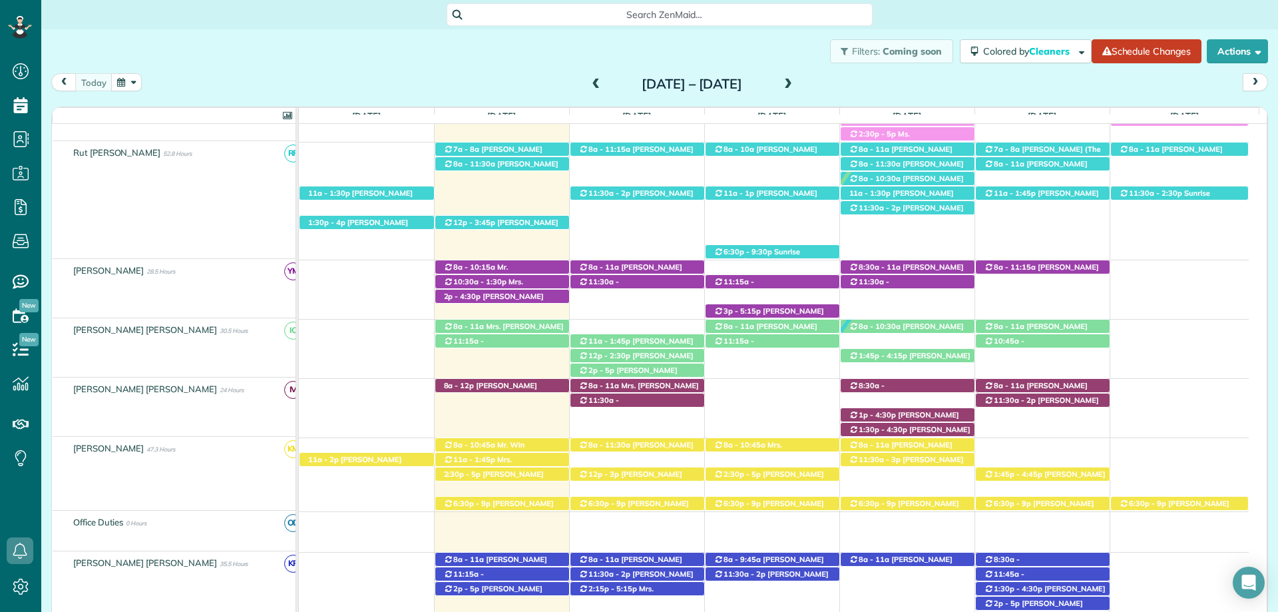
scroll to position [480, 0]
click at [635, 353] on span "Faith Kaiser (+12515046790)" at bounding box center [636, 360] width 115 height 19
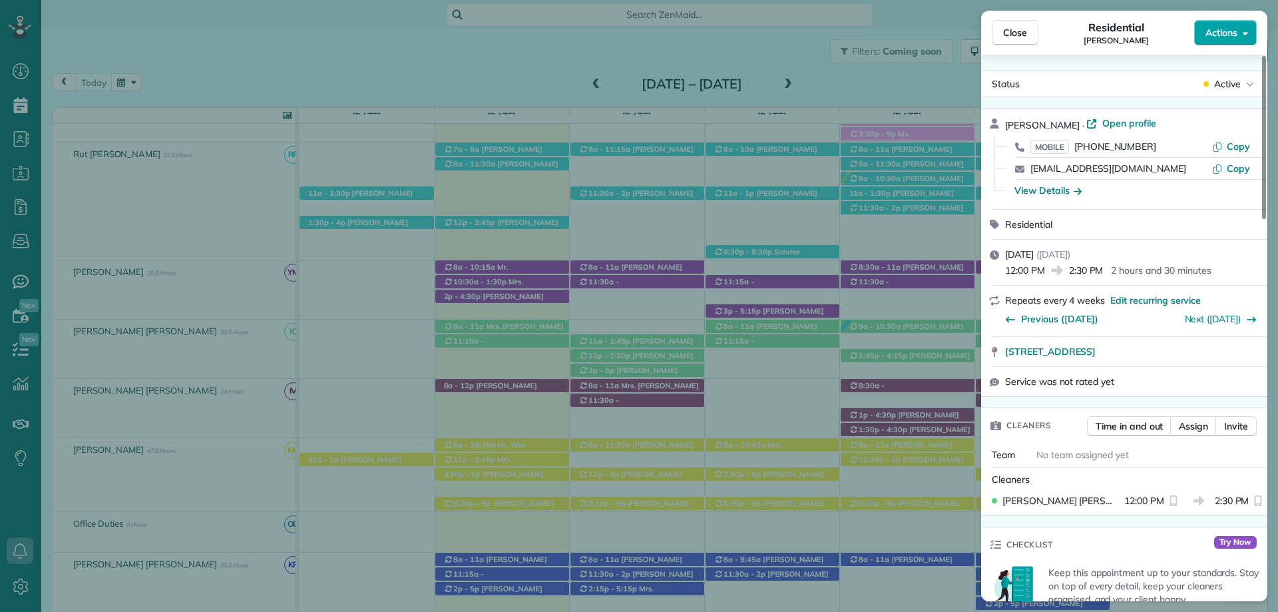
click at [1226, 35] on span "Actions" at bounding box center [1222, 32] width 32 height 13
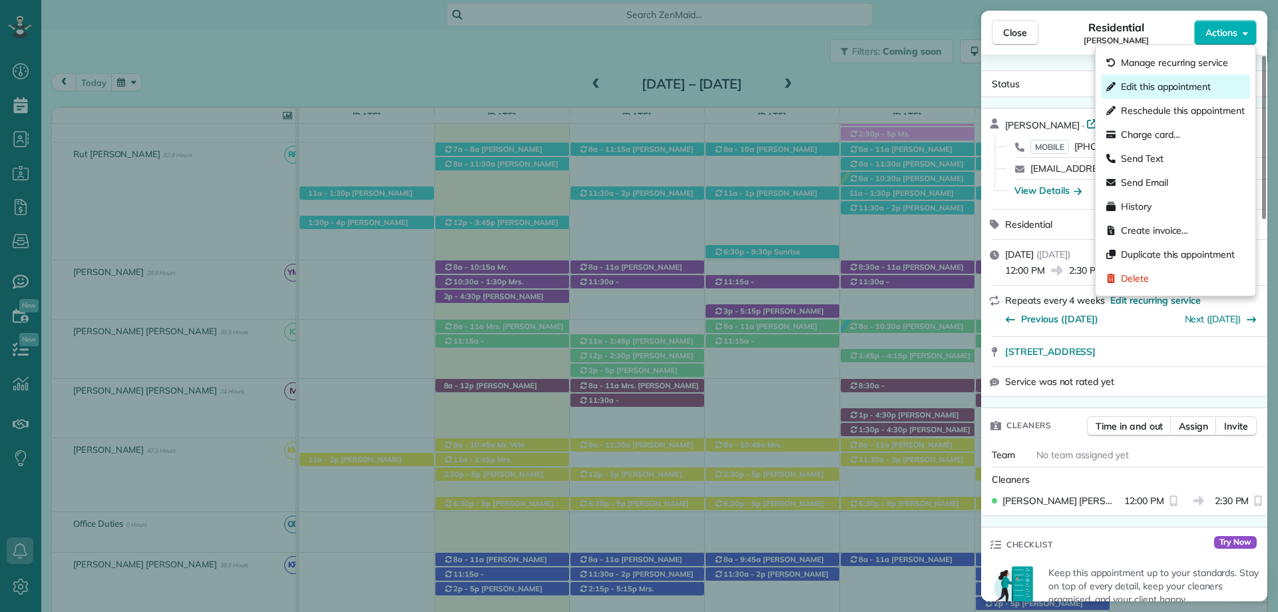
click at [1179, 83] on span "Edit this appointment" at bounding box center [1166, 86] width 90 height 13
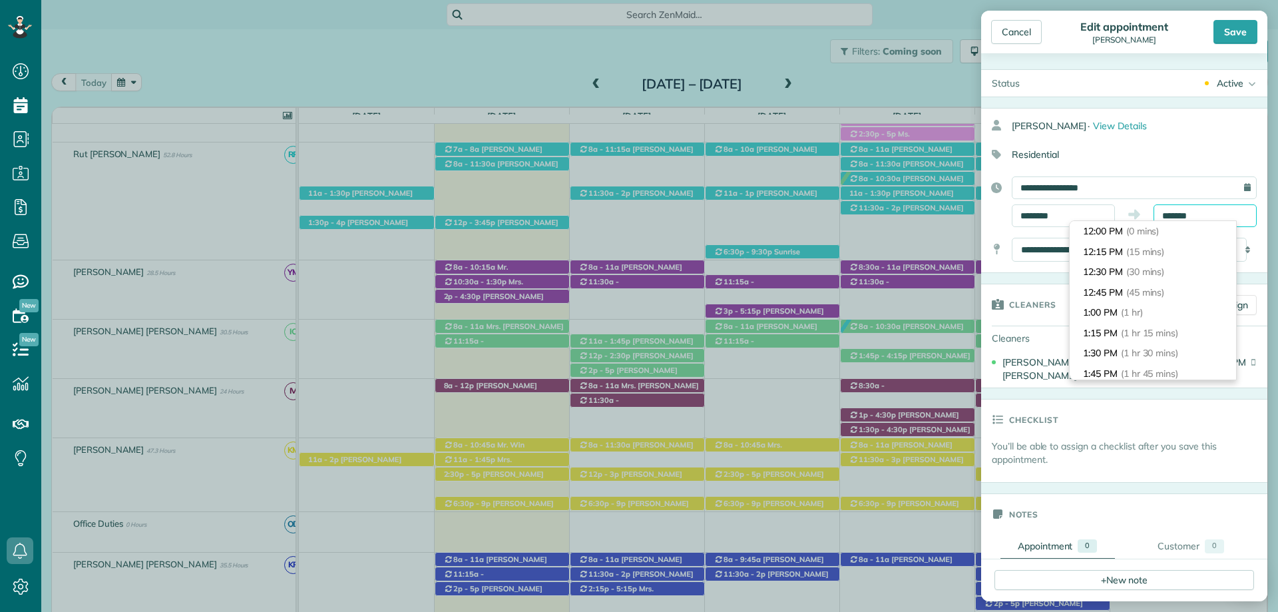
click at [1174, 206] on input "*******" at bounding box center [1205, 215] width 103 height 23
click at [1059, 215] on input "********" at bounding box center [1063, 215] width 103 height 23
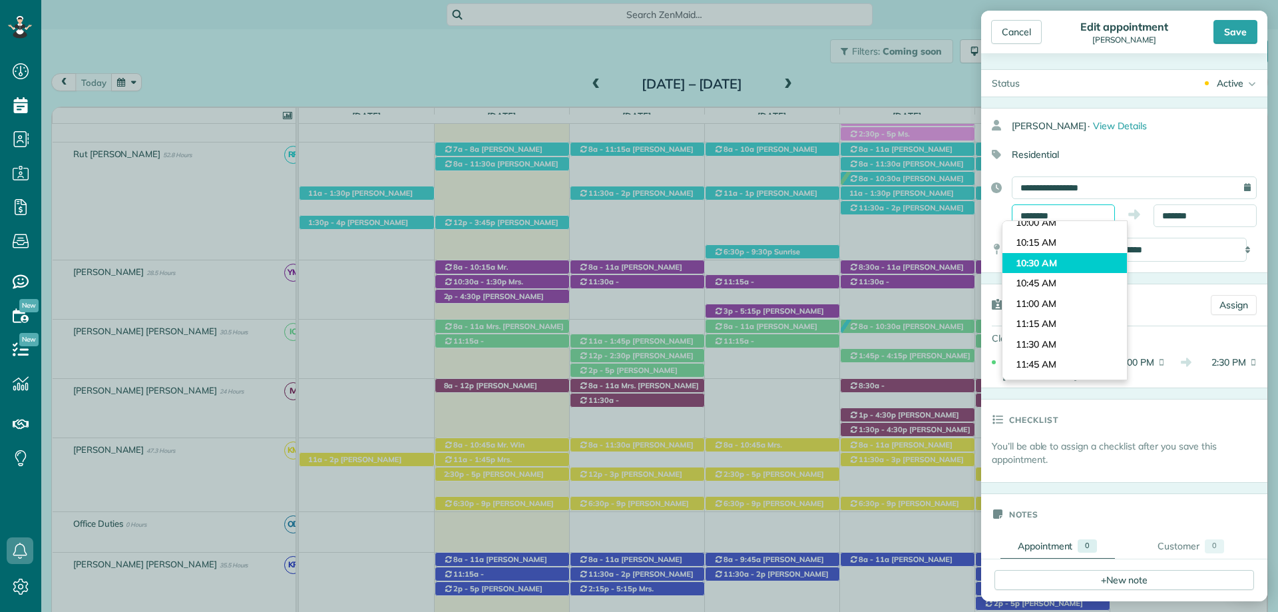
scroll to position [668, 0]
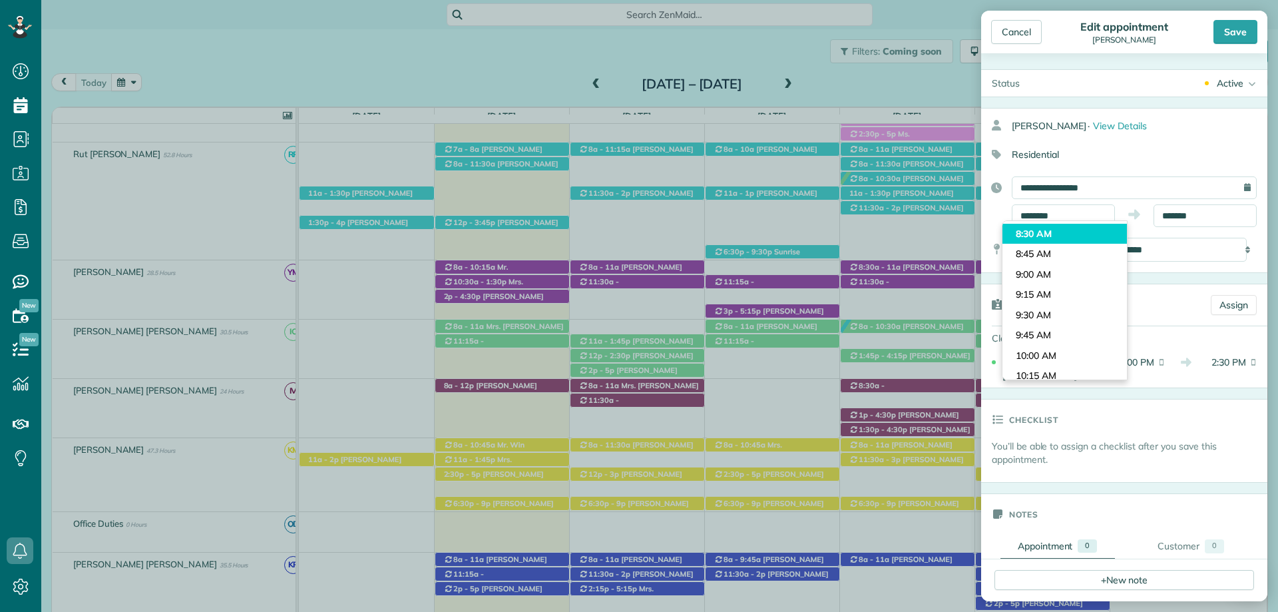
click at [1061, 234] on body "Dashboard Scheduling Calendar View List View Dispatch View - Weekly scheduling …" at bounding box center [639, 306] width 1278 height 612
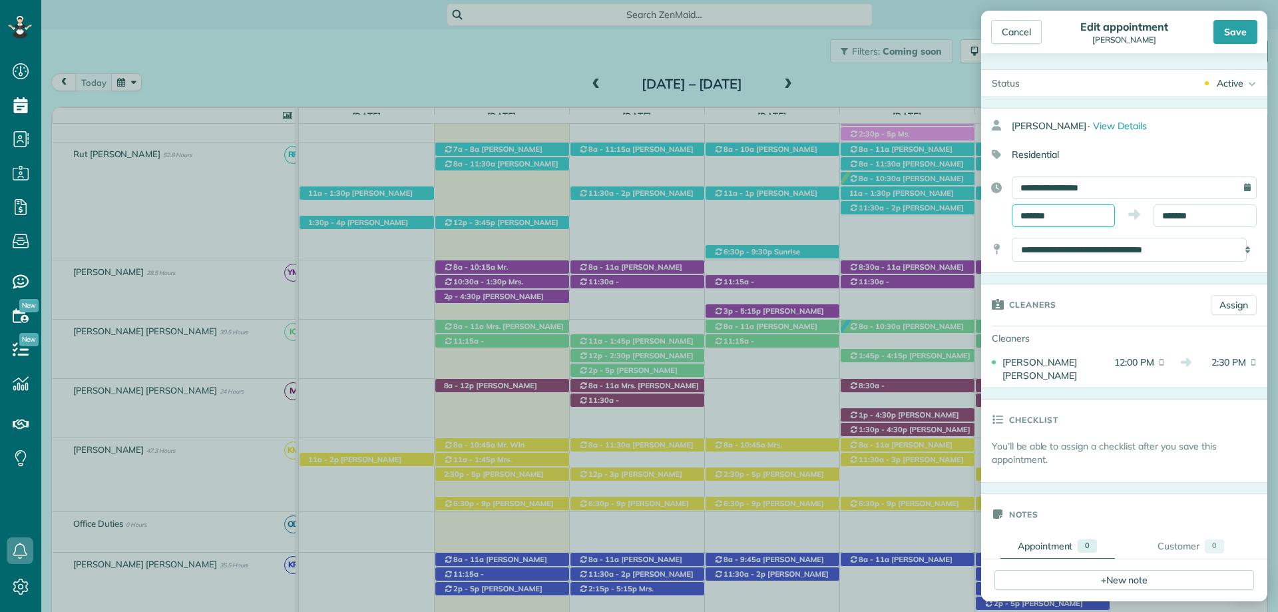
click at [1060, 220] on input "*******" at bounding box center [1063, 215] width 103 height 23
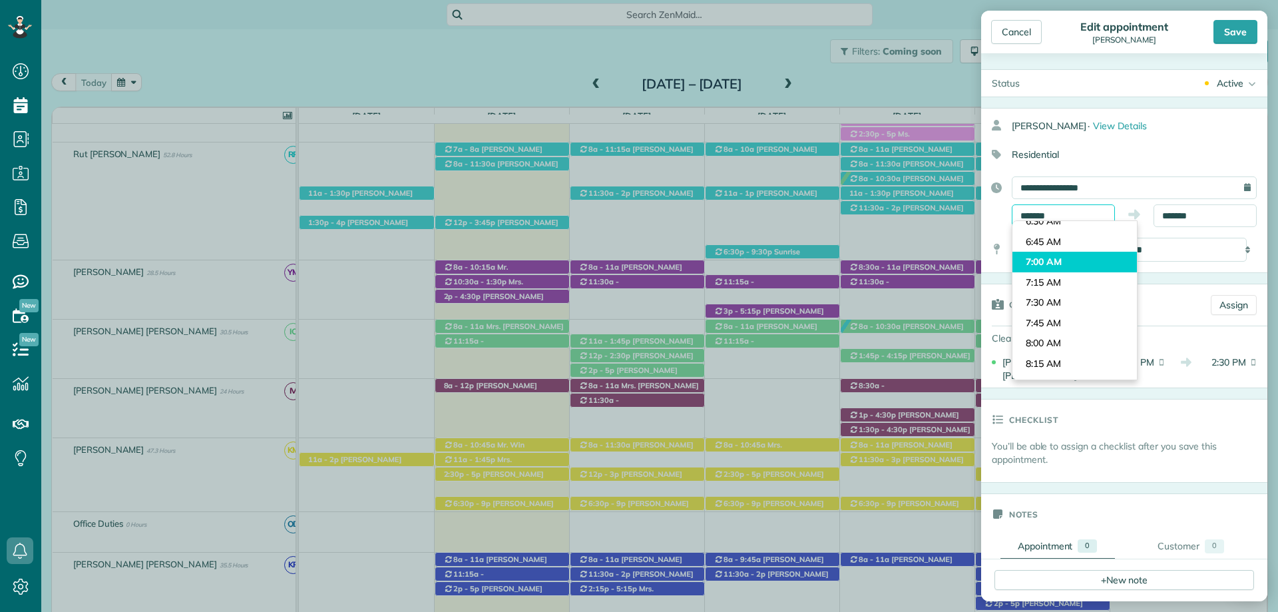
scroll to position [517, 0]
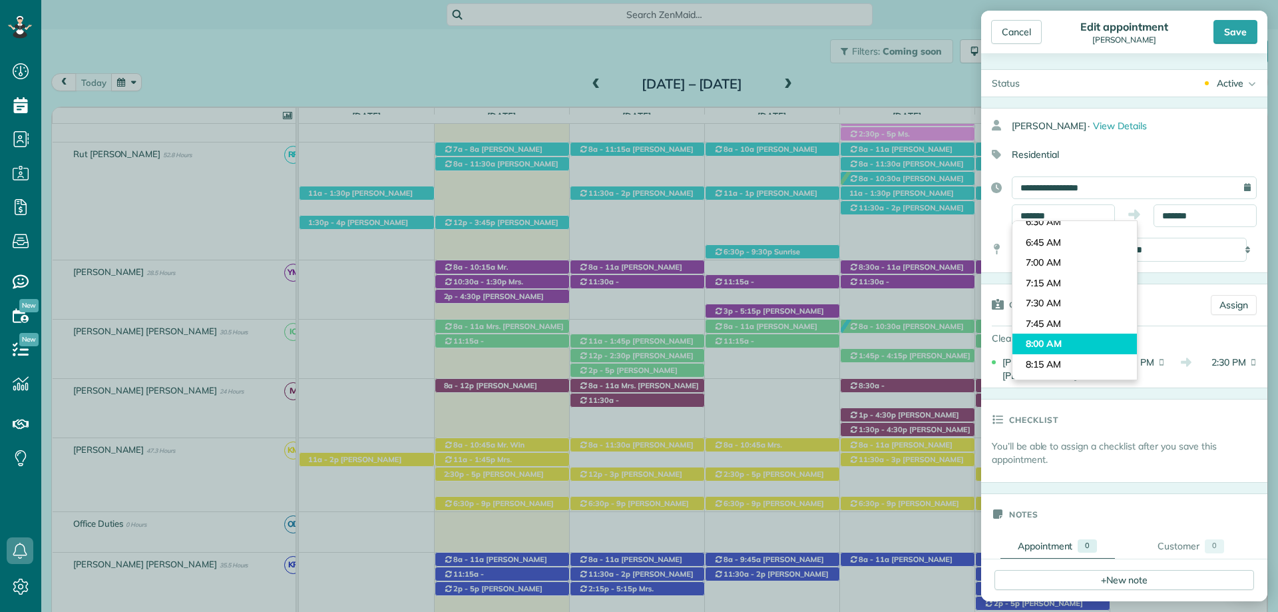
type input "*******"
click at [1063, 340] on body "Dashboard Scheduling Calendar View List View Dispatch View - Weekly scheduling …" at bounding box center [639, 306] width 1278 height 612
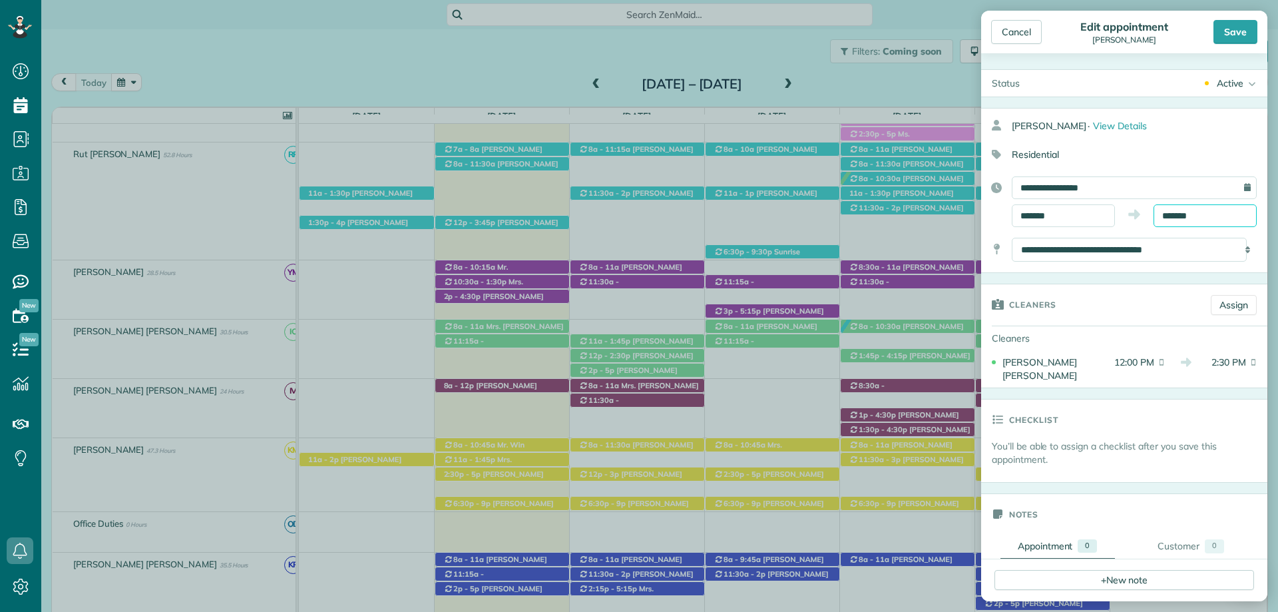
click at [1171, 218] on input "*******" at bounding box center [1205, 215] width 103 height 23
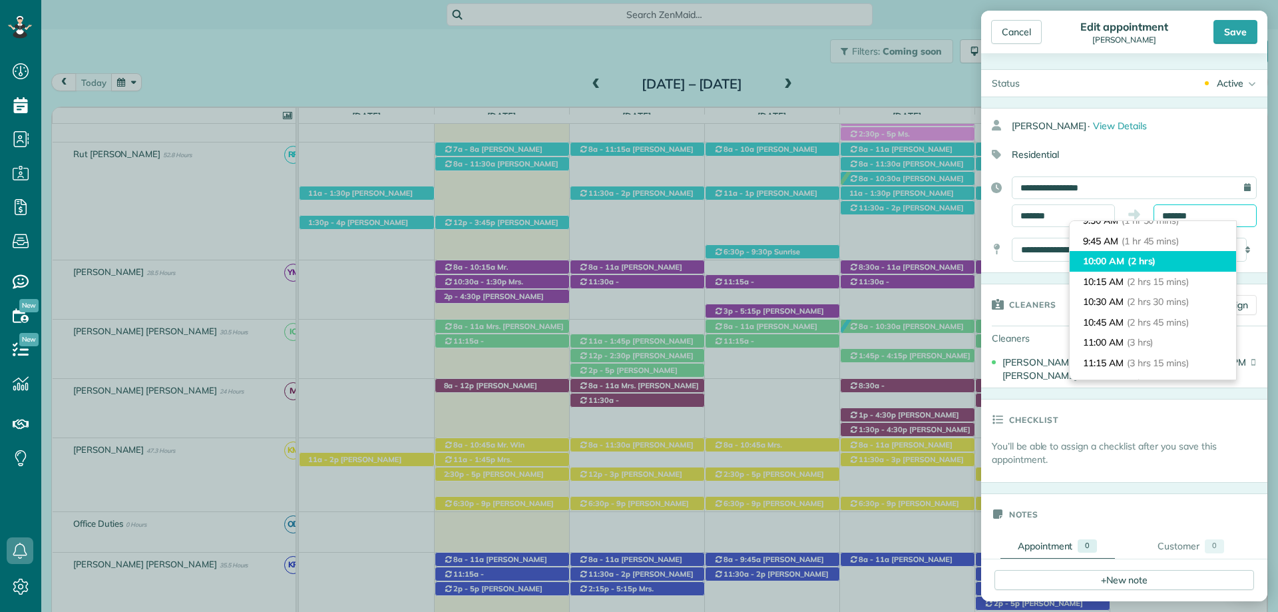
scroll to position [109, 0]
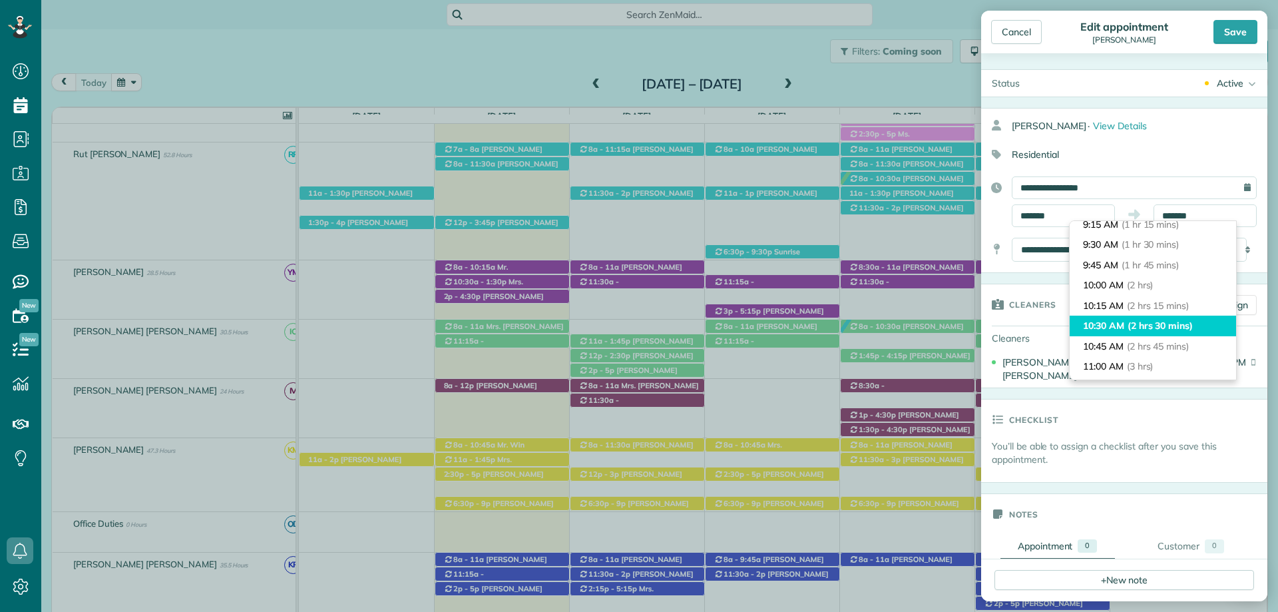
type input "********"
click at [1170, 332] on li "10:30 AM (2 hrs 30 mins)" at bounding box center [1153, 326] width 166 height 21
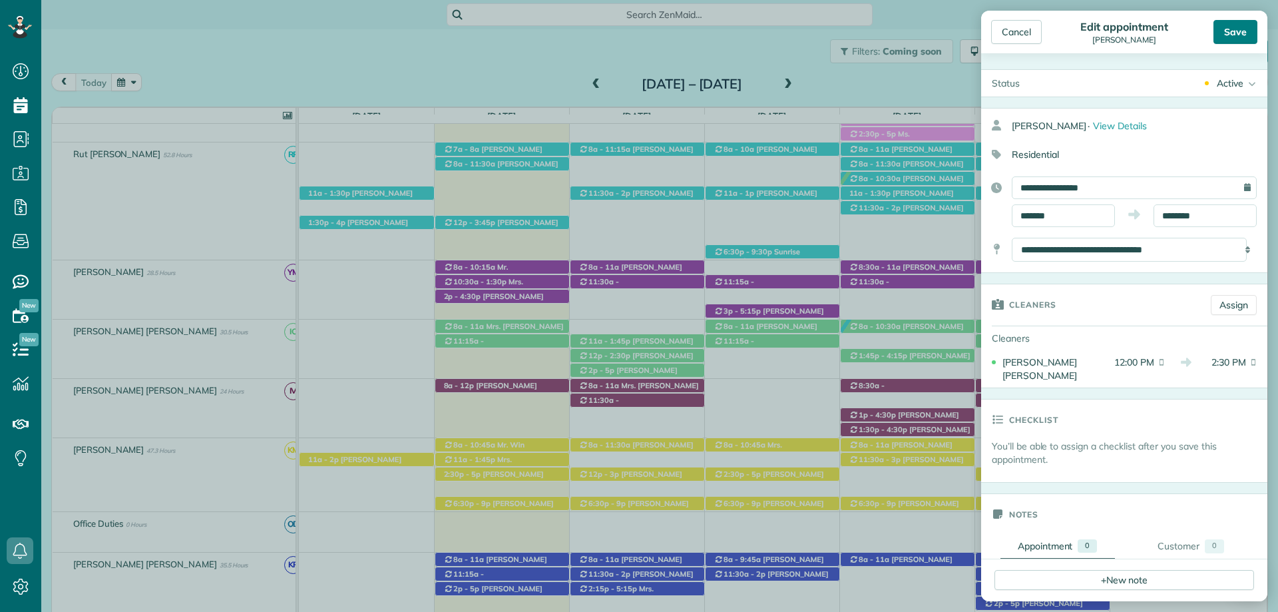
click at [1231, 32] on div "Save" at bounding box center [1236, 32] width 44 height 24
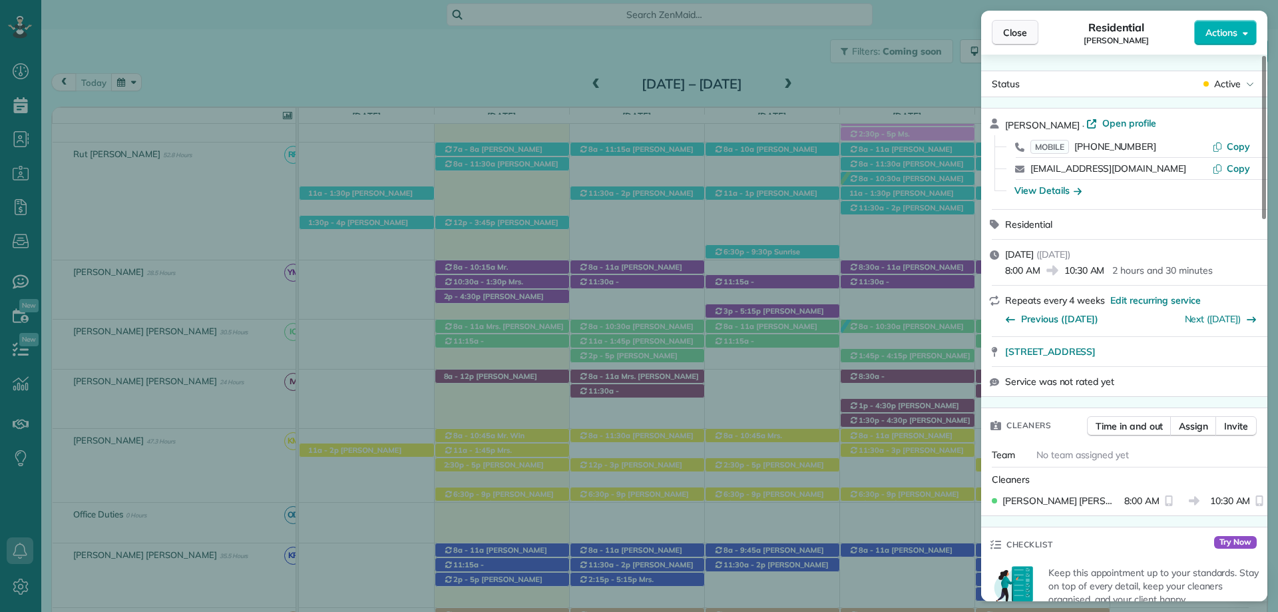
click at [1011, 27] on span "Close" at bounding box center [1015, 32] width 24 height 13
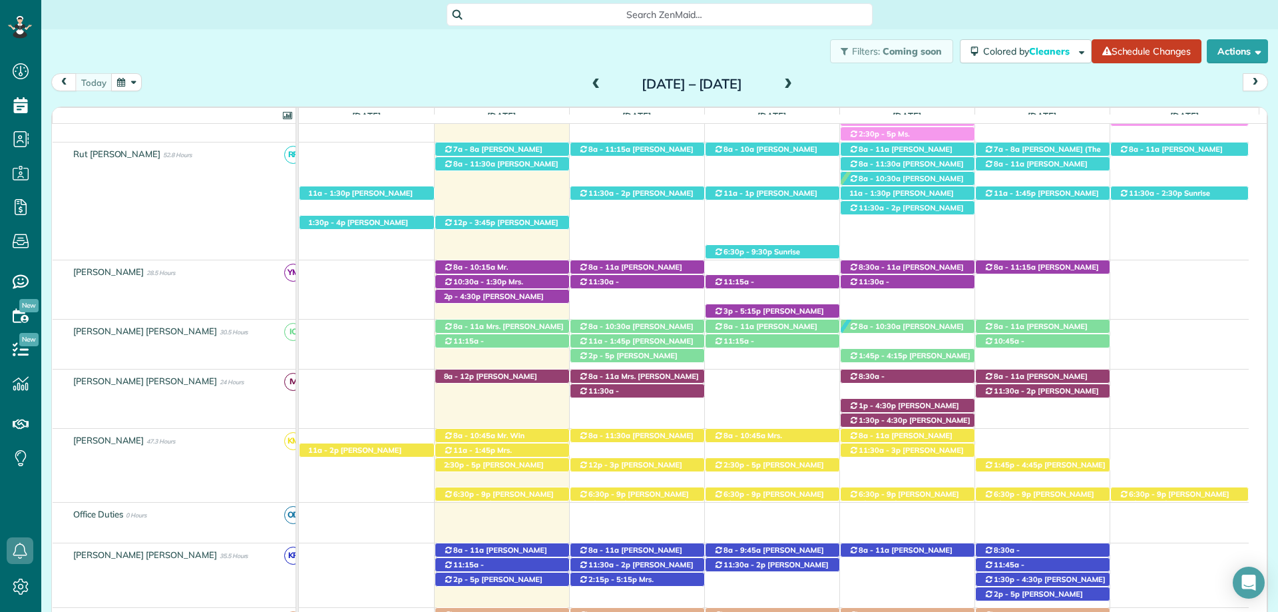
click at [924, 7] on div "Search ZenMaid…" at bounding box center [659, 14] width 1237 height 23
click at [483, 225] on span "12p - 3:45p" at bounding box center [474, 222] width 43 height 9
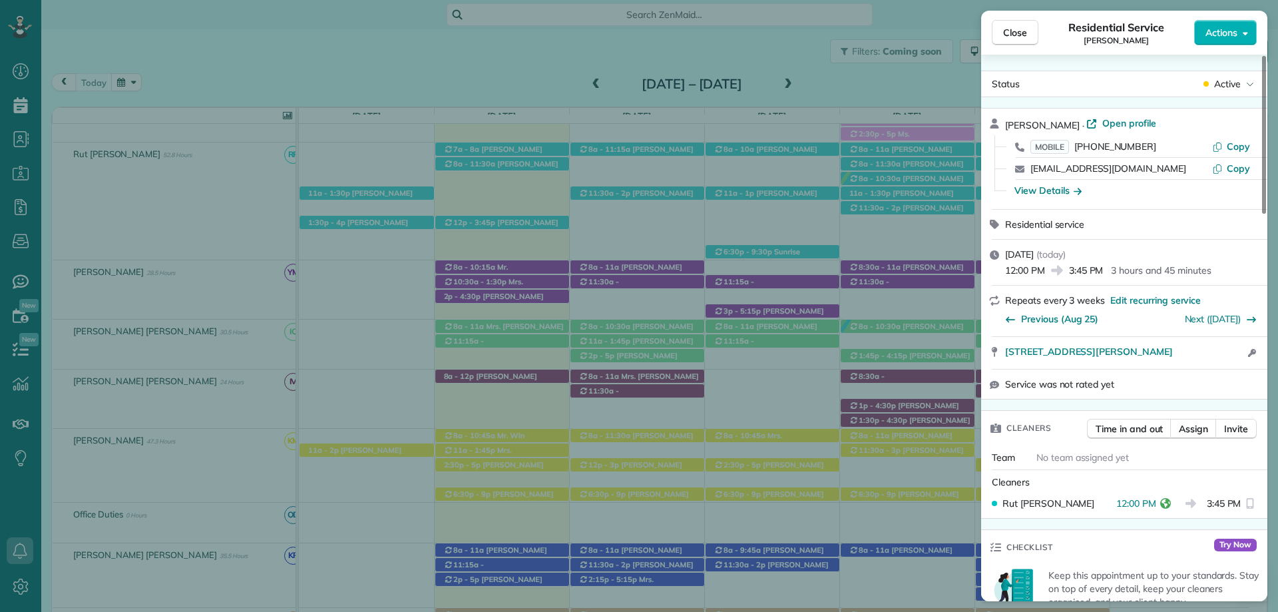
drag, startPoint x: 1008, startPoint y: 33, endPoint x: 969, endPoint y: 271, distance: 240.8
click at [1008, 33] on span "Close" at bounding box center [1015, 32] width 24 height 13
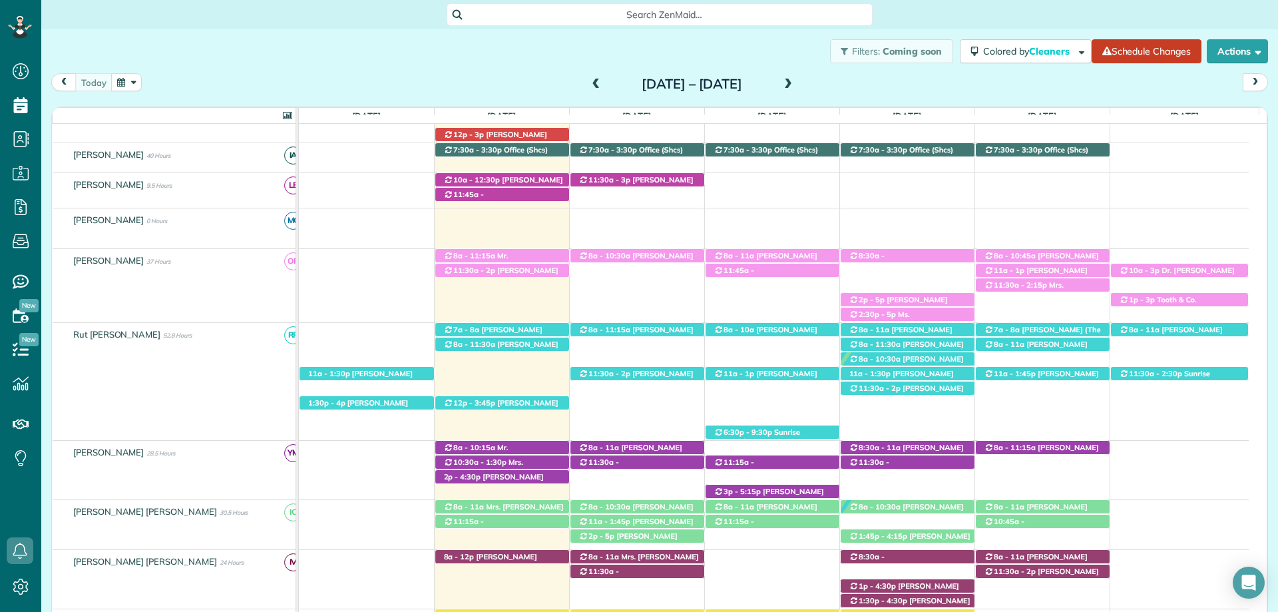
scroll to position [280, 0]
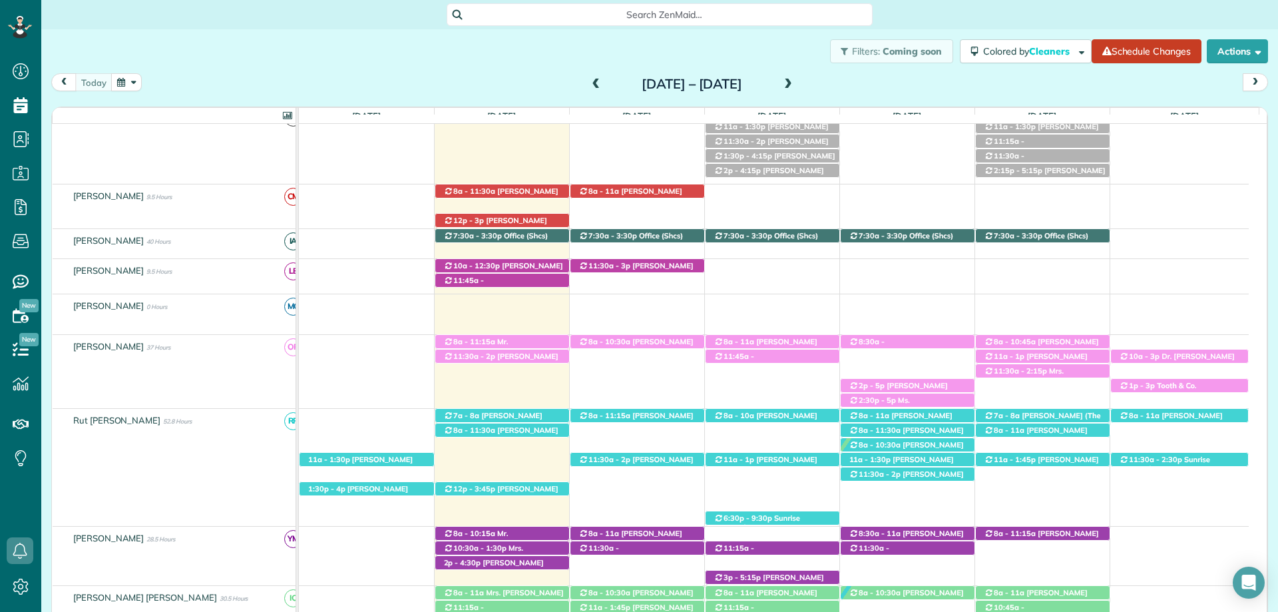
click at [1029, 10] on div "Search ZenMaid…" at bounding box center [659, 14] width 1237 height 23
click at [1000, 22] on div "Search ZenMaid…" at bounding box center [659, 14] width 1237 height 23
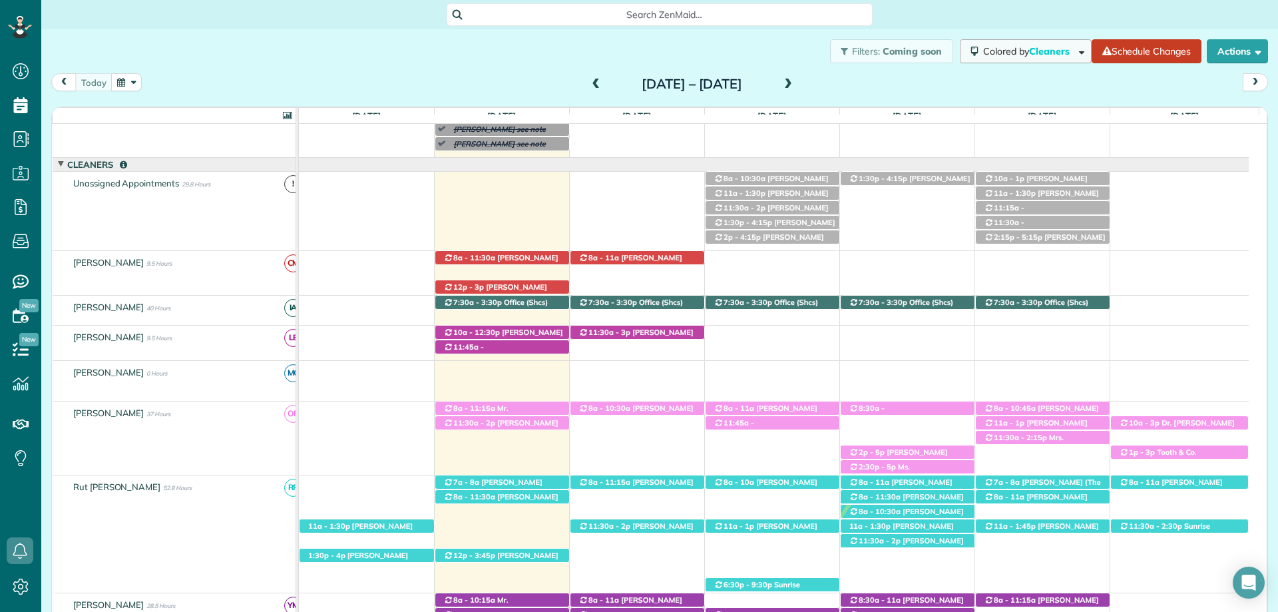
drag, startPoint x: 1003, startPoint y: 8, endPoint x: 1003, endPoint y: 53, distance: 45.3
click at [1003, 8] on div "Search ZenMaid…" at bounding box center [659, 14] width 1237 height 23
click at [953, 55] on div "Colored by Cleaners Color by Cleaner Color by Team Color by Status Color by Rec…" at bounding box center [1022, 51] width 138 height 24
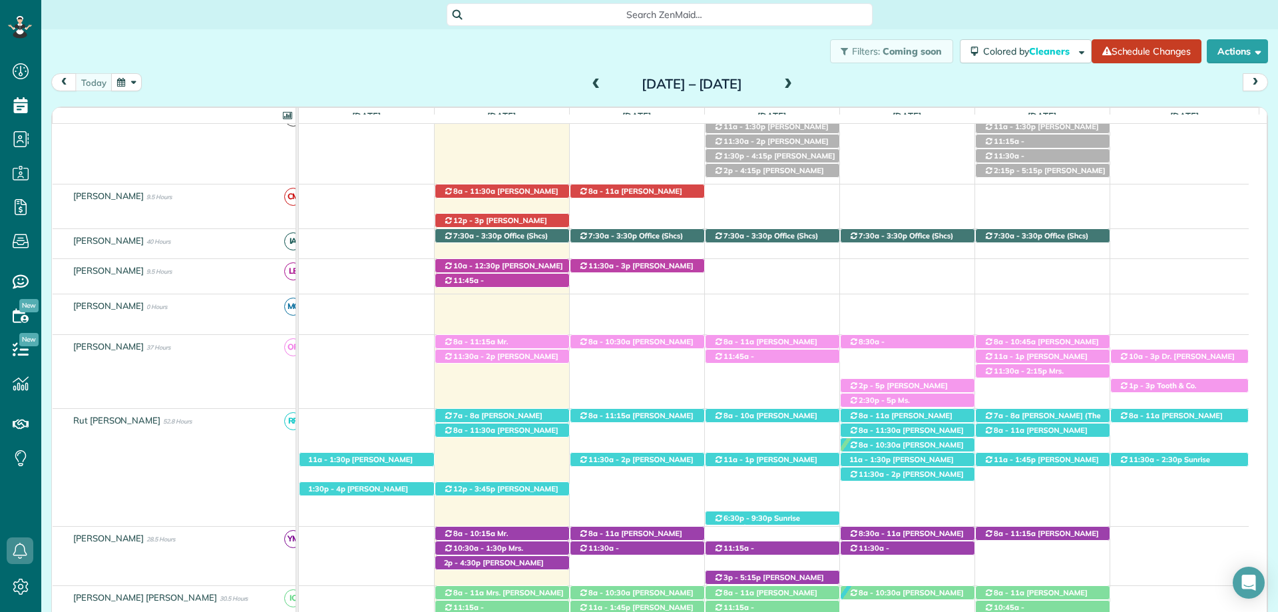
scroll to position [280, 0]
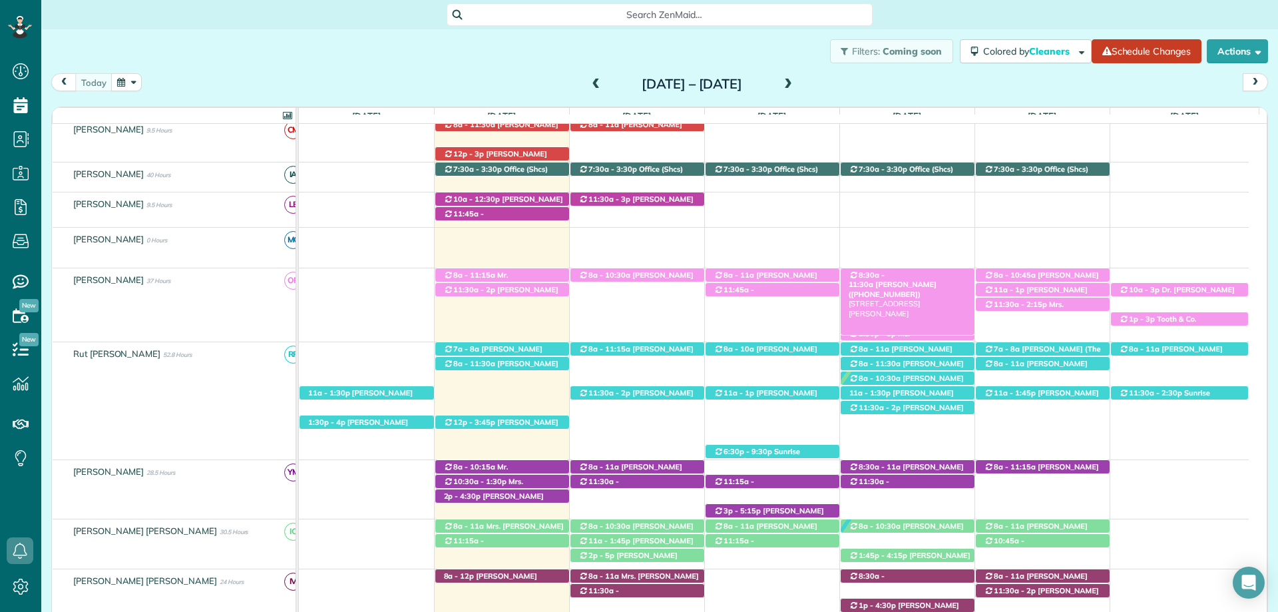
click at [885, 278] on span "8:30a - 11:30a" at bounding box center [867, 279] width 37 height 19
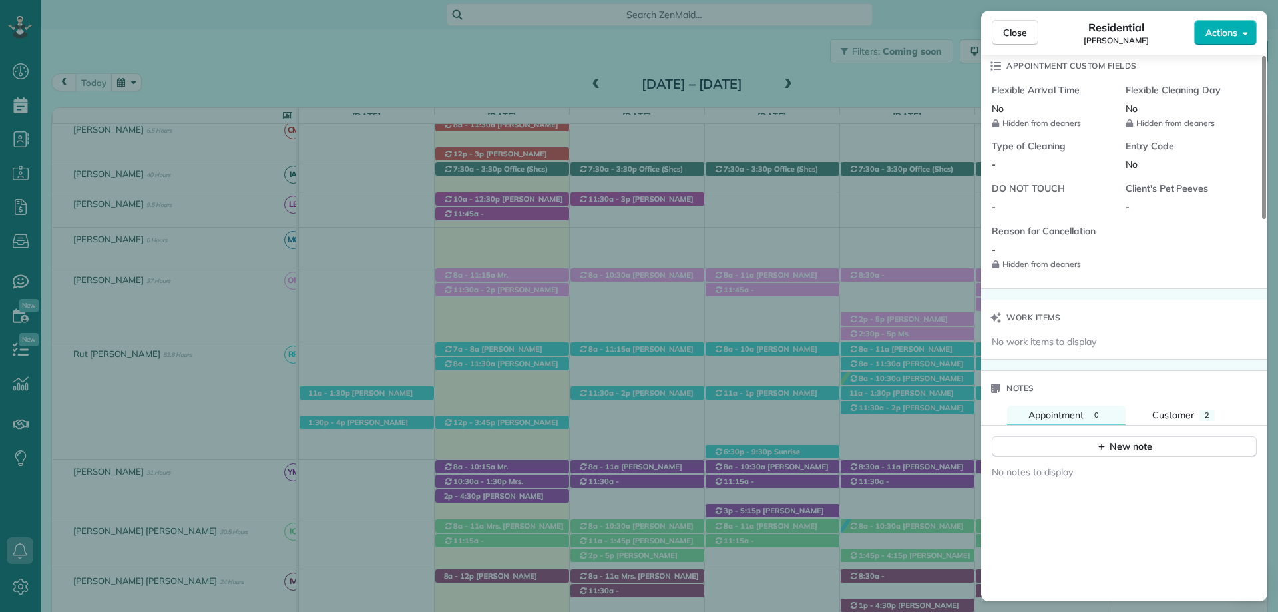
scroll to position [999, 0]
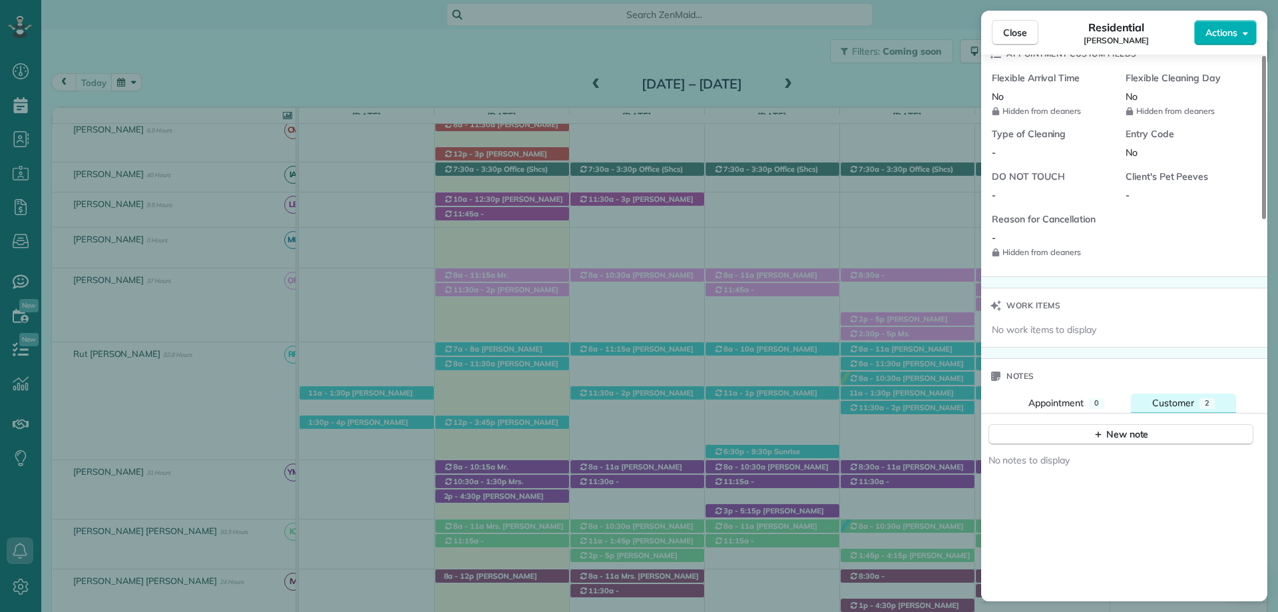
click at [1189, 398] on span "Customer" at bounding box center [1173, 403] width 42 height 12
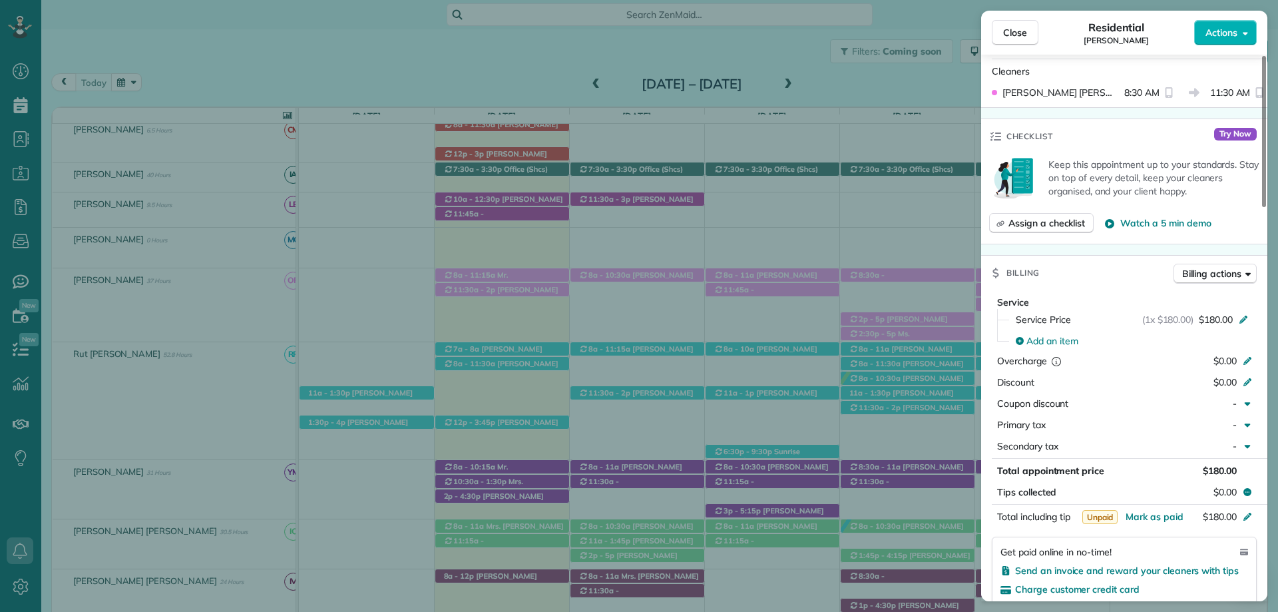
scroll to position [399, 0]
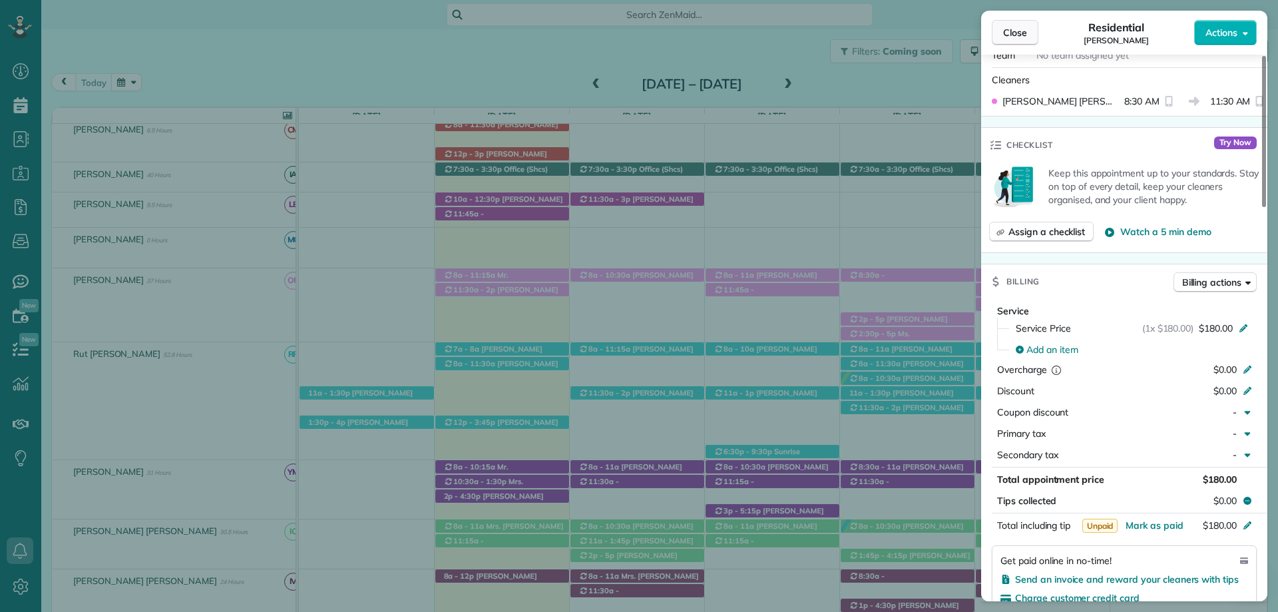
click at [1018, 43] on button "Close" at bounding box center [1015, 32] width 47 height 25
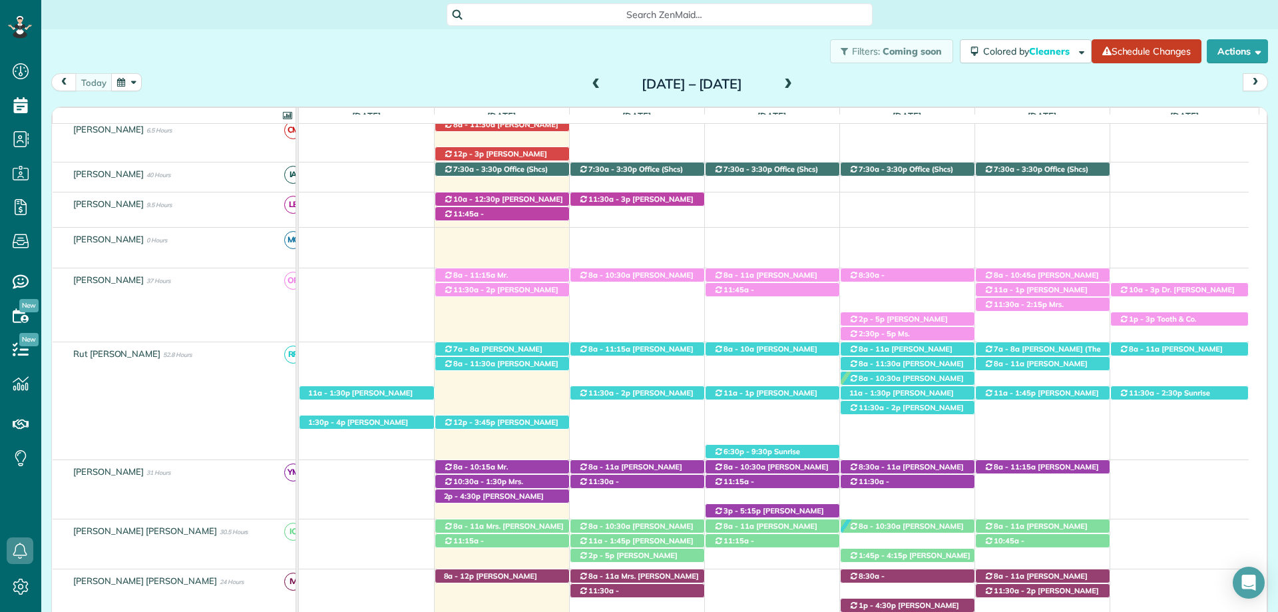
scroll to position [413, 0]
click at [903, 269] on link "8:30a - 11:30a McKenzie Terry (+18014041476) 7813 Rushing Water Court - Spanish…" at bounding box center [907, 302] width 135 height 68
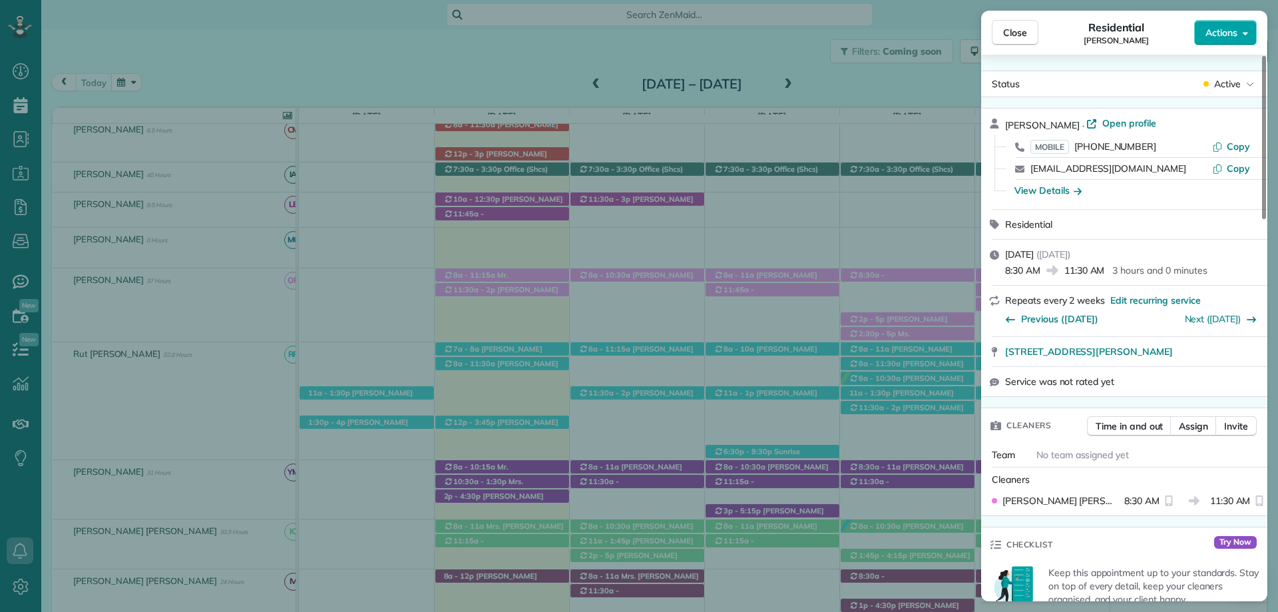
click at [1217, 32] on span "Actions" at bounding box center [1222, 32] width 32 height 13
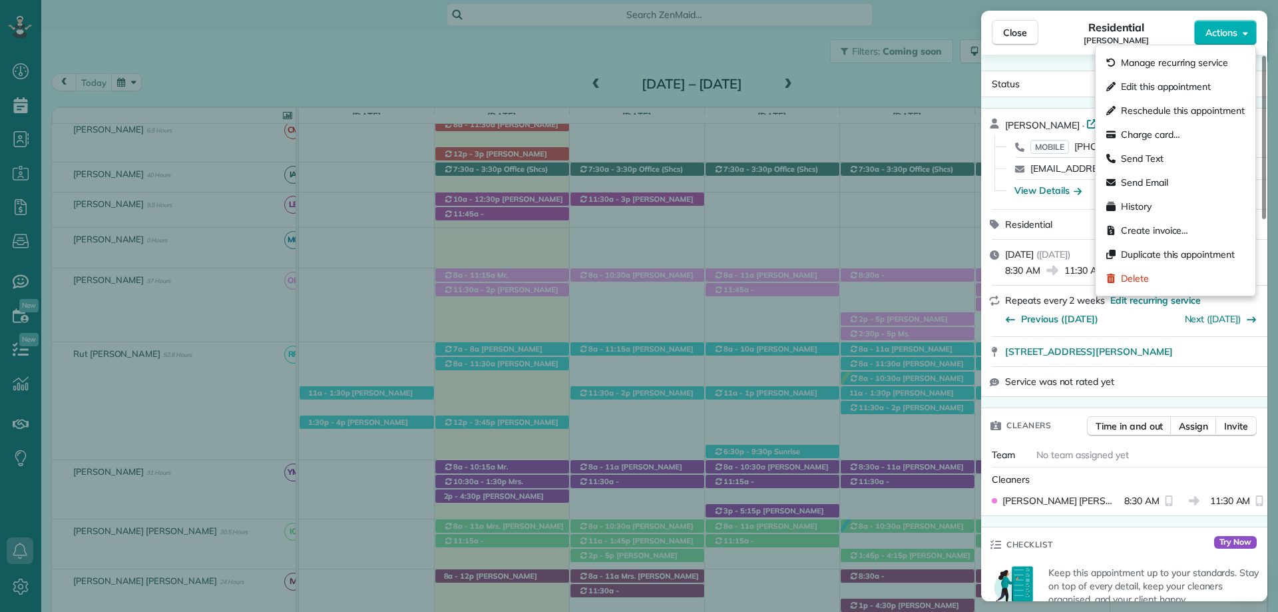
click at [1059, 57] on div "Status Active McKenzie Terry · Open profile MOBILE (801) 404-1476 Copy mckenzim…" at bounding box center [1124, 328] width 286 height 547
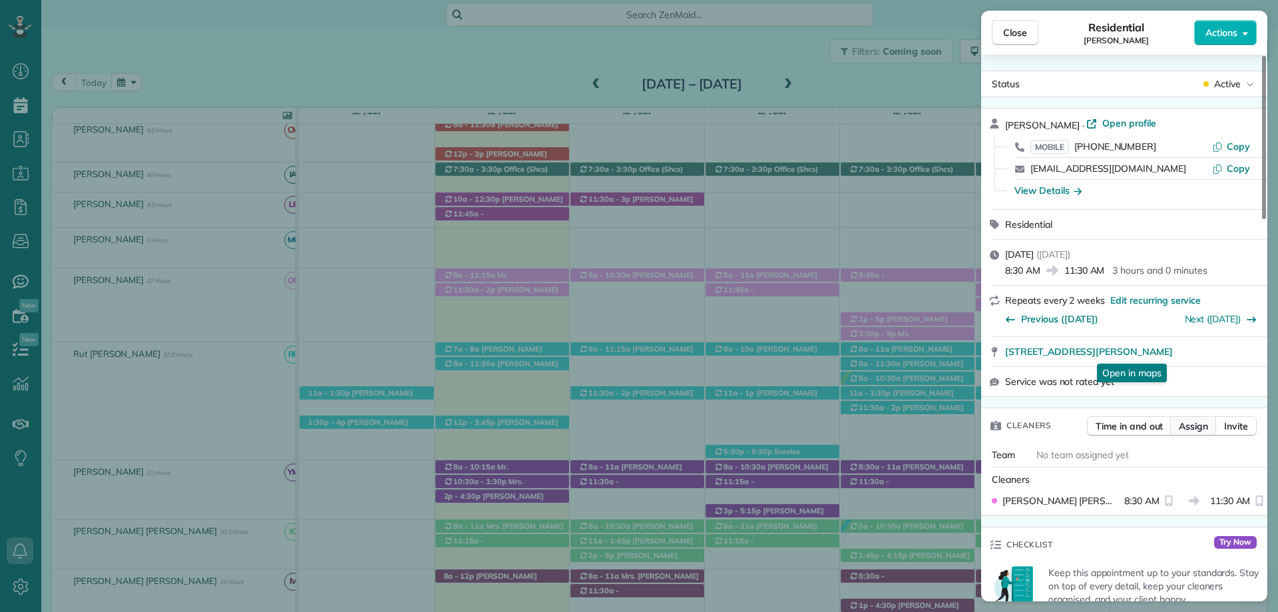
click at [1197, 416] on button "Assign" at bounding box center [1193, 426] width 47 height 20
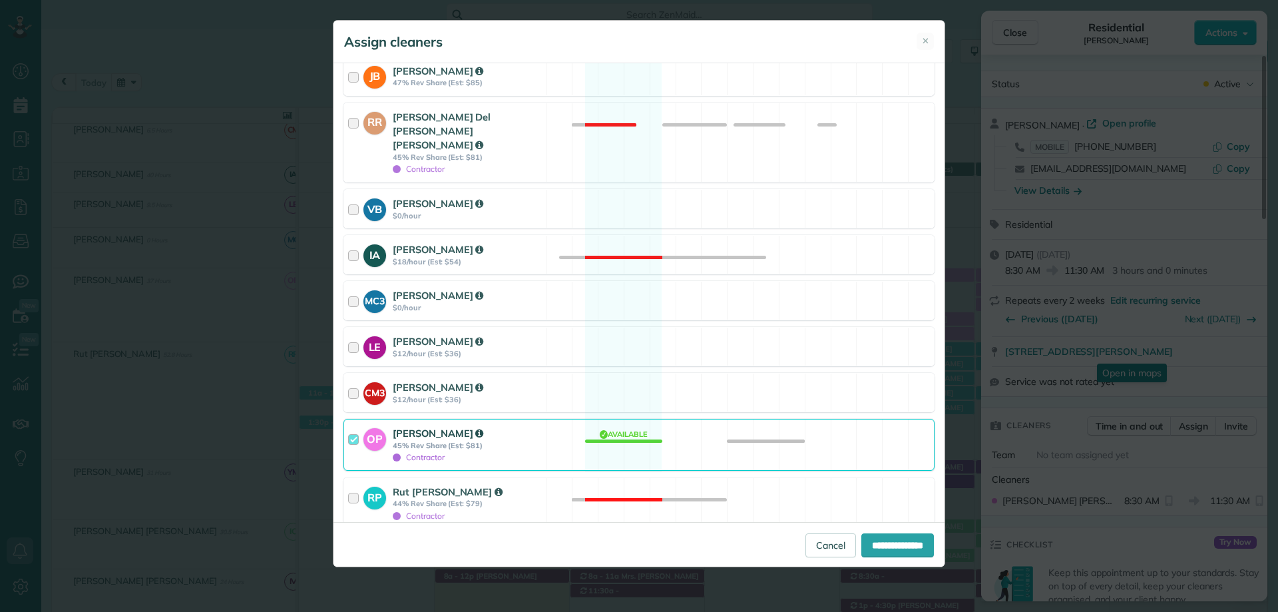
click at [361, 426] on div at bounding box center [355, 444] width 15 height 37
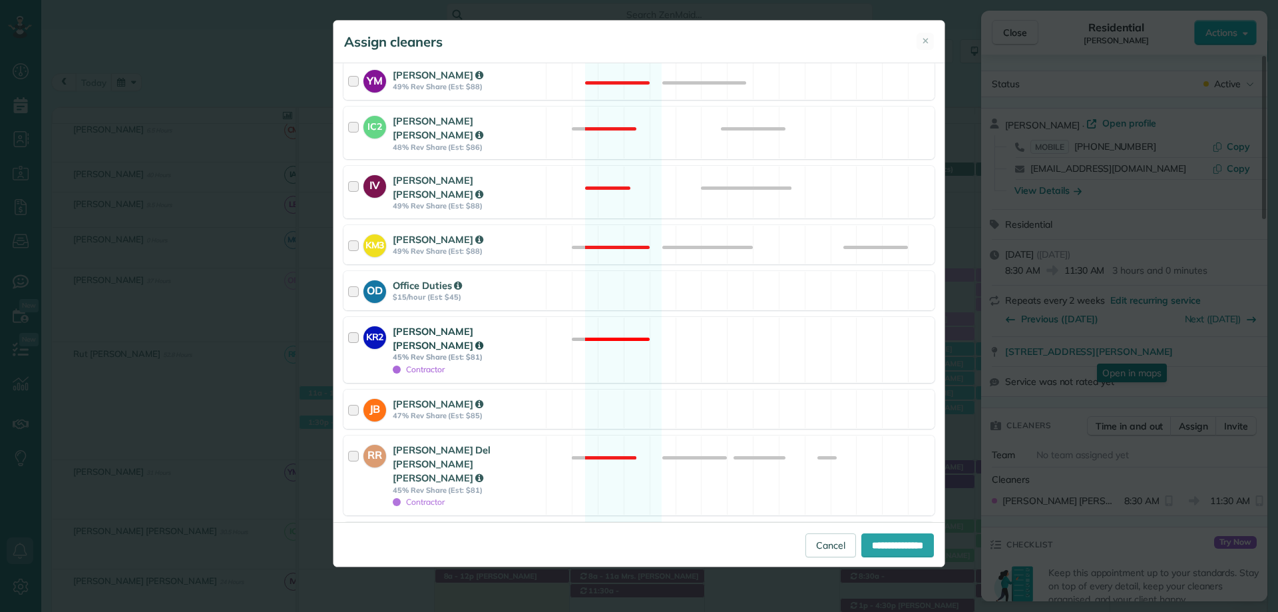
click at [417, 318] on div "KR2 Kellin Merari Reyes 45% Rev Share (Est: $81) Contractor" at bounding box center [445, 350] width 202 height 65
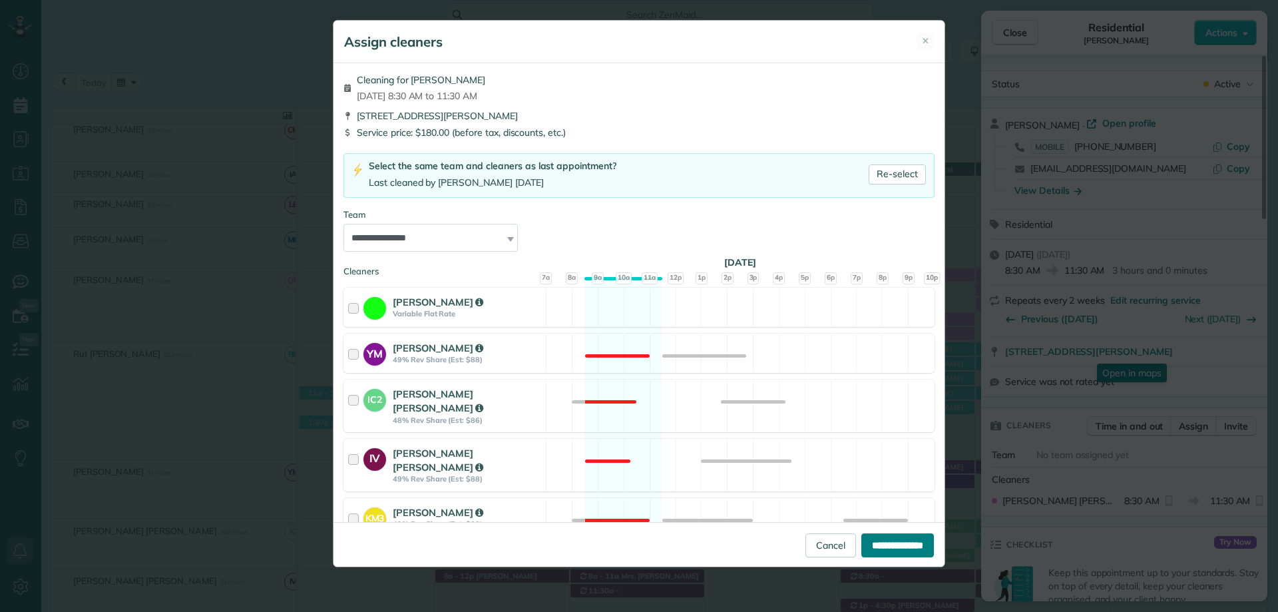
click at [915, 548] on input "**********" at bounding box center [897, 545] width 73 height 24
type input "**********"
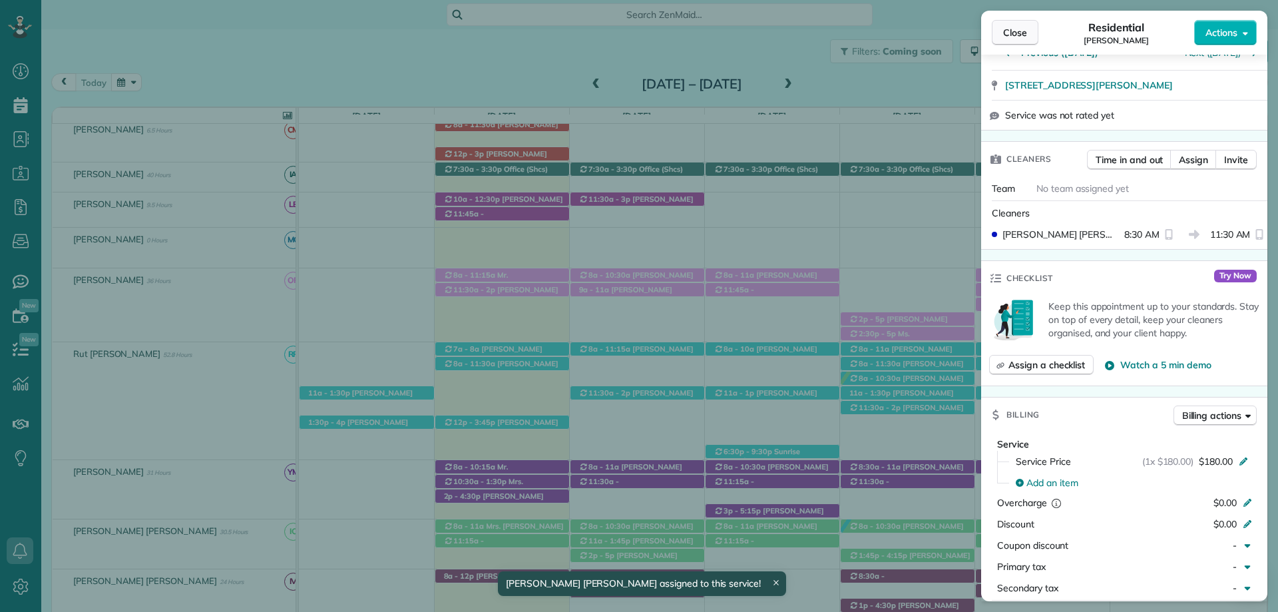
click at [1029, 32] on button "Close" at bounding box center [1015, 32] width 47 height 25
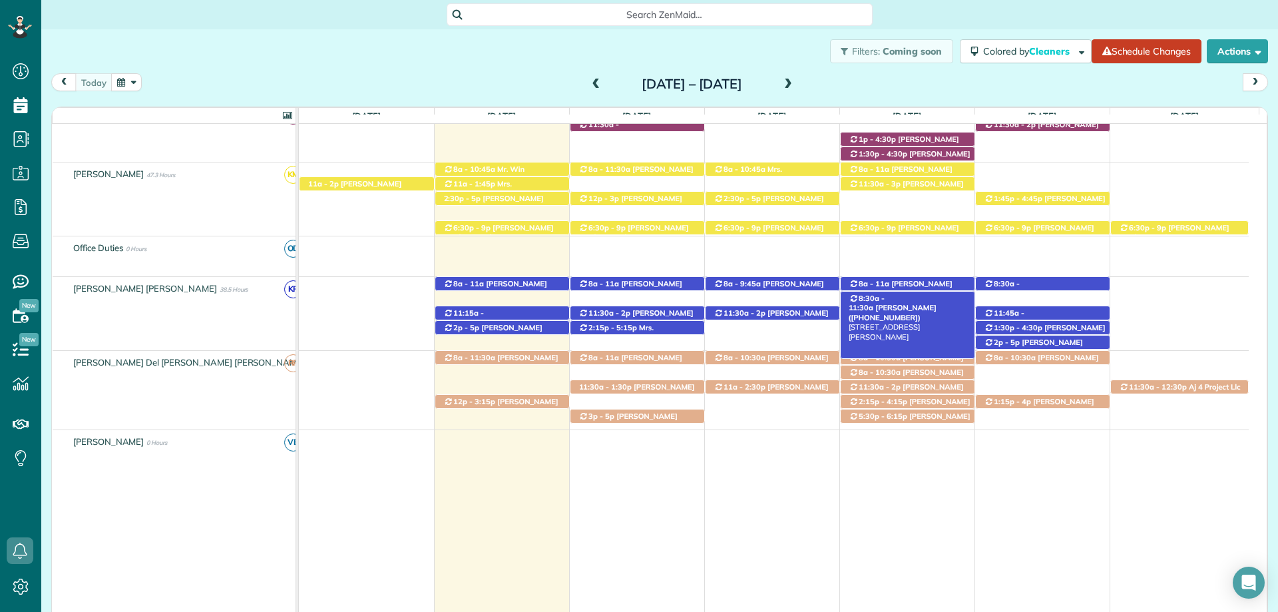
click at [921, 304] on span "McKenzie Terry (+18014041476)" at bounding box center [893, 312] width 88 height 19
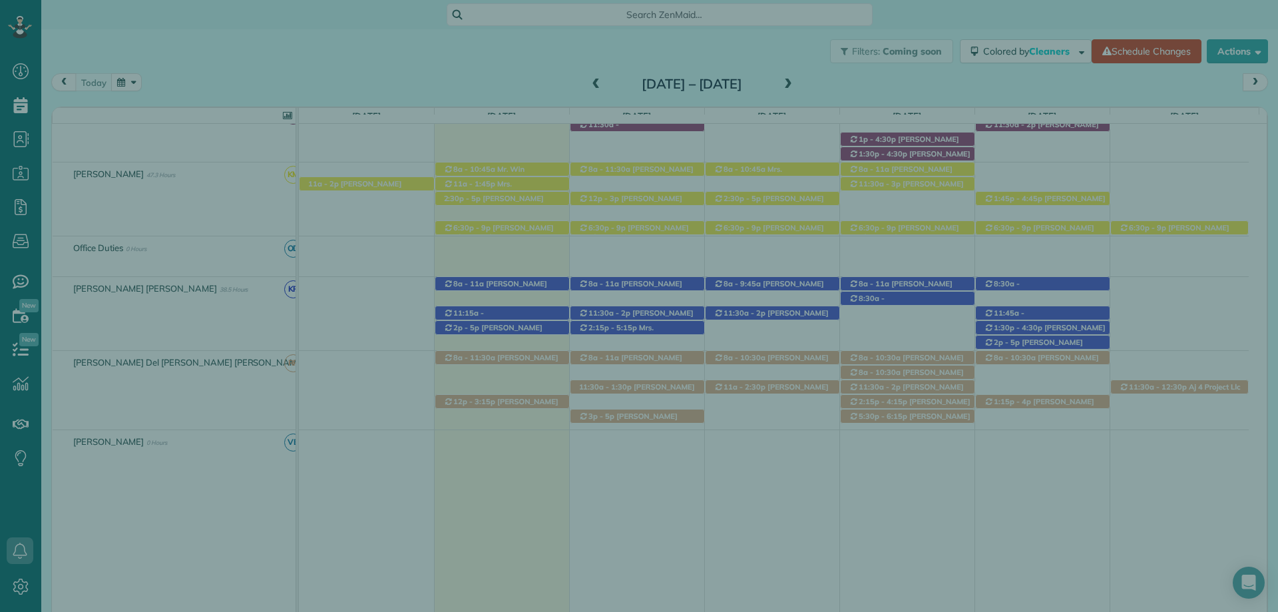
click at [1224, 32] on span "Actions" at bounding box center [1222, 32] width 32 height 13
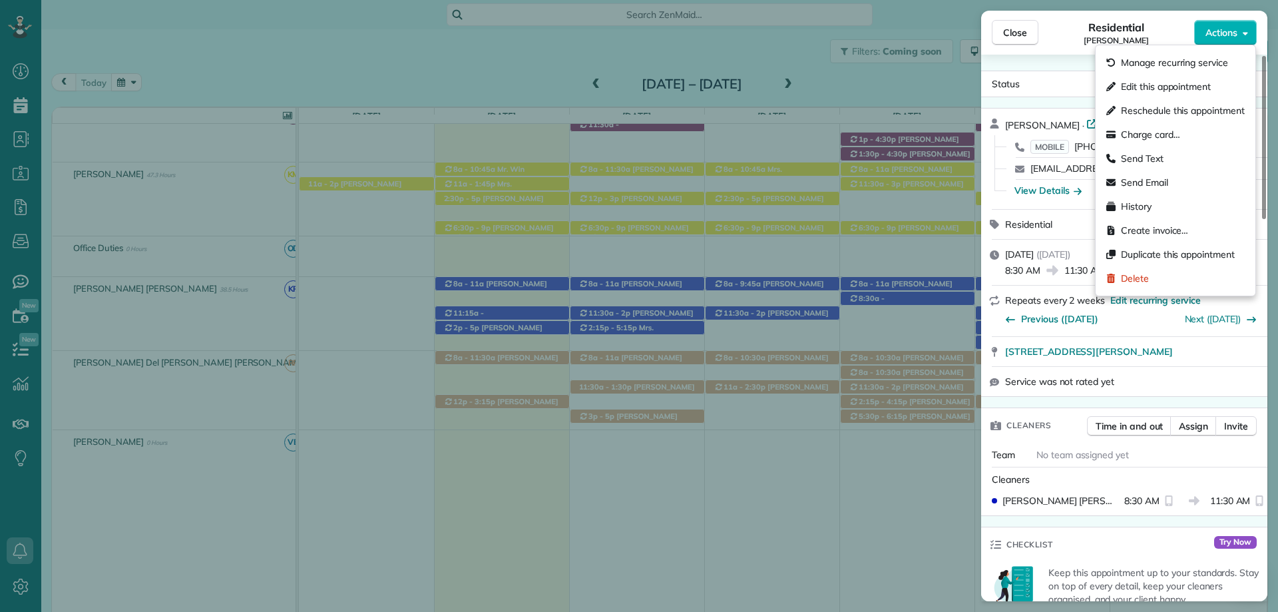
click at [875, 20] on div "Close Residential McKenzie Terry Actions Status Active McKenzie Terry · Open pr…" at bounding box center [639, 306] width 1278 height 612
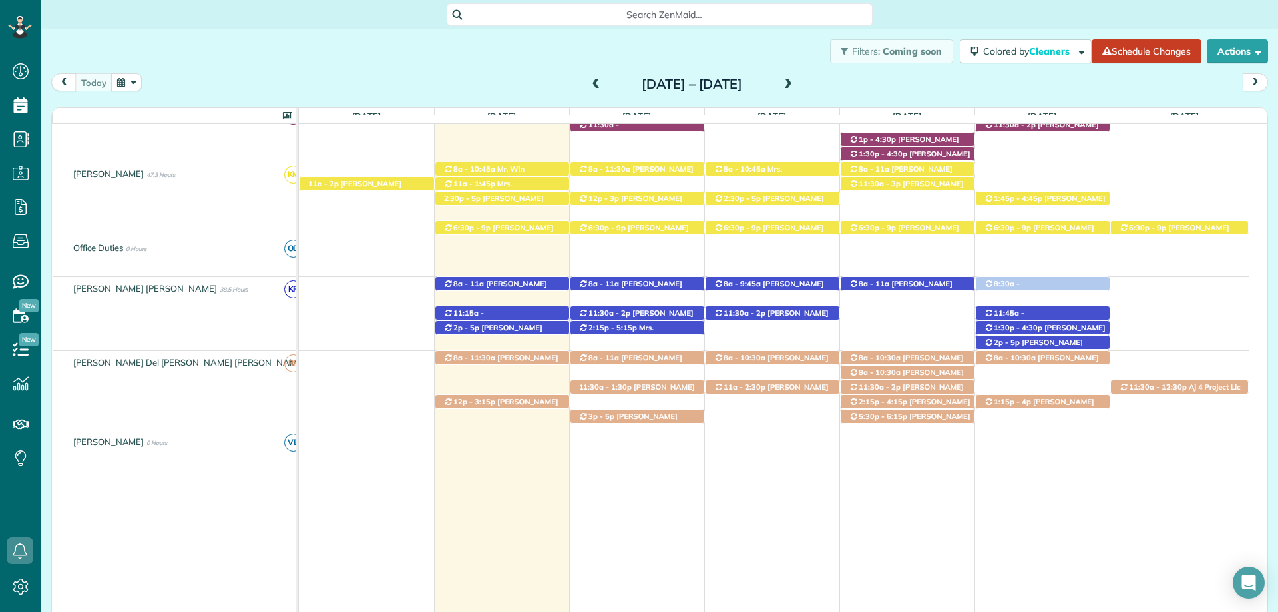
drag, startPoint x: 903, startPoint y: 302, endPoint x: 1035, endPoint y: 304, distance: 131.8
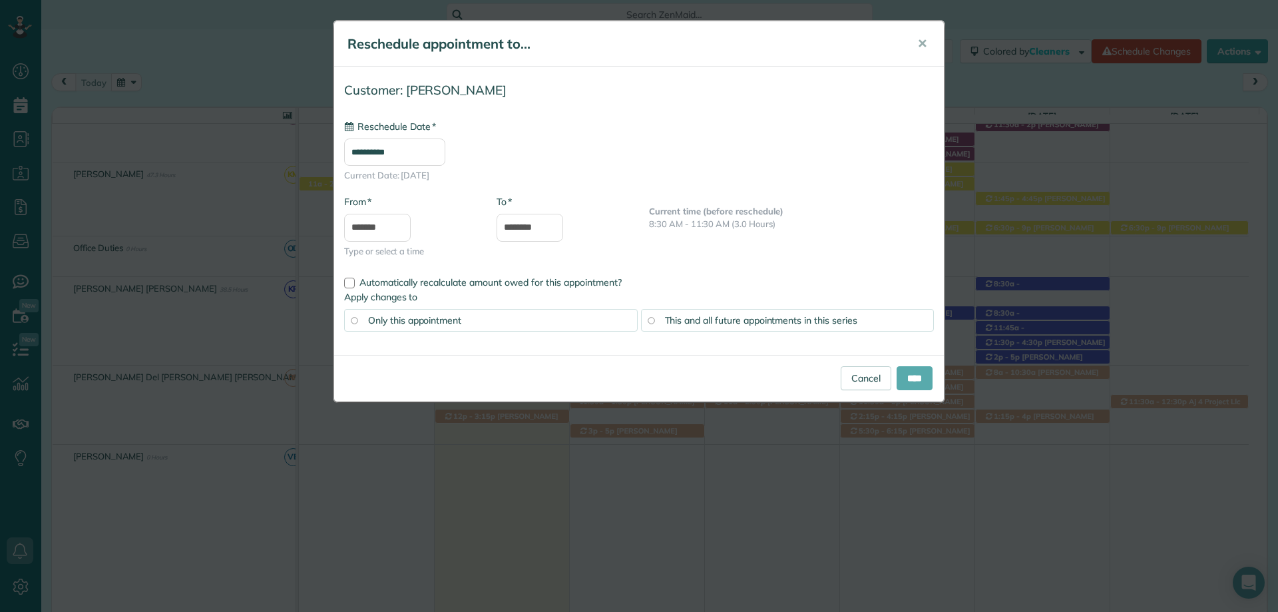
type input "**********"
click at [911, 375] on input "****" at bounding box center [915, 378] width 36 height 24
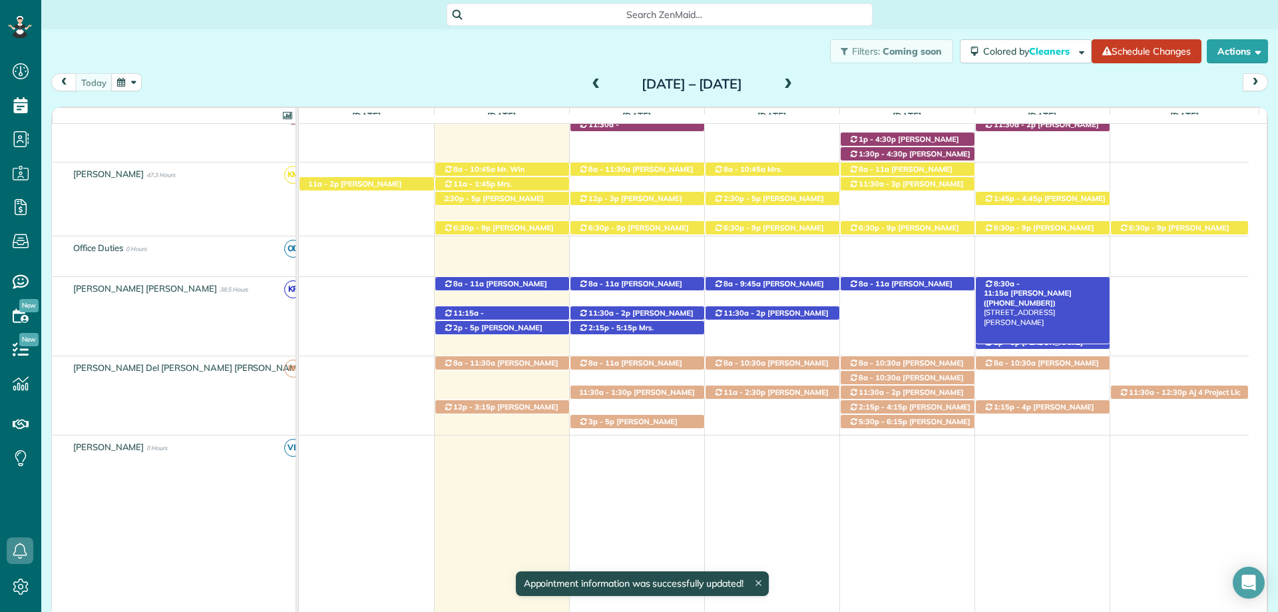
click at [1072, 288] on span "McKell Jeppesen (+18013187741)" at bounding box center [1028, 297] width 88 height 19
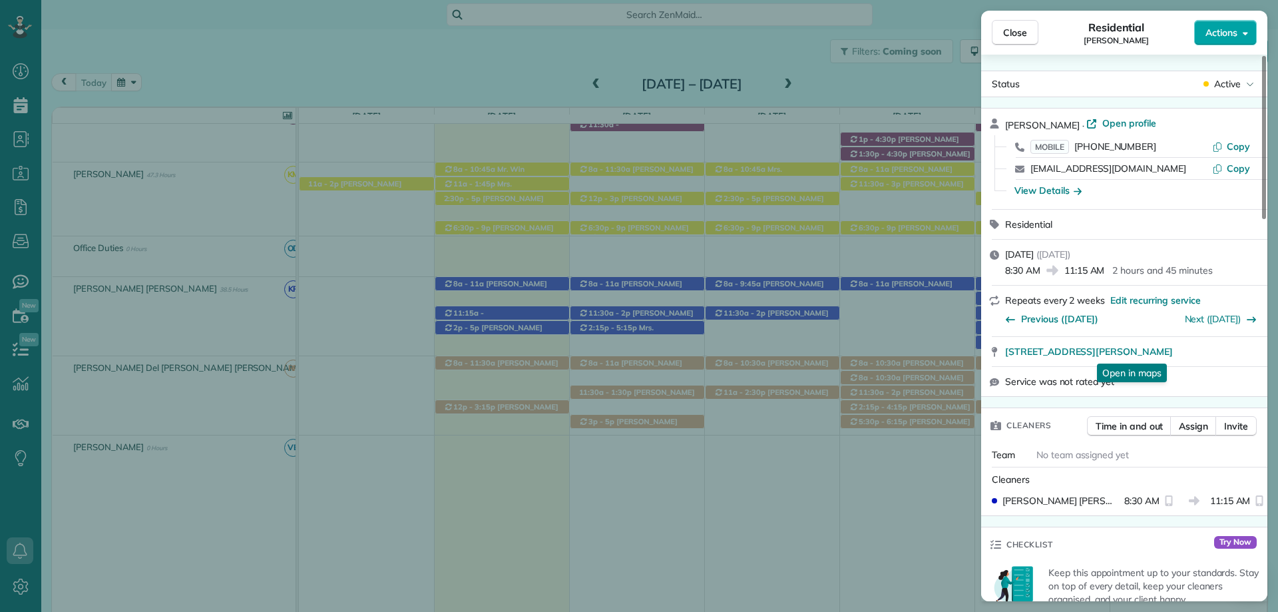
click at [1220, 34] on span "Actions" at bounding box center [1222, 32] width 32 height 13
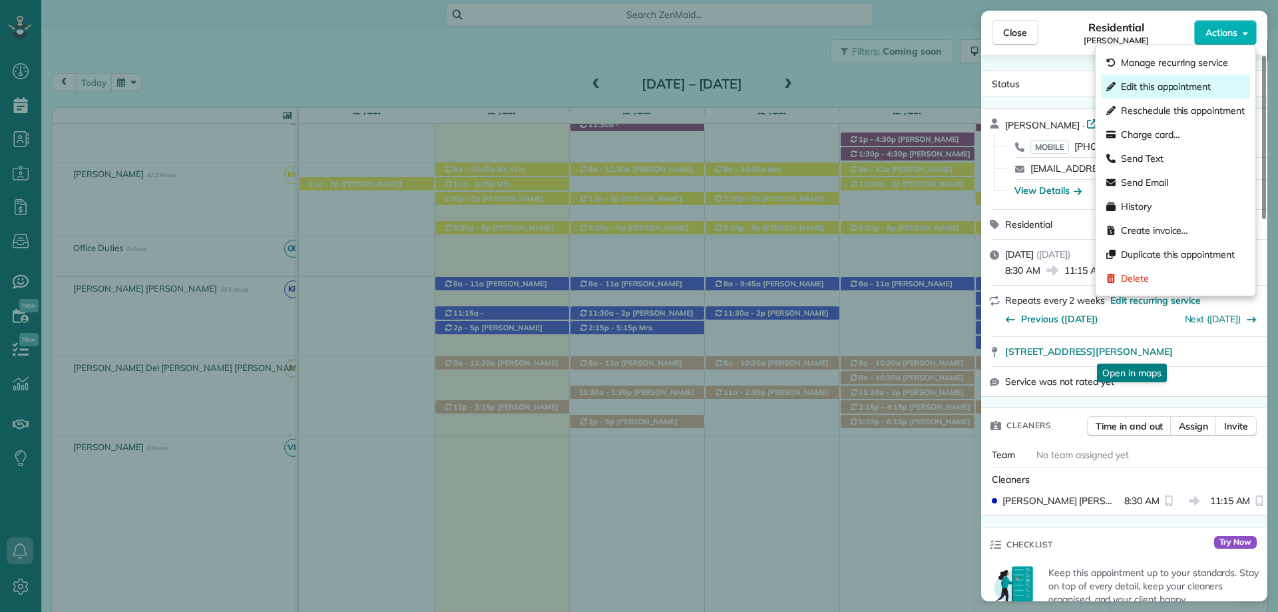
click at [1154, 79] on div "Edit this appointment" at bounding box center [1175, 87] width 149 height 24
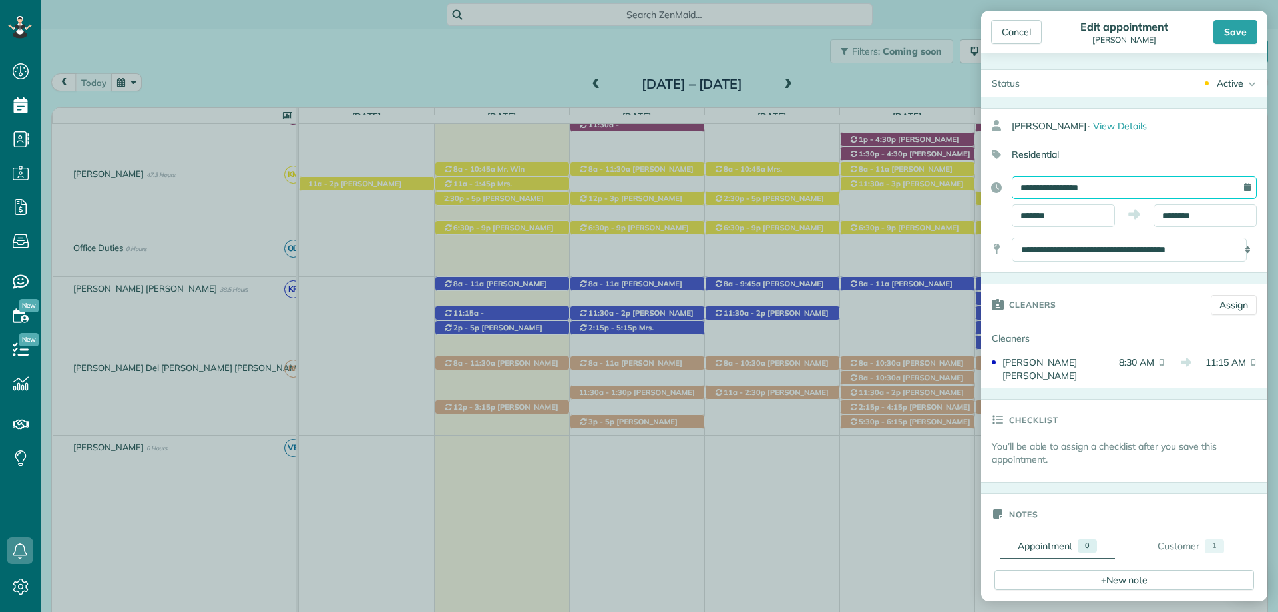
click at [1105, 189] on input "**********" at bounding box center [1134, 187] width 245 height 23
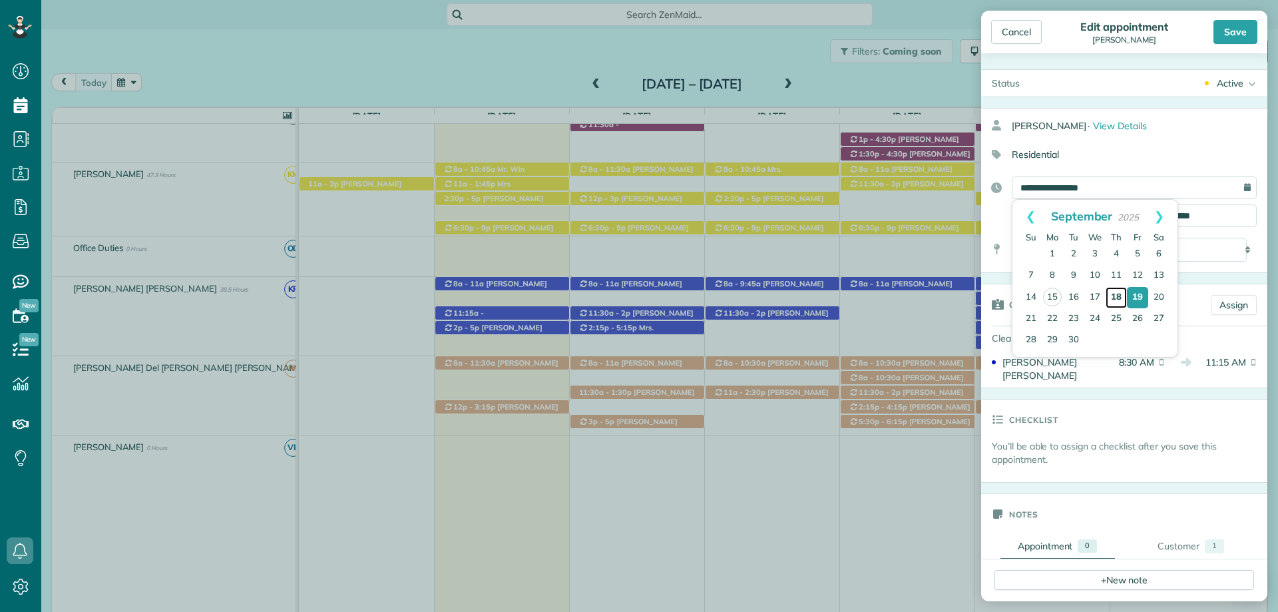
click at [1118, 292] on link "18" at bounding box center [1116, 297] width 21 height 21
type input "**********"
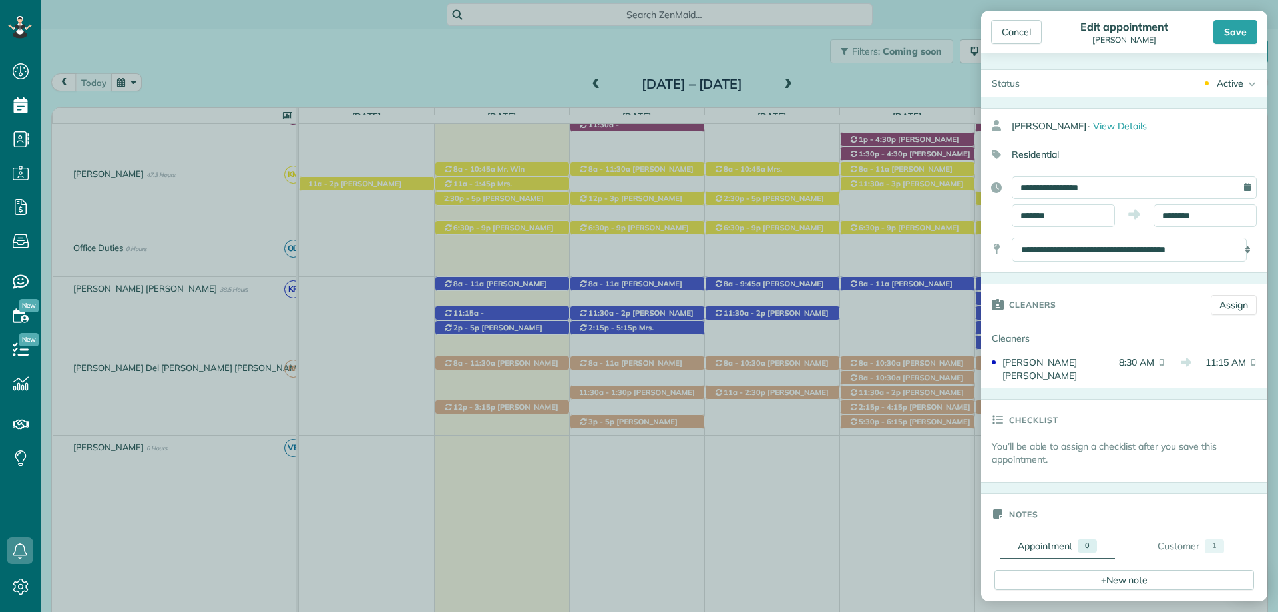
scroll to position [67, 0]
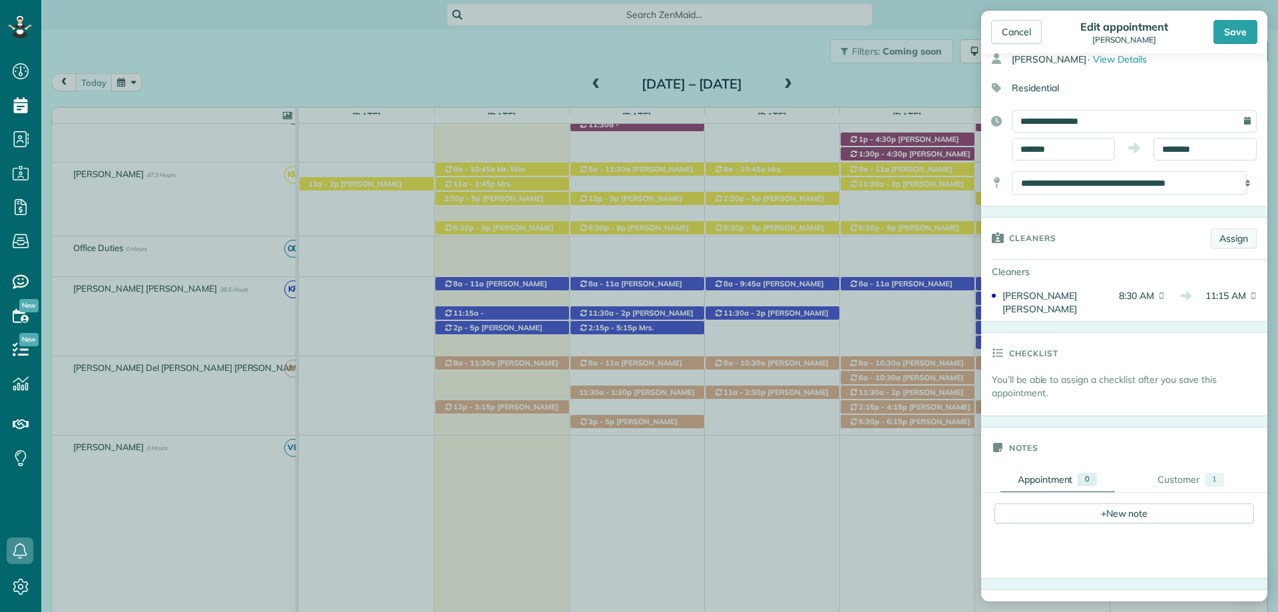
click at [1220, 236] on link "Assign" at bounding box center [1234, 238] width 46 height 20
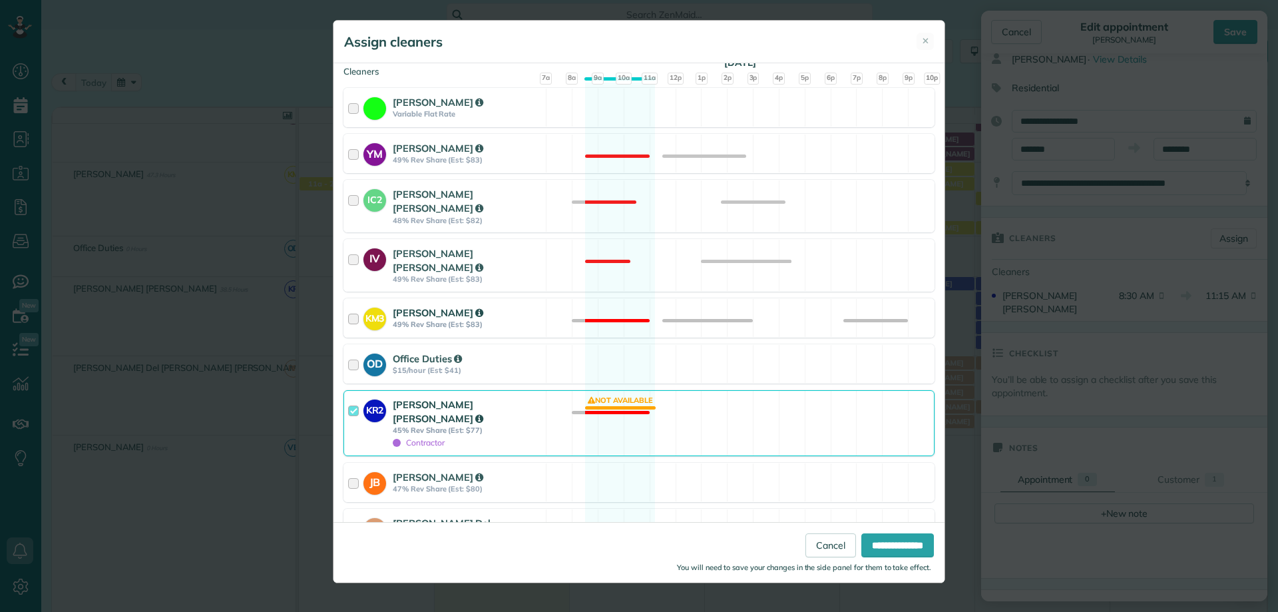
scroll to position [333, 0]
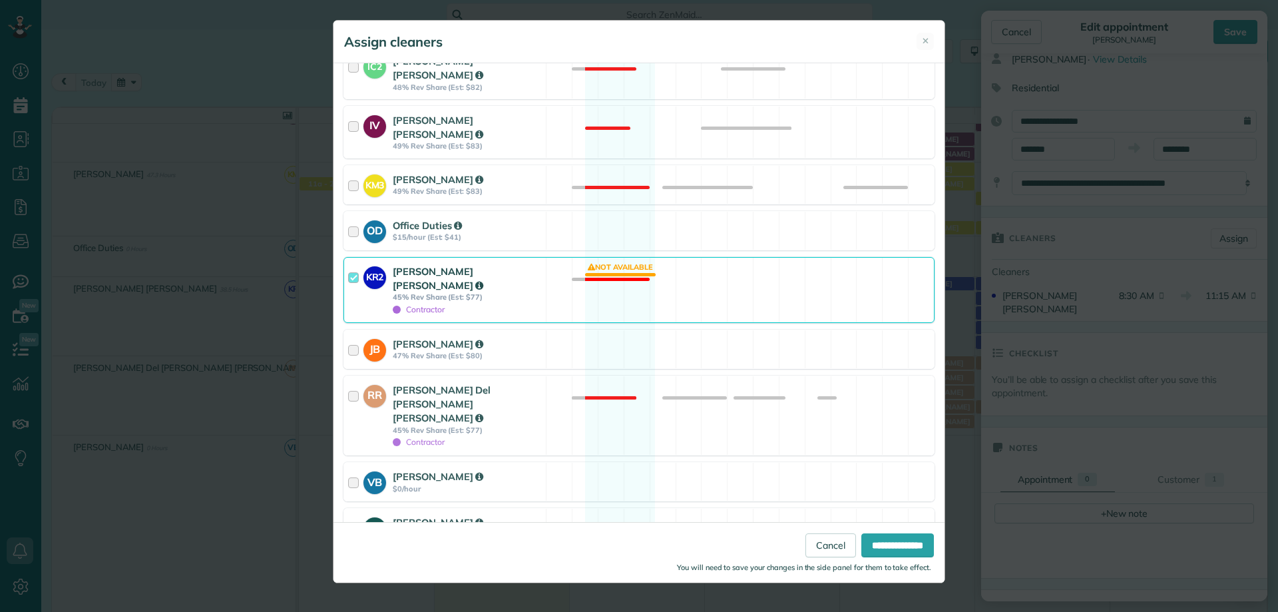
click at [419, 304] on span "Contractor" at bounding box center [419, 309] width 52 height 10
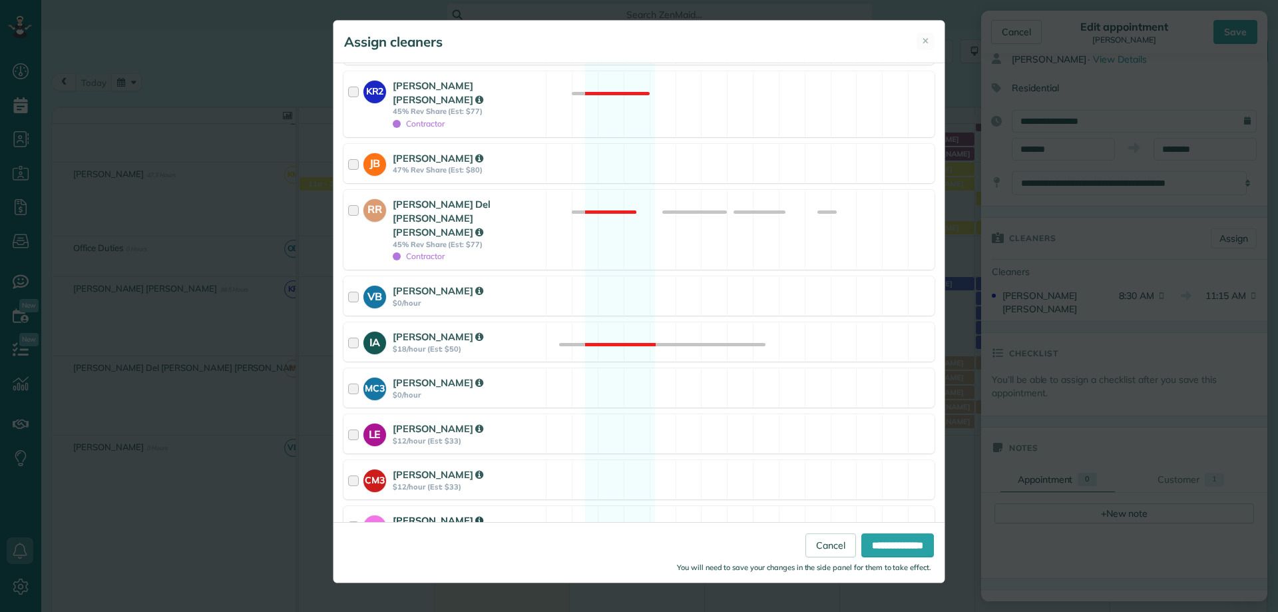
scroll to position [574, 0]
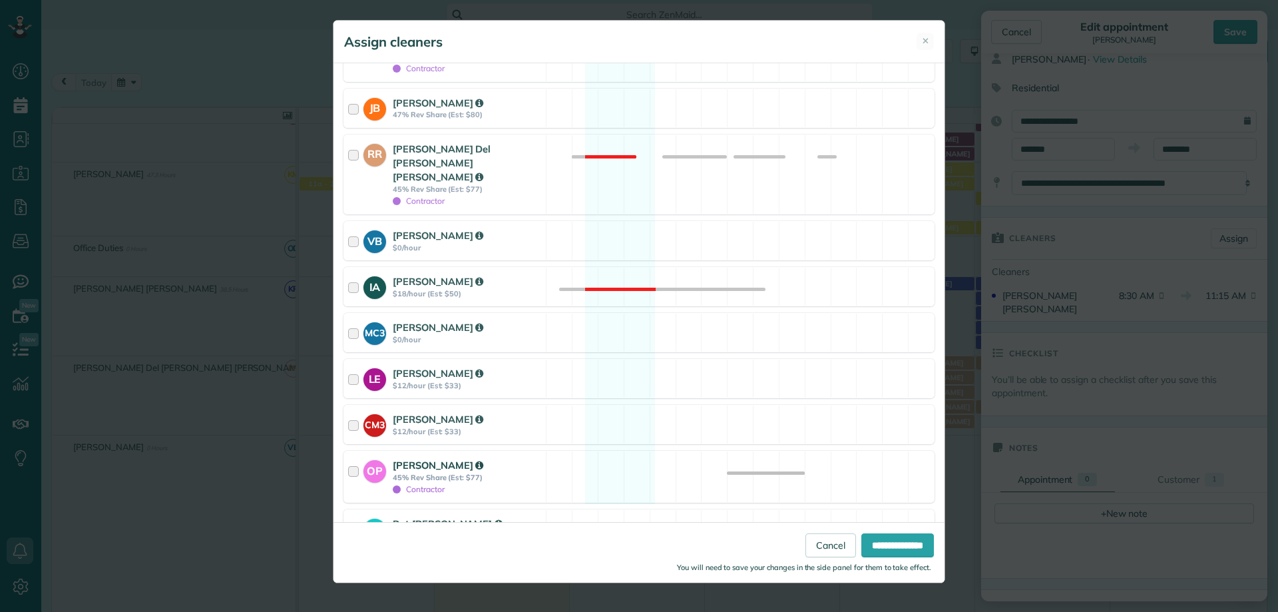
click at [399, 473] on strong "45% Rev Share (Est: $77)" at bounding box center [467, 477] width 149 height 9
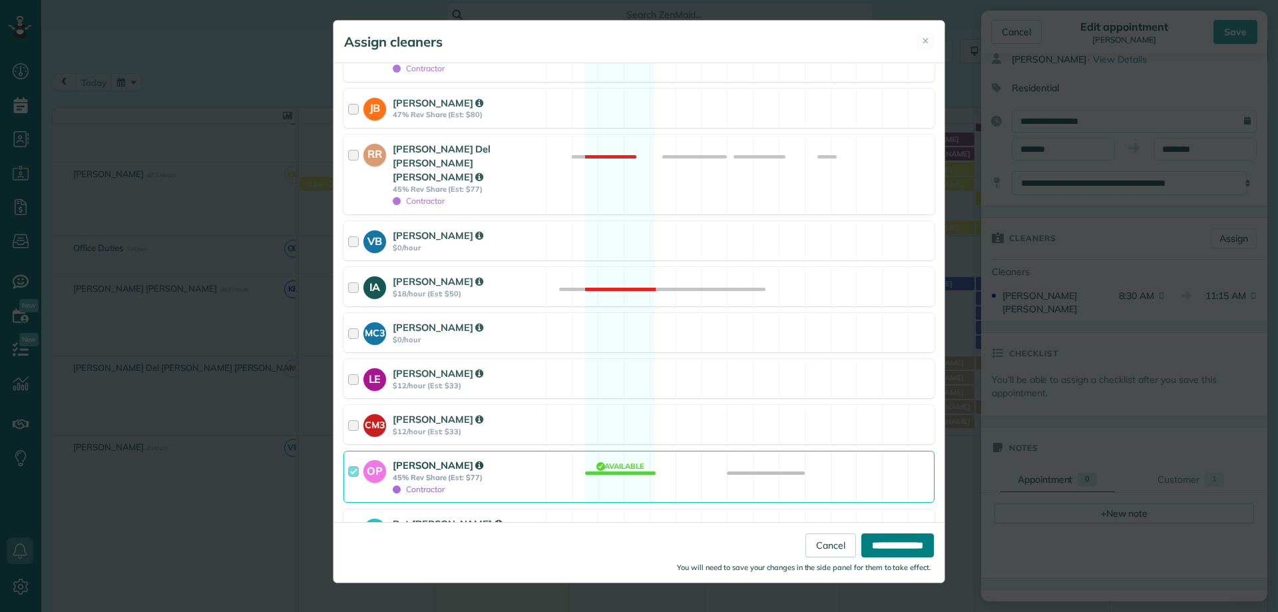
click at [874, 543] on input "**********" at bounding box center [897, 545] width 73 height 24
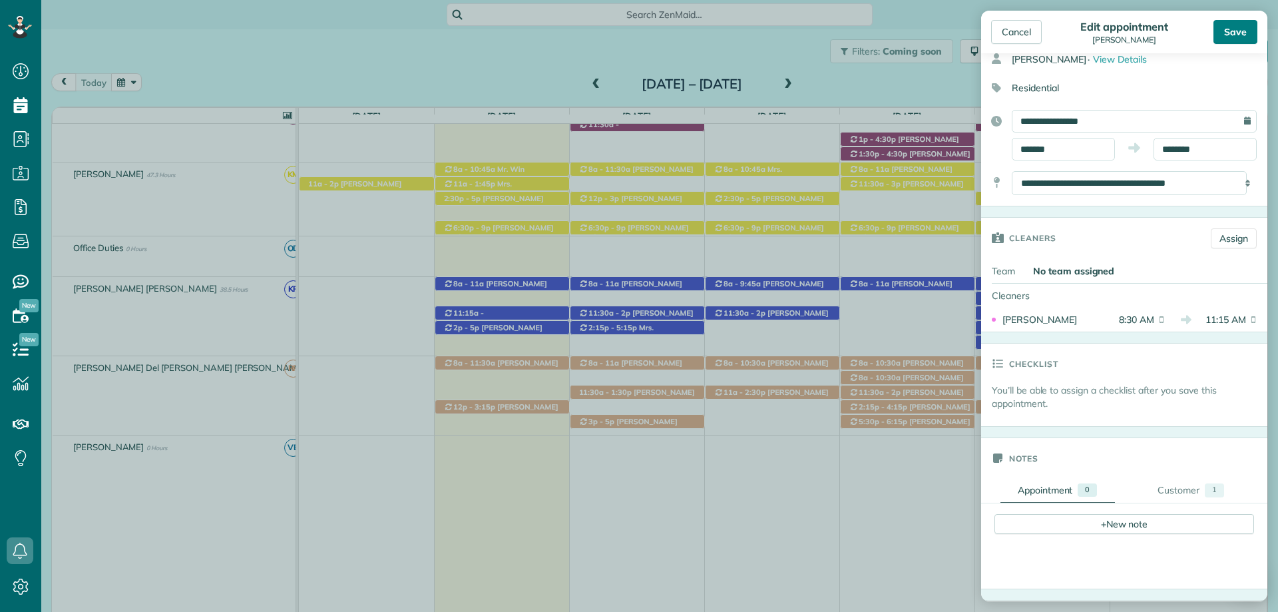
click at [1246, 34] on div "Save" at bounding box center [1236, 32] width 44 height 24
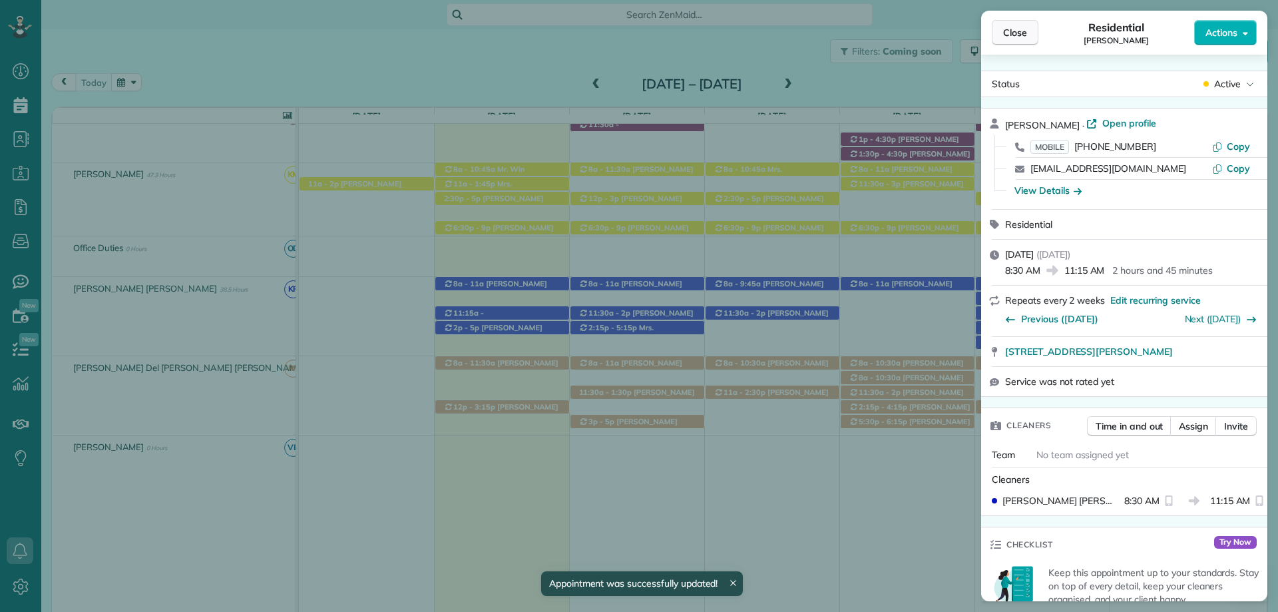
click at [1018, 33] on span "Close" at bounding box center [1015, 32] width 24 height 13
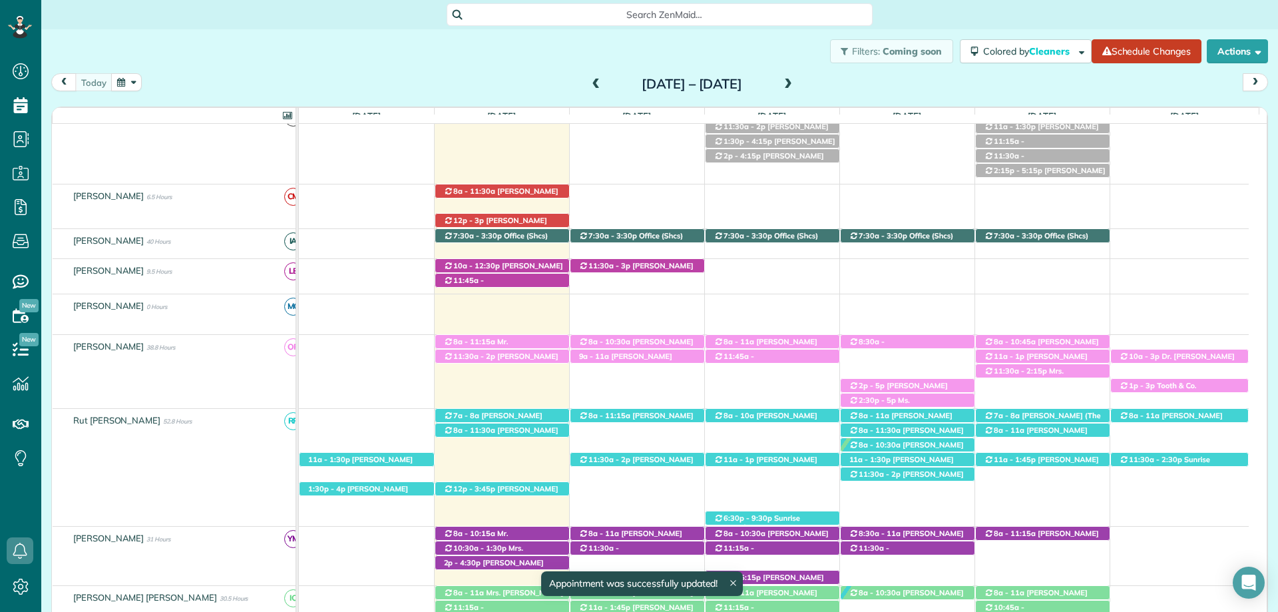
scroll to position [347, 0]
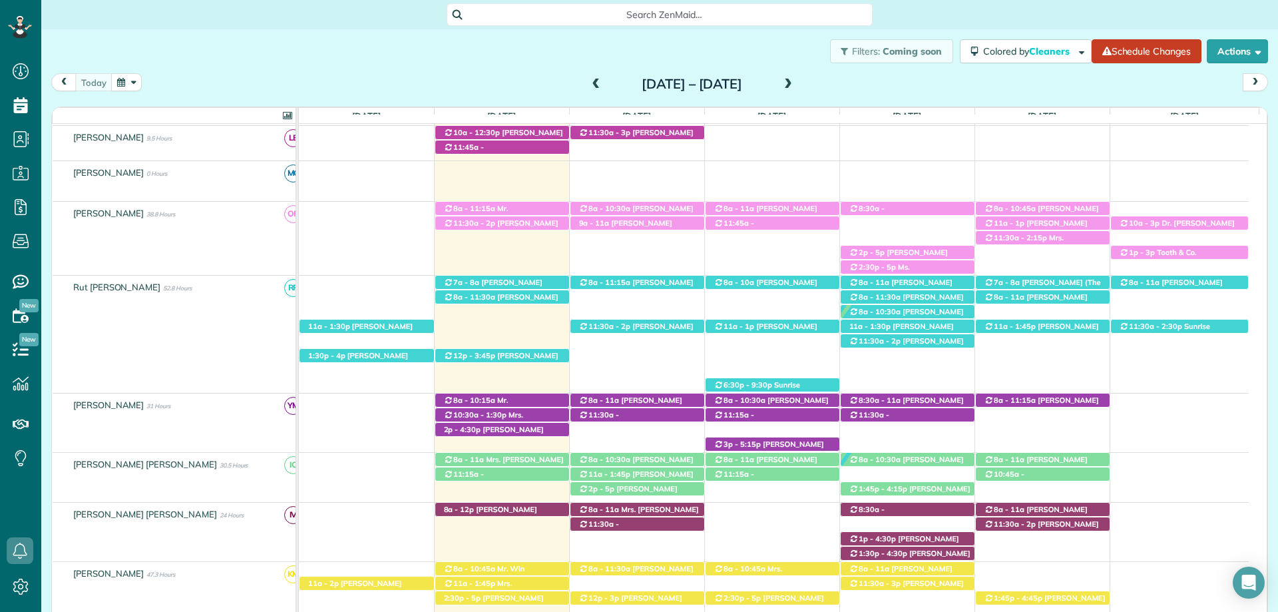
click at [977, 9] on div "Search ZenMaid…" at bounding box center [659, 14] width 1237 height 23
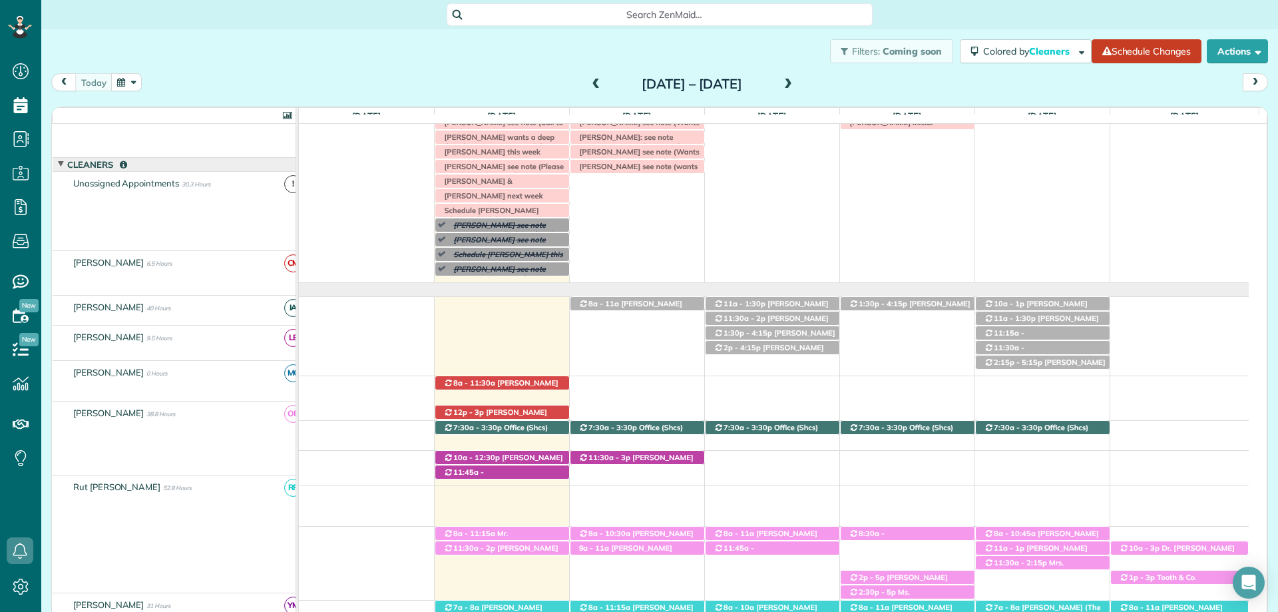
scroll to position [14, 0]
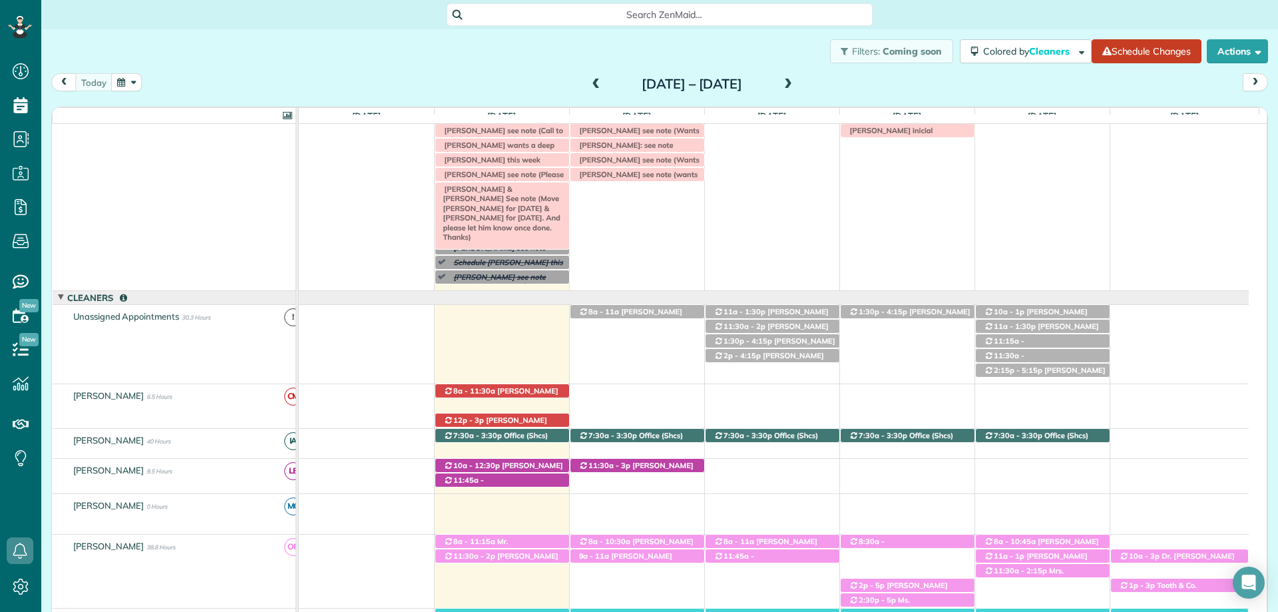
click at [523, 189] on span "McKell Jeppesen & McKenzie Terry See note (Move McKell Jeppesen for Thursday & …" at bounding box center [499, 212] width 122 height 57
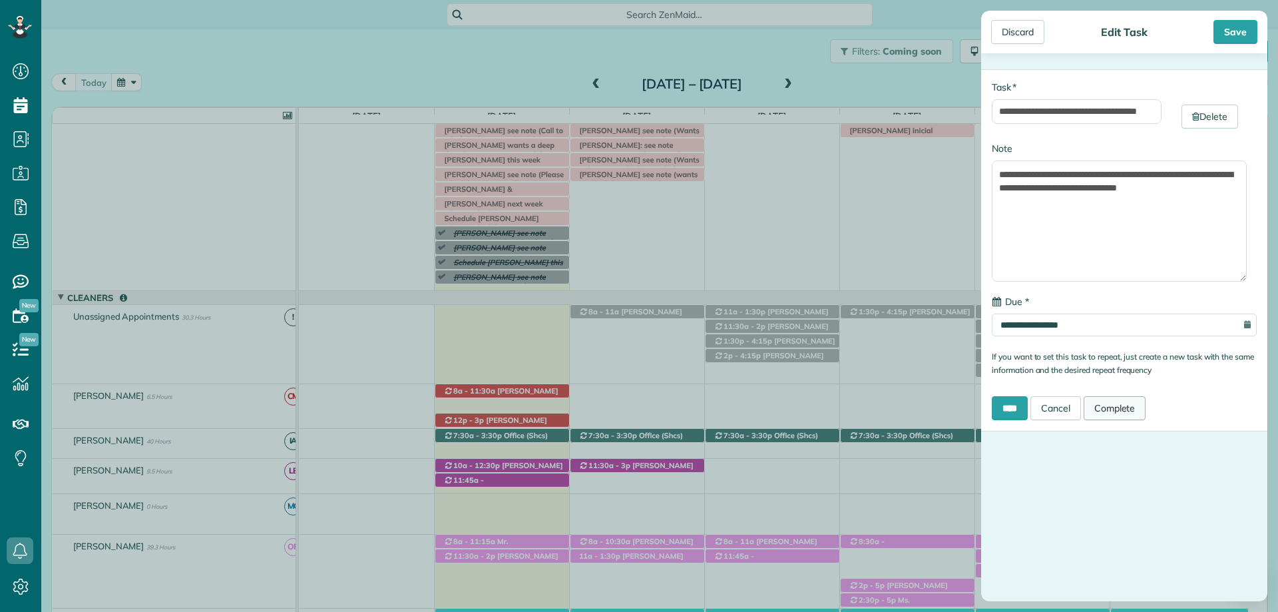
click at [1118, 407] on link "Complete" at bounding box center [1115, 408] width 63 height 24
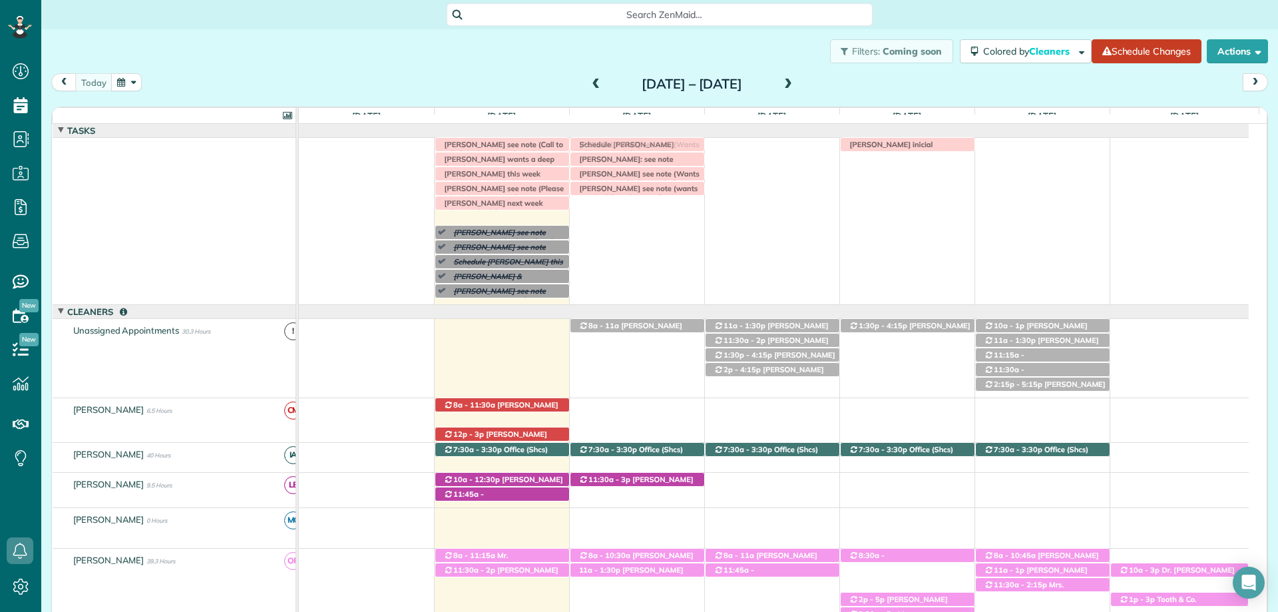
drag, startPoint x: 479, startPoint y: 216, endPoint x: 625, endPoint y: 217, distance: 145.8
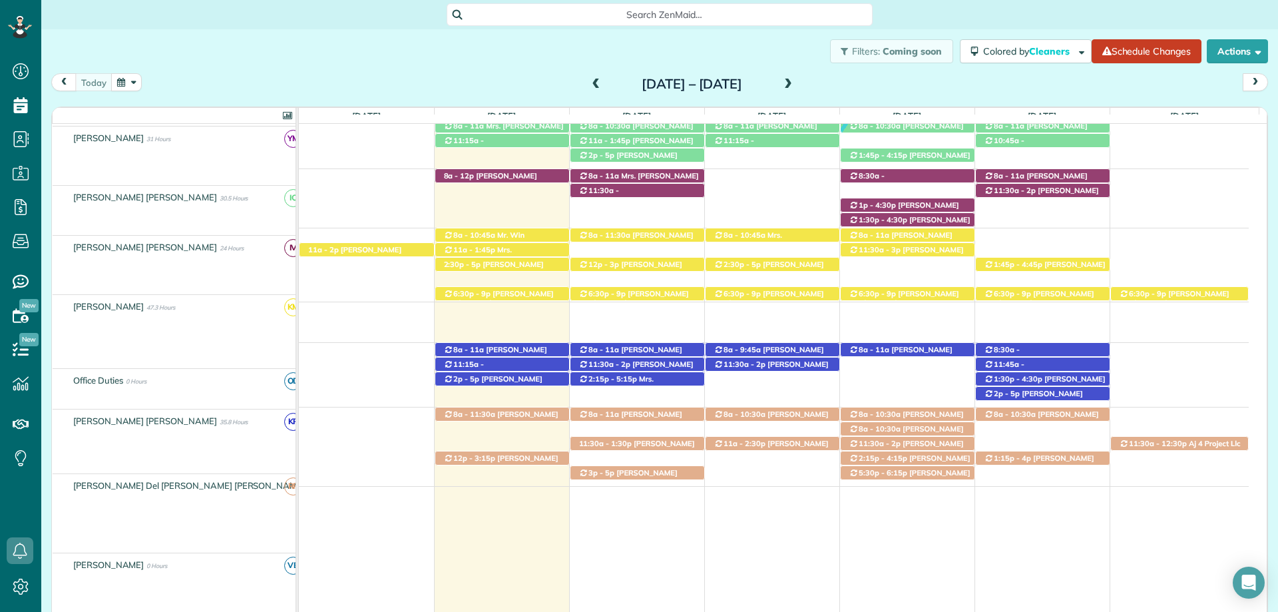
scroll to position [666, 0]
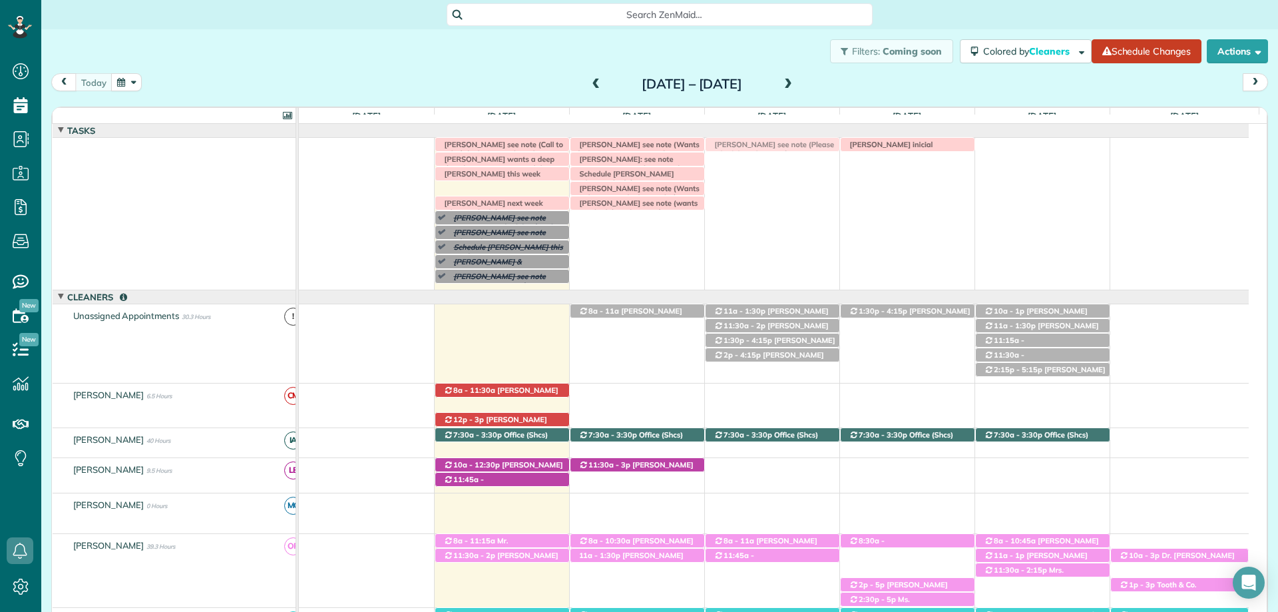
drag, startPoint x: 481, startPoint y: 187, endPoint x: 761, endPoint y: 187, distance: 279.6
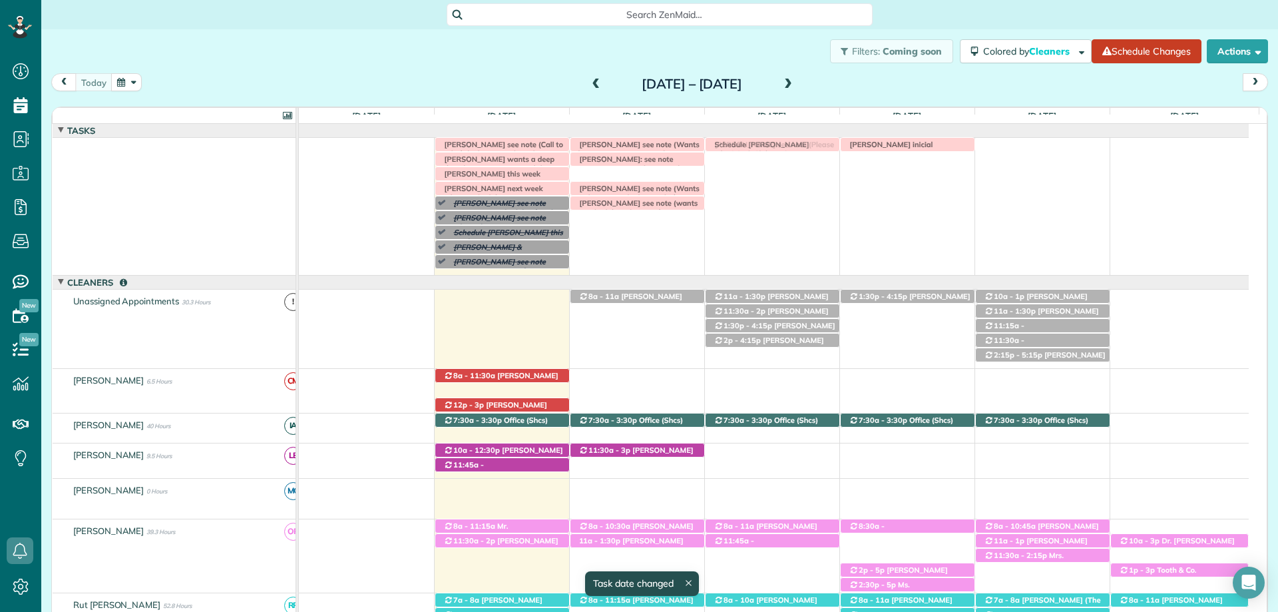
drag, startPoint x: 632, startPoint y: 174, endPoint x: 754, endPoint y: 160, distance: 122.6
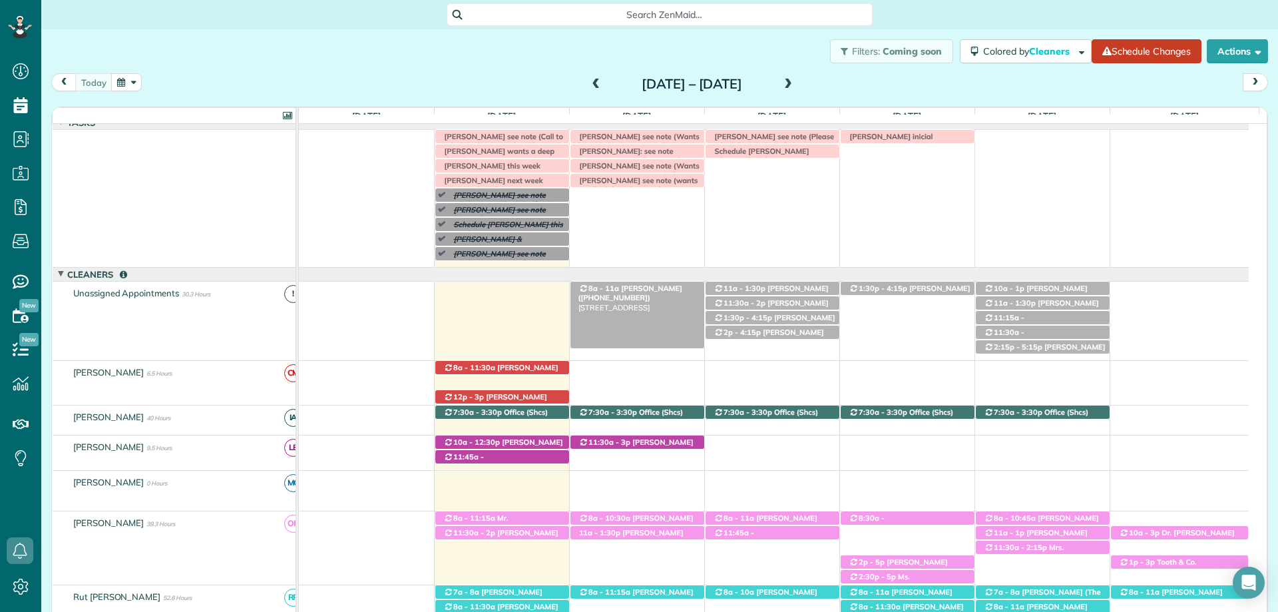
click at [646, 296] on div "8a - 11a Ashley Conyers (+12517672829) 6 Cambridge Court - Fairhope, AL, 36532" at bounding box center [638, 289] width 134 height 14
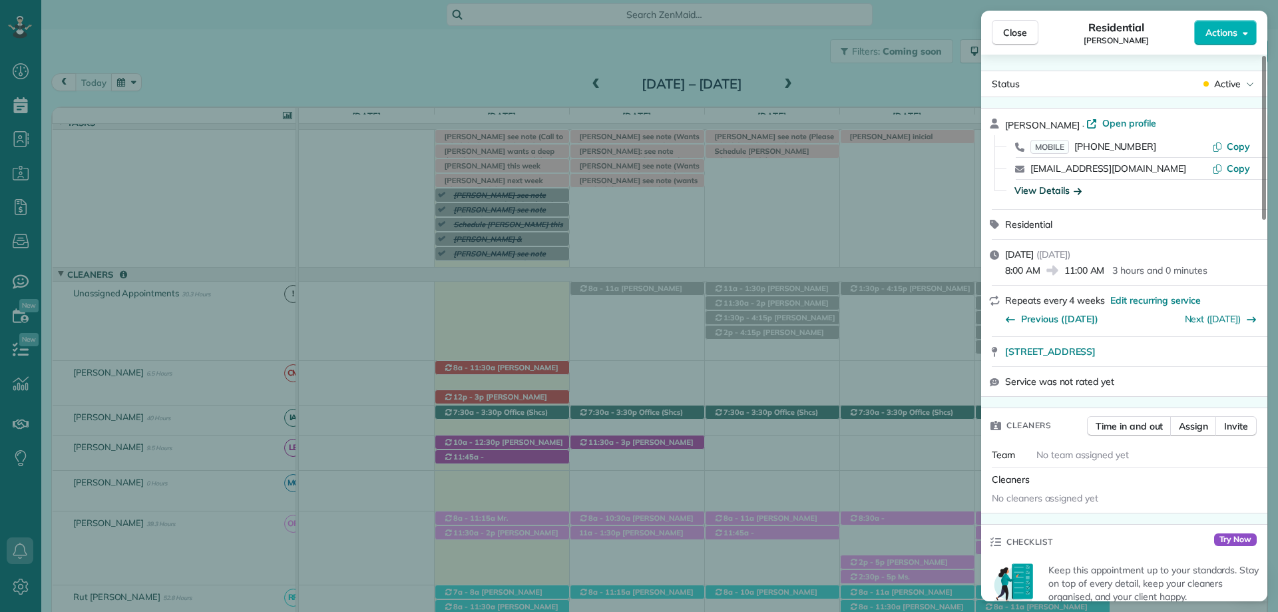
click at [1077, 190] on icon "button" at bounding box center [1078, 190] width 8 height 13
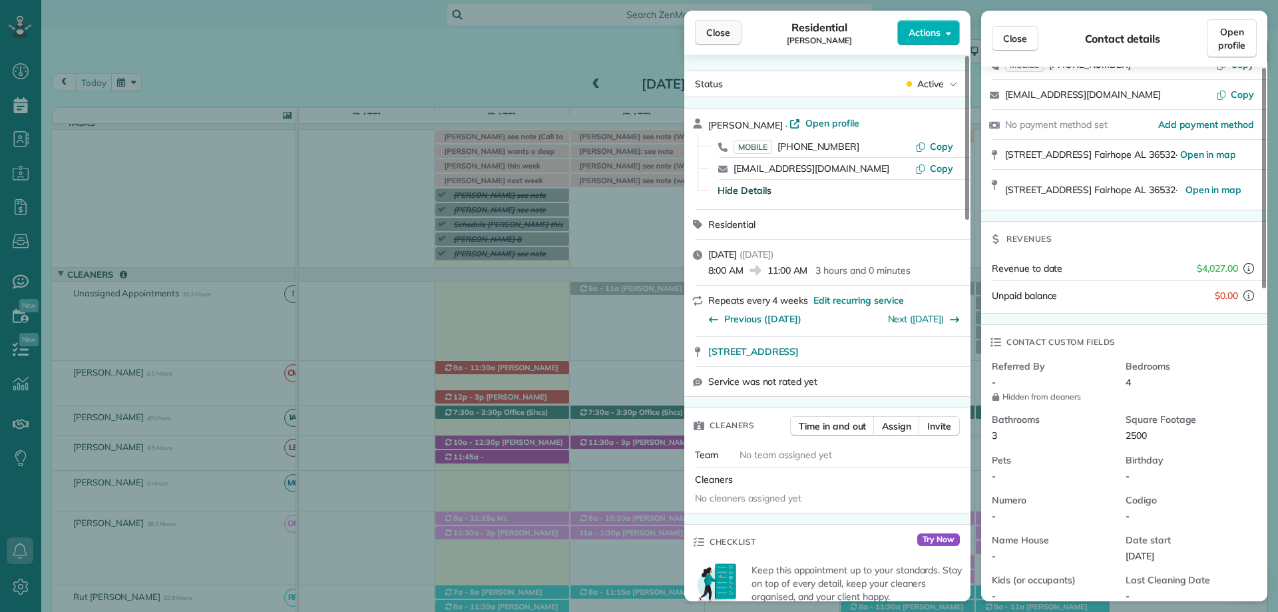
click at [730, 28] on button "Close" at bounding box center [718, 32] width 47 height 25
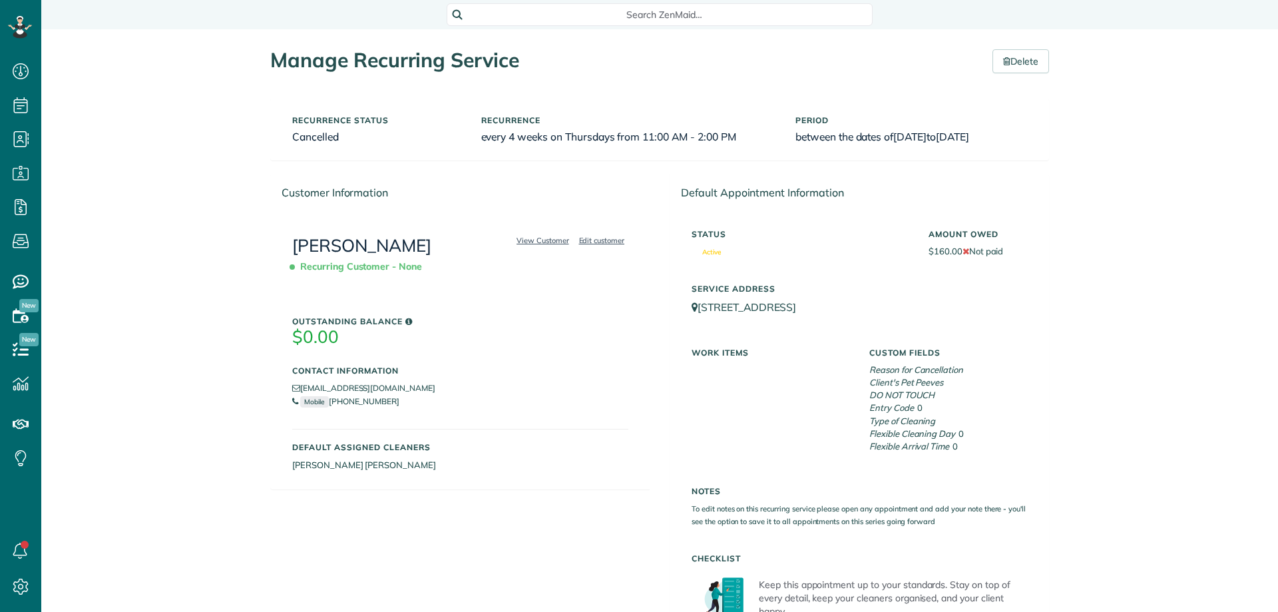
scroll to position [6, 6]
click at [559, 10] on span "Search ZenMaid…" at bounding box center [664, 14] width 405 height 13
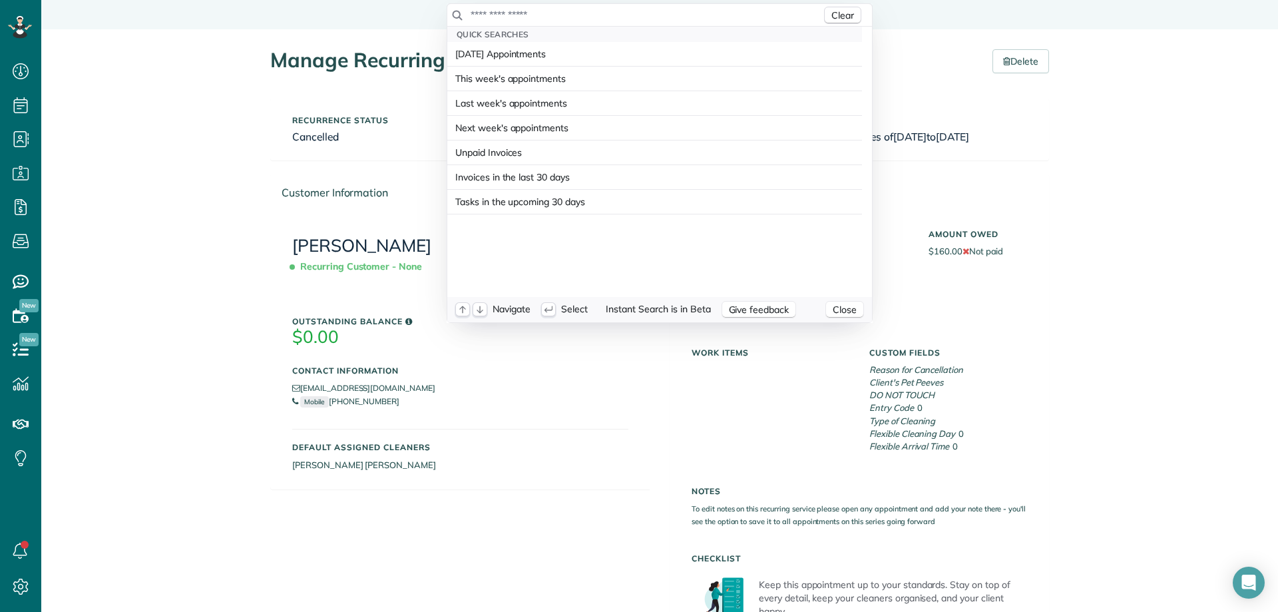
click at [598, 9] on input "text" at bounding box center [645, 14] width 351 height 13
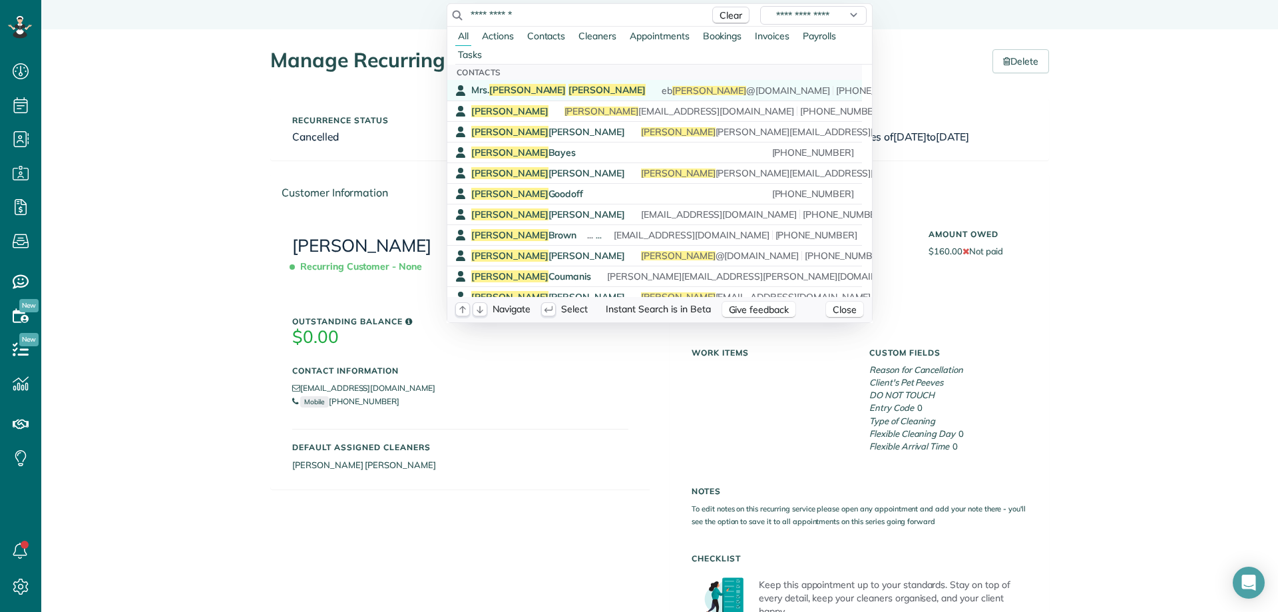
type input "**********"
click at [569, 87] on span "[PERSON_NAME]" at bounding box center [607, 90] width 77 height 12
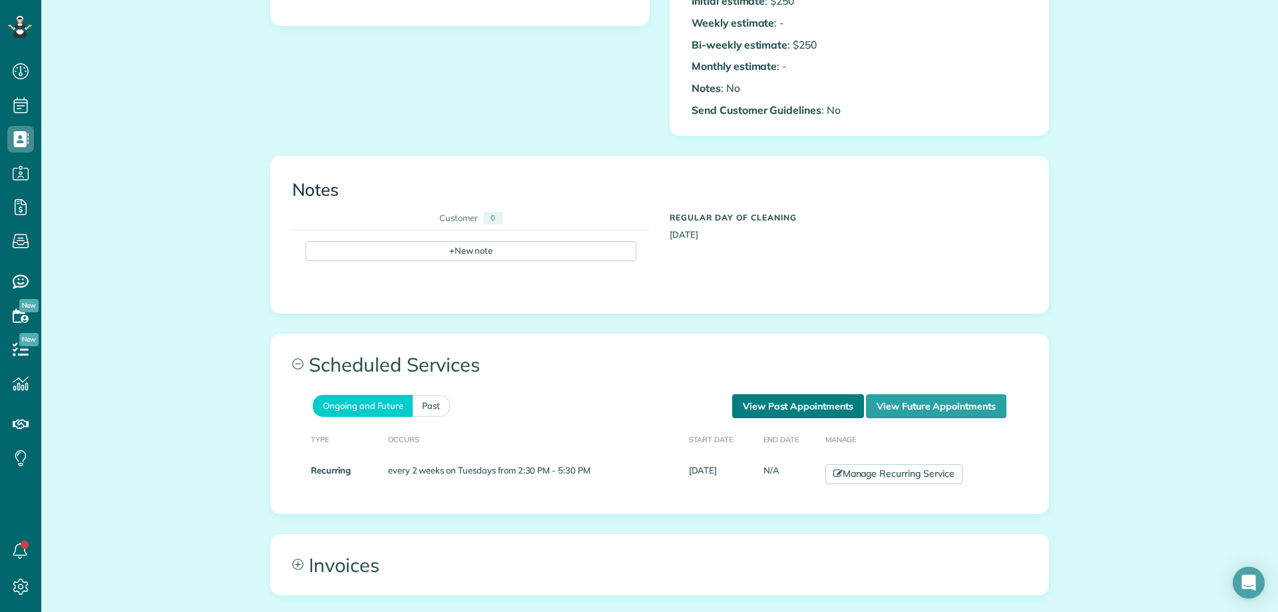
click at [777, 411] on link "View Past Appointments" at bounding box center [798, 406] width 132 height 24
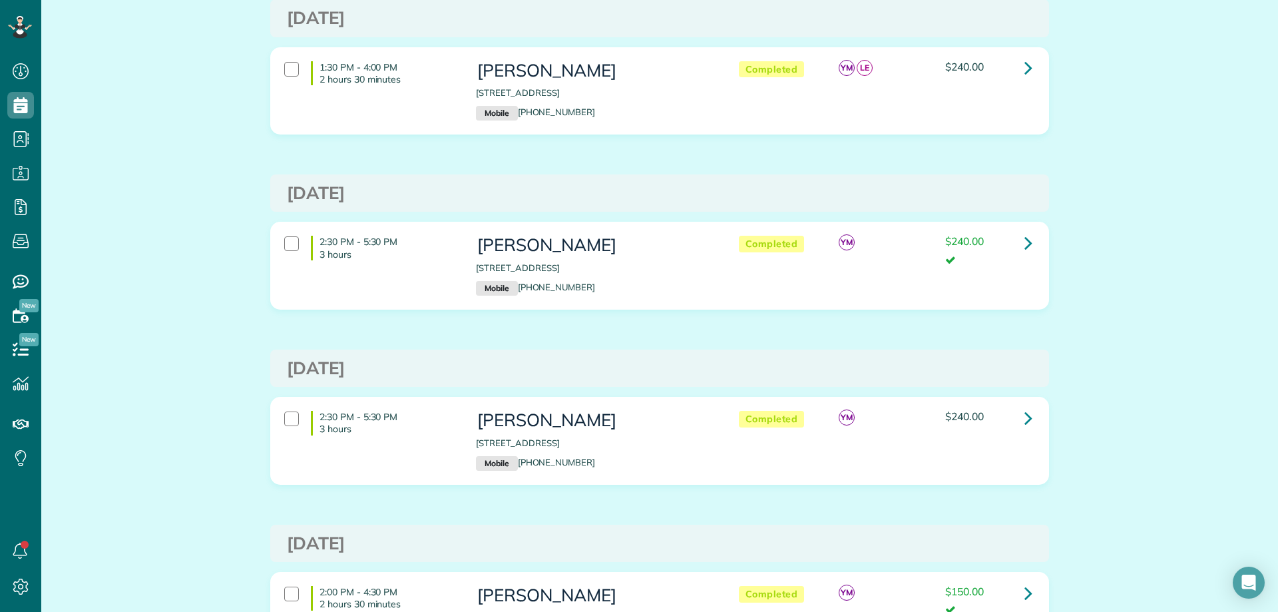
scroll to position [133, 0]
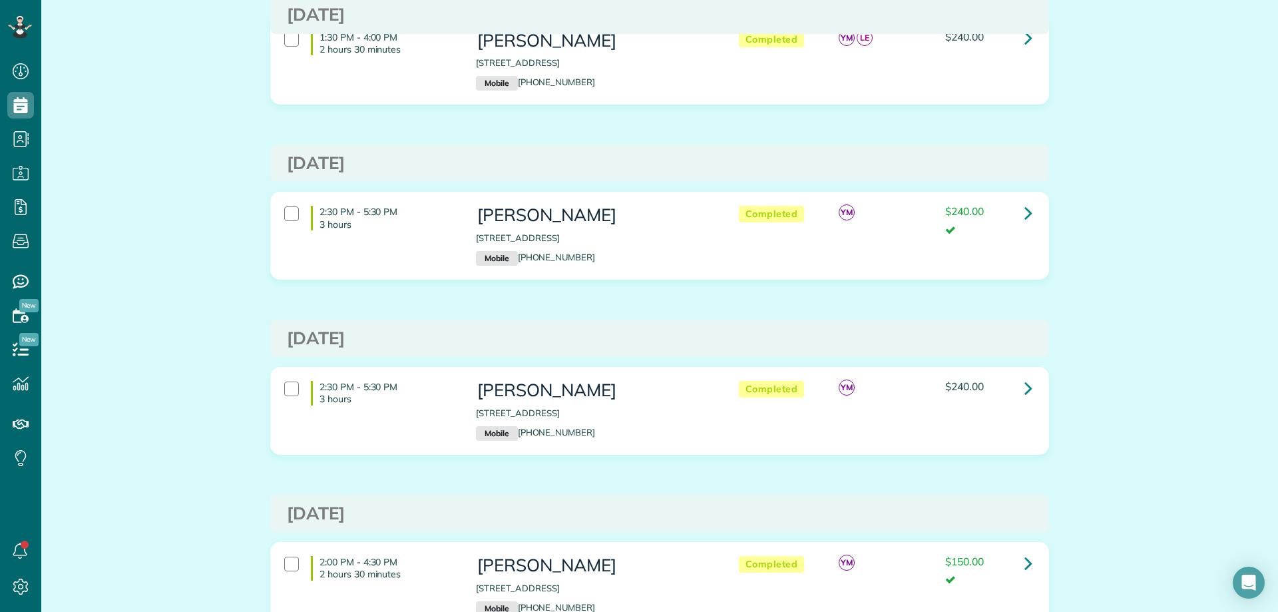
click at [1009, 377] on div "Completed YM $240.00" at bounding box center [882, 388] width 320 height 28
click at [1026, 389] on icon at bounding box center [1029, 387] width 8 height 23
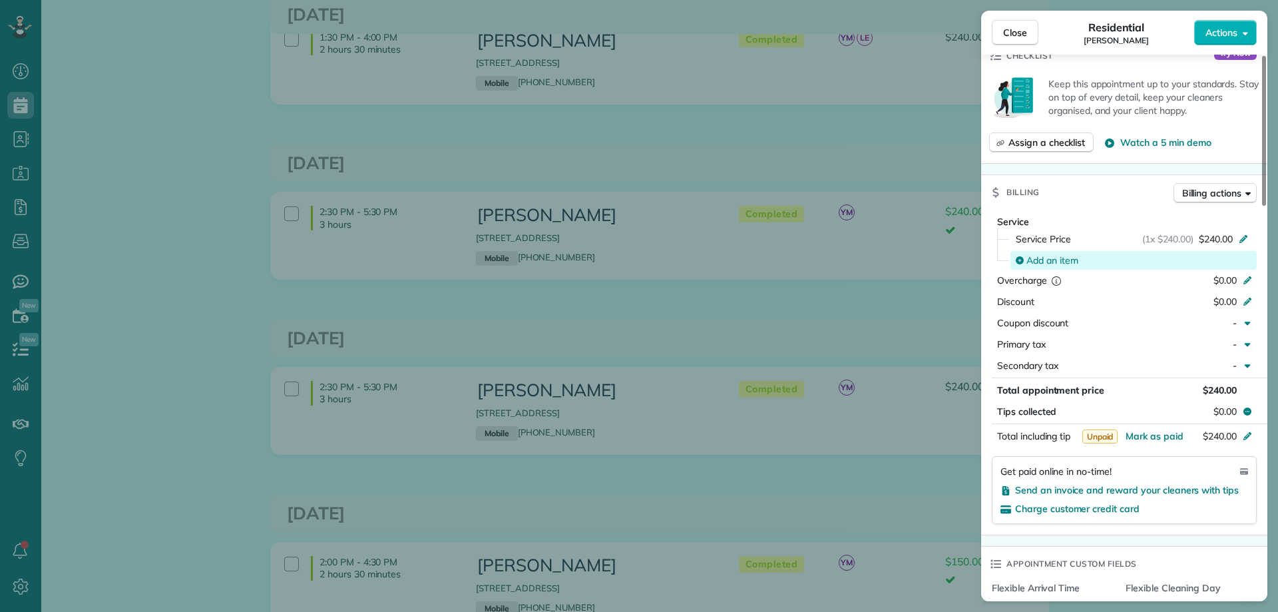
scroll to position [599, 0]
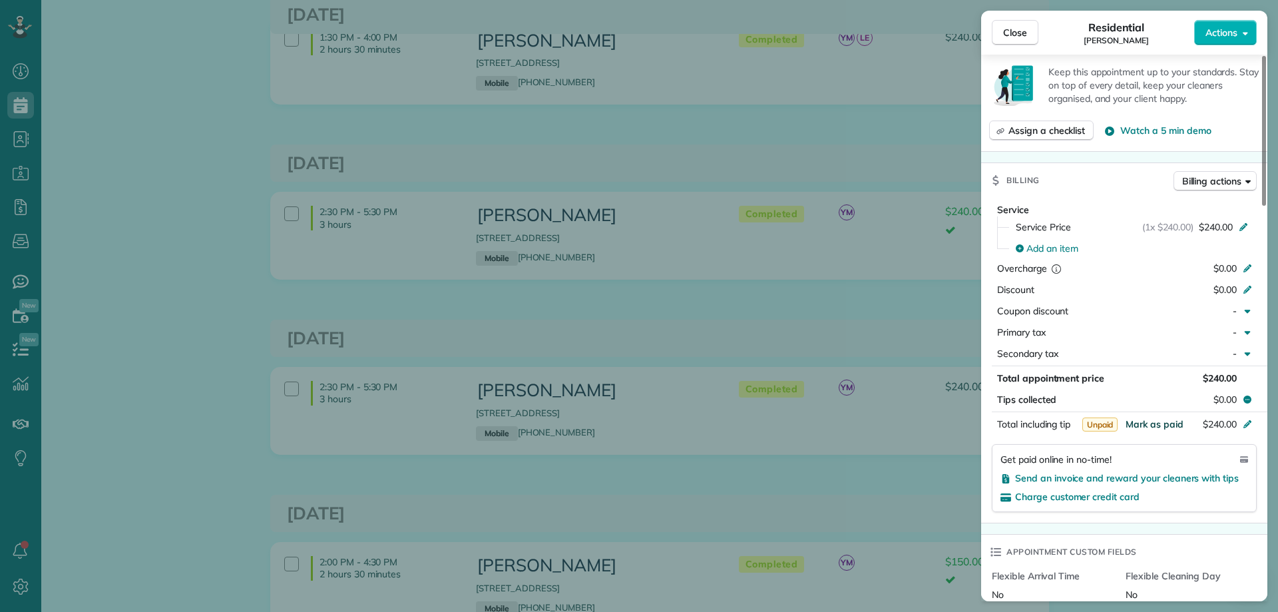
click at [1170, 420] on span "Mark as paid" at bounding box center [1155, 424] width 58 height 12
click at [1031, 27] on button "Close" at bounding box center [1015, 32] width 47 height 25
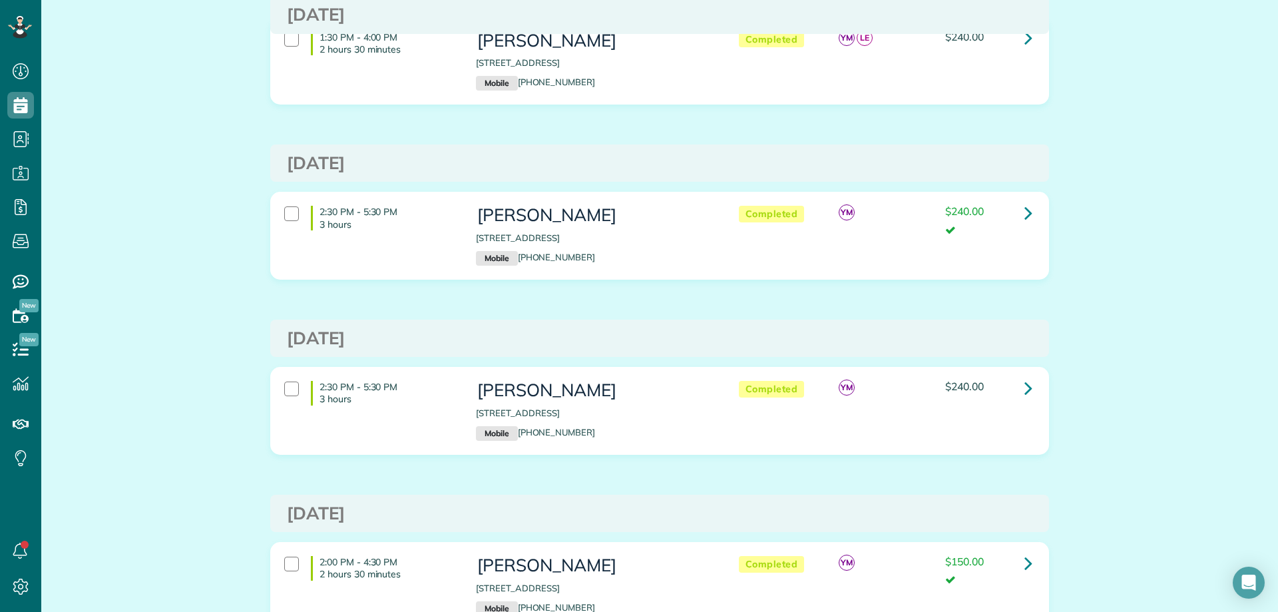
scroll to position [67, 0]
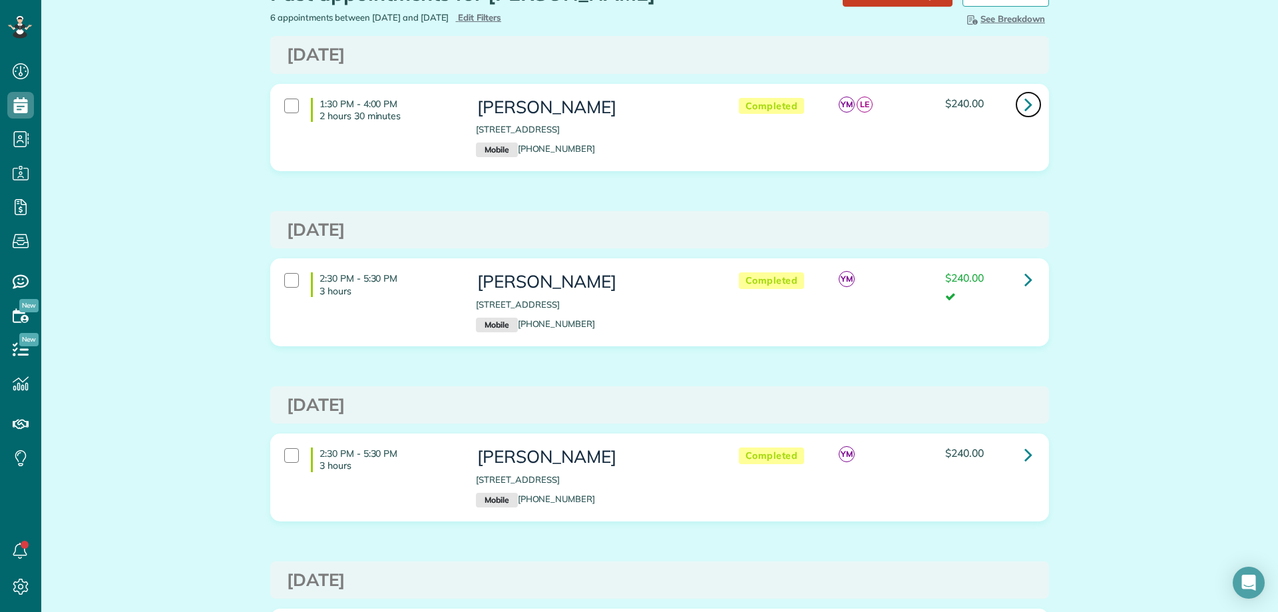
click at [1025, 106] on icon at bounding box center [1029, 104] width 8 height 23
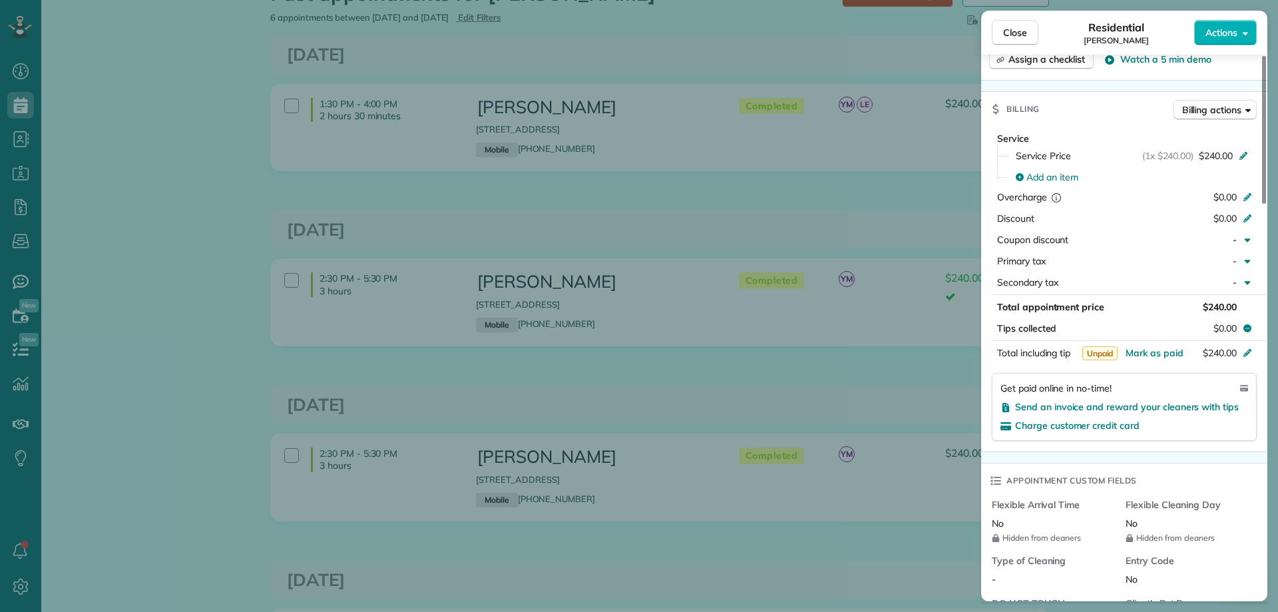
scroll to position [732, 0]
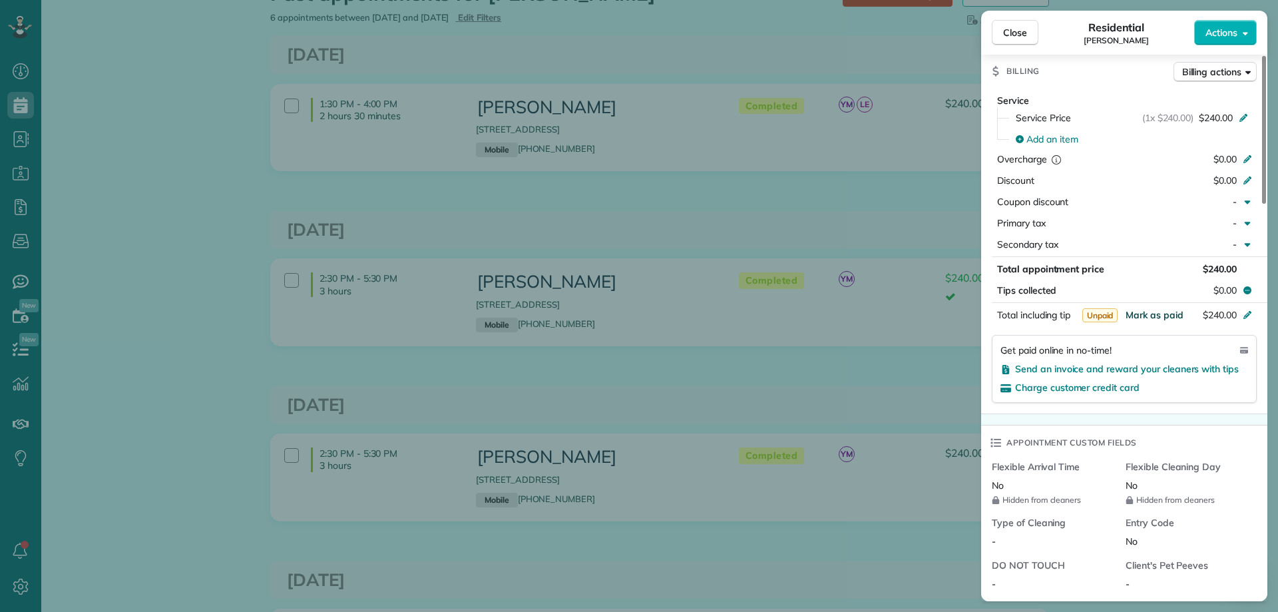
click at [1158, 314] on span "Mark as paid" at bounding box center [1155, 315] width 58 height 12
click at [252, 184] on div "Close Residential [PERSON_NAME] Actions This appointment is linked to Payroll I…" at bounding box center [639, 306] width 1278 height 612
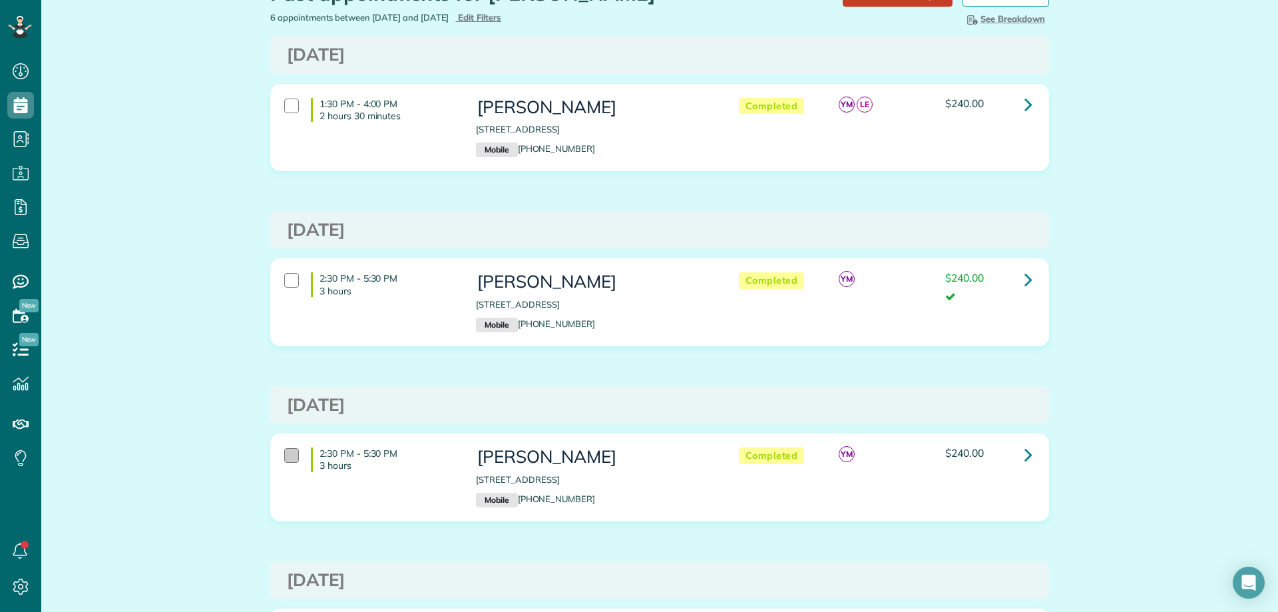
click at [284, 450] on div at bounding box center [291, 455] width 15 height 15
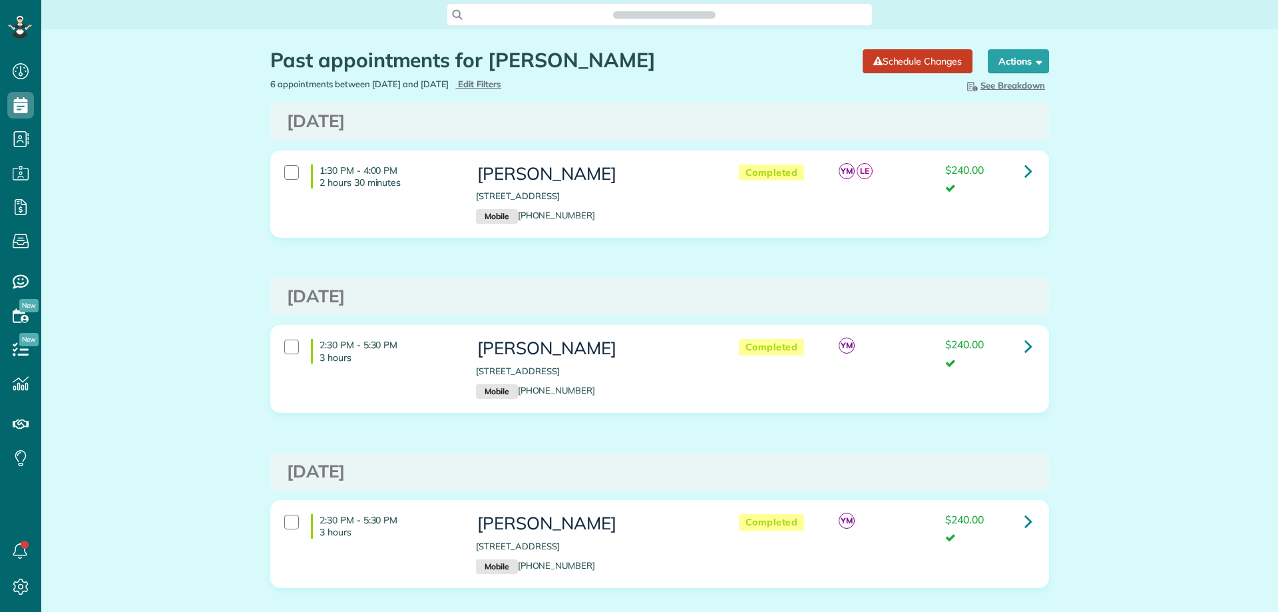
scroll to position [6, 6]
click at [1032, 10] on div "Search ZenMaid…" at bounding box center [659, 14] width 1237 height 23
click at [643, 13] on span "Search ZenMaid…" at bounding box center [664, 14] width 405 height 13
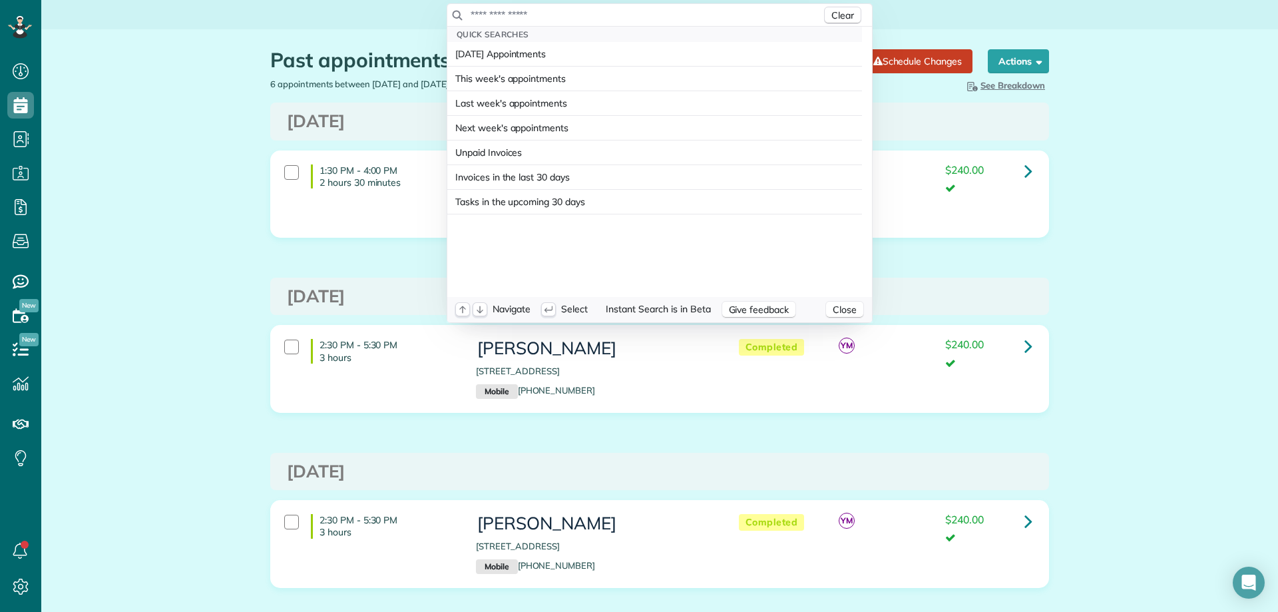
click at [640, 15] on input "text" at bounding box center [645, 14] width 351 height 13
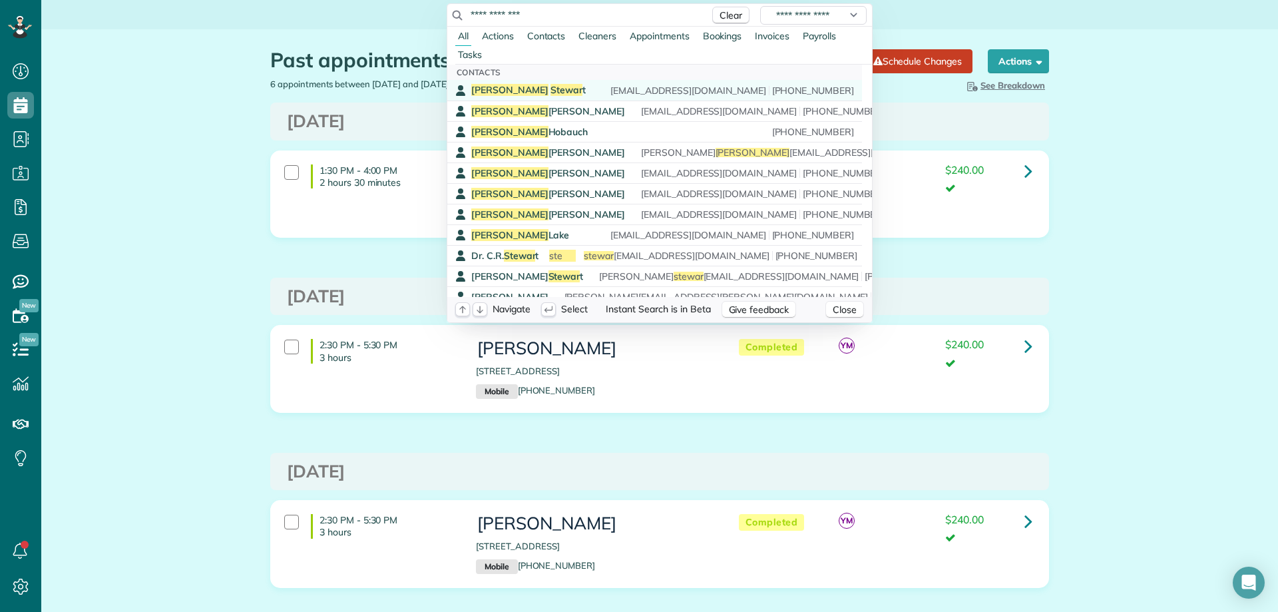
type input "**********"
click at [551, 86] on span "Stewar" at bounding box center [567, 90] width 32 height 12
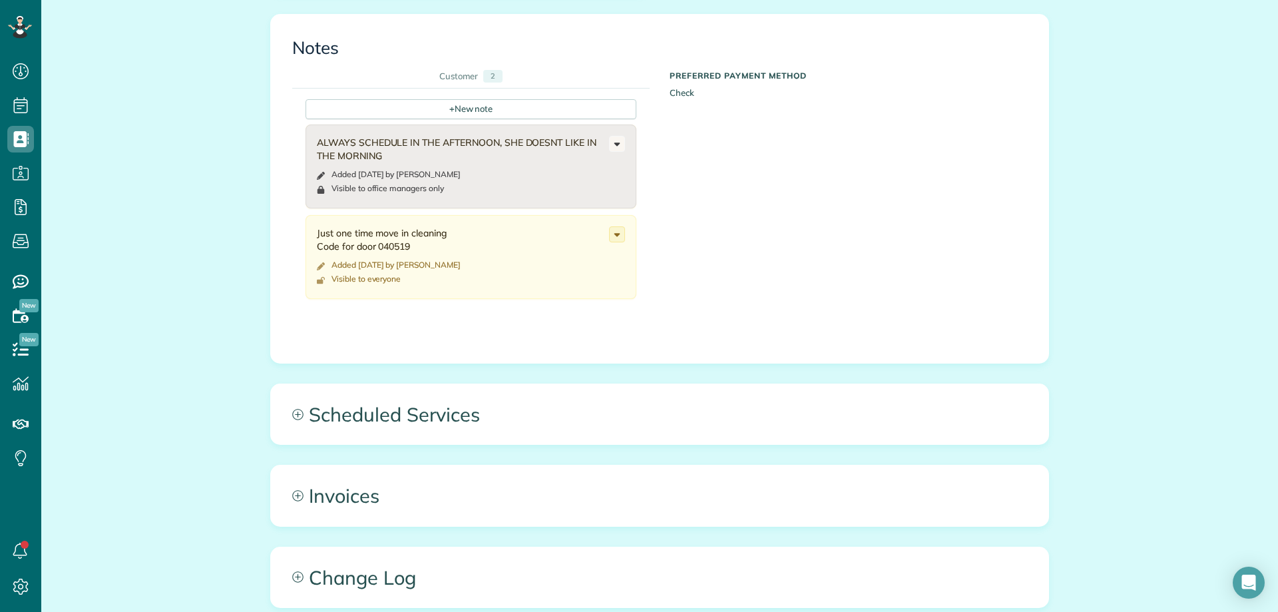
scroll to position [732, 0]
click at [457, 444] on div "All Contacts Actions Edit Add Appointment Recent Activity Send Email Update Cus…" at bounding box center [659, 61] width 799 height 1529
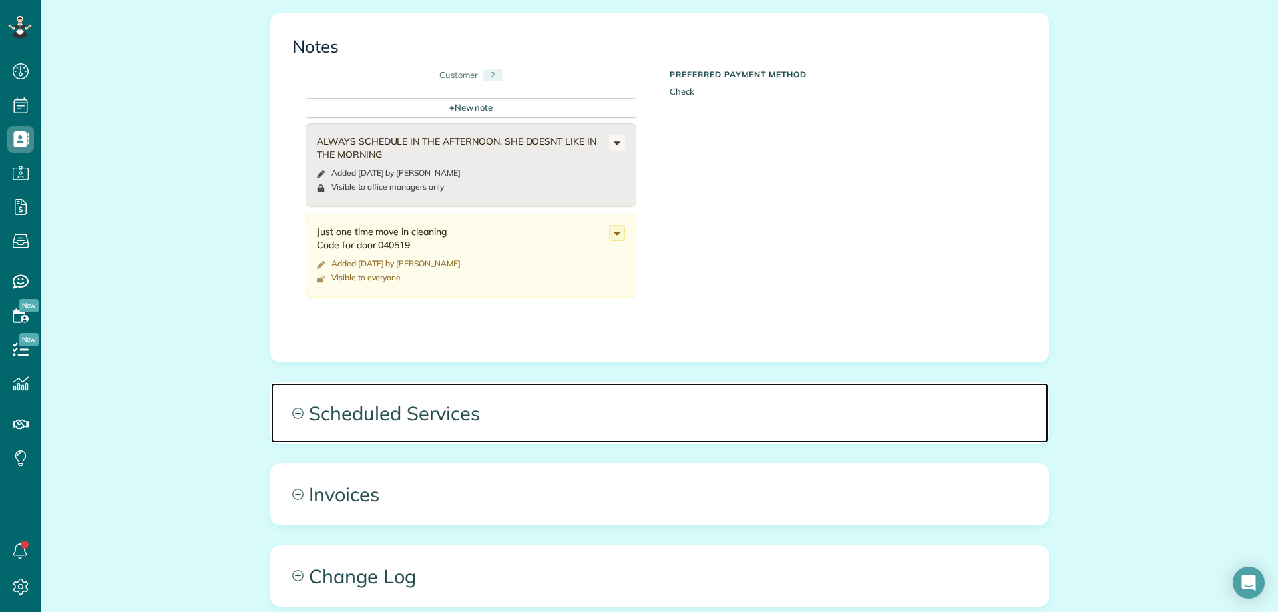
click at [464, 415] on span "Scheduled Services" at bounding box center [660, 413] width 778 height 60
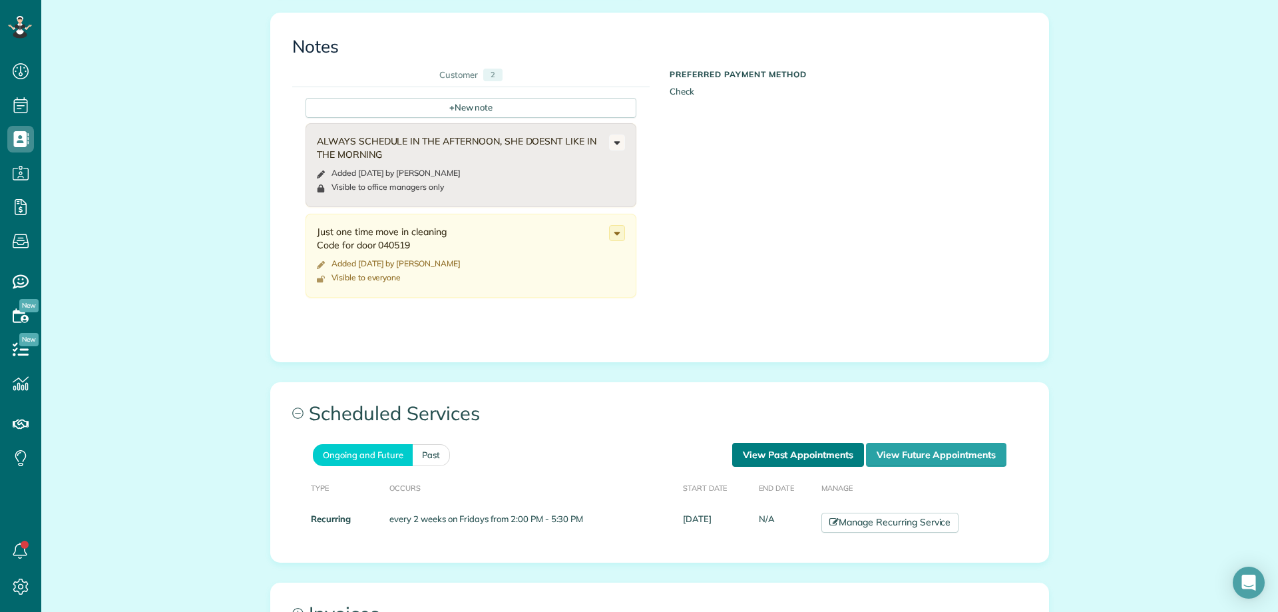
click at [762, 455] on link "View Past Appointments" at bounding box center [798, 455] width 132 height 24
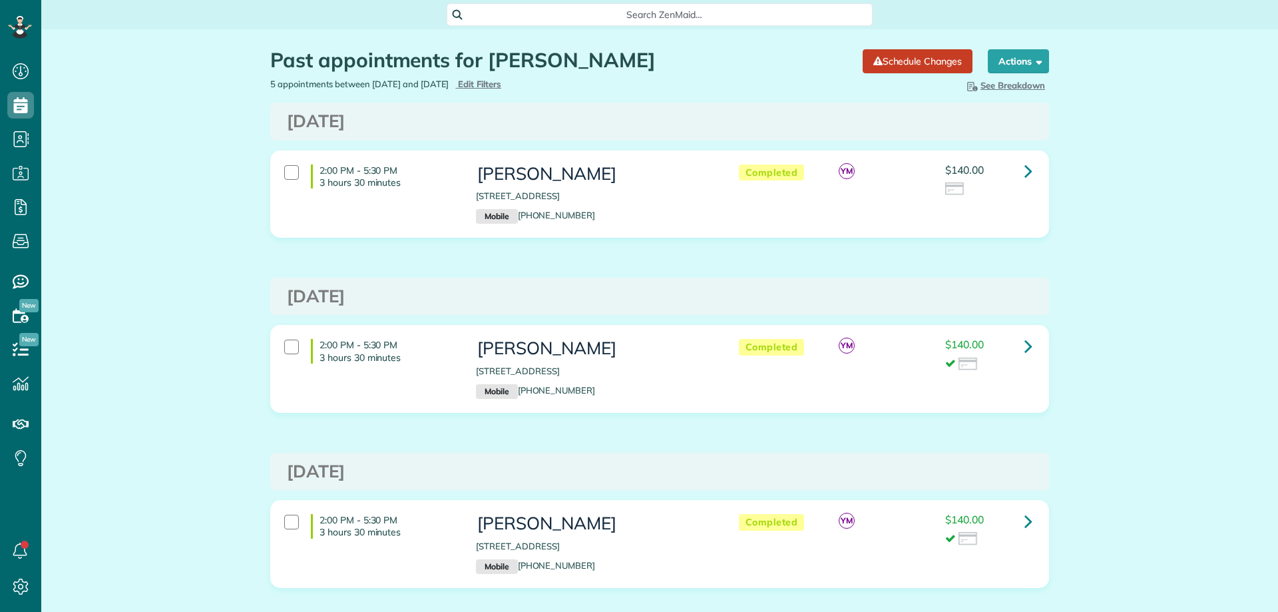
scroll to position [6, 6]
click at [1028, 169] on link at bounding box center [1028, 171] width 27 height 27
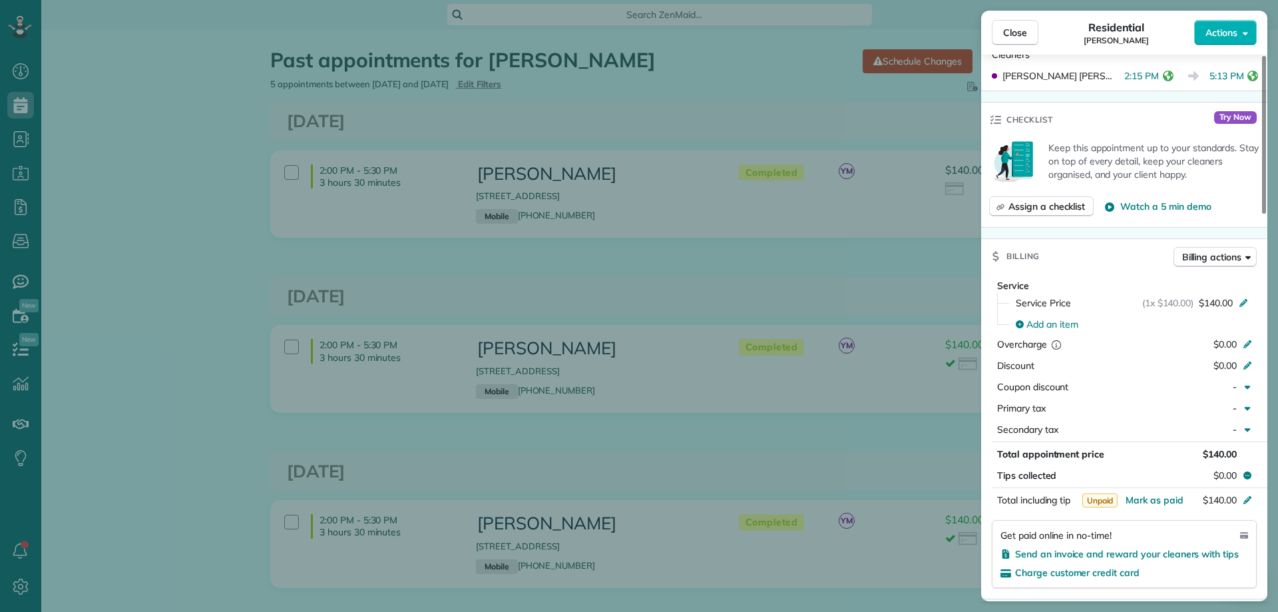
scroll to position [533, 0]
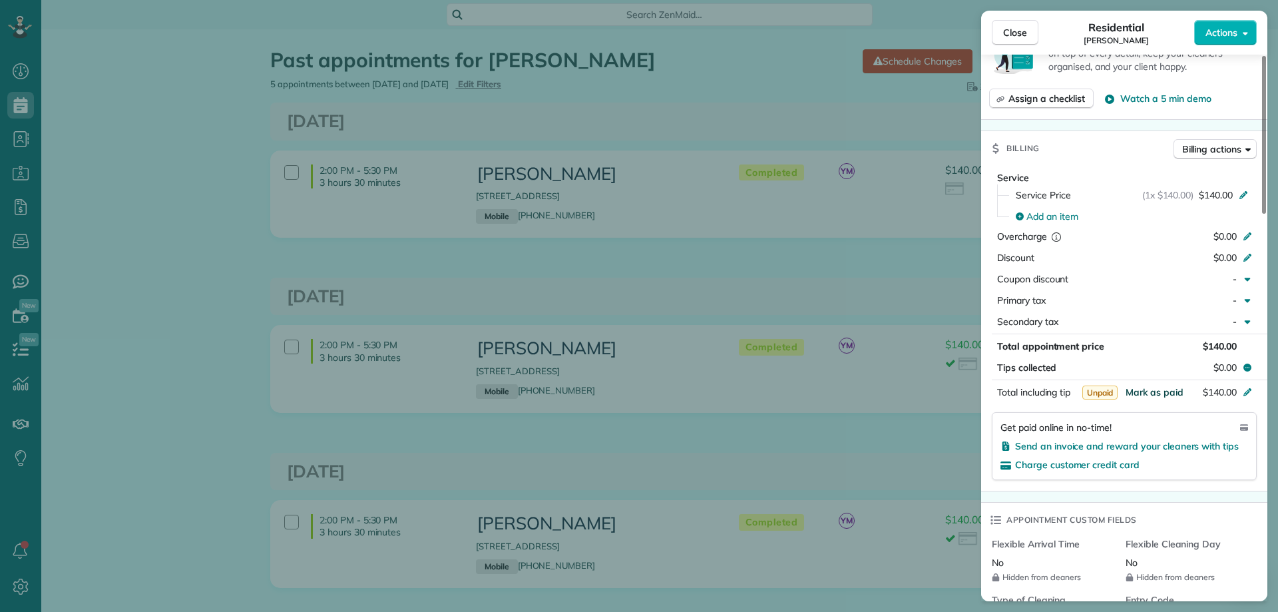
click at [1161, 394] on span "Mark as paid" at bounding box center [1155, 392] width 58 height 12
click at [1000, 27] on button "Close" at bounding box center [1015, 32] width 47 height 25
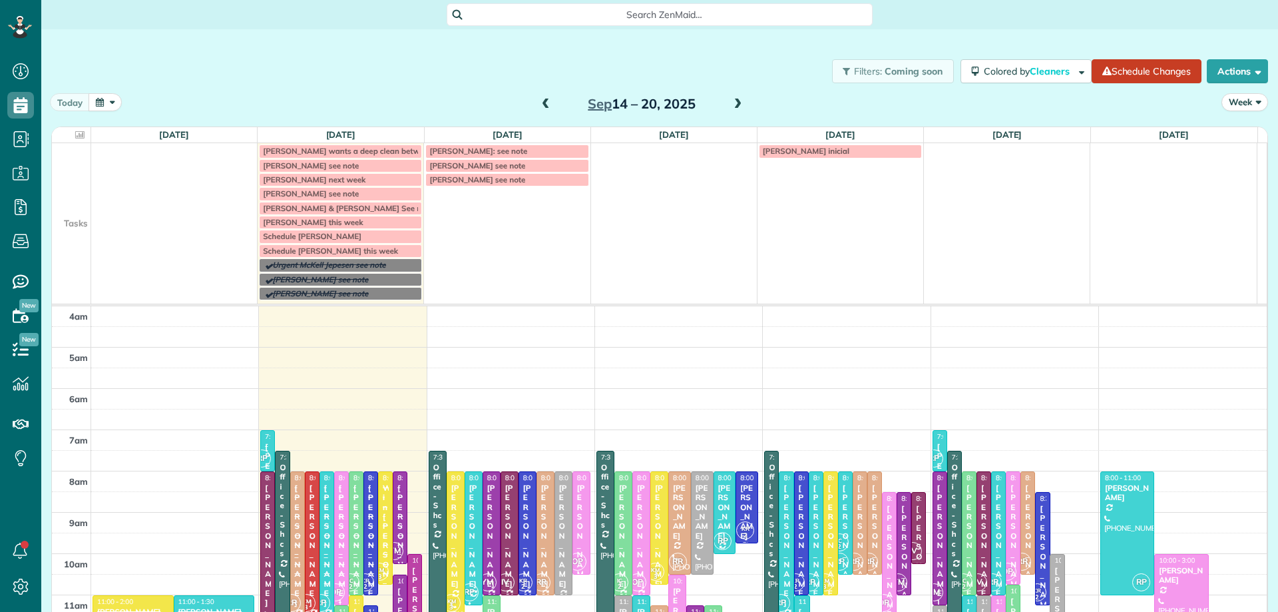
scroll to position [124, 0]
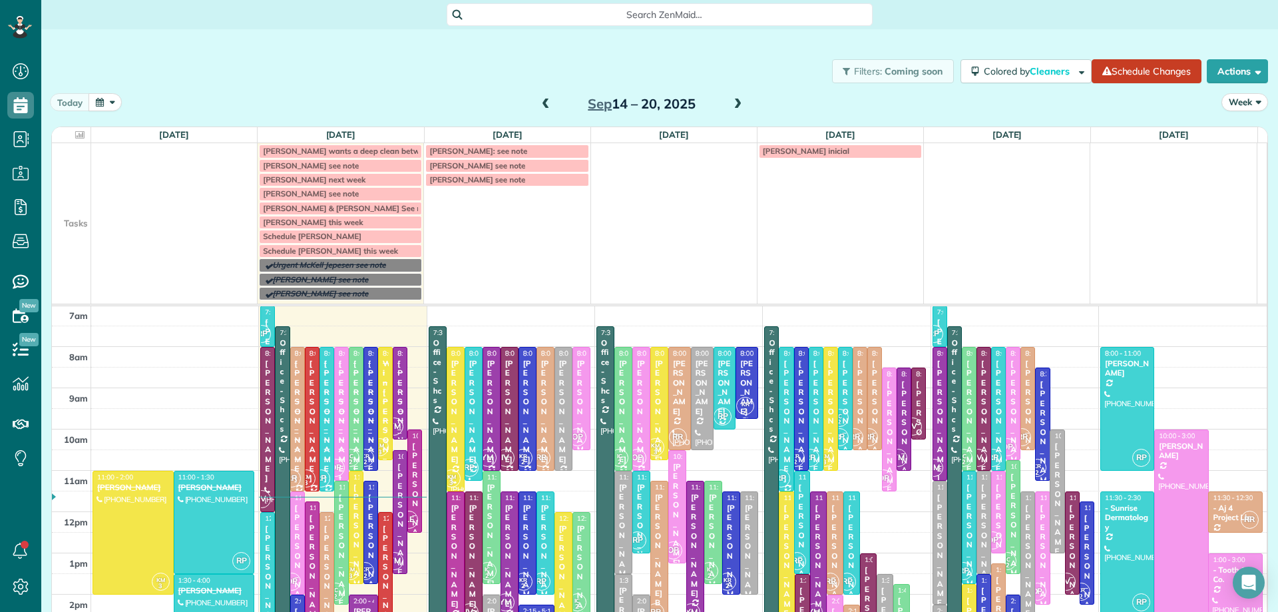
click at [691, 3] on div "Search ZenMaid…" at bounding box center [660, 13] width 426 height 25
click at [686, 15] on span "Search ZenMaid…" at bounding box center [664, 14] width 405 height 13
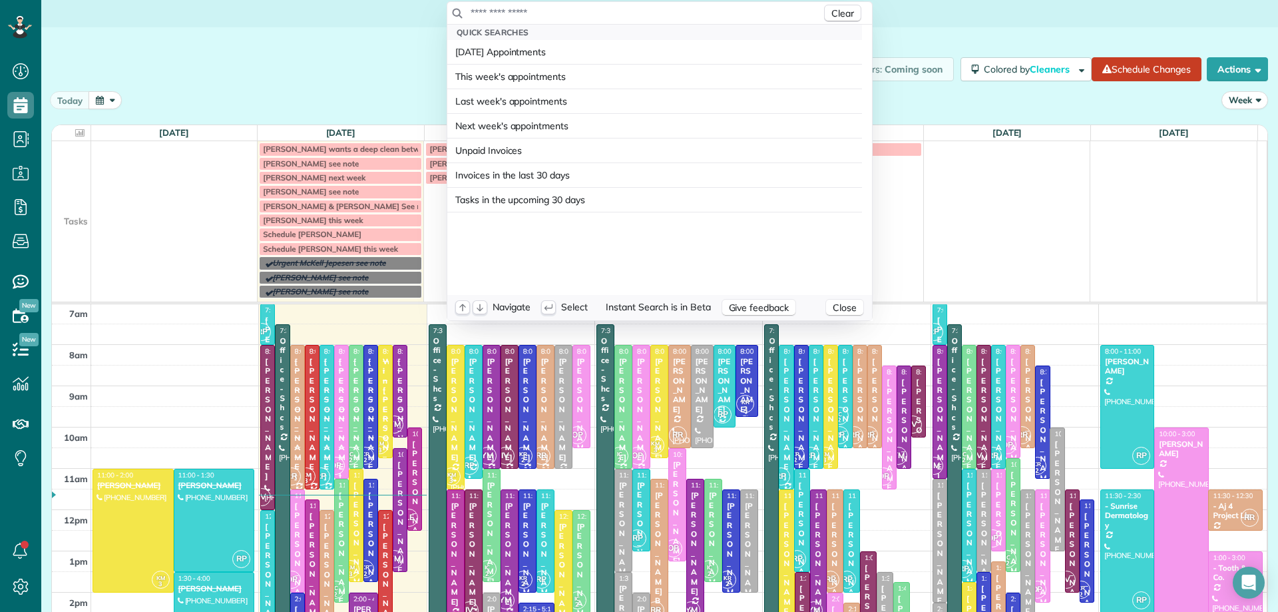
scroll to position [0, 0]
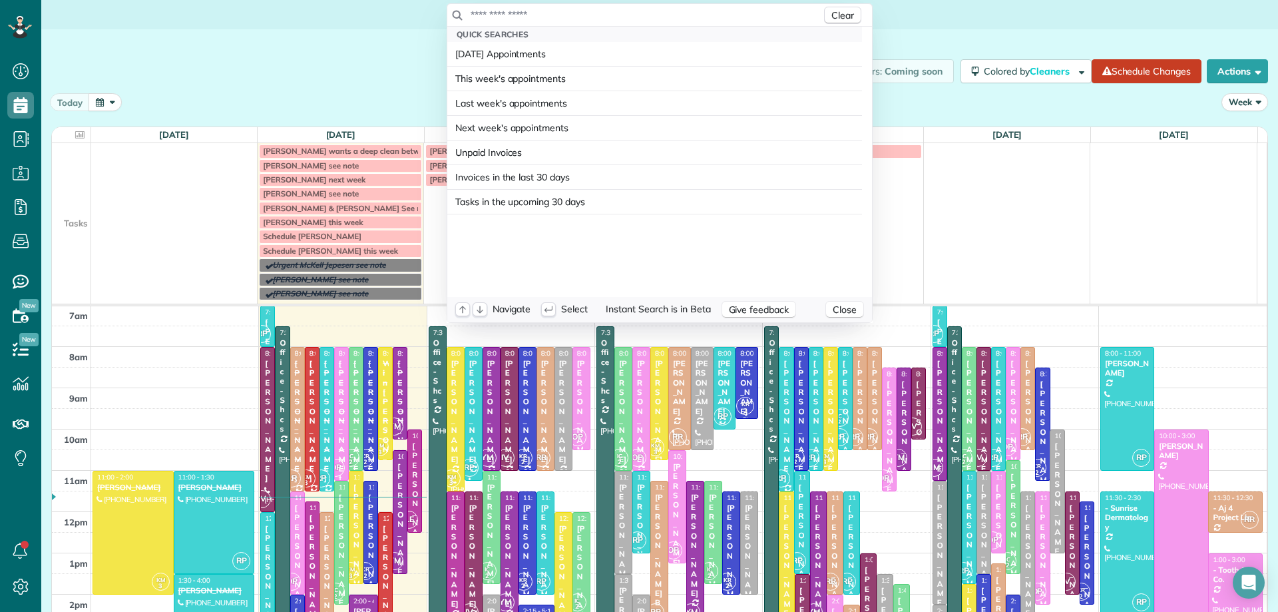
click at [557, 12] on input "text" at bounding box center [645, 14] width 351 height 13
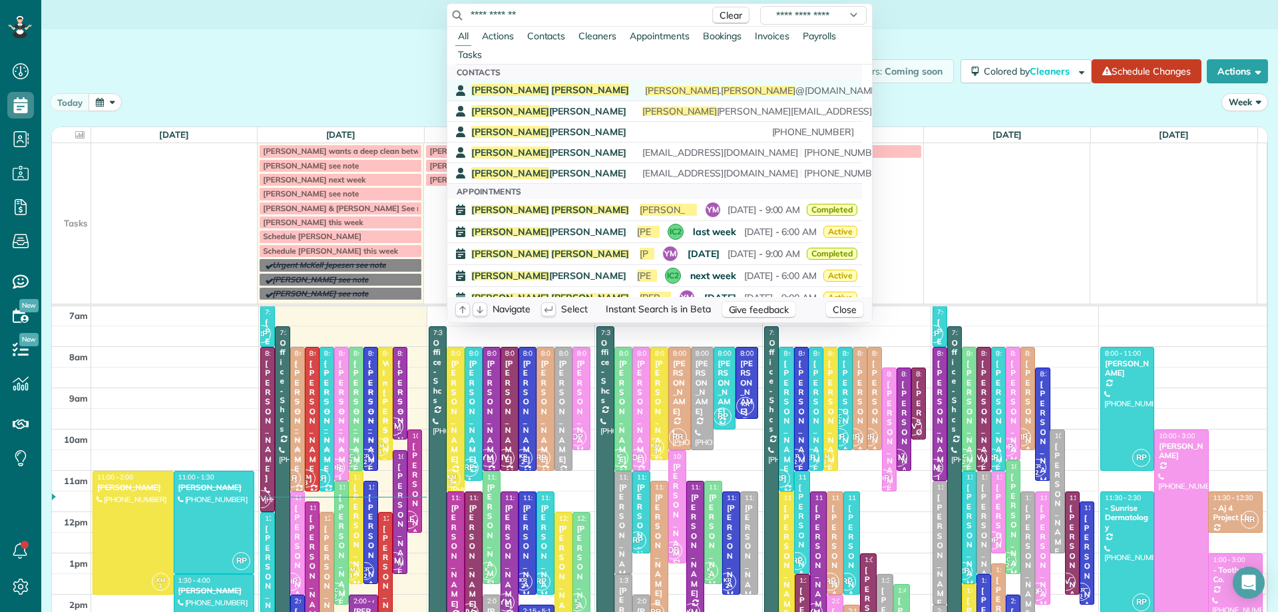
type input "**********"
click at [521, 85] on div "Jackie Reger jackie . reger @yahoo.com (248) 935-0621" at bounding box center [664, 90] width 386 height 13
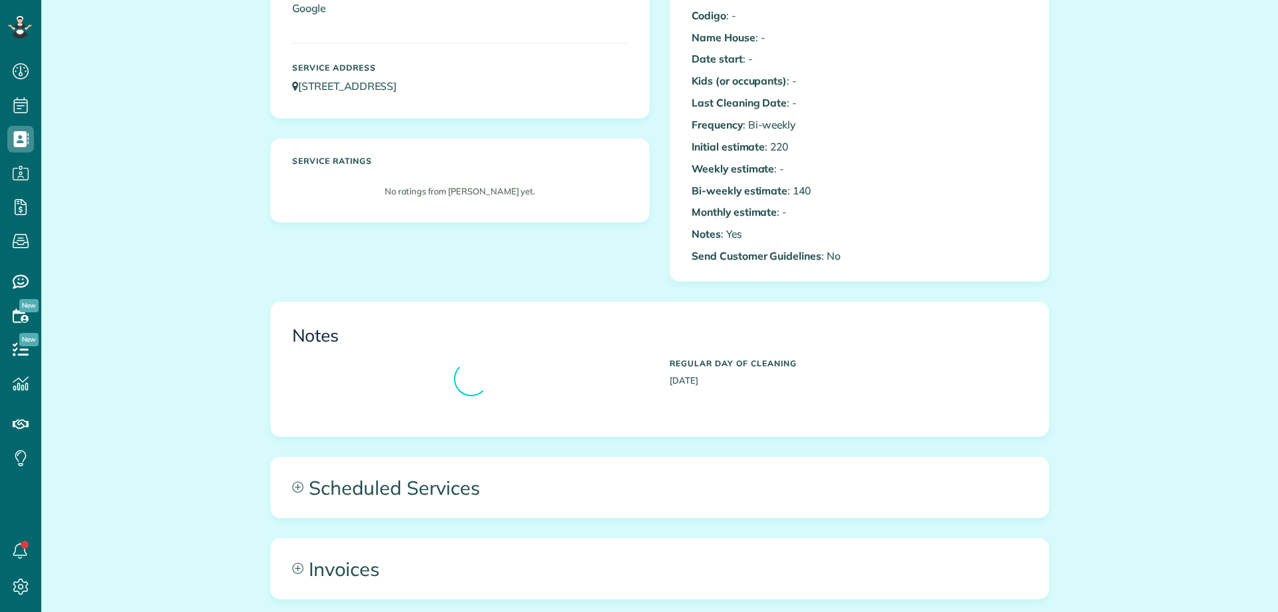
scroll to position [466, 0]
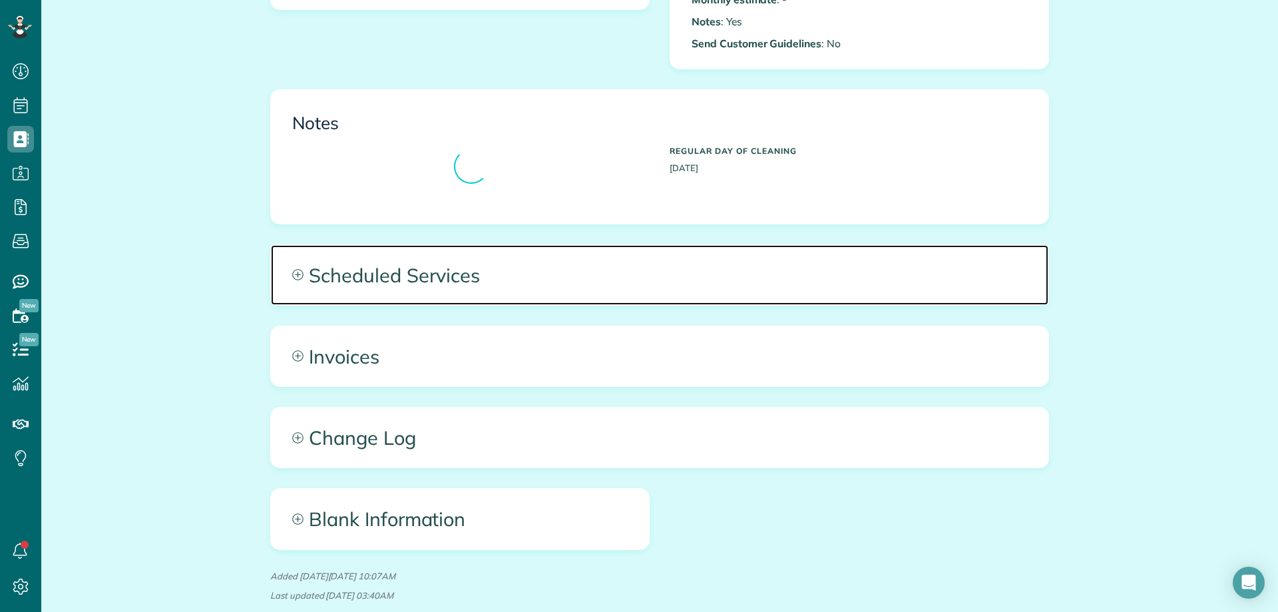
click at [516, 264] on span "Scheduled Services" at bounding box center [660, 275] width 778 height 60
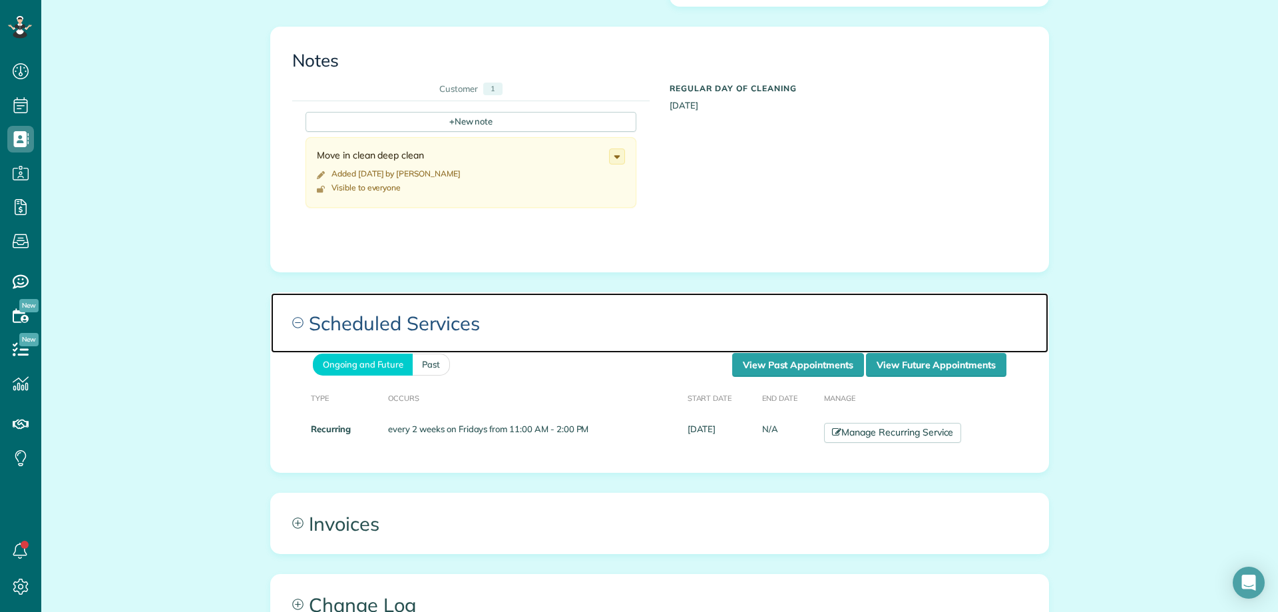
scroll to position [599, 0]
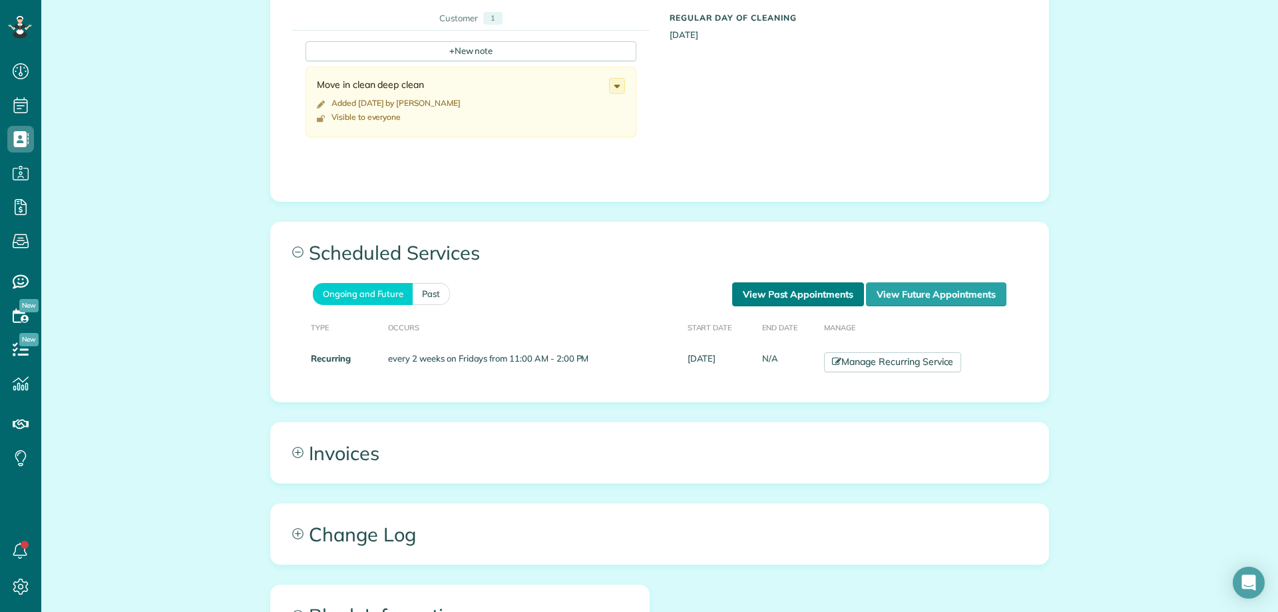
click at [772, 304] on link "View Past Appointments" at bounding box center [798, 294] width 132 height 24
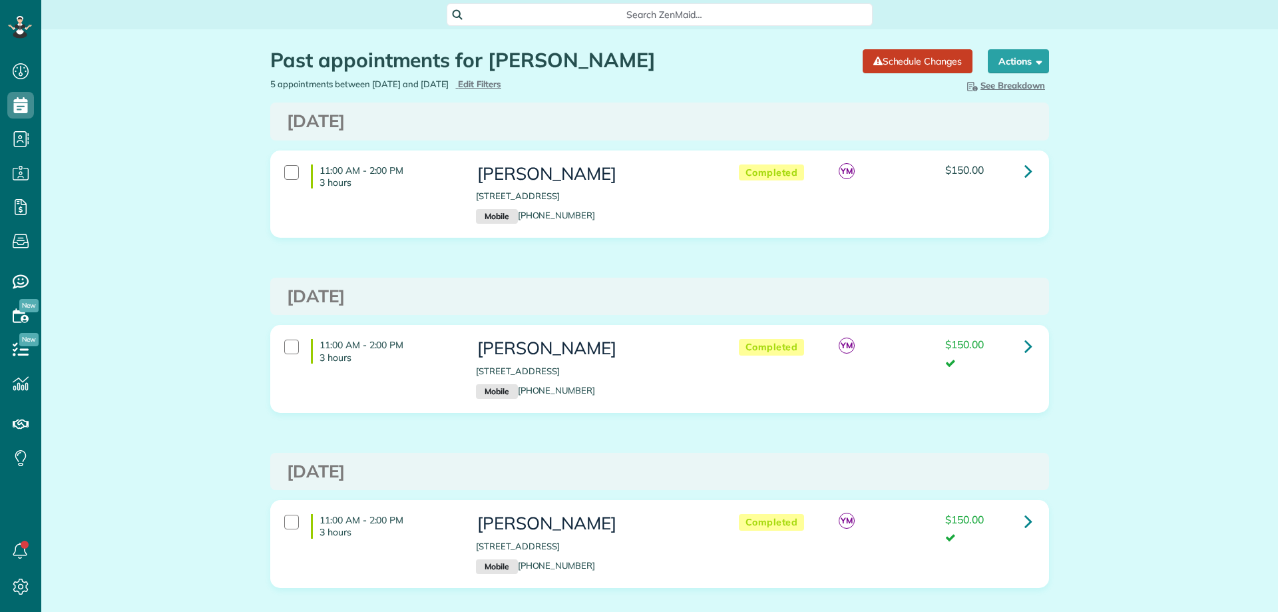
scroll to position [6, 6]
click at [1025, 170] on icon at bounding box center [1029, 170] width 8 height 23
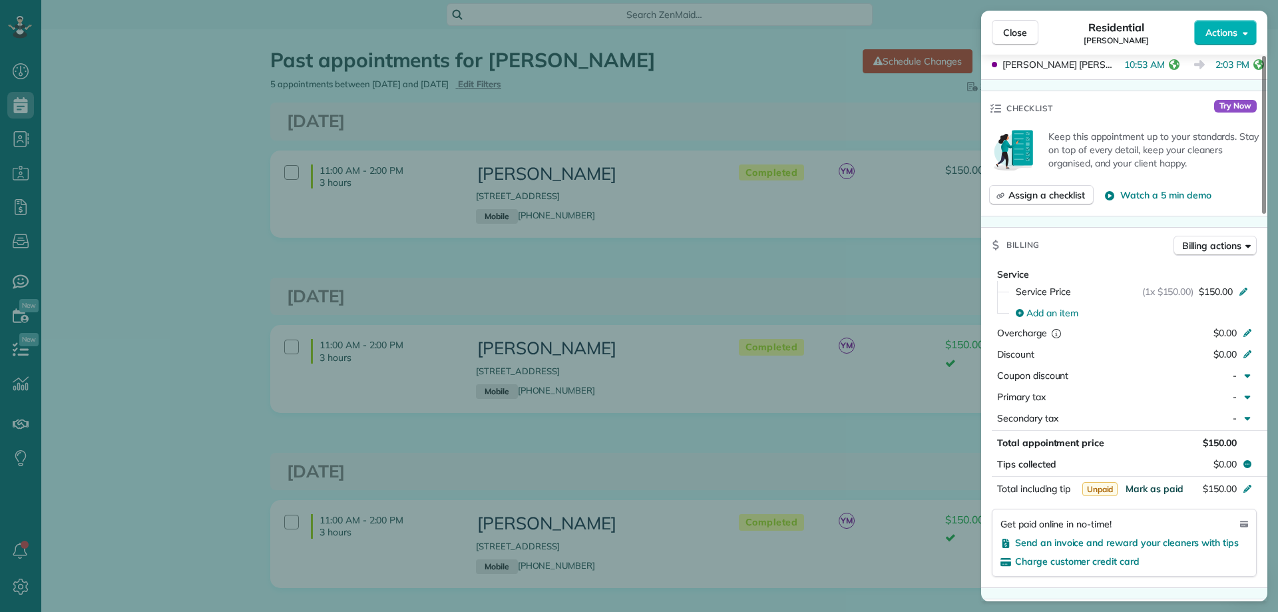
scroll to position [533, 0]
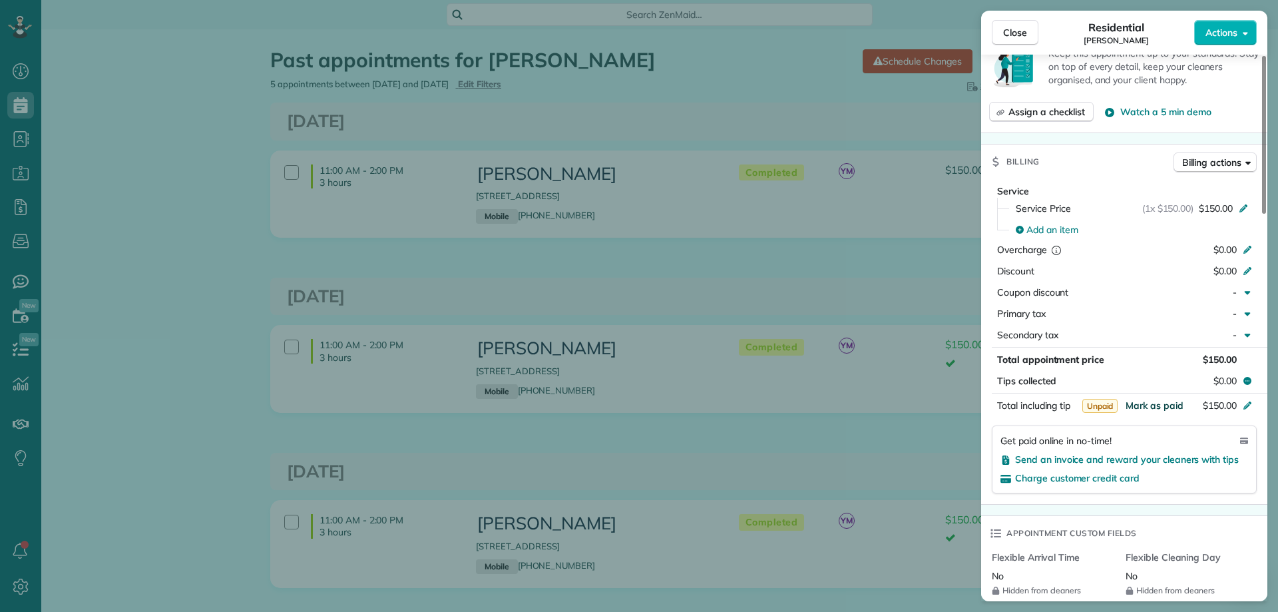
click at [1156, 399] on span "Mark as paid" at bounding box center [1155, 405] width 58 height 12
click at [1005, 29] on span "Close" at bounding box center [1015, 32] width 24 height 13
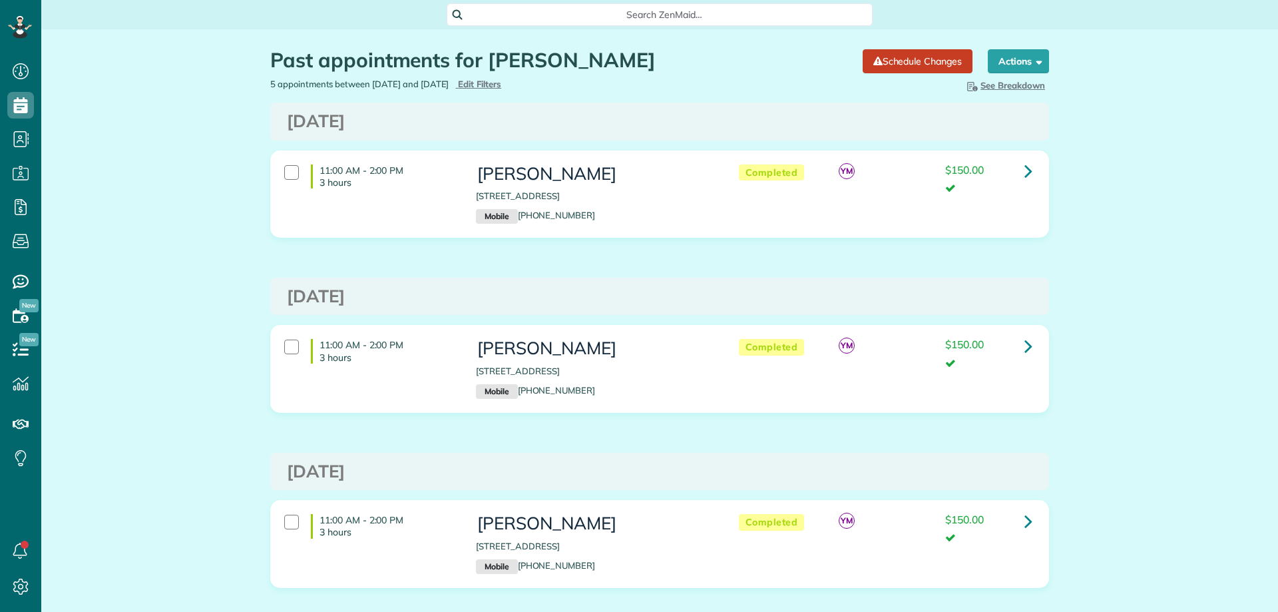
scroll to position [6, 6]
click at [657, 24] on div "Search ZenMaid…" at bounding box center [660, 14] width 426 height 23
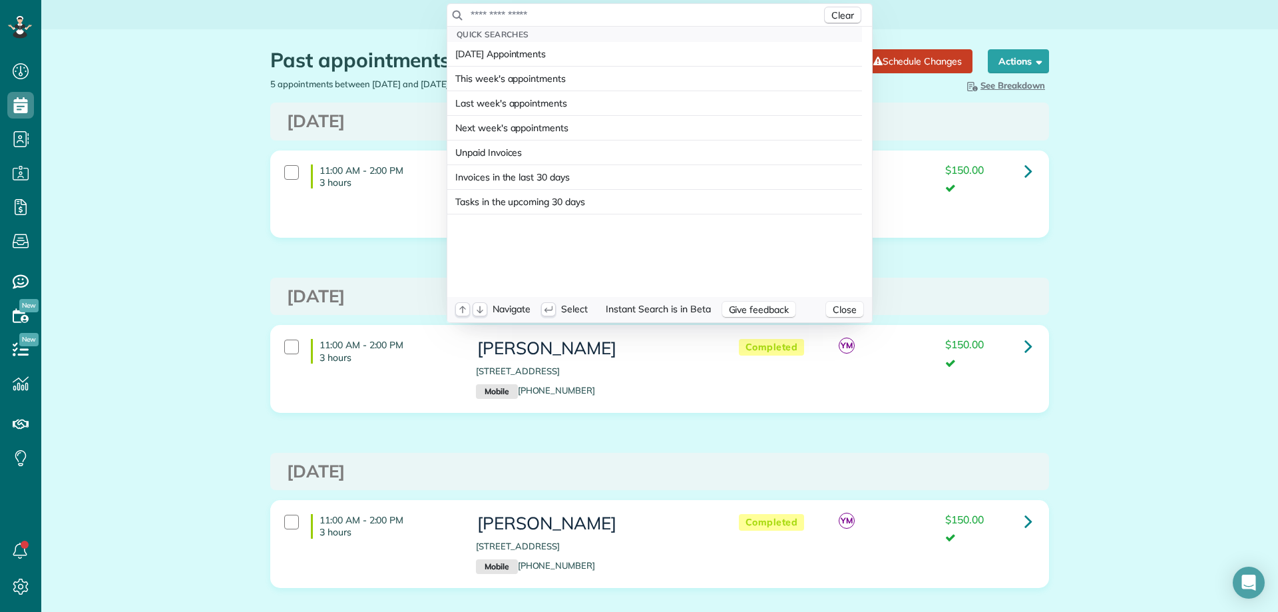
drag, startPoint x: 657, startPoint y: 24, endPoint x: 642, endPoint y: 11, distance: 19.9
click at [655, 17] on input "text" at bounding box center [645, 14] width 351 height 13
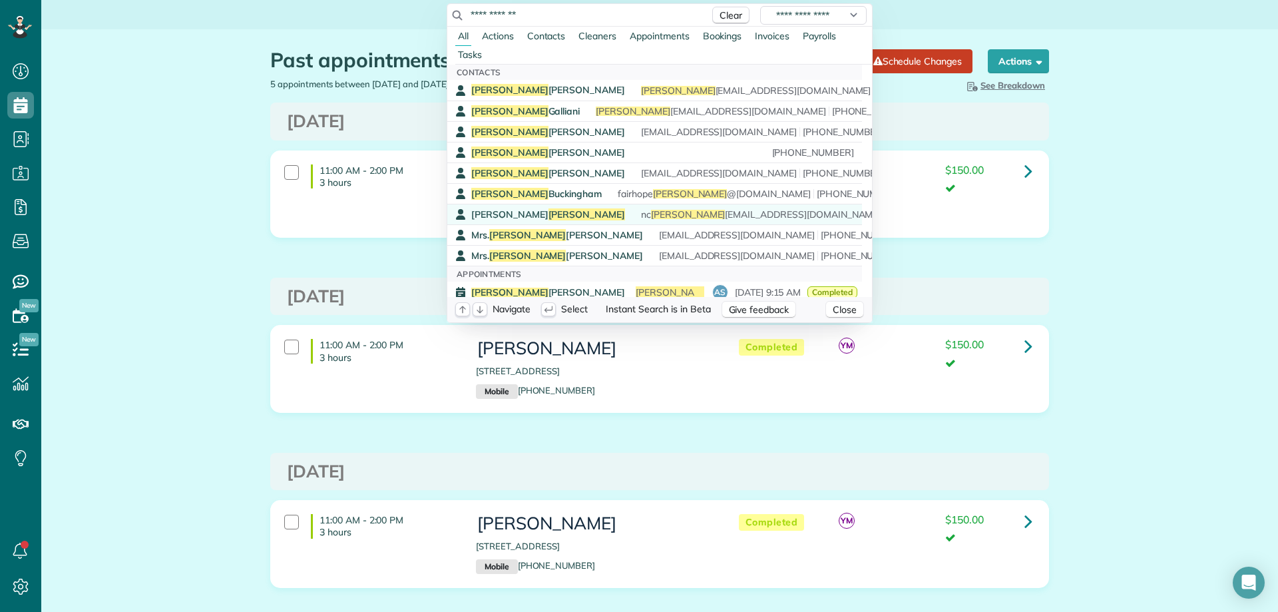
type input "**********"
click at [549, 210] on span "Grogan" at bounding box center [587, 214] width 77 height 12
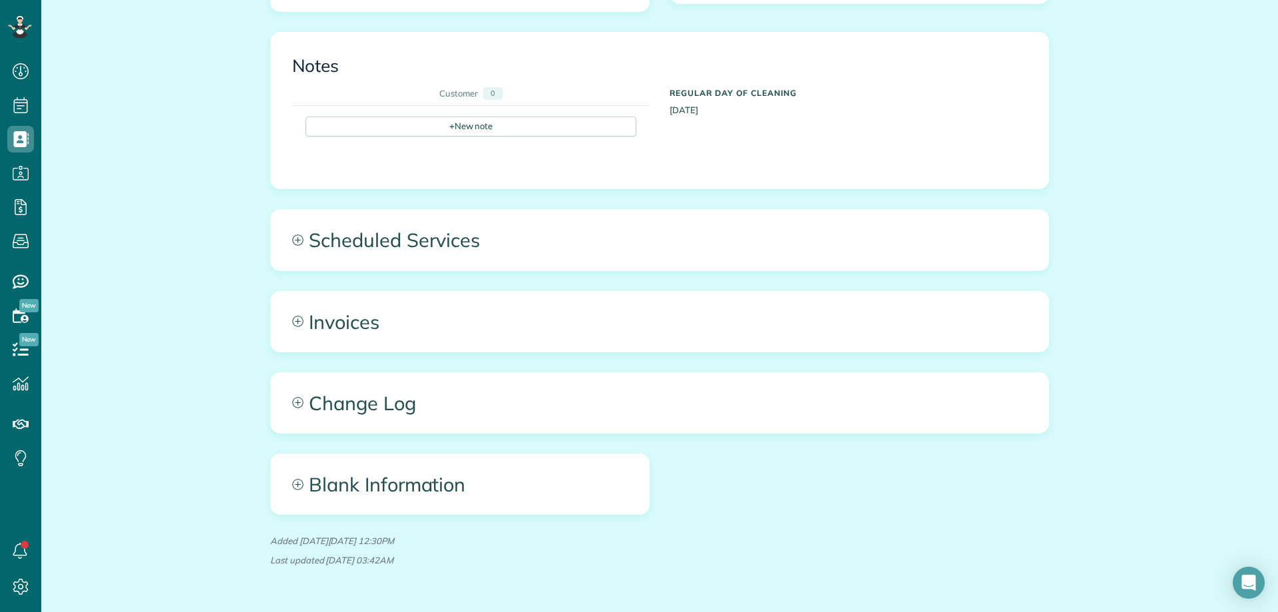
scroll to position [533, 0]
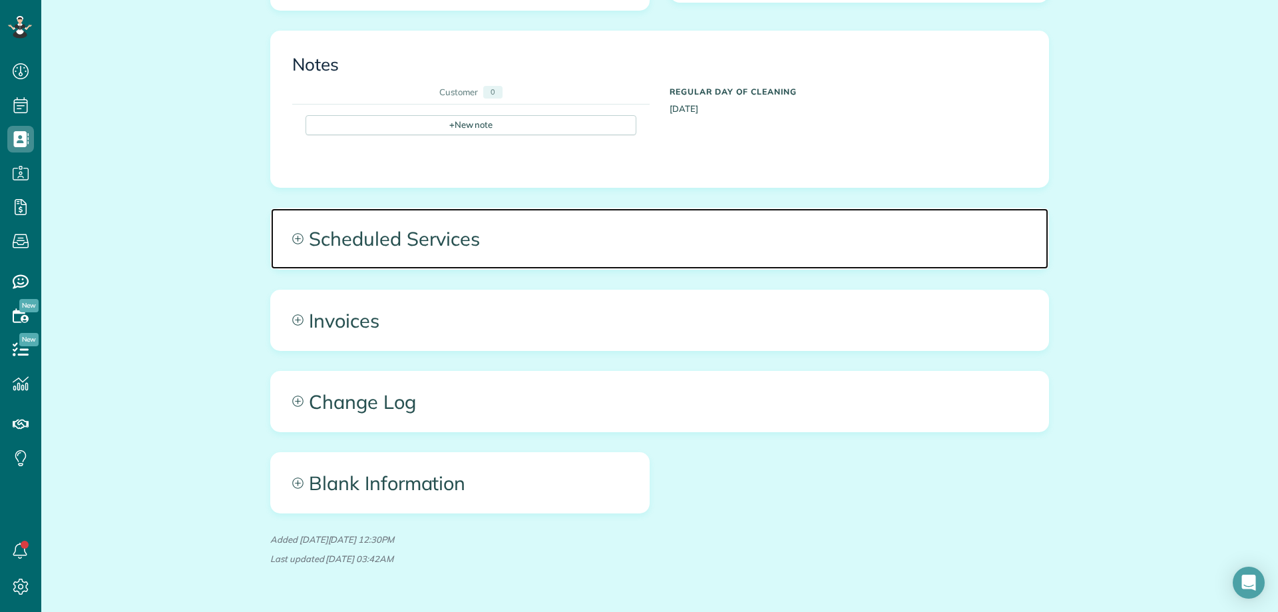
click at [457, 230] on span "Scheduled Services" at bounding box center [660, 238] width 778 height 60
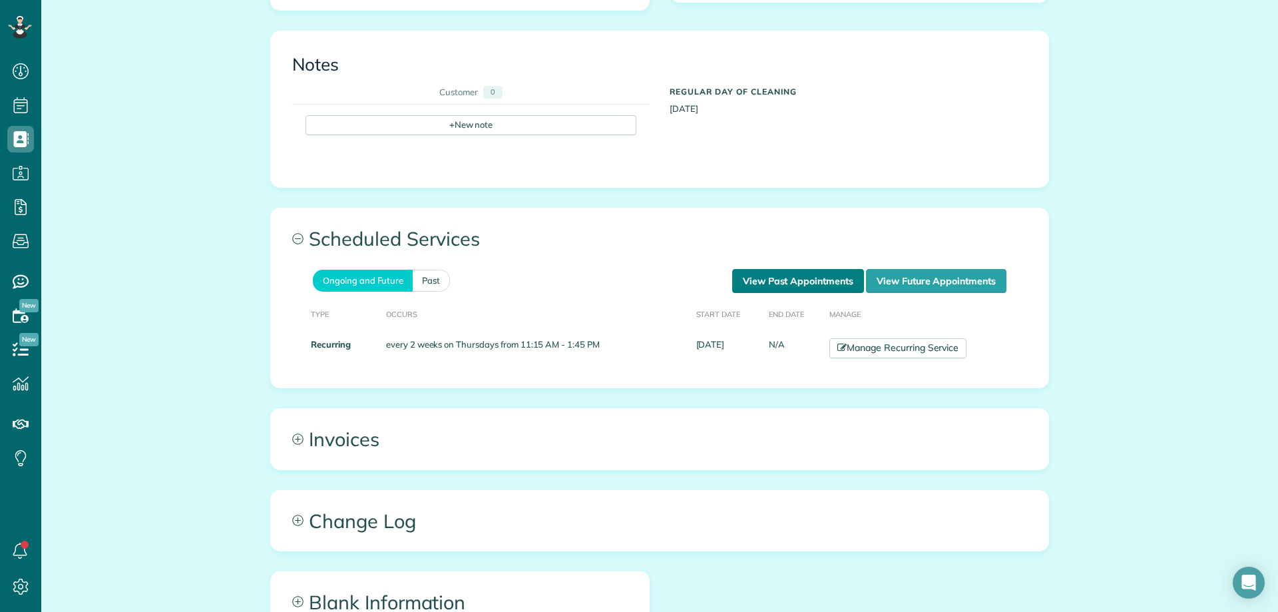
click at [768, 282] on link "View Past Appointments" at bounding box center [798, 281] width 132 height 24
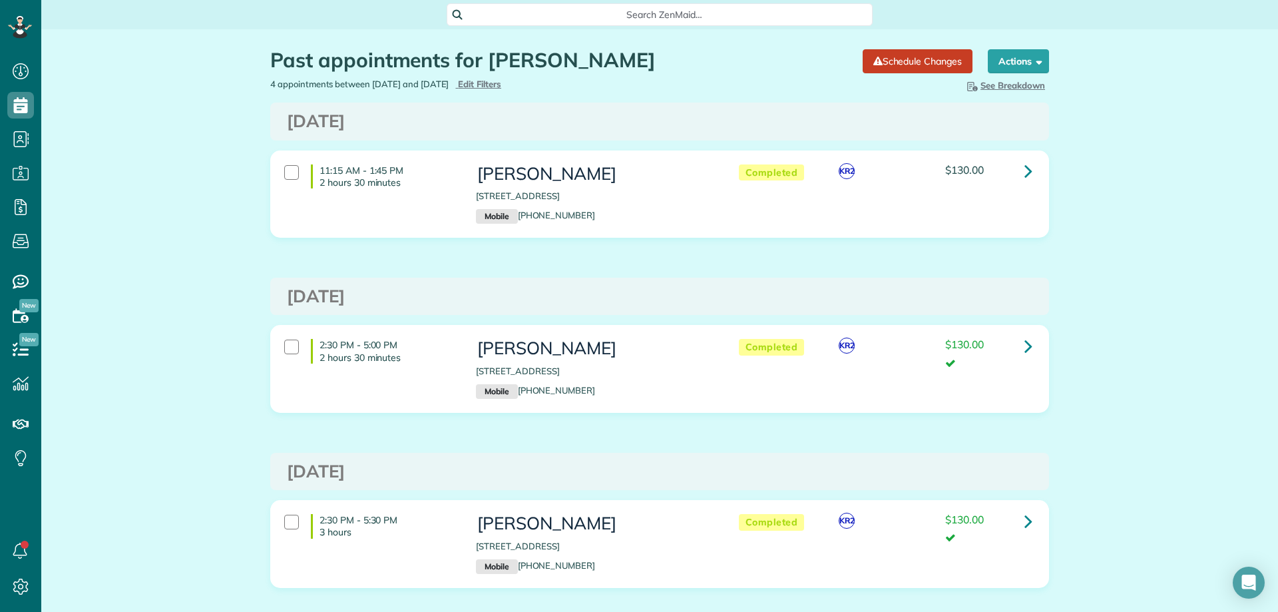
scroll to position [6, 6]
click at [1019, 168] on link at bounding box center [1028, 171] width 27 height 27
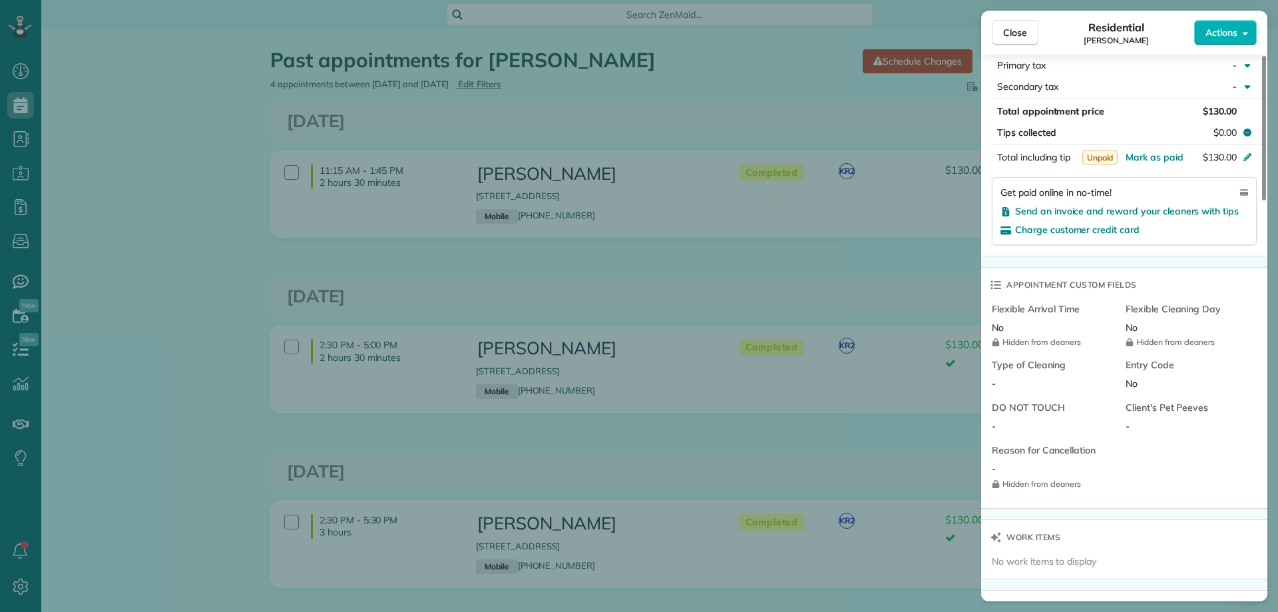
scroll to position [932, 0]
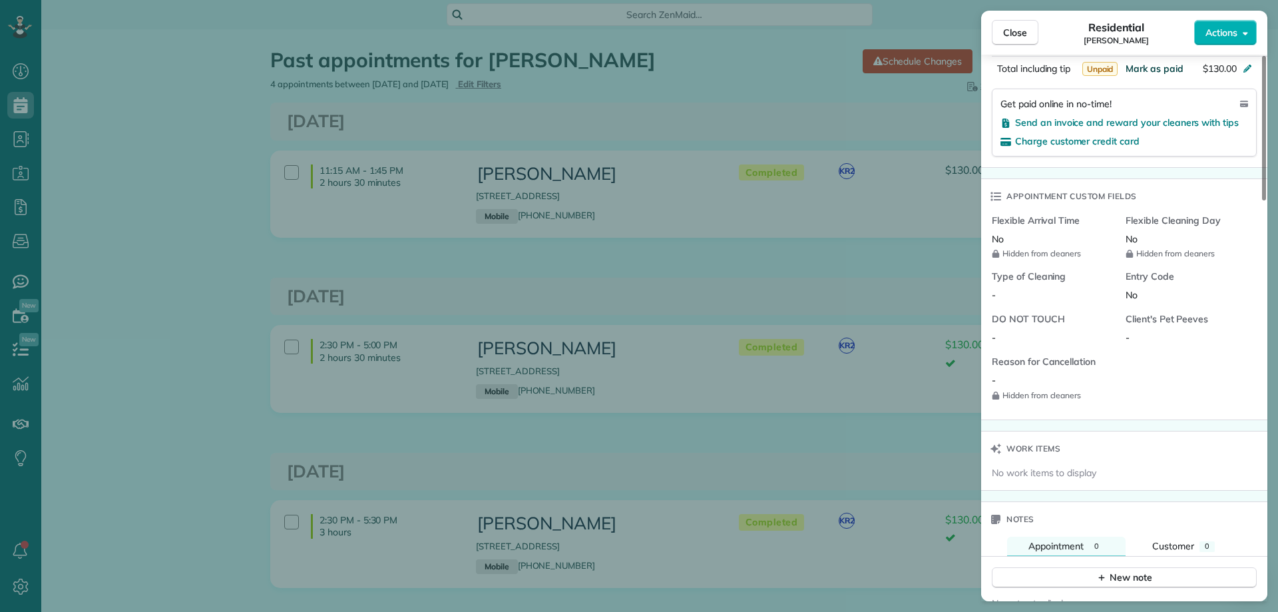
click at [1142, 67] on span "Mark as paid" at bounding box center [1155, 69] width 58 height 12
click at [1011, 37] on span "Close" at bounding box center [1015, 32] width 24 height 13
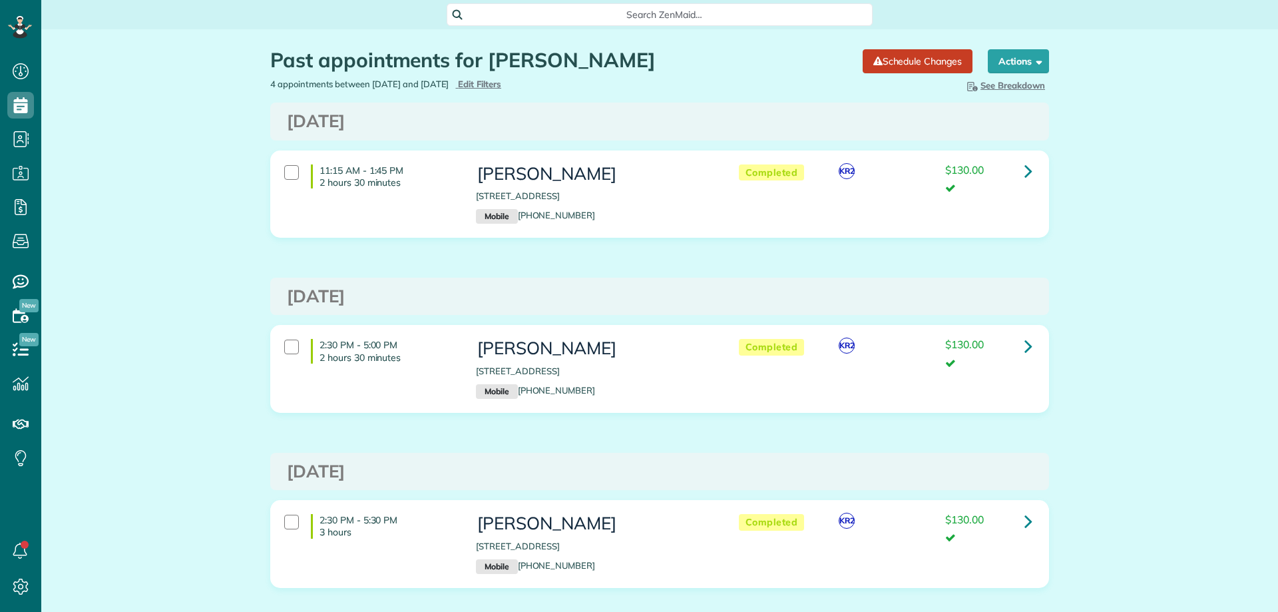
scroll to position [6, 6]
click at [569, 15] on span "Search ZenMaid…" at bounding box center [664, 14] width 405 height 13
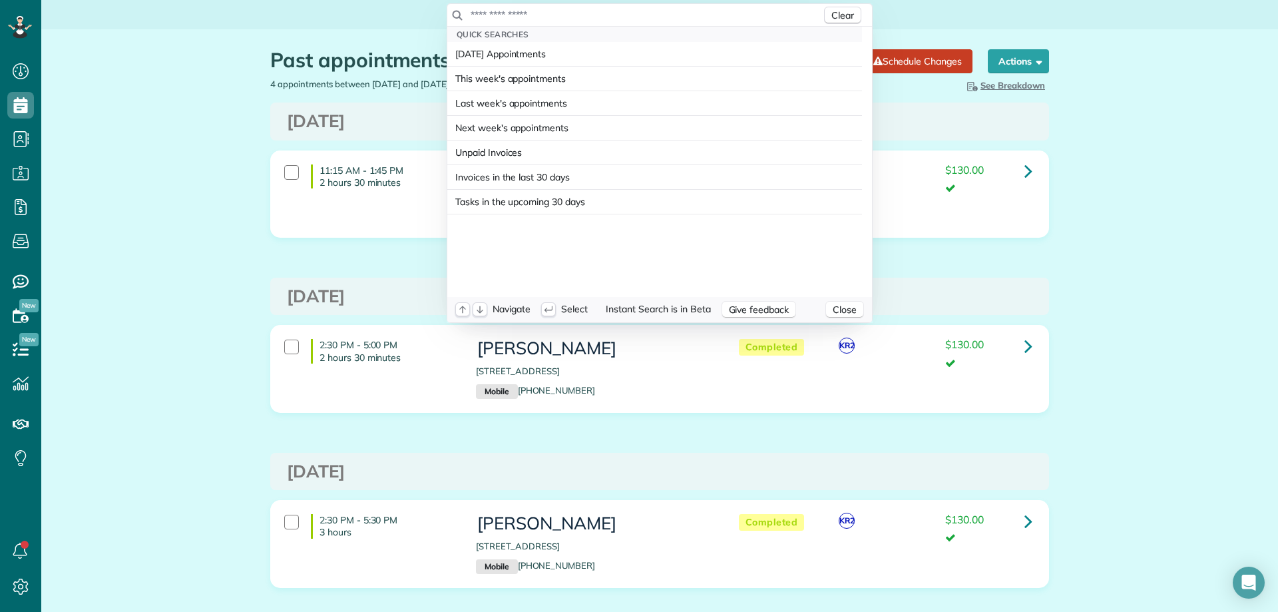
click at [593, 15] on input "text" at bounding box center [645, 14] width 351 height 13
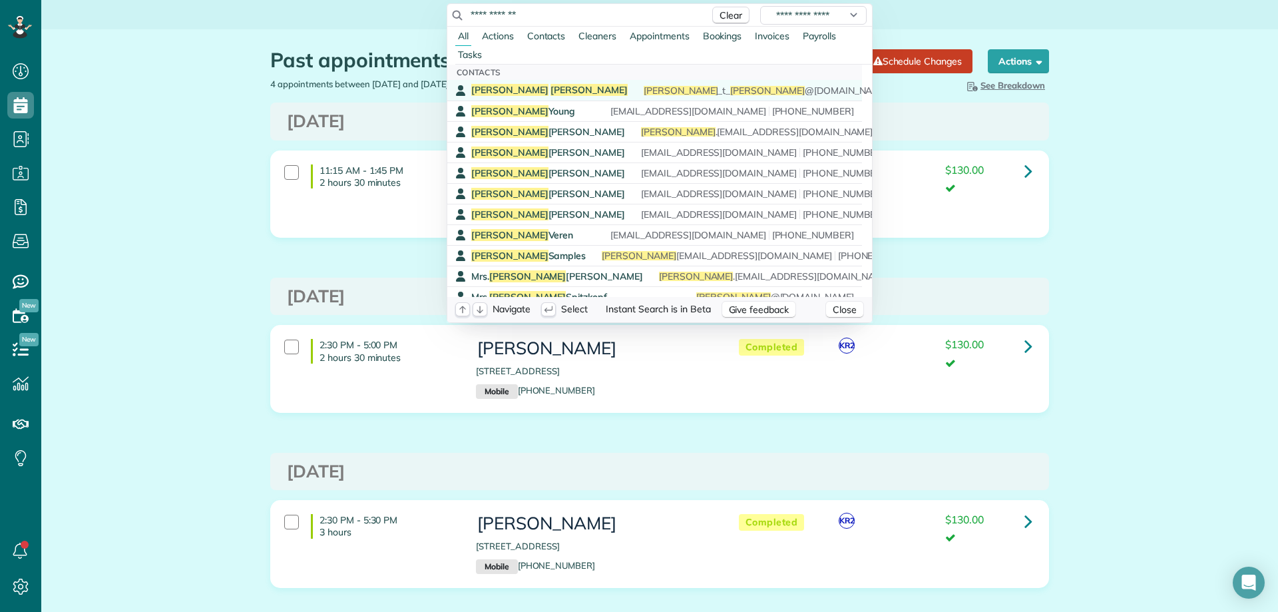
type input "**********"
click at [551, 89] on span "Hansen" at bounding box center [589, 90] width 77 height 12
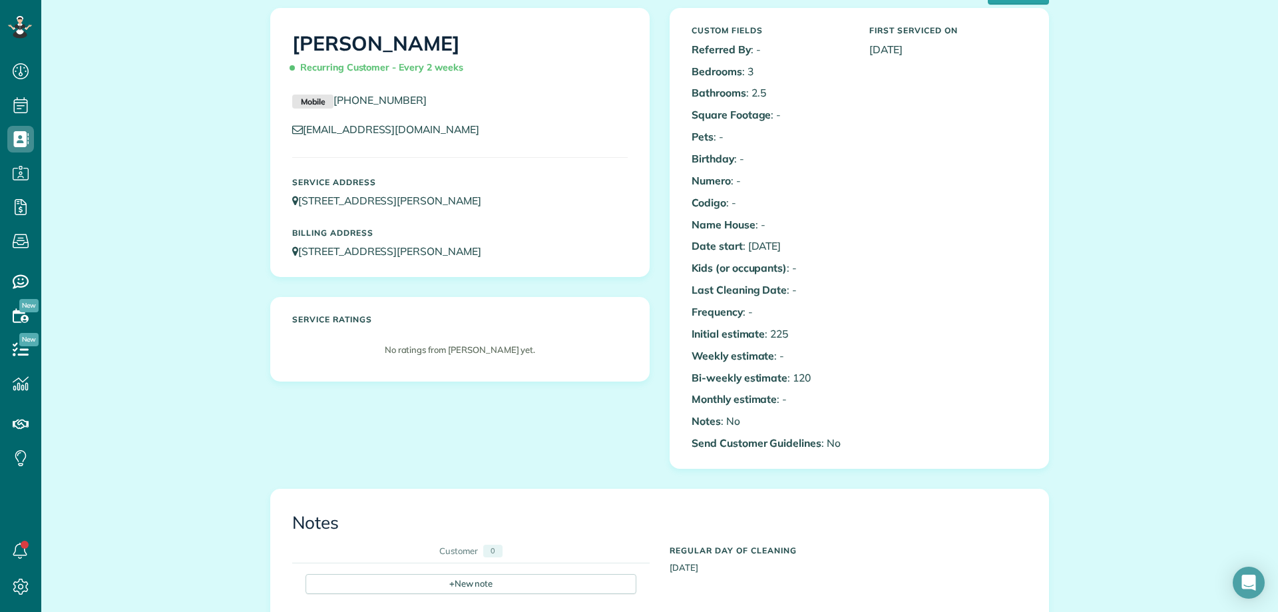
scroll to position [333, 0]
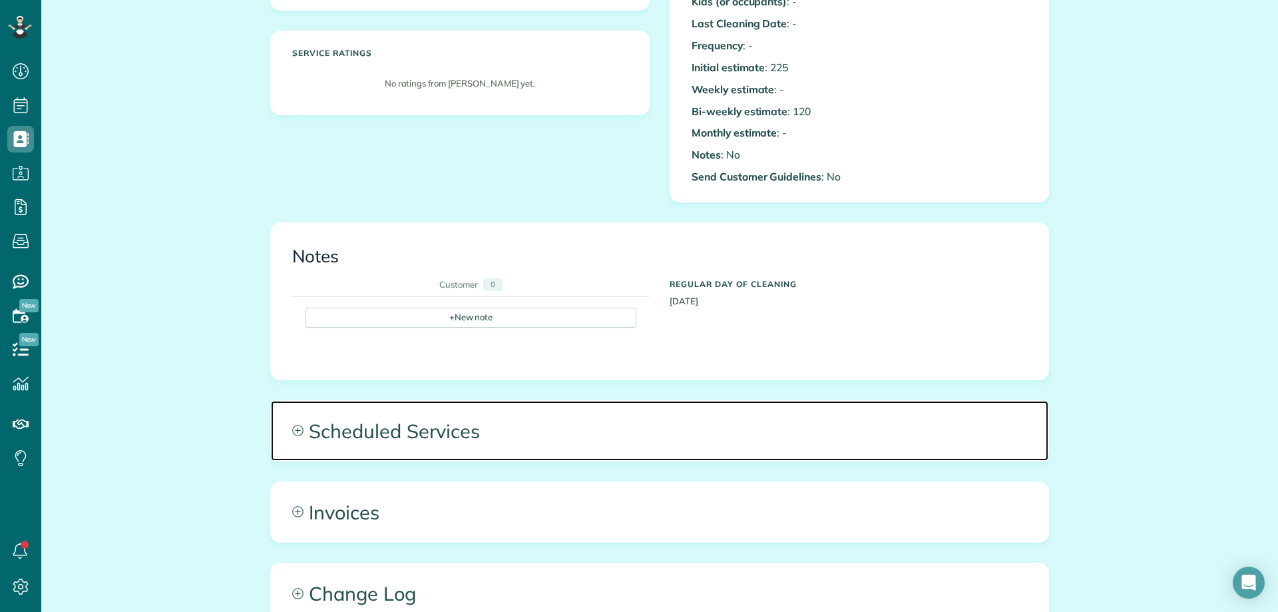
click at [519, 436] on span "Scheduled Services" at bounding box center [660, 431] width 778 height 60
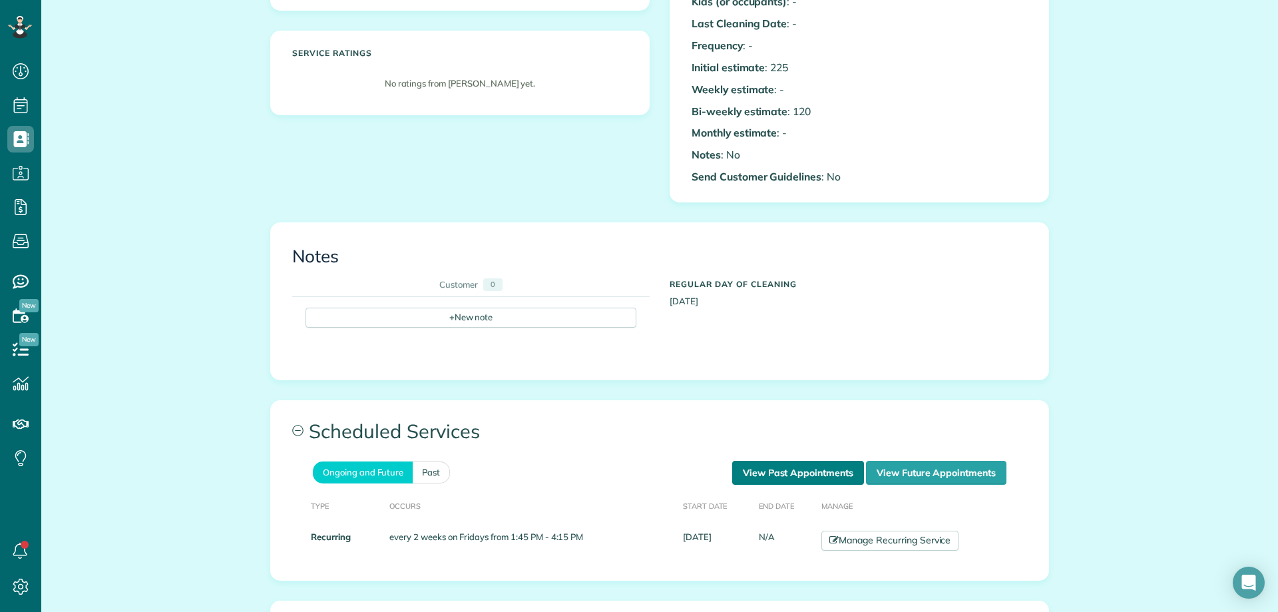
click at [785, 469] on link "View Past Appointments" at bounding box center [798, 473] width 132 height 24
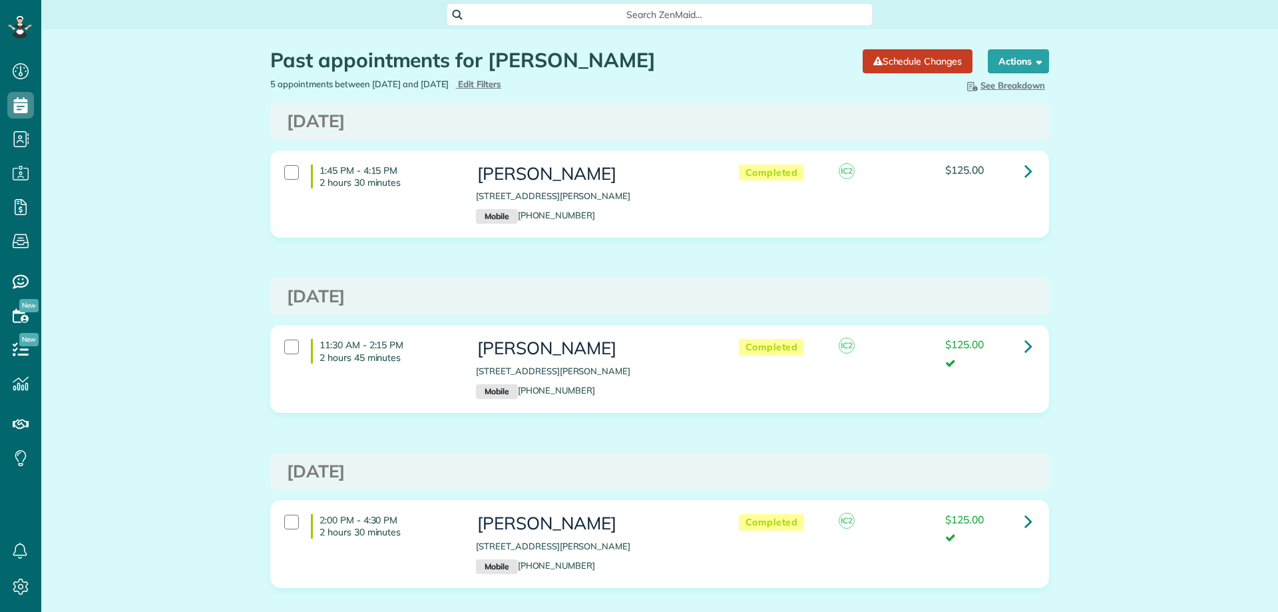
scroll to position [6, 6]
click at [1025, 171] on icon at bounding box center [1029, 170] width 8 height 23
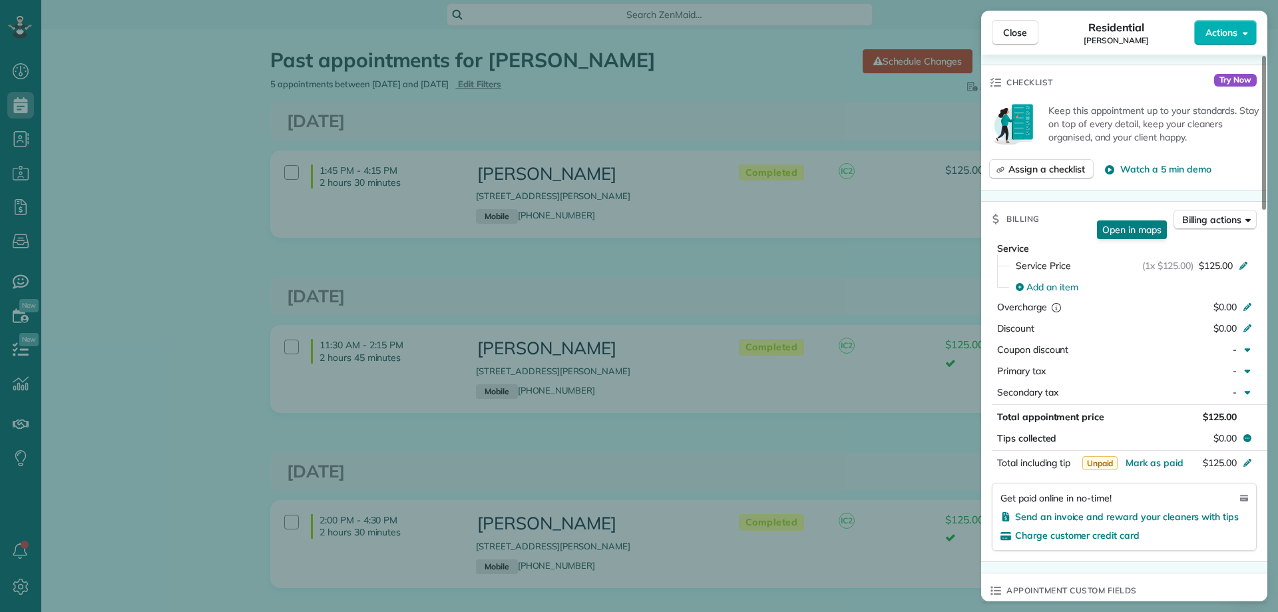
scroll to position [466, 0]
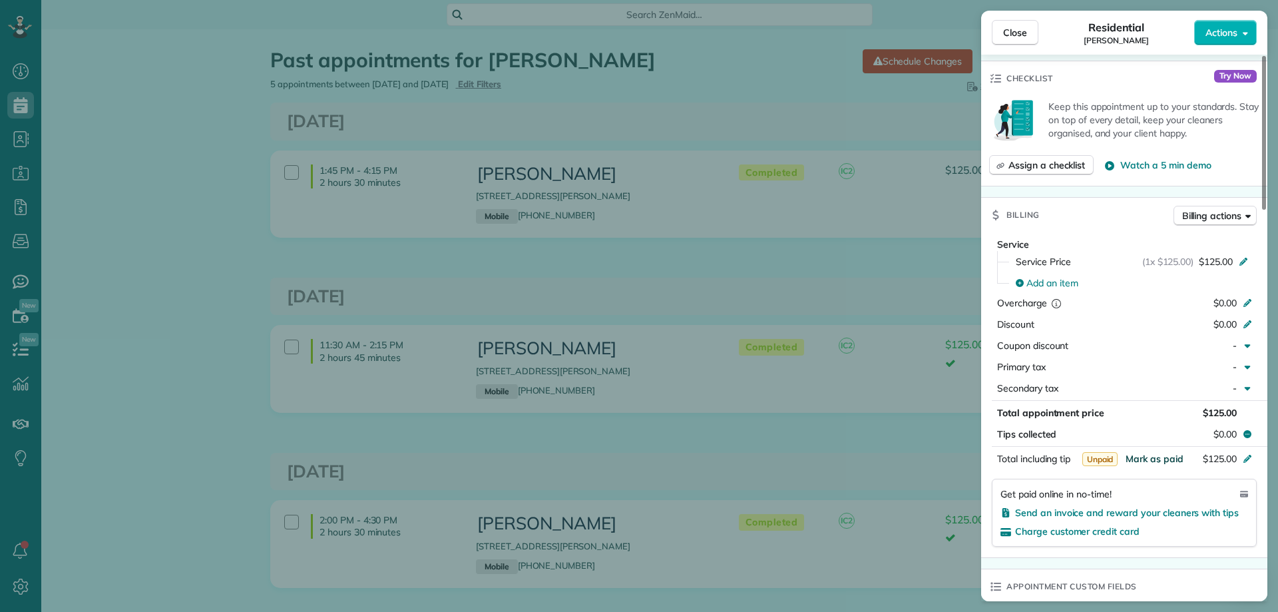
click at [1153, 456] on span "Mark as paid" at bounding box center [1155, 459] width 58 height 12
click at [1024, 39] on button "Close" at bounding box center [1015, 32] width 47 height 25
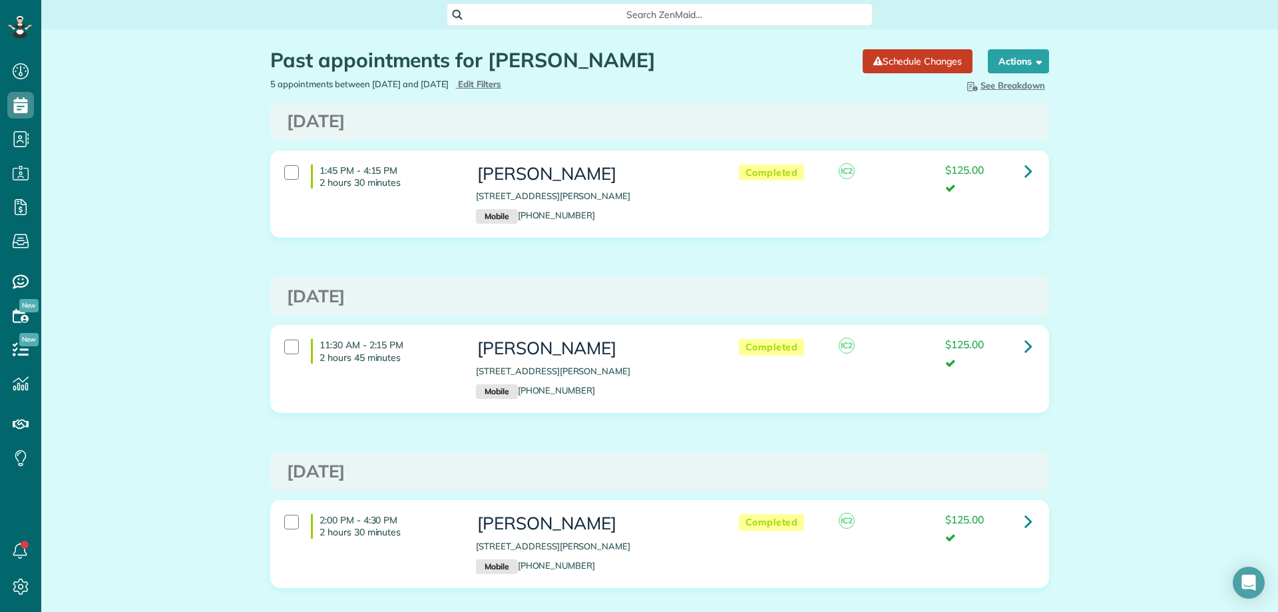
scroll to position [6, 6]
click at [620, 13] on span "Search ZenMaid…" at bounding box center [664, 14] width 405 height 13
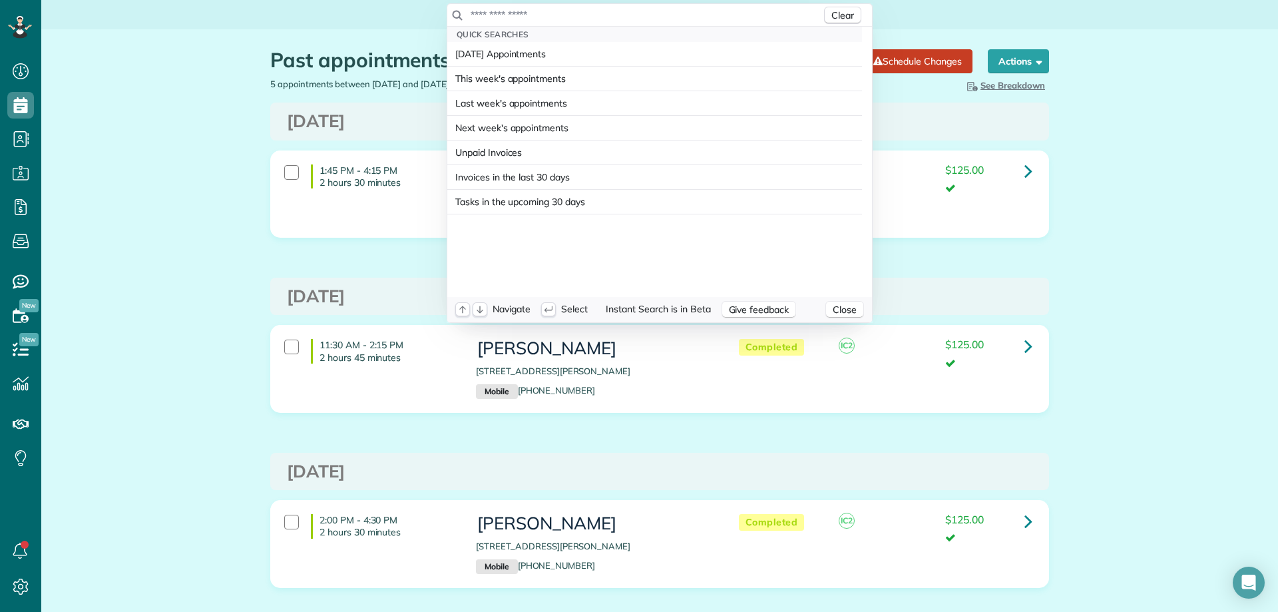
click at [620, 13] on input "text" at bounding box center [645, 14] width 351 height 13
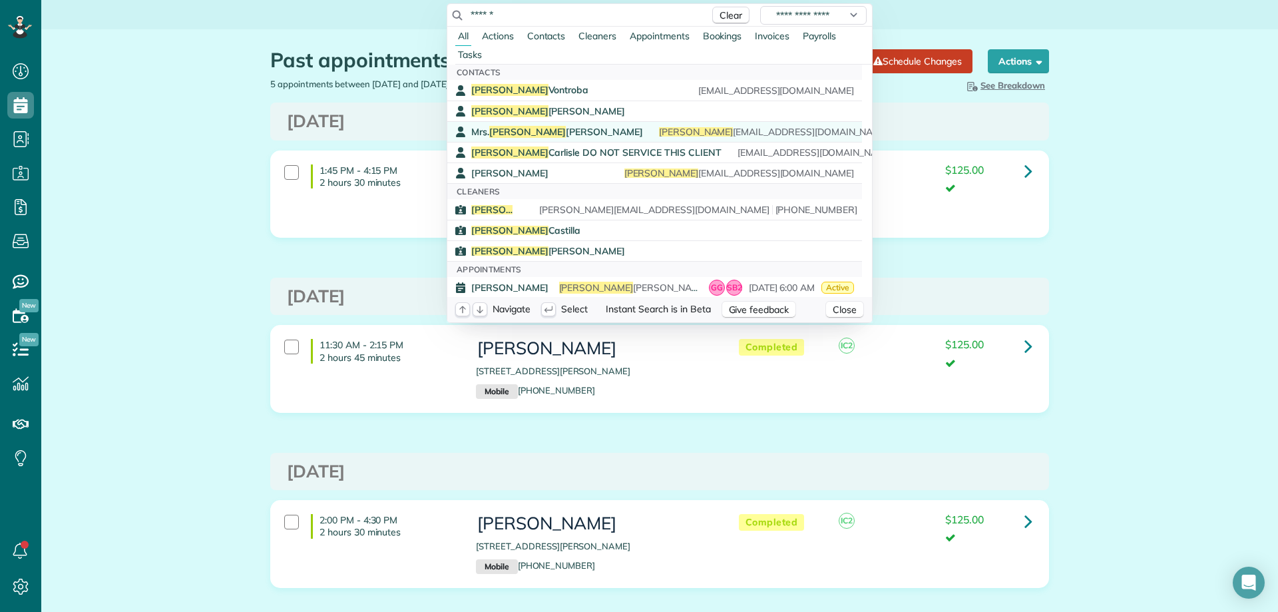
type input "******"
click at [531, 122] on link "Mrs. Sandra Lynn sandra keepsbooks@gmail.com (251) 610-1731" at bounding box center [654, 131] width 415 height 21
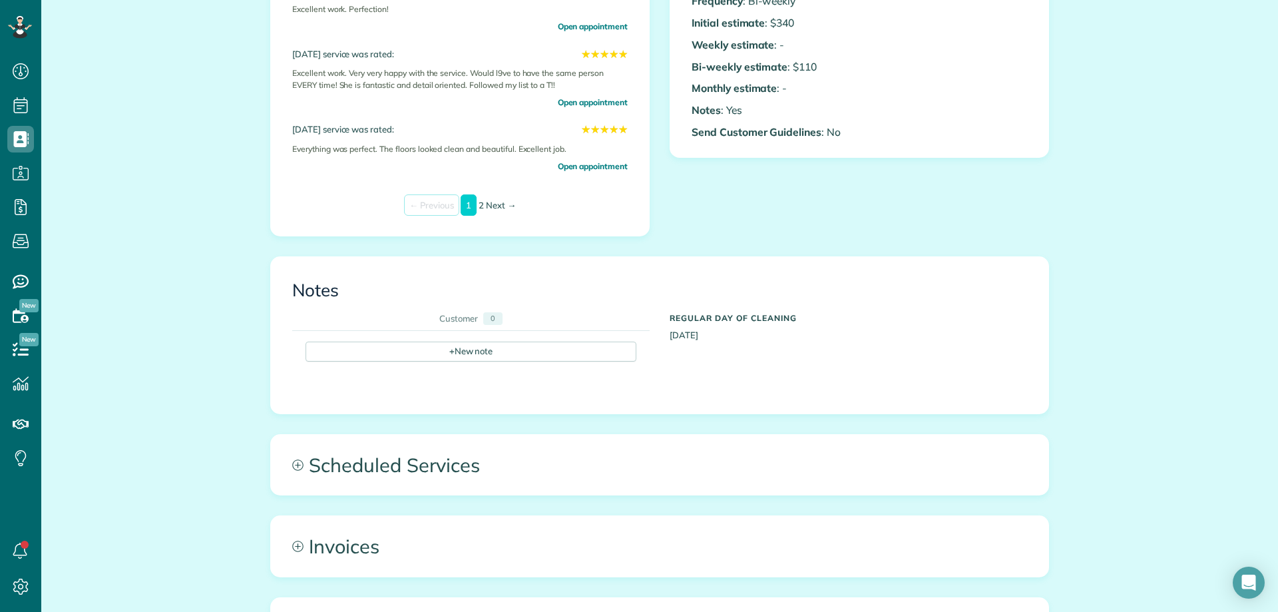
scroll to position [466, 0]
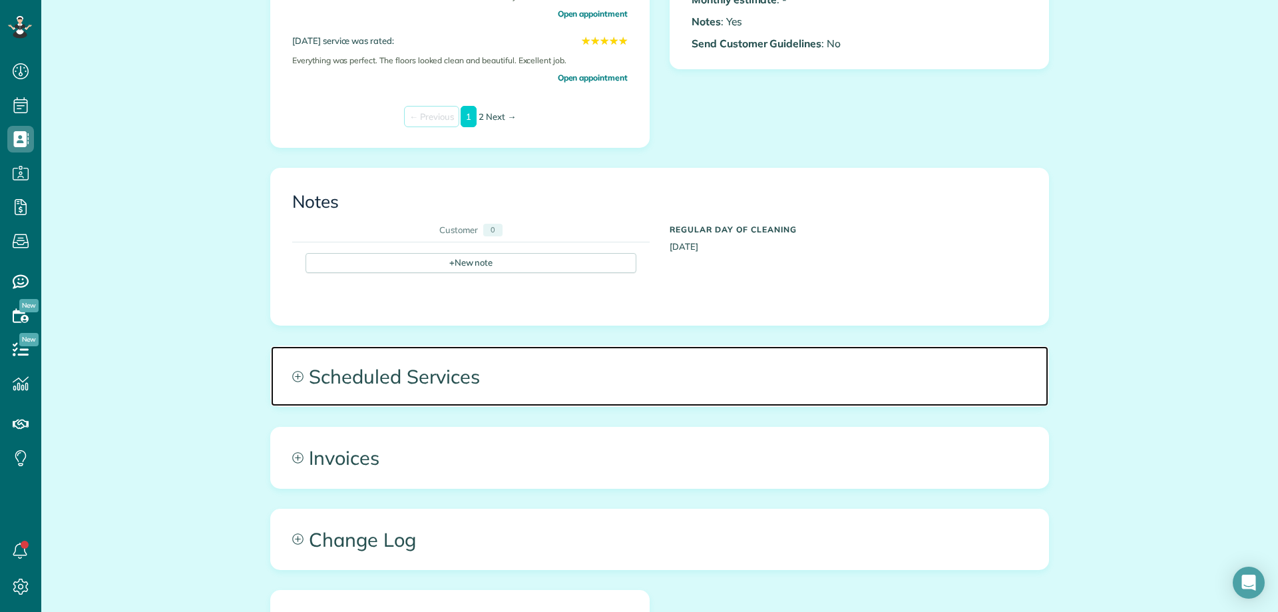
drag, startPoint x: 482, startPoint y: 372, endPoint x: 579, endPoint y: 379, distance: 97.5
click at [482, 373] on span "Scheduled Services" at bounding box center [660, 376] width 778 height 60
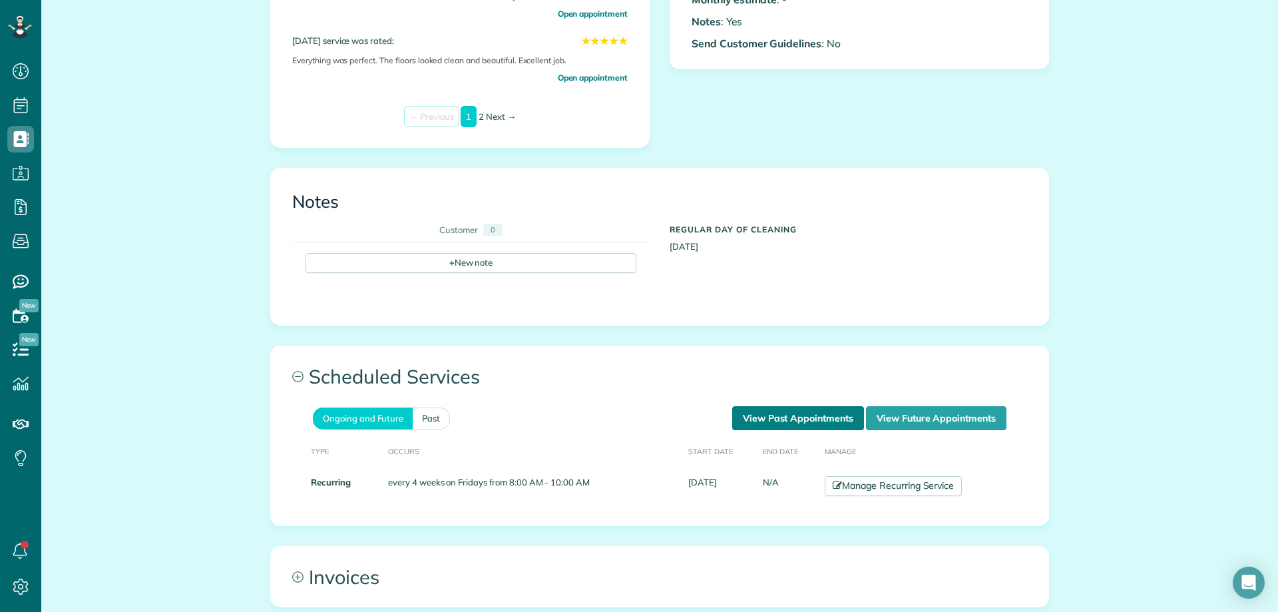
click at [806, 413] on link "View Past Appointments" at bounding box center [798, 418] width 132 height 24
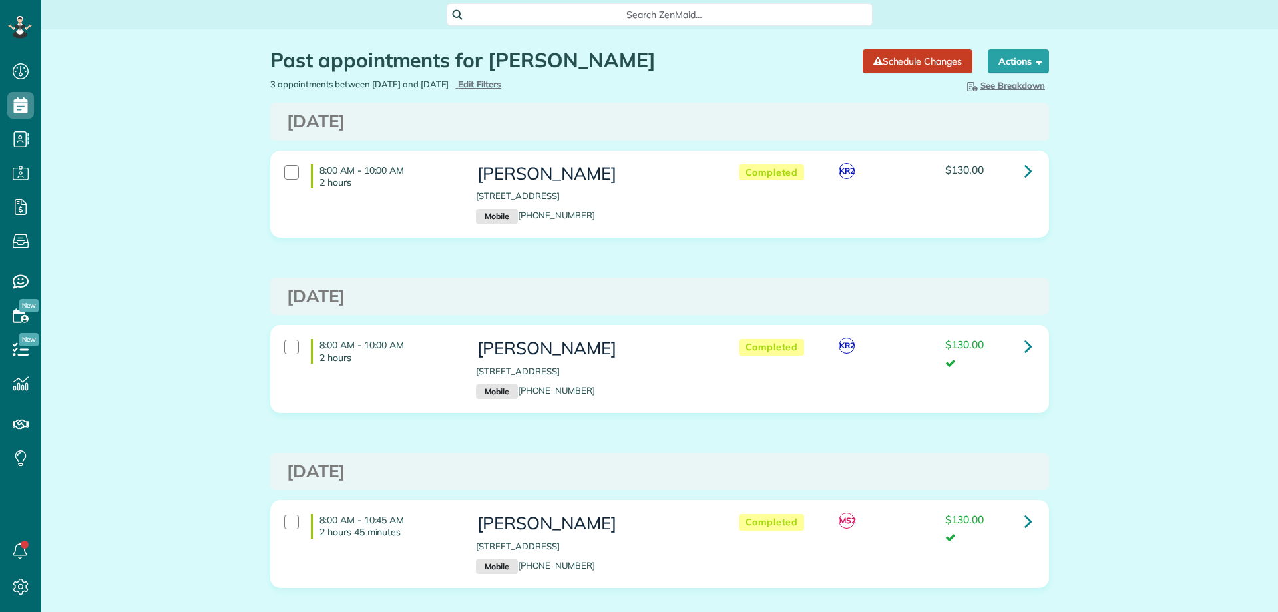
scroll to position [6, 6]
click at [1026, 169] on icon at bounding box center [1029, 170] width 8 height 23
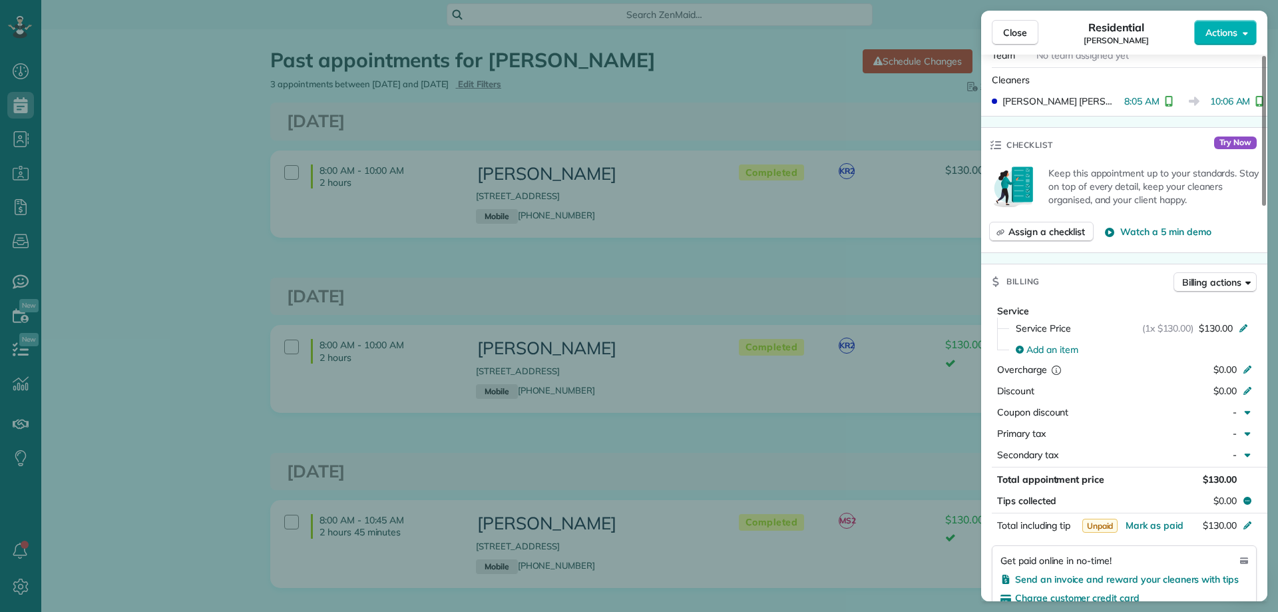
scroll to position [533, 0]
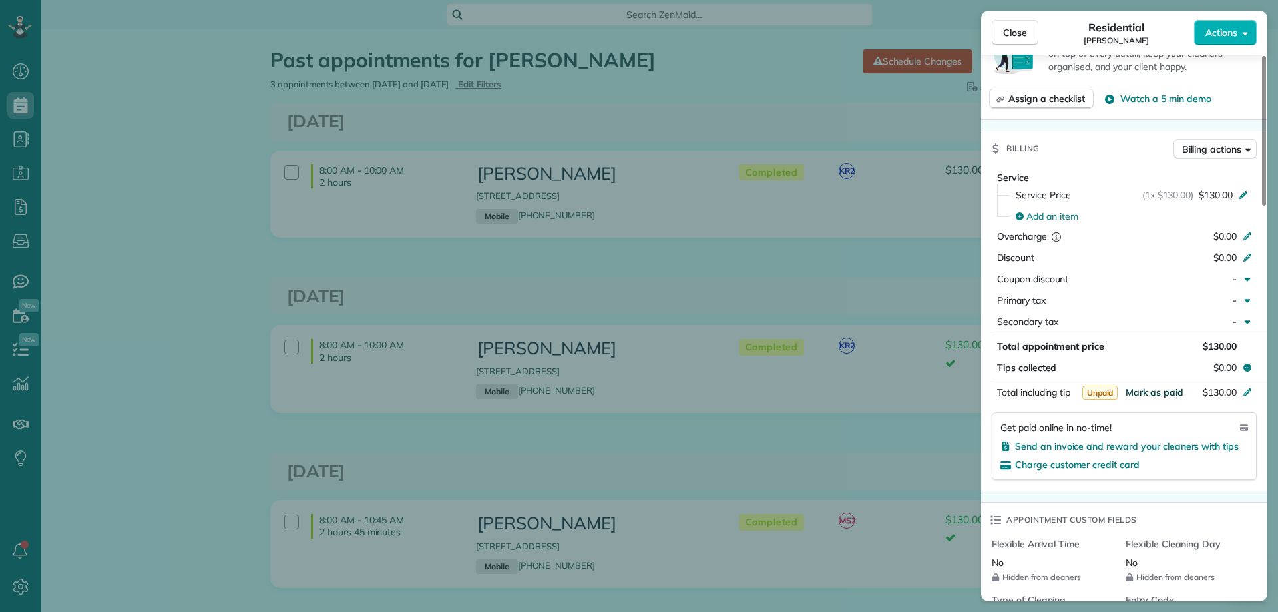
click at [1154, 392] on span "Mark as paid" at bounding box center [1155, 392] width 58 height 12
click at [1020, 31] on span "Close" at bounding box center [1015, 32] width 24 height 13
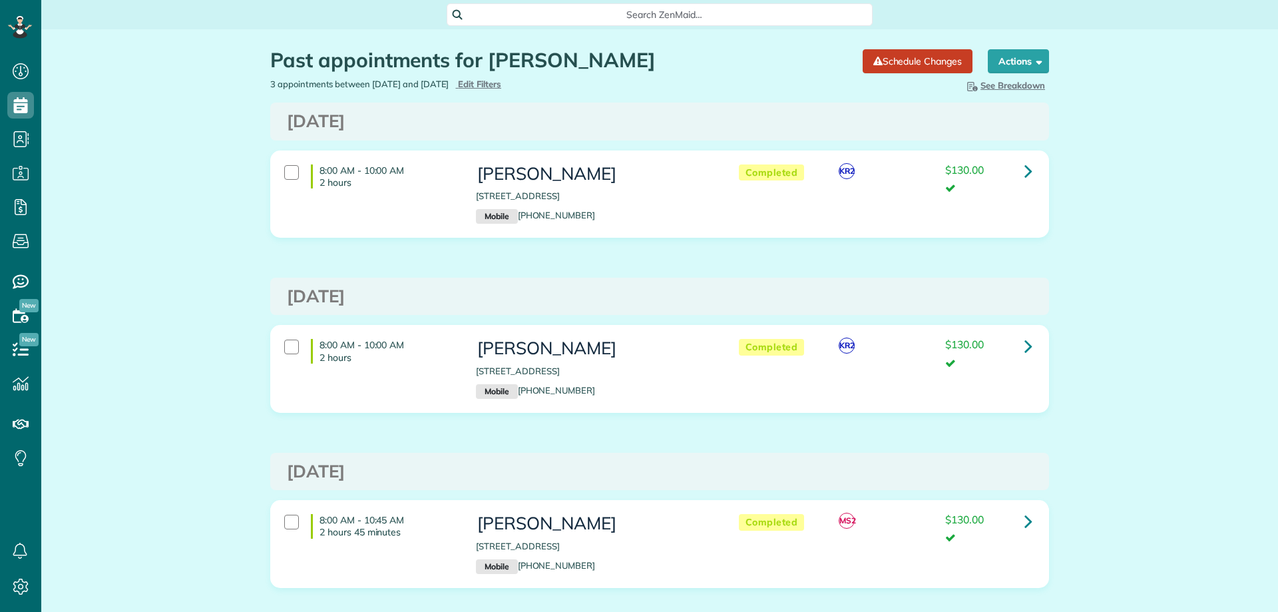
click at [640, 7] on div "Search ZenMaid…" at bounding box center [660, 14] width 426 height 23
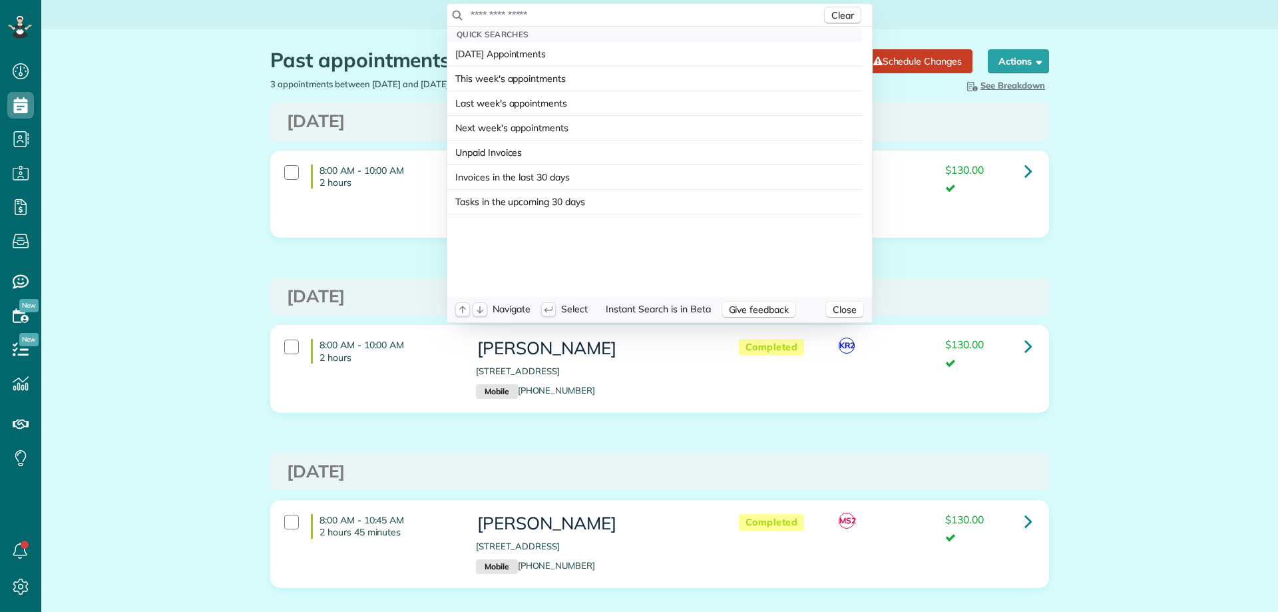
scroll to position [6, 6]
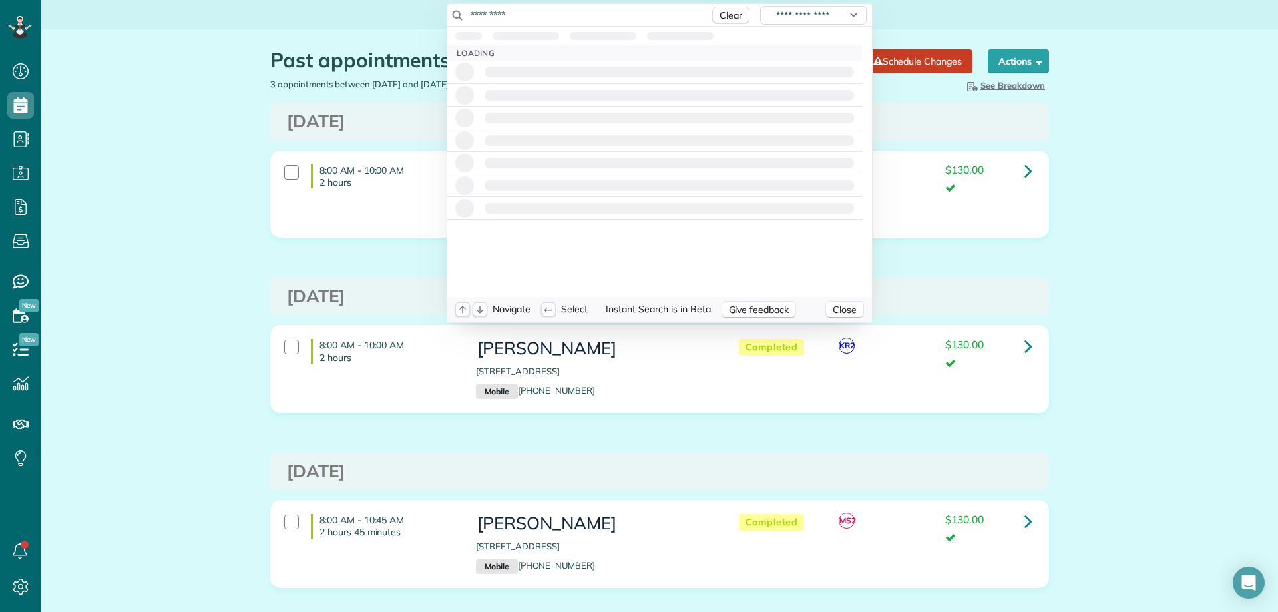
type input "**********"
drag, startPoint x: 511, startPoint y: 16, endPoint x: 365, endPoint y: 13, distance: 145.8
click at [367, 13] on html "Dashboard Scheduling Calendar View List View Dispatch View - Weekly scheduling …" at bounding box center [639, 306] width 1278 height 612
type input "*****"
click at [712, 18] on button "Clear" at bounding box center [730, 15] width 37 height 17
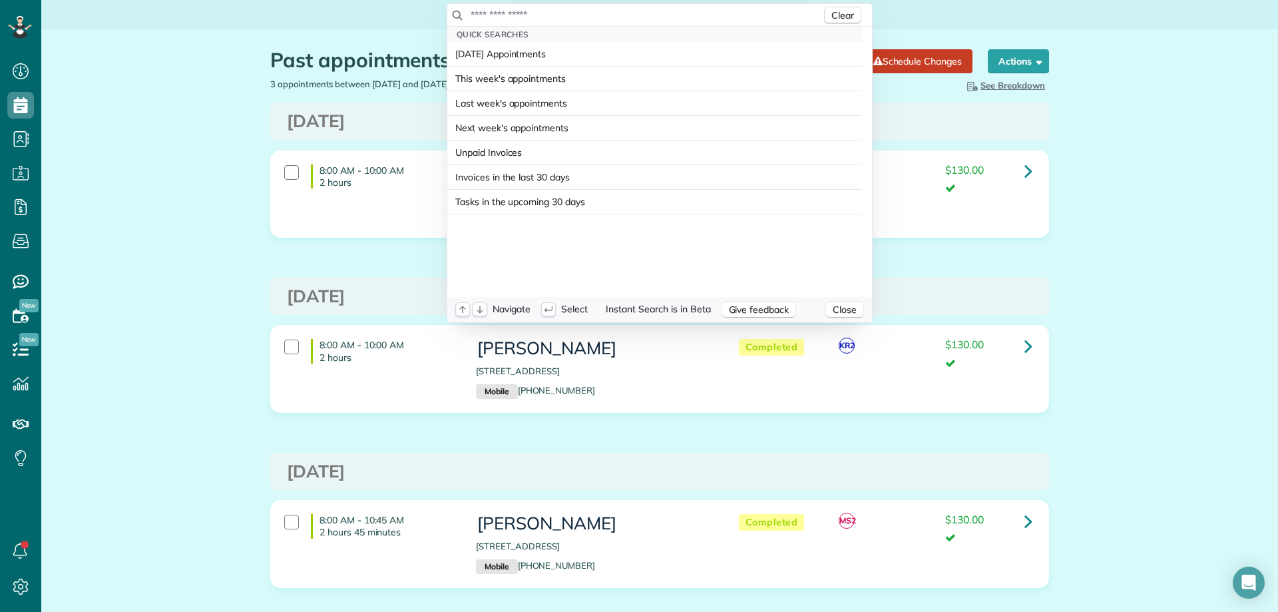
click at [25, 101] on html "Dashboard Scheduling Calendar View List View Dispatch View - Weekly scheduling …" at bounding box center [639, 306] width 1278 height 612
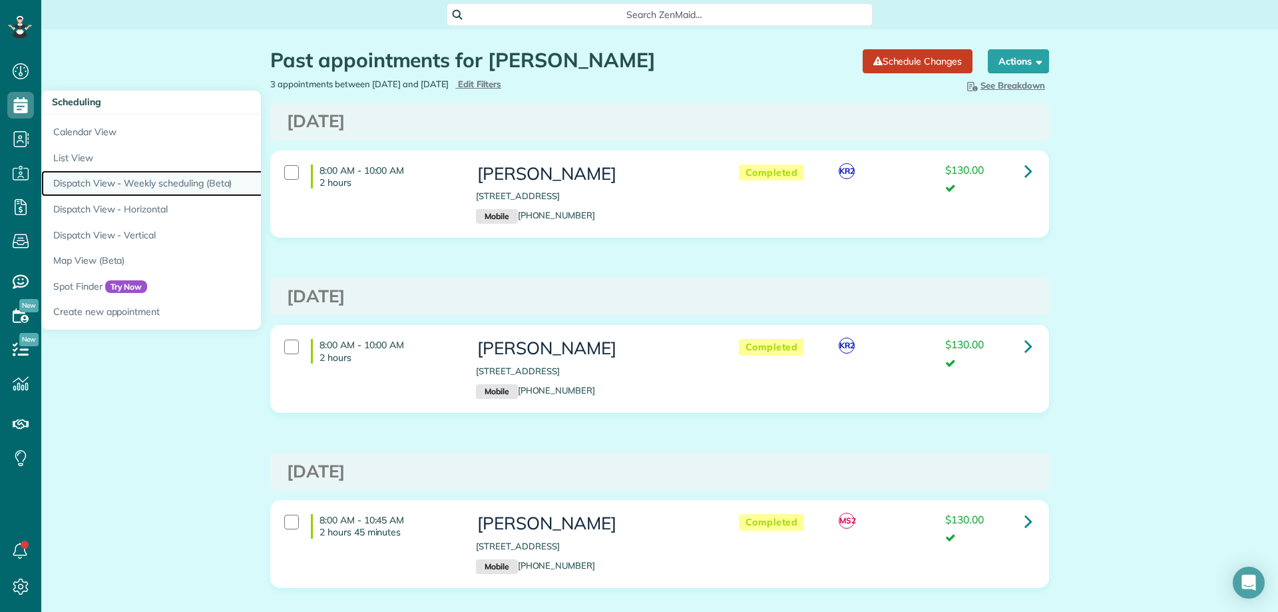
click at [145, 176] on link "Dispatch View - Weekly scheduling (Beta)" at bounding box center [207, 183] width 333 height 26
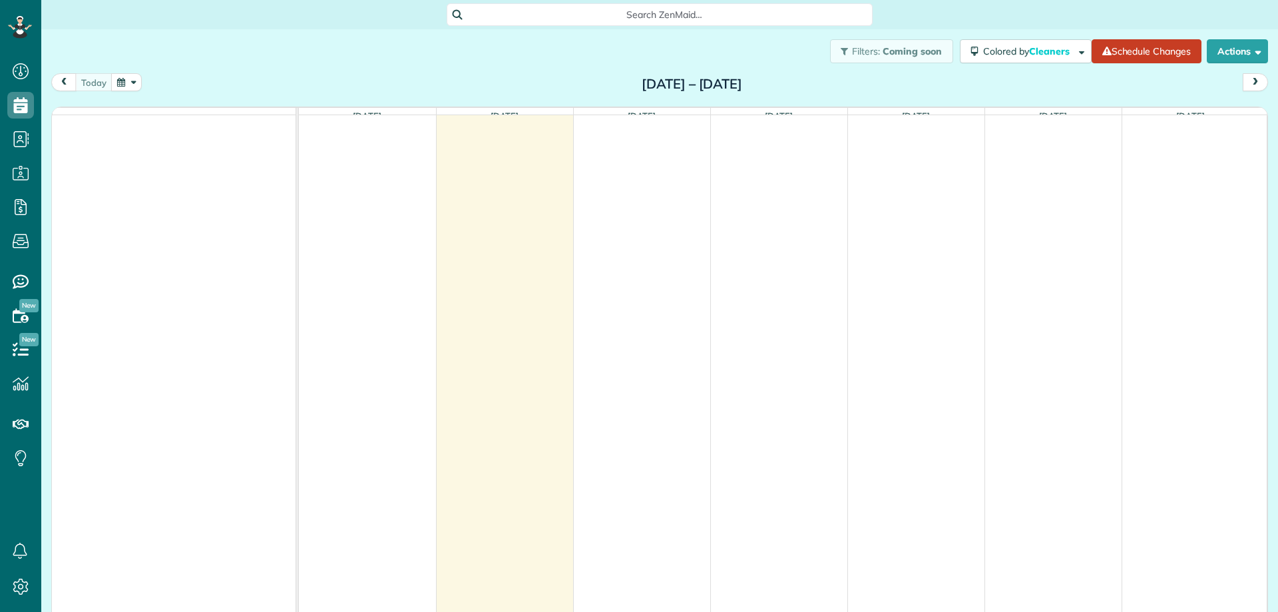
scroll to position [6, 6]
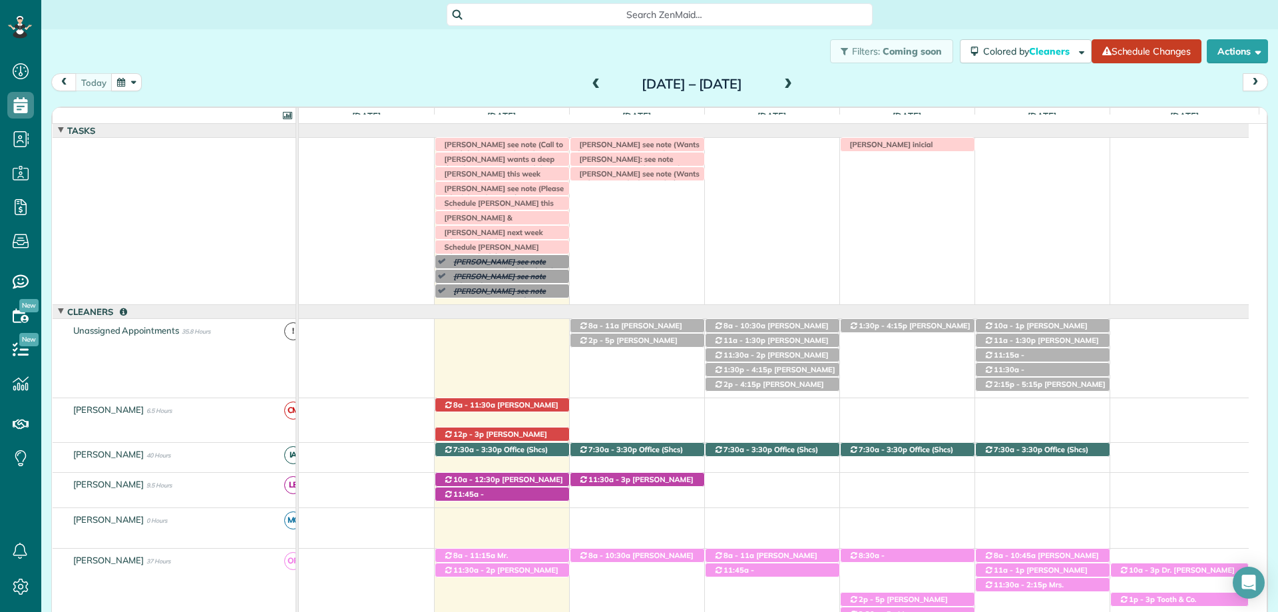
click at [589, 80] on span at bounding box center [596, 85] width 15 height 12
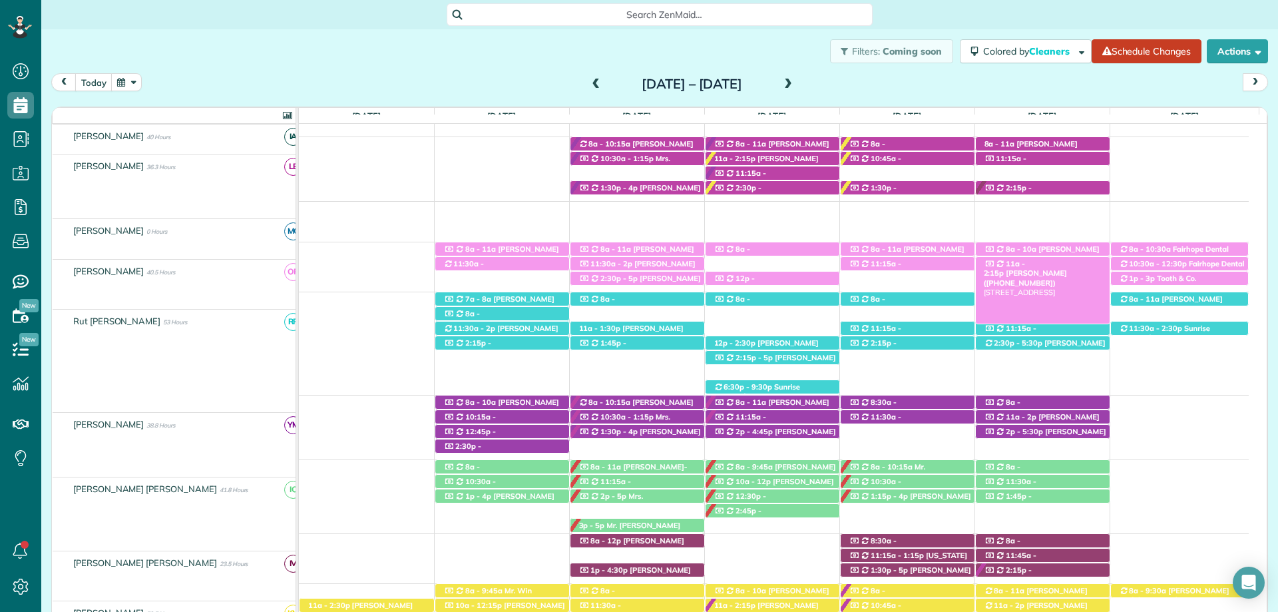
scroll to position [253, 0]
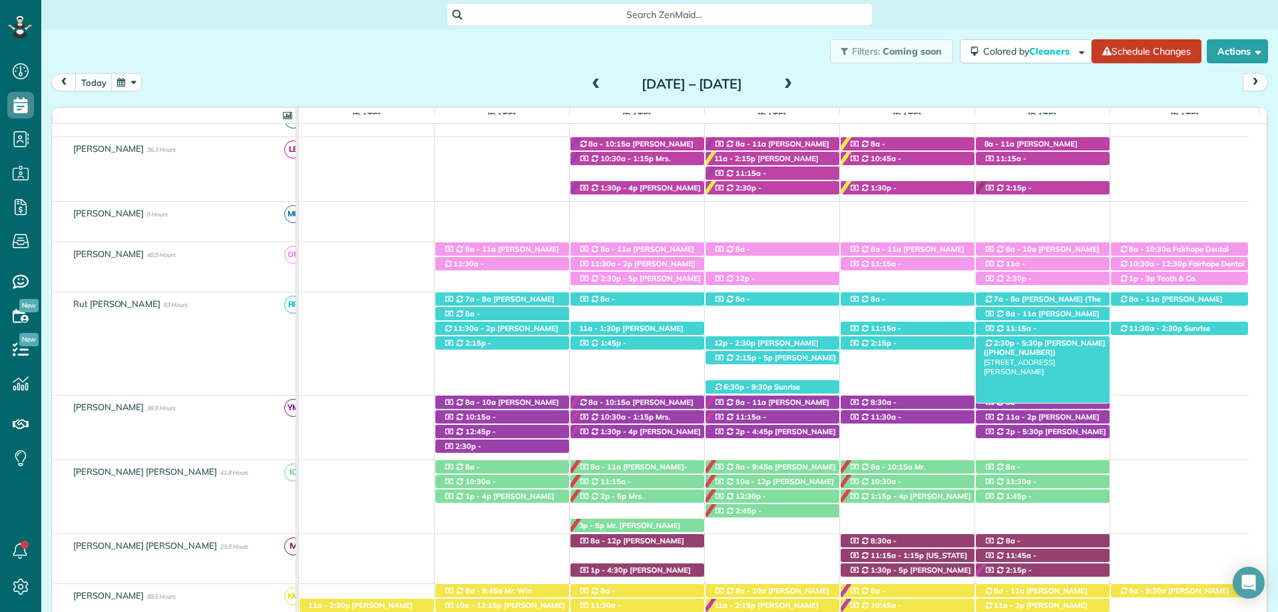
click at [1063, 346] on span "[PERSON_NAME] ([PHONE_NUMBER])" at bounding box center [1045, 347] width 122 height 19
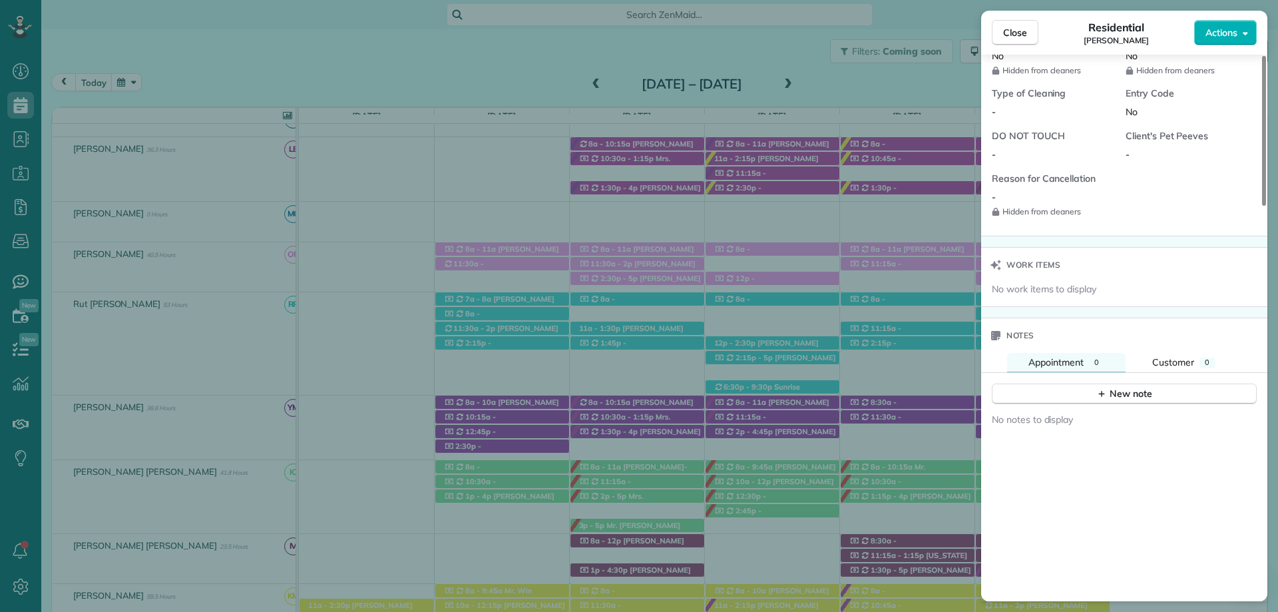
scroll to position [1065, 0]
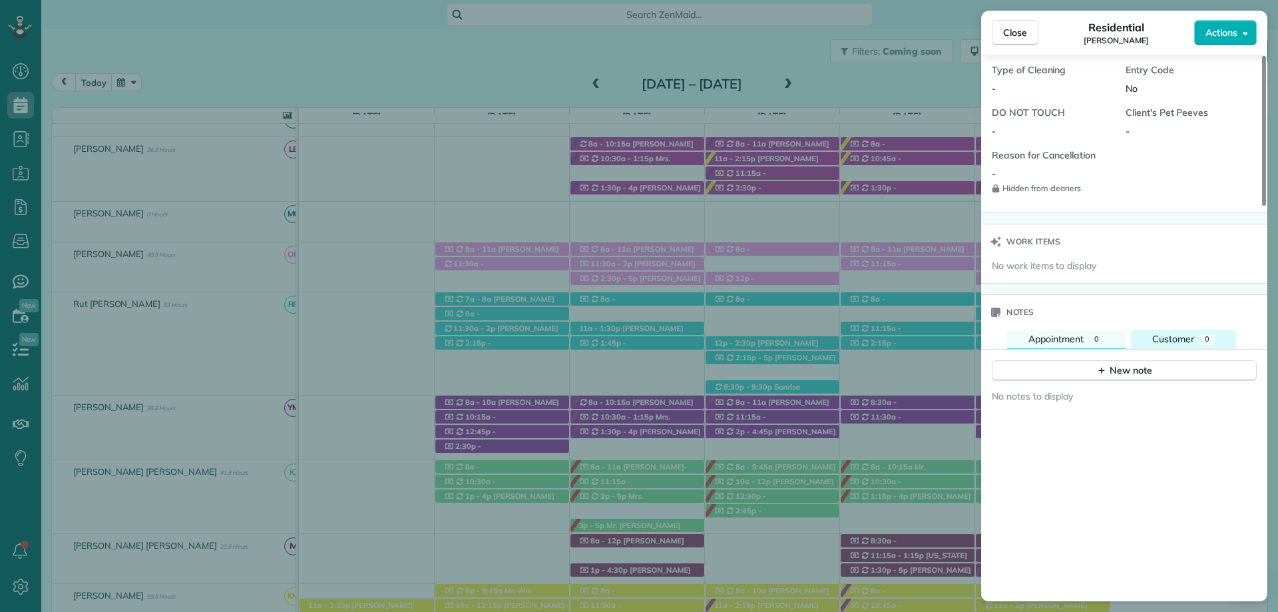
click at [1196, 346] on button "Customer 0" at bounding box center [1183, 339] width 105 height 19
click at [1098, 361] on button "New note" at bounding box center [1124, 370] width 265 height 21
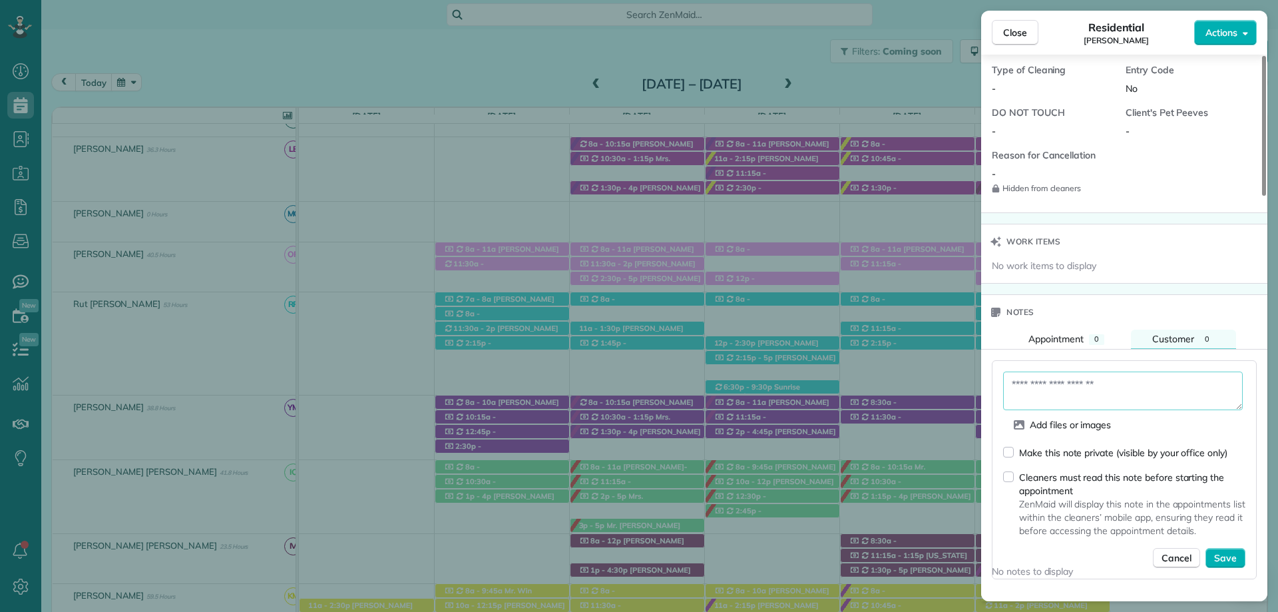
click at [1079, 385] on textarea at bounding box center [1123, 390] width 240 height 39
type textarea "**********"
click at [1232, 557] on span "Save" at bounding box center [1225, 557] width 23 height 13
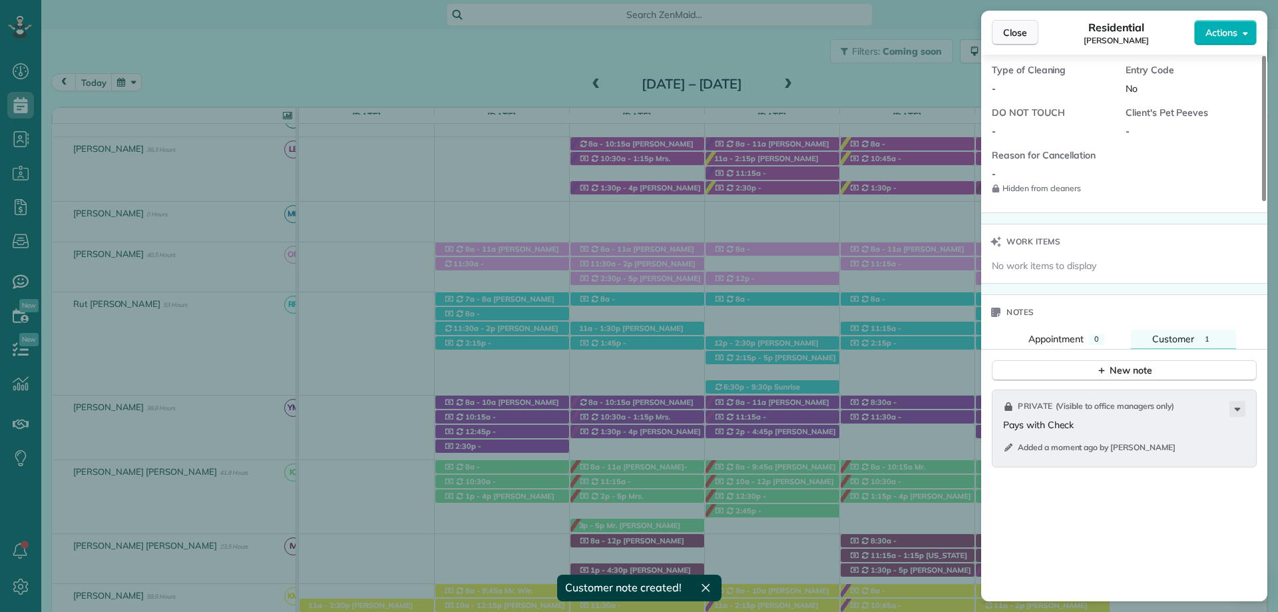
click at [1015, 31] on span "Close" at bounding box center [1015, 32] width 24 height 13
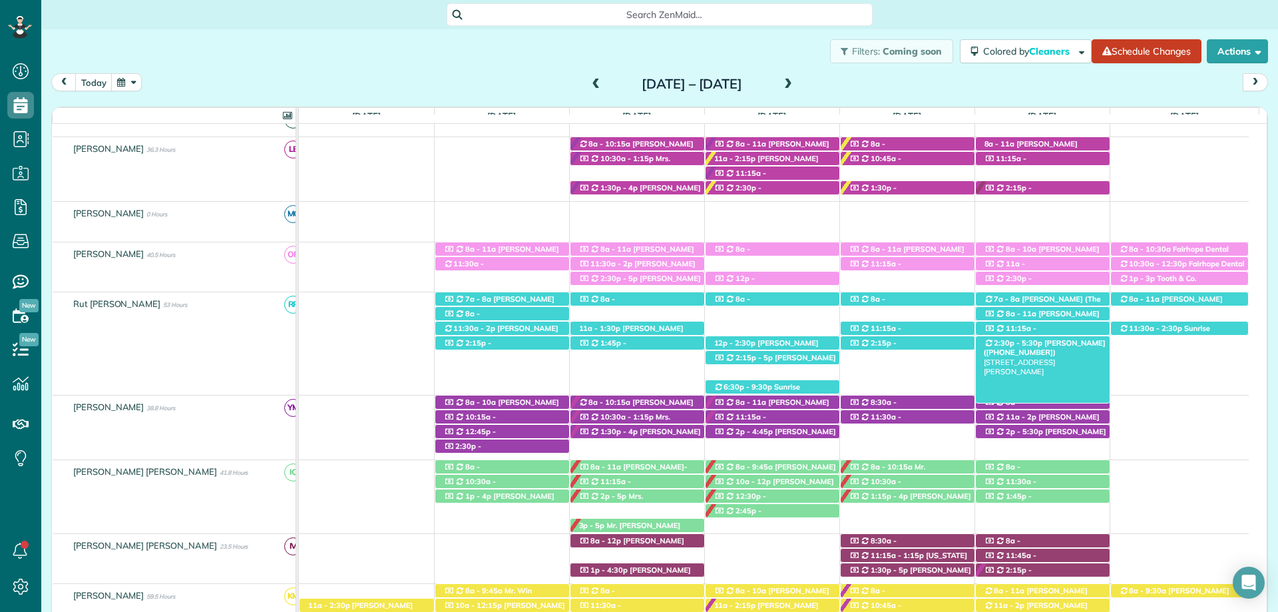
click at [1058, 341] on span "[PERSON_NAME] ([PHONE_NUMBER])" at bounding box center [1045, 347] width 122 height 19
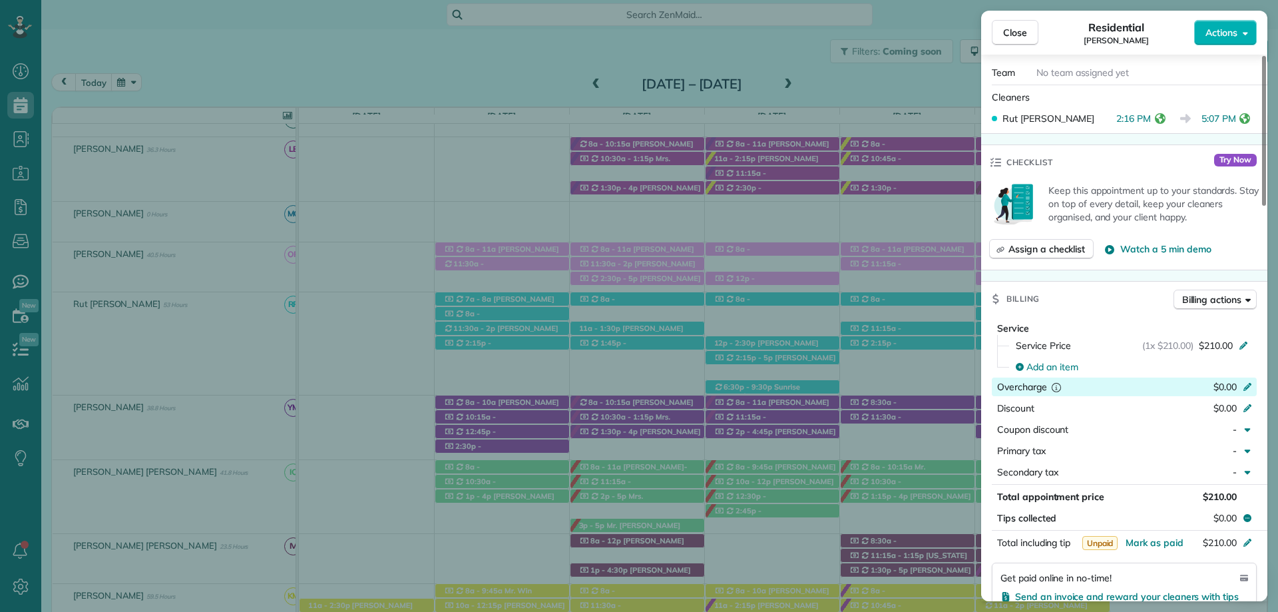
scroll to position [466, 0]
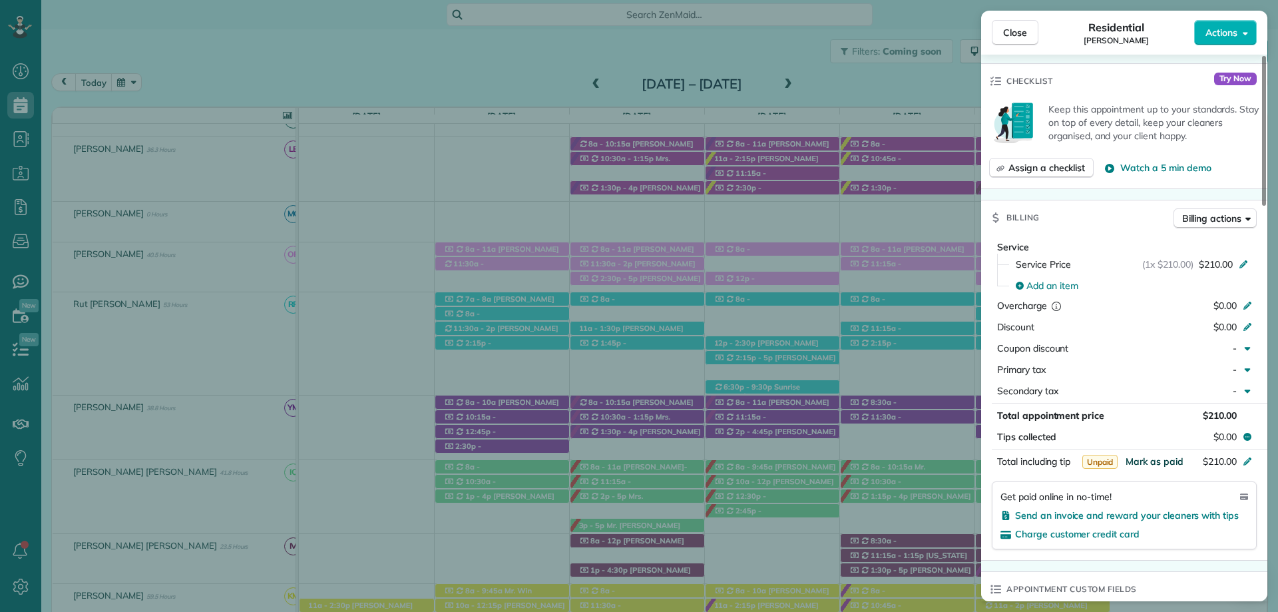
click at [1162, 462] on span "Mark as paid" at bounding box center [1155, 461] width 58 height 12
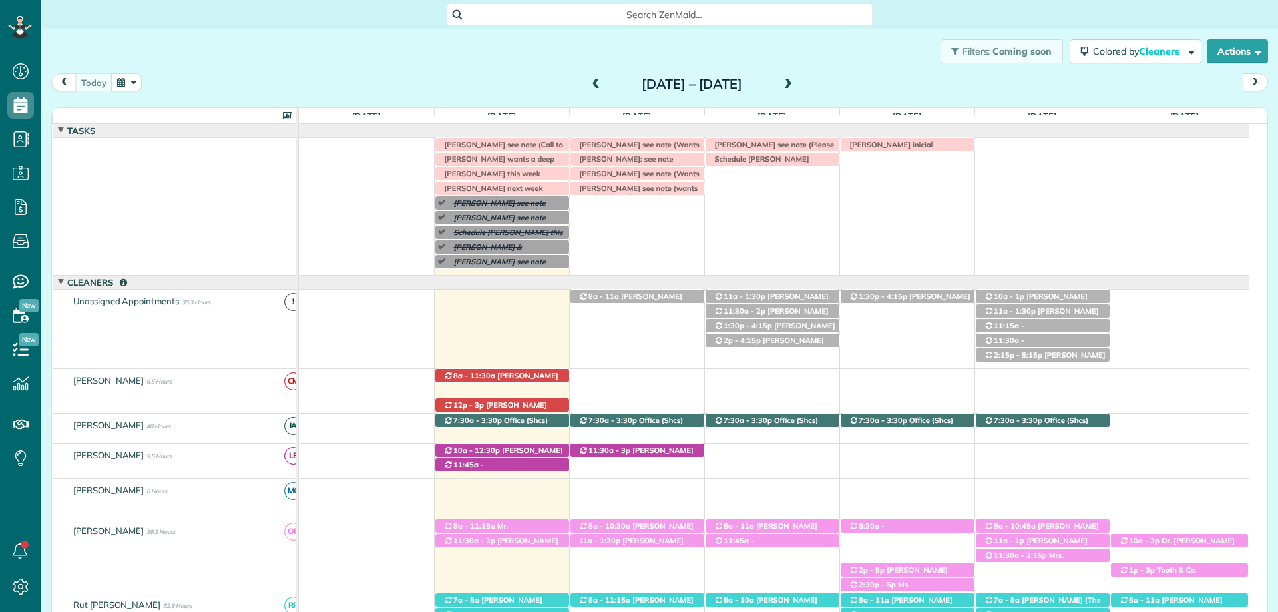
scroll to position [97, 0]
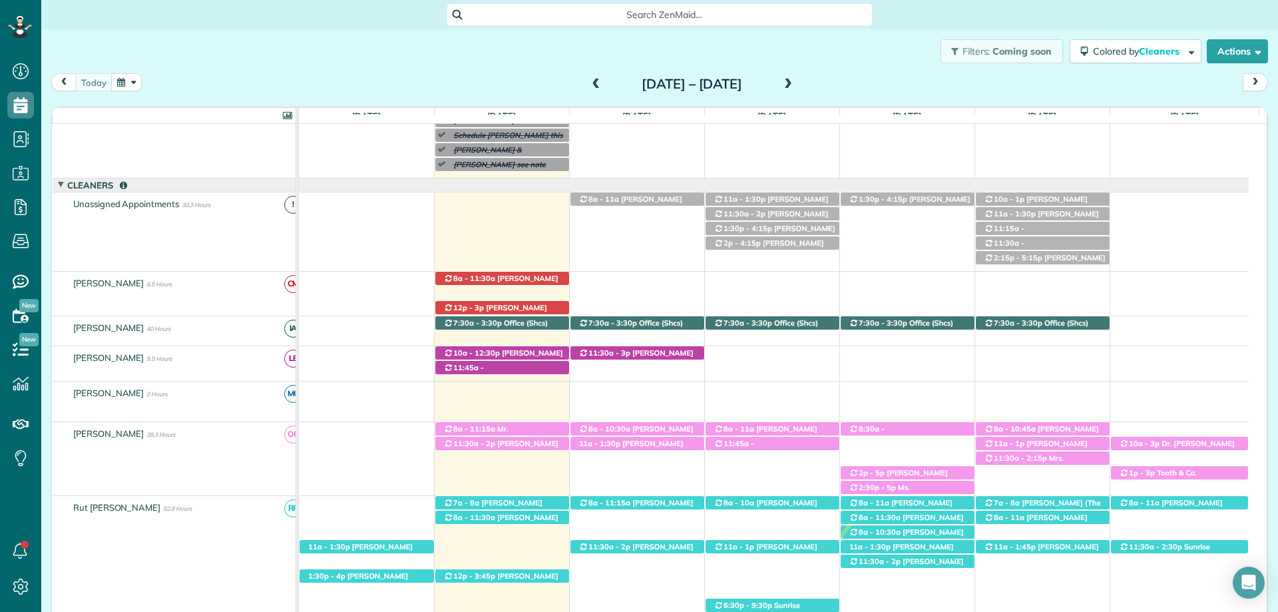
drag, startPoint x: 451, startPoint y: 59, endPoint x: 466, endPoint y: 49, distance: 18.7
click at [451, 59] on div "Filters: Coming soon Colored by Cleaners Color by Cleaner Color by Team Color b…" at bounding box center [659, 51] width 1237 height 44
click at [538, 9] on span "Search ZenMaid…" at bounding box center [664, 14] width 405 height 13
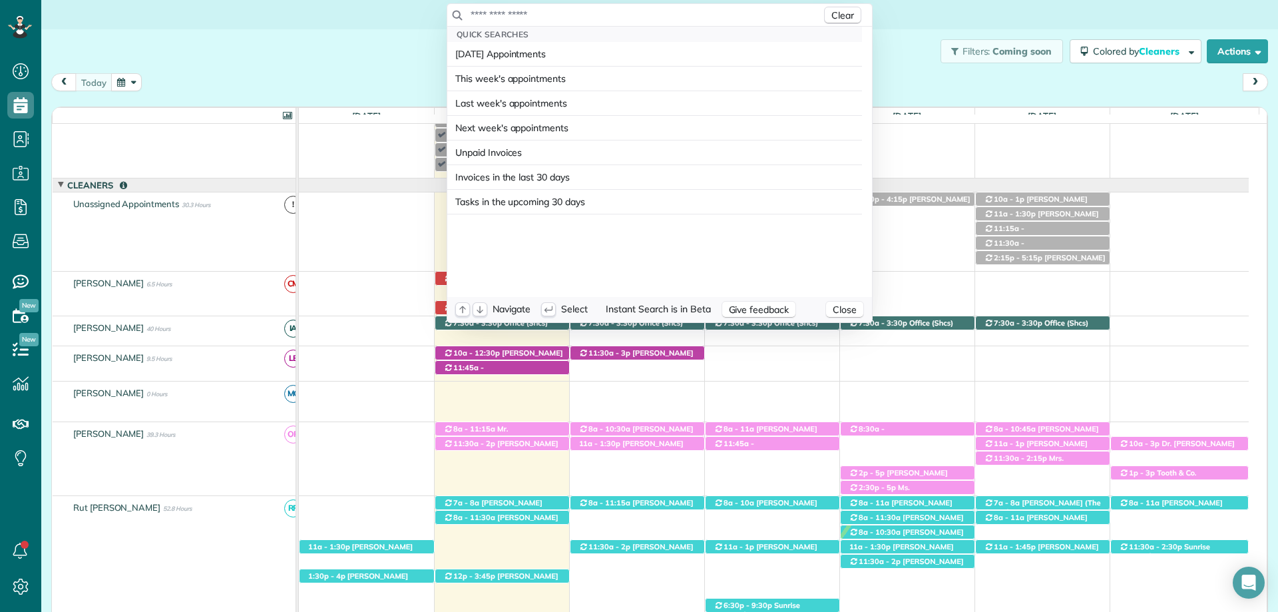
click at [565, 13] on input "text" at bounding box center [645, 14] width 351 height 13
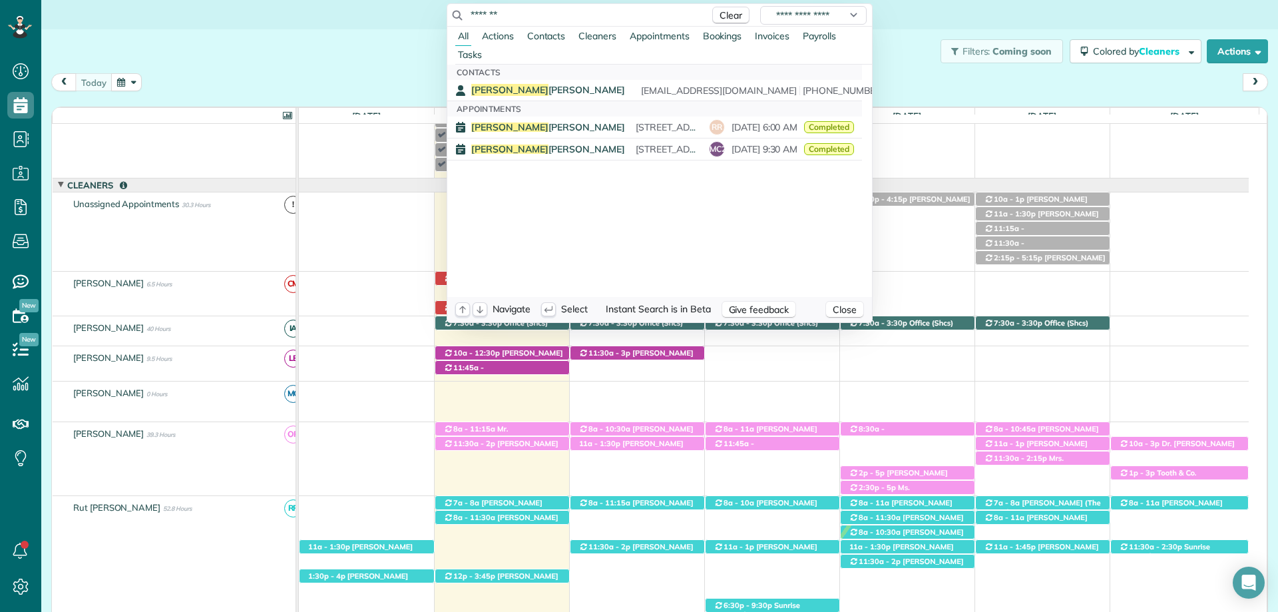
type input "*******"
click at [379, 65] on html "Dashboard Scheduling Calendar View List View Dispatch View - Weekly scheduling …" at bounding box center [639, 306] width 1278 height 612
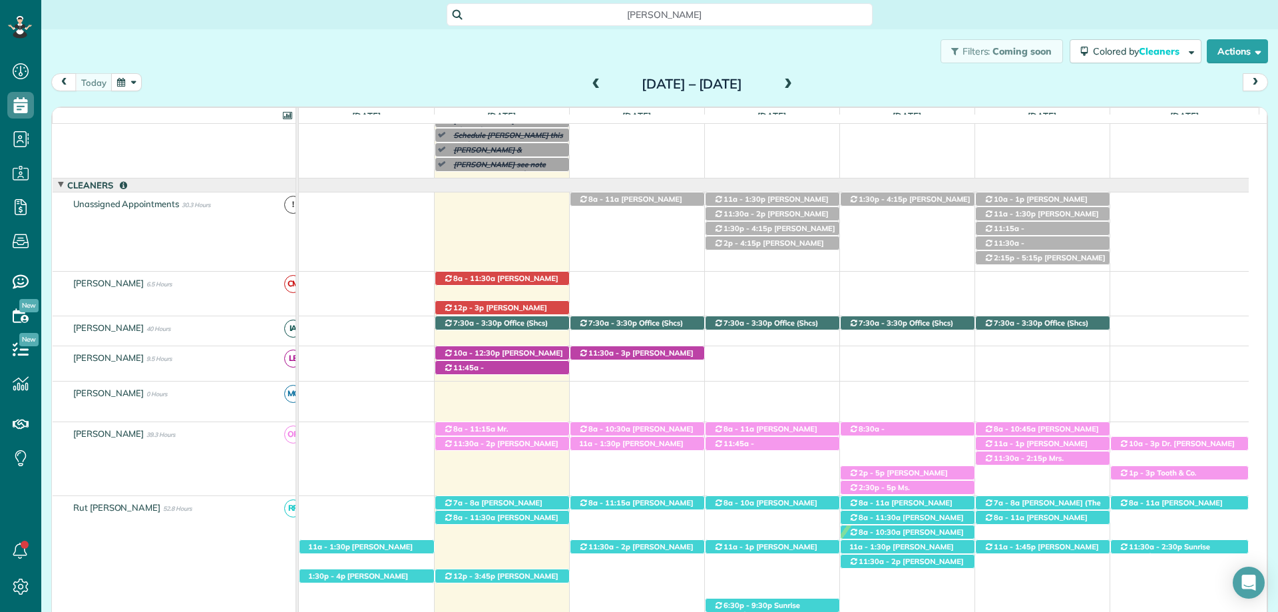
click at [696, 18] on span "[PERSON_NAME]" at bounding box center [664, 14] width 405 height 13
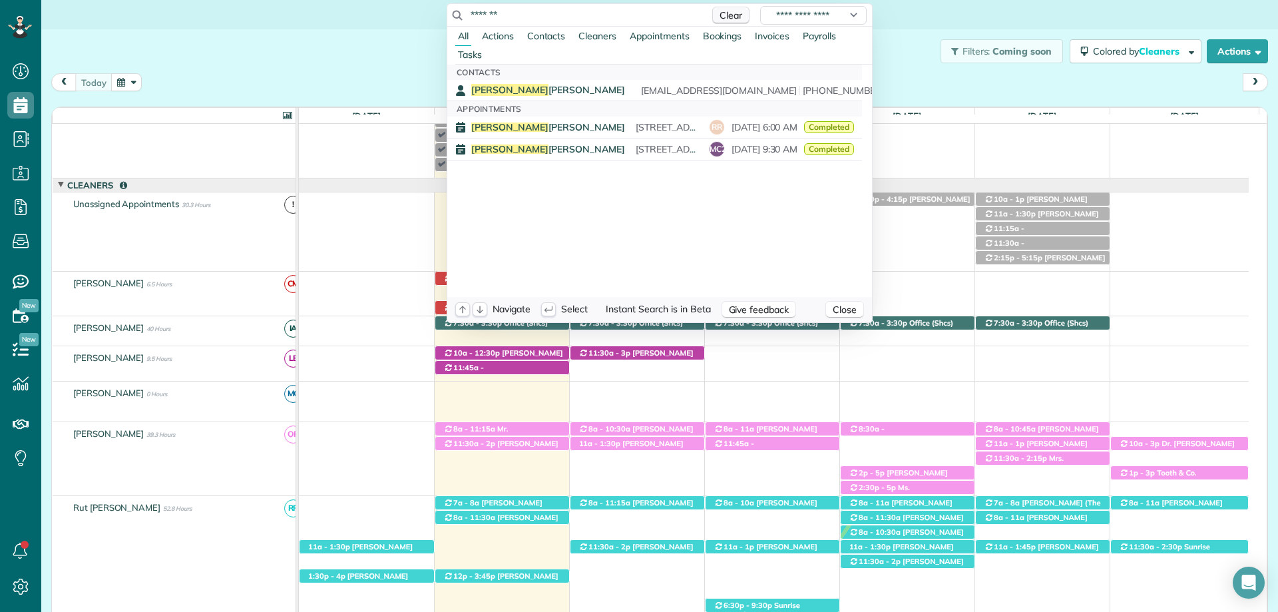
click at [743, 14] on button "Clear" at bounding box center [730, 15] width 37 height 17
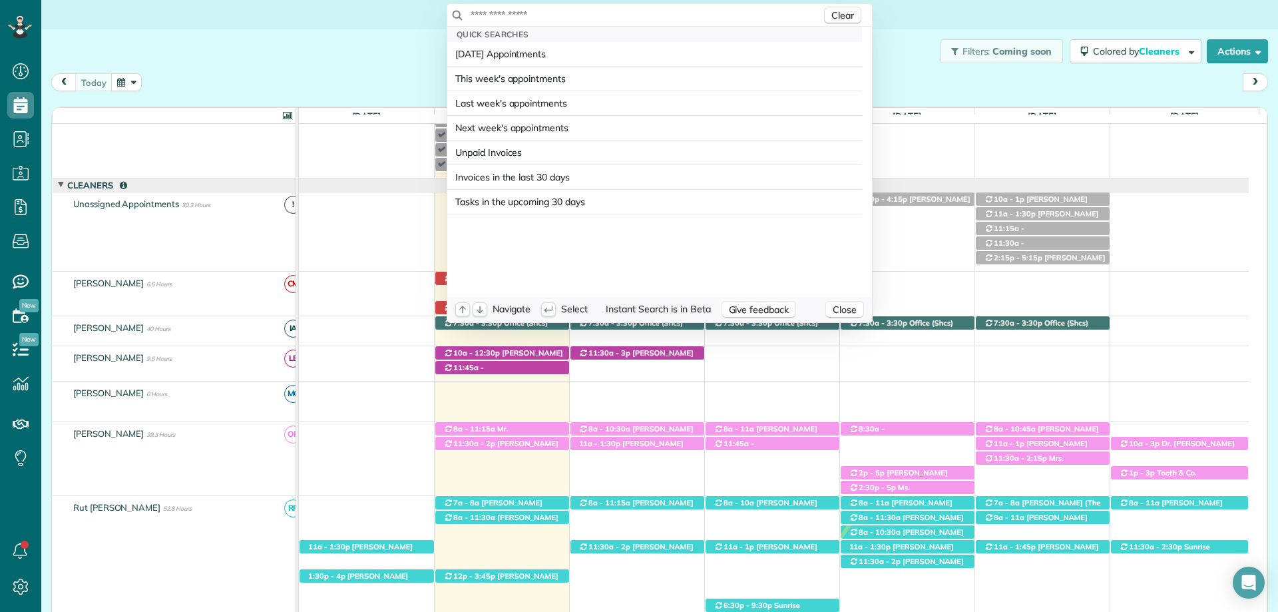
click at [911, 42] on html "Dashboard Scheduling Calendar View List View Dispatch View - Weekly scheduling …" at bounding box center [639, 306] width 1278 height 612
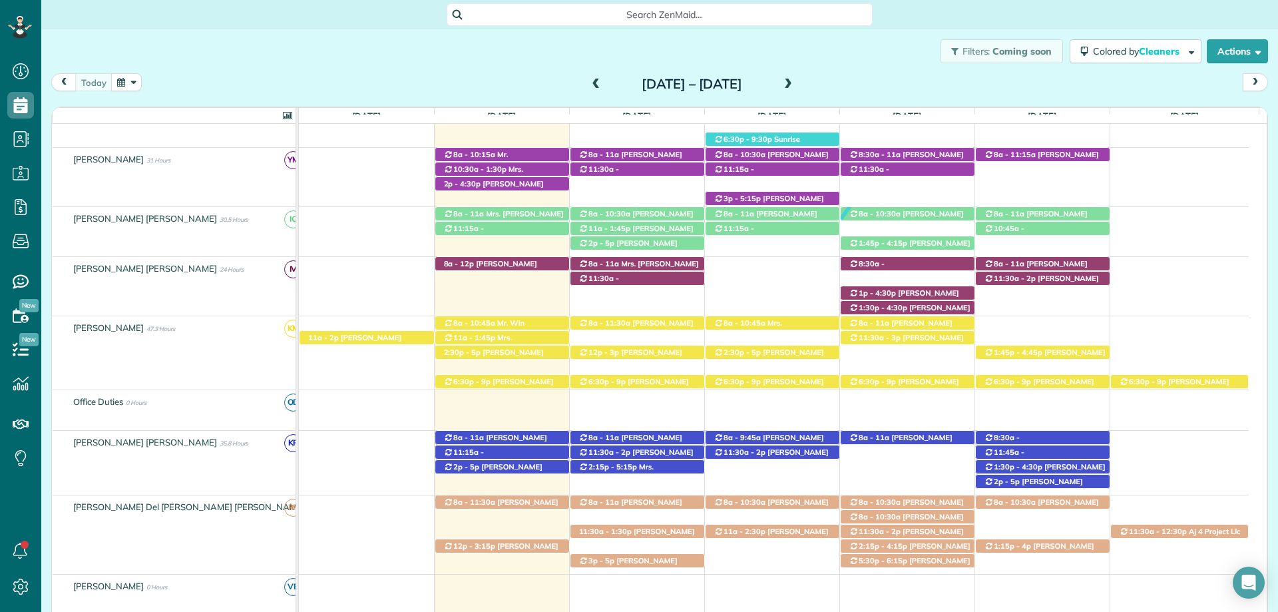
scroll to position [696, 0]
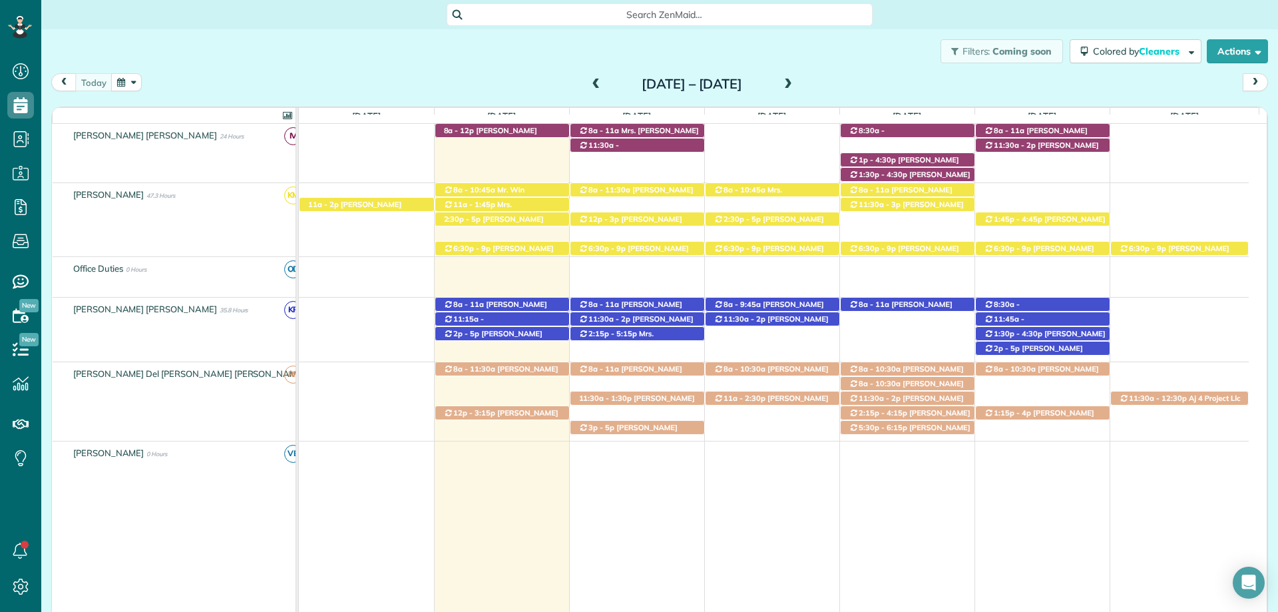
click at [977, 30] on div "Filters: Coming soon Colored by Cleaners Color by Cleaner Color by Team Color b…" at bounding box center [659, 51] width 1237 height 44
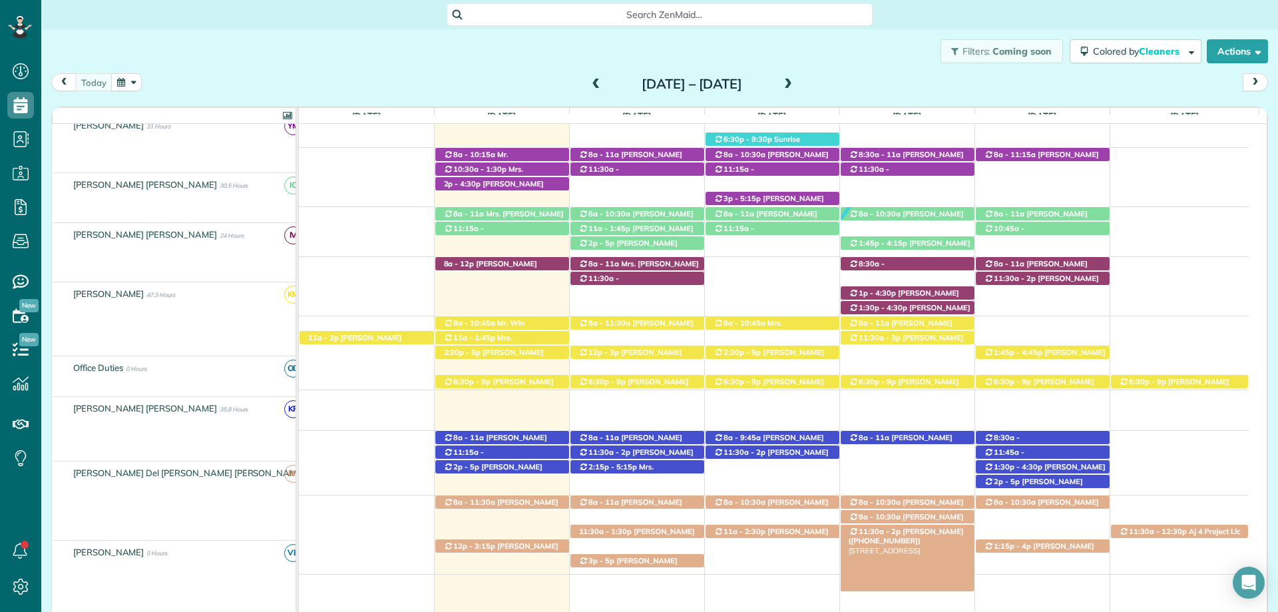
scroll to position [563, 0]
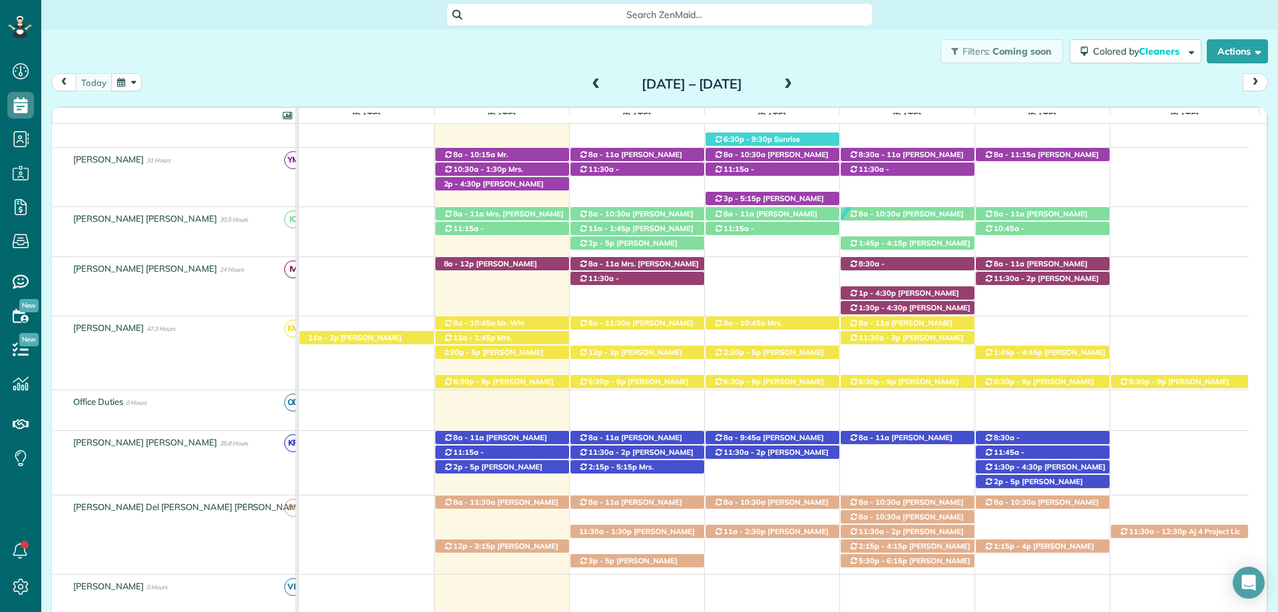
click at [991, 27] on div "Search ZenMaid…" at bounding box center [659, 14] width 1237 height 29
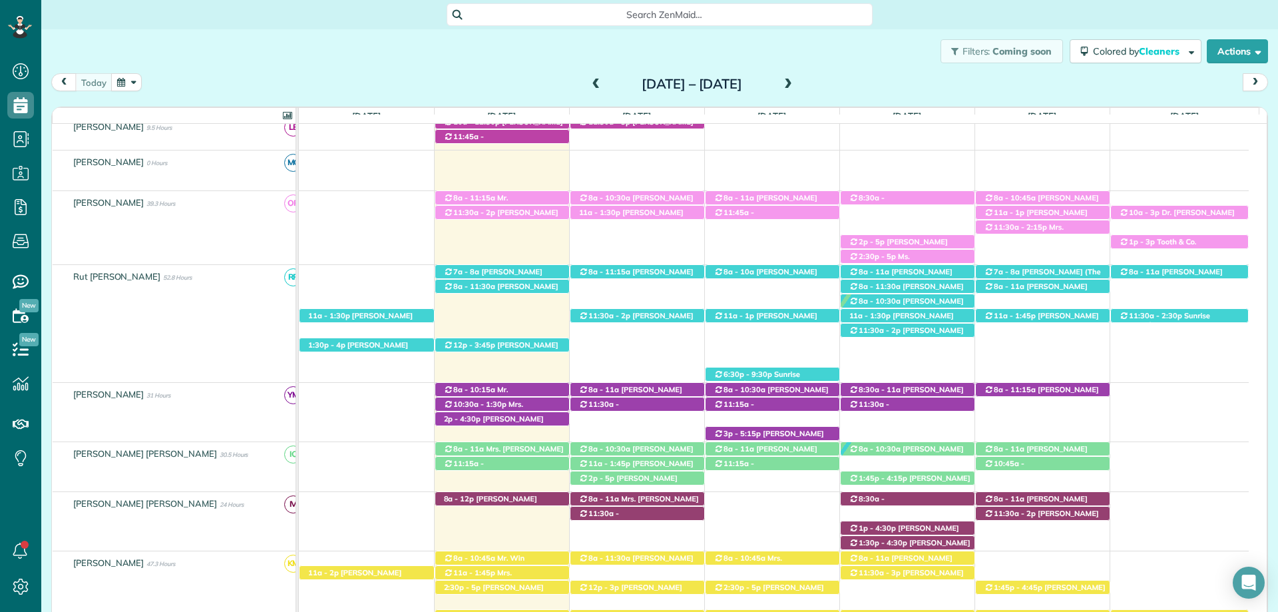
scroll to position [0, 0]
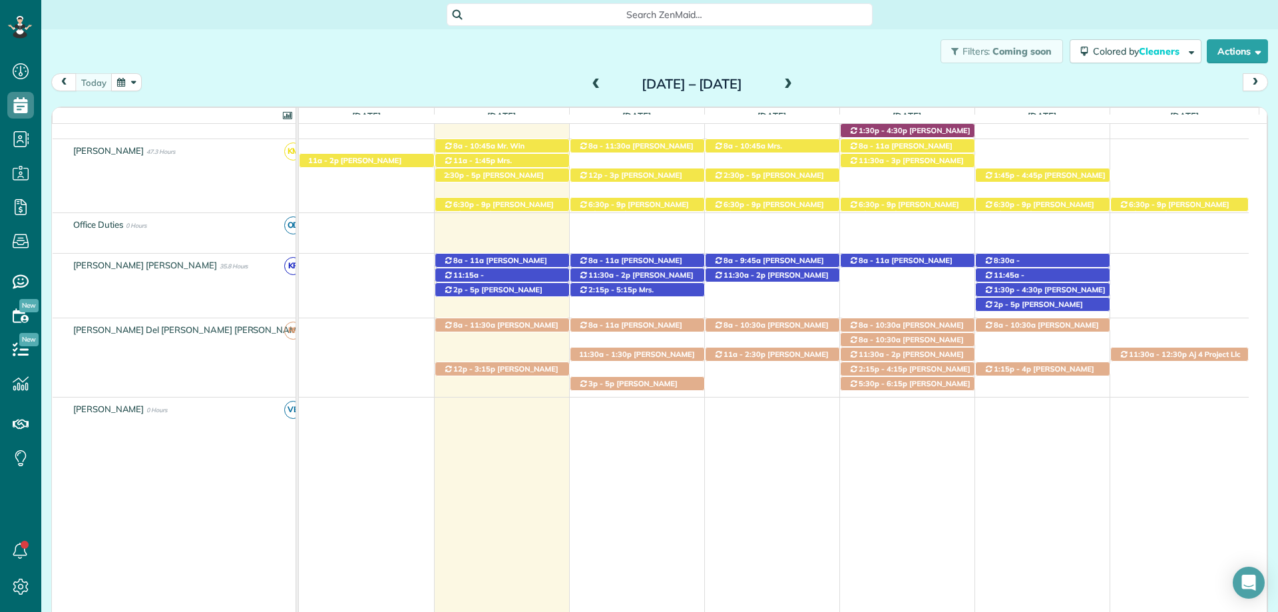
click at [1035, 16] on div "Search ZenMaid…" at bounding box center [659, 14] width 1237 height 23
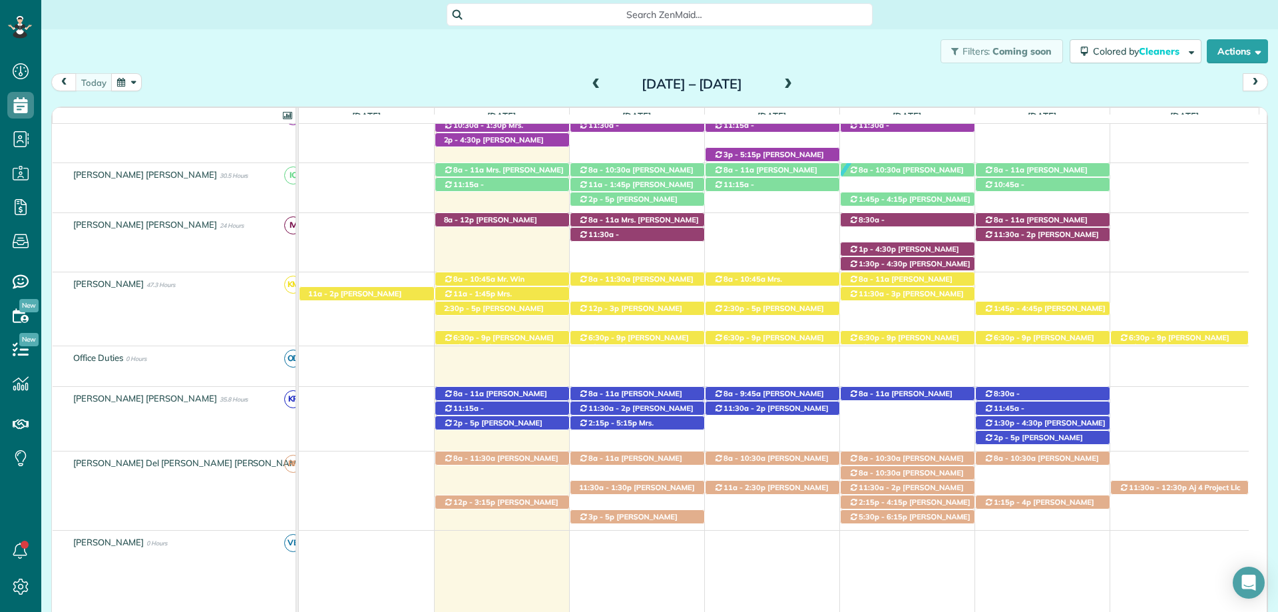
scroll to position [474, 0]
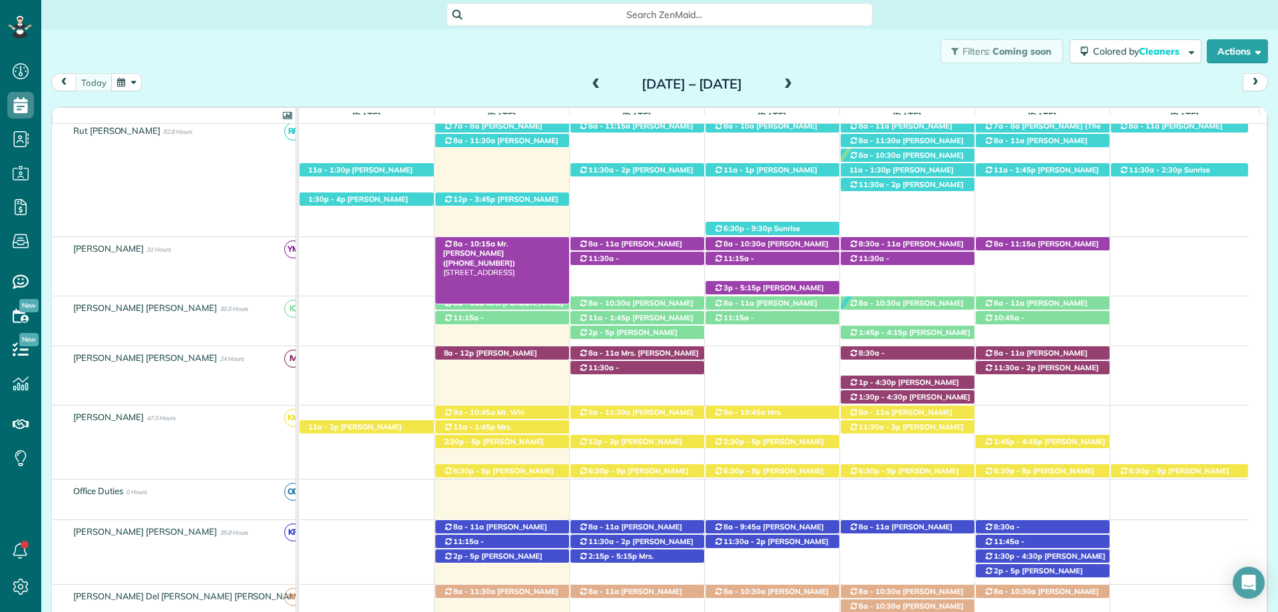
click at [516, 245] on span "Mr. William Quinn (+14122764117)" at bounding box center [479, 253] width 73 height 29
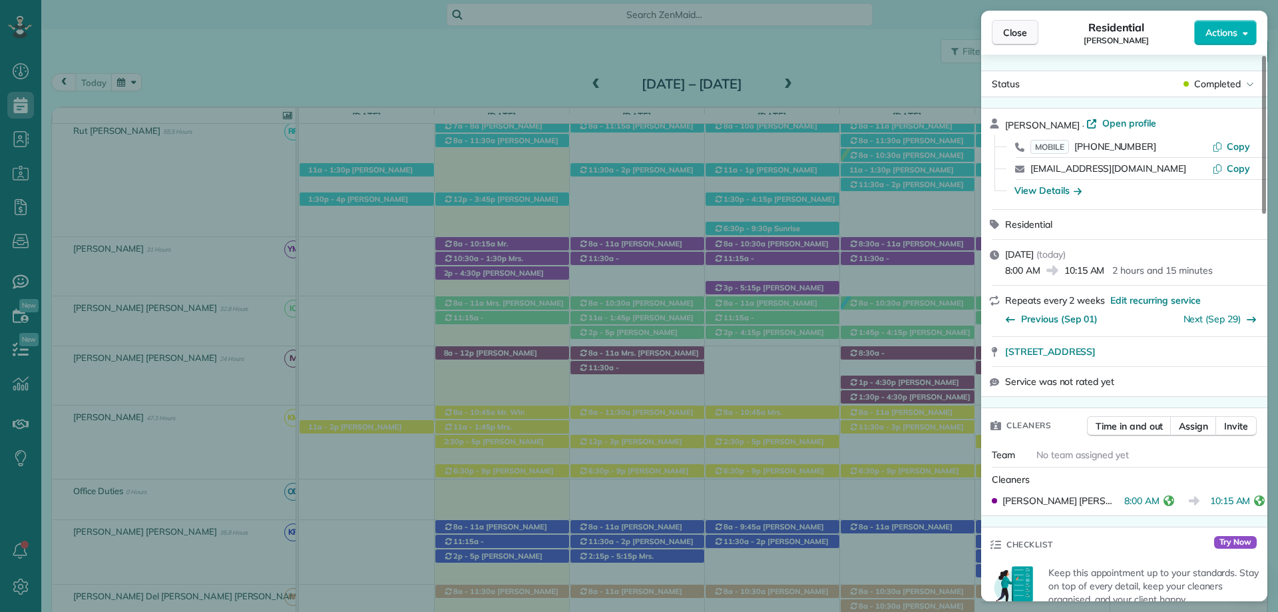
click at [1013, 34] on span "Close" at bounding box center [1015, 32] width 24 height 13
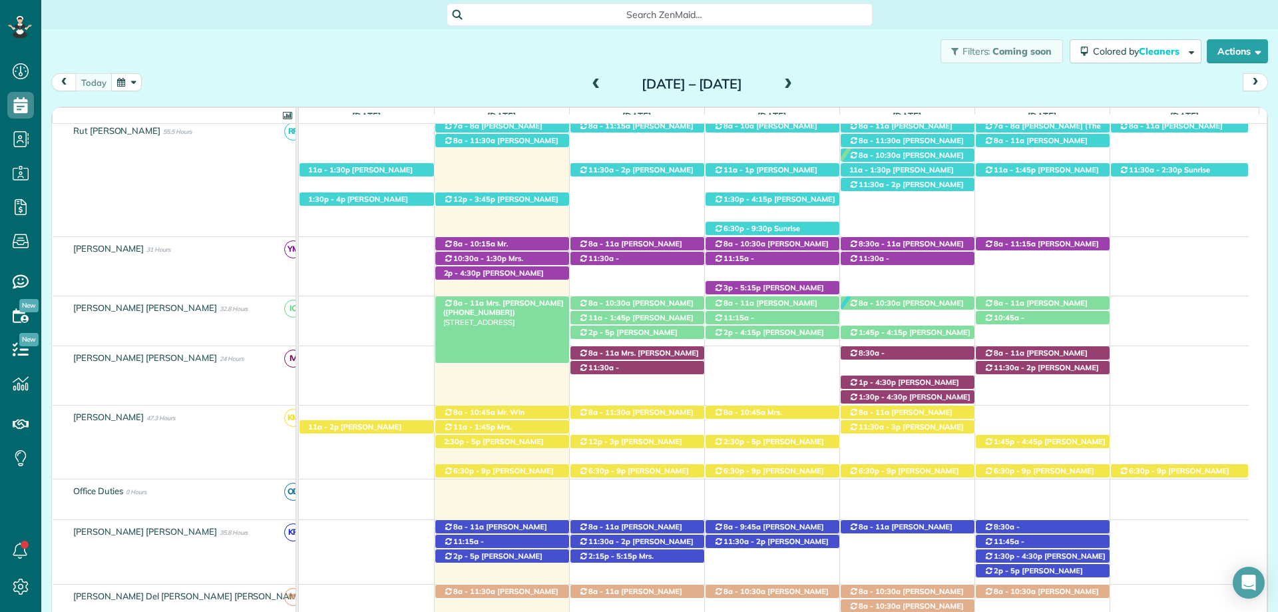
click at [505, 303] on span "Mrs. Terri Thompson (+16122690602)" at bounding box center [503, 307] width 120 height 19
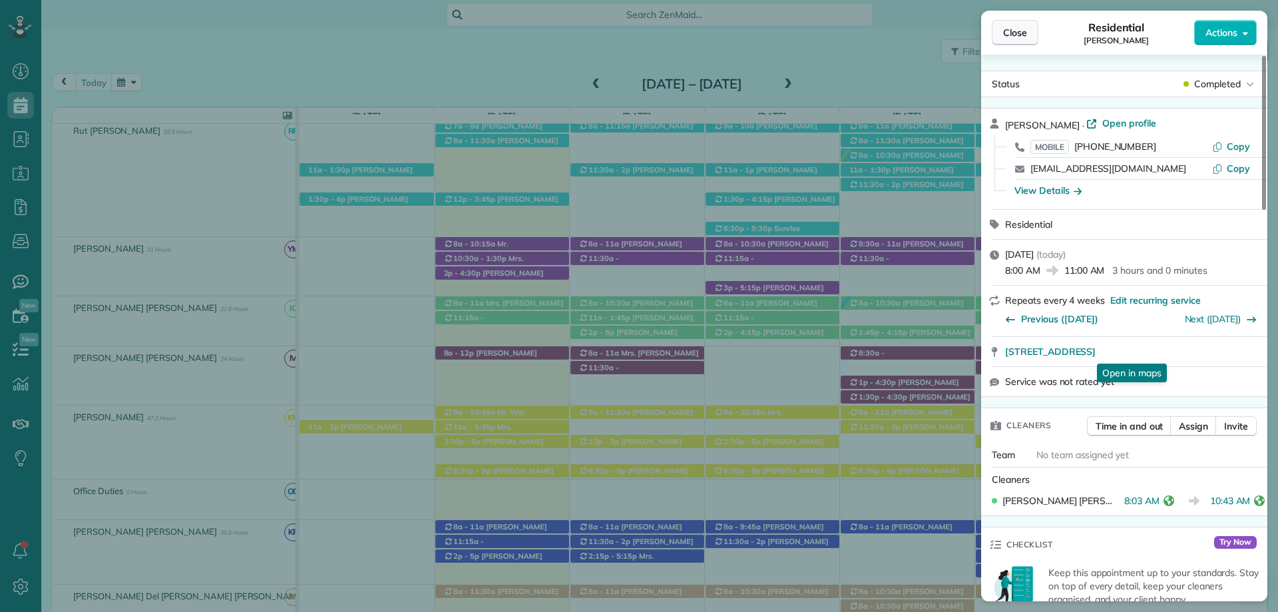
click at [1011, 30] on span "Close" at bounding box center [1015, 32] width 24 height 13
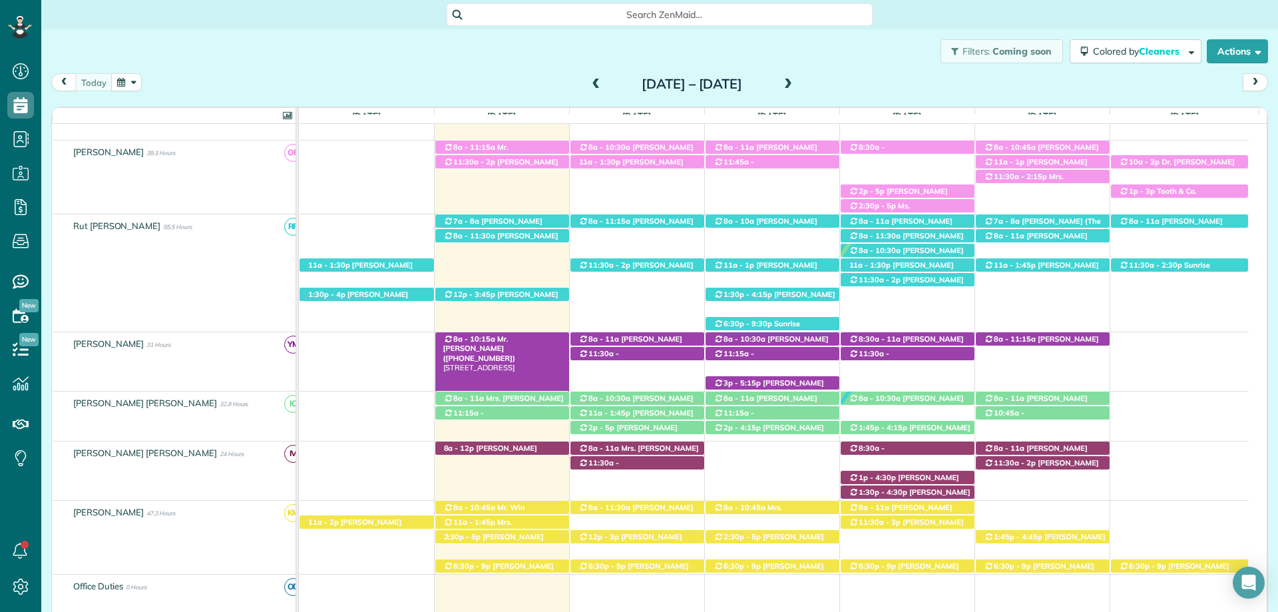
scroll to position [341, 0]
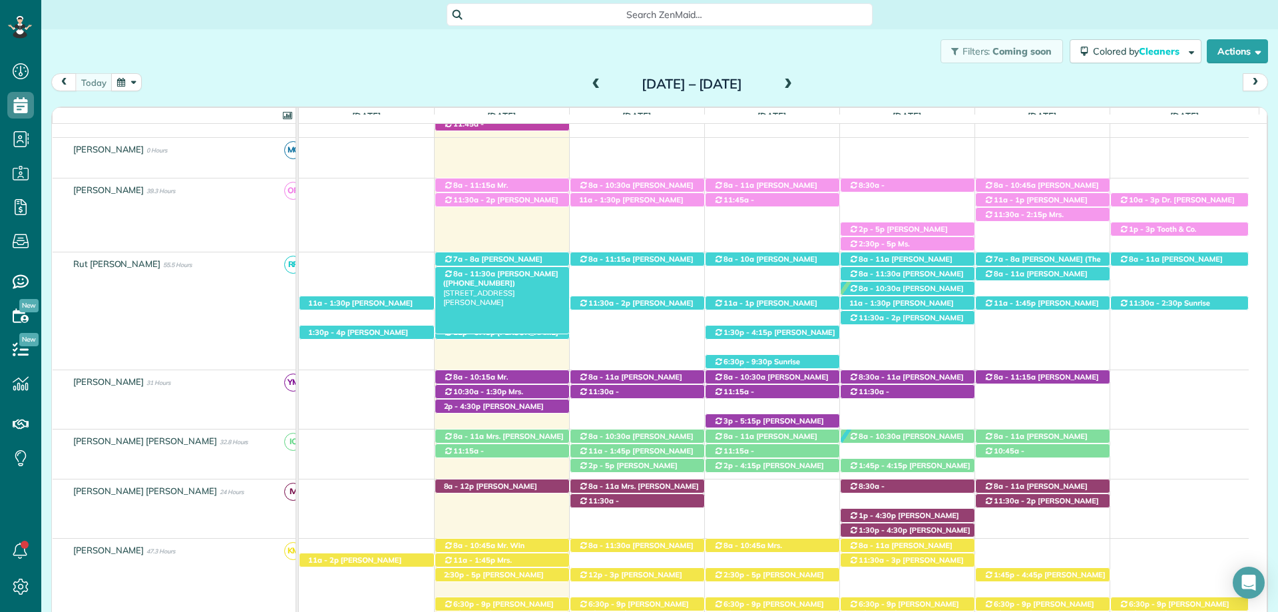
click at [503, 280] on div "8a - 11:30a Sarah McKeough (+12516804852) 15157 Julieann Lane - Silverhill, AL,…" at bounding box center [502, 274] width 134 height 14
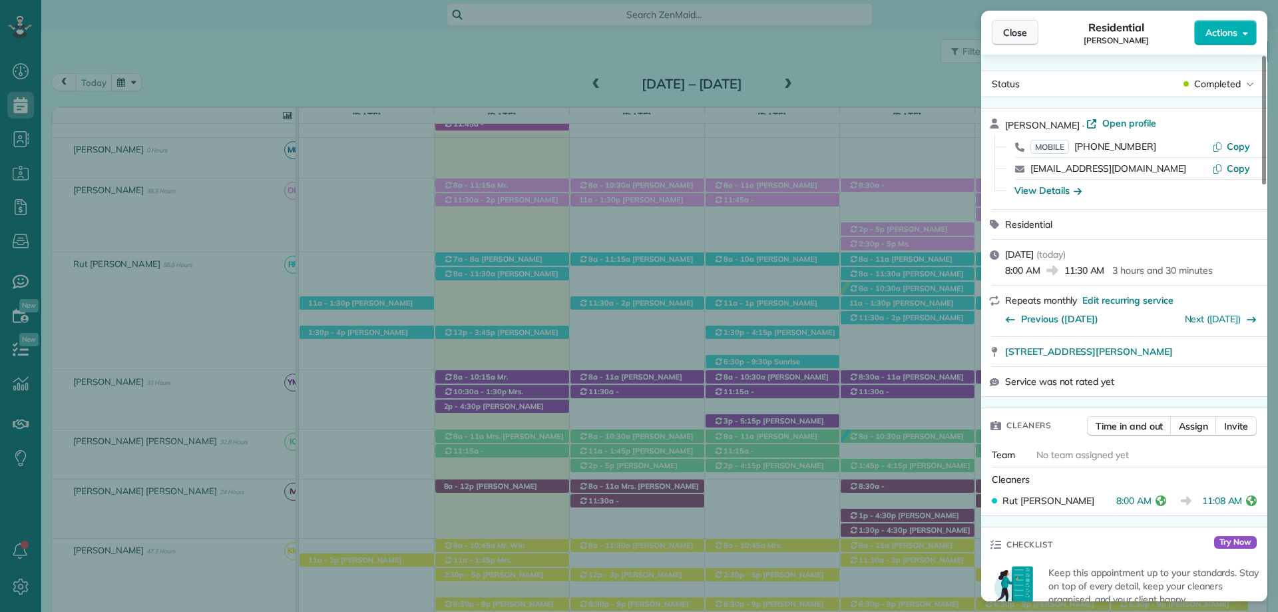
click at [1019, 37] on span "Close" at bounding box center [1015, 32] width 24 height 13
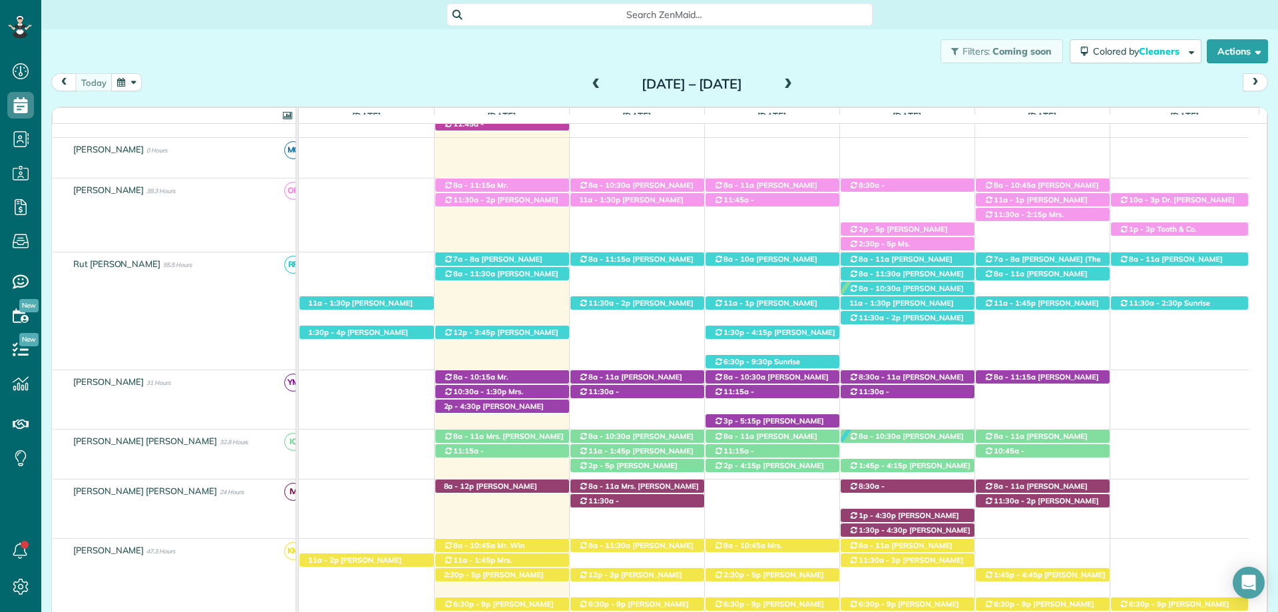
click at [586, 74] on div "Sunday Sep 14 – Saturday Sep 20, 2025" at bounding box center [692, 83] width 213 height 21
click at [589, 83] on span at bounding box center [596, 85] width 15 height 12
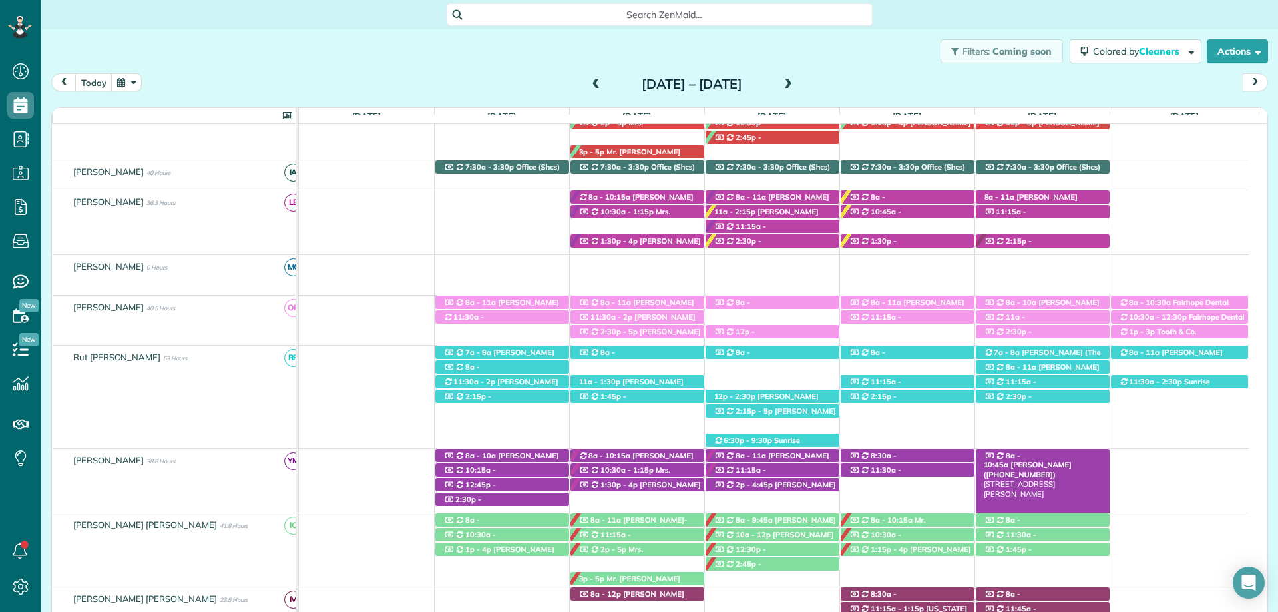
scroll to position [317, 0]
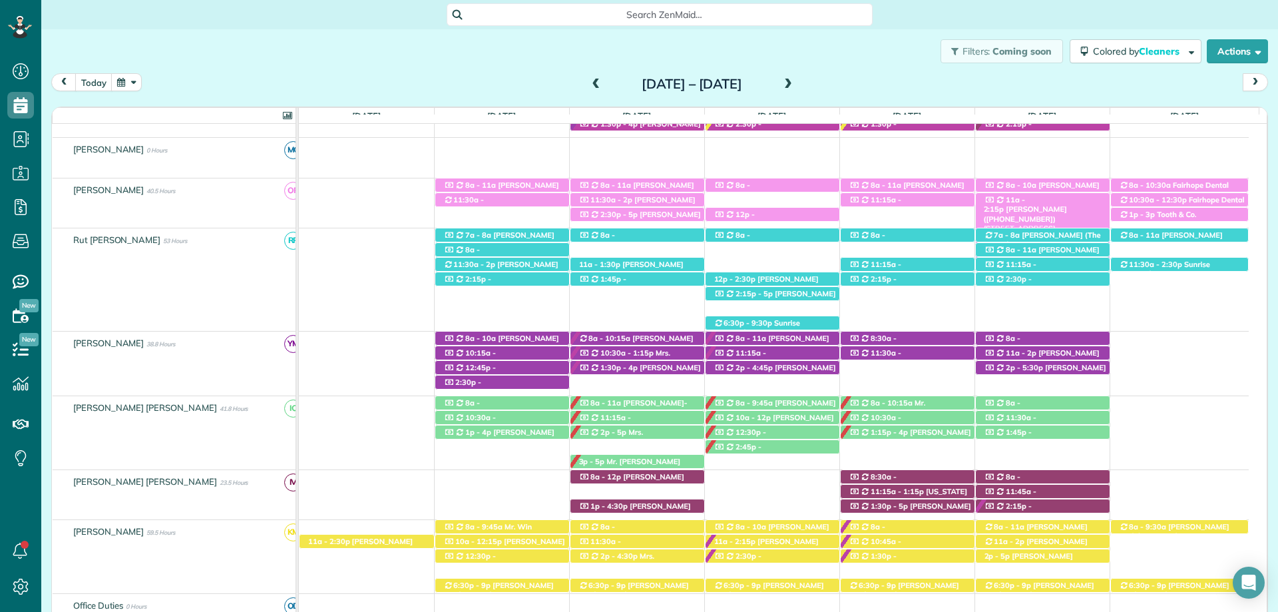
click at [1046, 204] on span "Ryan Pew (+17062071911)" at bounding box center [1025, 213] width 83 height 19
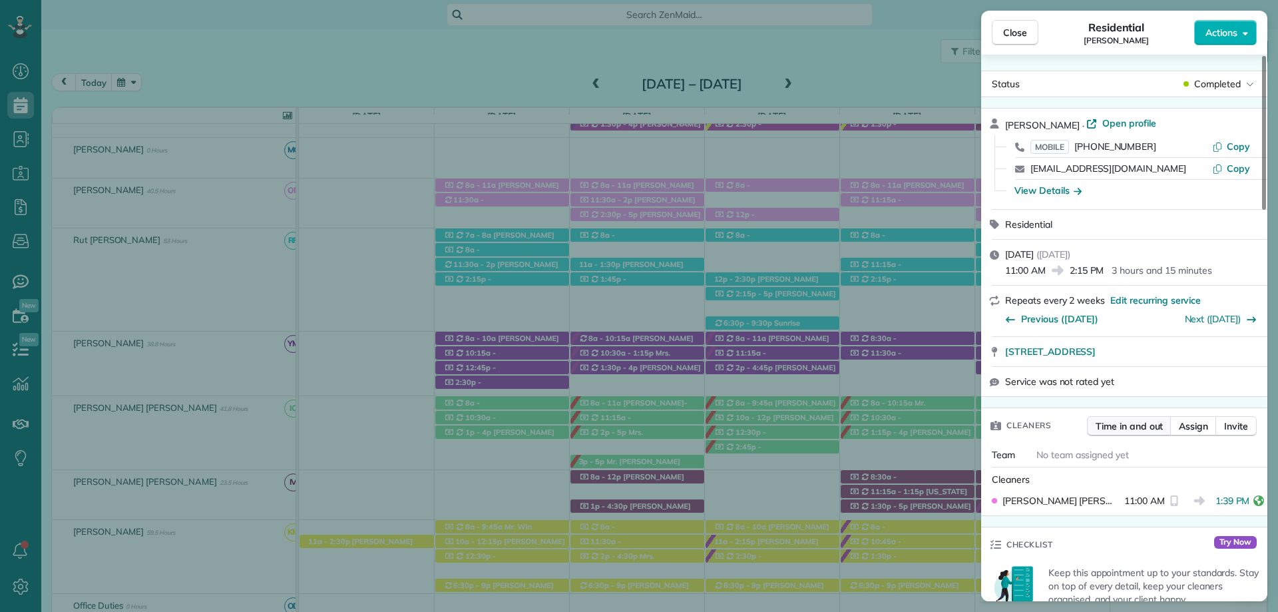
click at [1114, 416] on button "Time in and out" at bounding box center [1129, 426] width 85 height 20
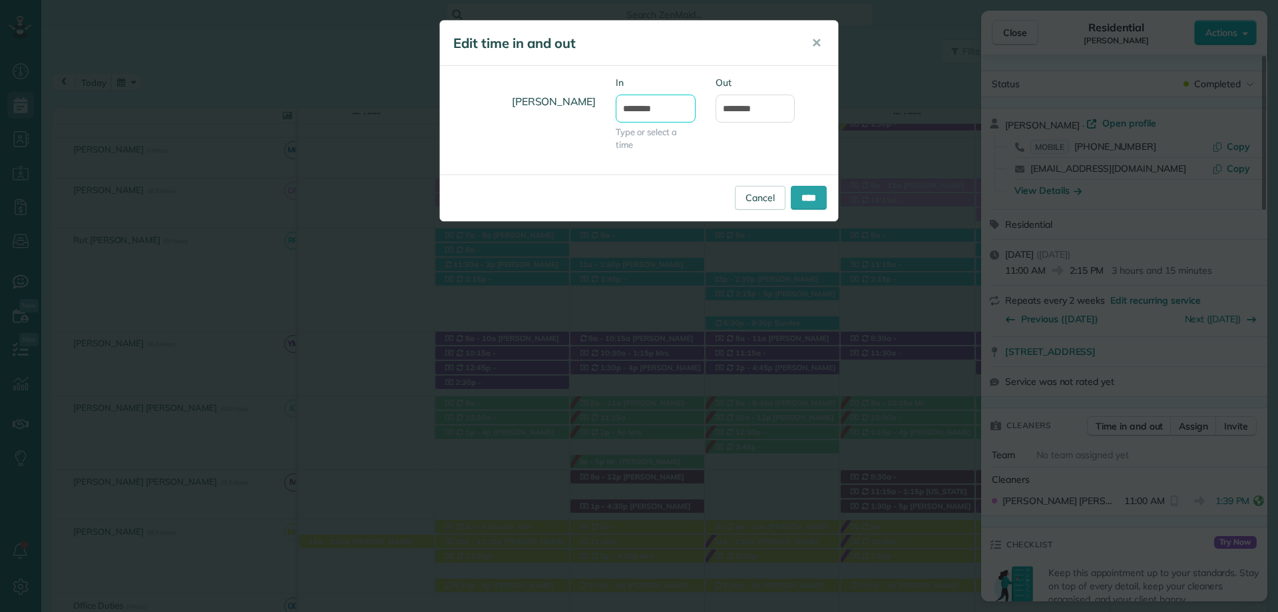
click at [640, 107] on input "********" at bounding box center [656, 109] width 80 height 28
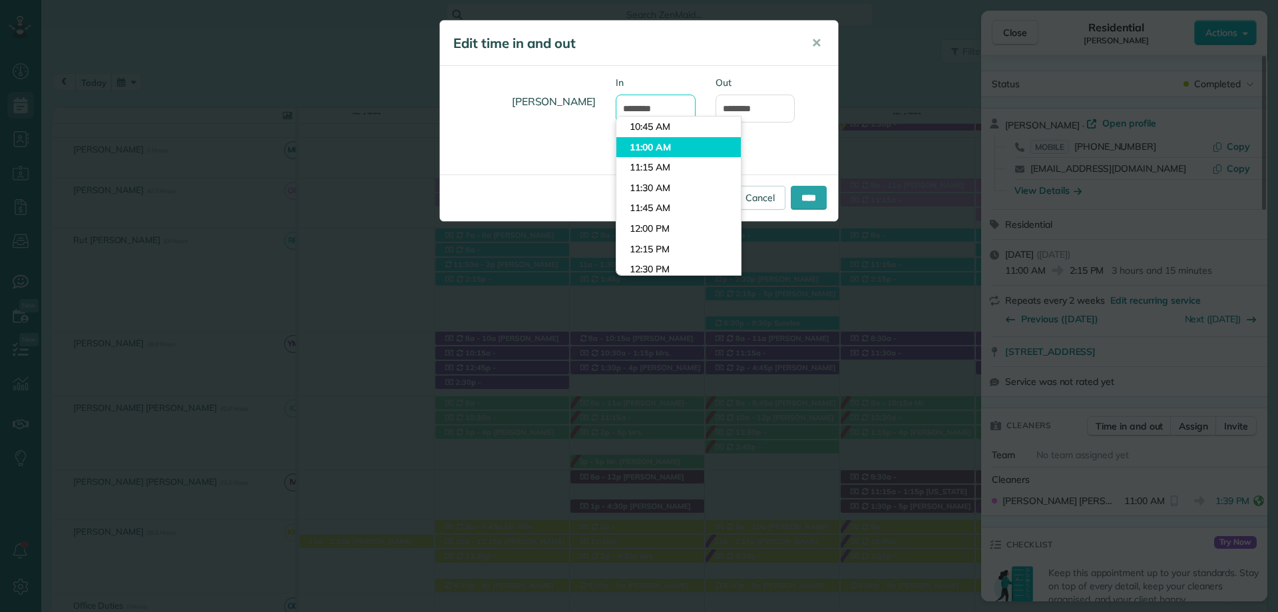
scroll to position [787, 0]
type input "********"
type input "*******"
click at [672, 172] on body "Dashboard Scheduling Calendar View List View Dispatch View - Weekly scheduling …" at bounding box center [639, 306] width 1278 height 612
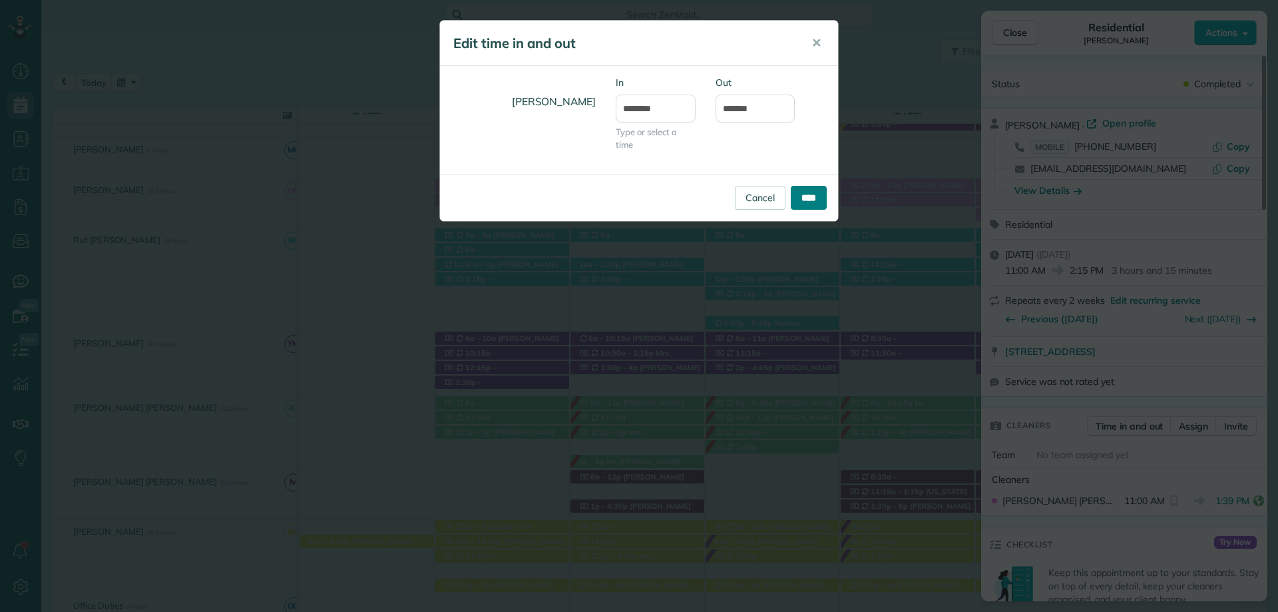
click at [814, 194] on input "****" at bounding box center [809, 198] width 36 height 24
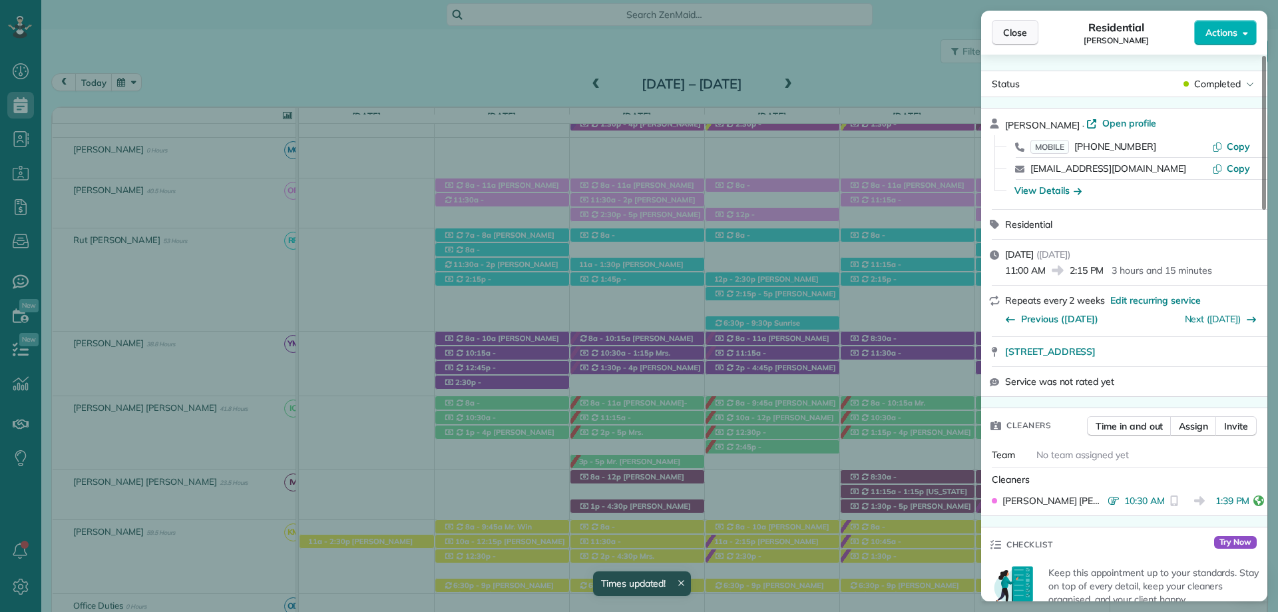
click at [1013, 31] on span "Close" at bounding box center [1015, 32] width 24 height 13
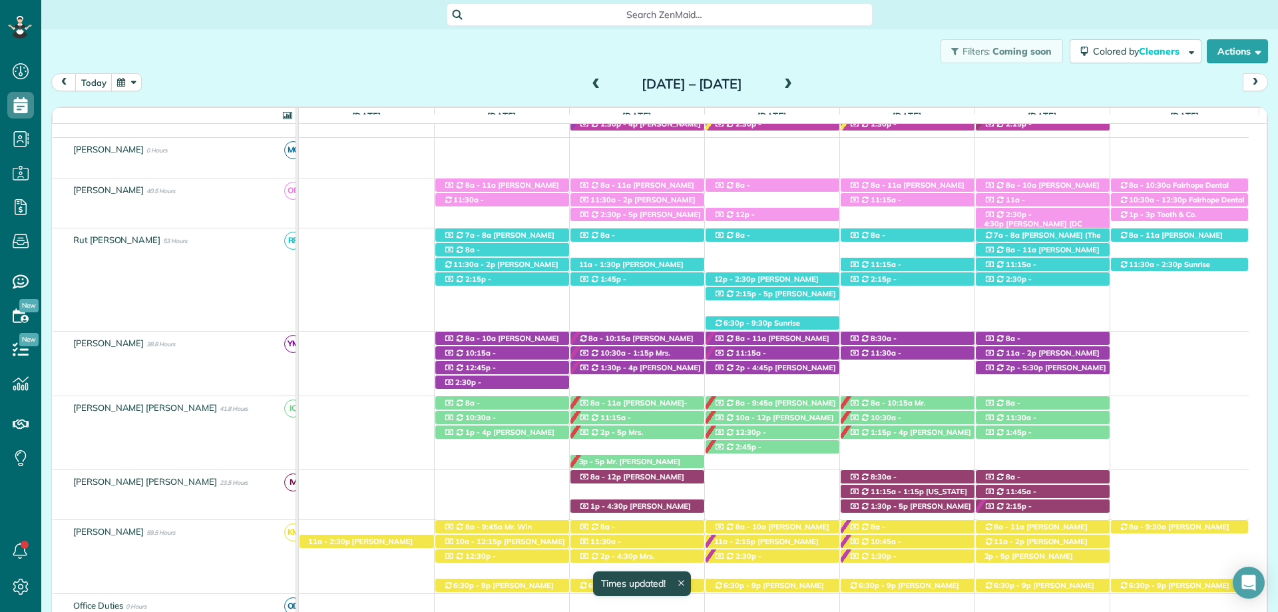
click at [1033, 220] on span "2:30p - 4:30p" at bounding box center [1008, 219] width 49 height 19
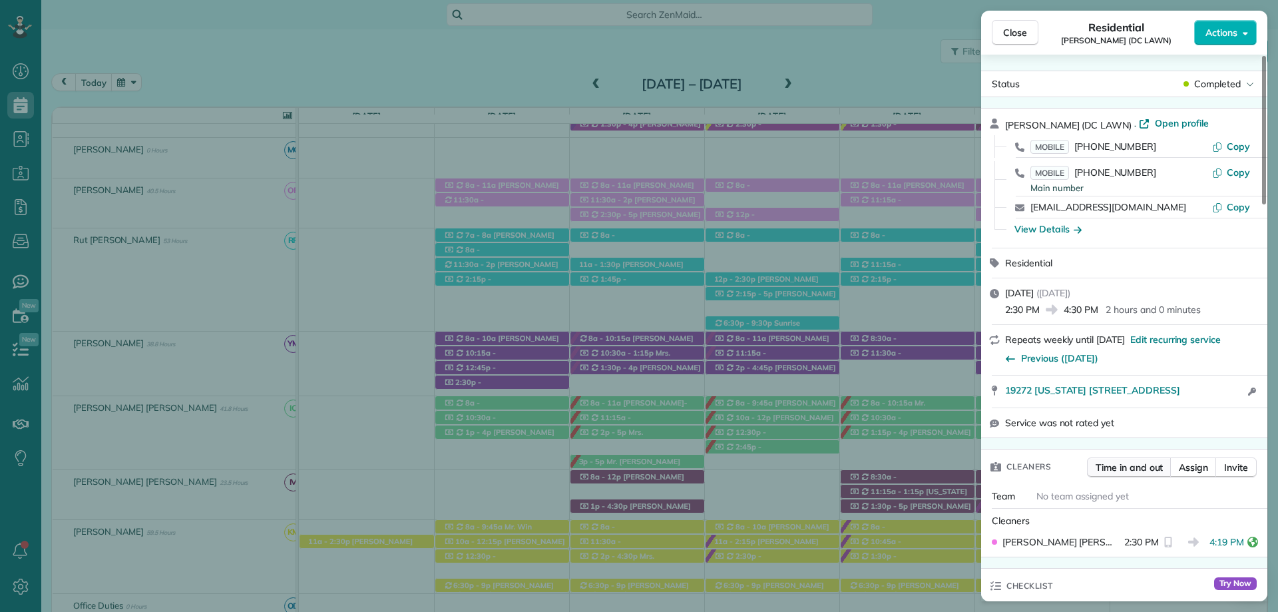
click at [1142, 465] on span "Time in and out" at bounding box center [1129, 467] width 67 height 13
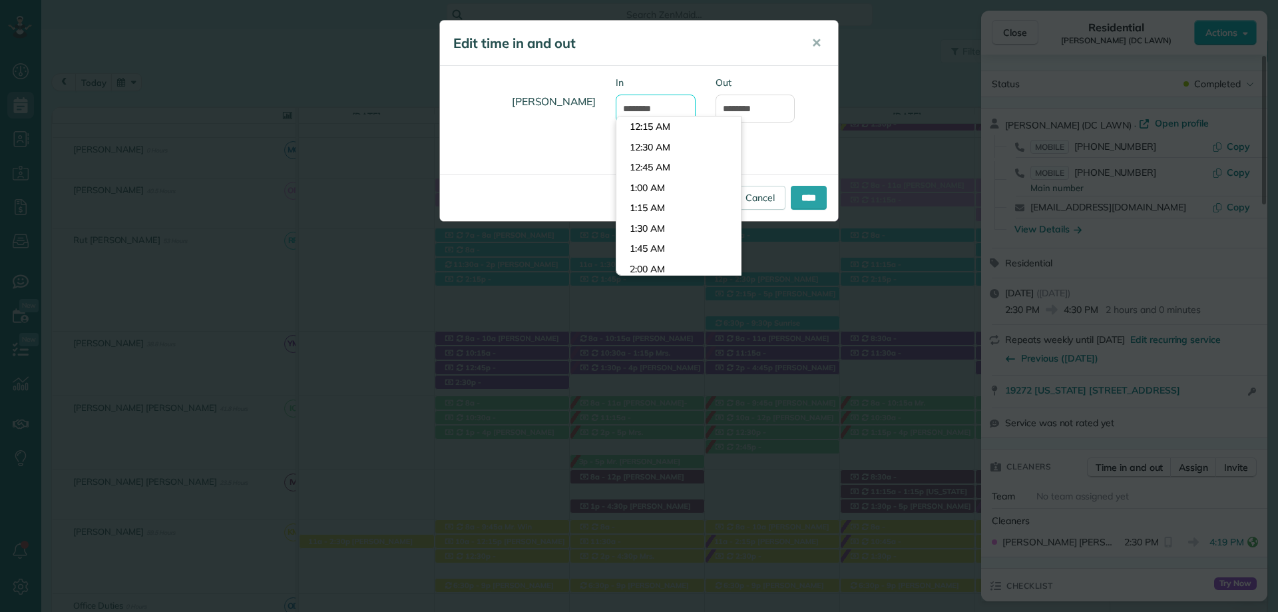
click at [639, 109] on input "*******" at bounding box center [656, 109] width 80 height 28
type input "*******"
click at [814, 195] on input "****" at bounding box center [809, 198] width 36 height 24
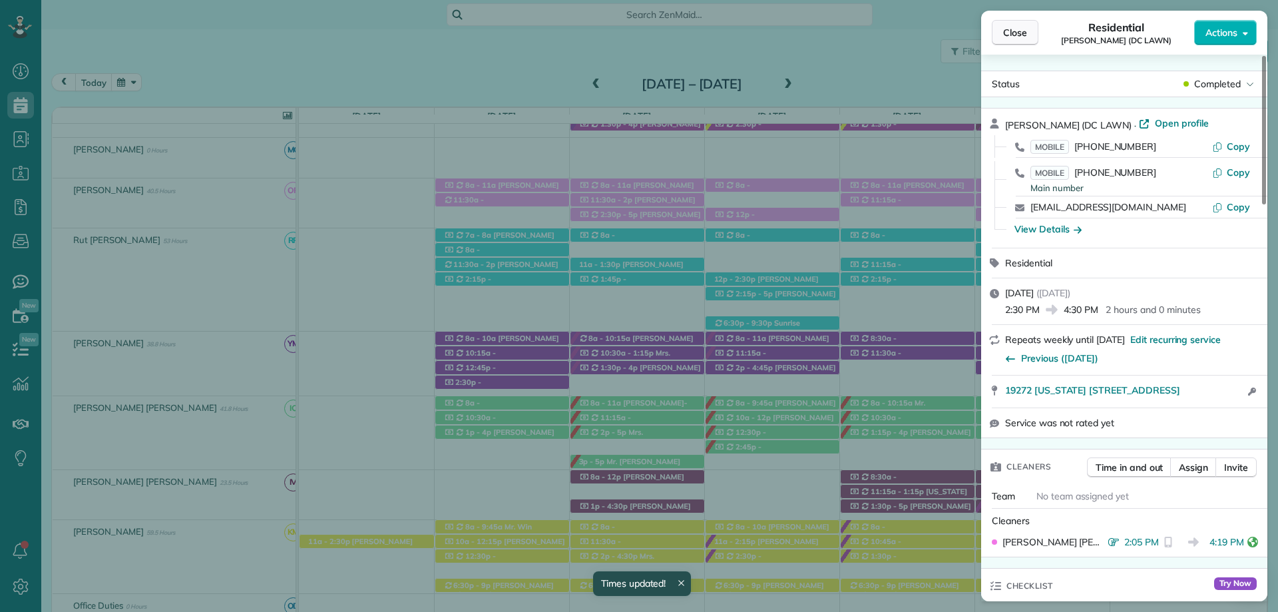
click at [1004, 26] on span "Close" at bounding box center [1015, 32] width 24 height 13
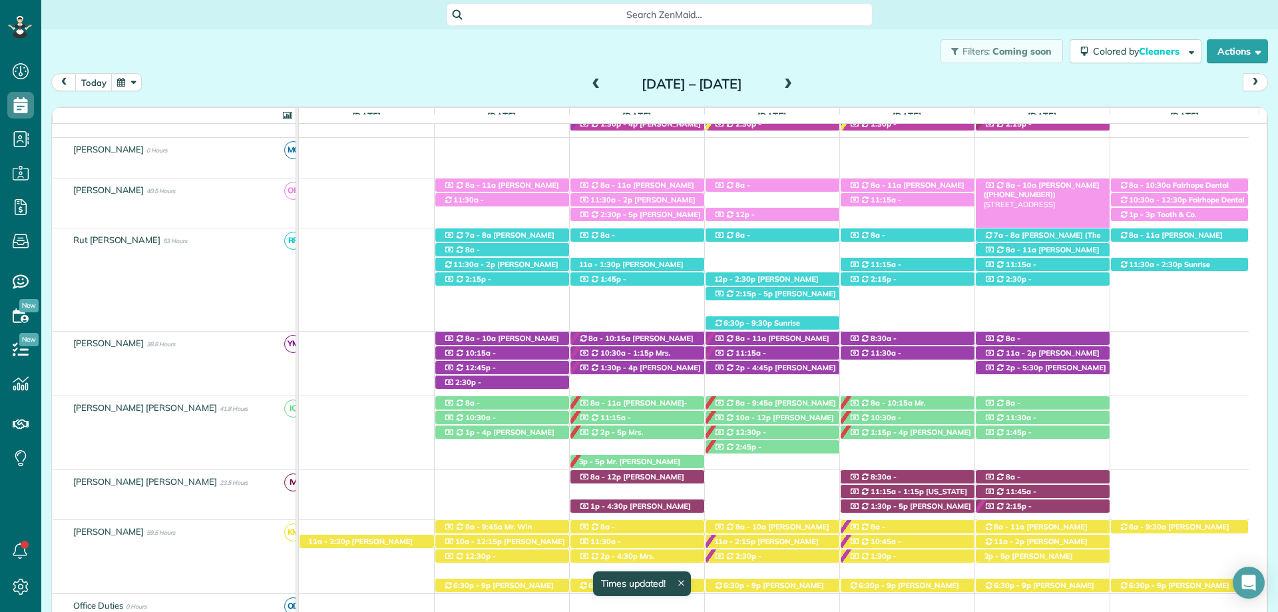
click at [1050, 183] on span "Mrs. Marlee Murphree (+12512538566)" at bounding box center [1042, 189] width 116 height 19
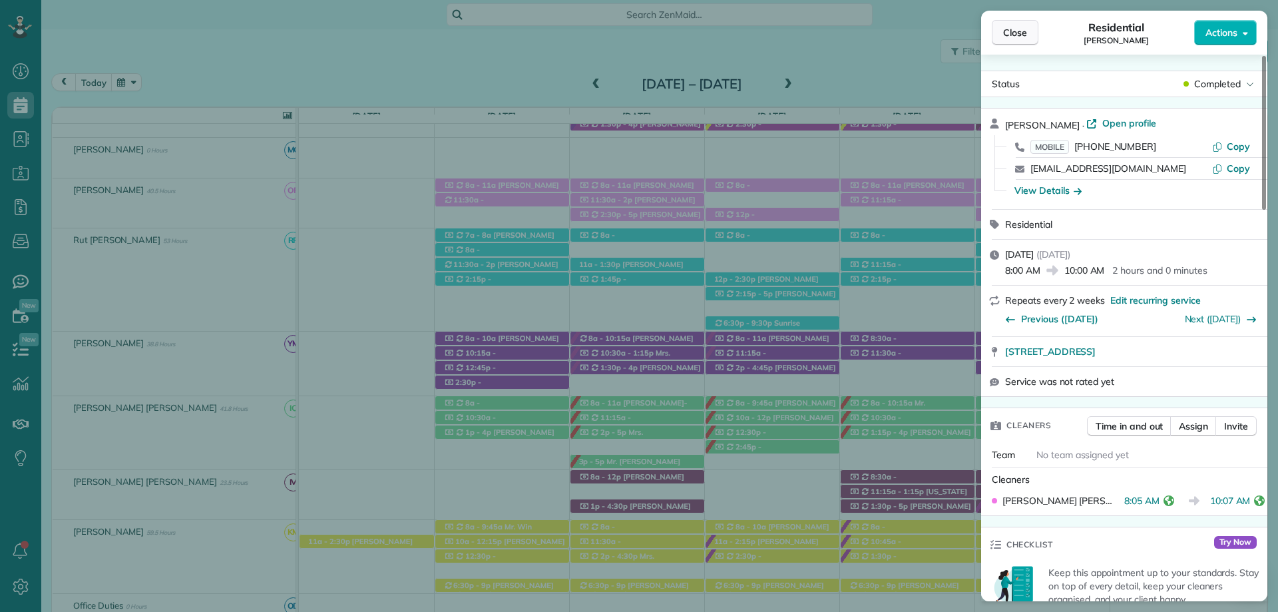
click at [1023, 39] on span "Close" at bounding box center [1015, 32] width 24 height 13
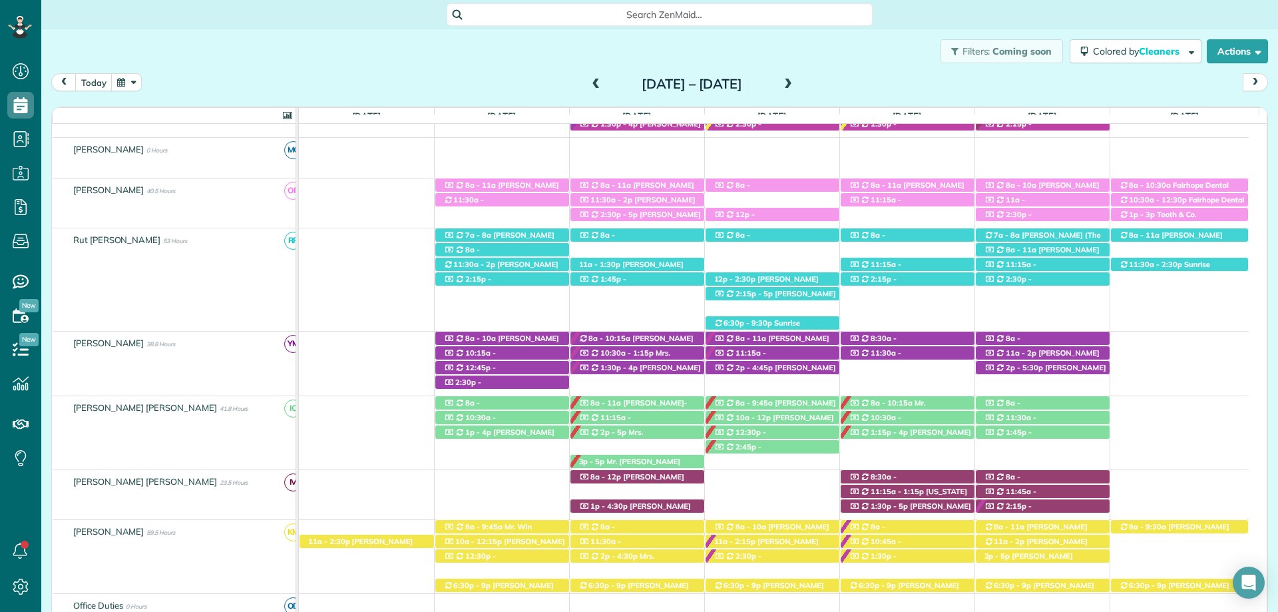
click at [796, 79] on span at bounding box center [788, 85] width 15 height 12
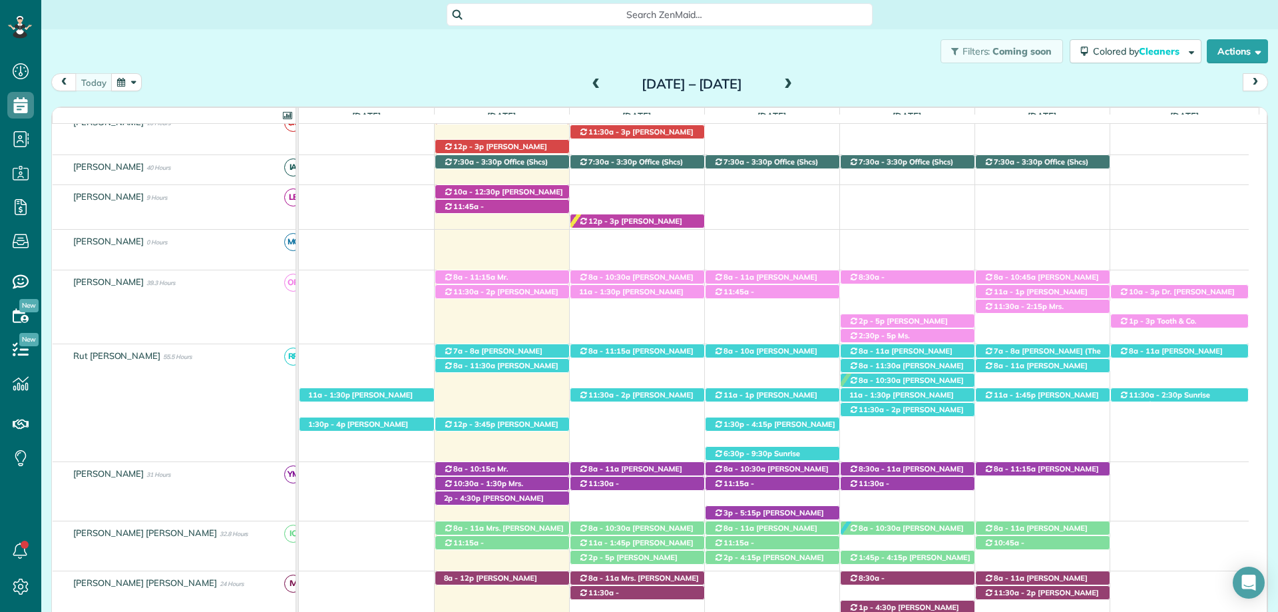
scroll to position [365, 0]
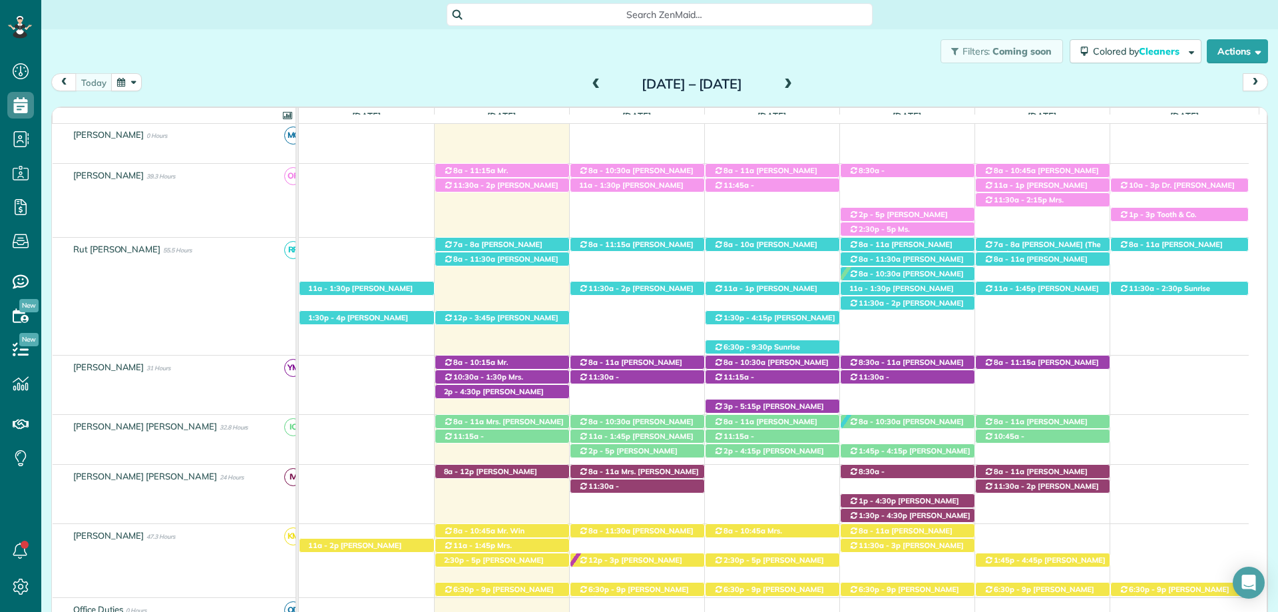
click at [589, 85] on span at bounding box center [596, 85] width 15 height 12
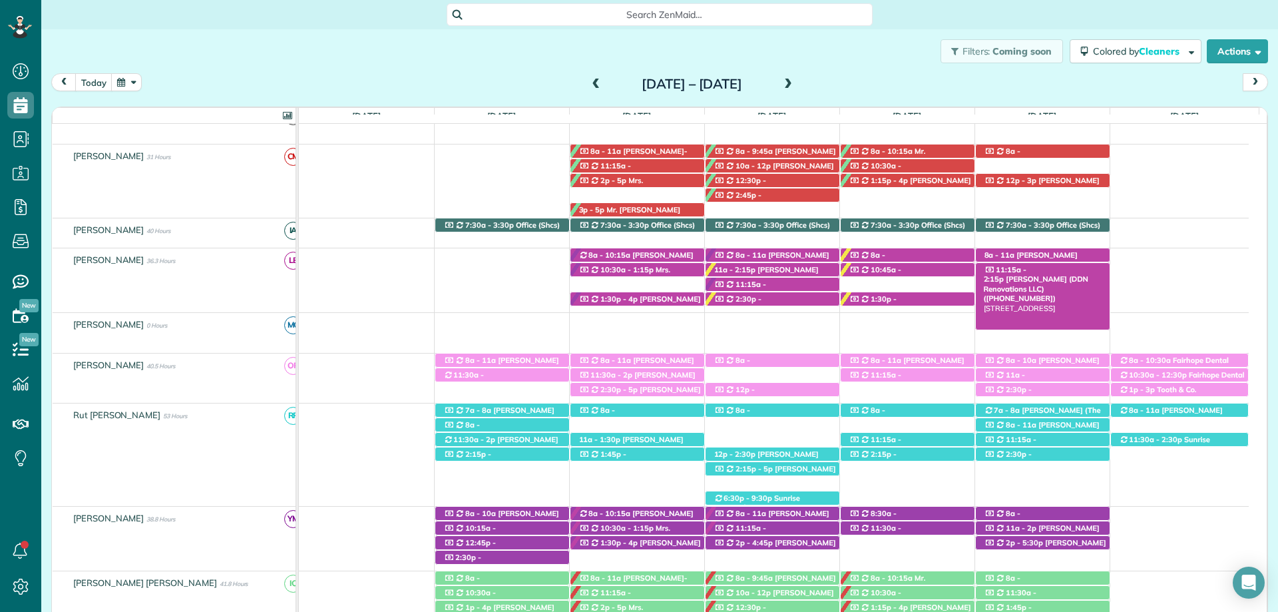
scroll to position [132, 0]
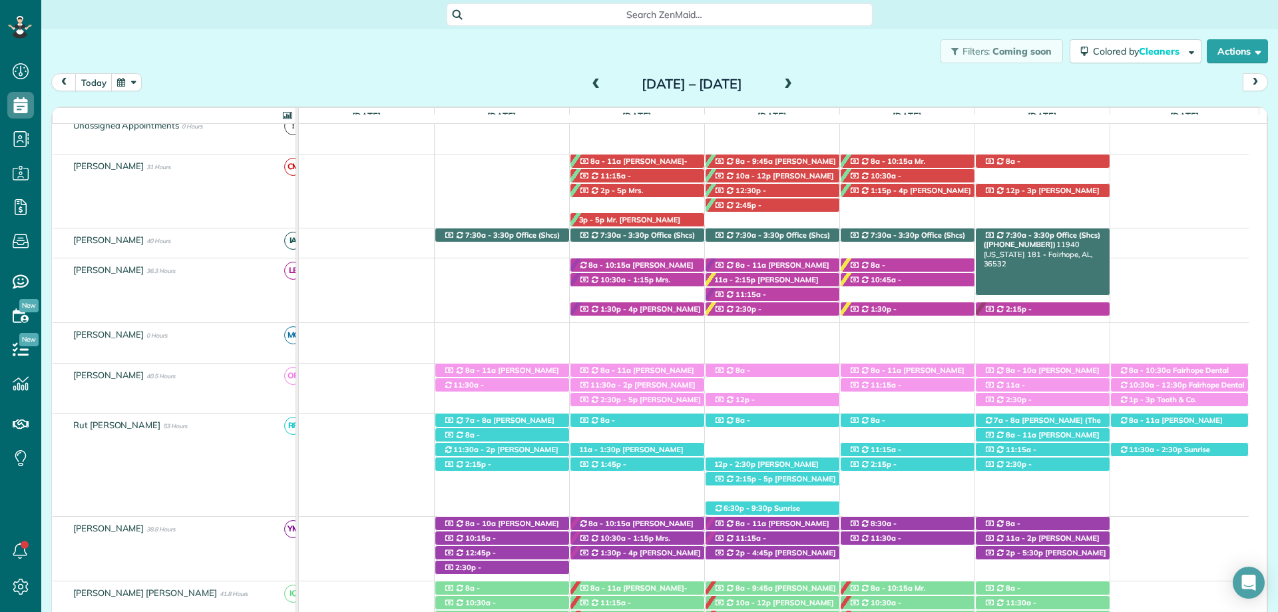
click at [1046, 237] on span "Office (Shcs) (+12515864081)" at bounding box center [1042, 239] width 117 height 19
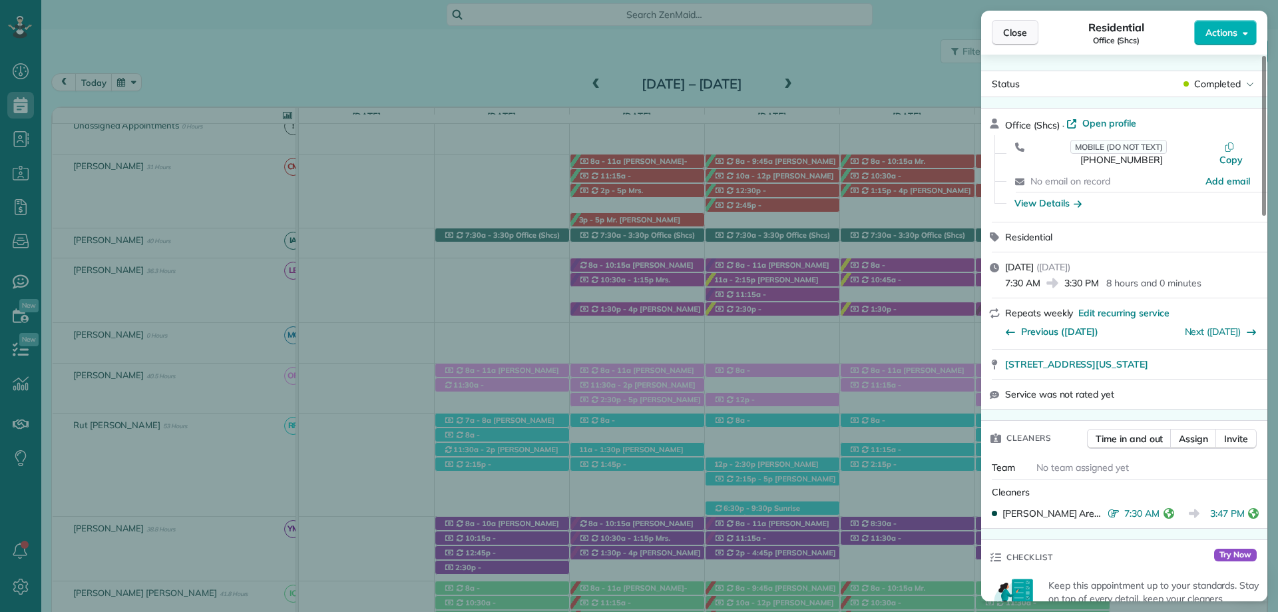
click at [1013, 31] on span "Close" at bounding box center [1015, 32] width 24 height 13
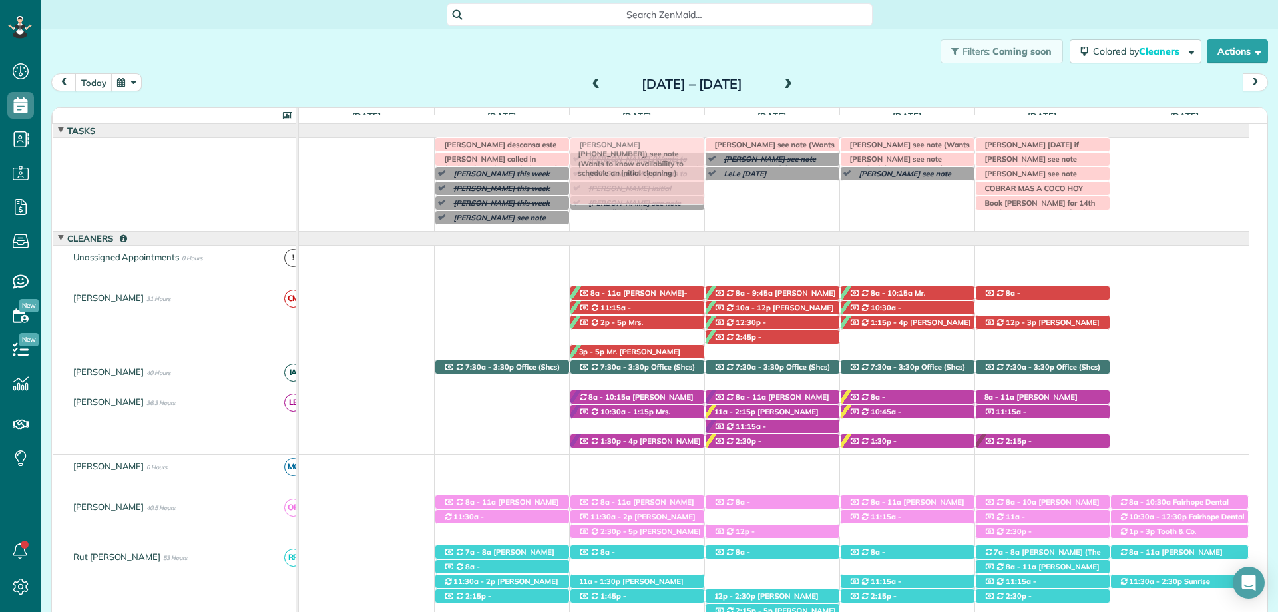
drag, startPoint x: 638, startPoint y: 141, endPoint x: 678, endPoint y: 144, distance: 40.1
click at [677, 144] on span "Meagan Elliot (770) 530-8876) see note (Wants to know availability to schedule …" at bounding box center [628, 159] width 111 height 38
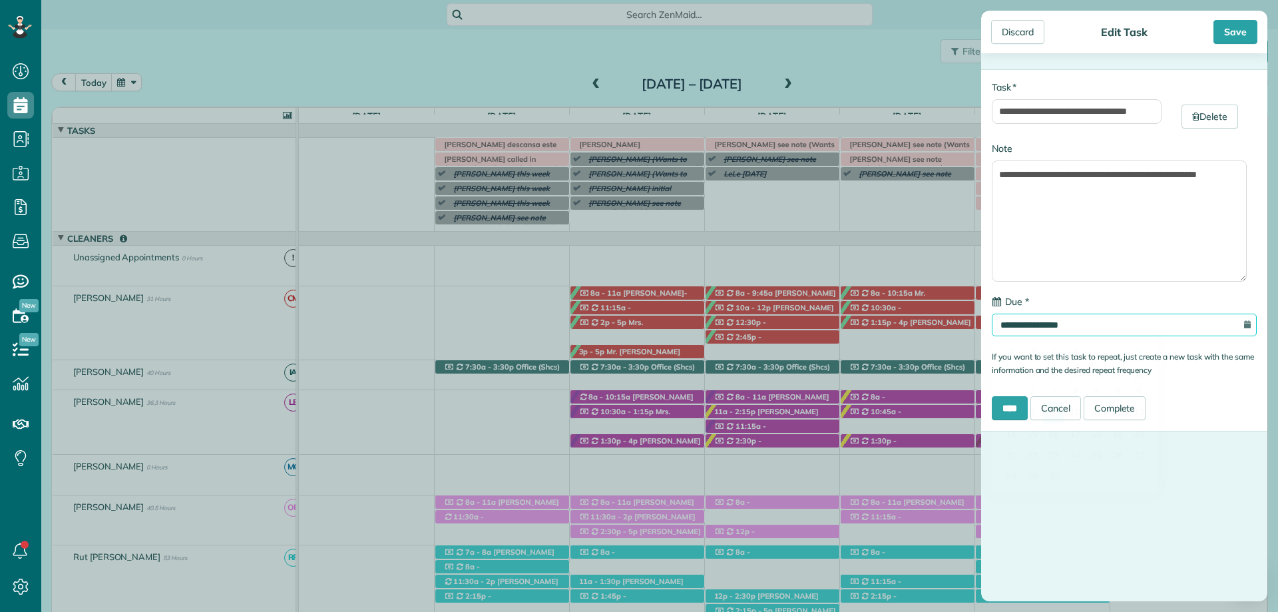
click at [1074, 322] on input "**********" at bounding box center [1124, 325] width 265 height 23
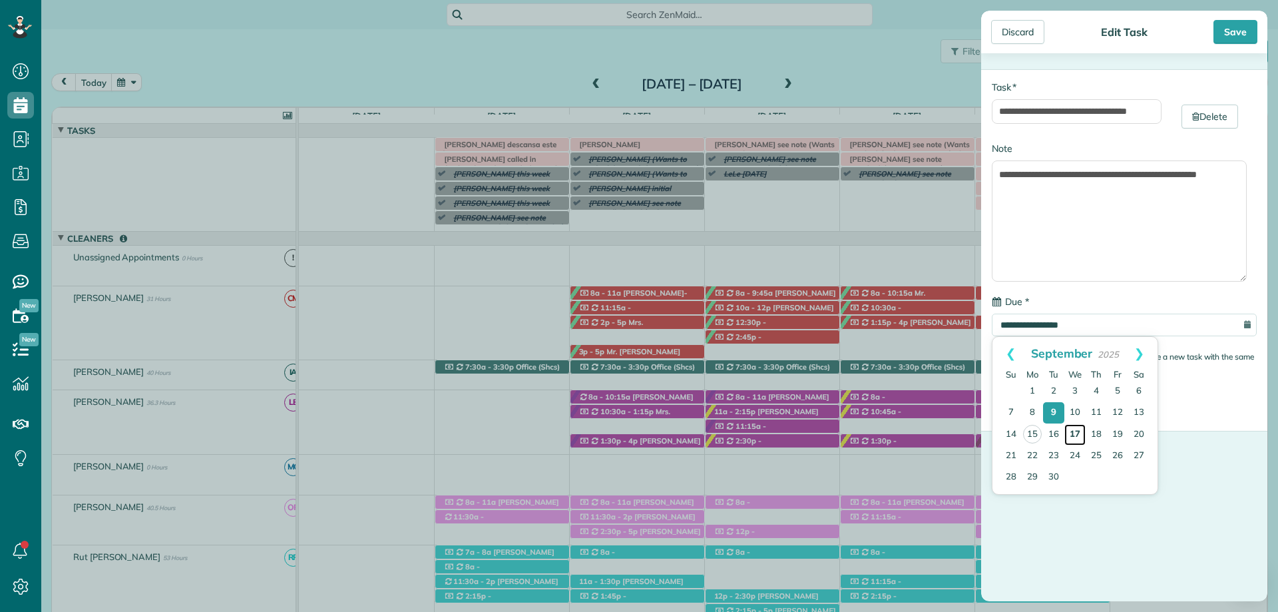
click at [1080, 429] on link "17" at bounding box center [1074, 434] width 21 height 21
type input "**********"
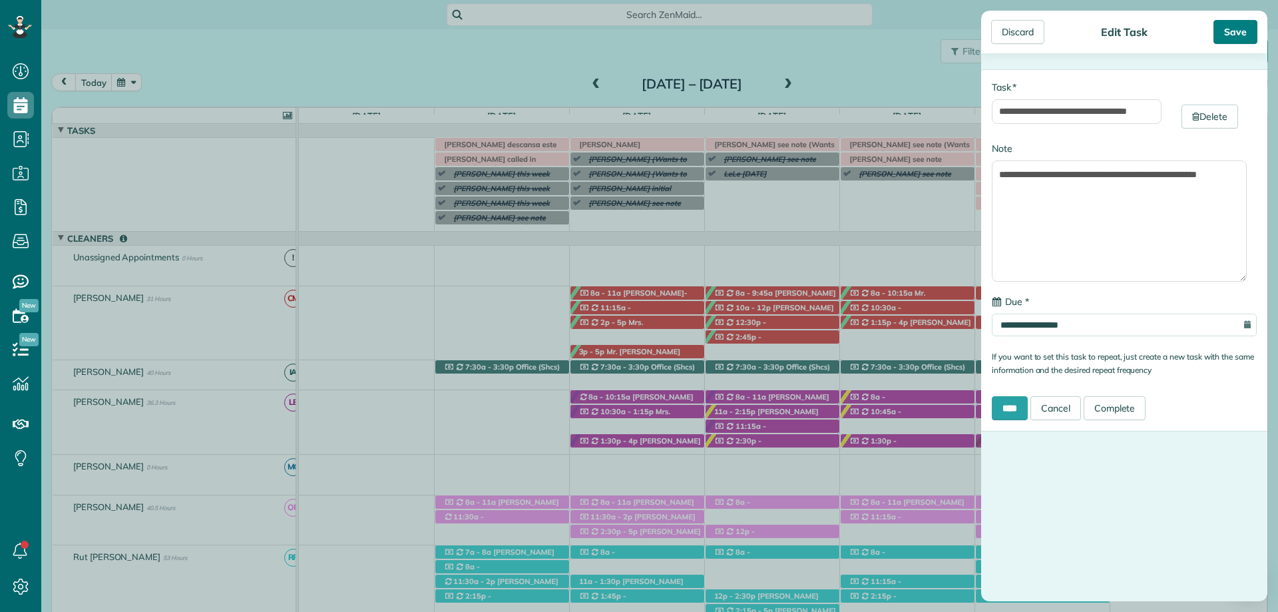
click at [1242, 31] on div "Save" at bounding box center [1236, 32] width 44 height 24
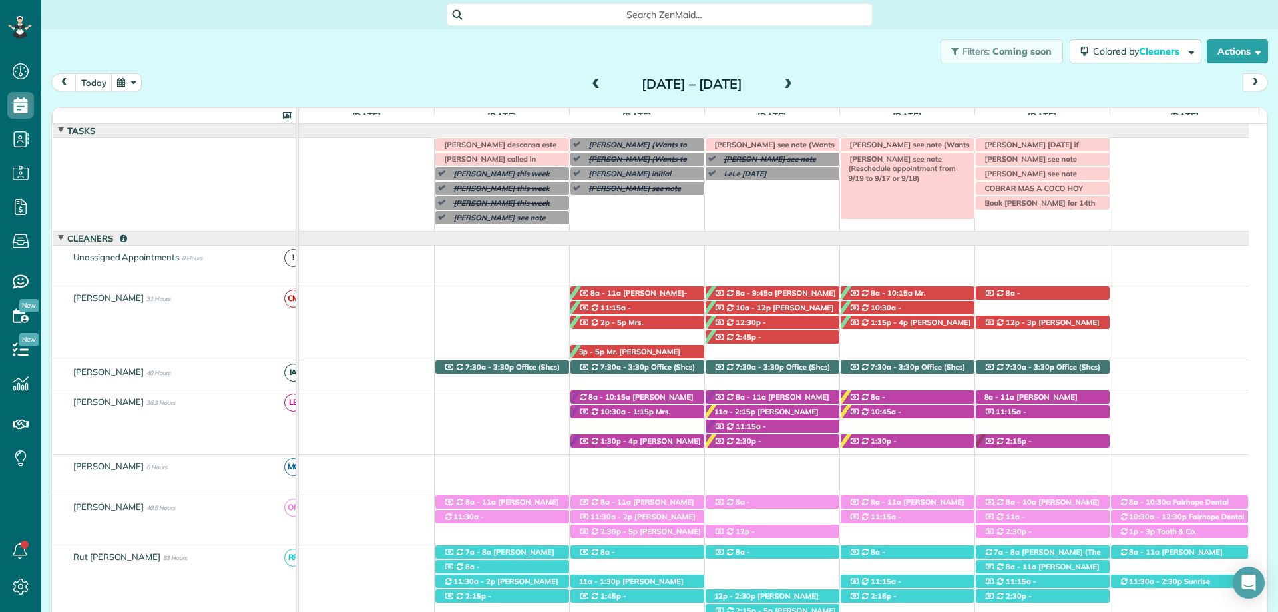
click at [925, 159] on span "Terry McKenzie see note (Reschedule appointment from 9/19 to 9/17 or 9/18)" at bounding box center [899, 168] width 113 height 29
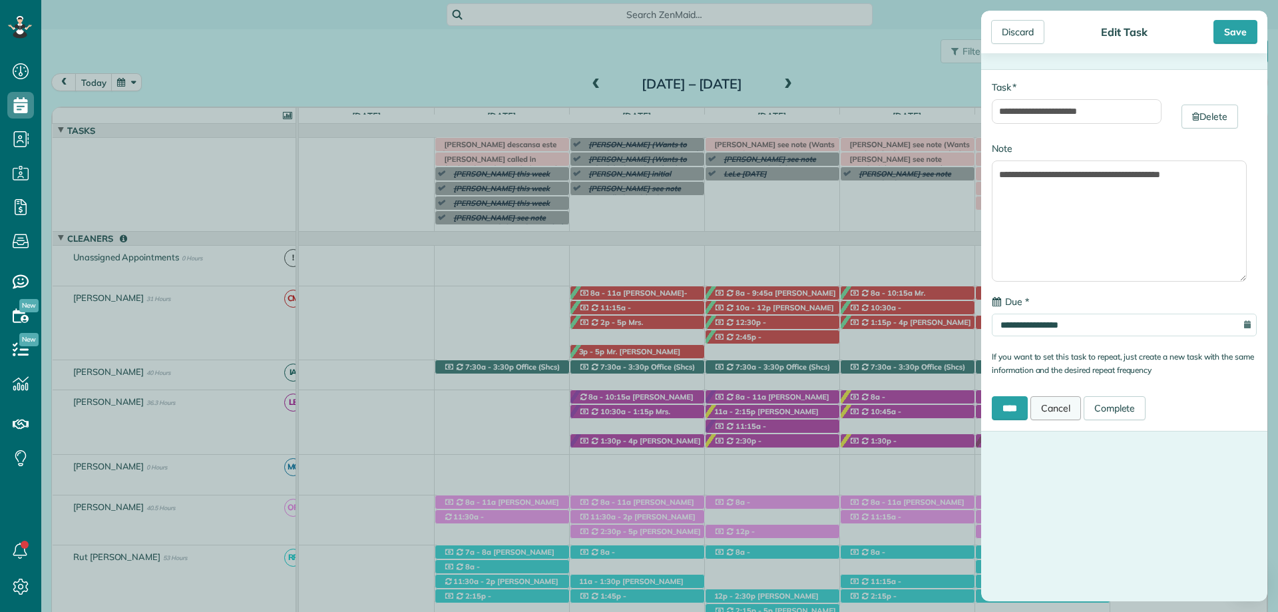
click at [1062, 413] on link "Cancel" at bounding box center [1056, 408] width 51 height 24
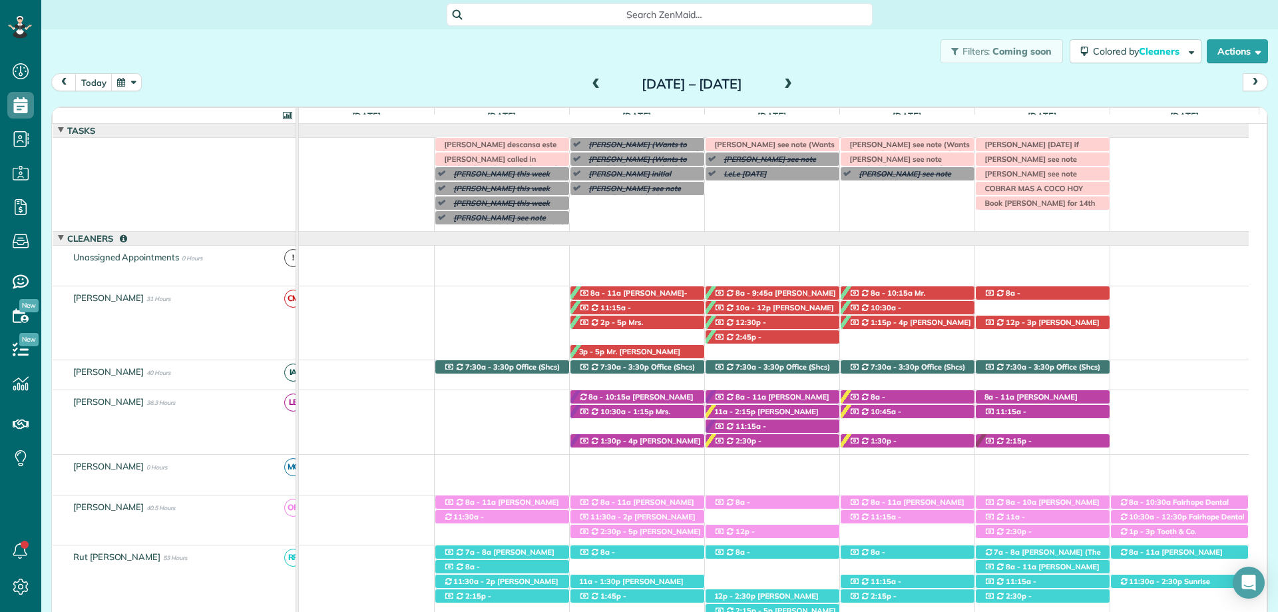
click at [799, 83] on div "Sunday Sep 7 – Saturday Sep 13, 2025" at bounding box center [692, 83] width 213 height 21
click at [796, 83] on span at bounding box center [788, 85] width 15 height 12
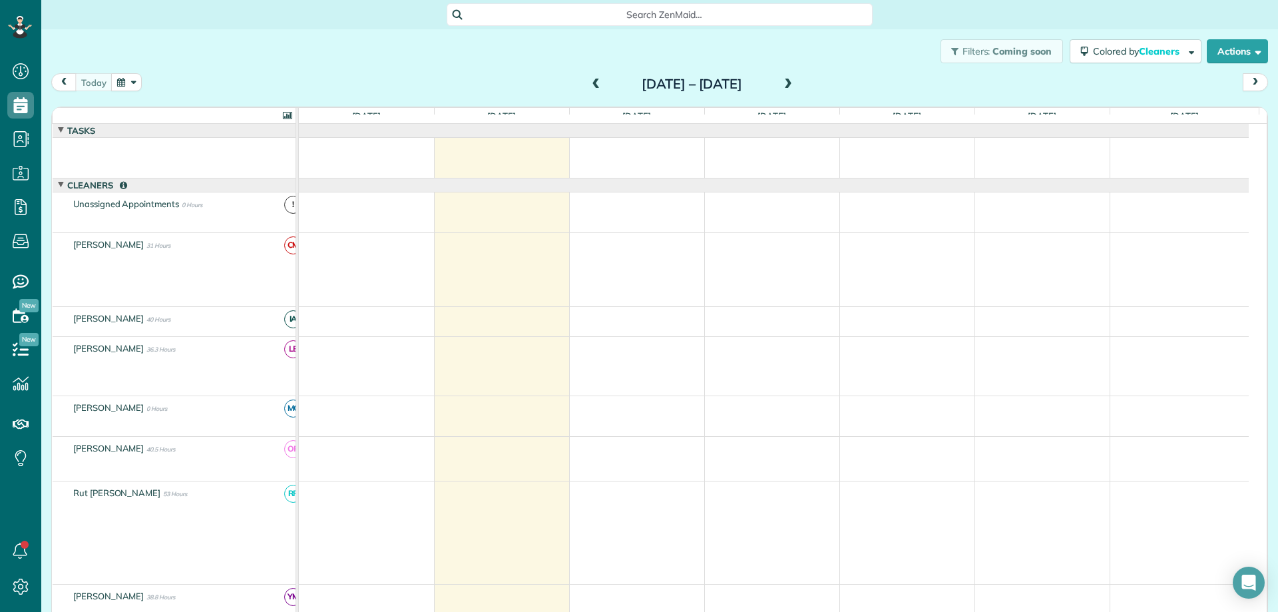
click at [588, 40] on div "Filters: Coming soon Colored by Cleaners Color by Cleaner Color by Team Color b…" at bounding box center [659, 51] width 1237 height 44
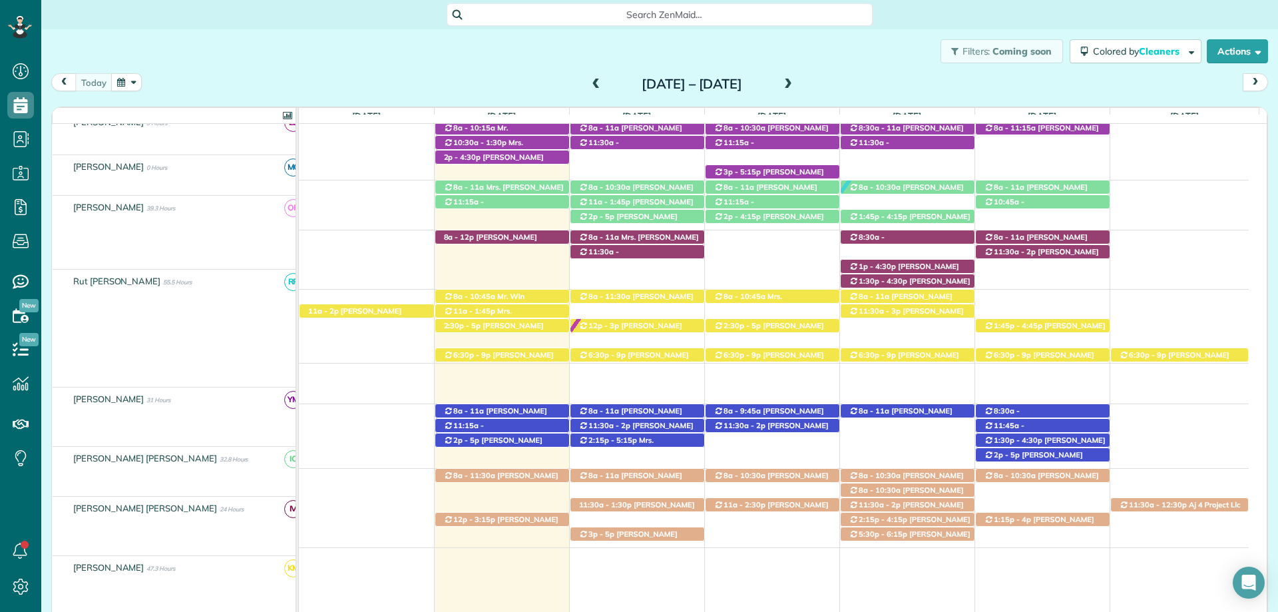
scroll to position [599, 0]
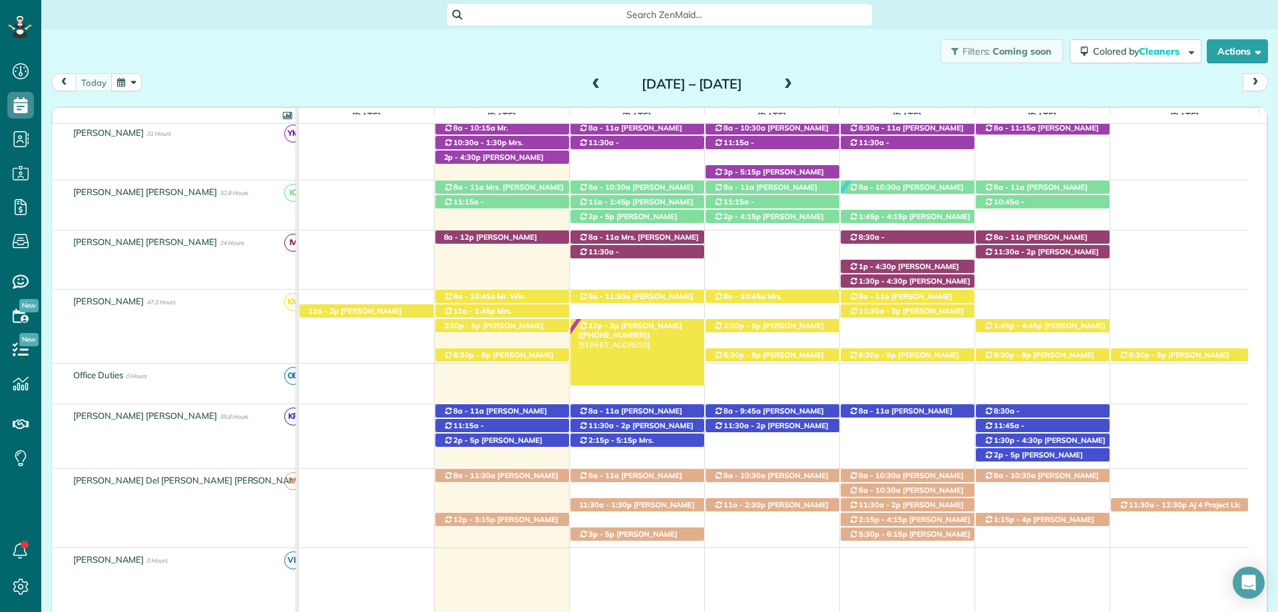
click at [638, 325] on span "Gina Walcott (+12516808735)" at bounding box center [631, 330] width 104 height 19
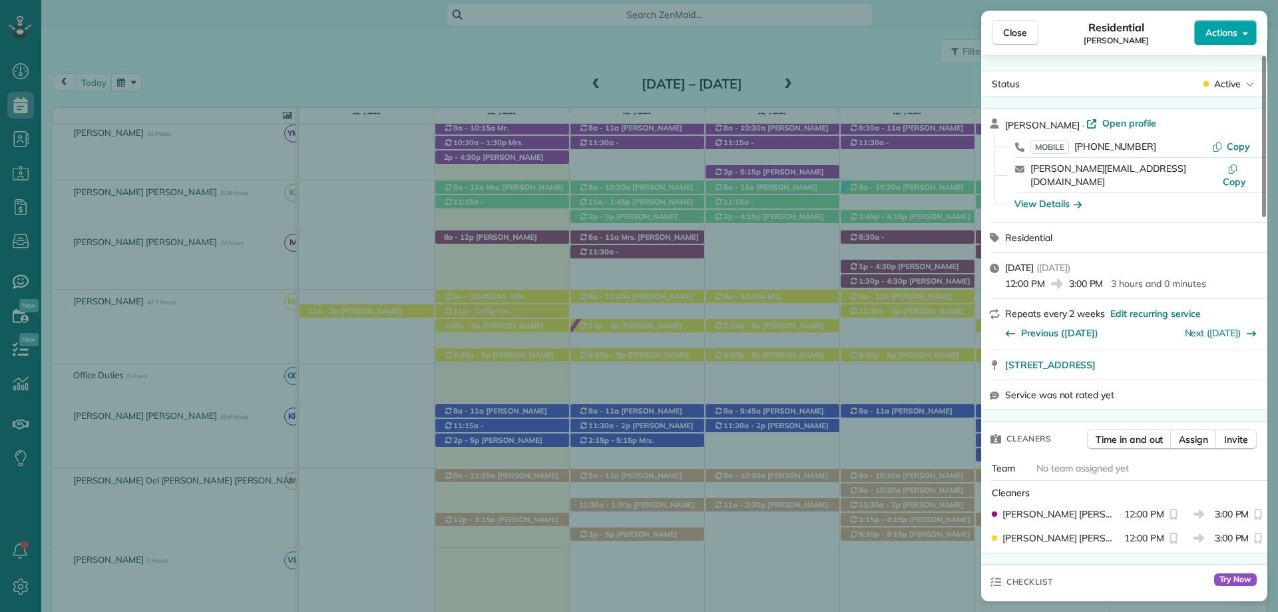
click at [1242, 23] on button "Actions" at bounding box center [1225, 32] width 63 height 25
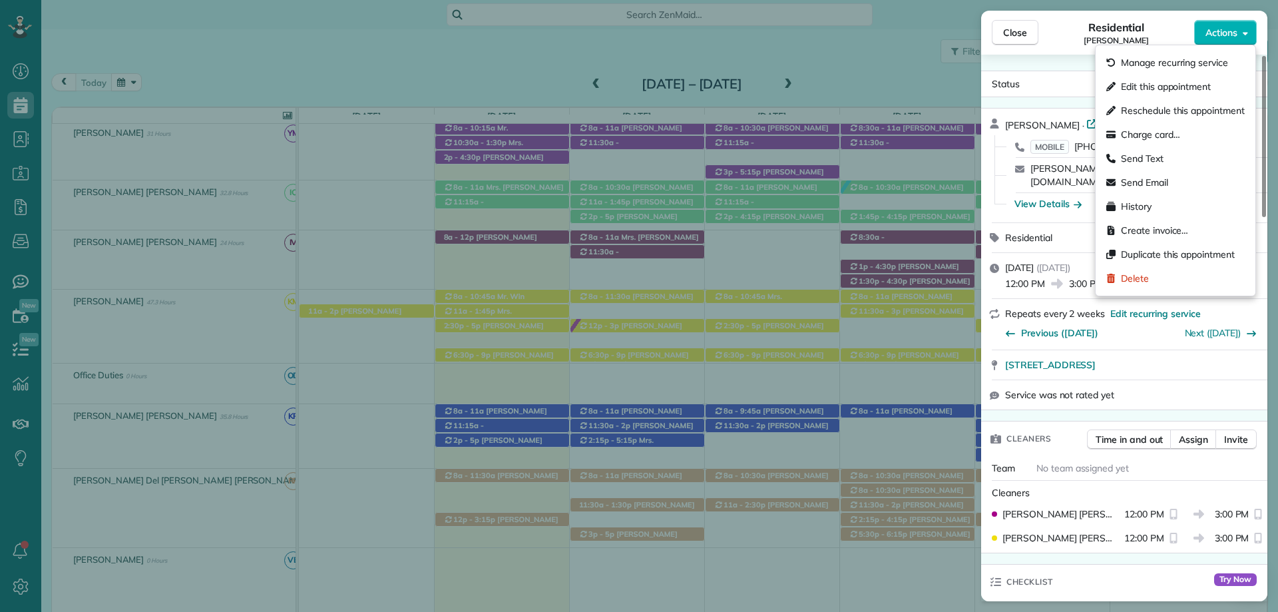
click at [1072, 50] on div "Close Residential Gina Walcott Actions" at bounding box center [1124, 33] width 286 height 44
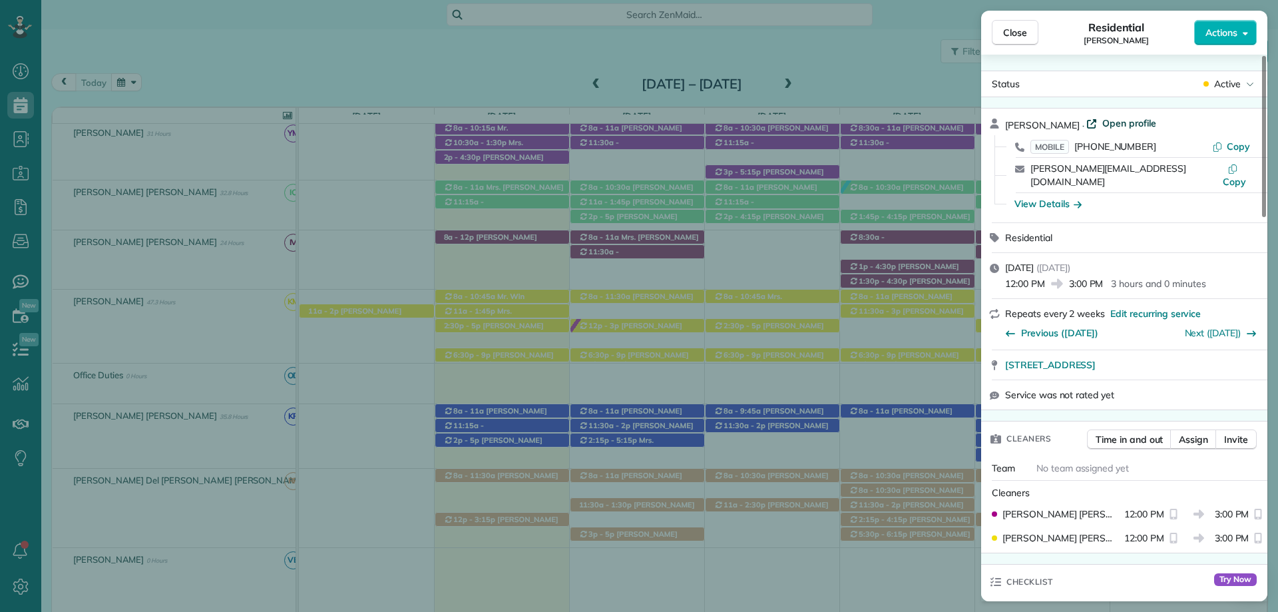
click at [1110, 120] on span "Open profile" at bounding box center [1129, 123] width 54 height 13
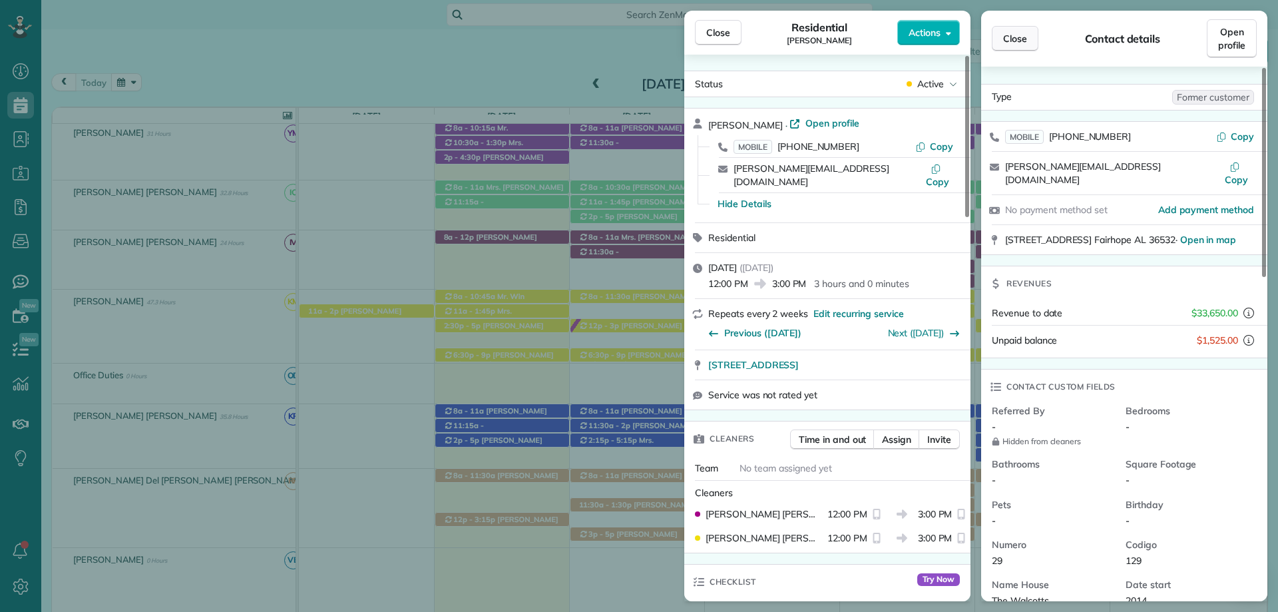
click at [1019, 39] on span "Close" at bounding box center [1015, 38] width 24 height 13
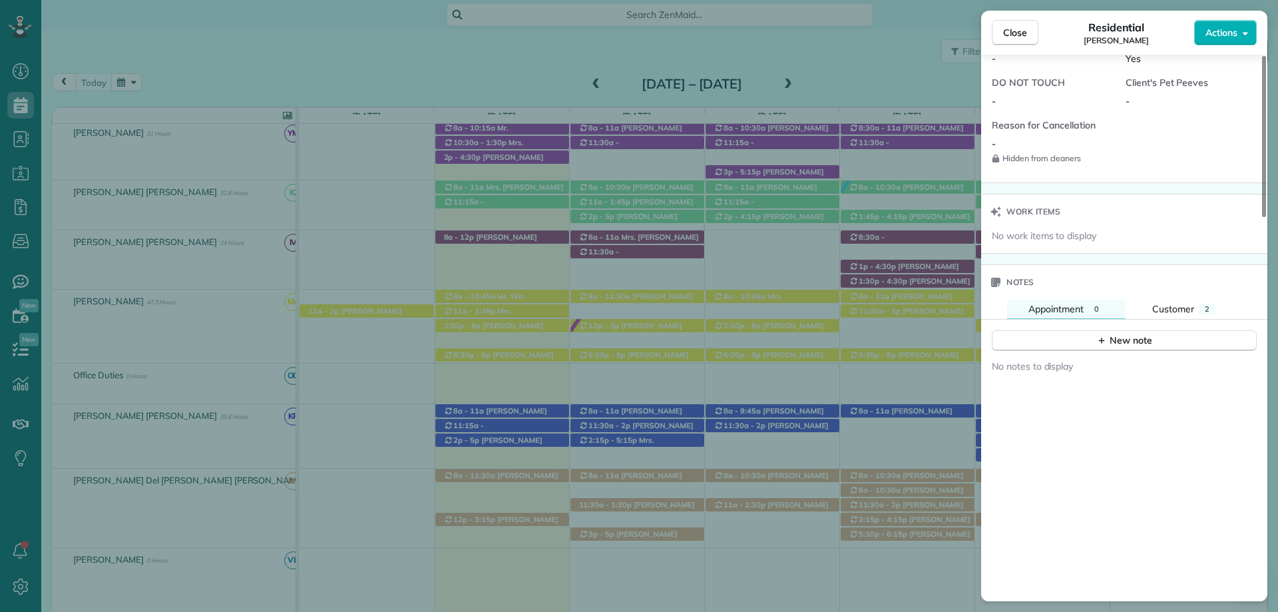
scroll to position [1132, 0]
click at [1192, 301] on span "Customer" at bounding box center [1173, 307] width 42 height 12
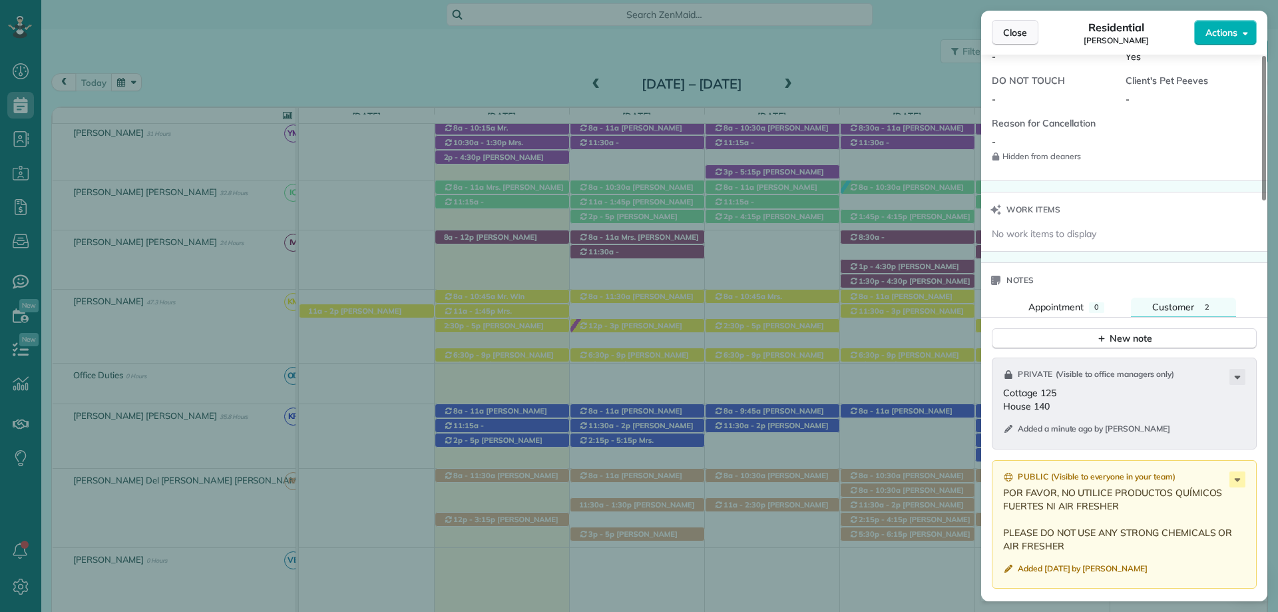
click at [1019, 41] on button "Close" at bounding box center [1015, 32] width 47 height 25
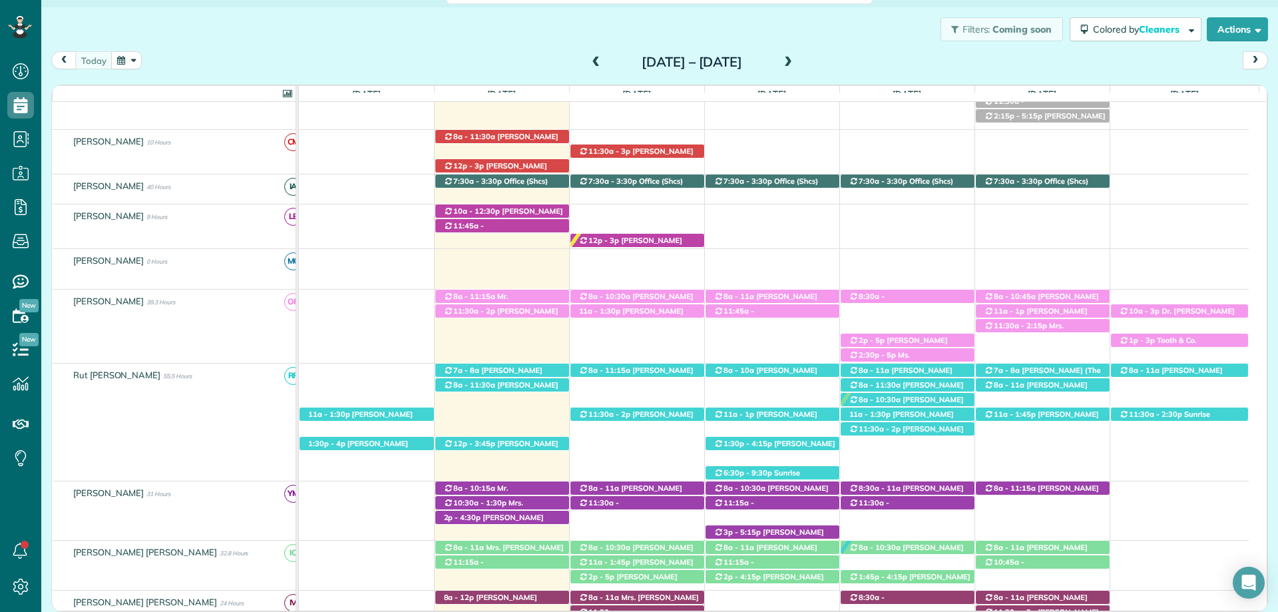
scroll to position [17, 0]
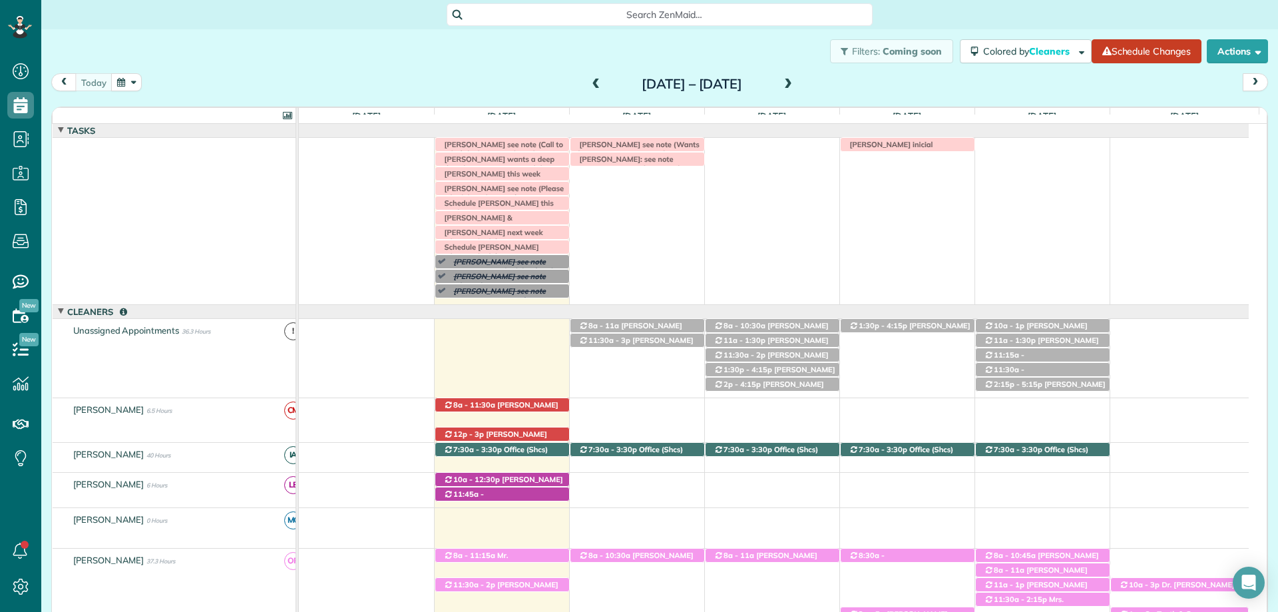
scroll to position [189, 0]
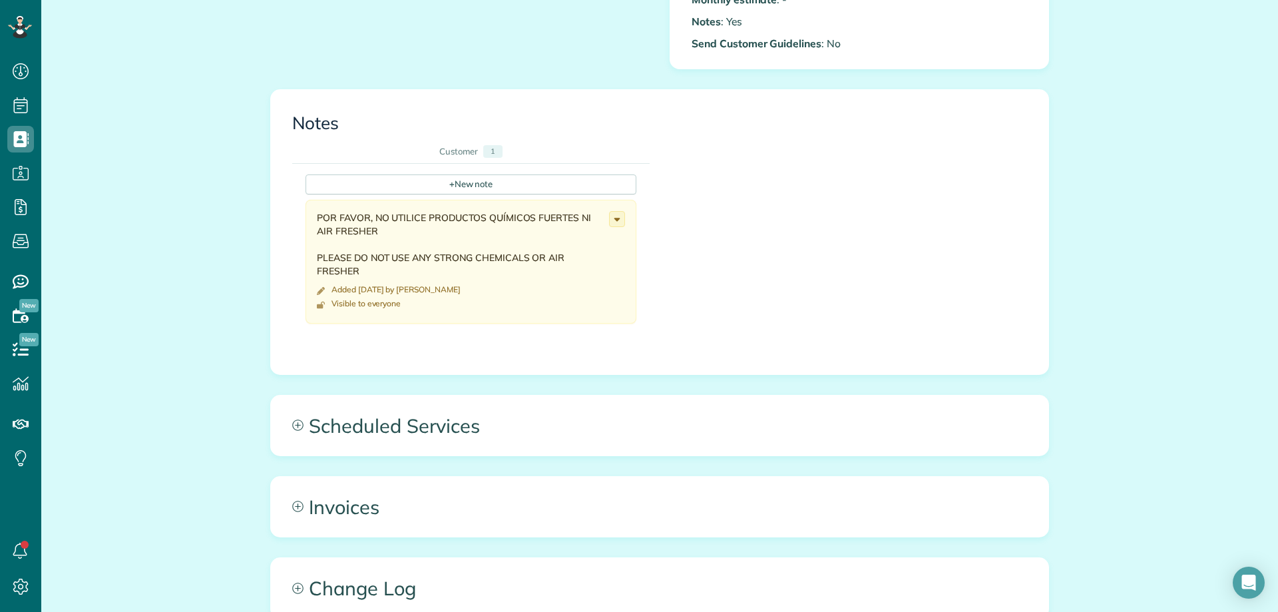
click at [746, 418] on span "Scheduled Services" at bounding box center [660, 425] width 778 height 60
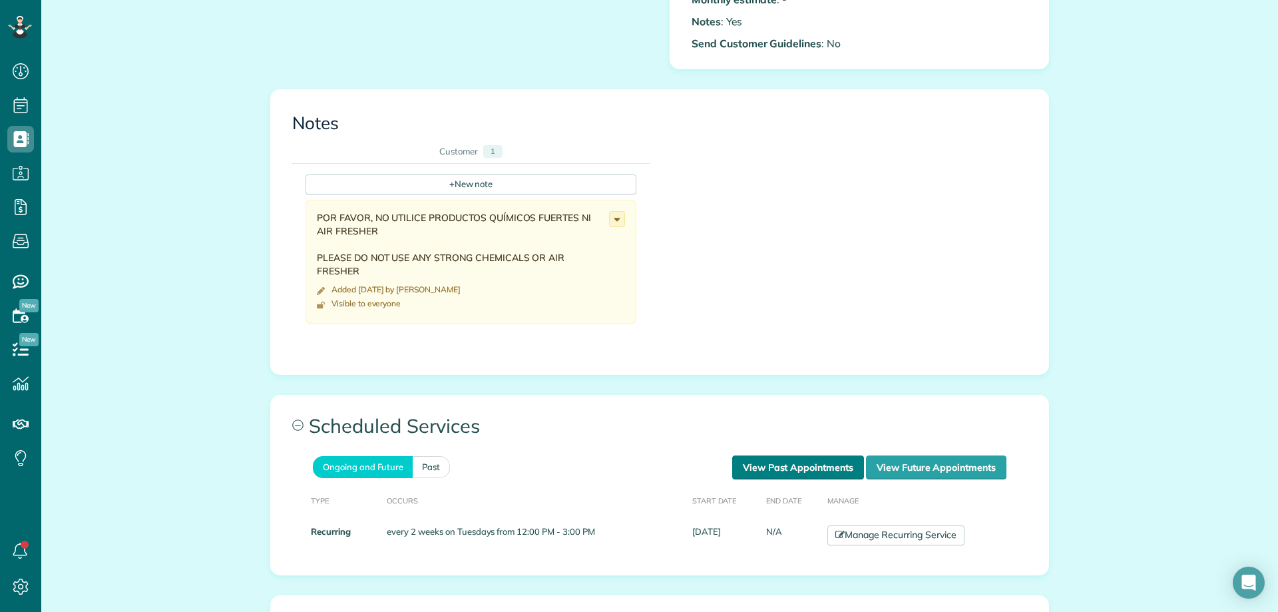
click at [817, 465] on link "View Past Appointments" at bounding box center [798, 467] width 132 height 24
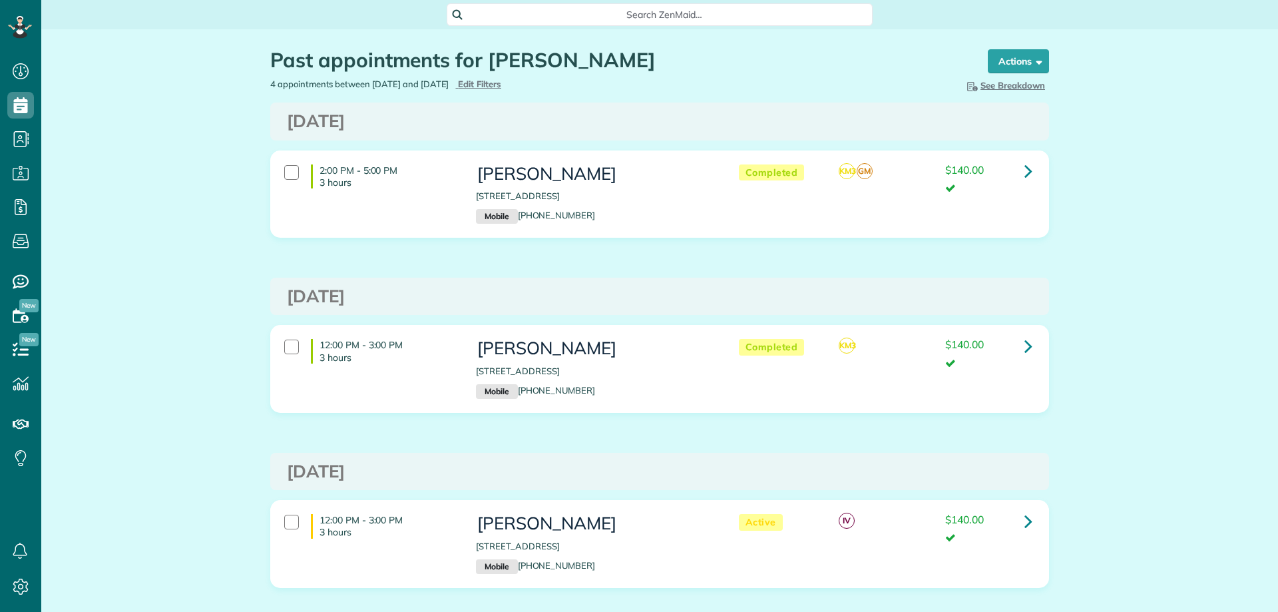
type input "**********"
click at [501, 83] on span "Edit Filters" at bounding box center [479, 84] width 43 height 11
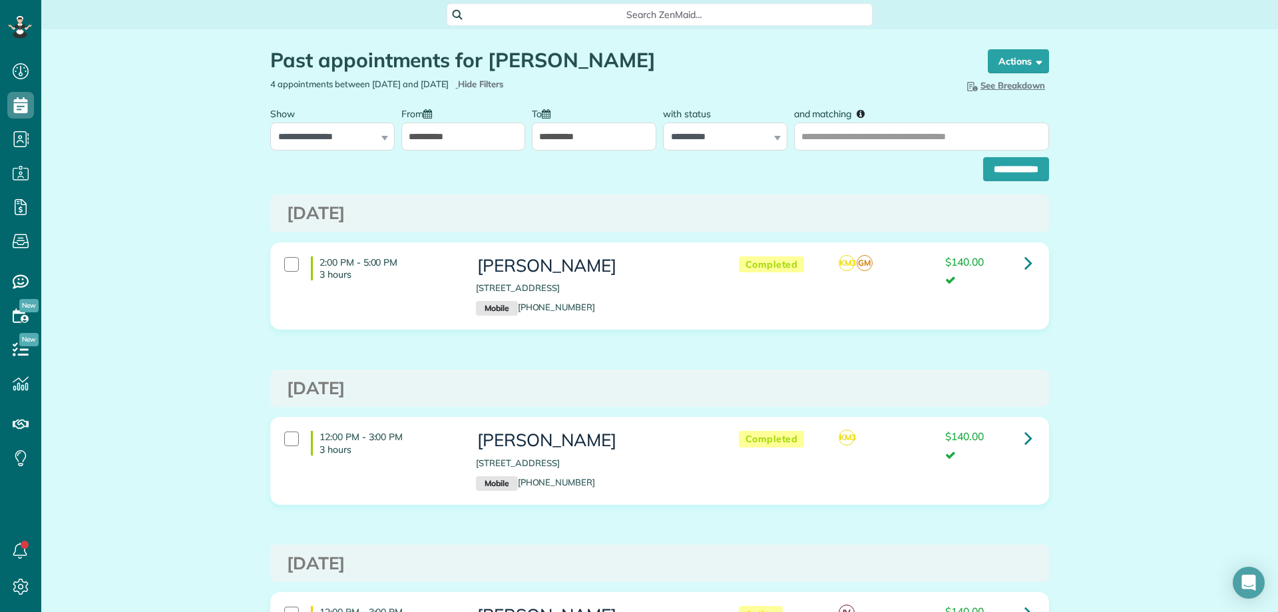
click at [467, 138] on input "**********" at bounding box center [463, 136] width 124 height 28
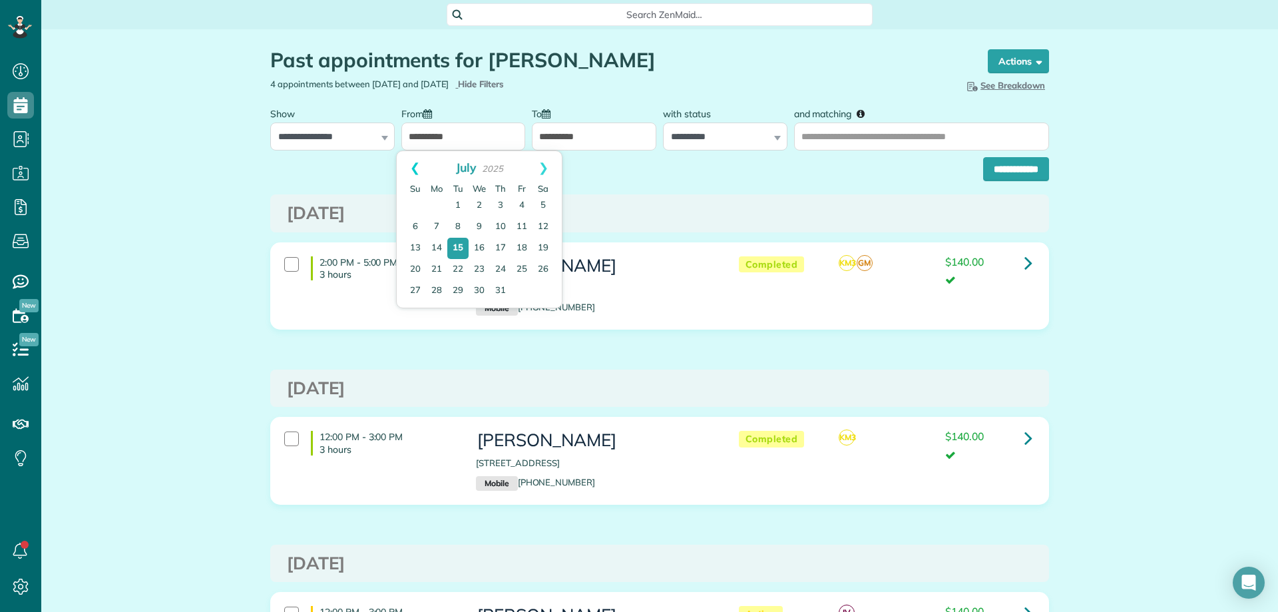
click at [419, 170] on link "Prev" at bounding box center [415, 167] width 37 height 33
click at [407, 166] on link "Prev" at bounding box center [415, 167] width 37 height 33
click at [473, 197] on link "1" at bounding box center [479, 205] width 21 height 21
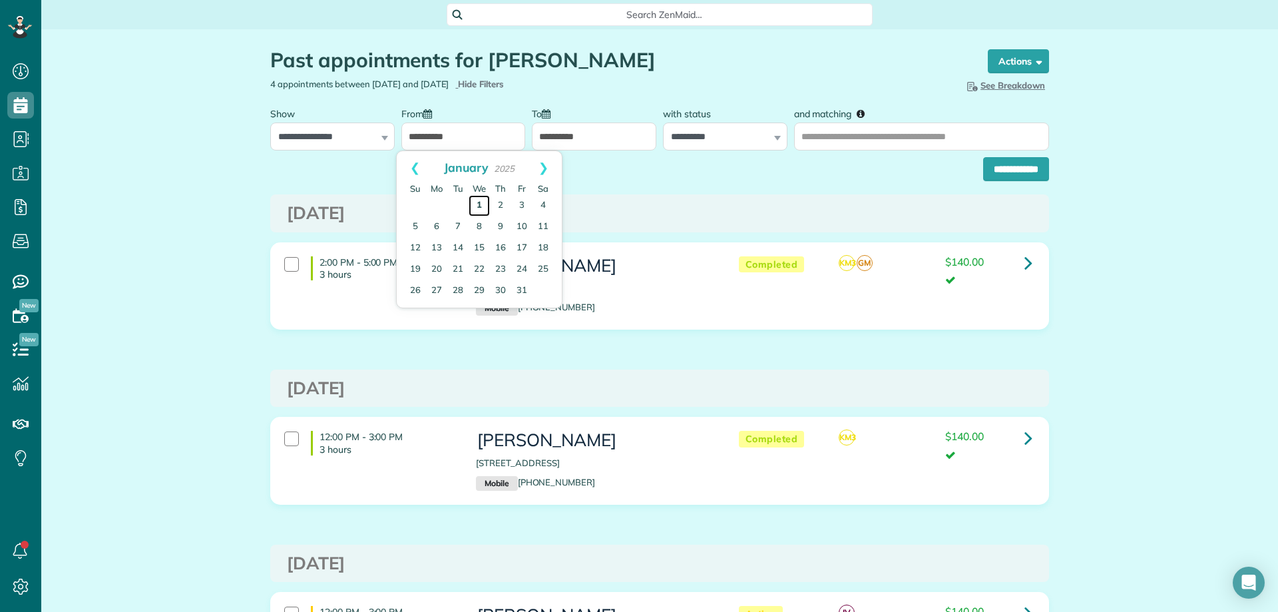
type input "**********"
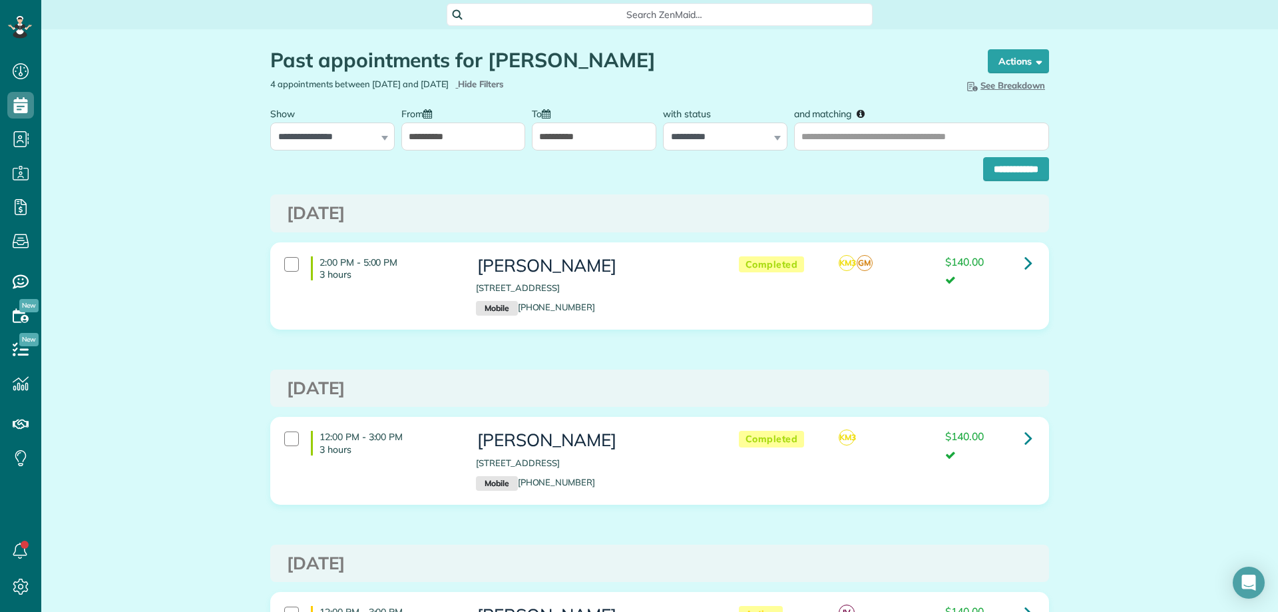
drag, startPoint x: 606, startPoint y: 61, endPoint x: 483, endPoint y: 59, distance: 122.5
click at [483, 59] on h1 "Past appointments for Gina Walcott" at bounding box center [616, 60] width 692 height 22
copy h1 "[PERSON_NAME]"
click at [865, 126] on input "and matching" at bounding box center [921, 136] width 255 height 28
paste input "**********"
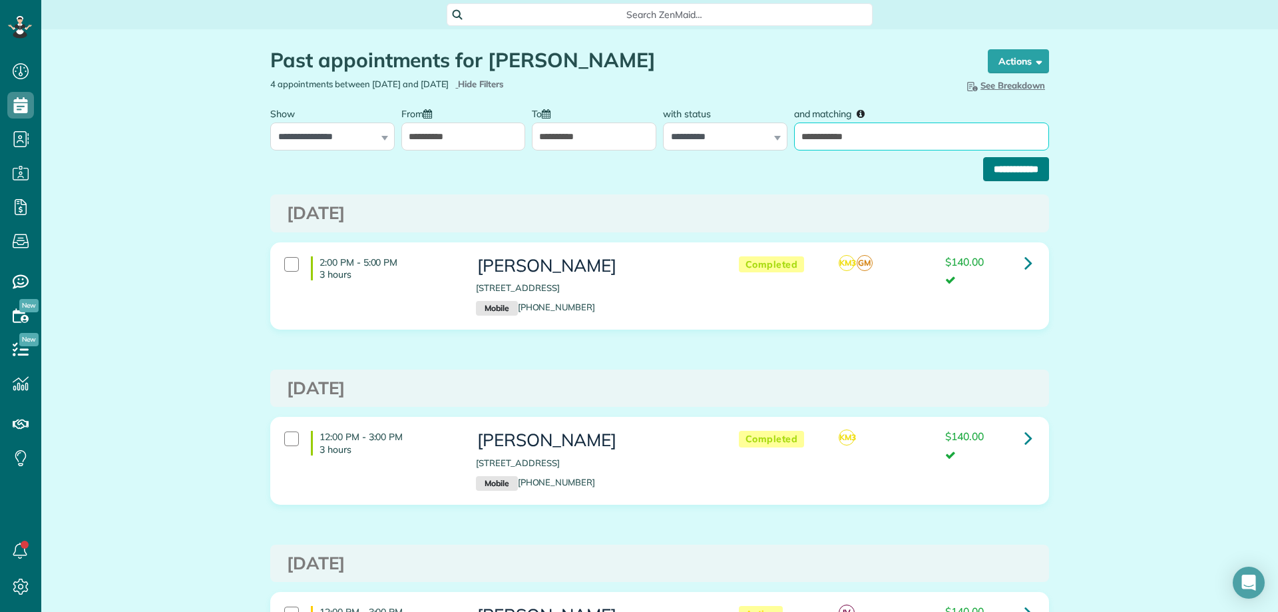
type input "**********"
click at [996, 164] on input "**********" at bounding box center [1016, 169] width 66 height 24
click at [443, 139] on input "**********" at bounding box center [463, 136] width 124 height 28
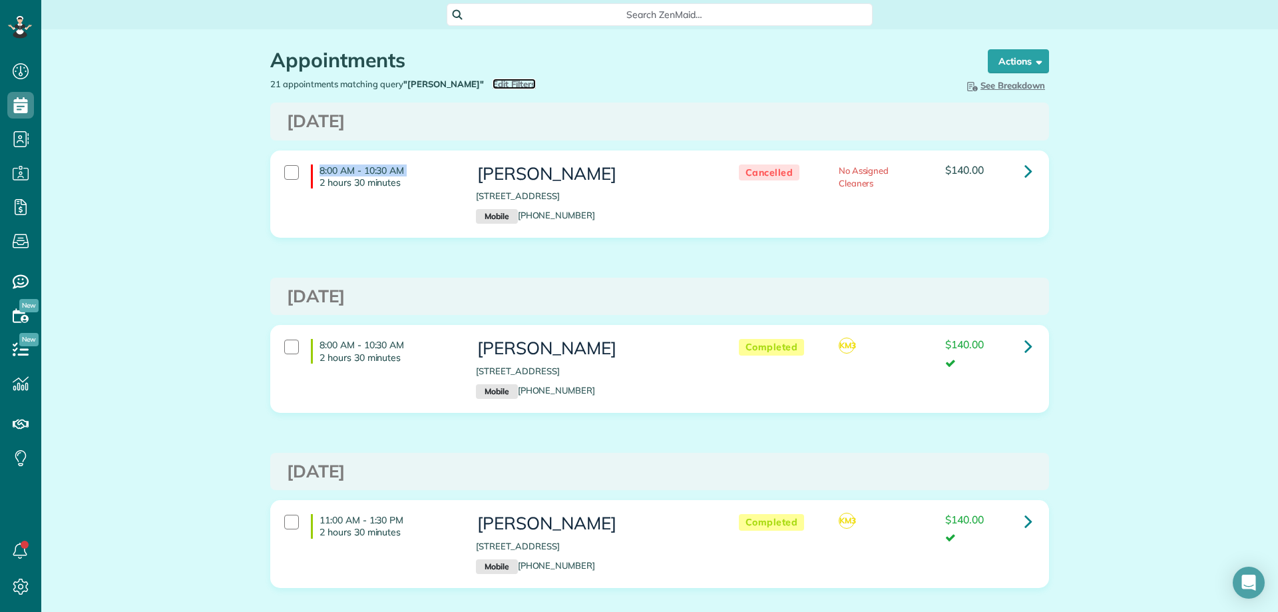
click at [493, 85] on span "Edit Filters" at bounding box center [514, 84] width 43 height 11
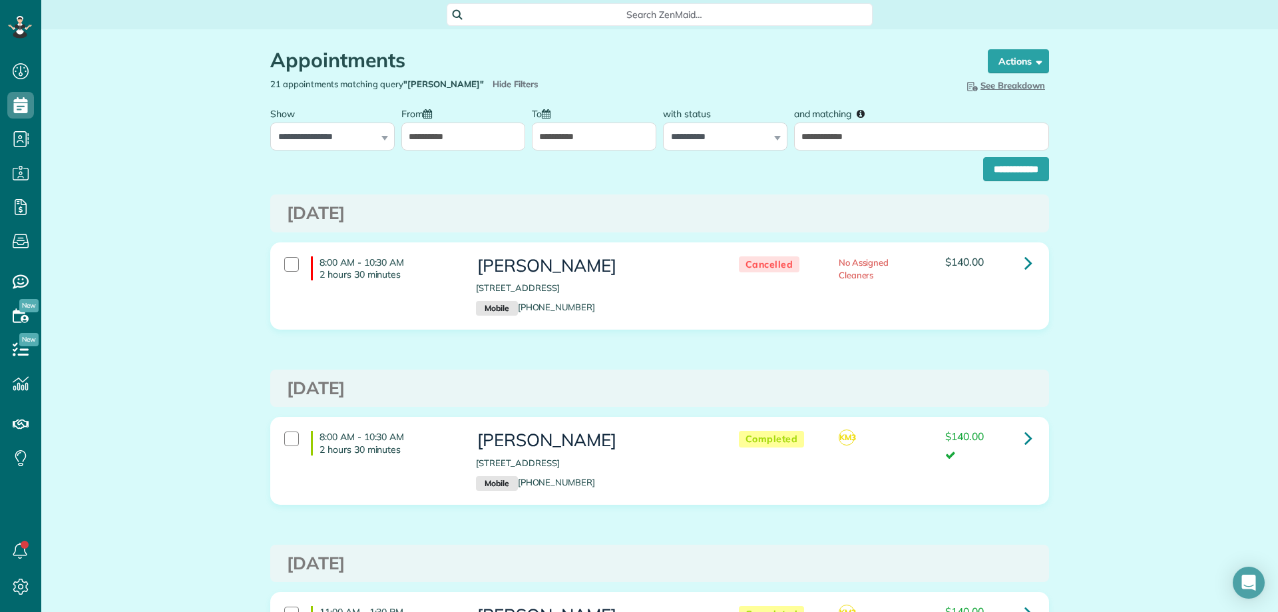
click at [423, 143] on input "**********" at bounding box center [463, 136] width 124 height 28
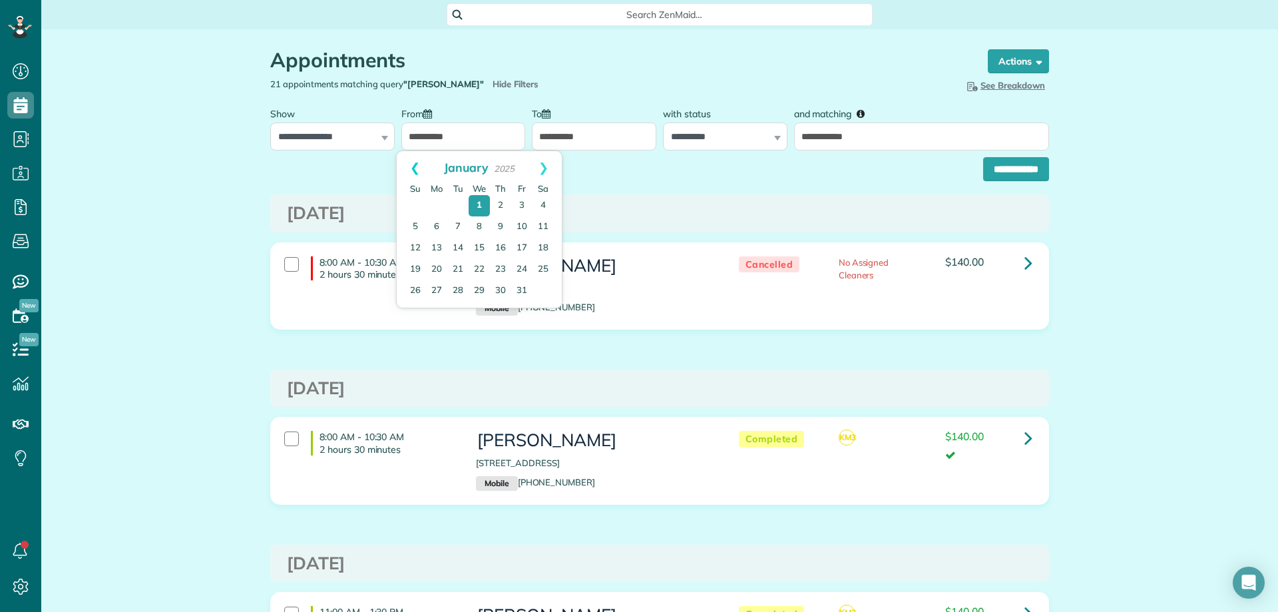
click at [418, 163] on link "Prev" at bounding box center [415, 167] width 37 height 33
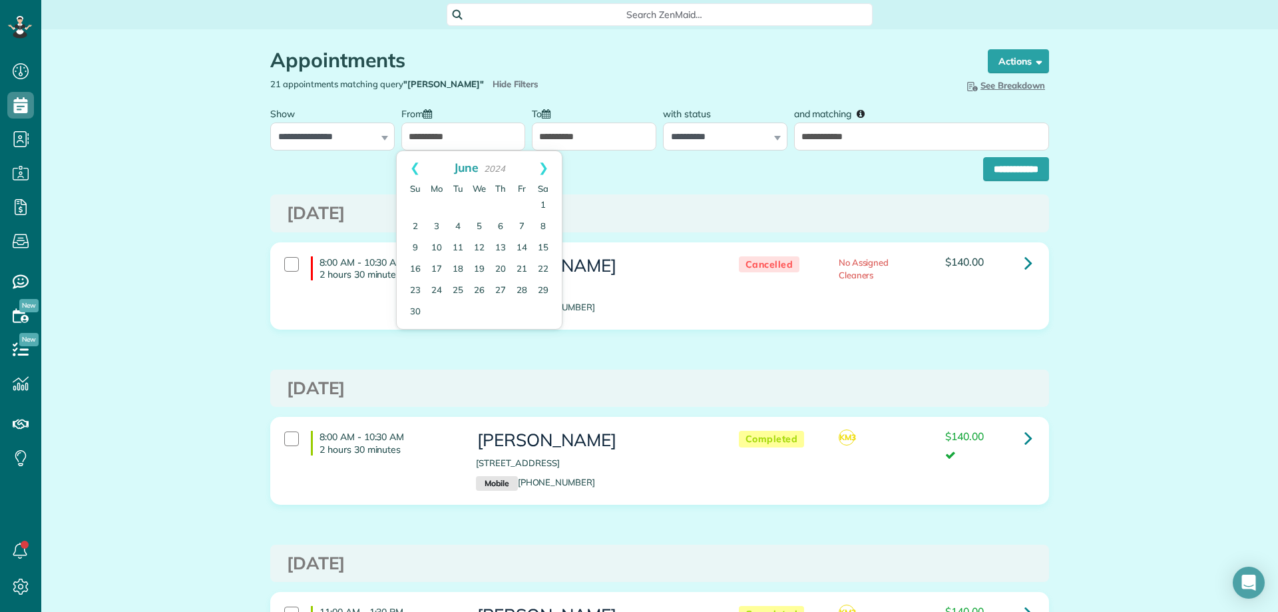
click at [418, 163] on link "Prev" at bounding box center [415, 167] width 37 height 33
drag, startPoint x: 483, startPoint y: 202, endPoint x: 711, endPoint y: 179, distance: 229.5
click at [484, 201] on link "1" at bounding box center [479, 205] width 21 height 21
type input "**********"
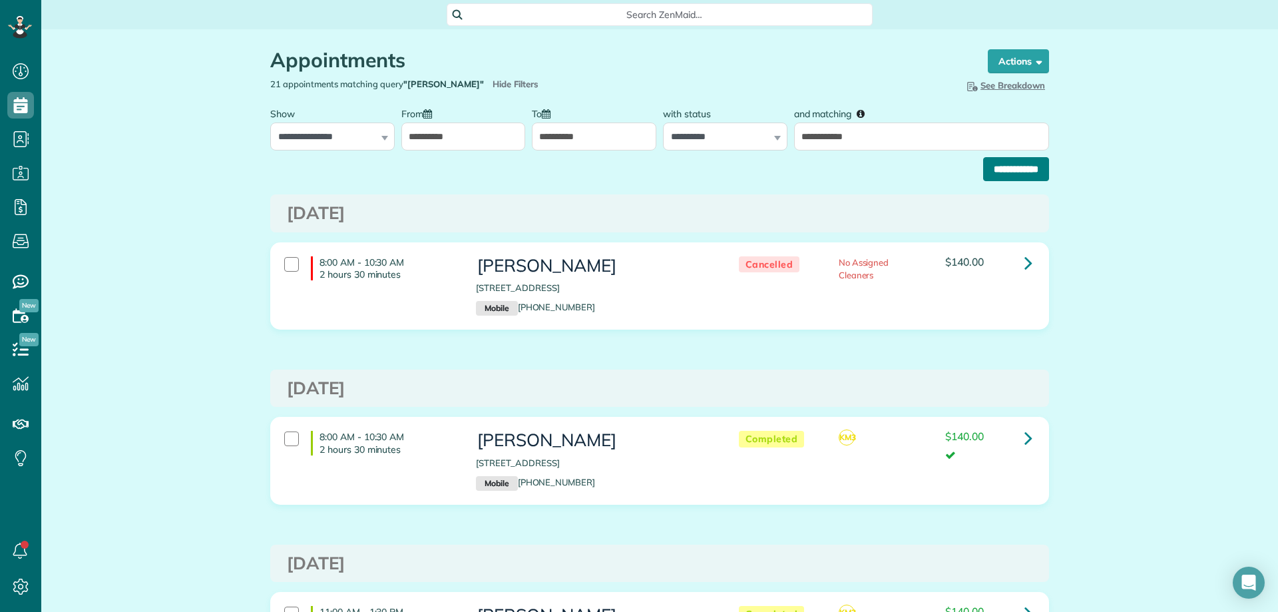
click at [1015, 165] on input "**********" at bounding box center [1016, 169] width 66 height 24
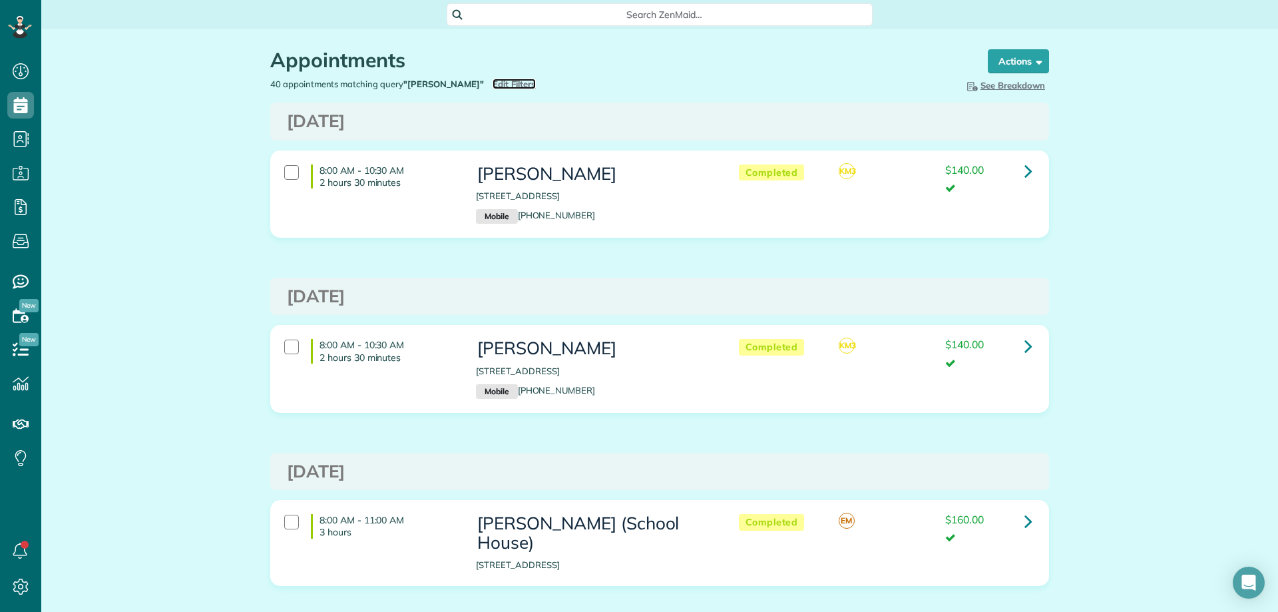
click at [493, 81] on span "Edit Filters" at bounding box center [514, 84] width 43 height 11
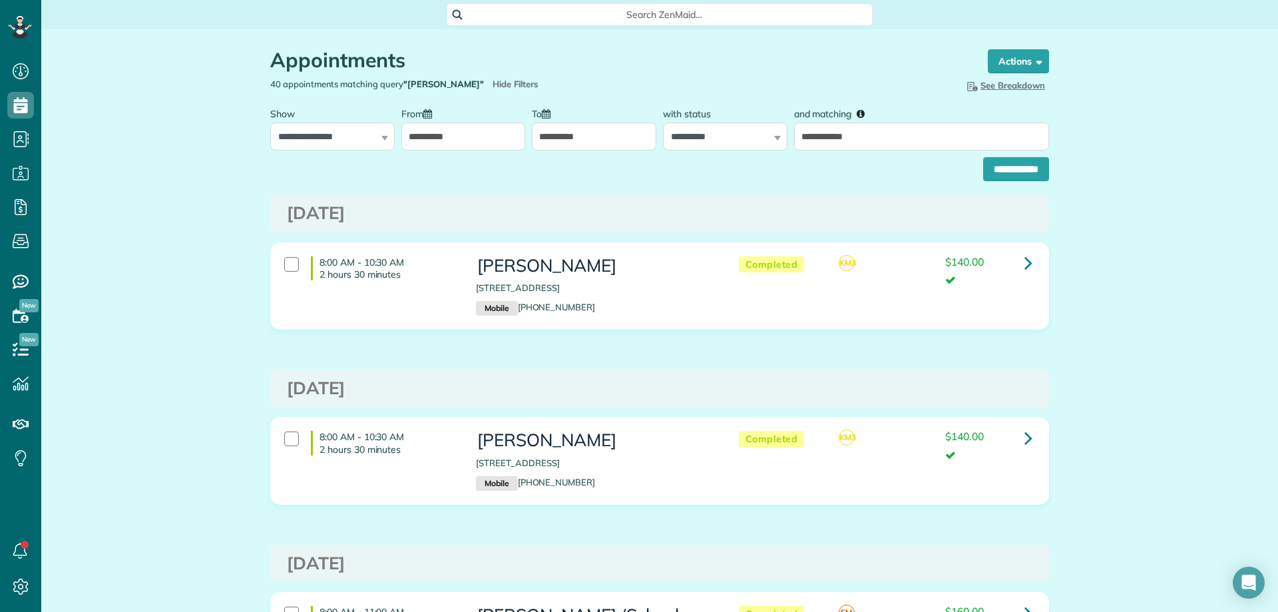
click at [421, 124] on label "From" at bounding box center [419, 113] width 37 height 25
click at [421, 124] on input "**********" at bounding box center [463, 136] width 124 height 28
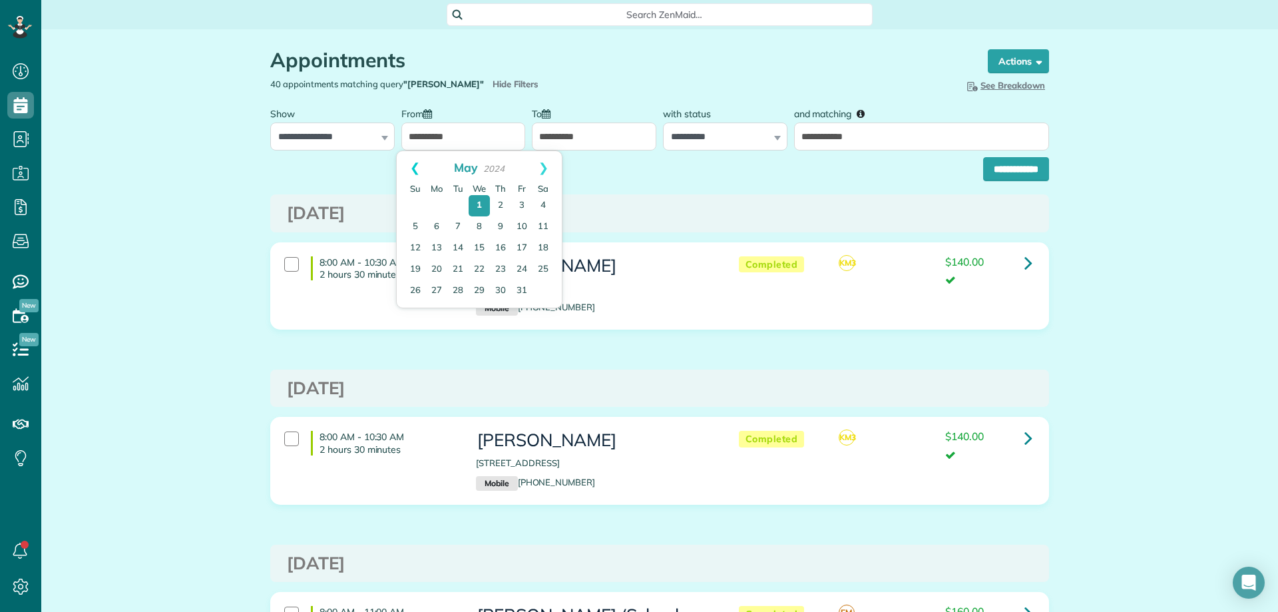
click at [417, 172] on link "Prev" at bounding box center [415, 167] width 37 height 33
click at [416, 169] on link "Prev" at bounding box center [415, 167] width 37 height 33
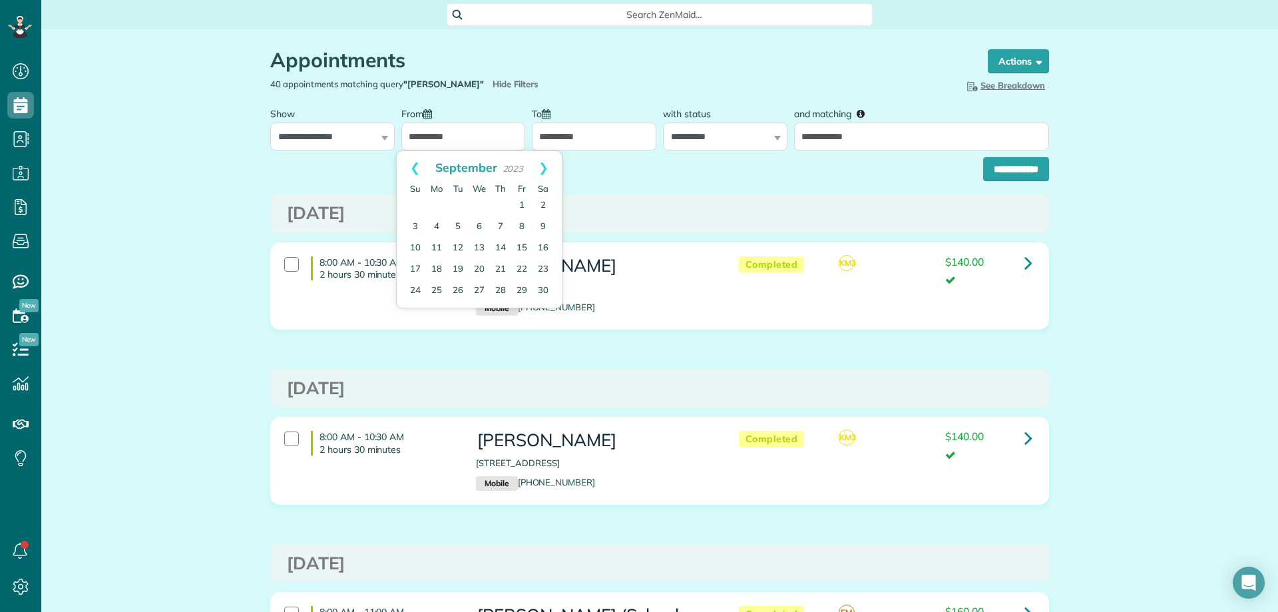
click at [416, 169] on link "Prev" at bounding box center [415, 167] width 37 height 33
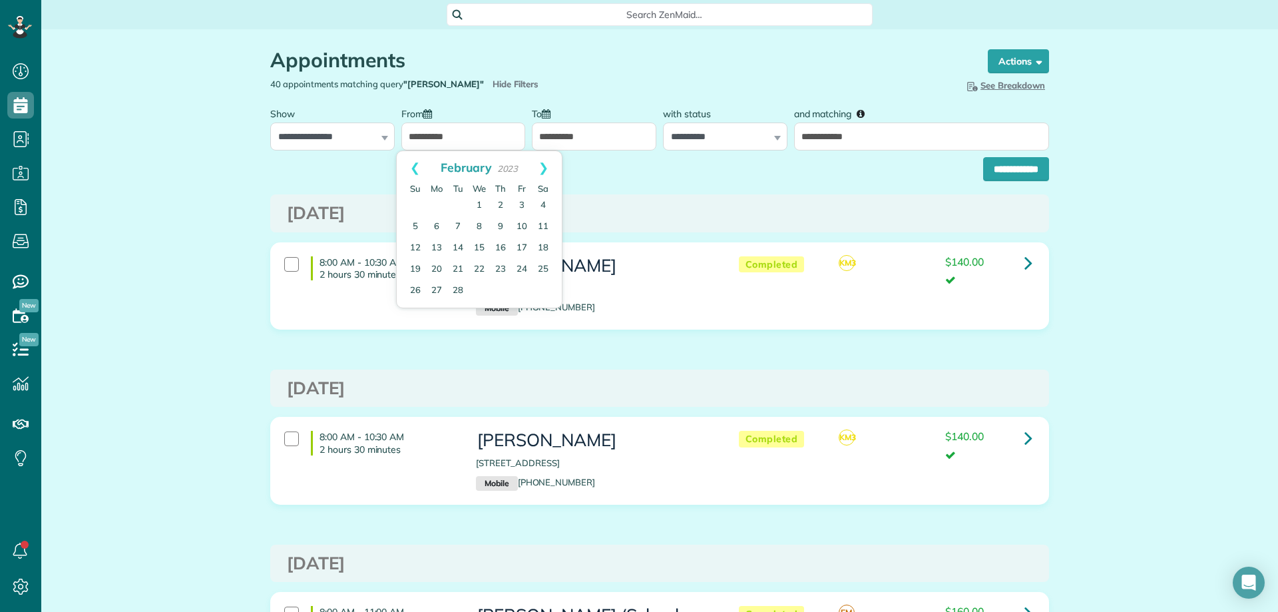
click at [416, 169] on link "Prev" at bounding box center [415, 167] width 37 height 33
drag, startPoint x: 441, startPoint y: 202, endPoint x: 581, endPoint y: 181, distance: 140.8
click at [441, 202] on link "2" at bounding box center [436, 205] width 21 height 21
type input "**********"
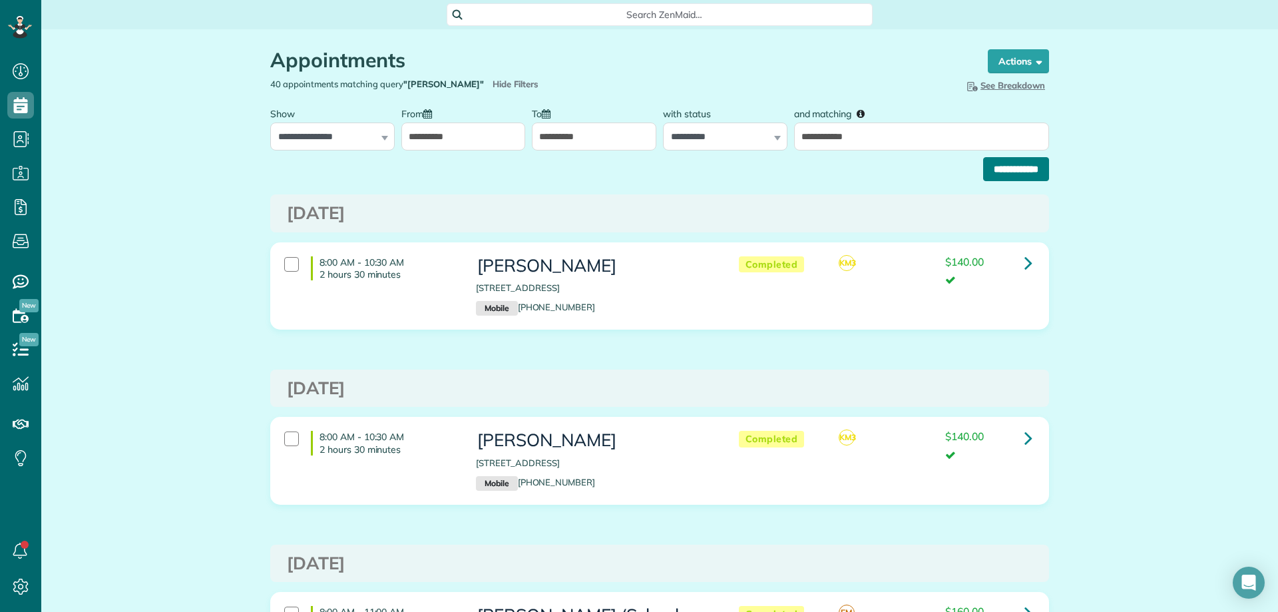
click at [1025, 170] on input "**********" at bounding box center [1016, 169] width 66 height 24
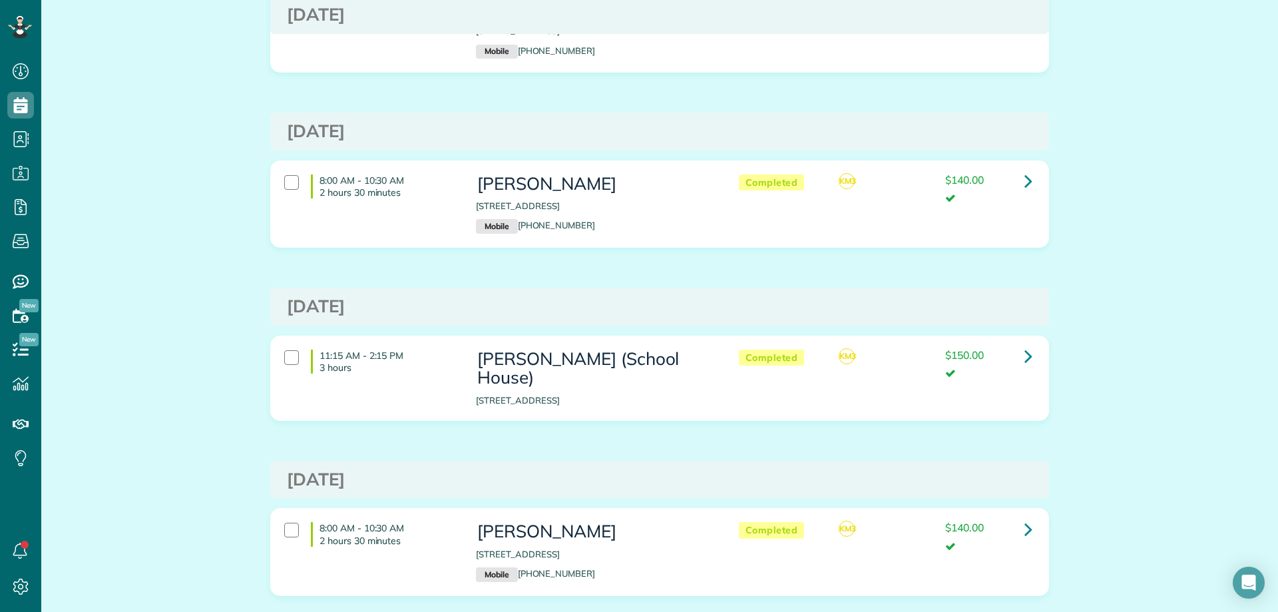
scroll to position [5925, 0]
